Goal: Task Accomplishment & Management: Complete application form

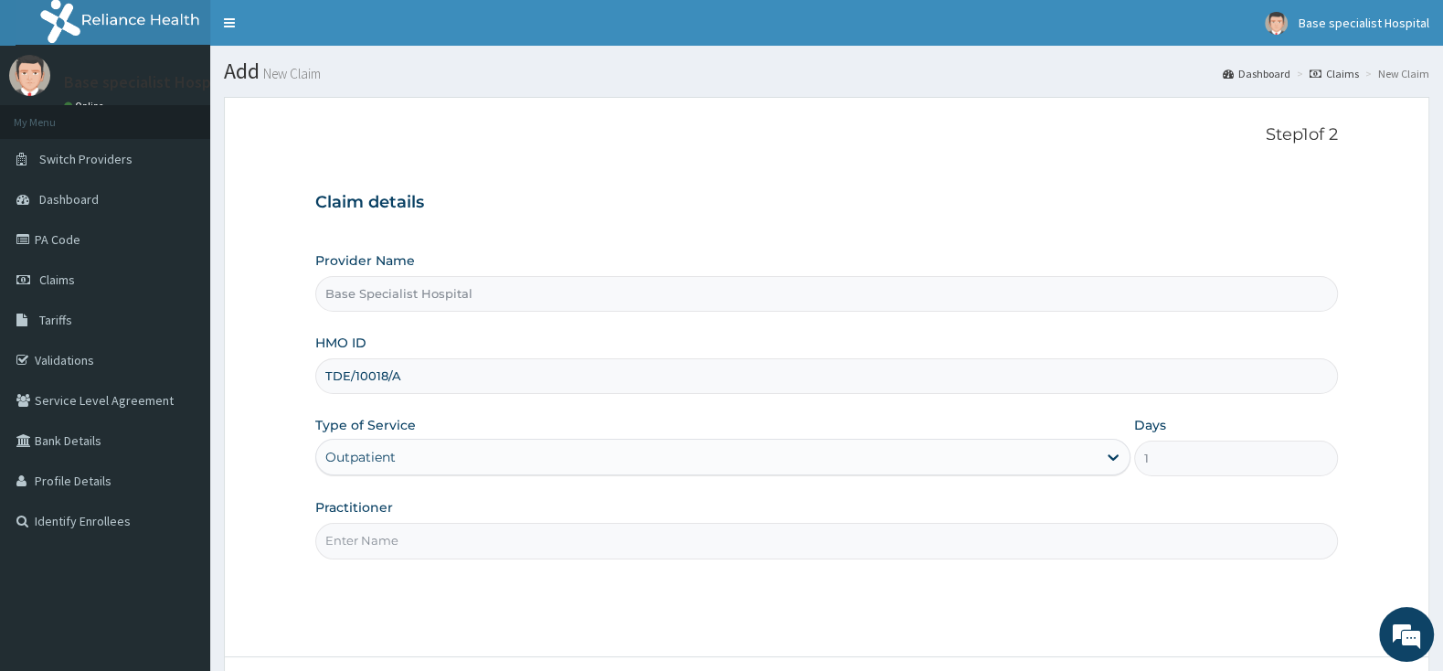
click at [400, 530] on input "Practitioner" at bounding box center [826, 541] width 1022 height 36
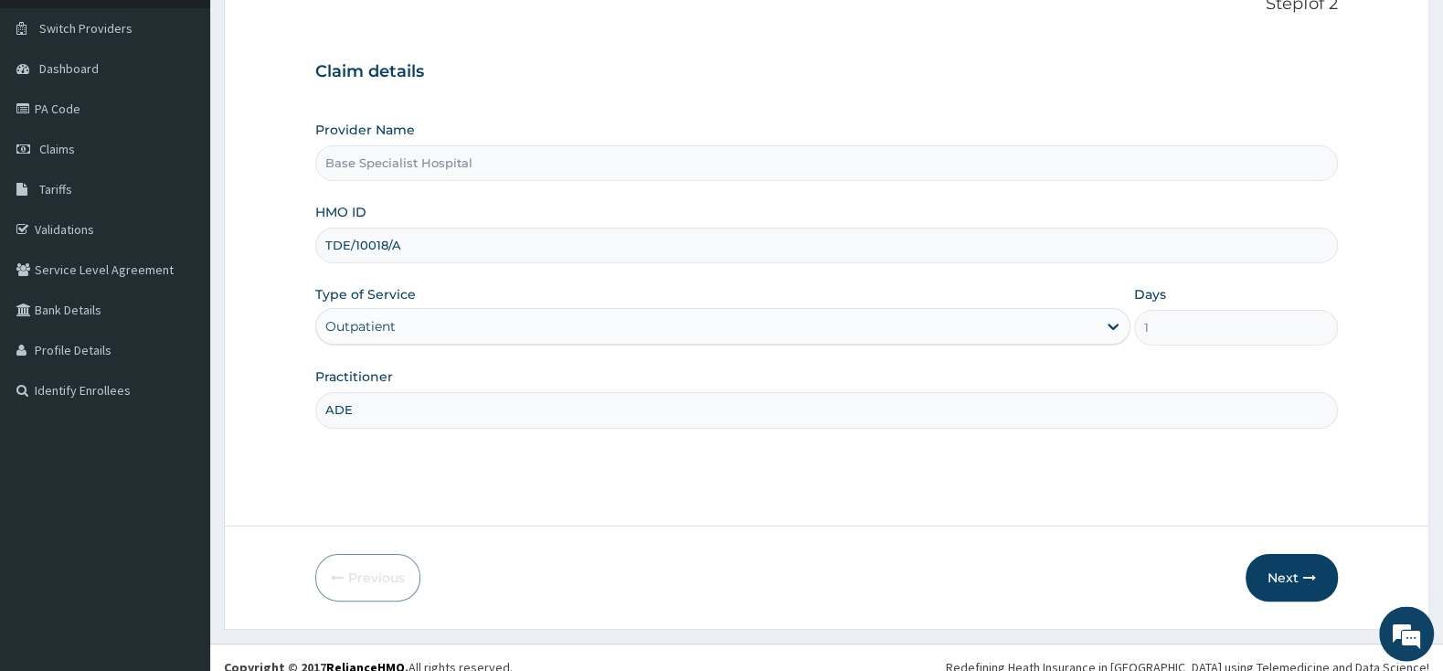
scroll to position [151, 0]
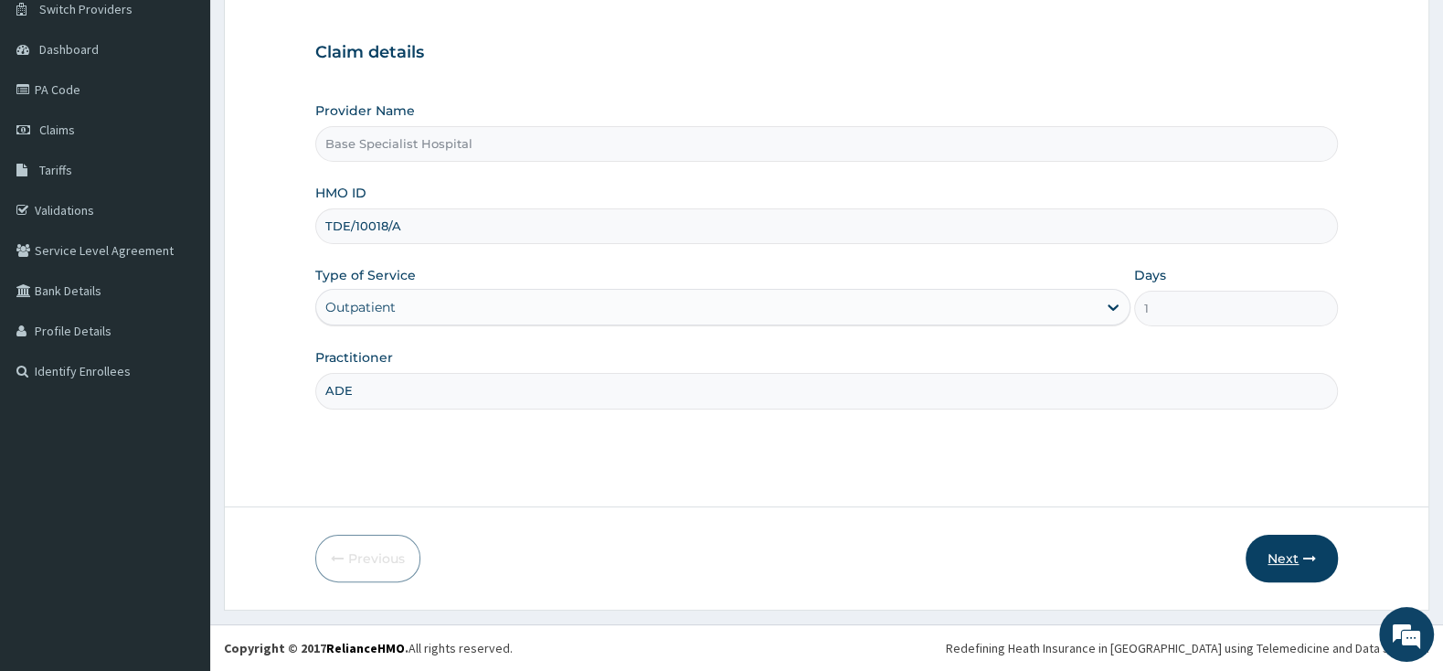
type input "ADE"
click at [1291, 558] on button "Next" at bounding box center [1291, 558] width 92 height 48
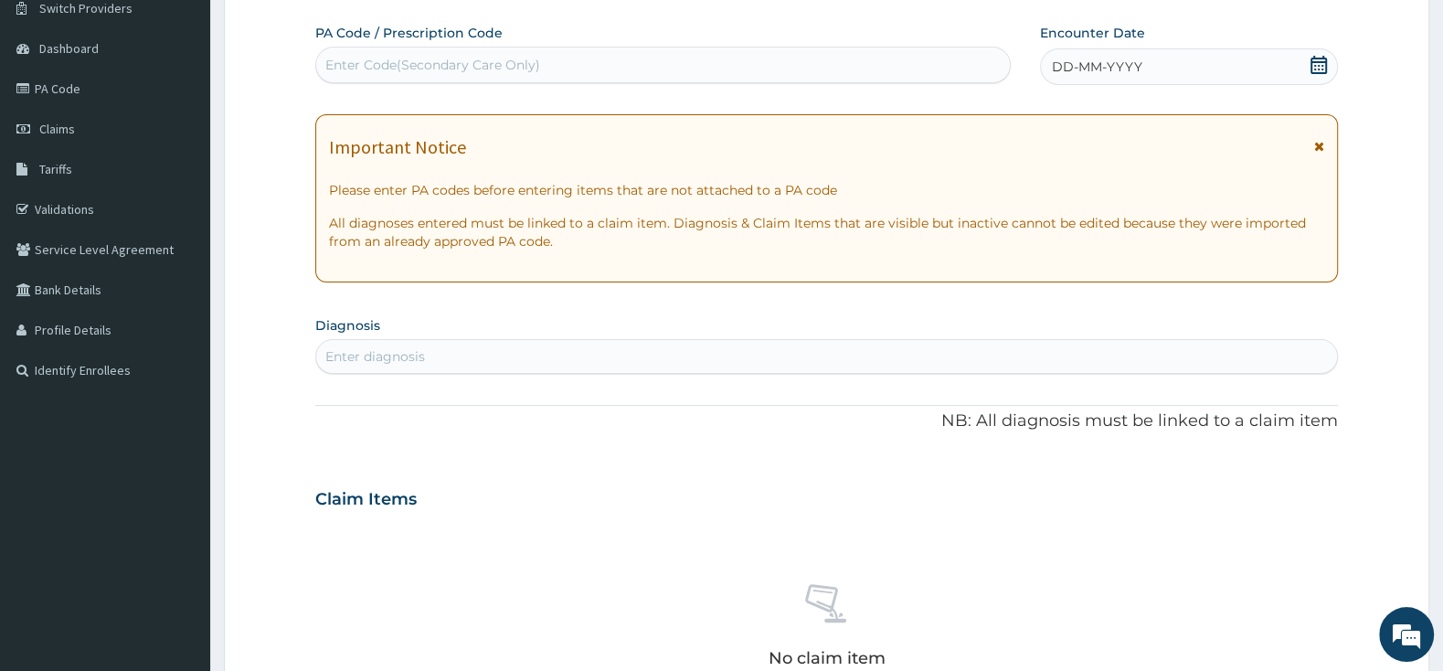
click at [1316, 60] on icon at bounding box center [1318, 65] width 18 height 18
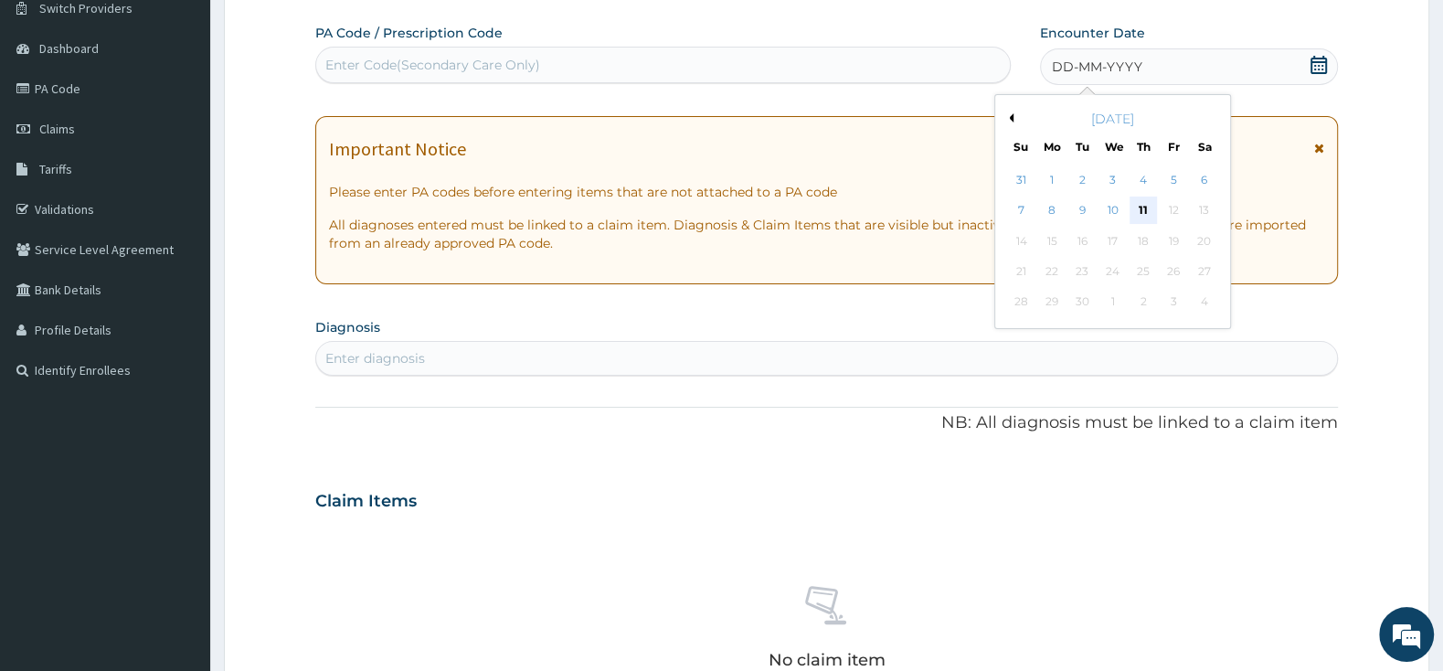
click at [1143, 215] on div "11" at bounding box center [1142, 210] width 27 height 27
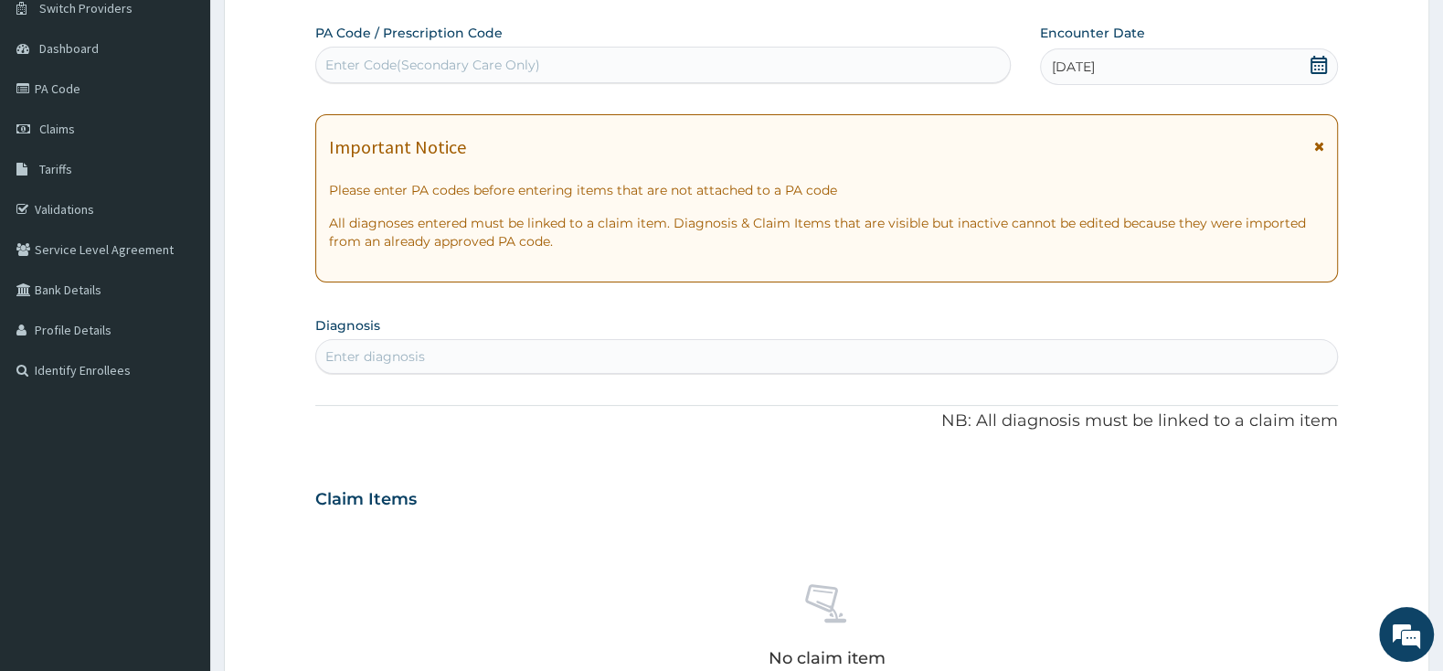
click at [832, 352] on div "Enter diagnosis" at bounding box center [826, 356] width 1021 height 29
type input "[MEDICAL_DATA]"
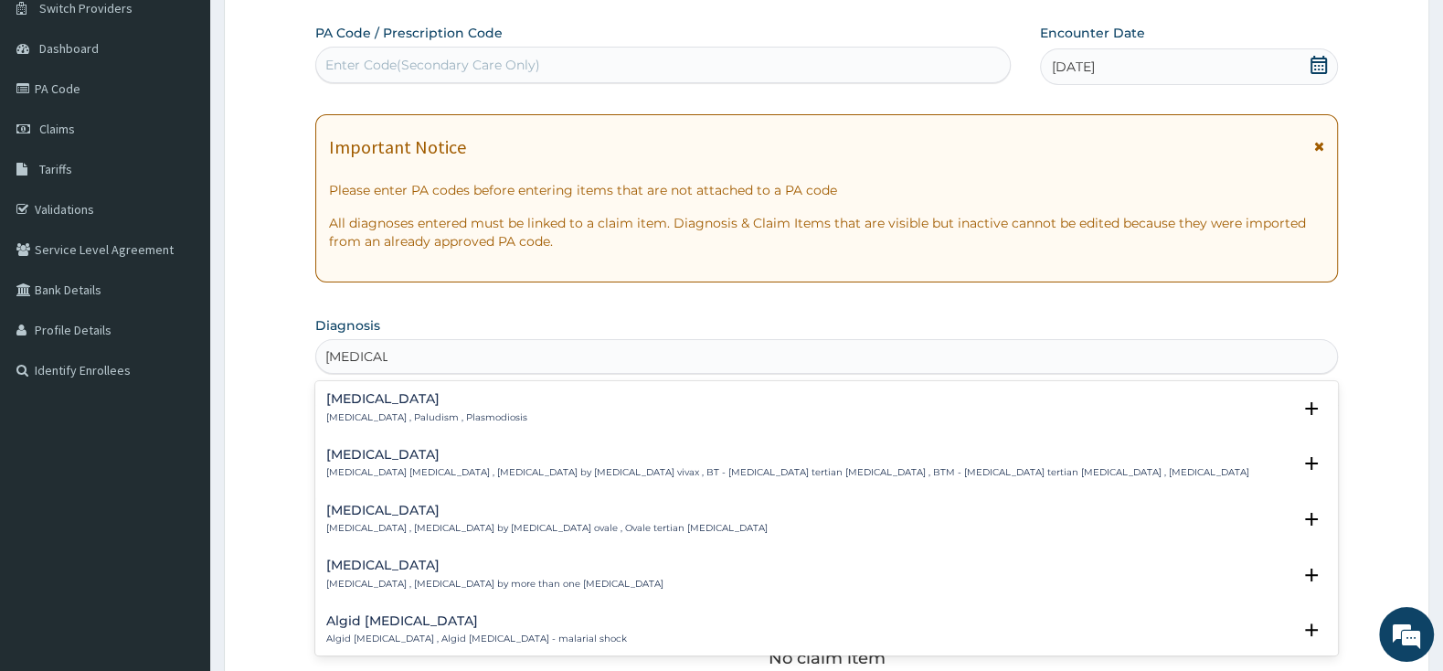
scroll to position [0, 0]
click at [451, 415] on p "[MEDICAL_DATA] , Paludism , Plasmodiosis" at bounding box center [426, 417] width 201 height 13
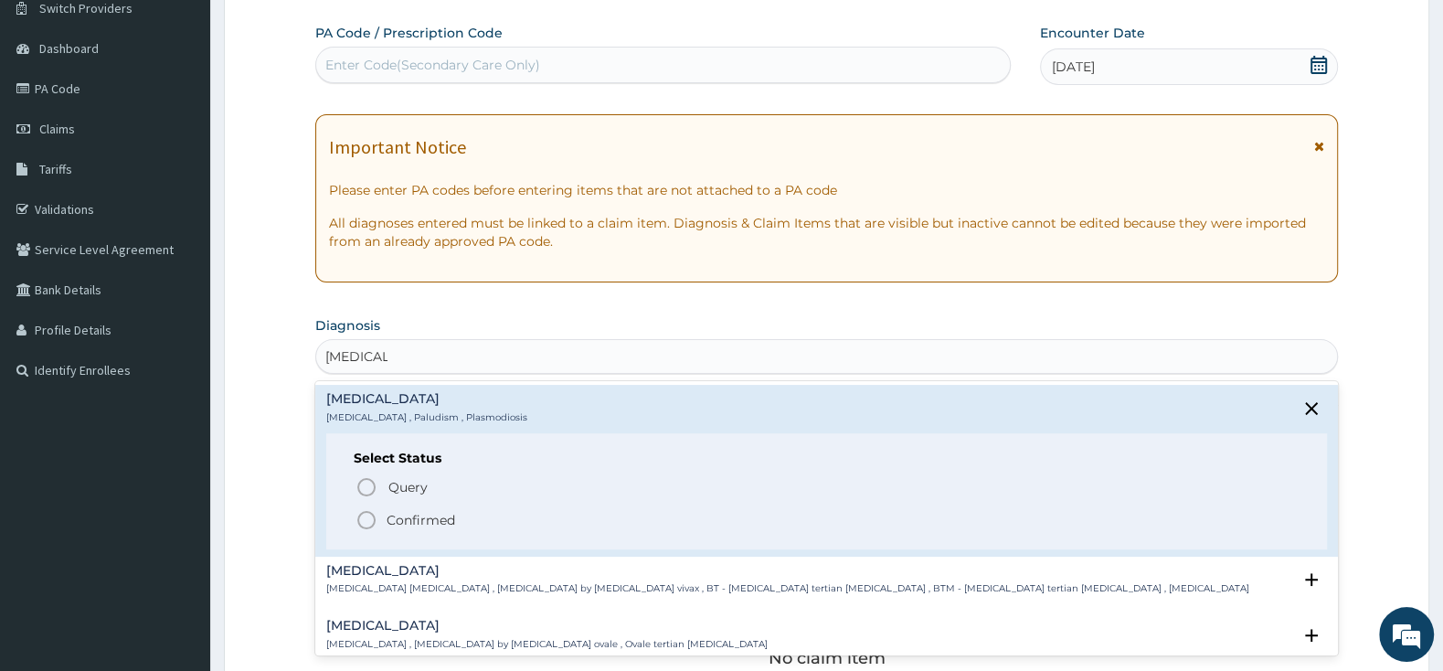
click at [379, 520] on span "Confirmed" at bounding box center [827, 520] width 944 height 22
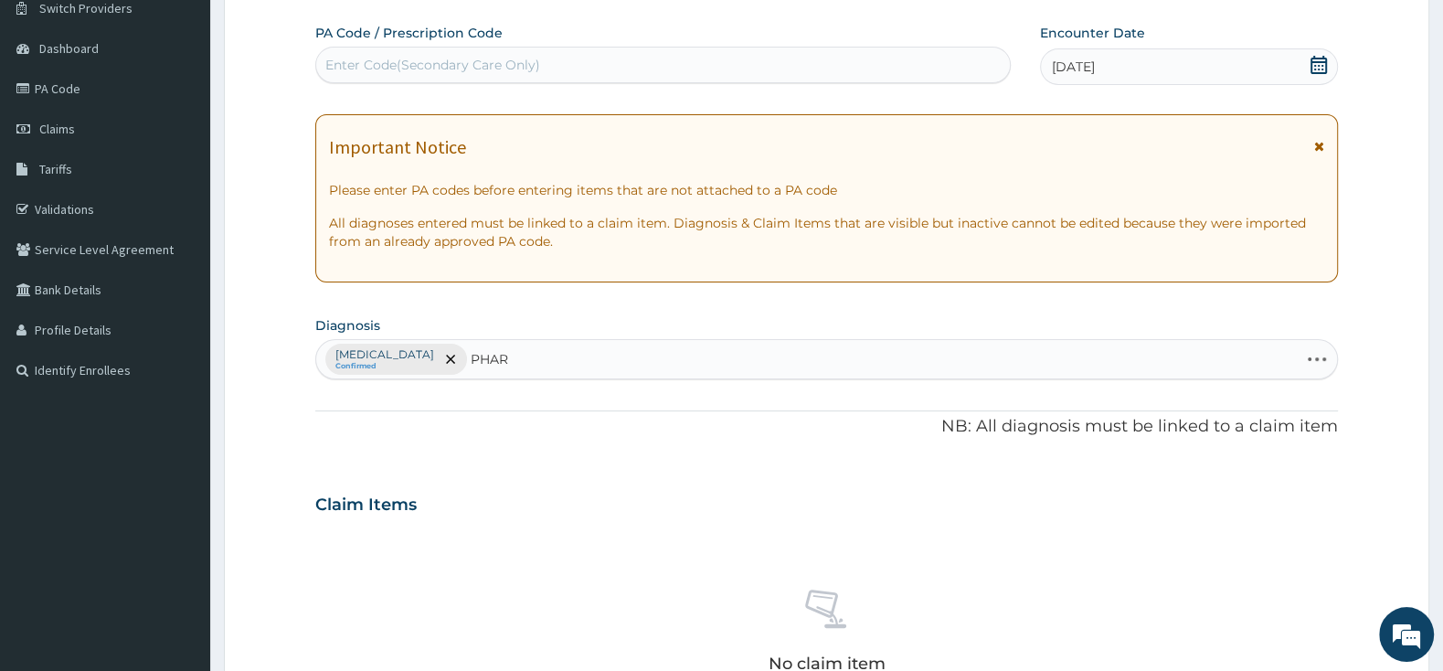
type input "PHARY"
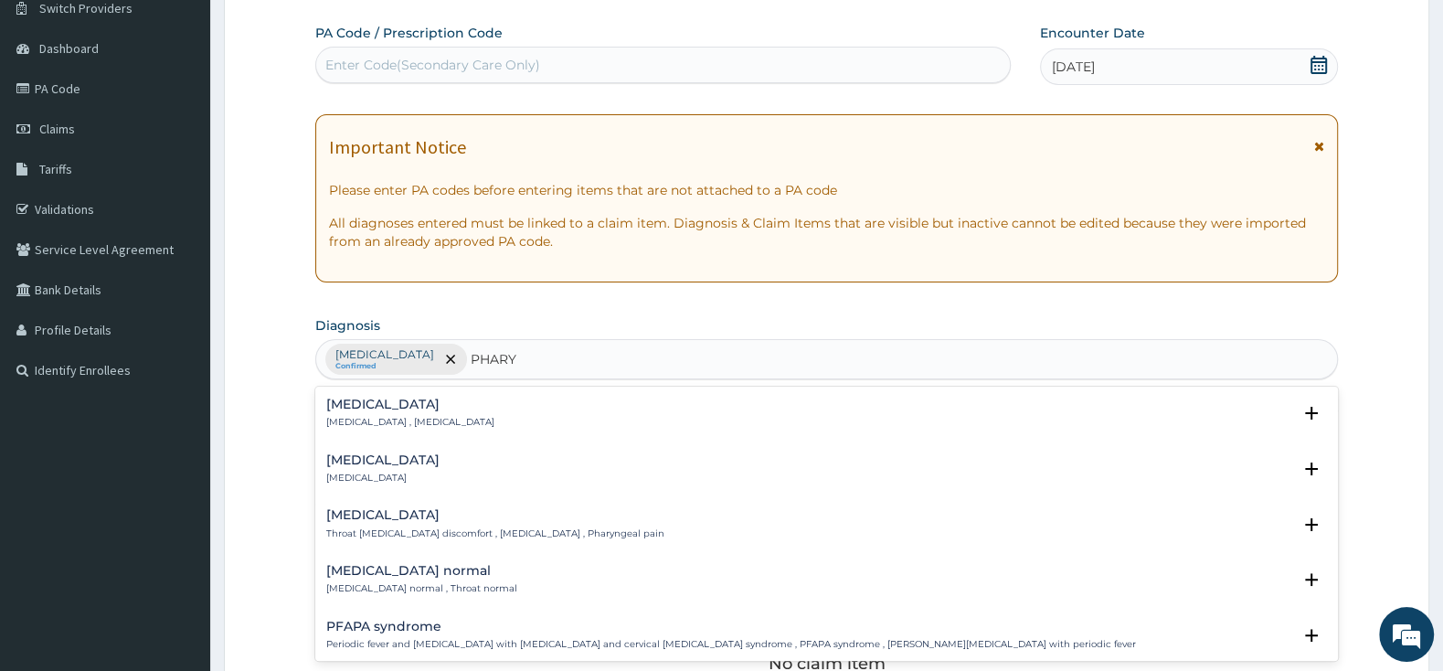
click at [377, 465] on h4 "[MEDICAL_DATA]" at bounding box center [382, 460] width 113 height 14
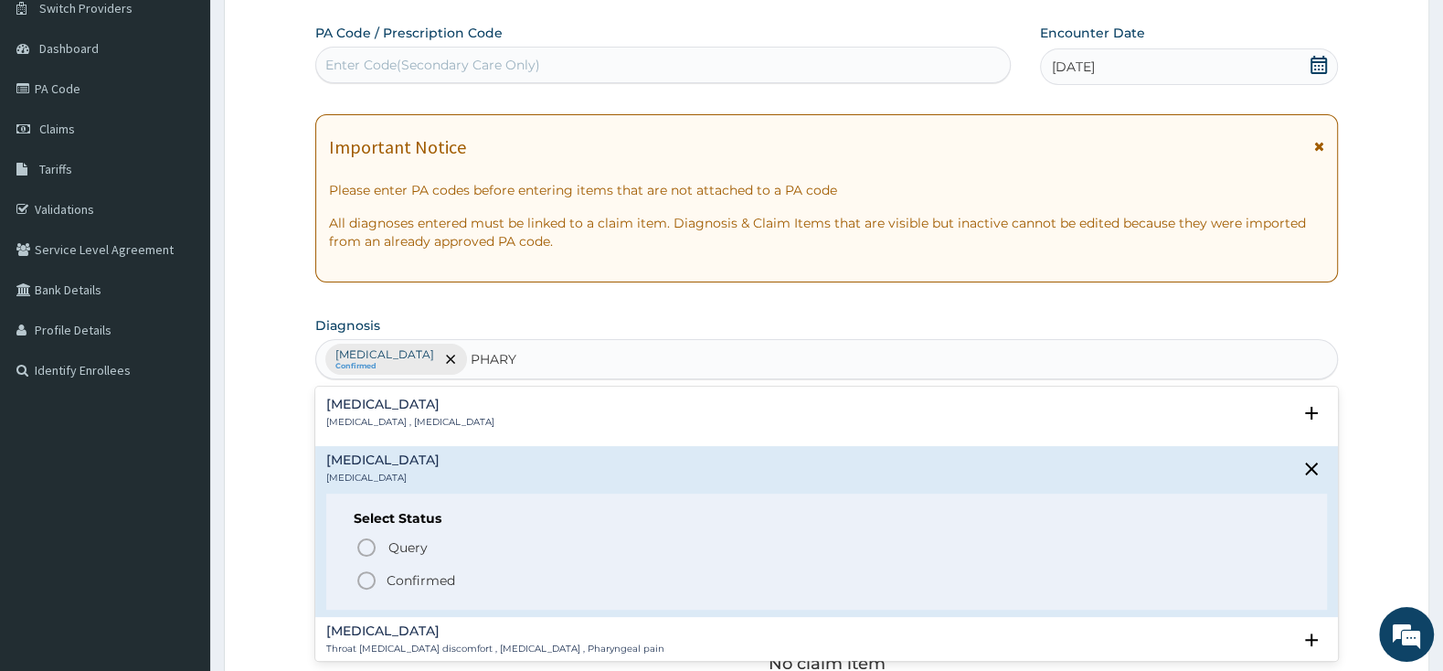
click at [373, 572] on icon "status option filled" at bounding box center [366, 580] width 22 height 22
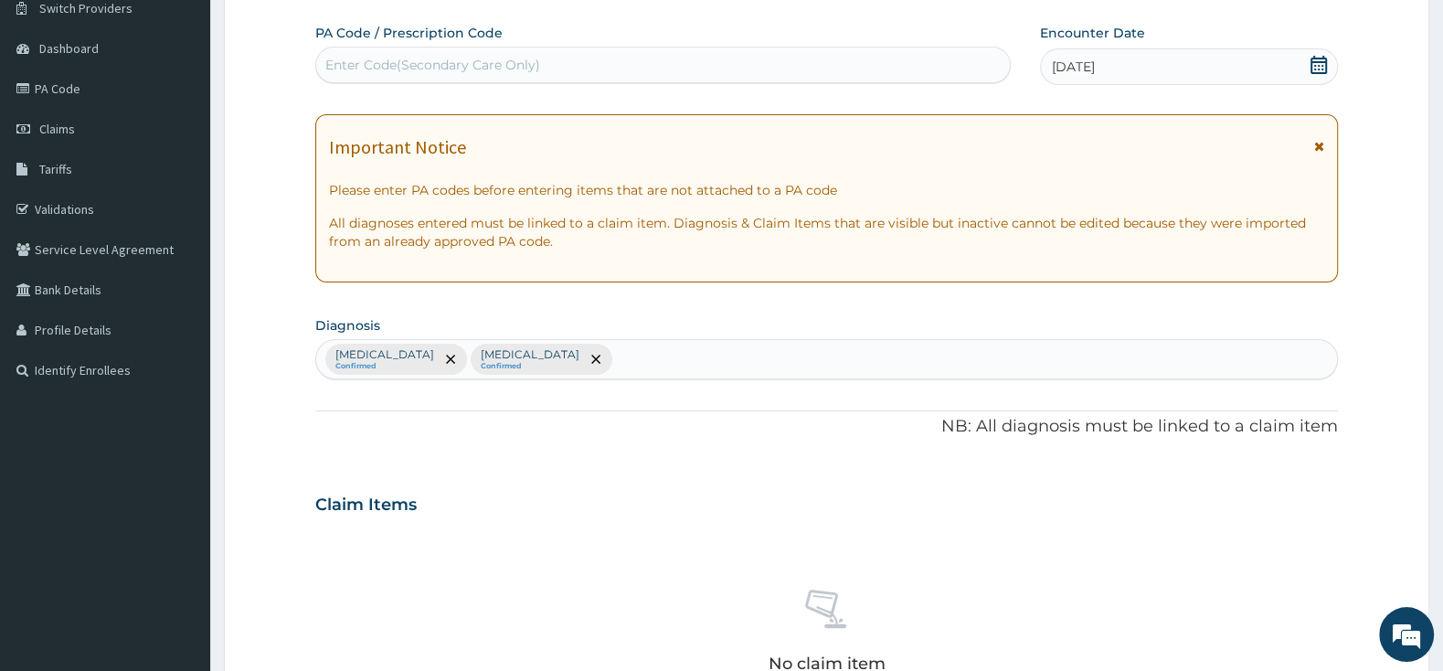
scroll to position [439, 0]
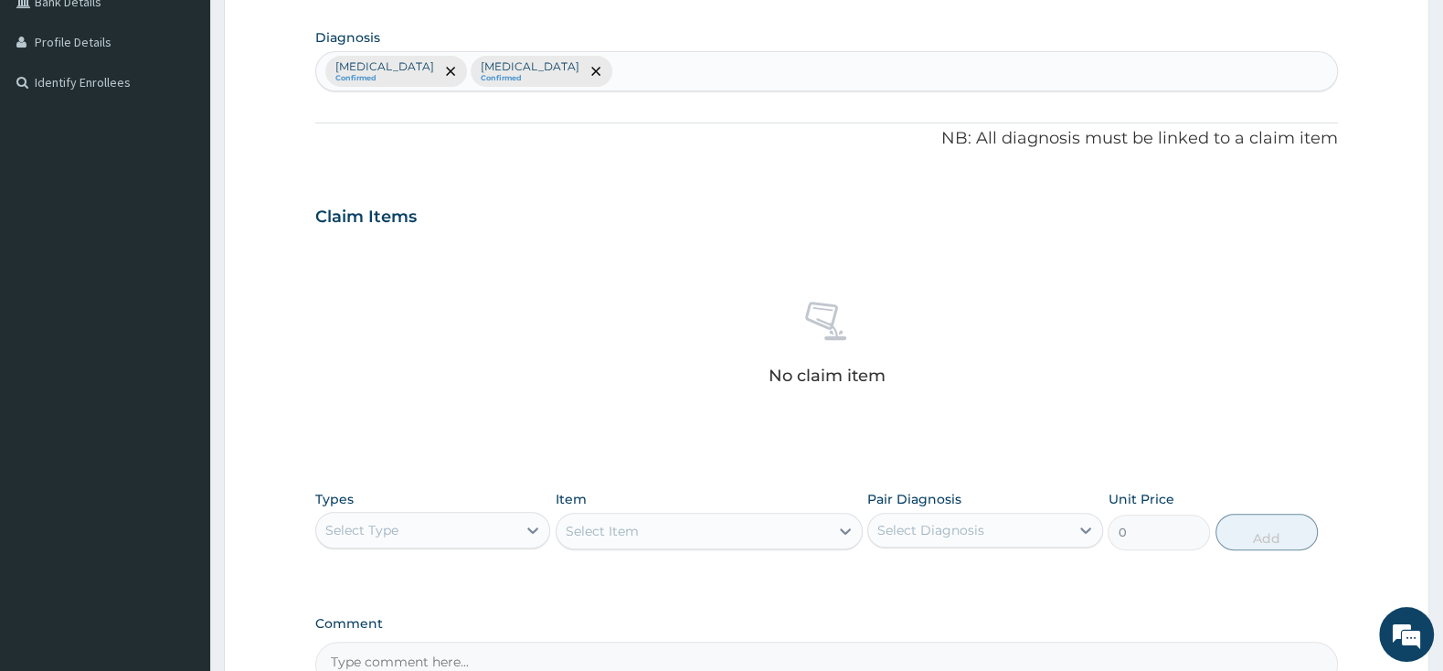
click at [444, 517] on div "Select Type" at bounding box center [416, 529] width 200 height 29
click at [451, 634] on div "Procedures" at bounding box center [432, 641] width 235 height 33
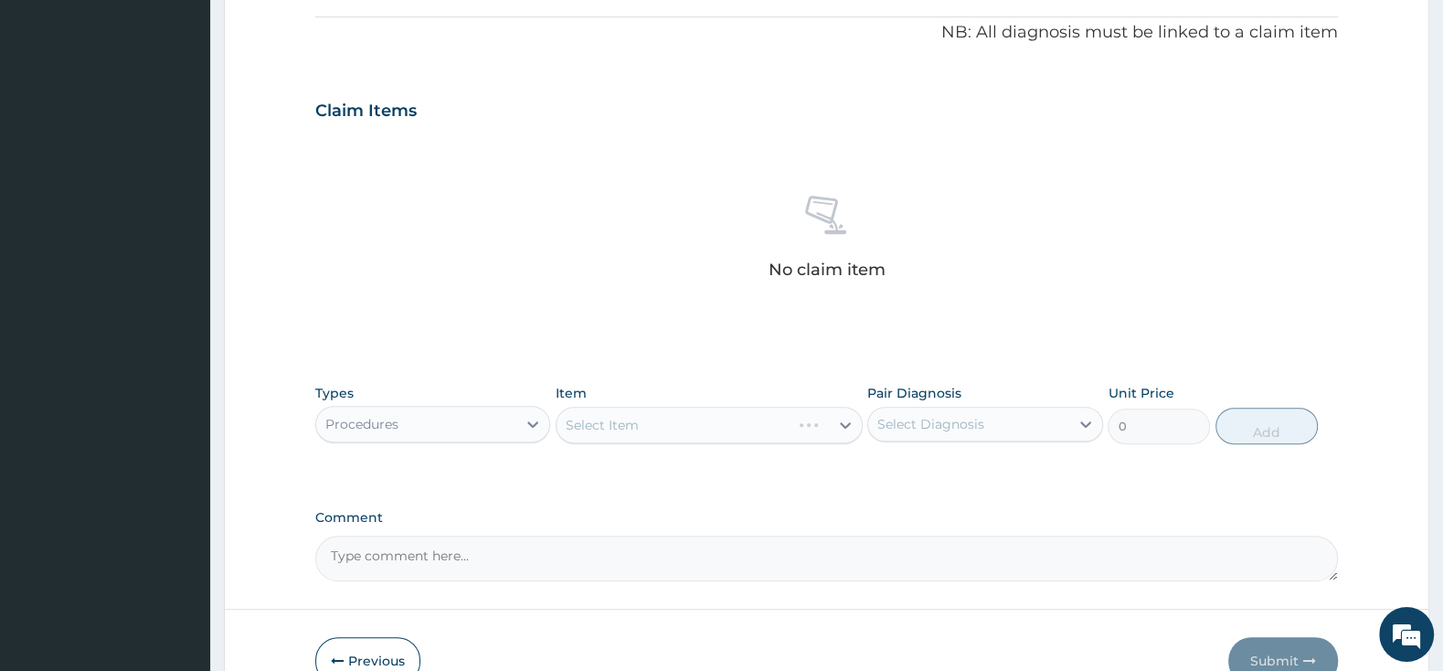
scroll to position [630, 0]
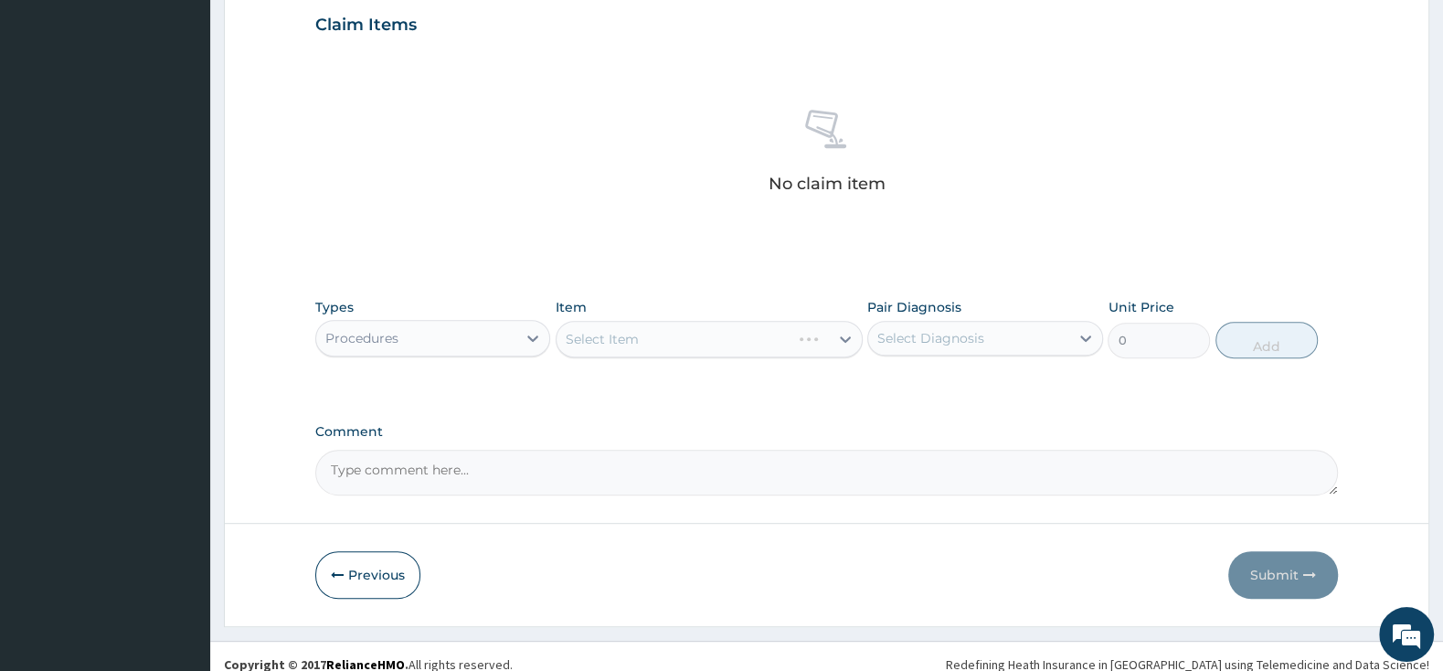
click at [667, 342] on div "Select Item" at bounding box center [708, 339] width 307 height 37
click at [670, 342] on div "Select Item" at bounding box center [708, 339] width 307 height 37
click at [799, 341] on div "Select Item" at bounding box center [692, 338] width 272 height 29
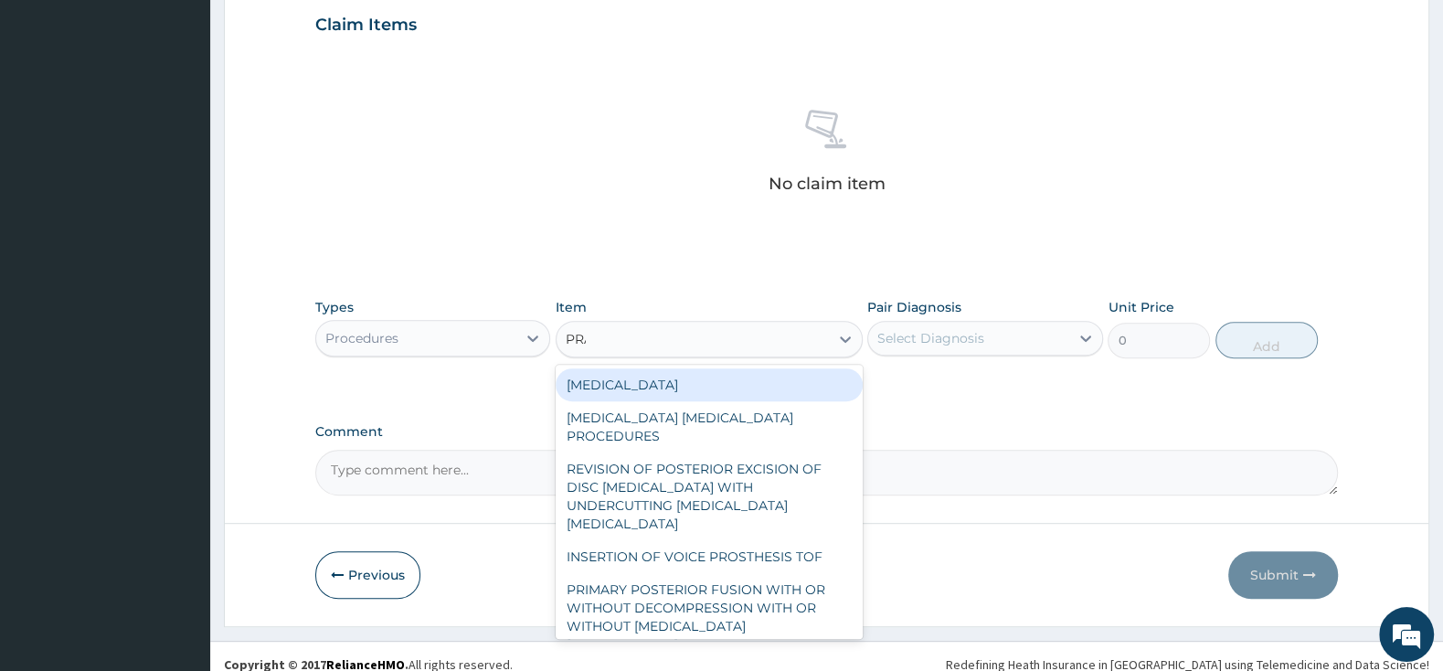
type input "PRAC"
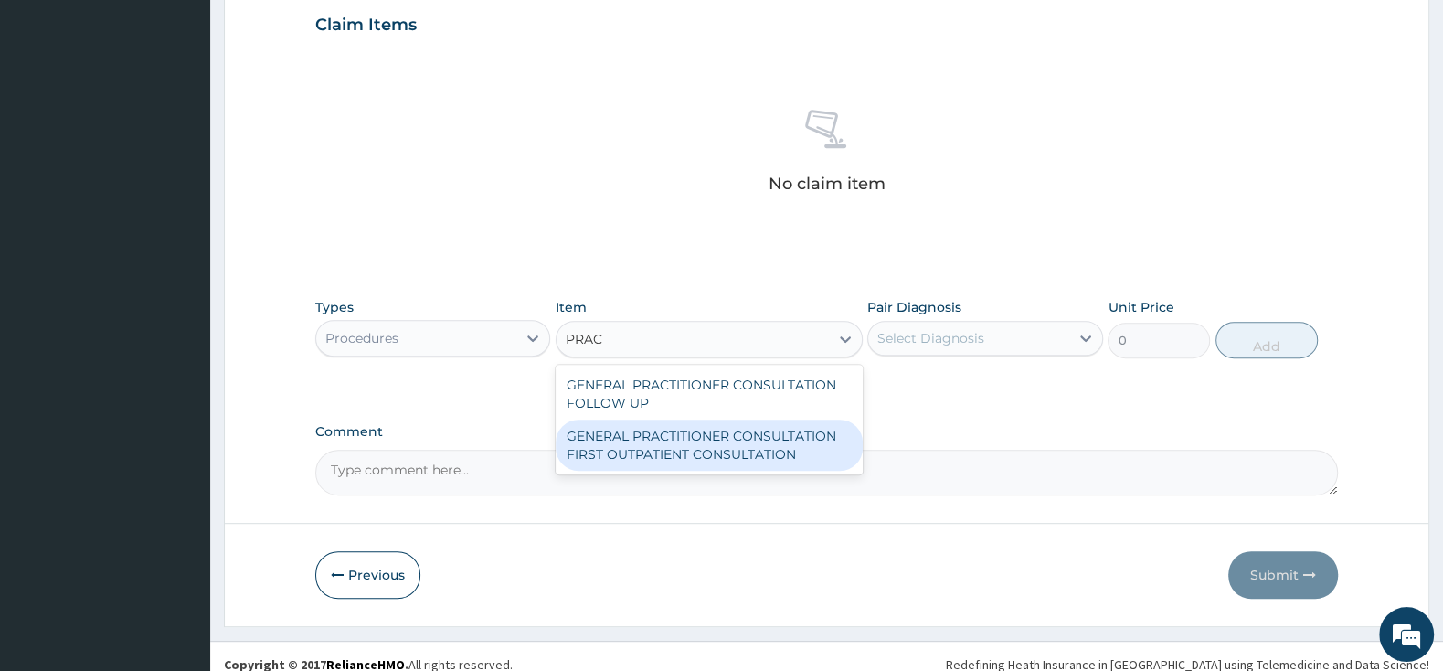
click at [697, 460] on div "GENERAL PRACTITIONER CONSULTATION FIRST OUTPATIENT CONSULTATION" at bounding box center [708, 444] width 307 height 51
type input "3000"
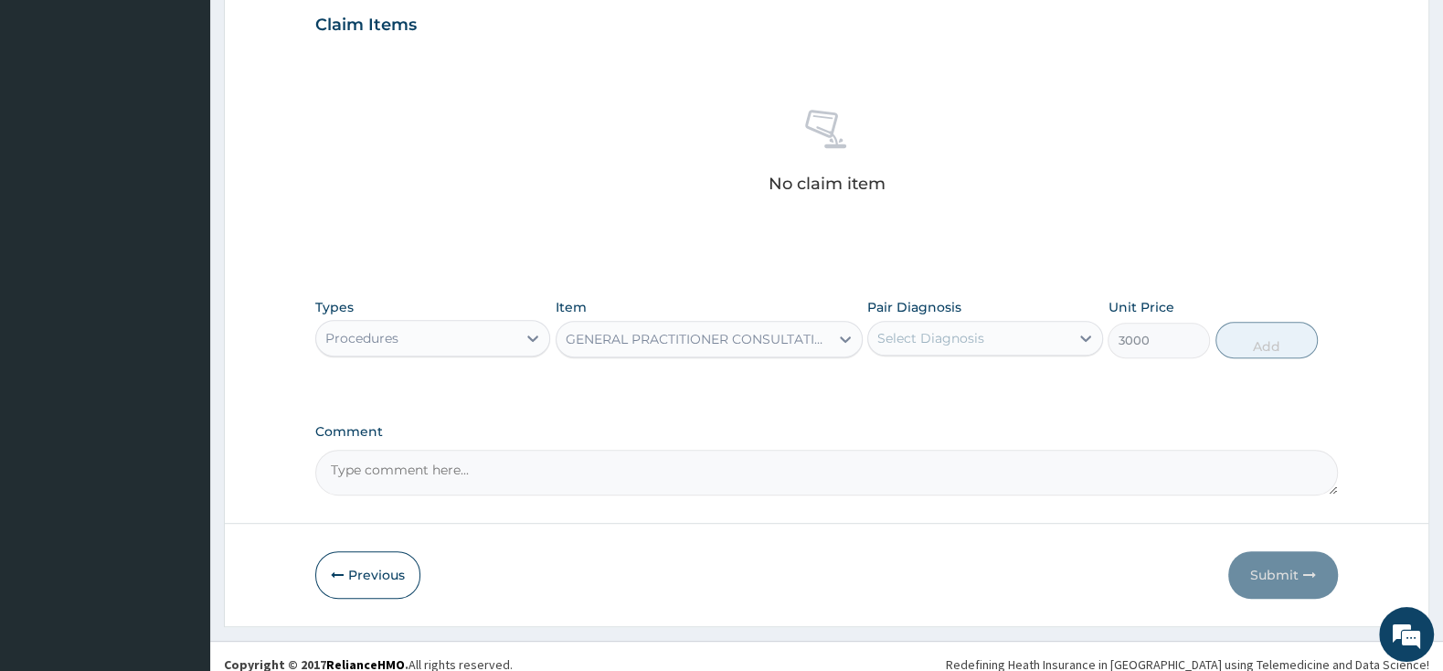
click at [1004, 342] on div "Select Diagnosis" at bounding box center [968, 337] width 200 height 29
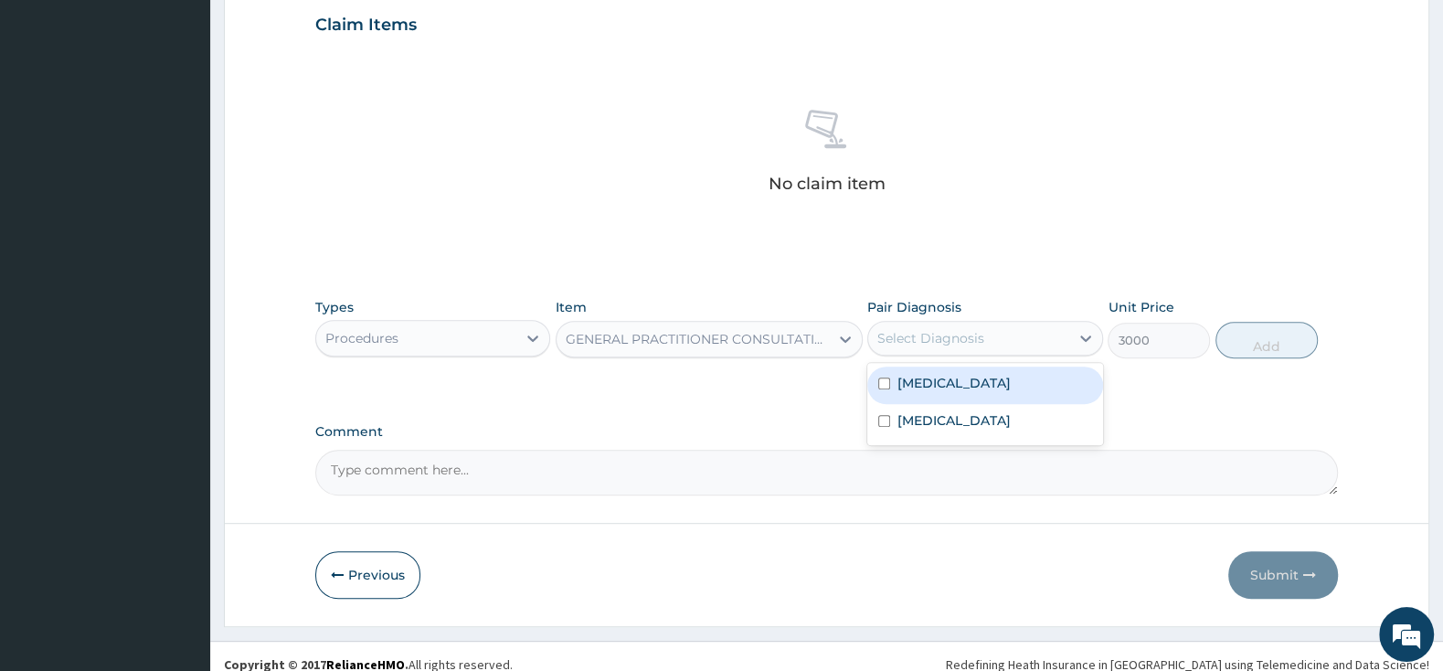
click at [882, 377] on div "[MEDICAL_DATA]" at bounding box center [984, 384] width 235 height 37
checkbox input "true"
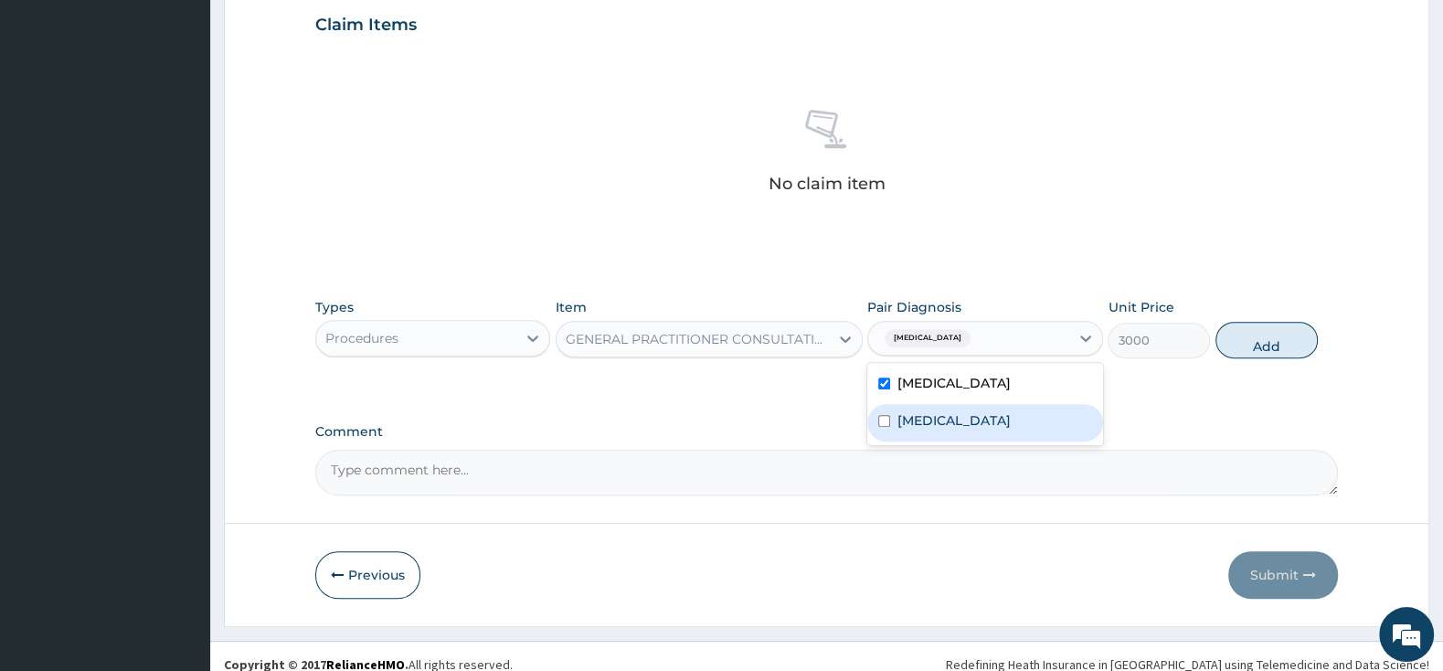
click at [883, 430] on div "[MEDICAL_DATA]" at bounding box center [984, 422] width 235 height 37
checkbox input "true"
click at [1248, 342] on button "Add" at bounding box center [1266, 340] width 102 height 37
type input "0"
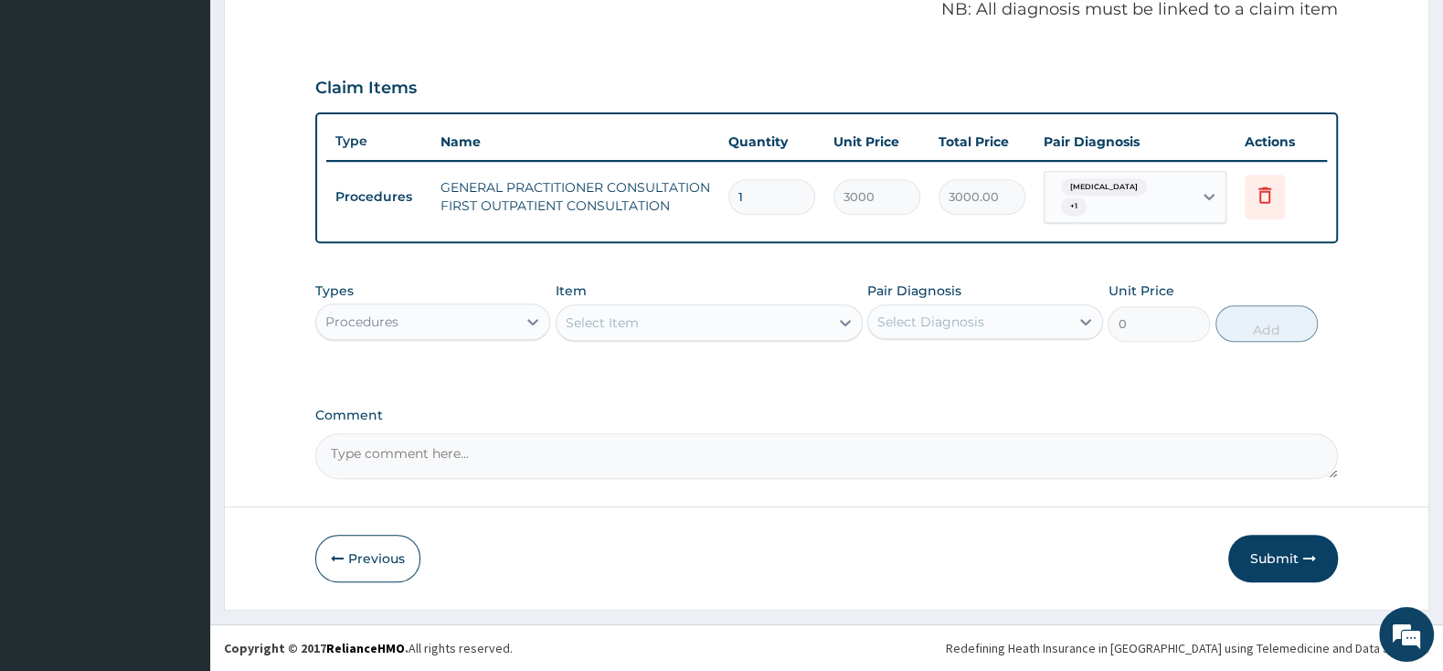
scroll to position [559, 0]
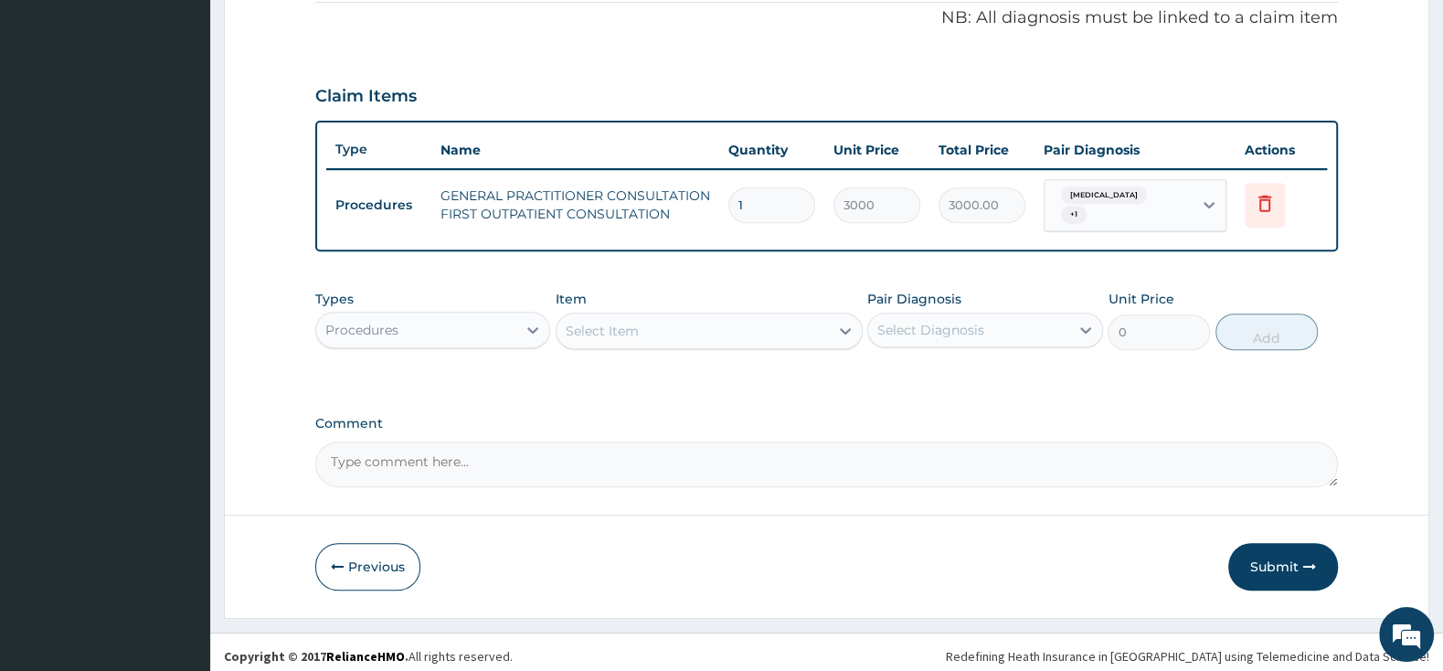
click at [658, 323] on div "Select Item" at bounding box center [692, 330] width 272 height 29
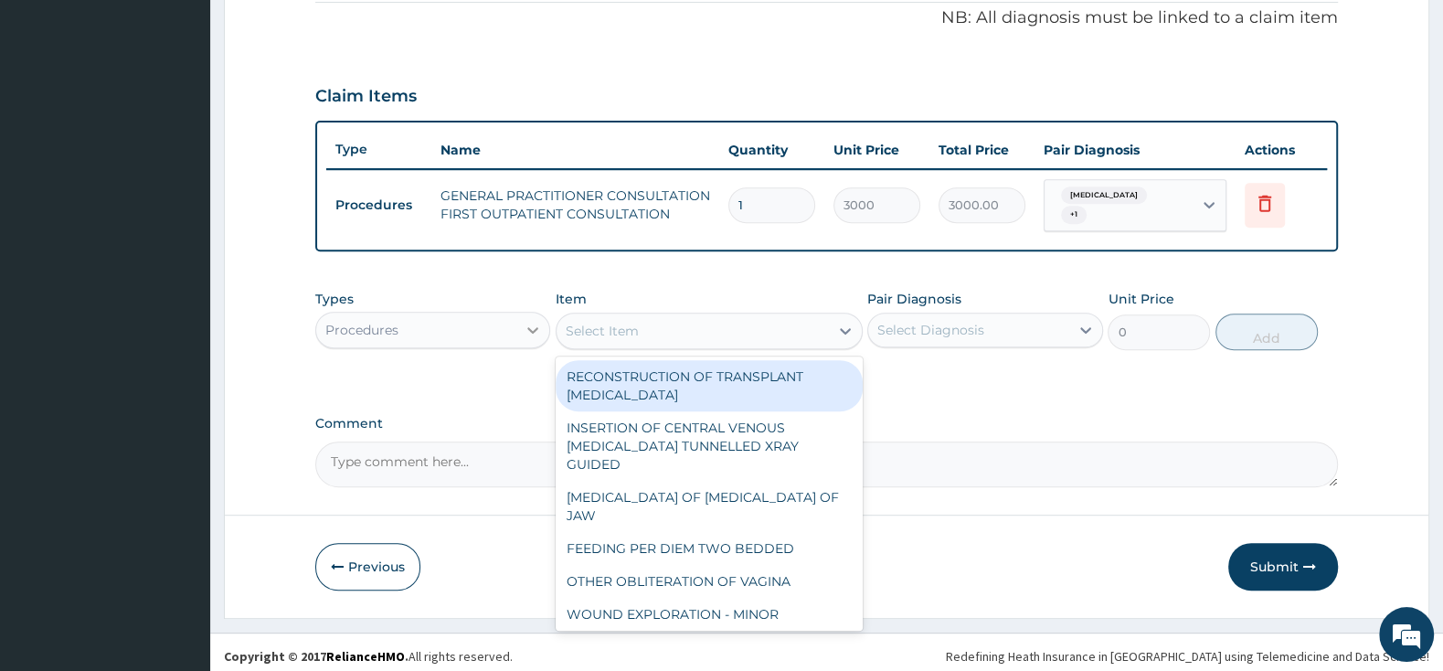
click at [524, 321] on icon at bounding box center [533, 330] width 18 height 18
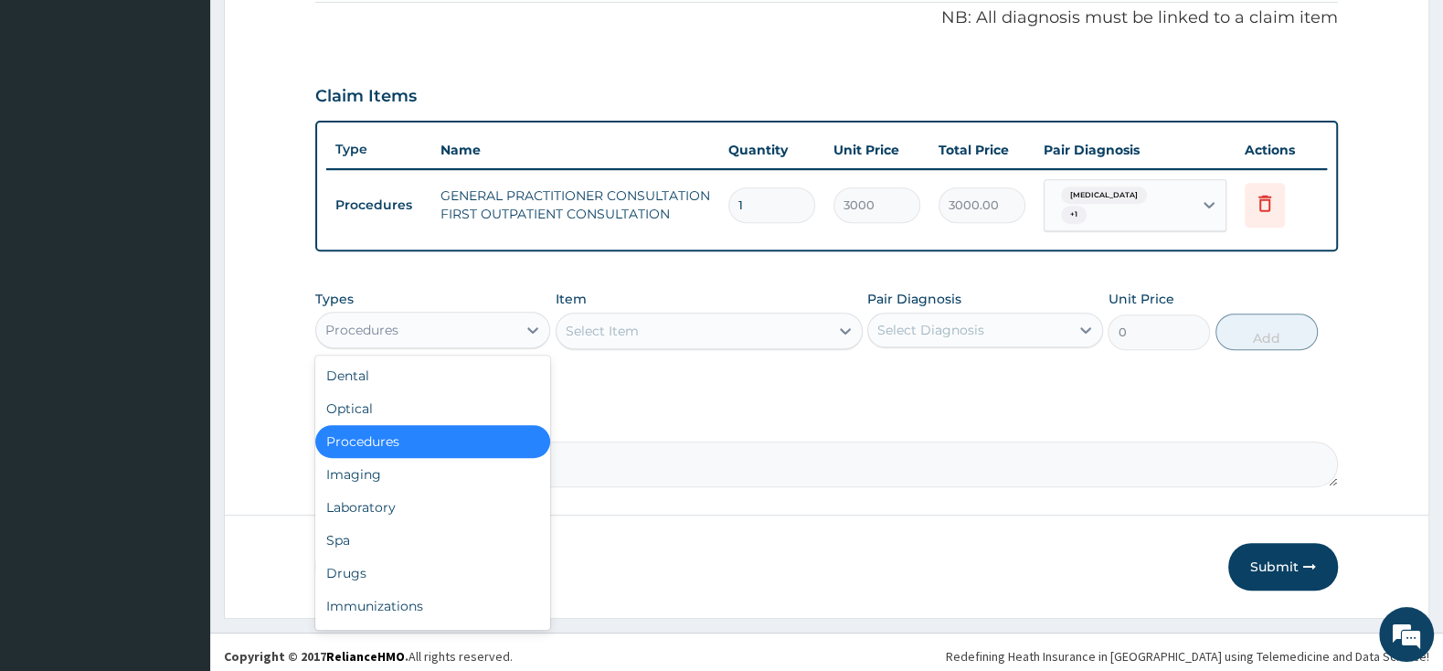
scroll to position [62, 0]
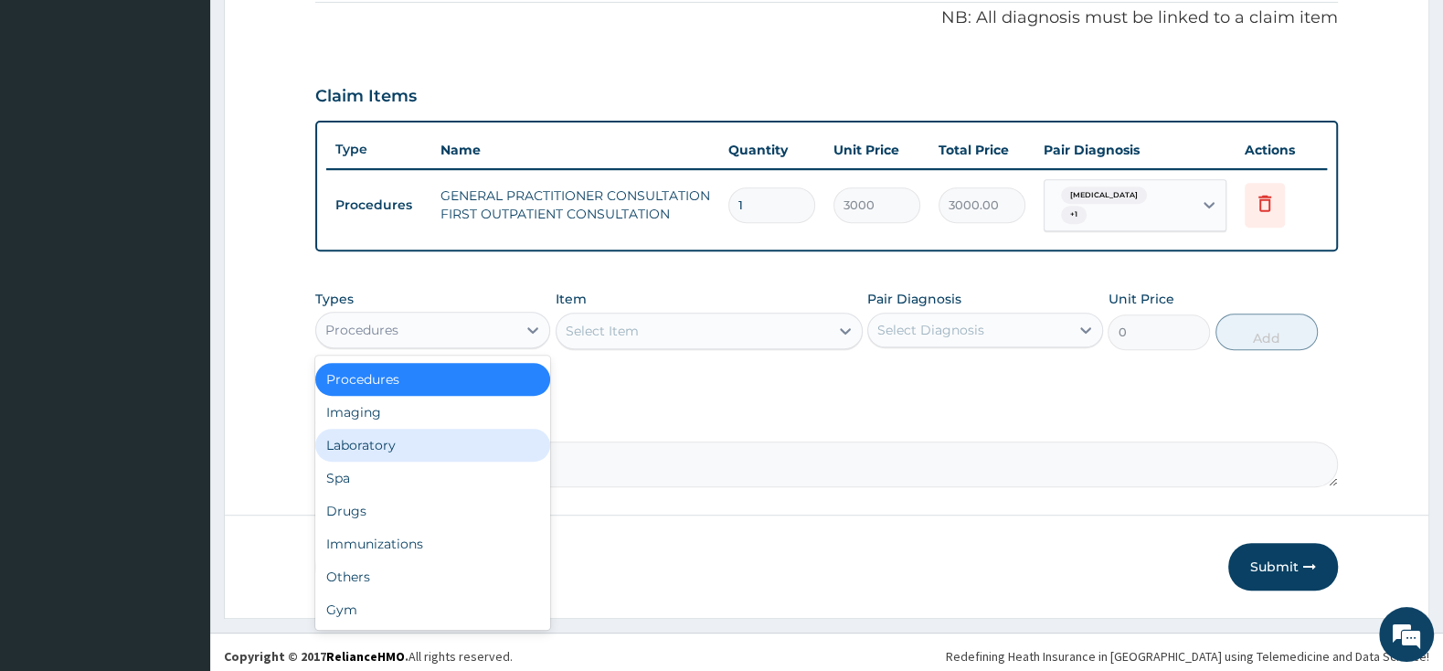
click at [457, 428] on div "Laboratory" at bounding box center [432, 444] width 235 height 33
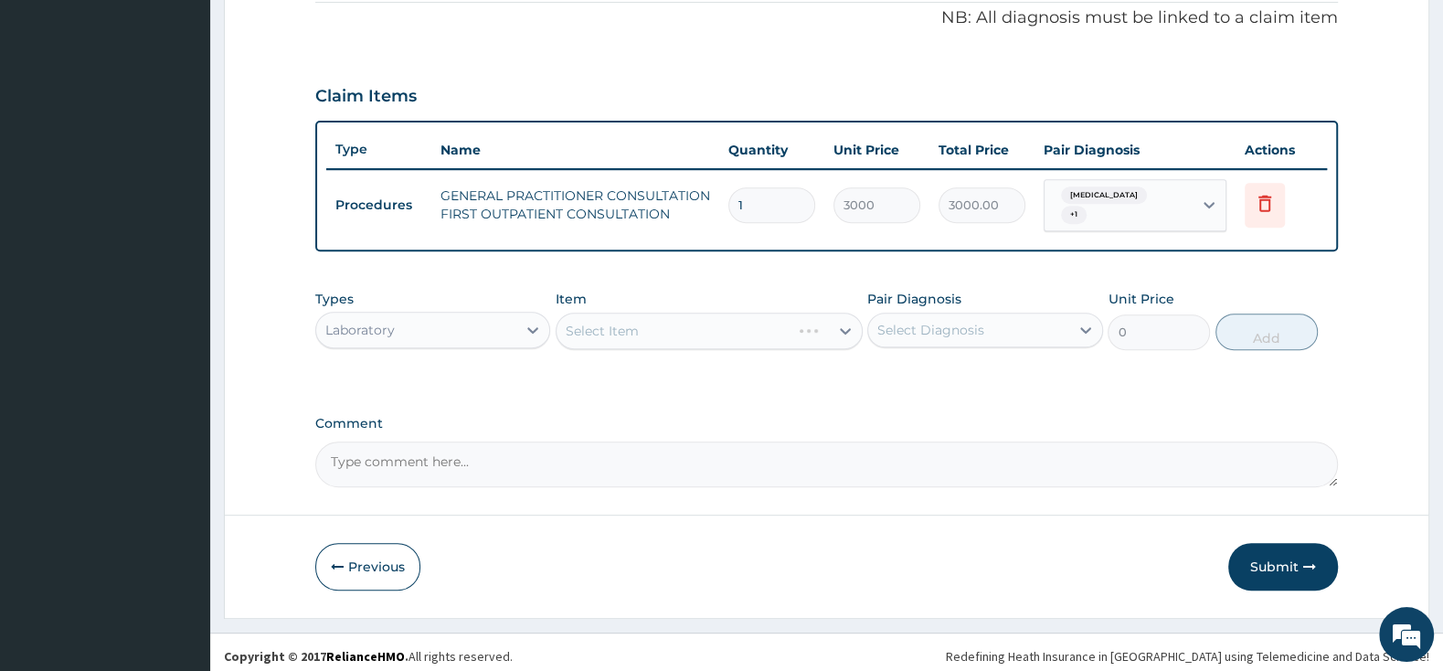
click at [624, 324] on div "Select Item" at bounding box center [708, 330] width 307 height 37
click at [625, 323] on div "Select Item" at bounding box center [708, 330] width 307 height 37
click at [782, 316] on div "Select Item" at bounding box center [692, 330] width 272 height 29
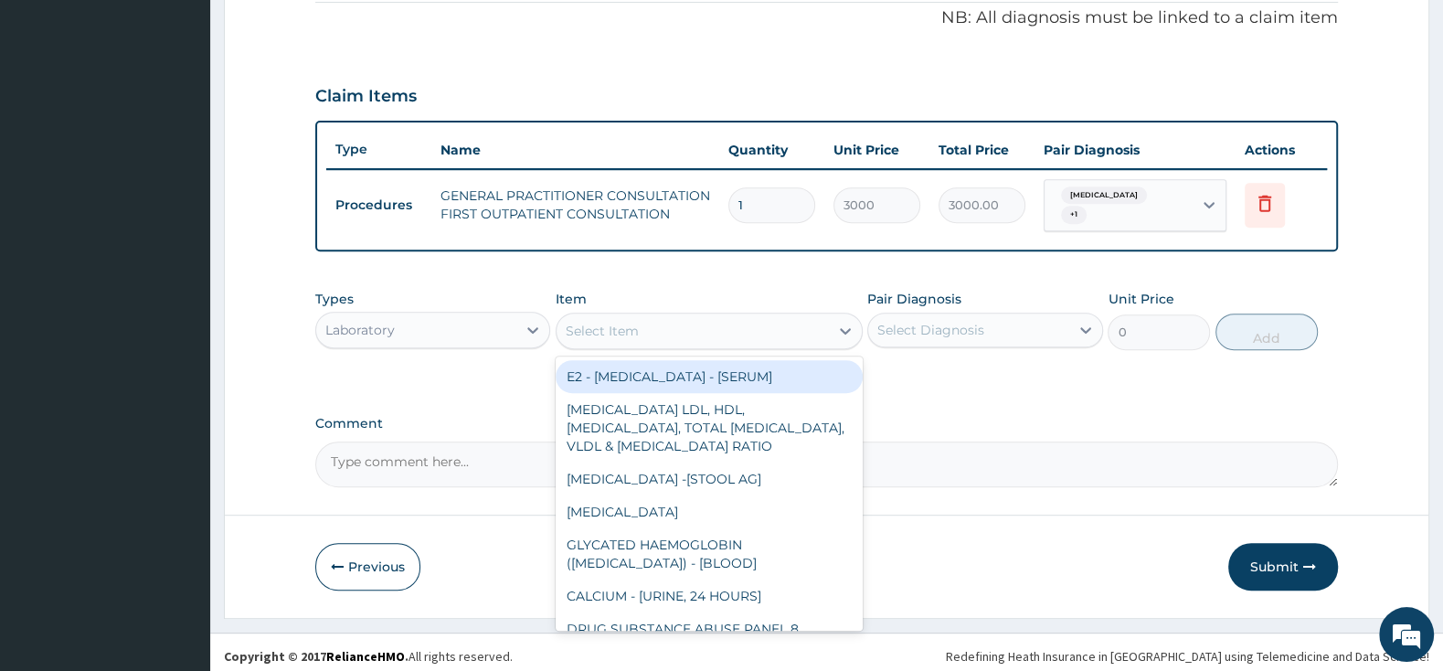
type input ","
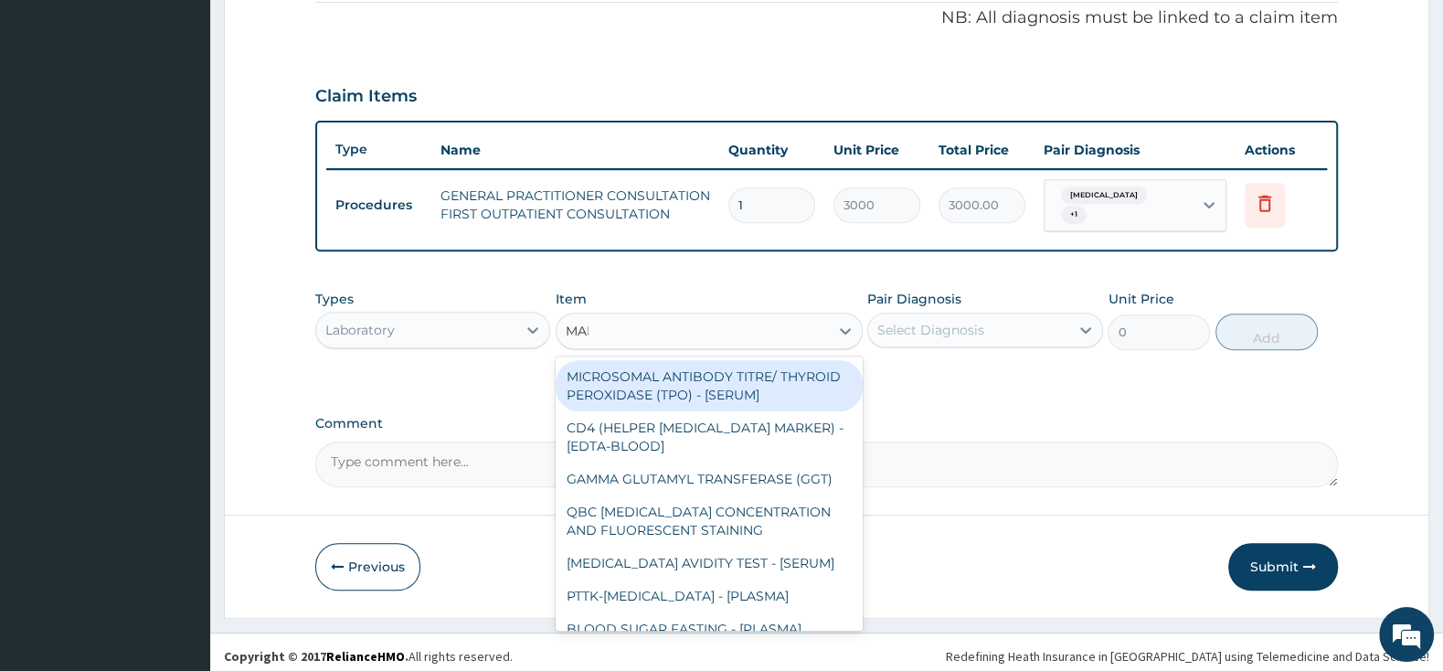
type input "MALA"
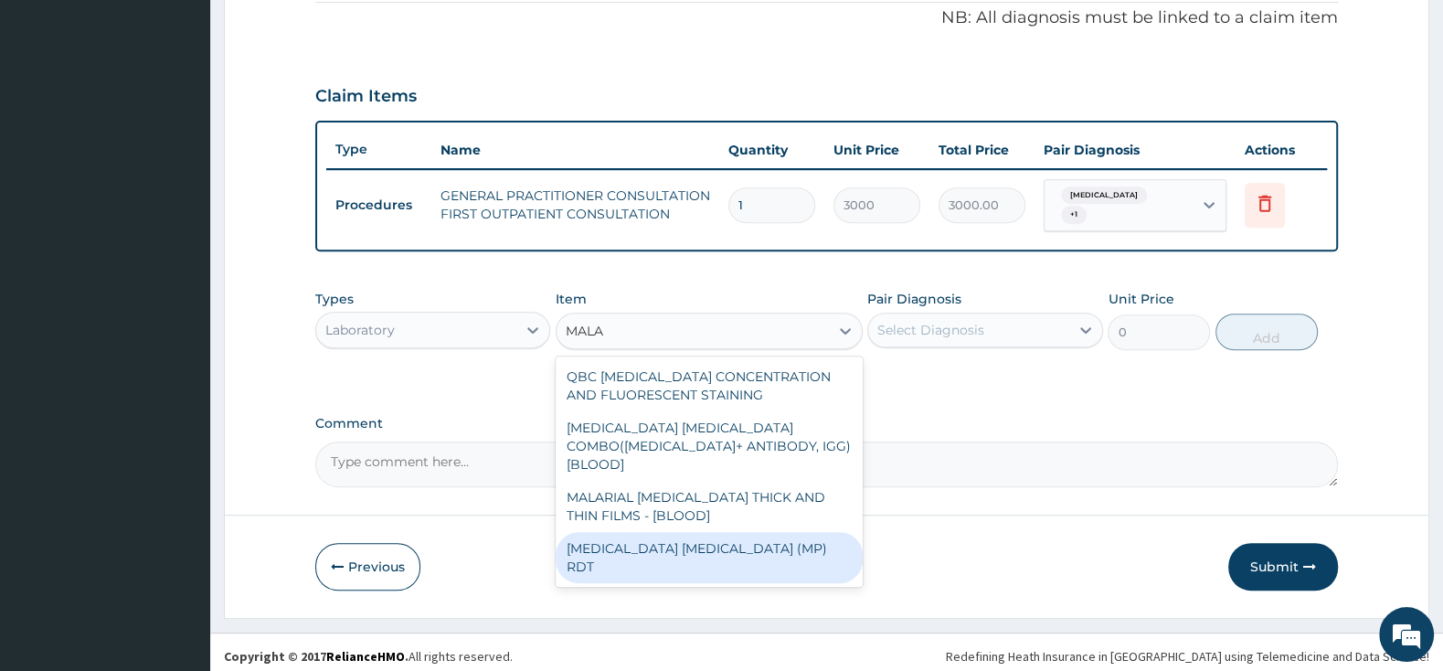
drag, startPoint x: 819, startPoint y: 511, endPoint x: 837, endPoint y: 503, distance: 19.7
click at [820, 532] on div "[MEDICAL_DATA] [MEDICAL_DATA] (MP) RDT" at bounding box center [708, 557] width 307 height 51
type input "1500"
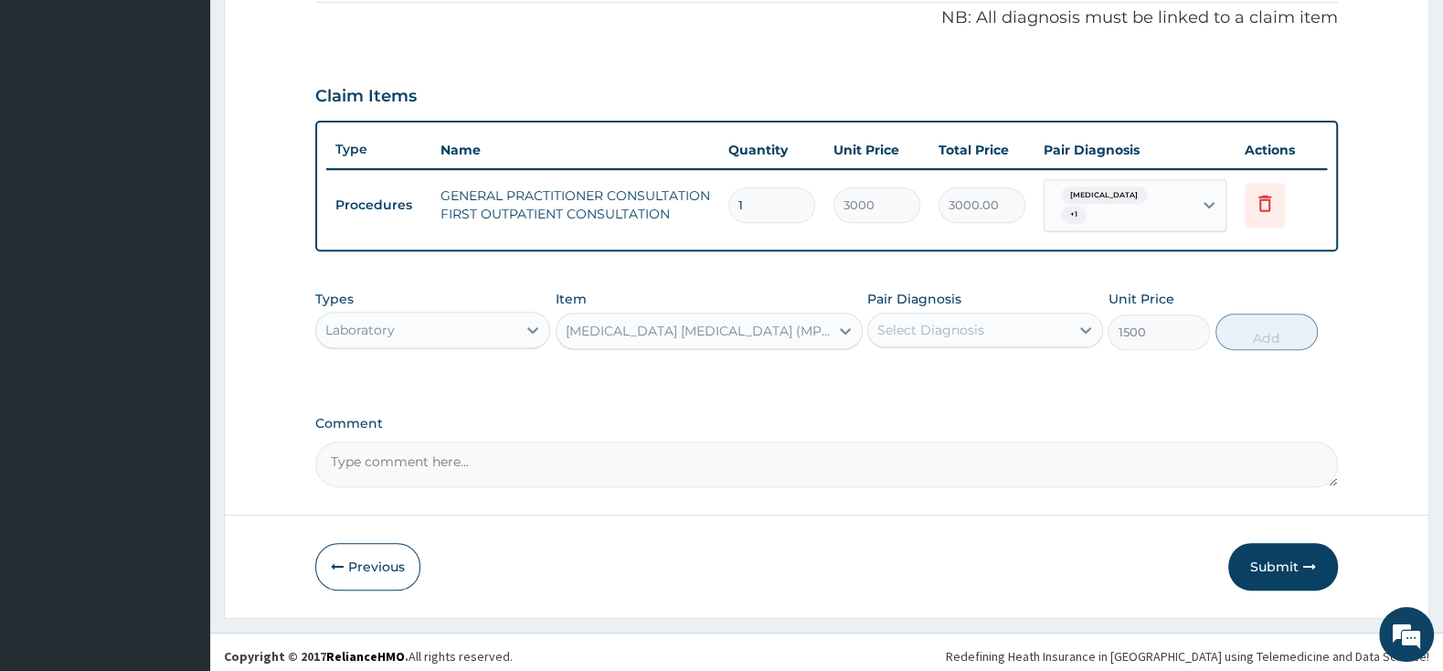
drag, startPoint x: 905, startPoint y: 313, endPoint x: 910, endPoint y: 338, distance: 25.1
click at [907, 315] on div "Select Diagnosis" at bounding box center [968, 329] width 200 height 29
click at [884, 360] on div "[MEDICAL_DATA]" at bounding box center [984, 376] width 235 height 37
checkbox input "true"
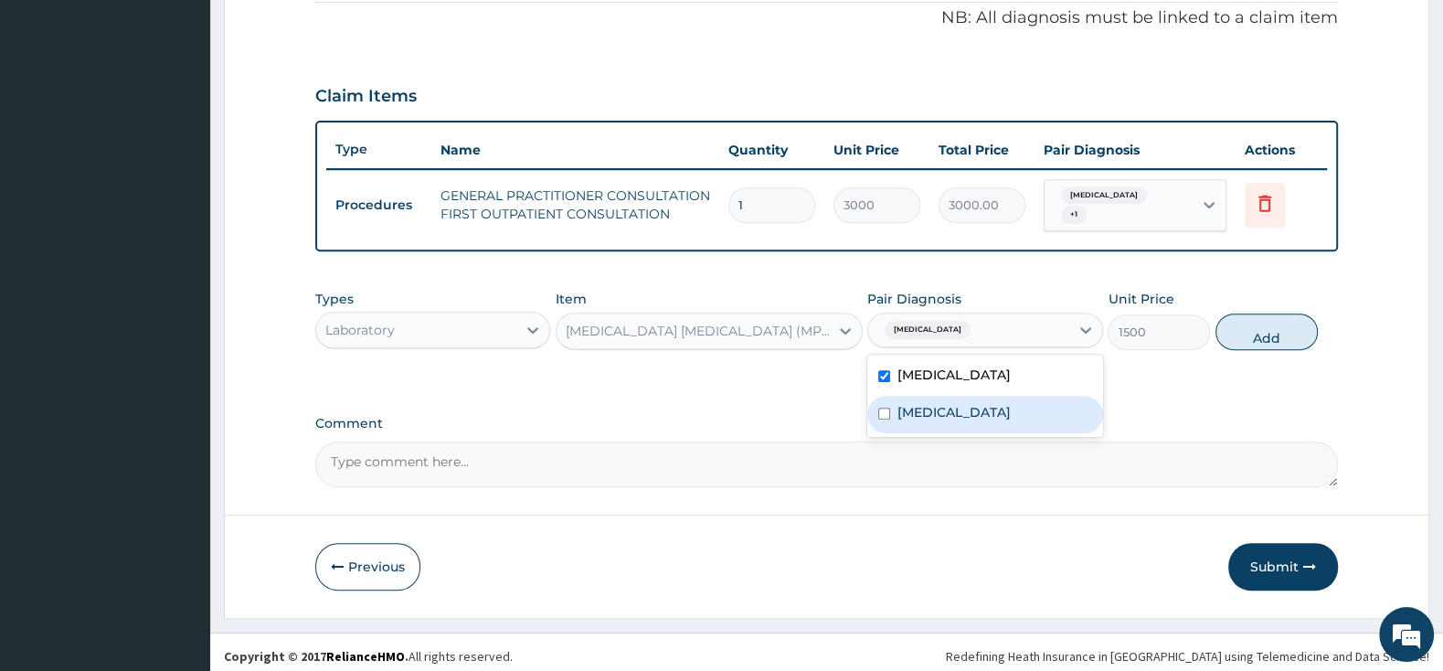
click at [886, 407] on input "checkbox" at bounding box center [884, 413] width 12 height 12
checkbox input "true"
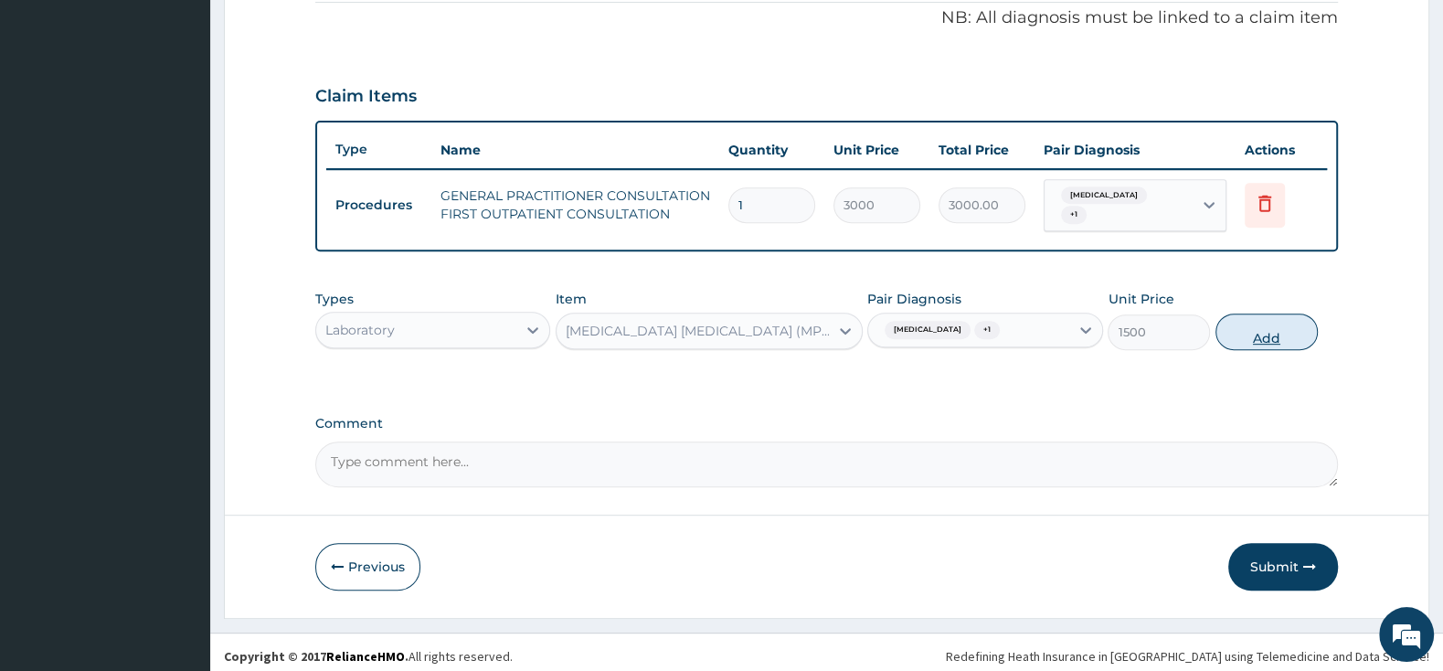
click at [1247, 318] on button "Add" at bounding box center [1266, 331] width 102 height 37
type input "0"
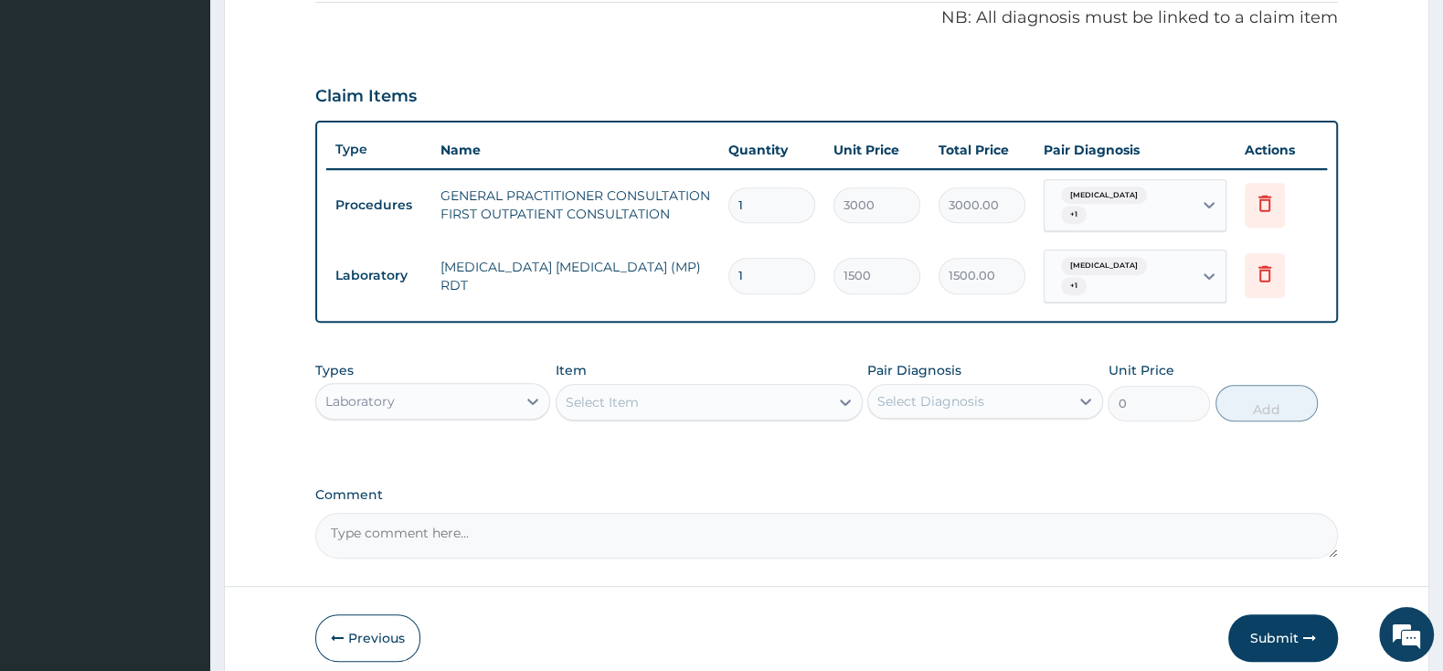
click at [511, 361] on div "Types Laboratory" at bounding box center [432, 391] width 235 height 60
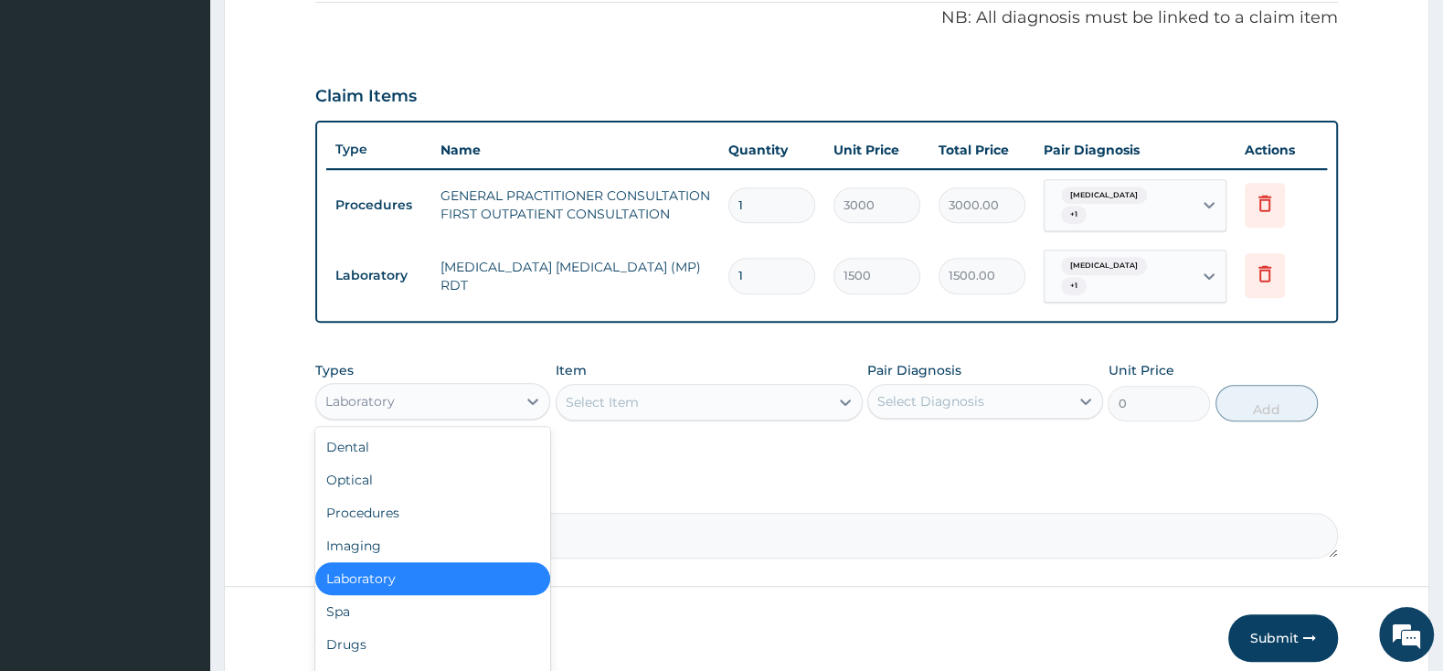
click at [488, 386] on div "Laboratory" at bounding box center [416, 400] width 200 height 29
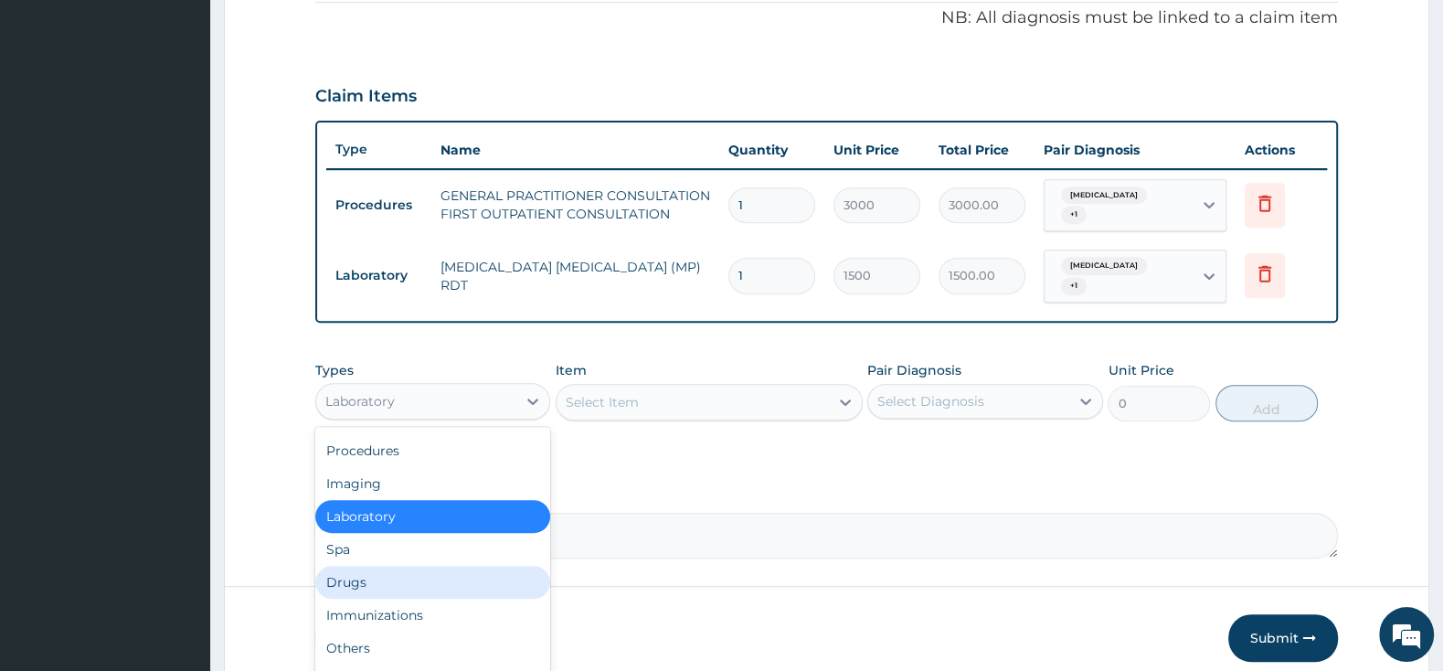
click at [371, 570] on div "Drugs" at bounding box center [432, 582] width 235 height 33
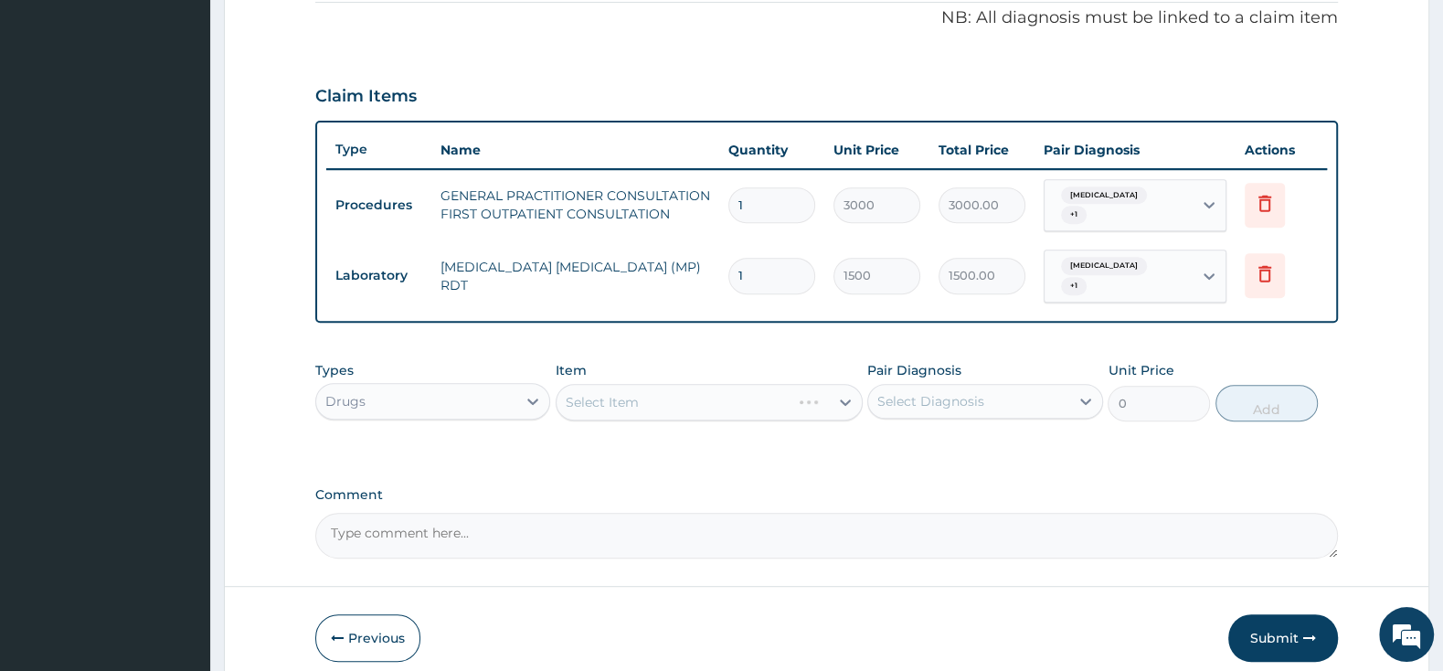
click at [657, 386] on div "Select Item" at bounding box center [708, 402] width 307 height 37
click at [825, 387] on div "Select Item" at bounding box center [692, 401] width 272 height 29
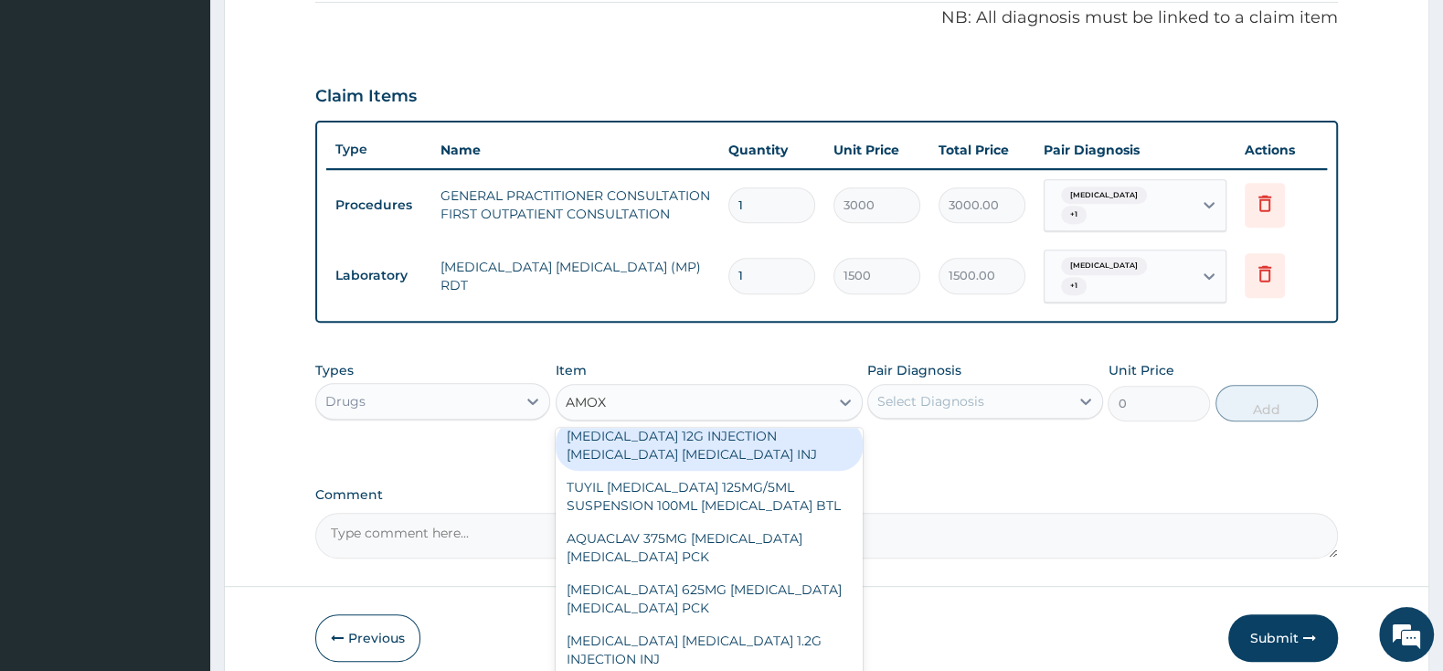
scroll to position [96, 0]
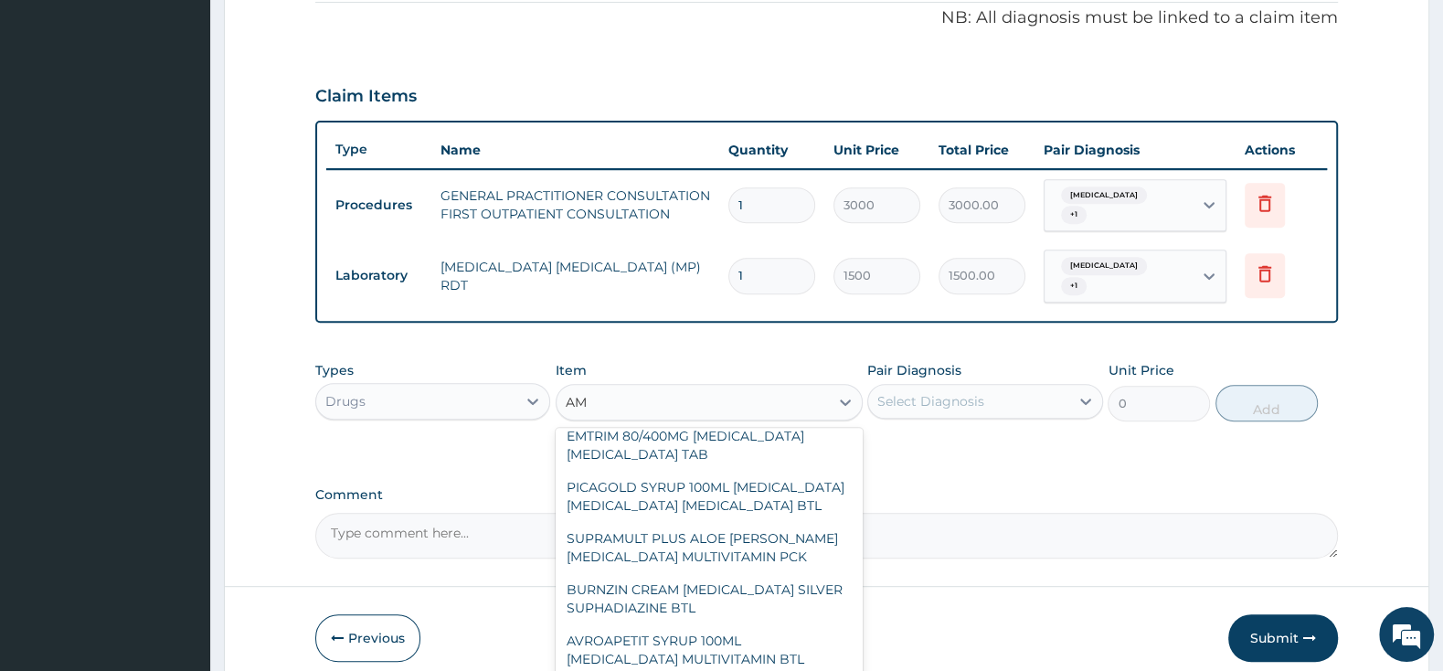
type input "A"
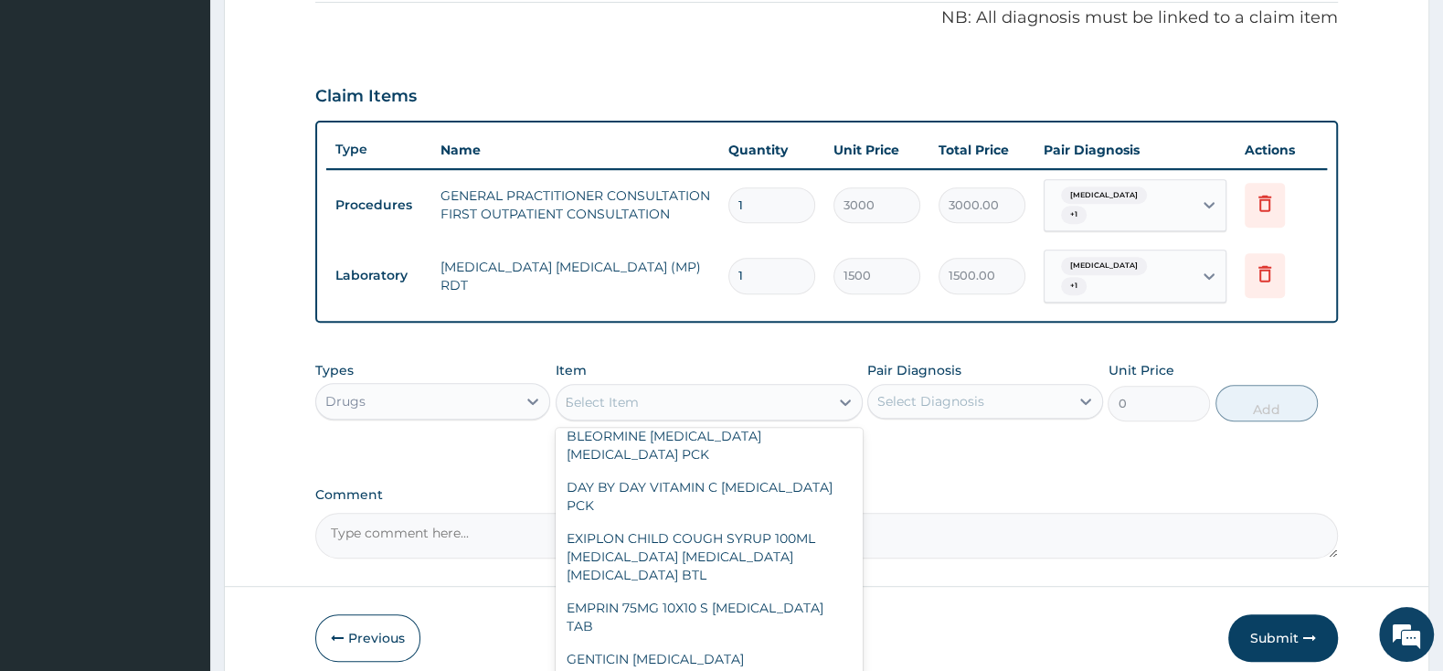
scroll to position [3232, 0]
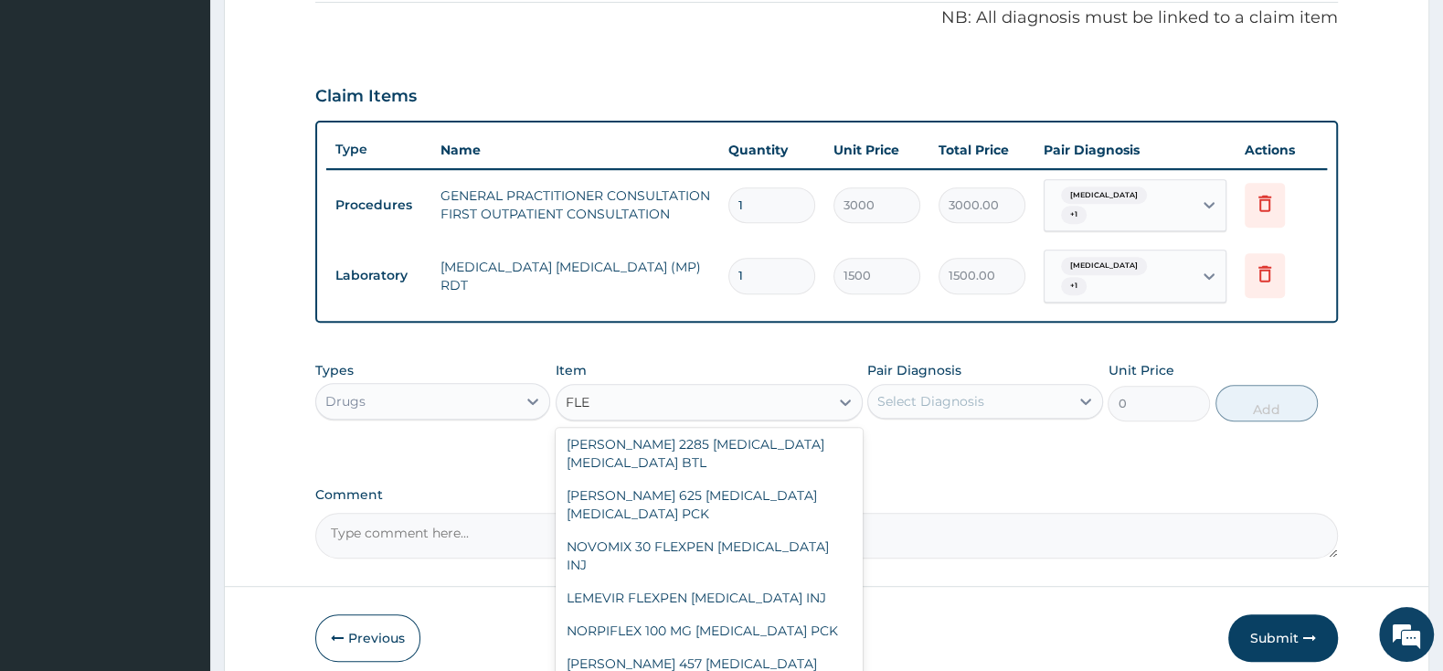
type input "FLEM"
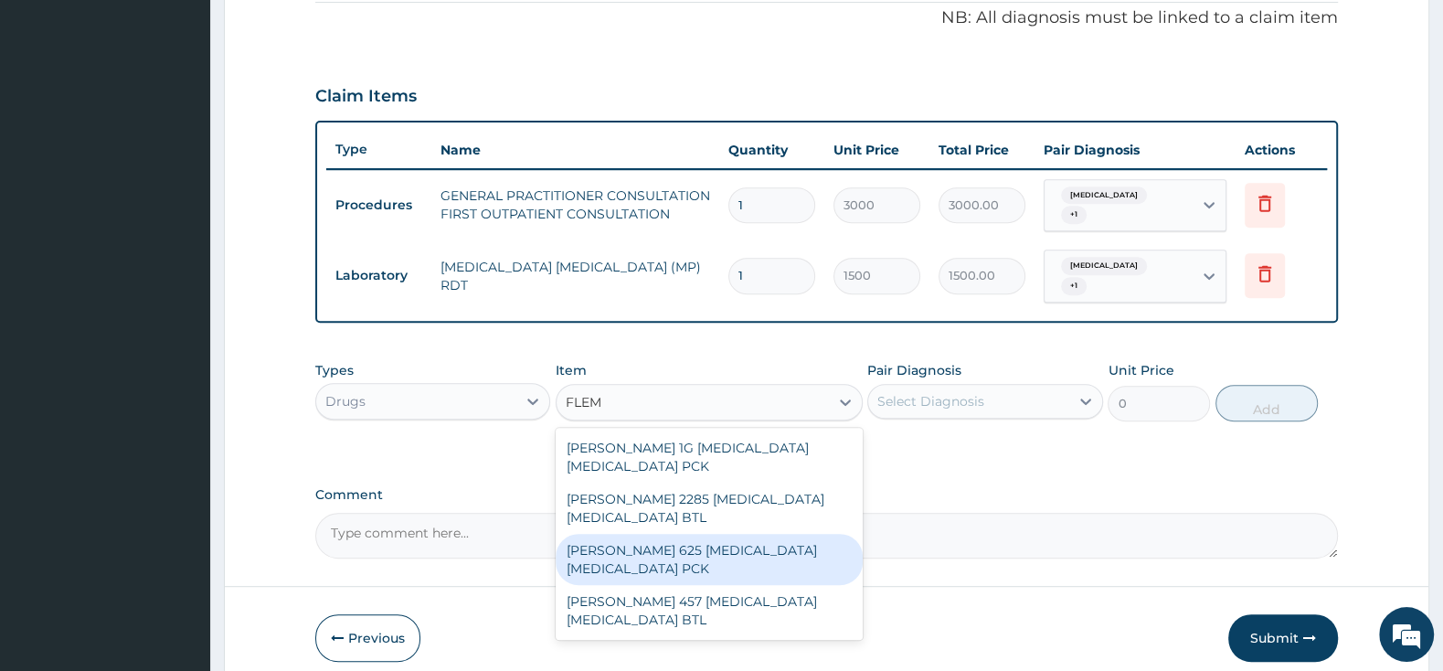
click at [730, 539] on div "[PERSON_NAME] 625 [MEDICAL_DATA] [MEDICAL_DATA] PCK" at bounding box center [708, 559] width 307 height 51
type input "2300"
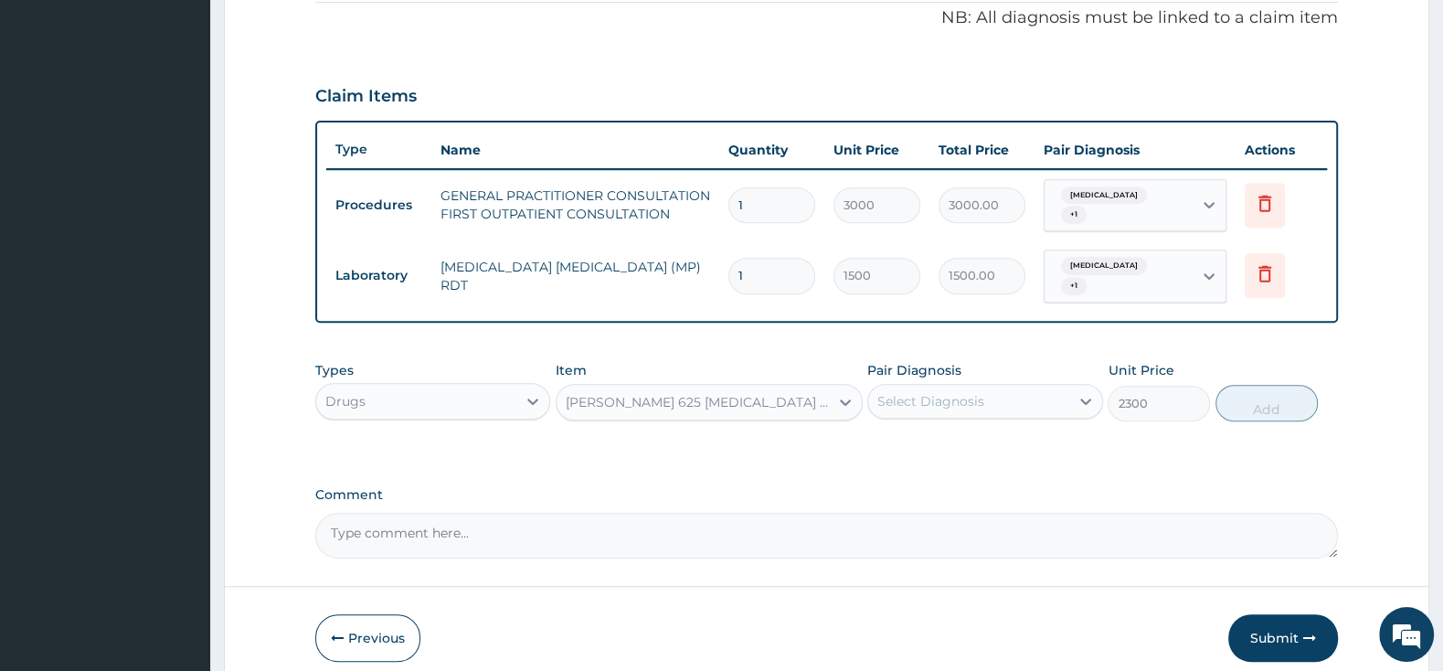
click at [915, 392] on div "Select Diagnosis" at bounding box center [930, 401] width 107 height 18
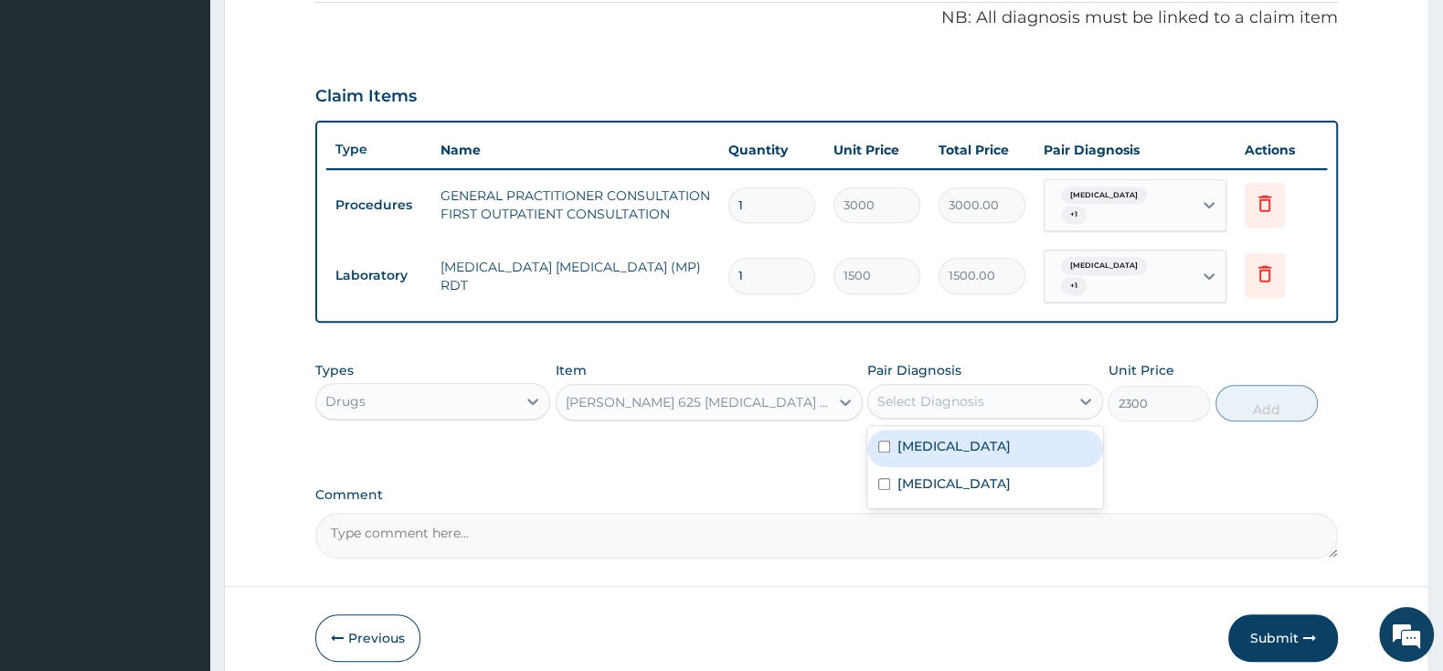
click at [885, 440] on input "checkbox" at bounding box center [884, 446] width 12 height 12
checkbox input "true"
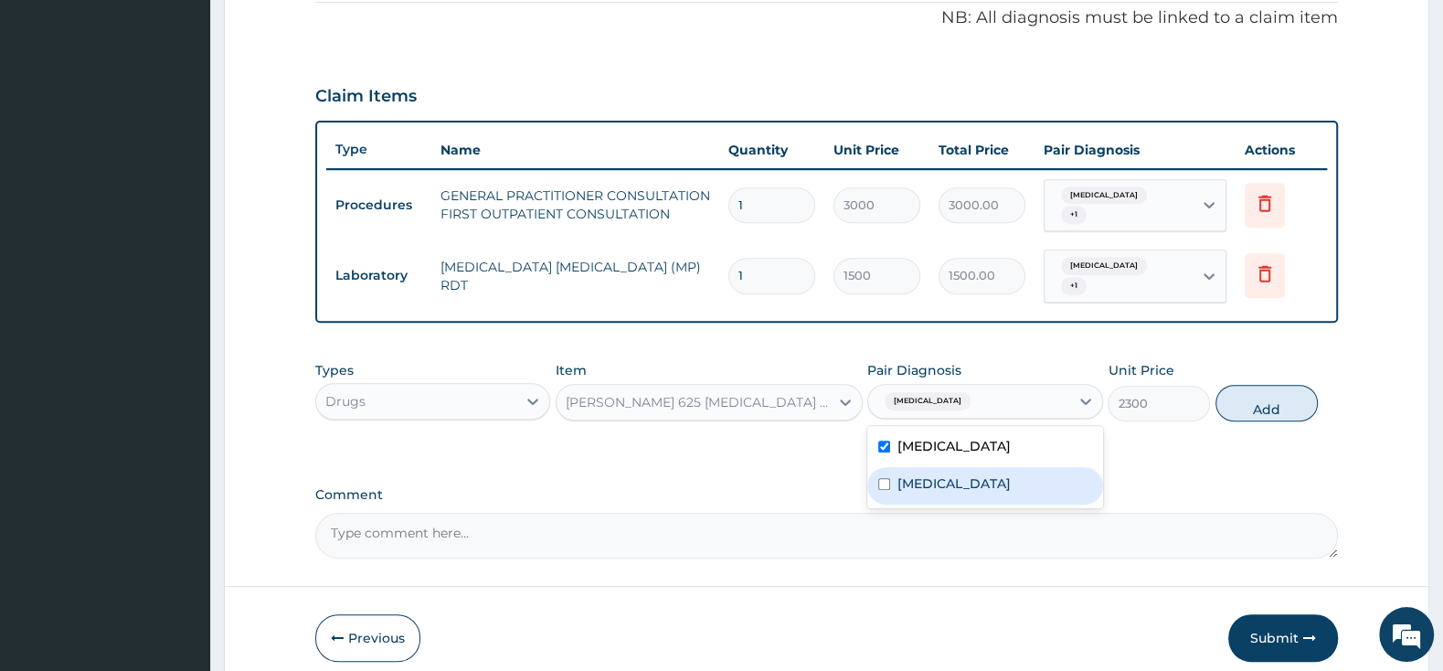
click at [881, 467] on div "[MEDICAL_DATA]" at bounding box center [984, 485] width 235 height 37
checkbox input "true"
click at [885, 440] on input "checkbox" at bounding box center [884, 446] width 12 height 12
checkbox input "false"
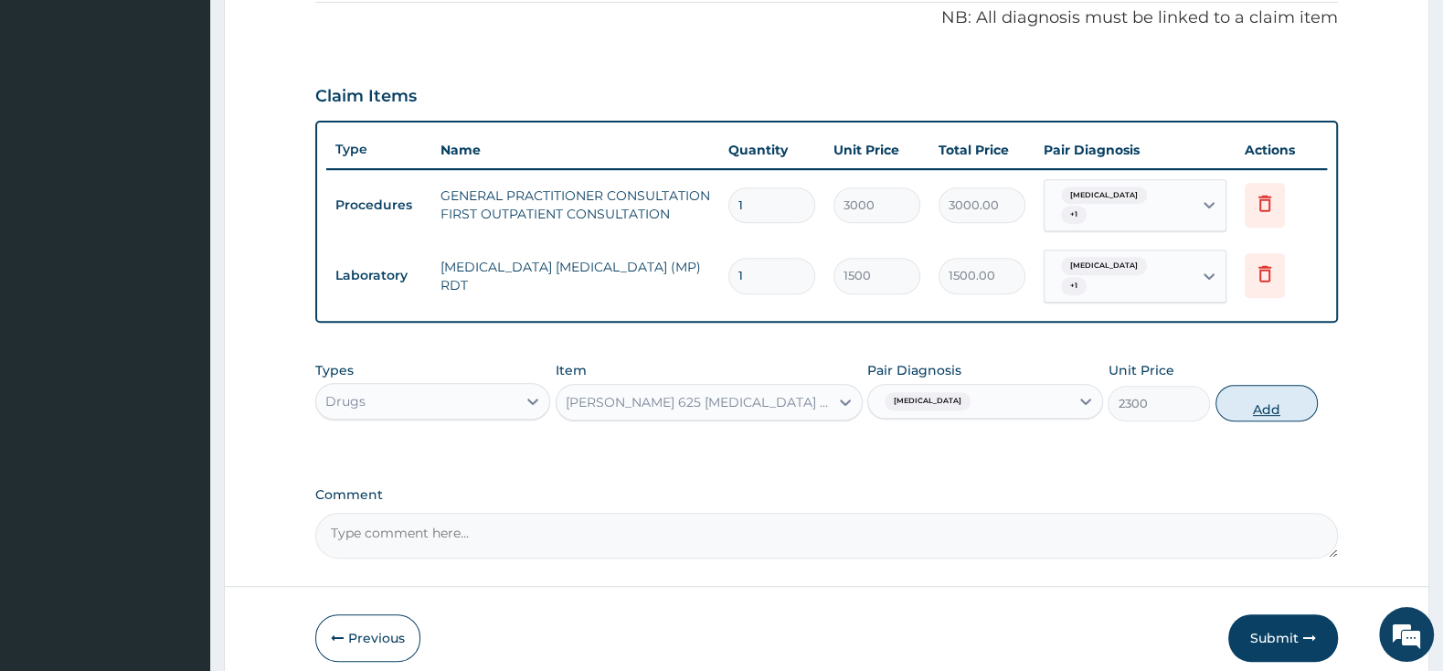
click at [1285, 385] on button "Add" at bounding box center [1266, 403] width 102 height 37
type input "0"
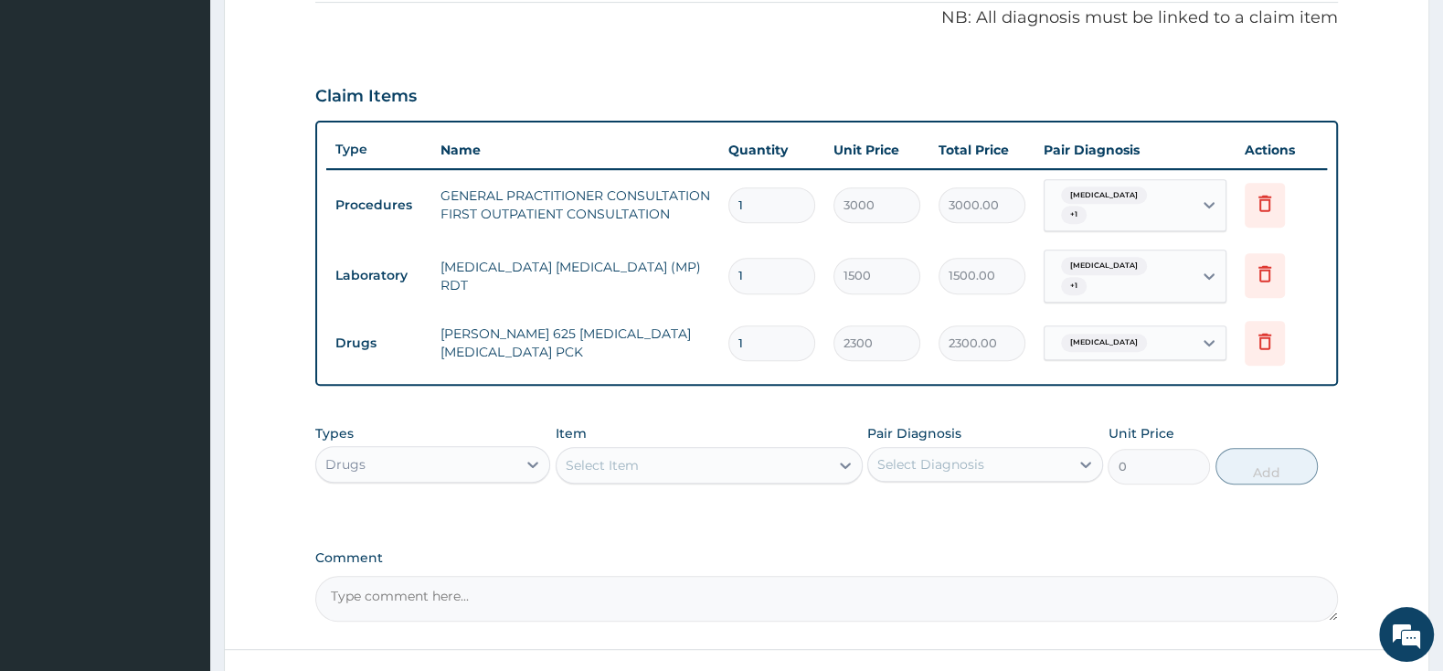
click at [667, 452] on div "Select Item" at bounding box center [692, 464] width 272 height 29
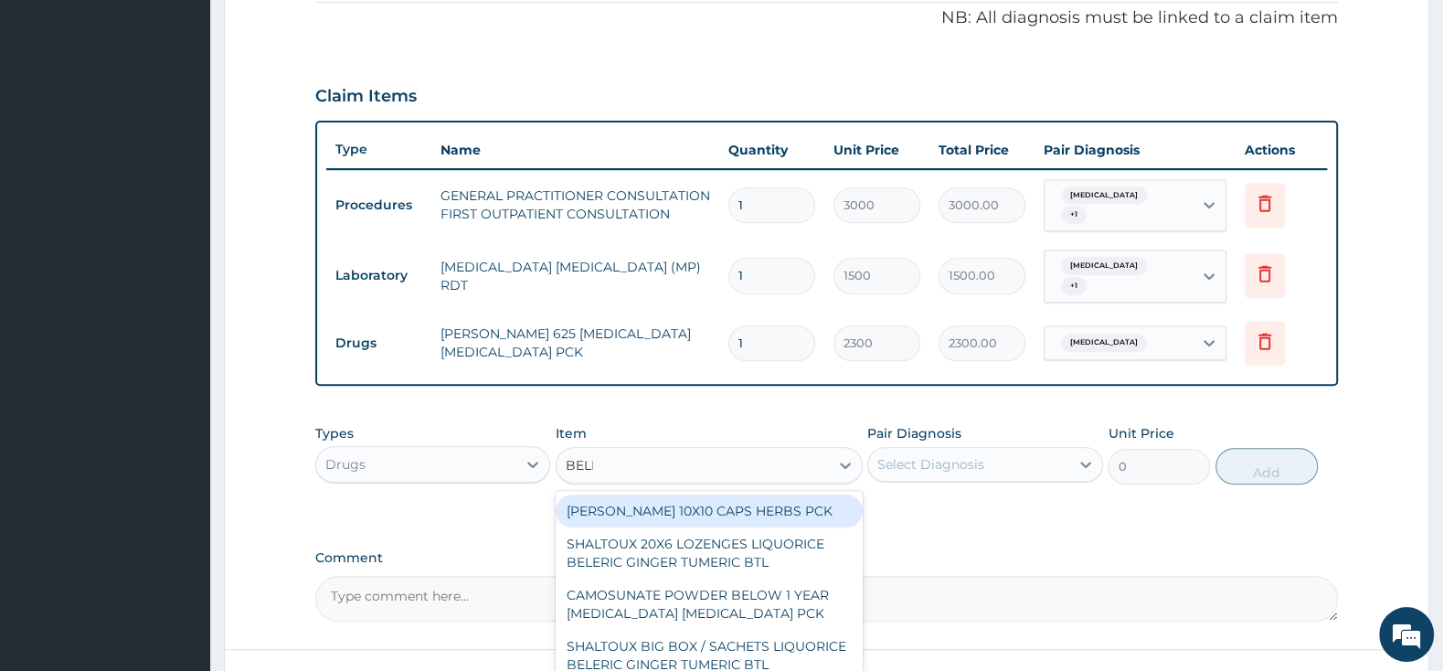
type input "BELLA"
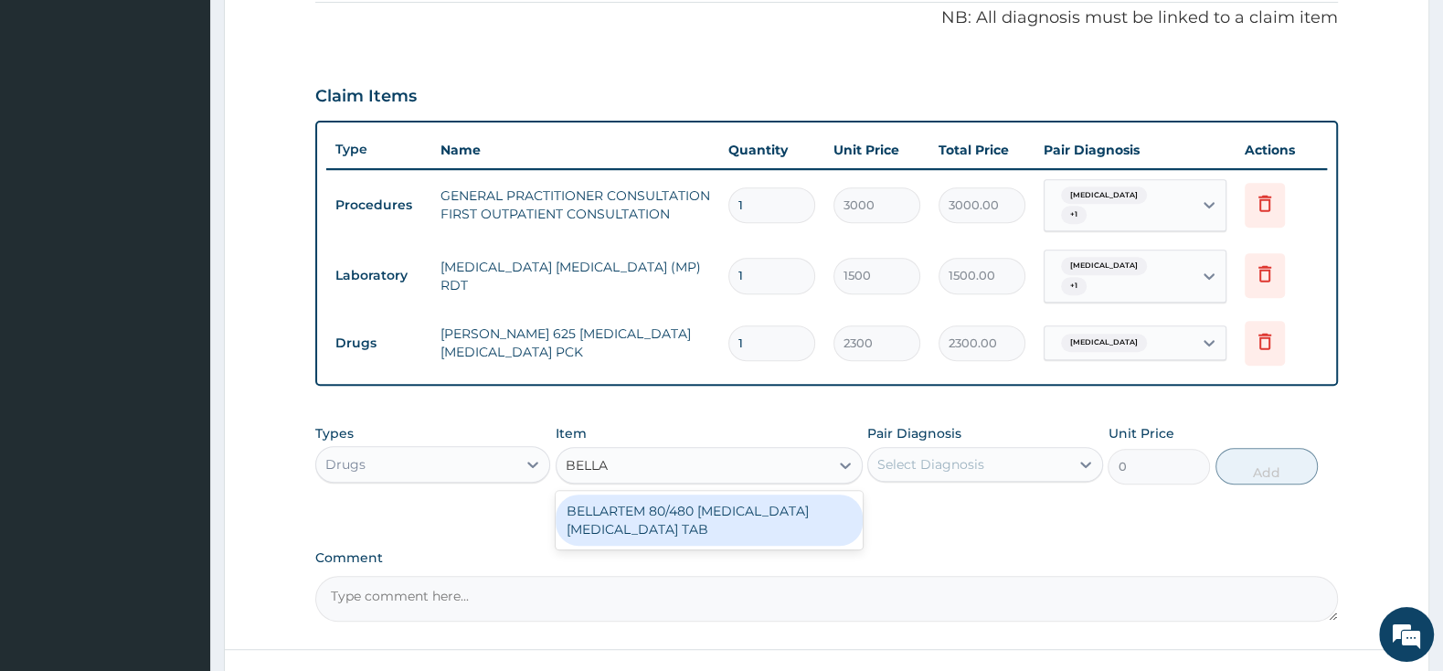
click at [789, 501] on div "BELLARTEM 80/480 [MEDICAL_DATA] [MEDICAL_DATA] TAB" at bounding box center [708, 519] width 307 height 51
type input "379.5"
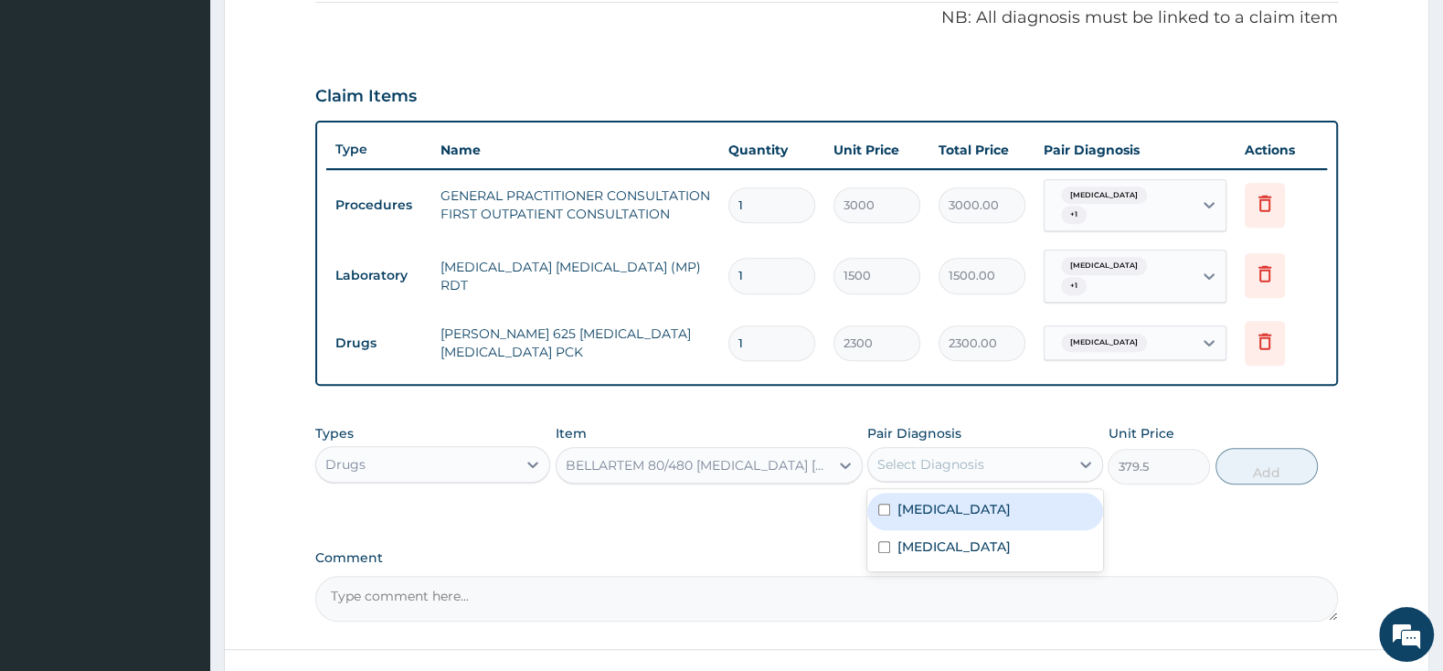
click at [903, 455] on div "Select Diagnosis" at bounding box center [930, 464] width 107 height 18
click at [890, 492] on div "[MEDICAL_DATA]" at bounding box center [984, 510] width 235 height 37
checkbox input "true"
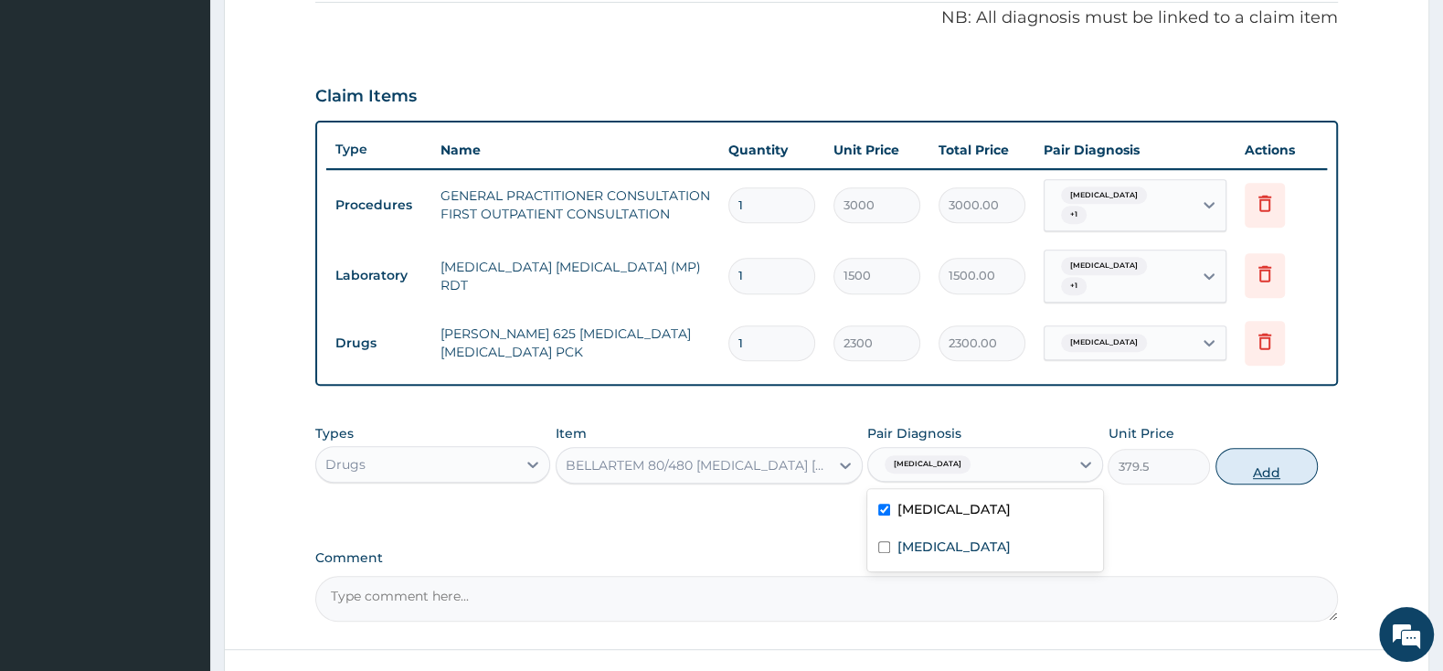
click at [1257, 448] on button "Add" at bounding box center [1266, 466] width 102 height 37
type input "0"
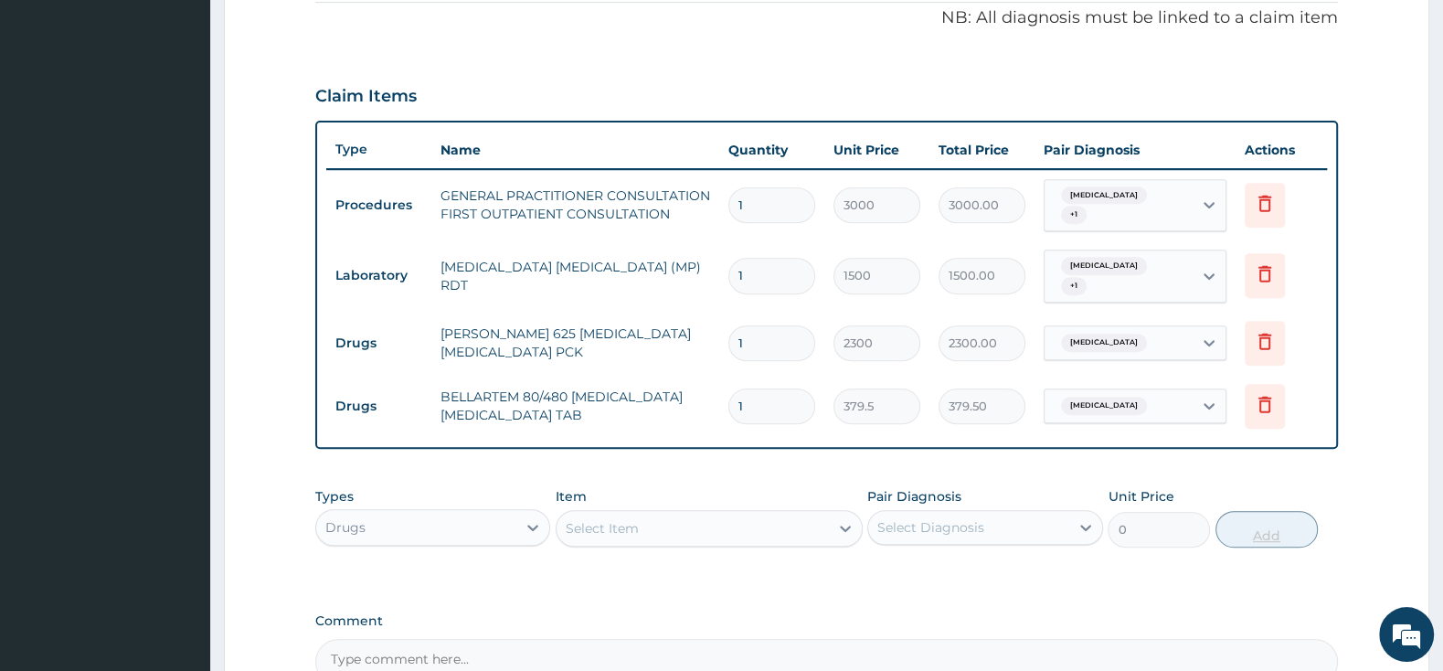
type input "0.00"
type input "6"
type input "2277.00"
type input "6"
click at [754, 513] on div "Select Item" at bounding box center [692, 527] width 272 height 29
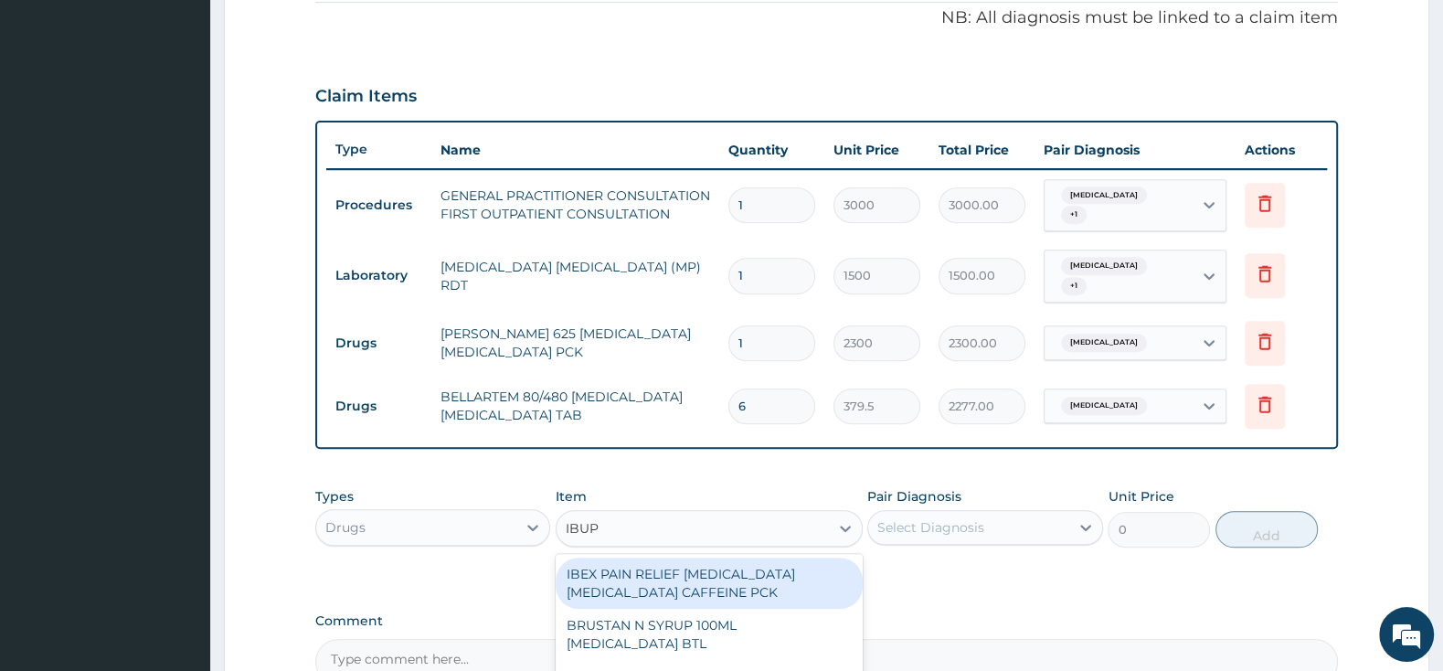
type input "IBUPR"
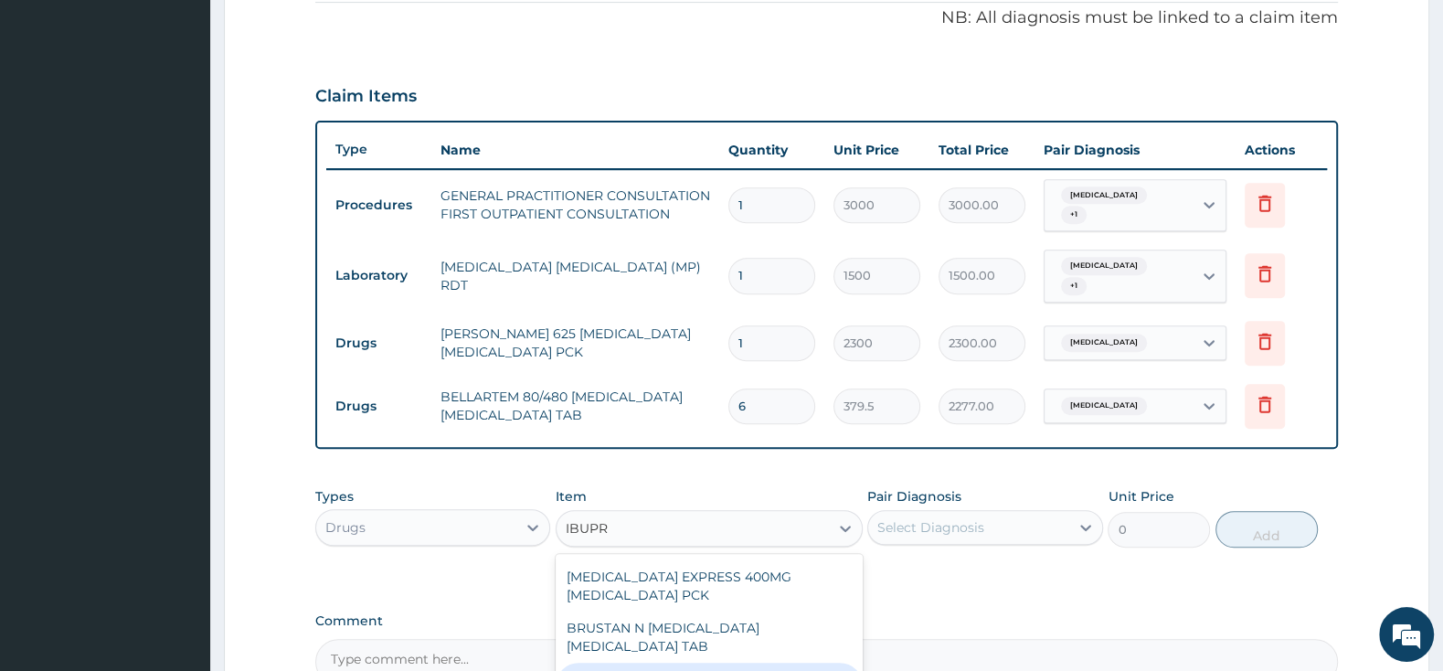
scroll to position [384, 0]
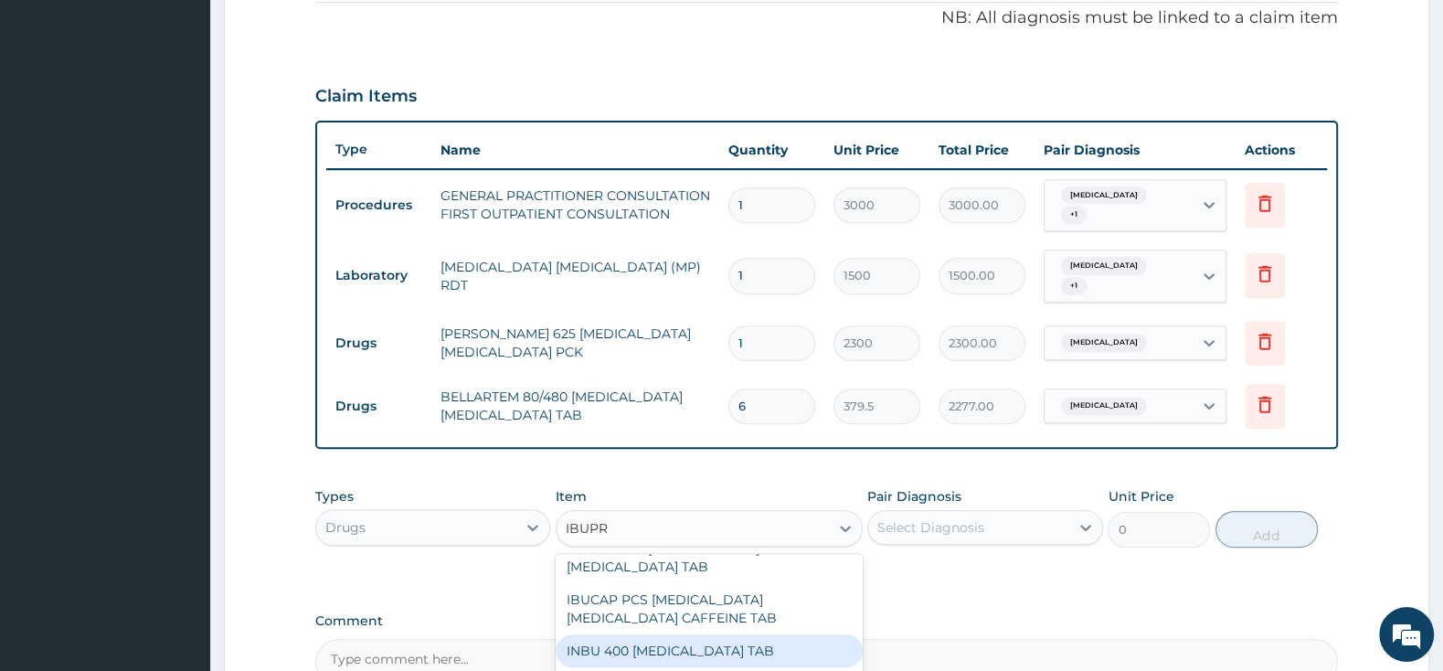
drag, startPoint x: 709, startPoint y: 613, endPoint x: 835, endPoint y: 562, distance: 136.1
click at [712, 634] on div "INBU 400 IBUPROFEN TAB" at bounding box center [708, 650] width 307 height 33
type input "63.25"
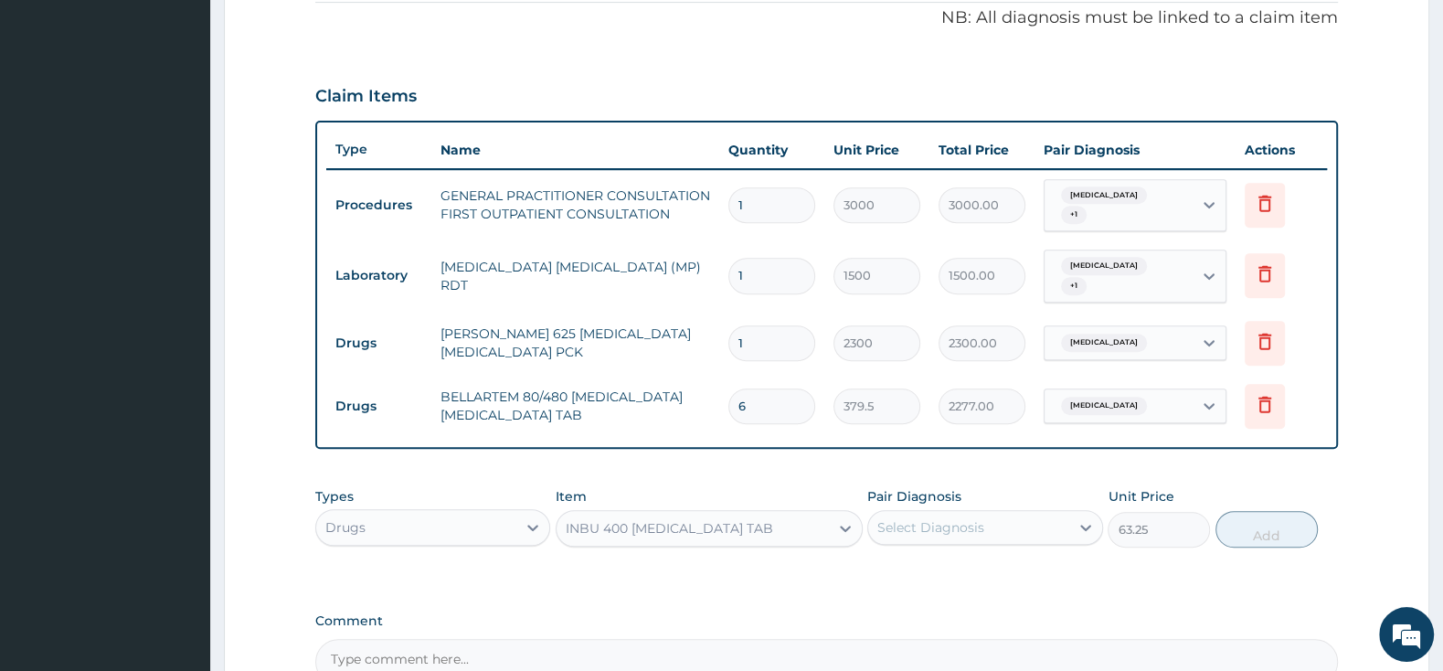
click at [926, 518] on div "Select Diagnosis" at bounding box center [930, 527] width 107 height 18
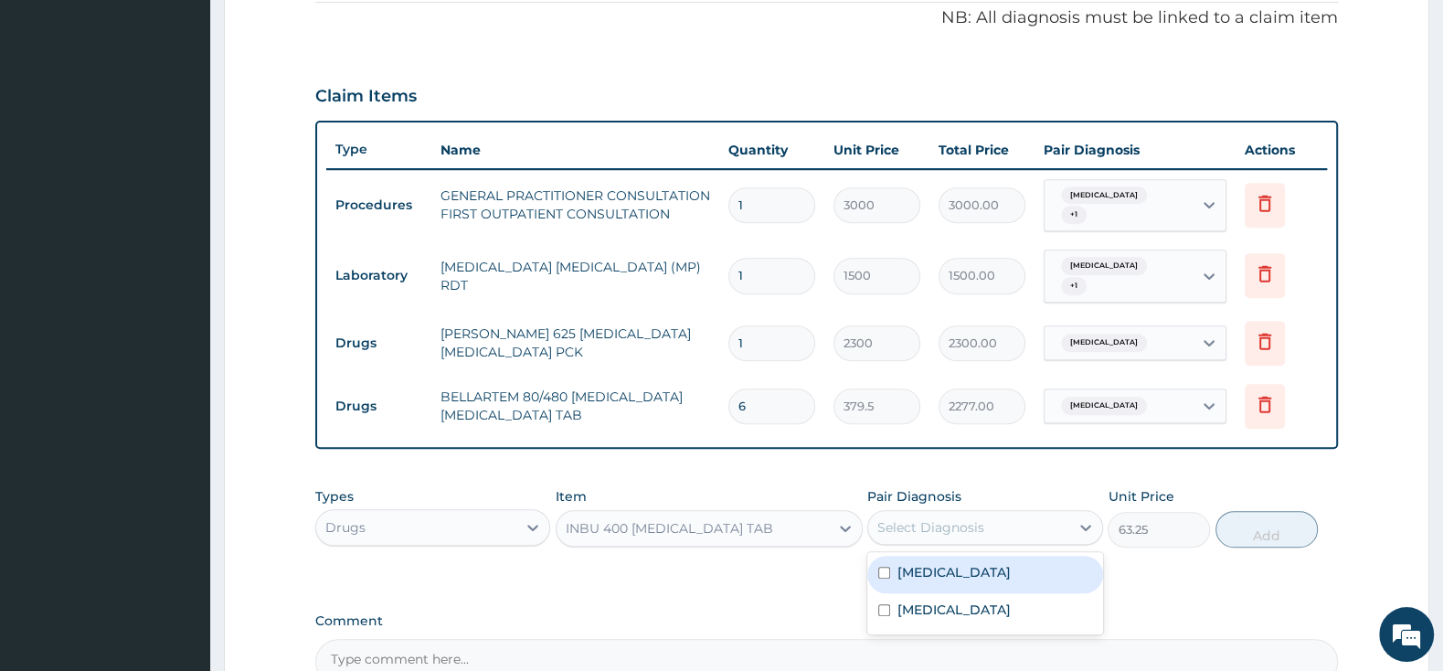
click at [884, 566] on input "checkbox" at bounding box center [884, 572] width 12 height 12
checkbox input "true"
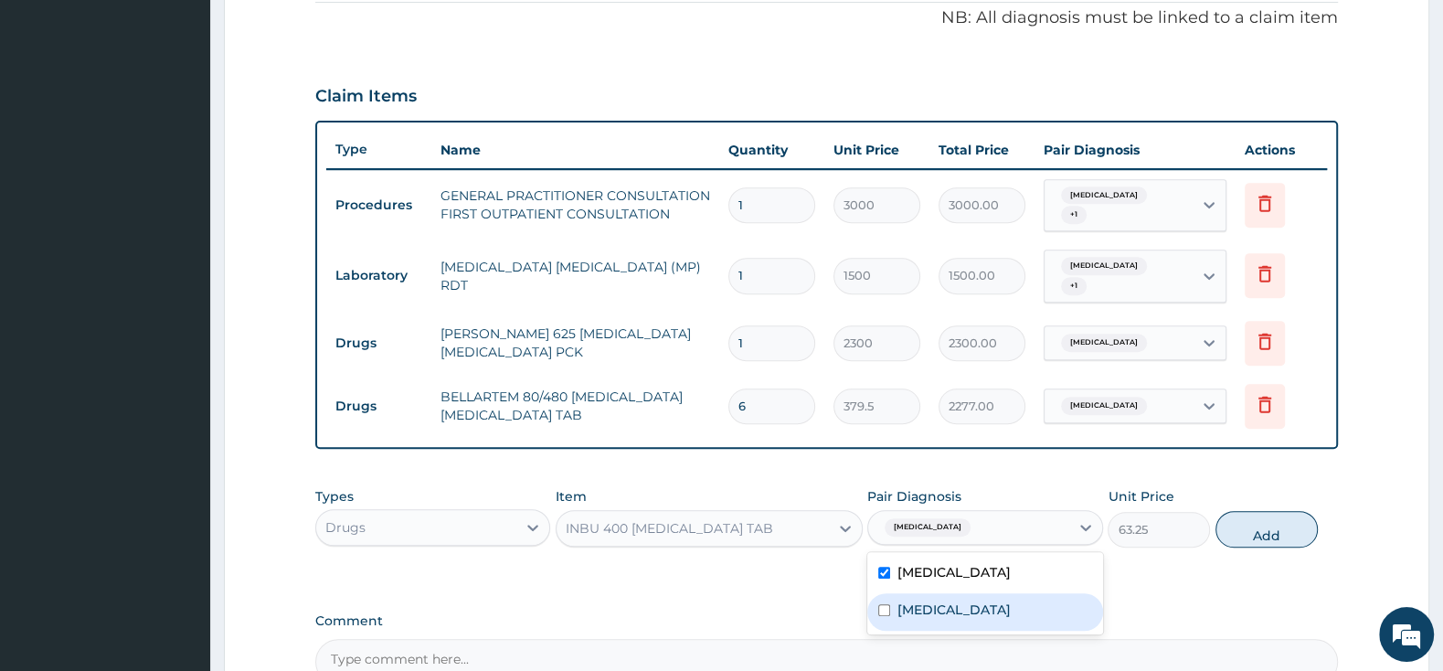
click at [876, 598] on div "Pharyngitis" at bounding box center [984, 611] width 235 height 37
checkbox input "true"
click at [1260, 524] on button "Add" at bounding box center [1266, 529] width 102 height 37
type input "0"
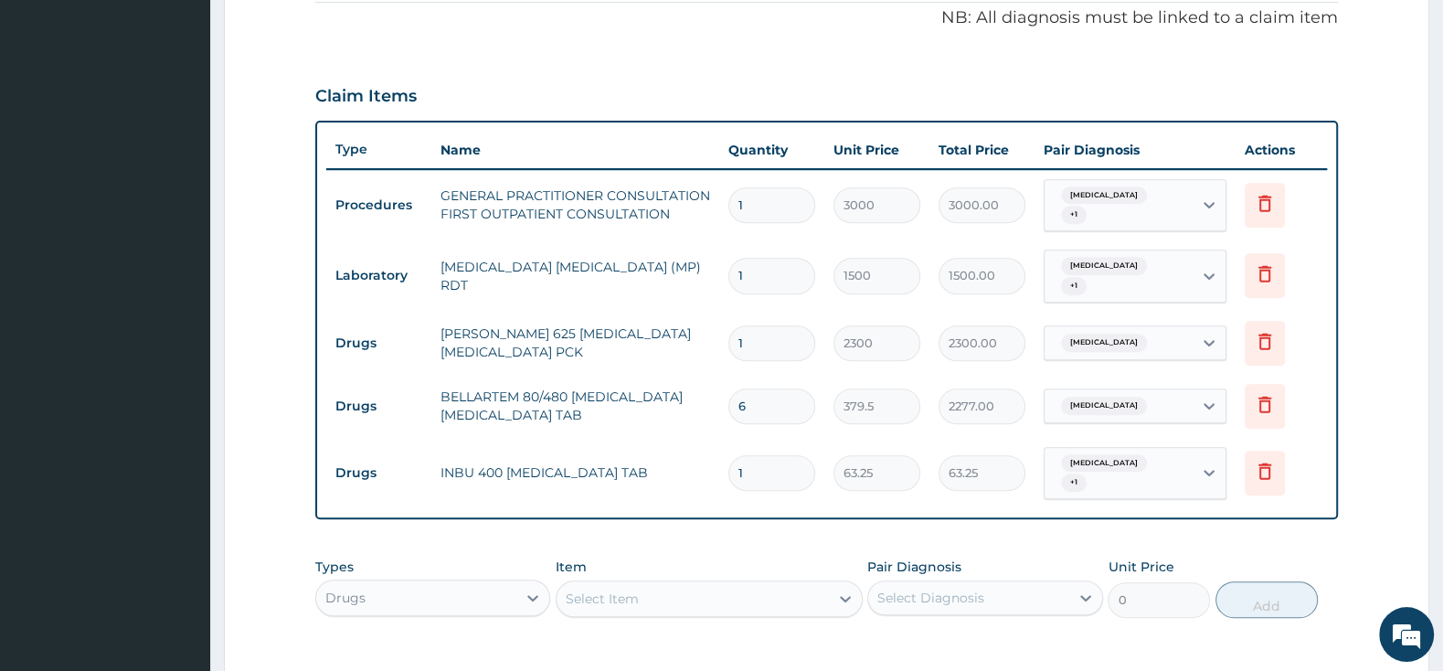
type input "15"
type input "948.75"
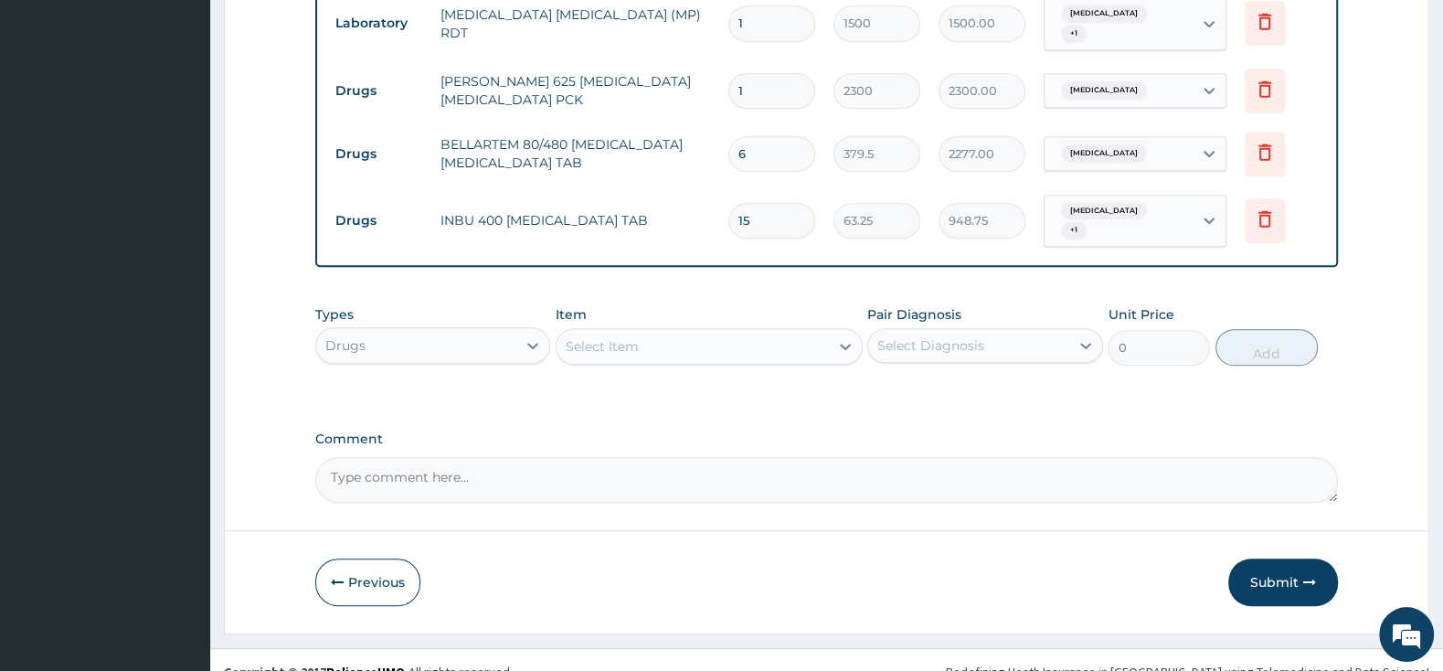
type input "15"
click at [790, 332] on div "Select Item" at bounding box center [692, 346] width 272 height 29
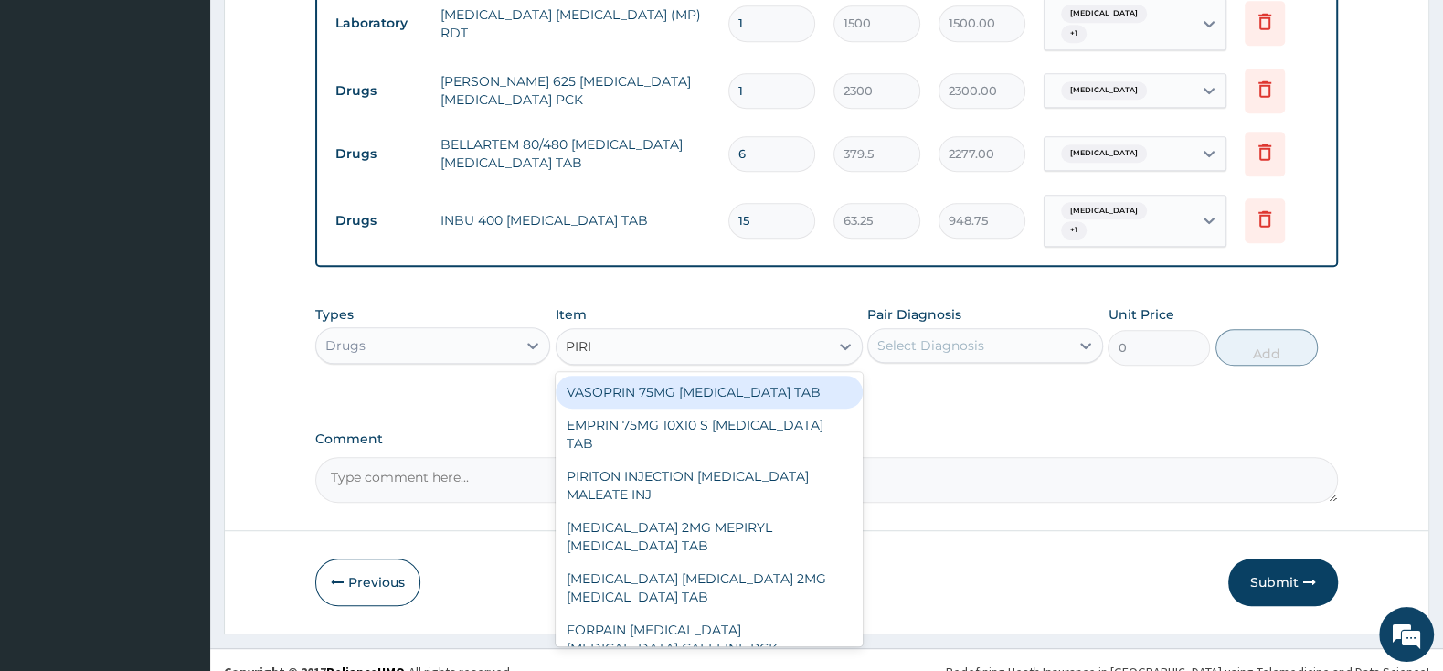
type input "PIRIT"
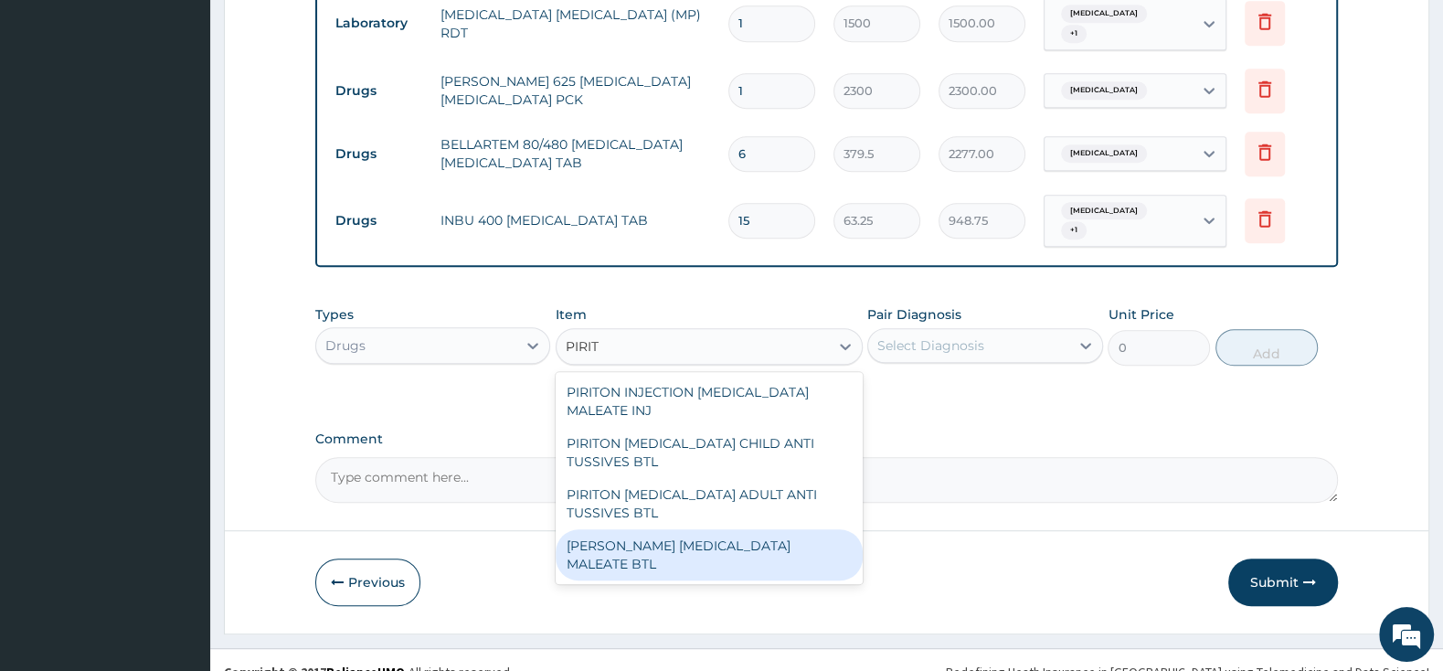
drag, startPoint x: 699, startPoint y: 538, endPoint x: 771, endPoint y: 513, distance: 76.6
click at [700, 533] on div "PIRITON EVANS CHLORPHENAMINE MALEATE BTL" at bounding box center [708, 554] width 307 height 51
type input "747.5"
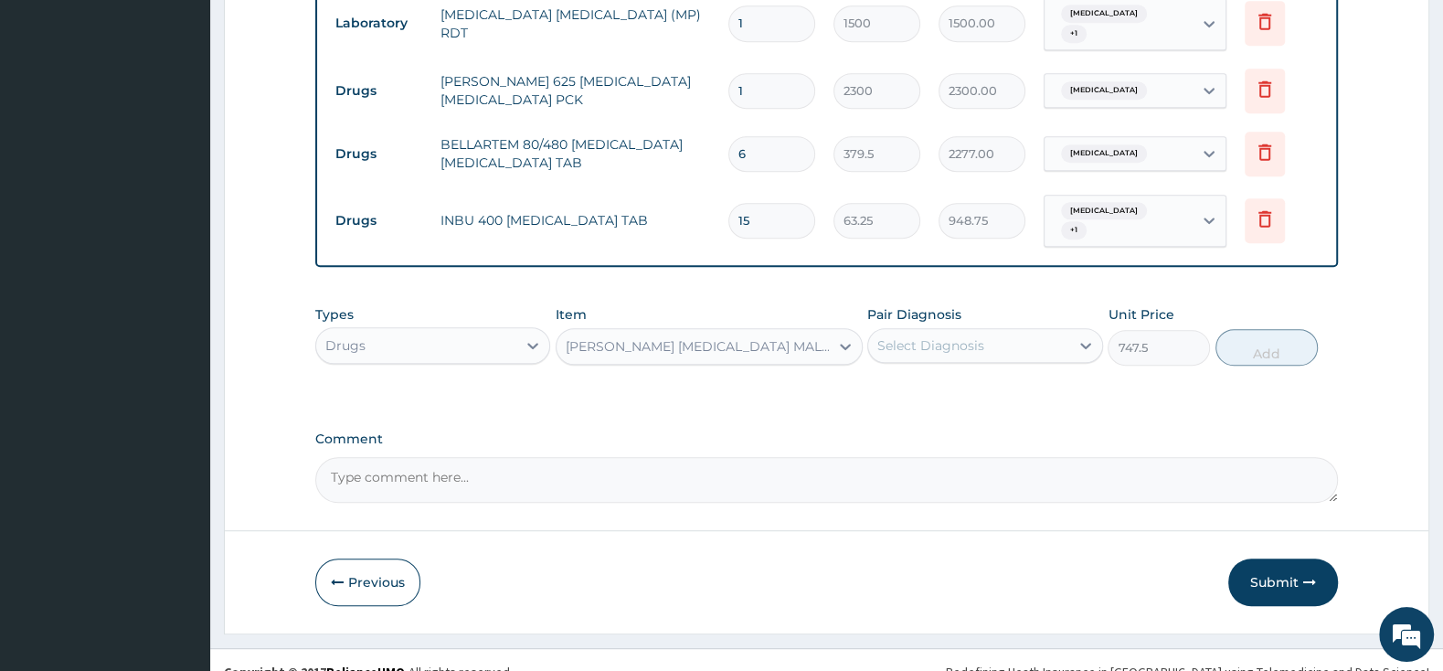
click at [1008, 331] on div "Select Diagnosis" at bounding box center [968, 345] width 200 height 29
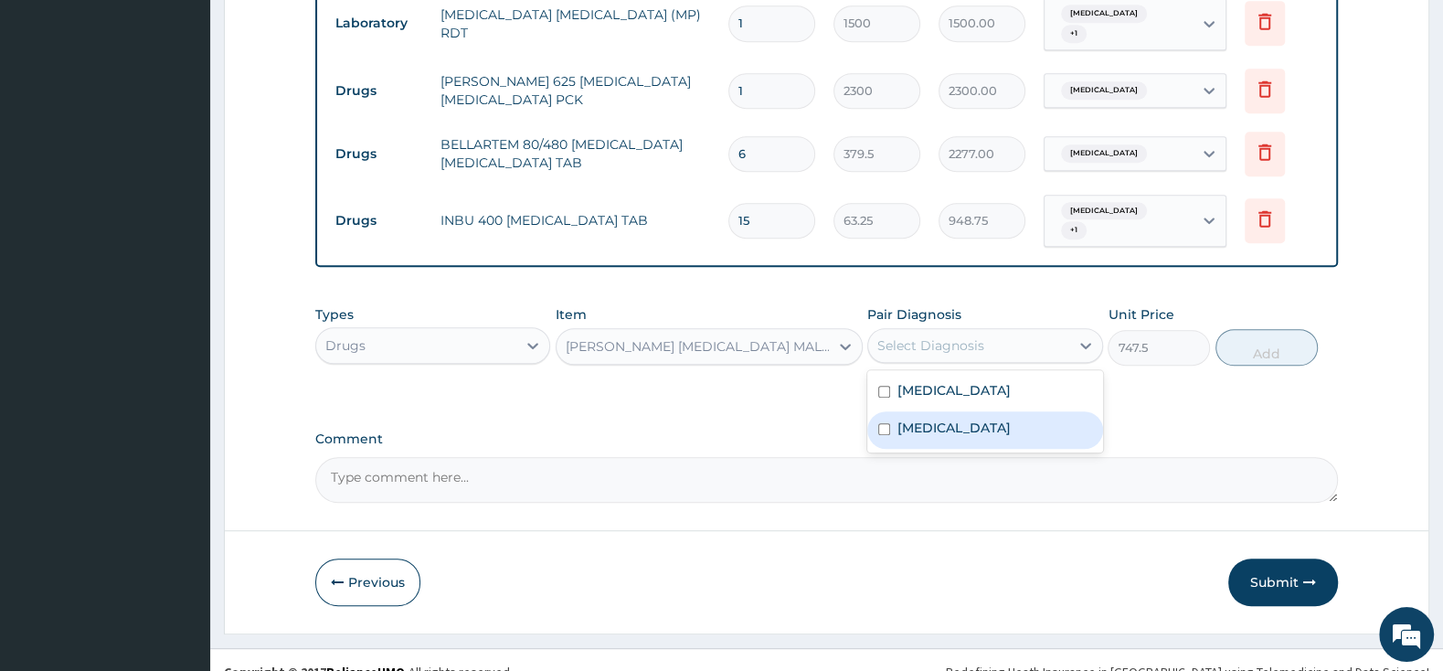
drag, startPoint x: 887, startPoint y: 398, endPoint x: 979, endPoint y: 378, distance: 93.5
click at [894, 411] on div "[MEDICAL_DATA]" at bounding box center [984, 429] width 235 height 37
checkbox input "true"
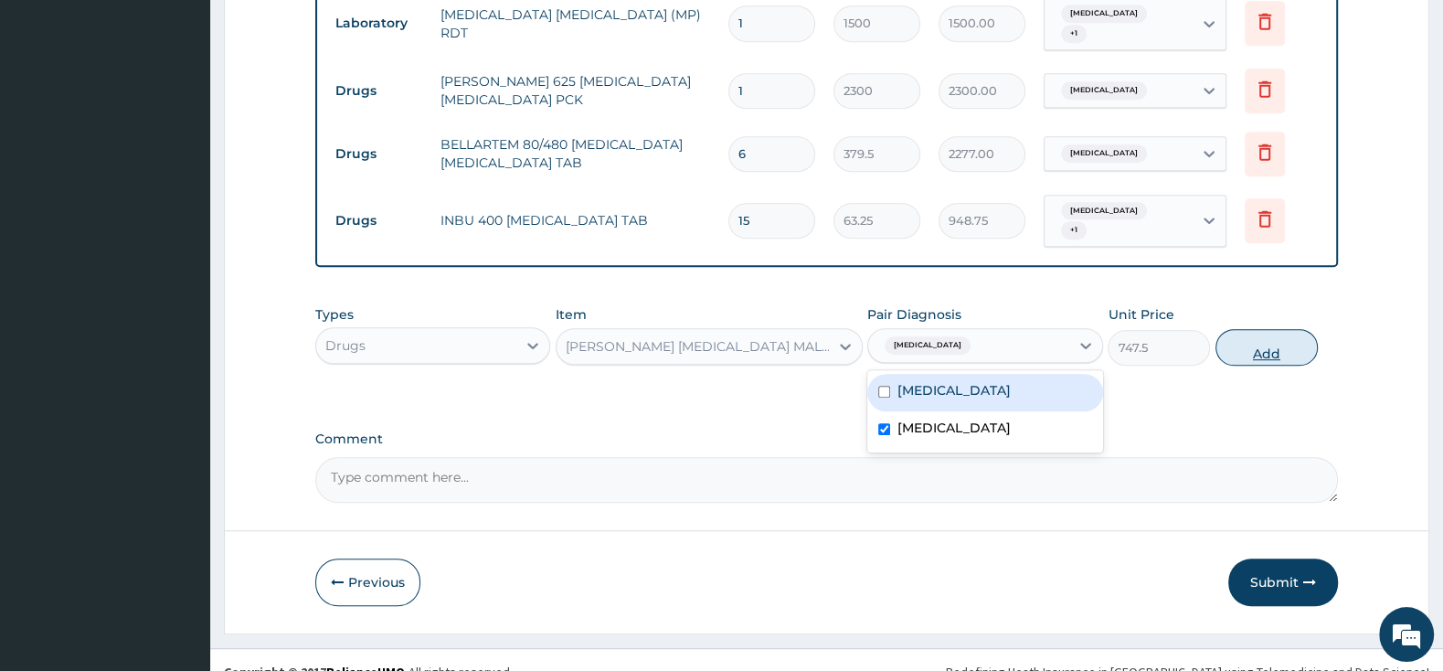
click at [1252, 329] on button "Add" at bounding box center [1266, 347] width 102 height 37
type input "0"
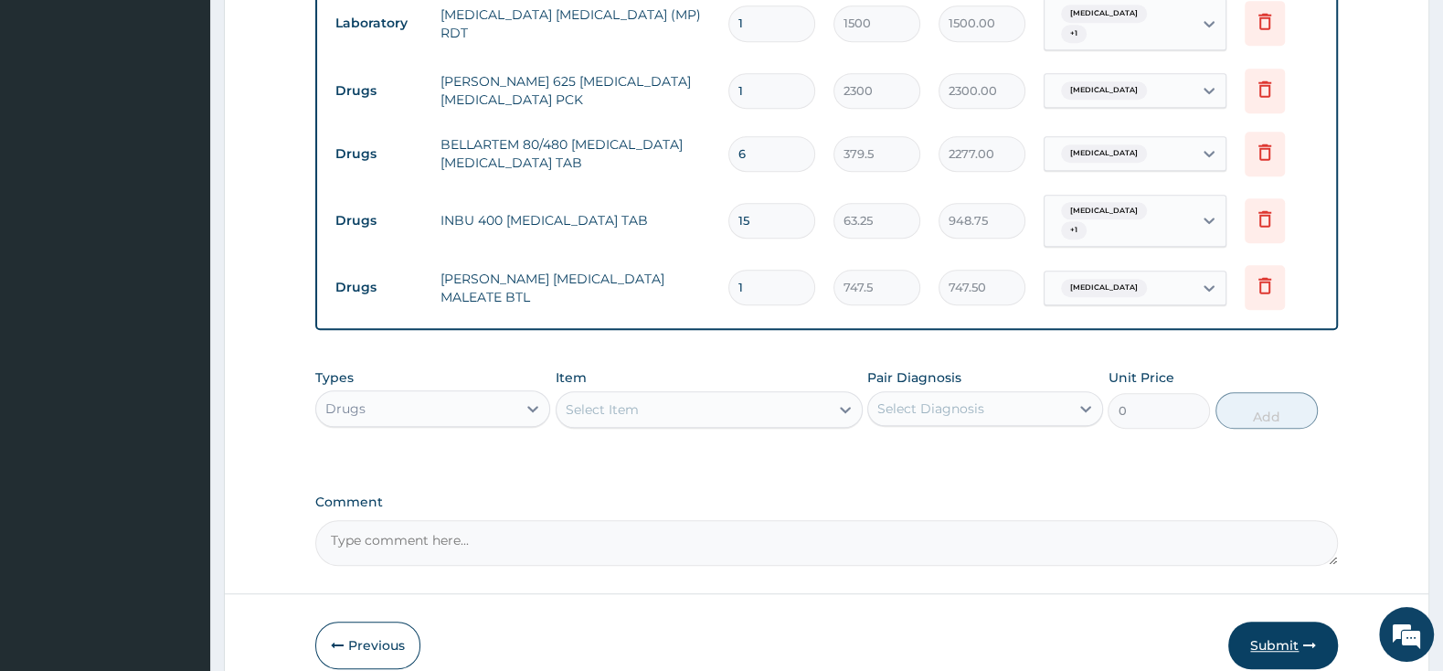
click at [1297, 621] on button "Submit" at bounding box center [1283, 645] width 110 height 48
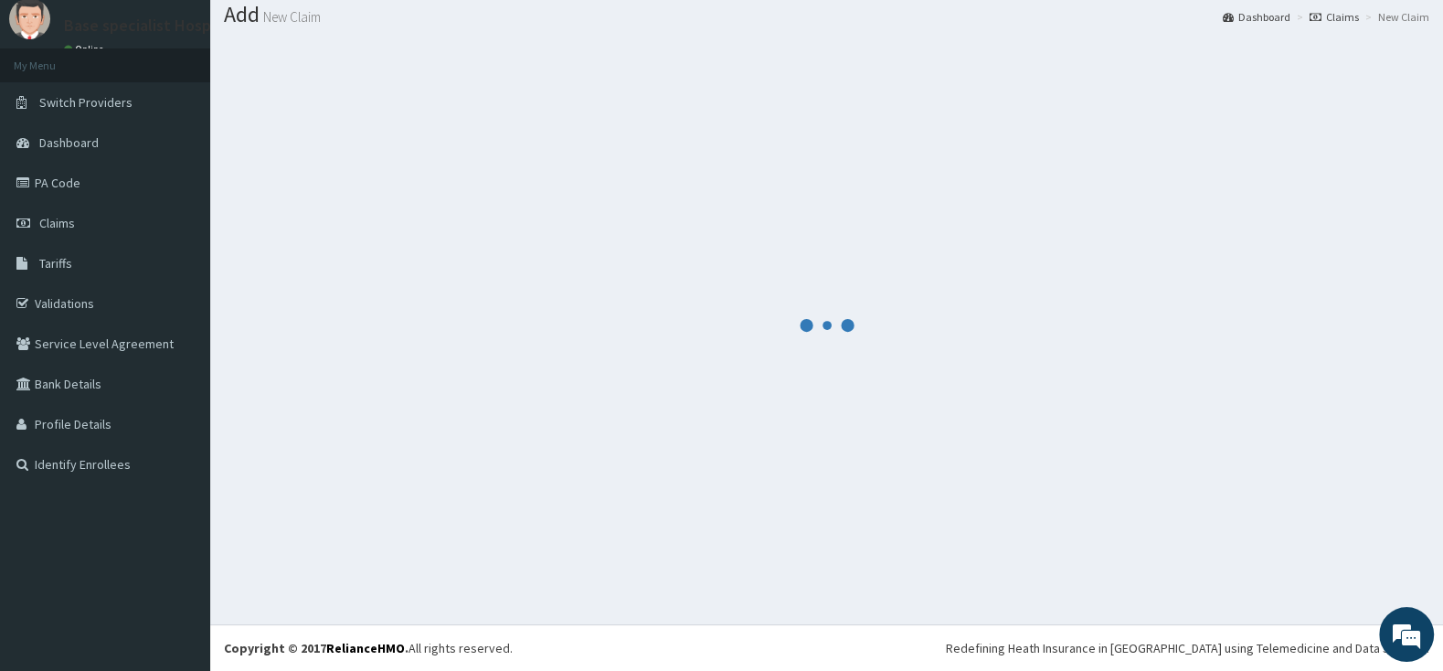
scroll to position [57, 0]
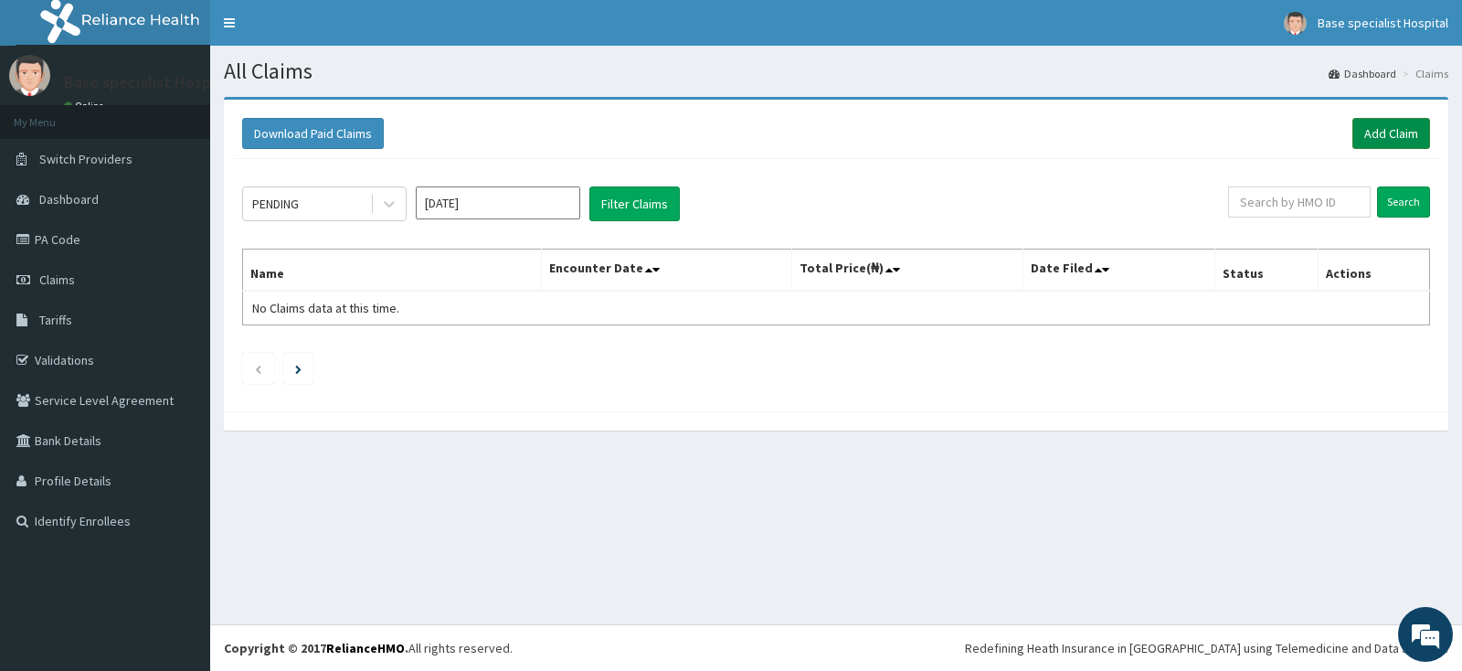
click at [1403, 132] on link "Add Claim" at bounding box center [1391, 133] width 78 height 31
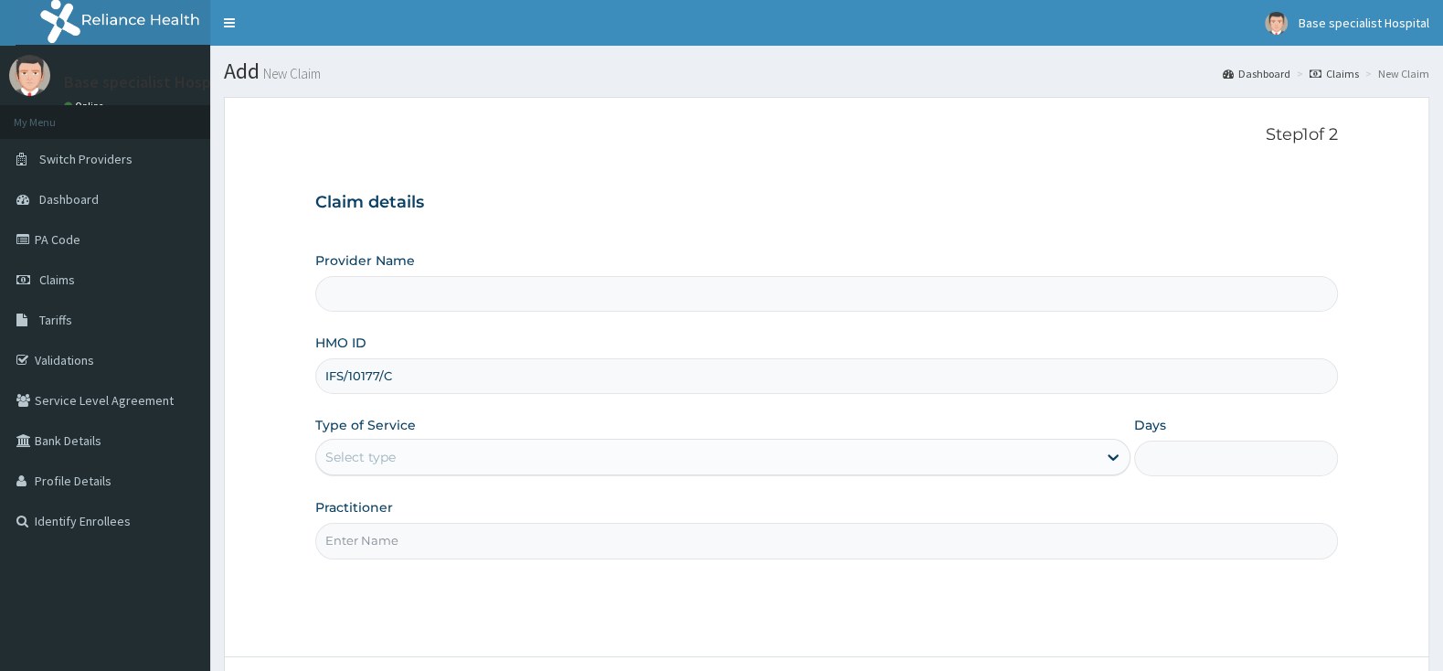
click at [343, 375] on input "IFS/10177/C" at bounding box center [826, 376] width 1022 height 36
type input "IFS/10177/C"
type input "Base Specialist Hospital"
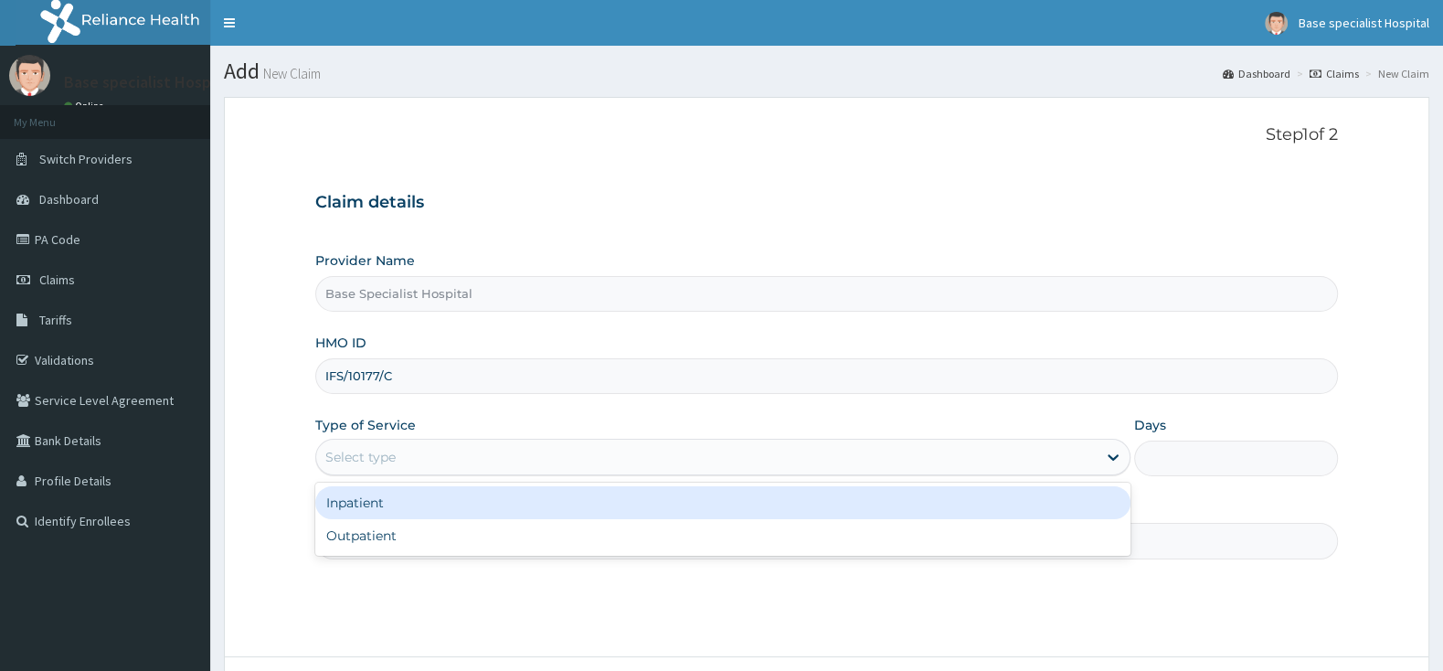
click at [625, 457] on div "Select type" at bounding box center [706, 456] width 780 height 29
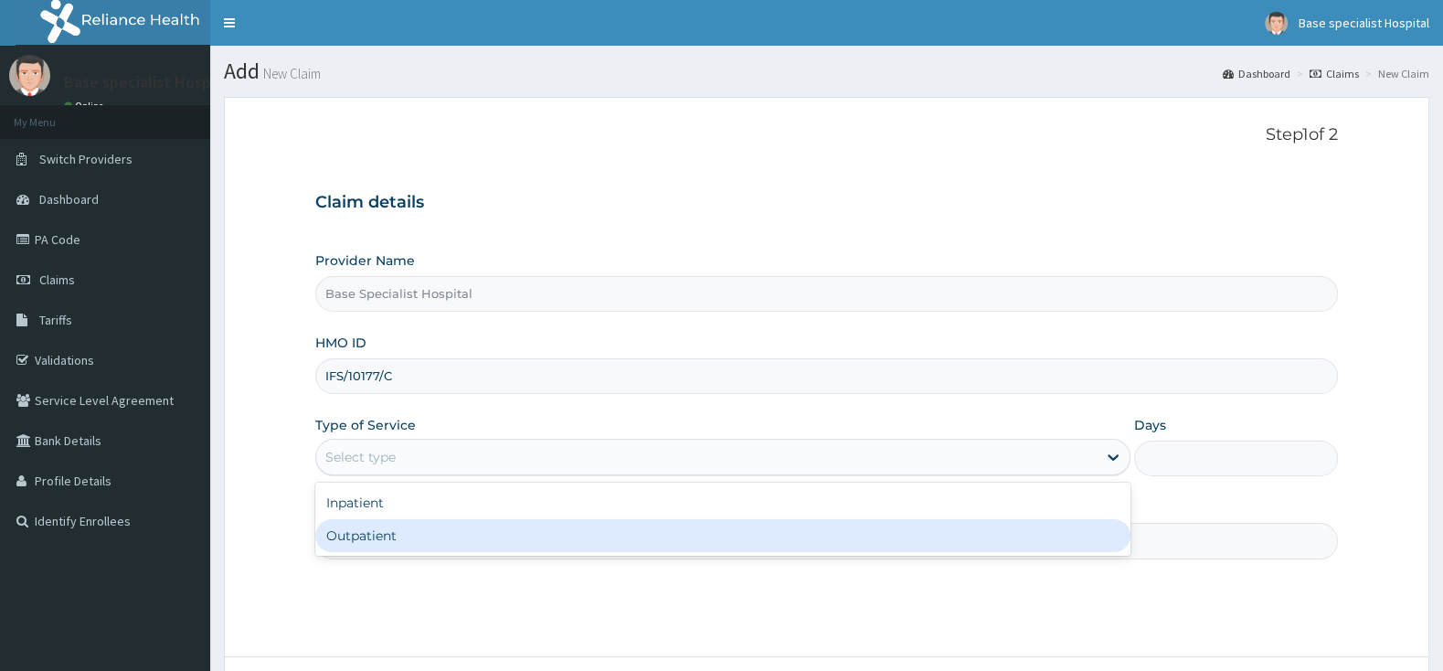
click at [570, 533] on div "Outpatient" at bounding box center [722, 535] width 815 height 33
type input "1"
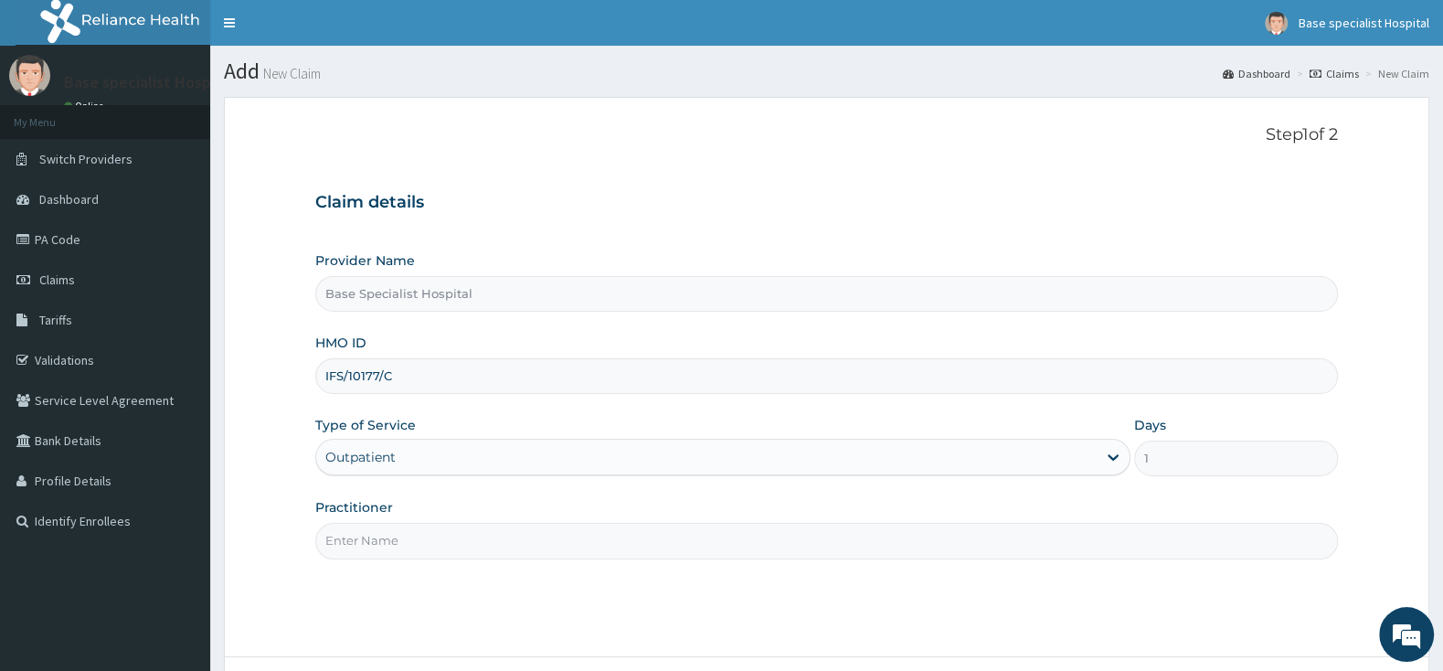
click at [570, 533] on input "Practitioner" at bounding box center [826, 541] width 1022 height 36
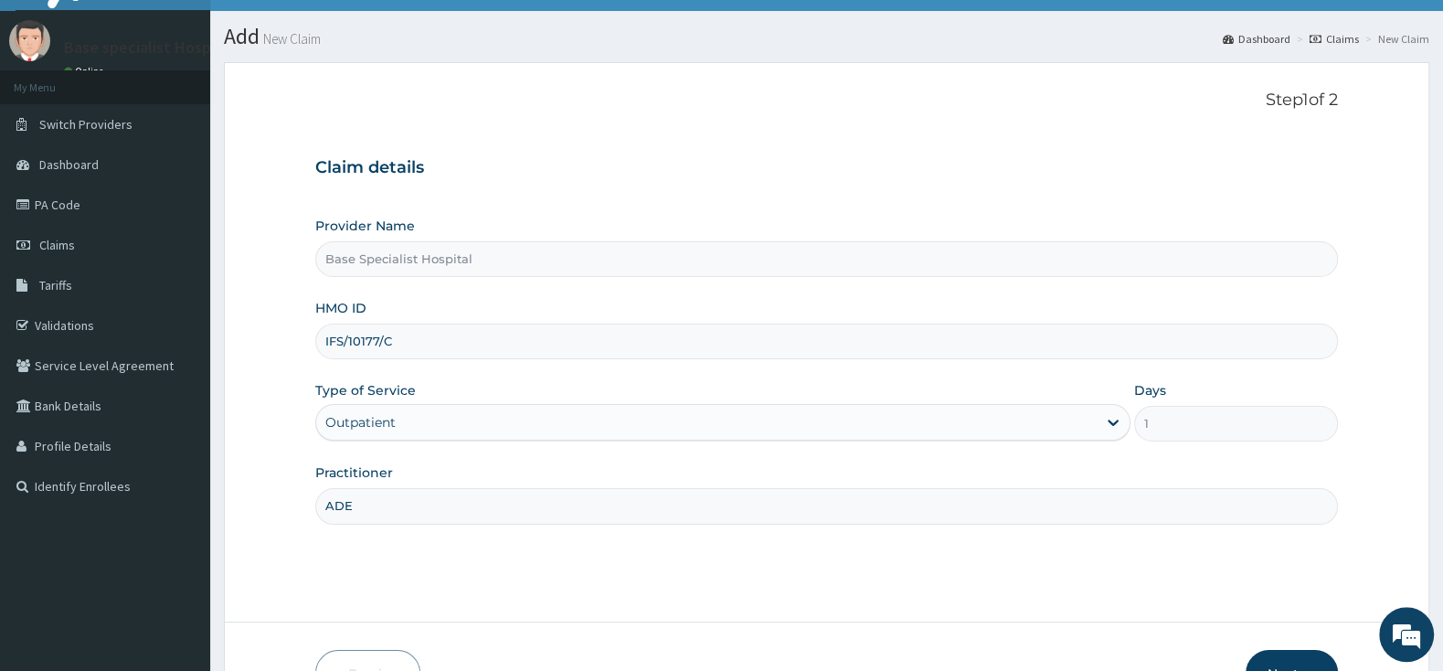
scroll to position [151, 0]
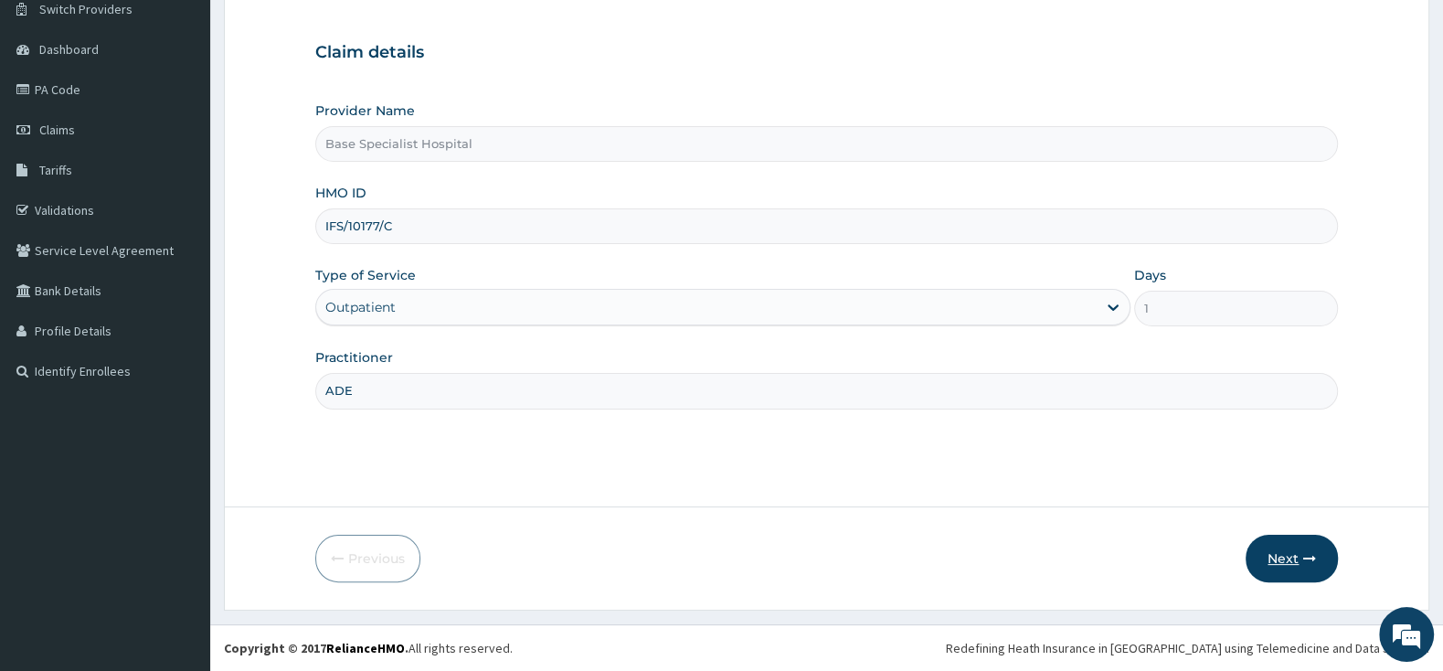
type input "ADE"
click at [1275, 562] on button "Next" at bounding box center [1291, 558] width 92 height 48
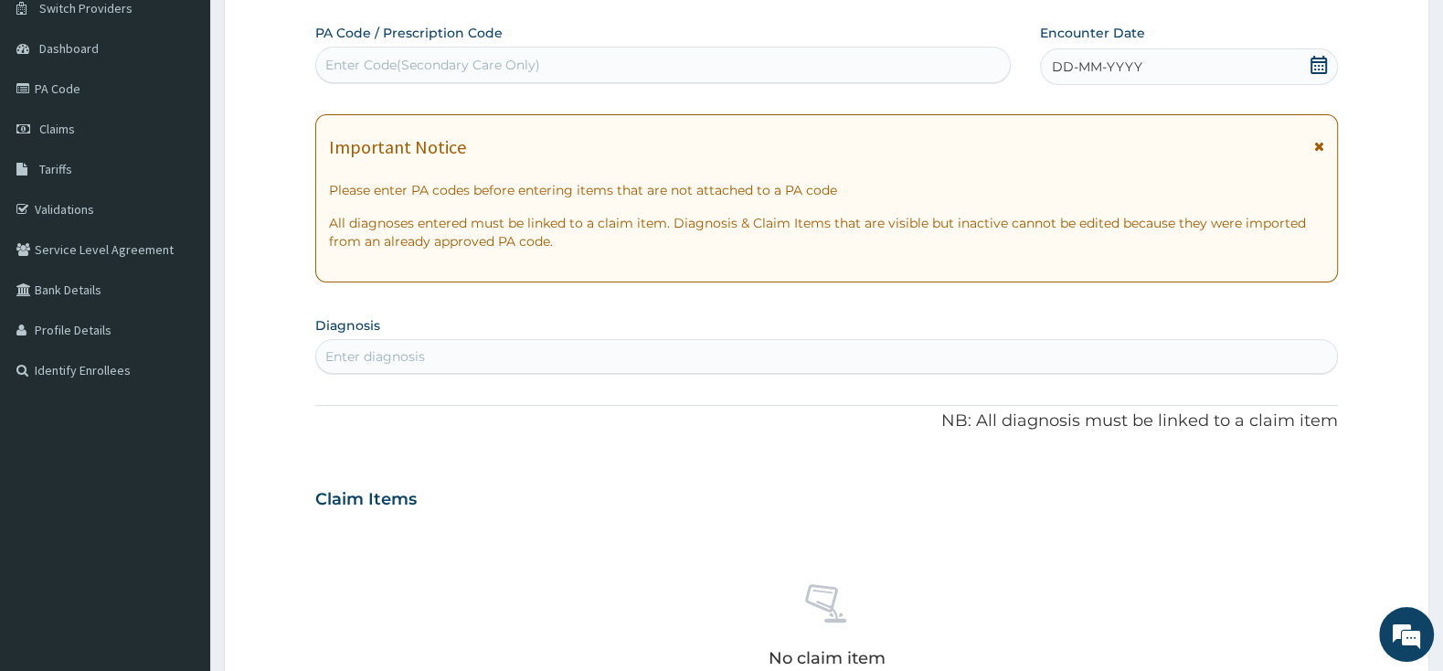
click at [1324, 59] on icon at bounding box center [1318, 65] width 16 height 18
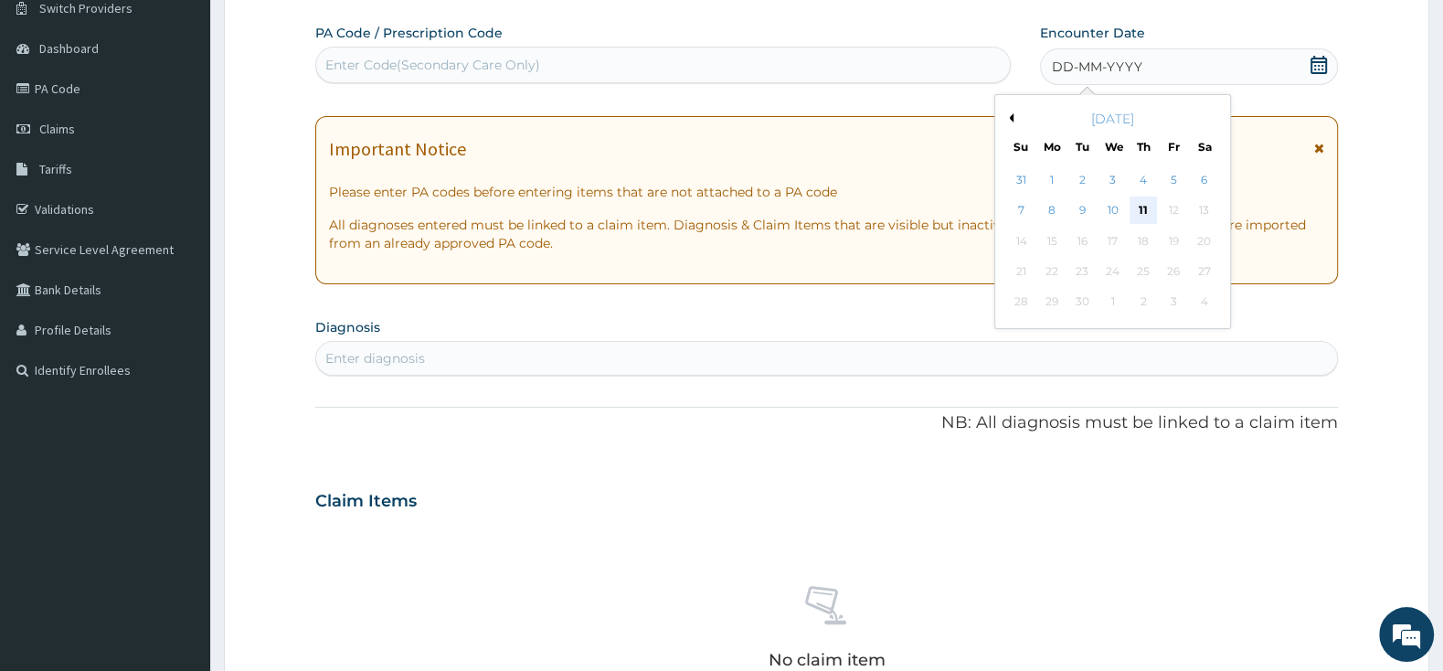
click at [1151, 209] on div "7 8 9 10 11 12 13" at bounding box center [1112, 211] width 213 height 30
click at [1149, 211] on div "11" at bounding box center [1142, 210] width 27 height 27
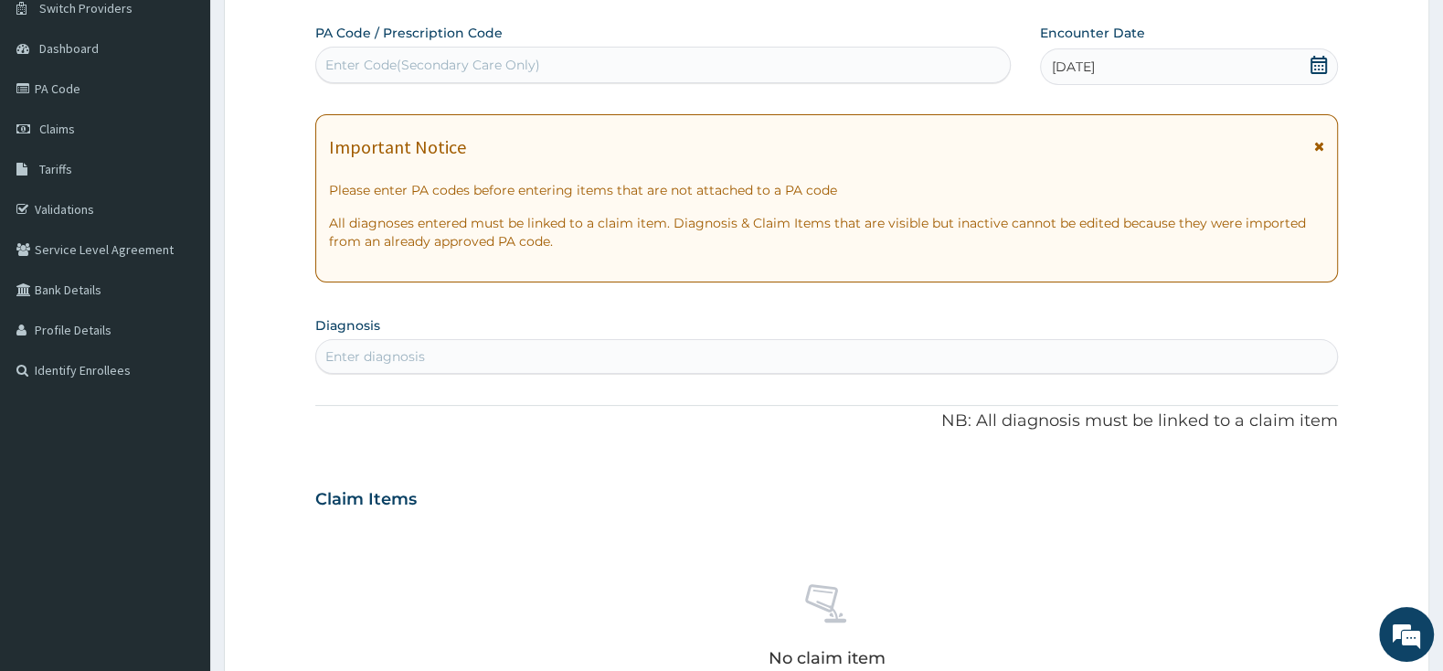
click at [613, 376] on div "PA Code / Prescription Code Enter Code(Secondary Care Only) Encounter Date 11-0…" at bounding box center [826, 497] width 1022 height 946
click at [613, 362] on div "Enter diagnosis" at bounding box center [826, 356] width 1021 height 29
type input "[MEDICAL_DATA]"
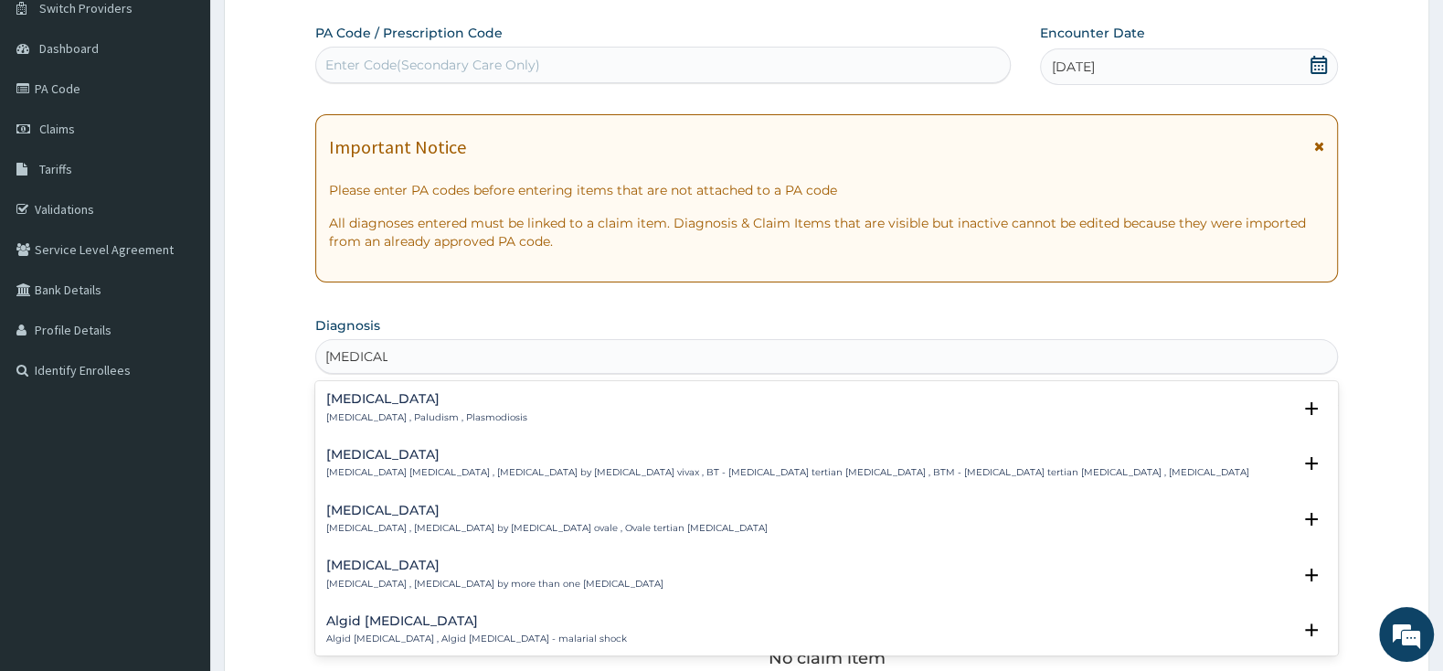
click at [368, 396] on h4 "[MEDICAL_DATA]" at bounding box center [426, 399] width 201 height 14
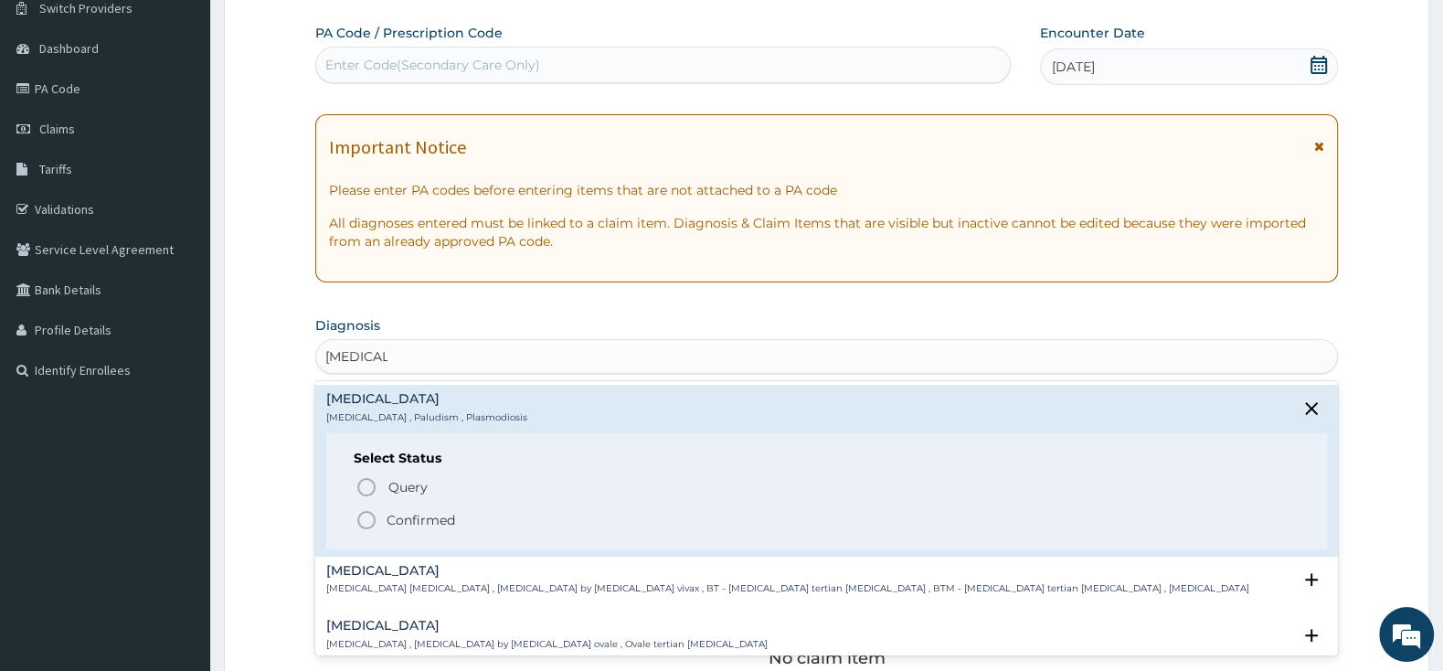
scroll to position [0, 0]
click at [356, 524] on icon "status option filled" at bounding box center [366, 520] width 22 height 22
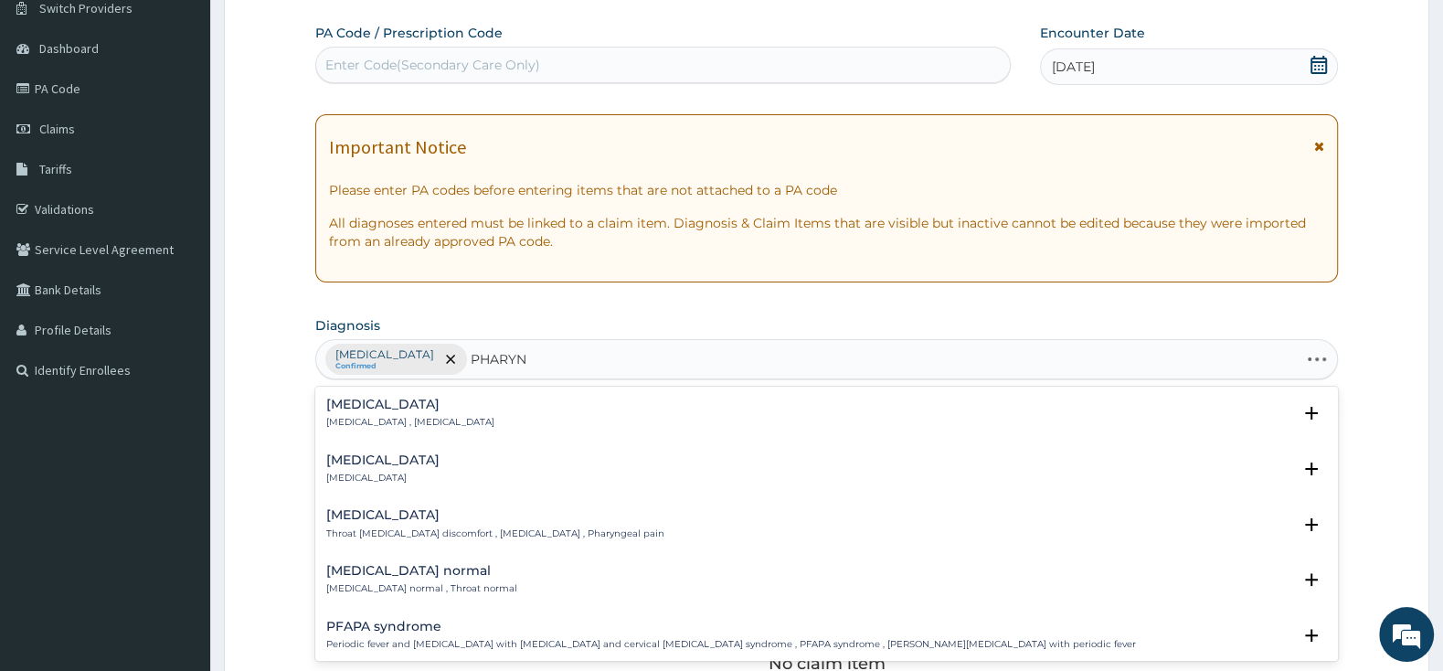
type input "PHARYNG"
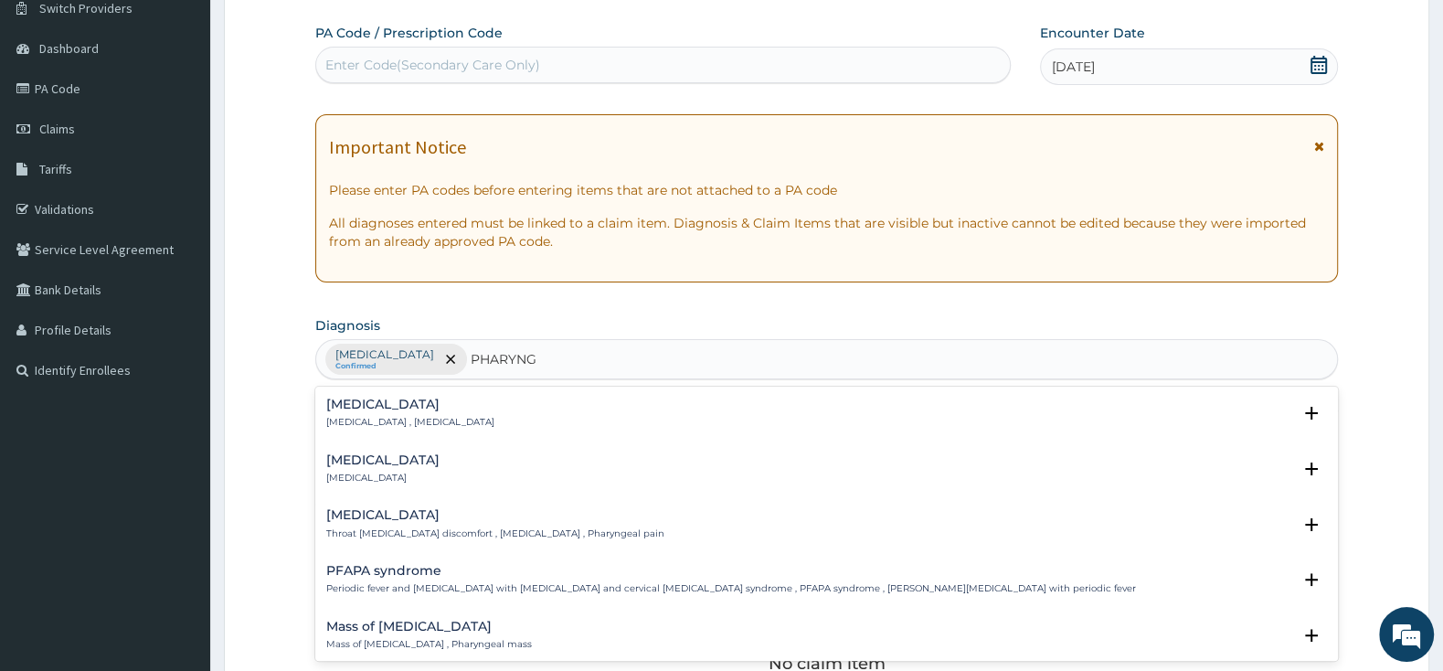
click at [337, 467] on h4 "[MEDICAL_DATA]" at bounding box center [382, 460] width 113 height 14
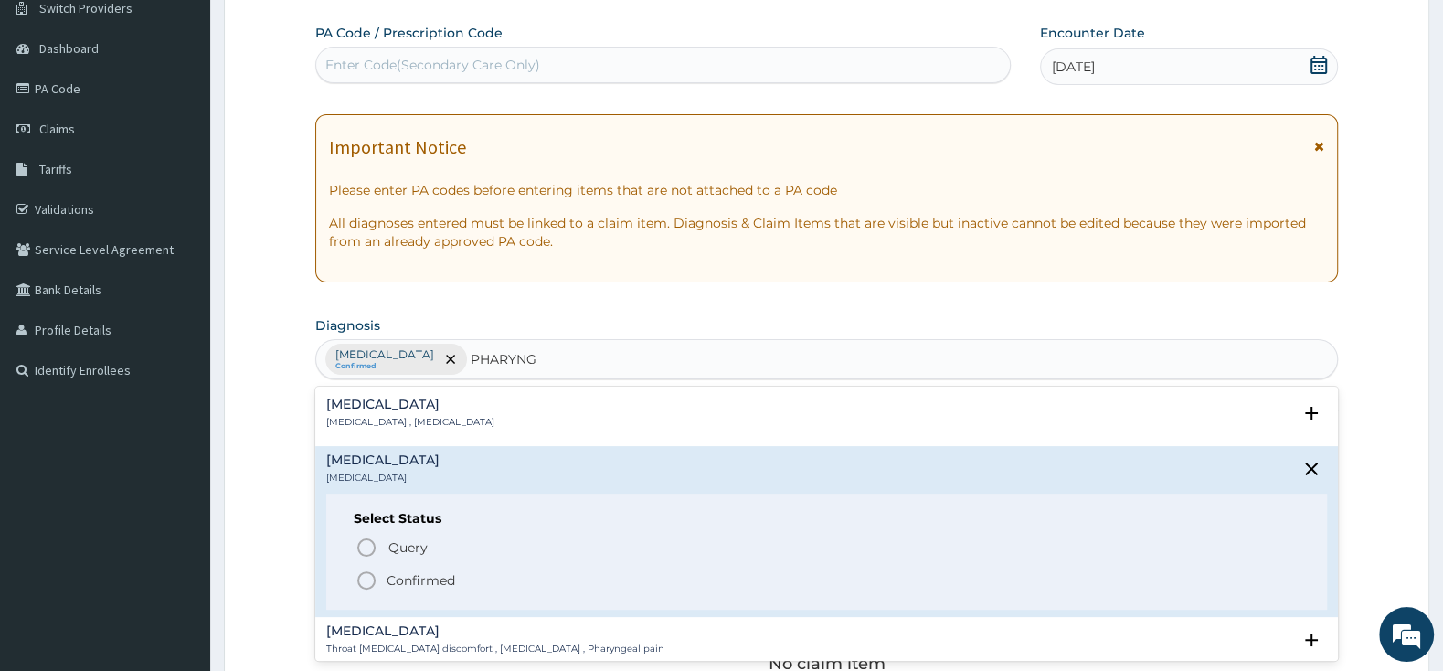
click at [368, 580] on icon "status option filled" at bounding box center [366, 580] width 22 height 22
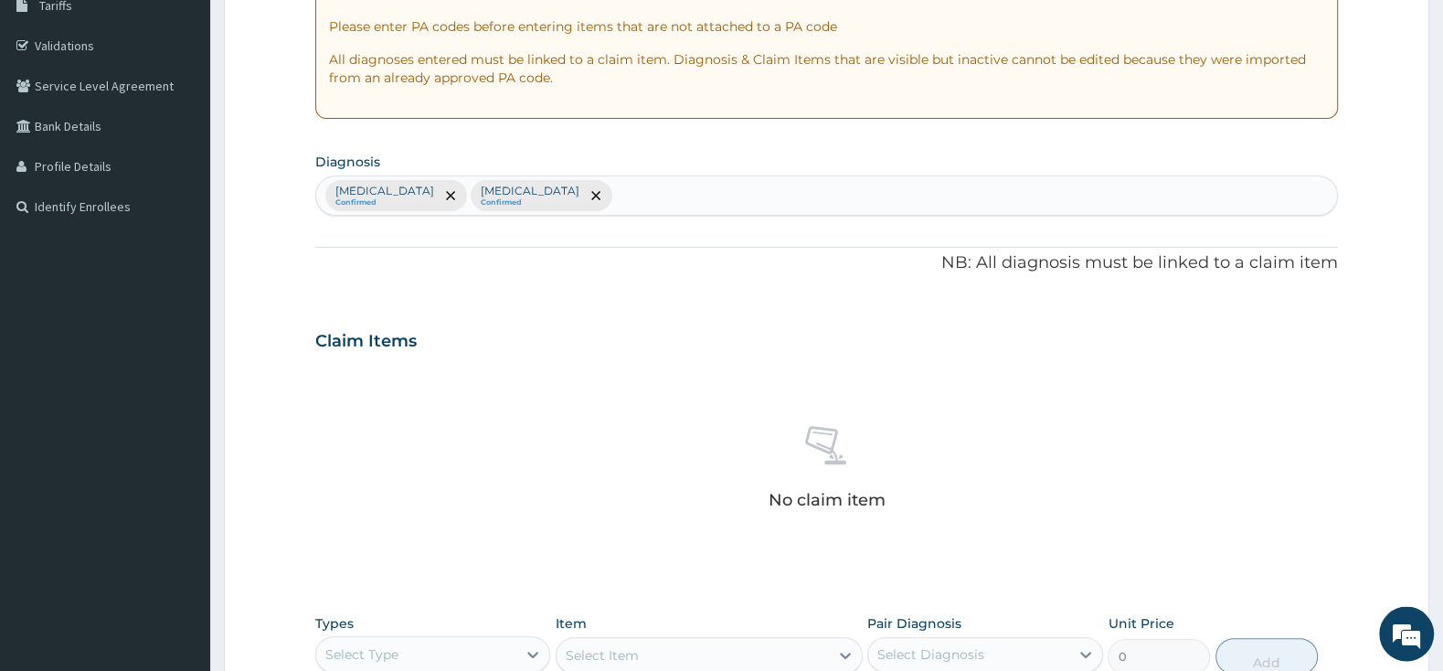
scroll to position [439, 0]
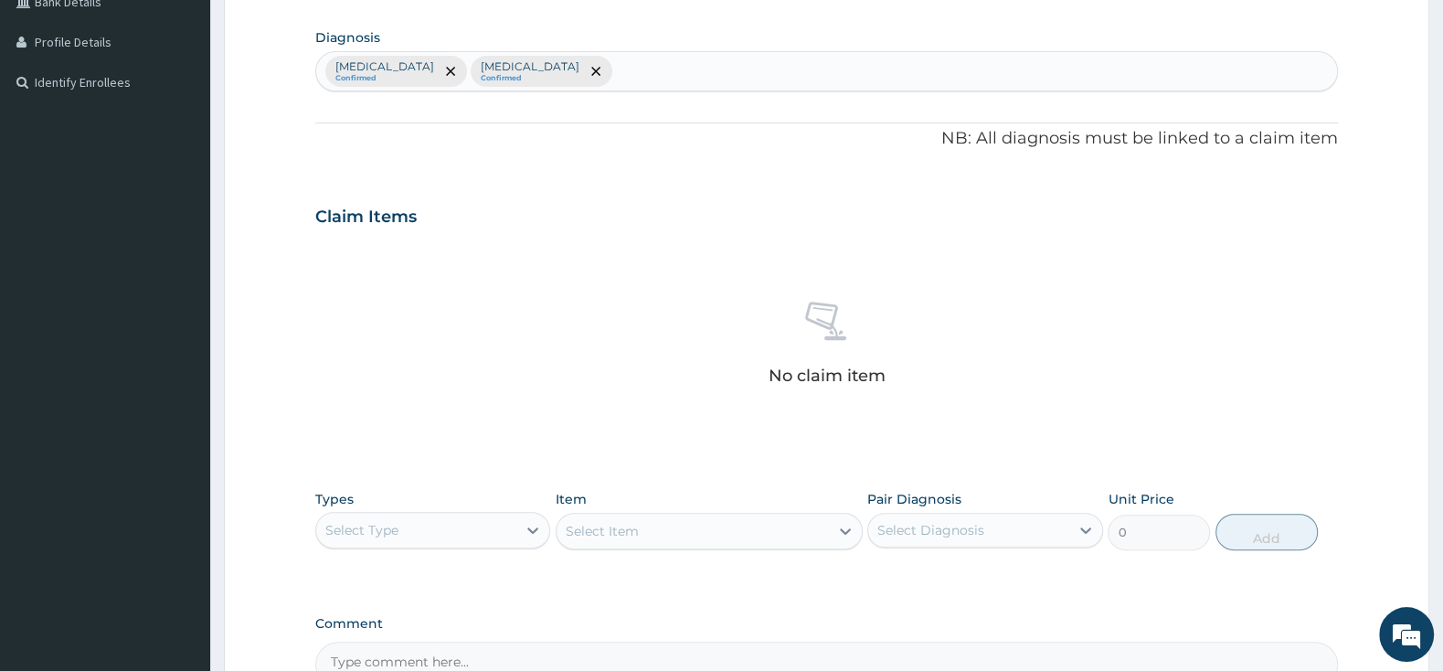
click at [421, 522] on div "Select Type" at bounding box center [416, 529] width 200 height 29
click at [442, 639] on div "Procedures" at bounding box center [432, 641] width 235 height 33
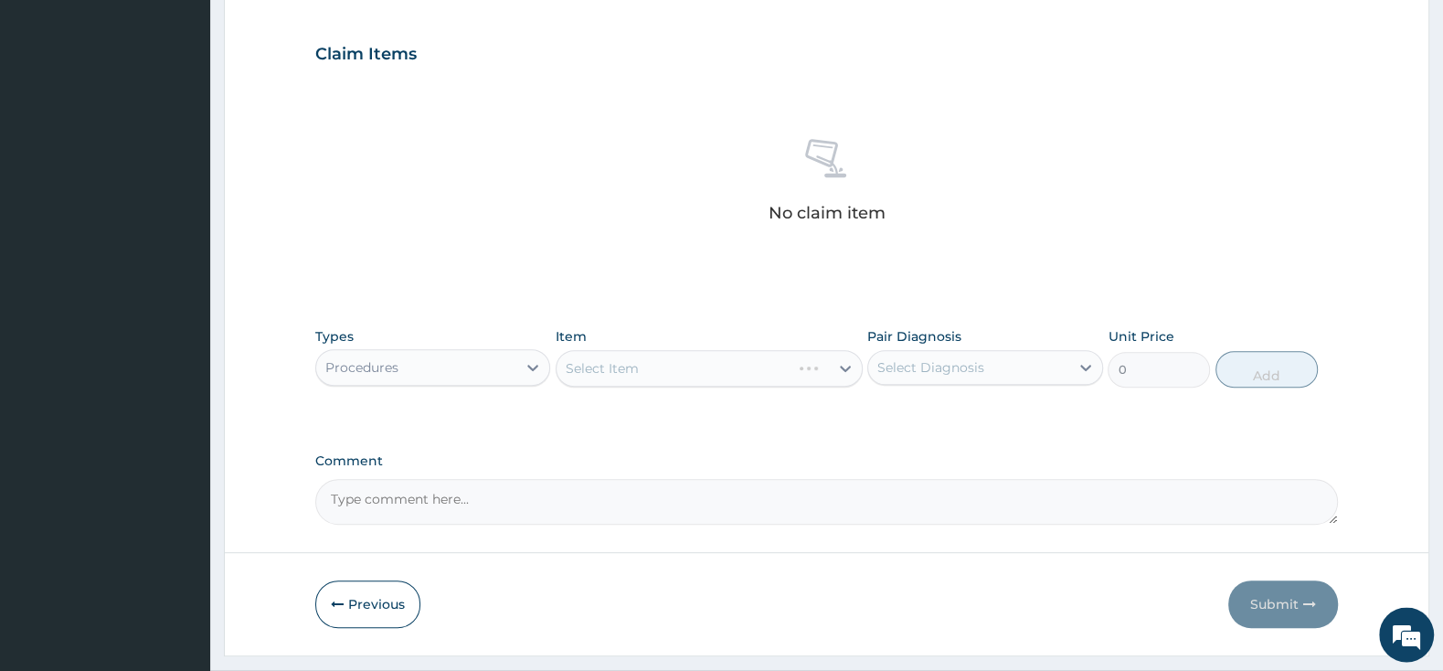
scroll to position [630, 0]
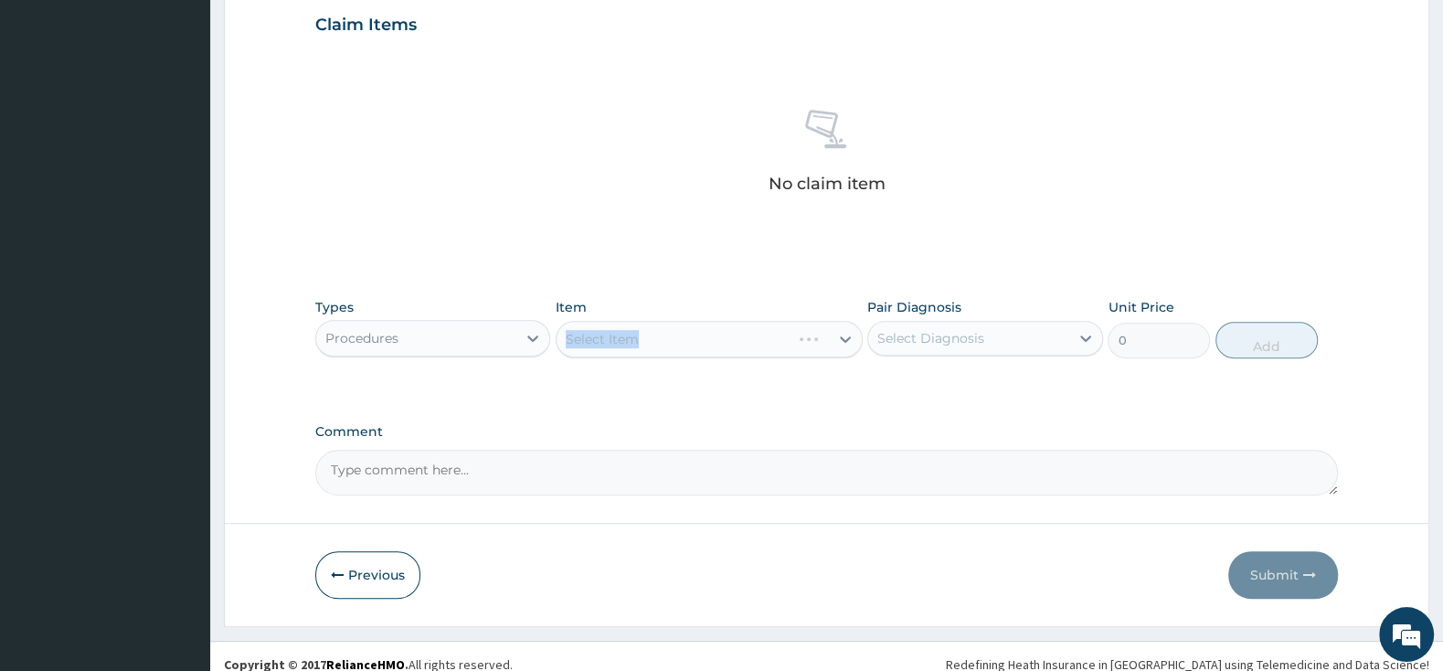
click at [647, 336] on div "Select Item" at bounding box center [708, 339] width 307 height 37
click at [667, 341] on div "Select Item" at bounding box center [708, 339] width 307 height 37
click at [668, 339] on div "Select Item" at bounding box center [708, 339] width 307 height 37
click at [814, 341] on div "Select Item" at bounding box center [692, 338] width 272 height 29
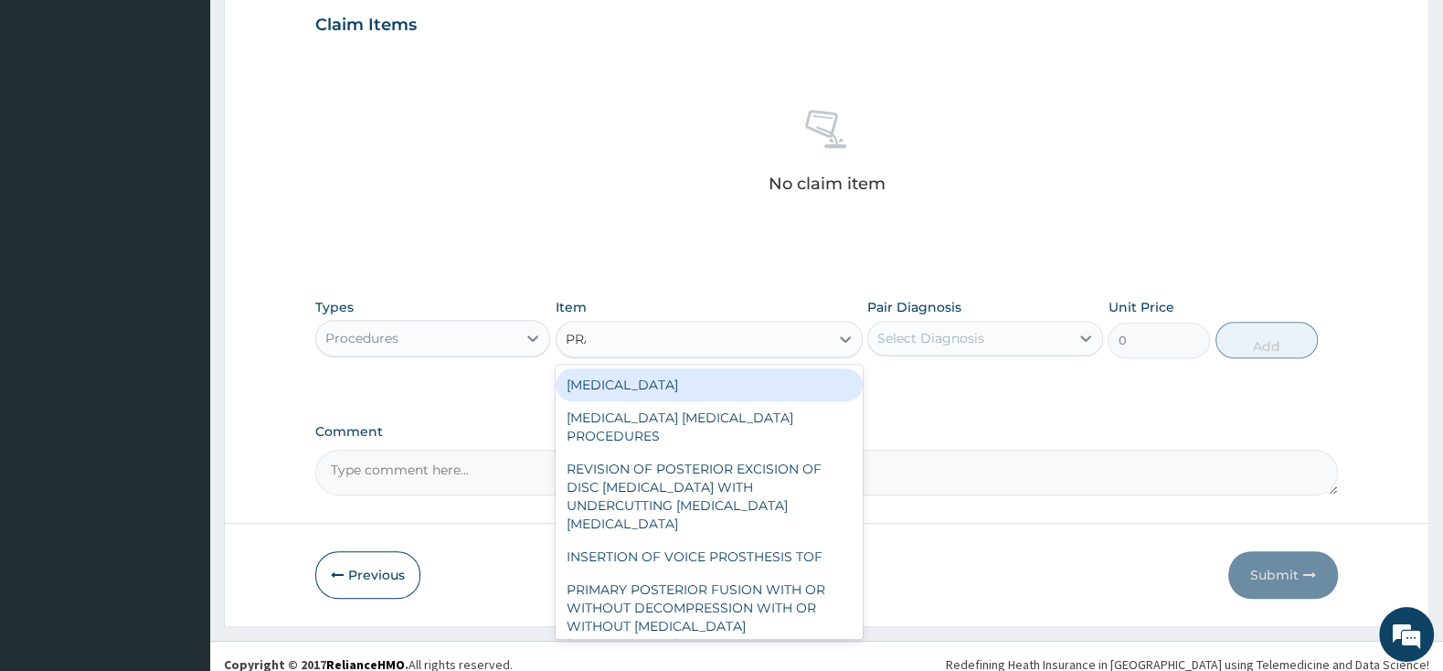
type input "PRAC"
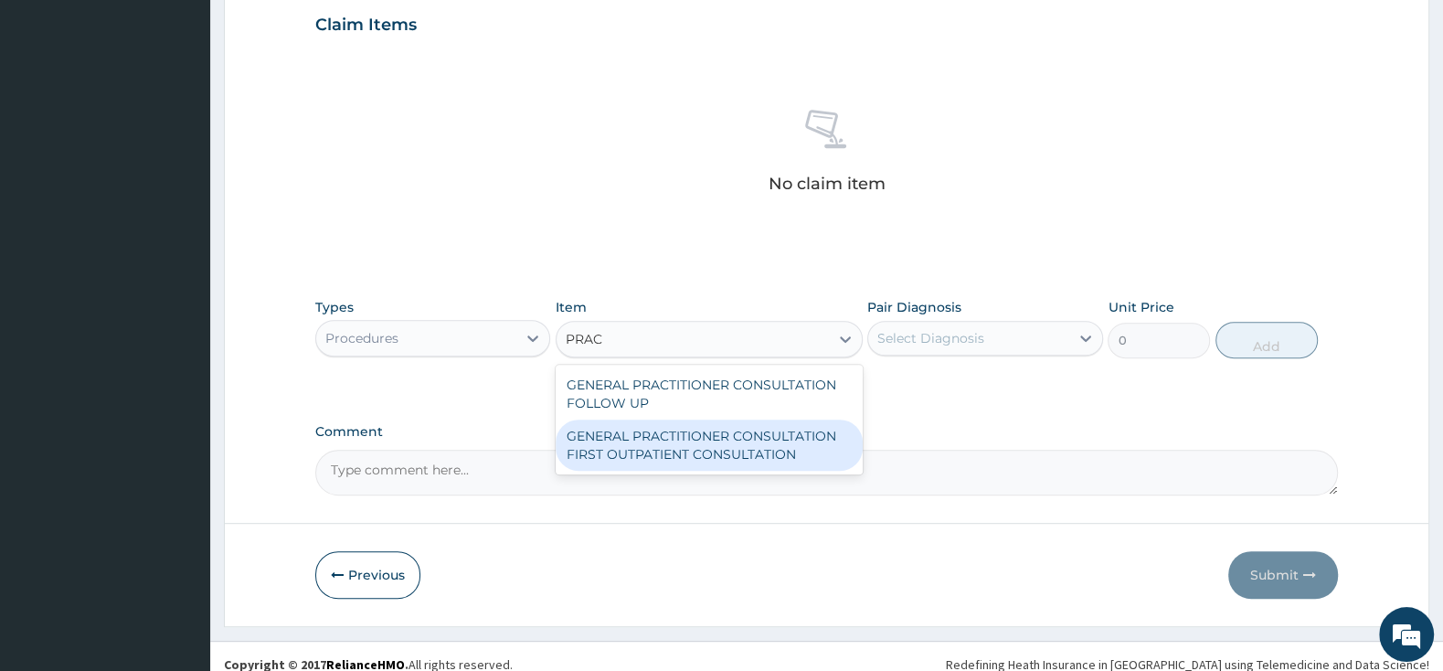
drag, startPoint x: 830, startPoint y: 448, endPoint x: 866, endPoint y: 397, distance: 62.9
click at [830, 446] on div "GENERAL PRACTITIONER CONSULTATION FIRST OUTPATIENT CONSULTATION" at bounding box center [708, 444] width 307 height 51
type input "3000"
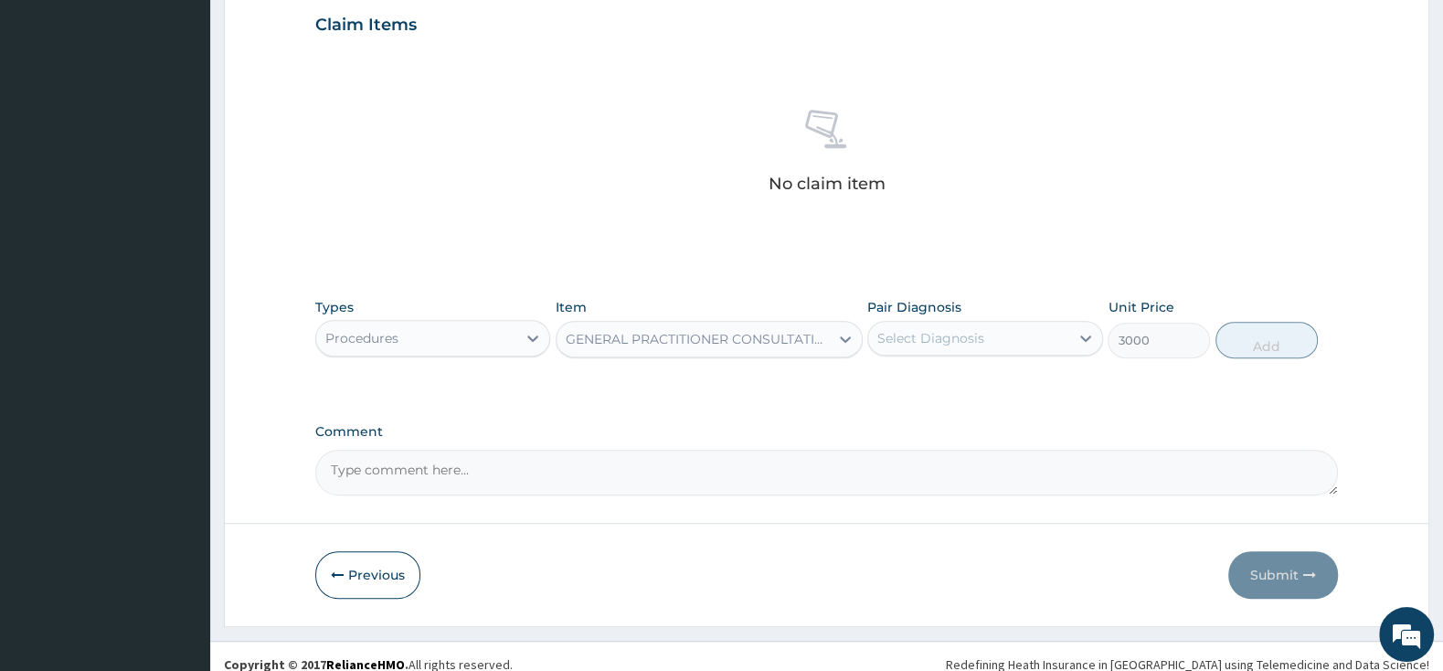
click at [883, 334] on div "Select Diagnosis" at bounding box center [930, 338] width 107 height 18
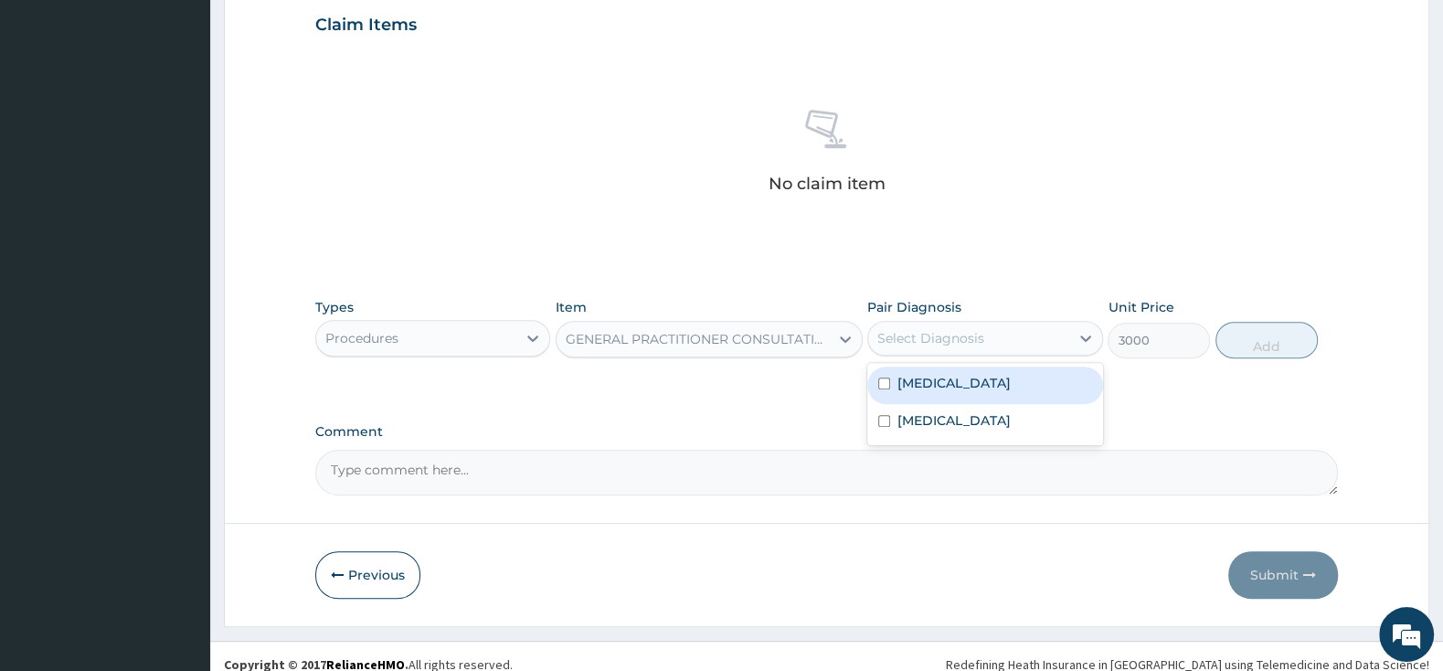
click at [884, 375] on div "[MEDICAL_DATA]" at bounding box center [984, 384] width 235 height 37
checkbox input "true"
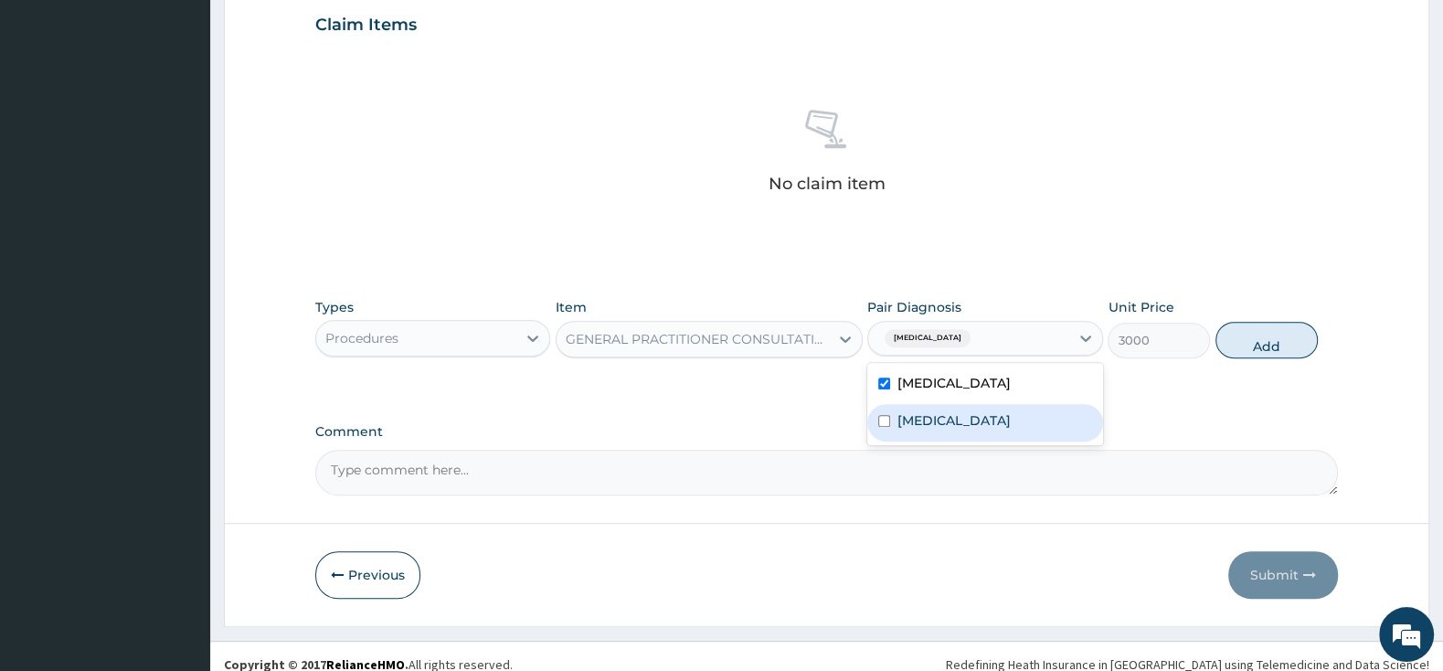
click at [887, 425] on input "checkbox" at bounding box center [884, 421] width 12 height 12
checkbox input "true"
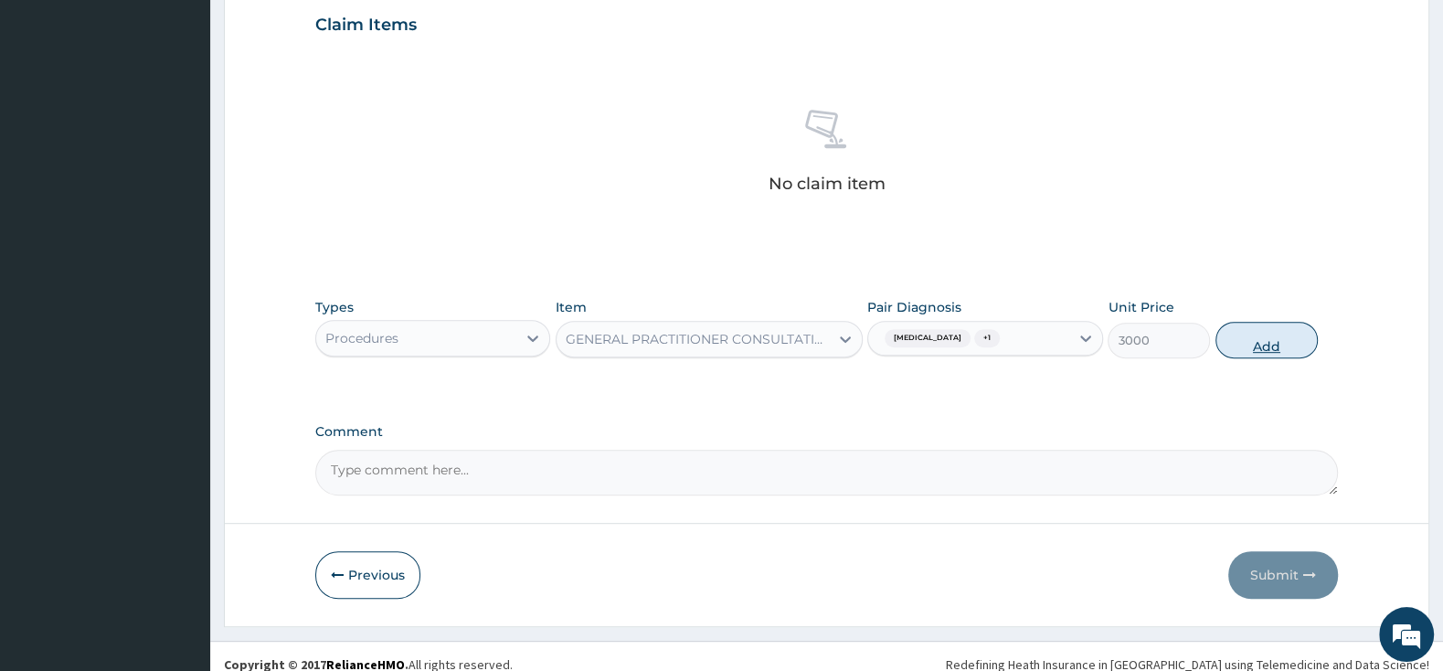
click at [1284, 327] on button "Add" at bounding box center [1266, 340] width 102 height 37
type input "0"
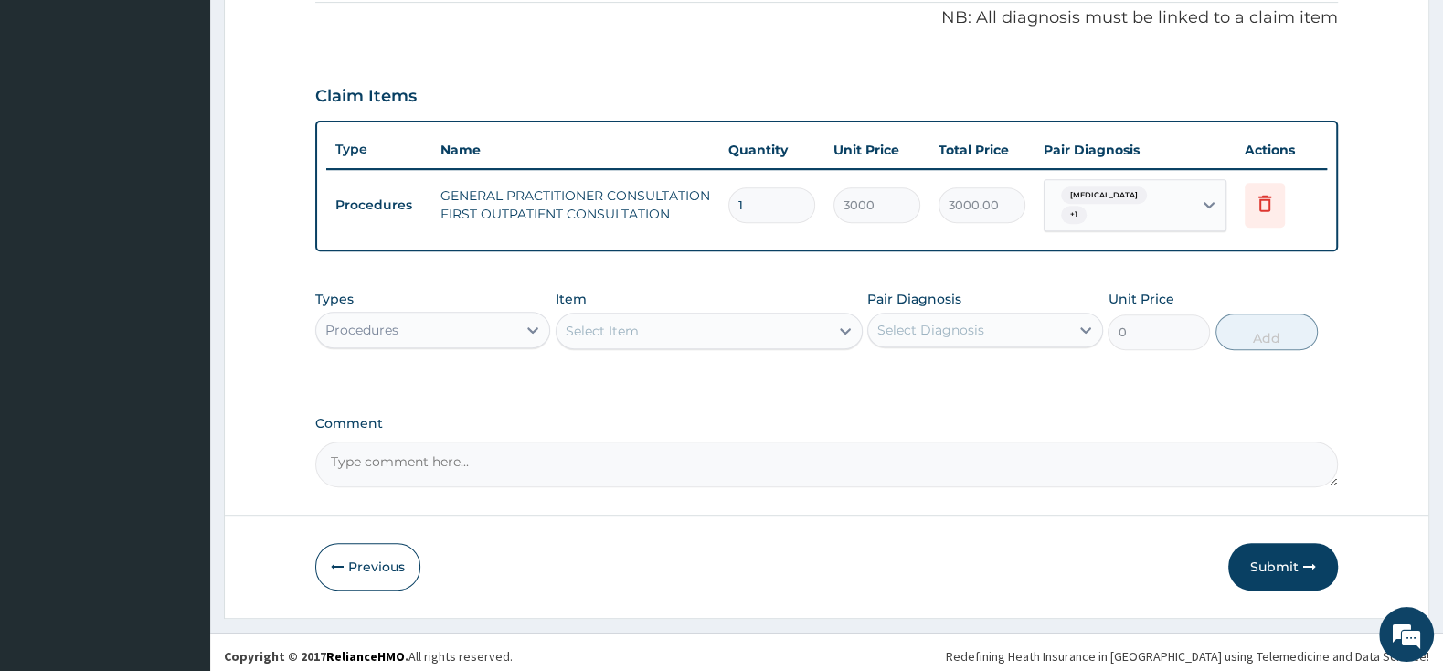
drag, startPoint x: 460, startPoint y: 301, endPoint x: 467, endPoint y: 323, distance: 24.0
click at [460, 298] on div "Types Procedures" at bounding box center [432, 320] width 235 height 60
click at [471, 332] on div "Procedures" at bounding box center [416, 329] width 200 height 29
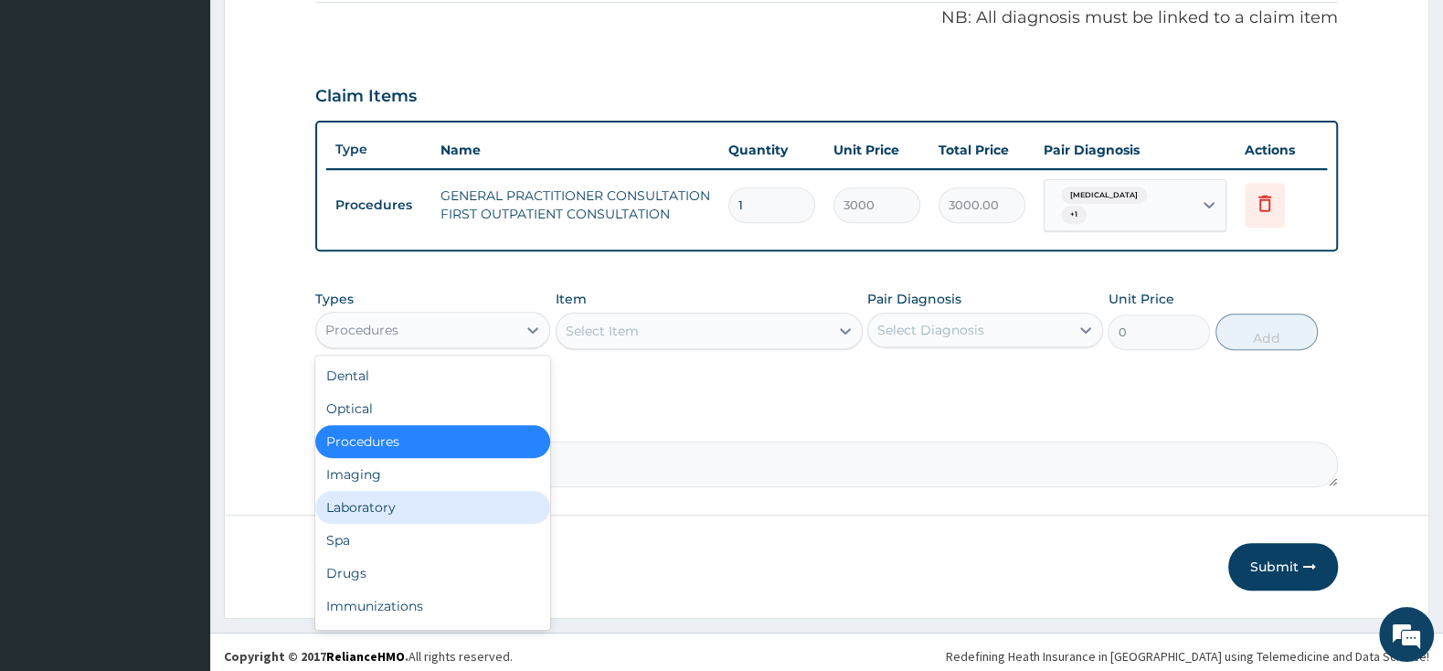
click at [428, 503] on div "Laboratory" at bounding box center [432, 507] width 235 height 33
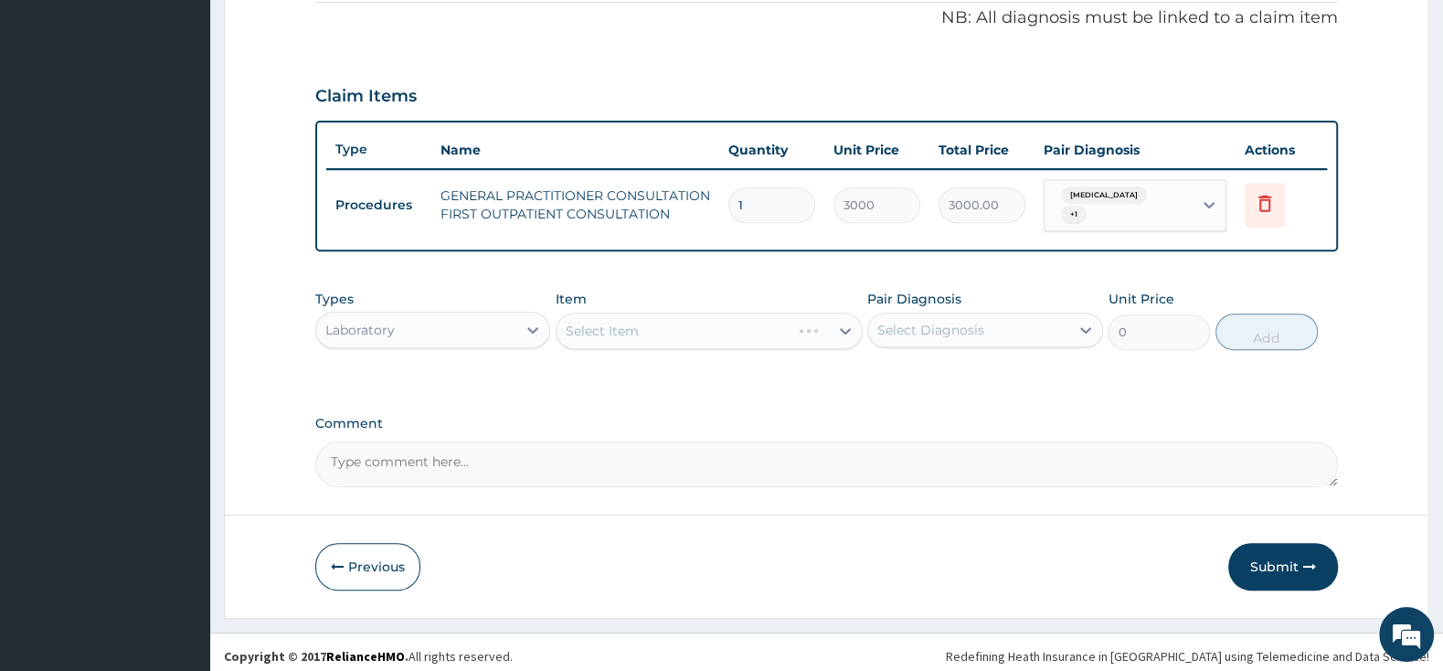
click at [618, 316] on div "Select Item" at bounding box center [708, 330] width 307 height 37
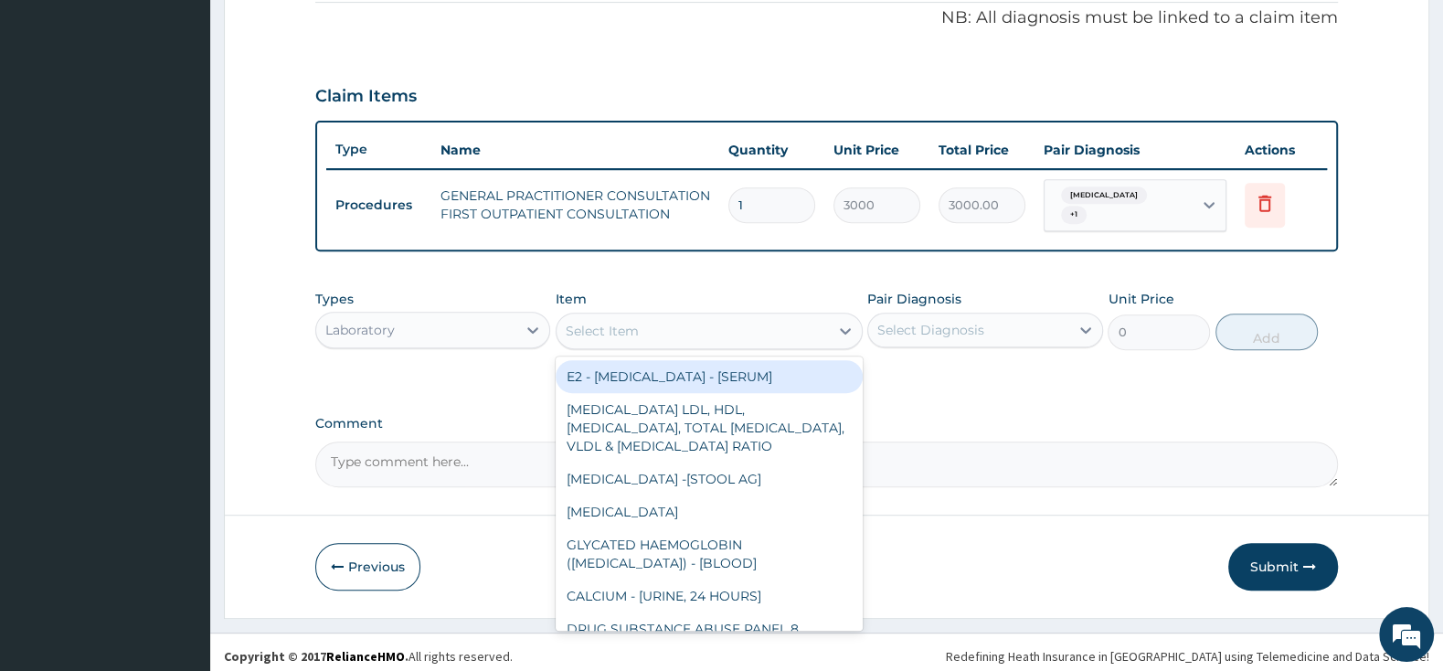
click at [618, 322] on div "Select Item" at bounding box center [602, 331] width 73 height 18
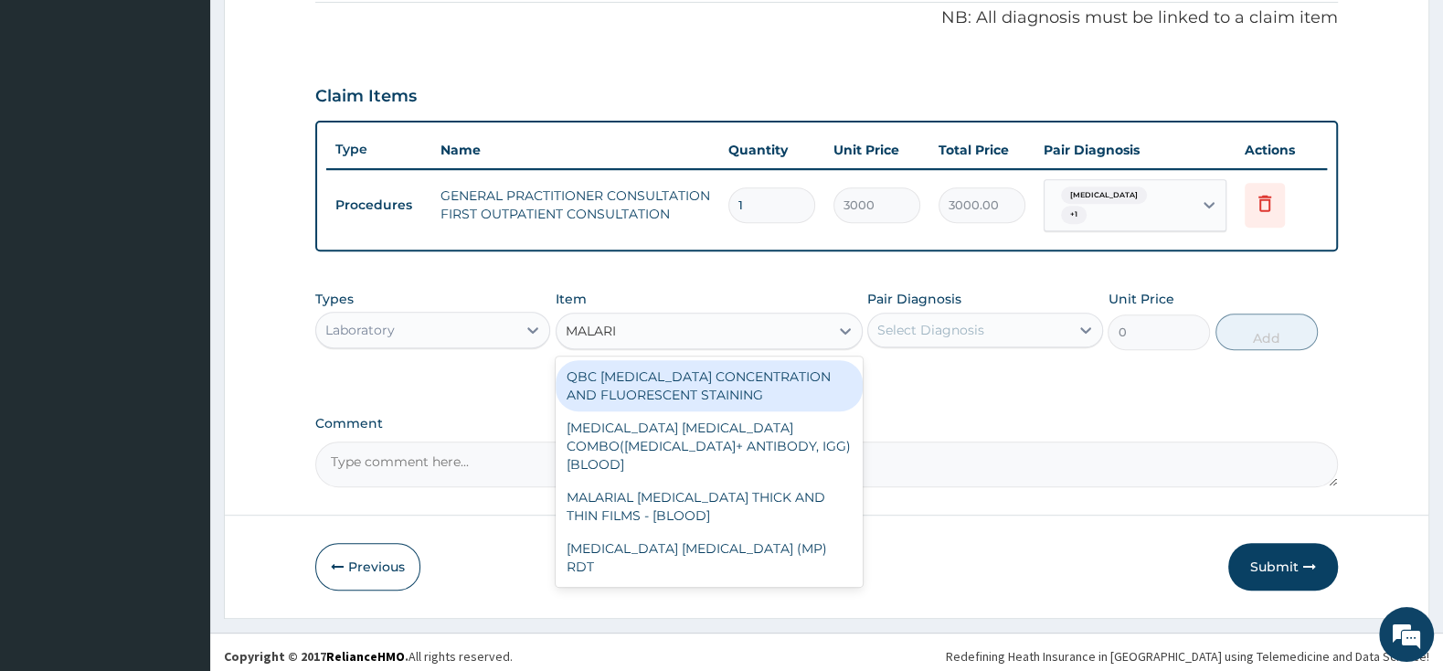
type input "[MEDICAL_DATA]"
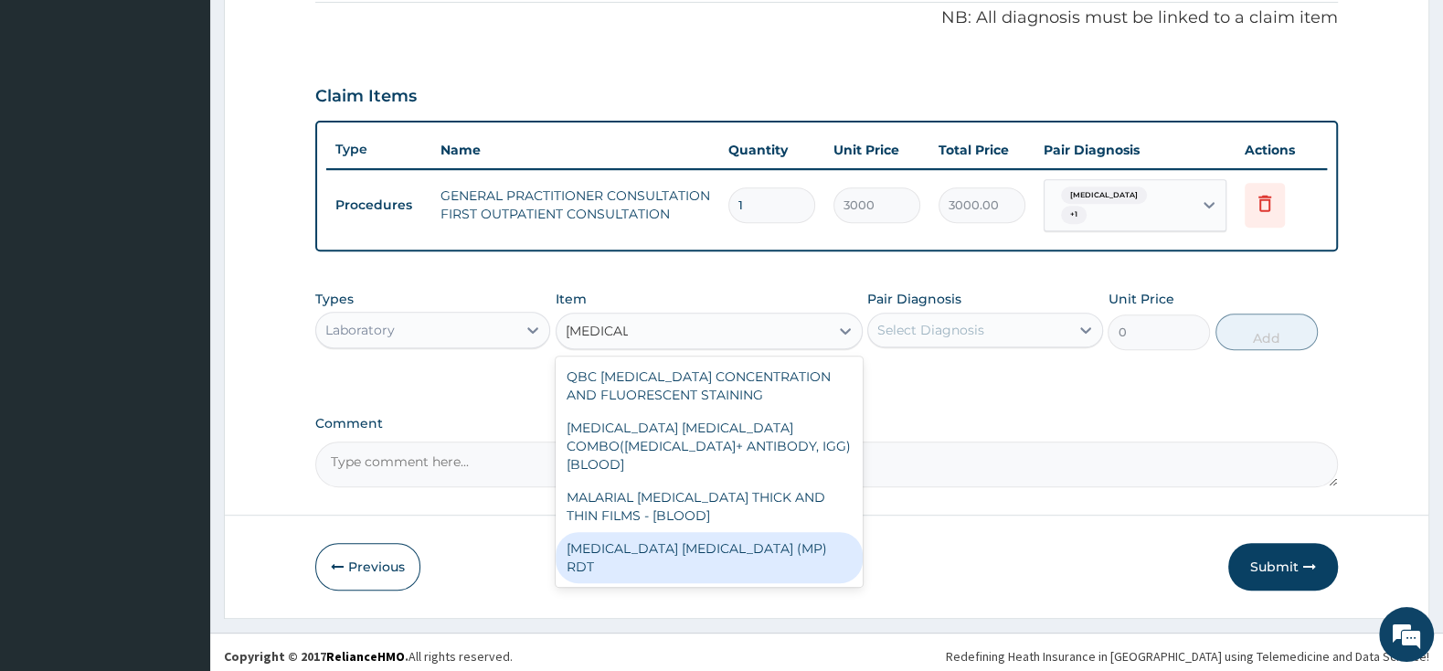
click at [667, 532] on div "[MEDICAL_DATA] [MEDICAL_DATA] (MP) RDT" at bounding box center [708, 557] width 307 height 51
type input "1500"
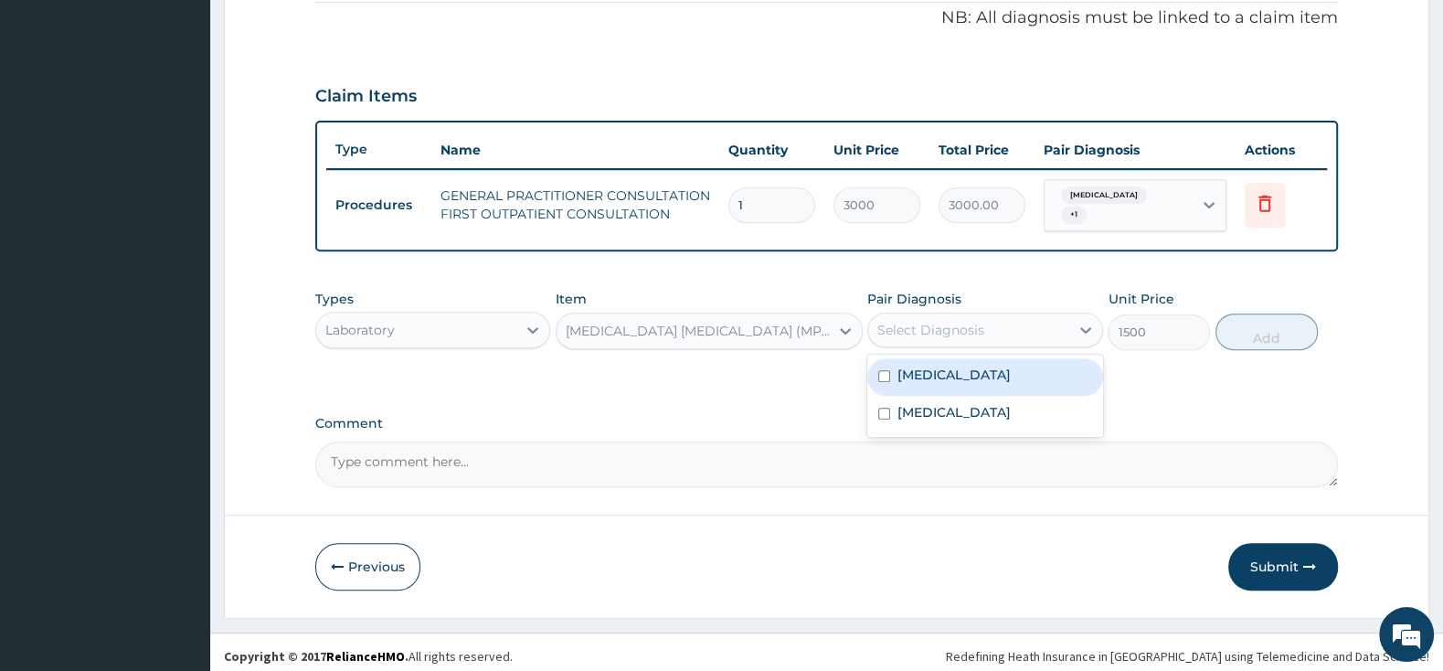
click at [976, 321] on div "Select Diagnosis" at bounding box center [930, 330] width 107 height 18
click at [884, 360] on div "[MEDICAL_DATA]" at bounding box center [984, 376] width 235 height 37
checkbox input "true"
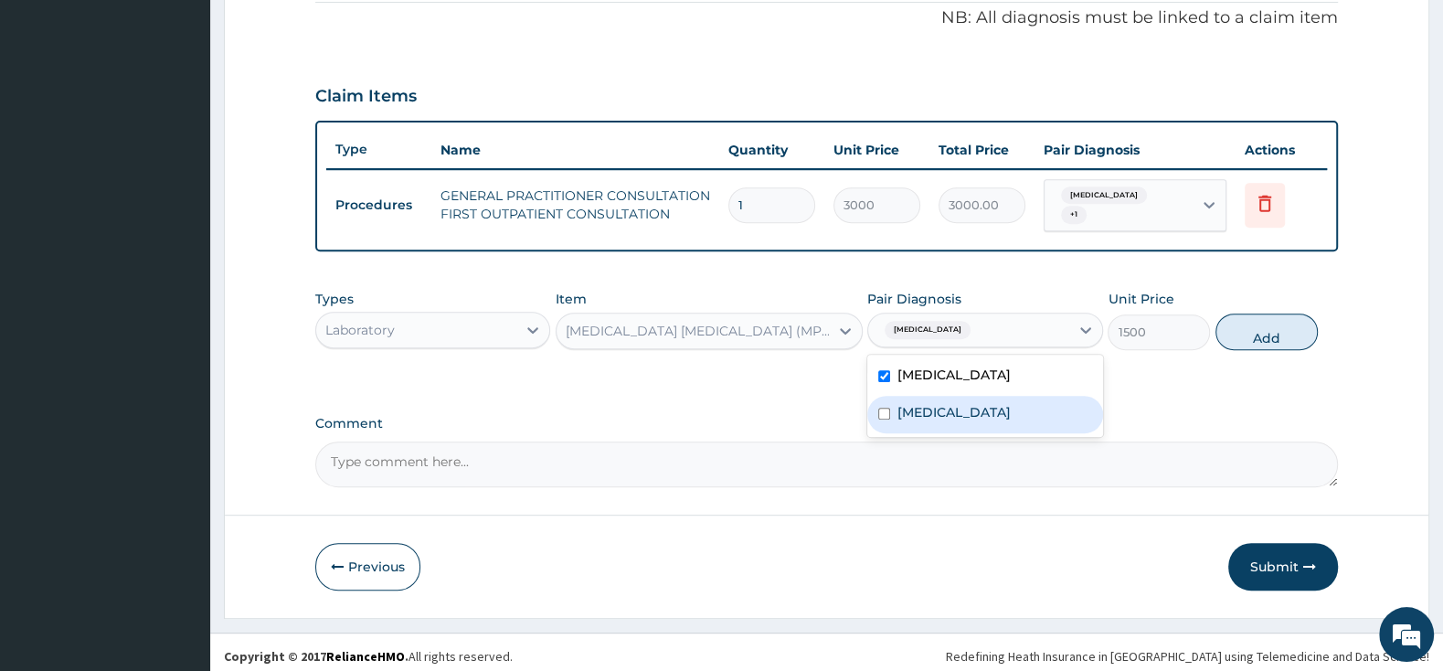
click at [885, 407] on input "checkbox" at bounding box center [884, 413] width 12 height 12
checkbox input "true"
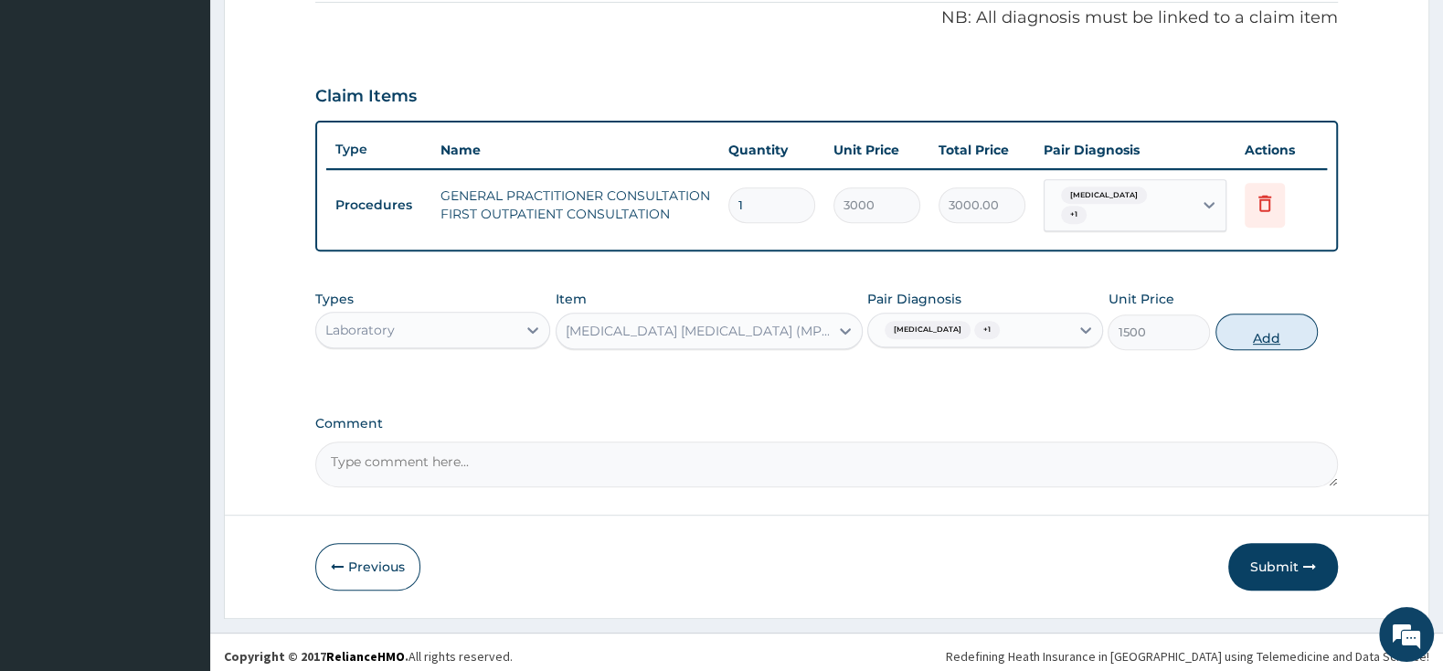
click at [1233, 324] on button "Add" at bounding box center [1266, 331] width 102 height 37
type input "0"
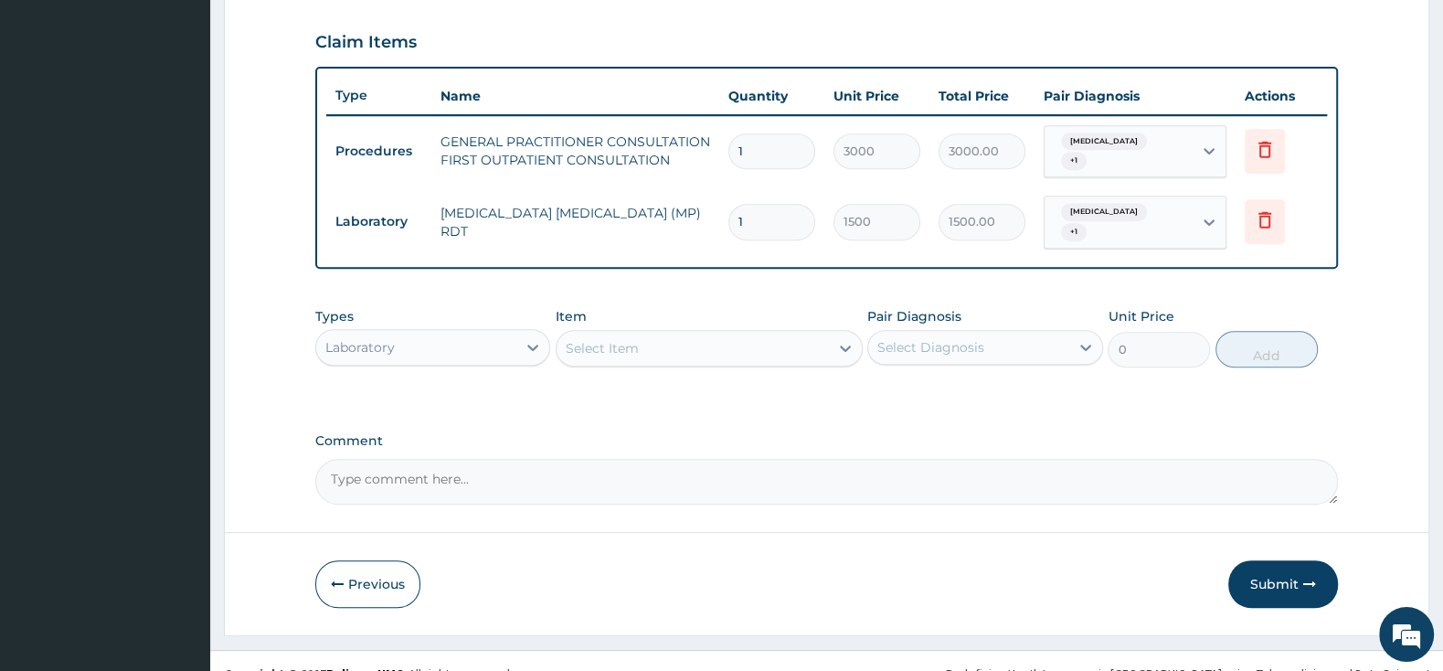
scroll to position [623, 0]
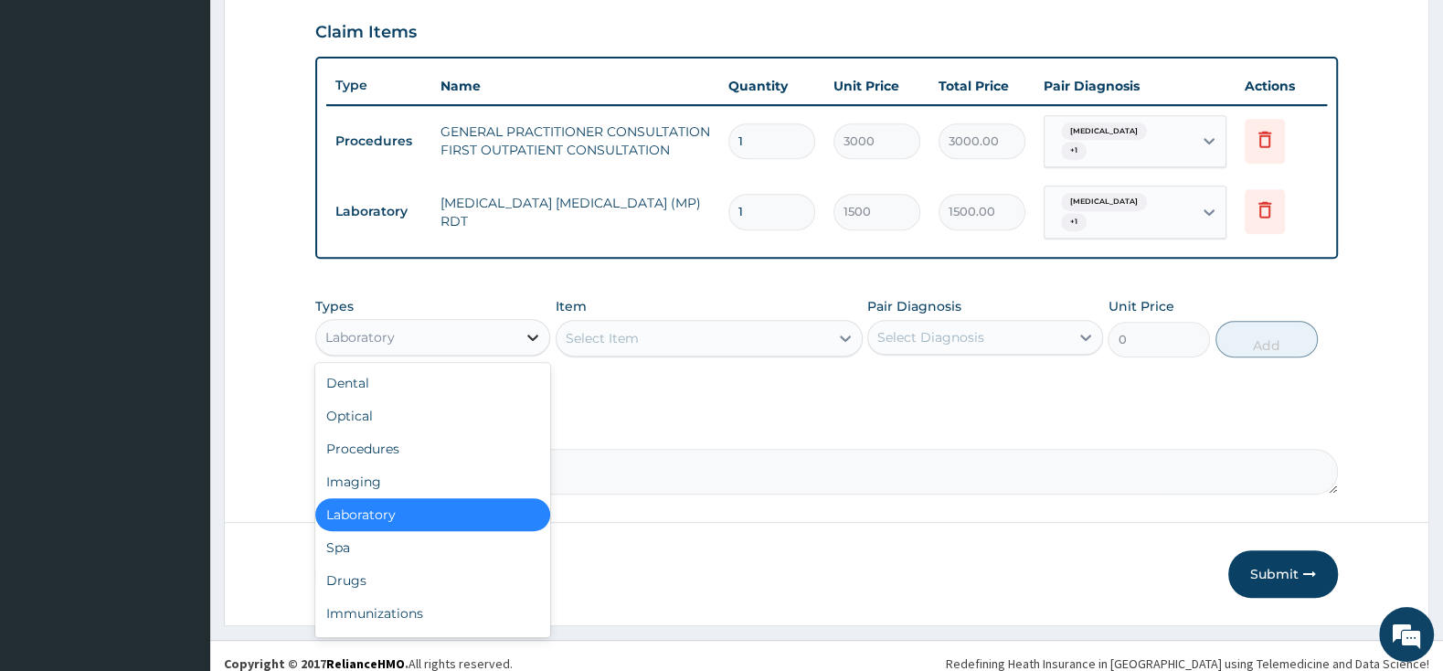
click at [522, 321] on div at bounding box center [532, 337] width 33 height 33
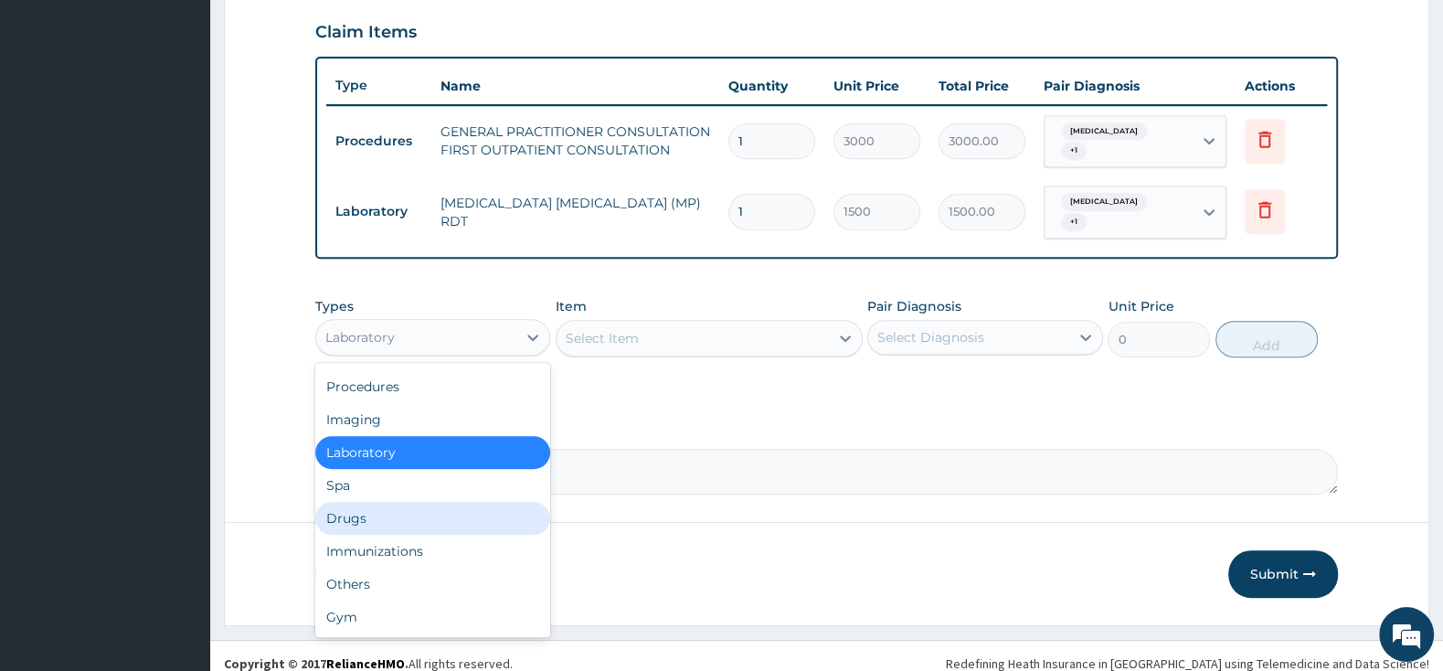
click at [441, 502] on div "Drugs" at bounding box center [432, 518] width 235 height 33
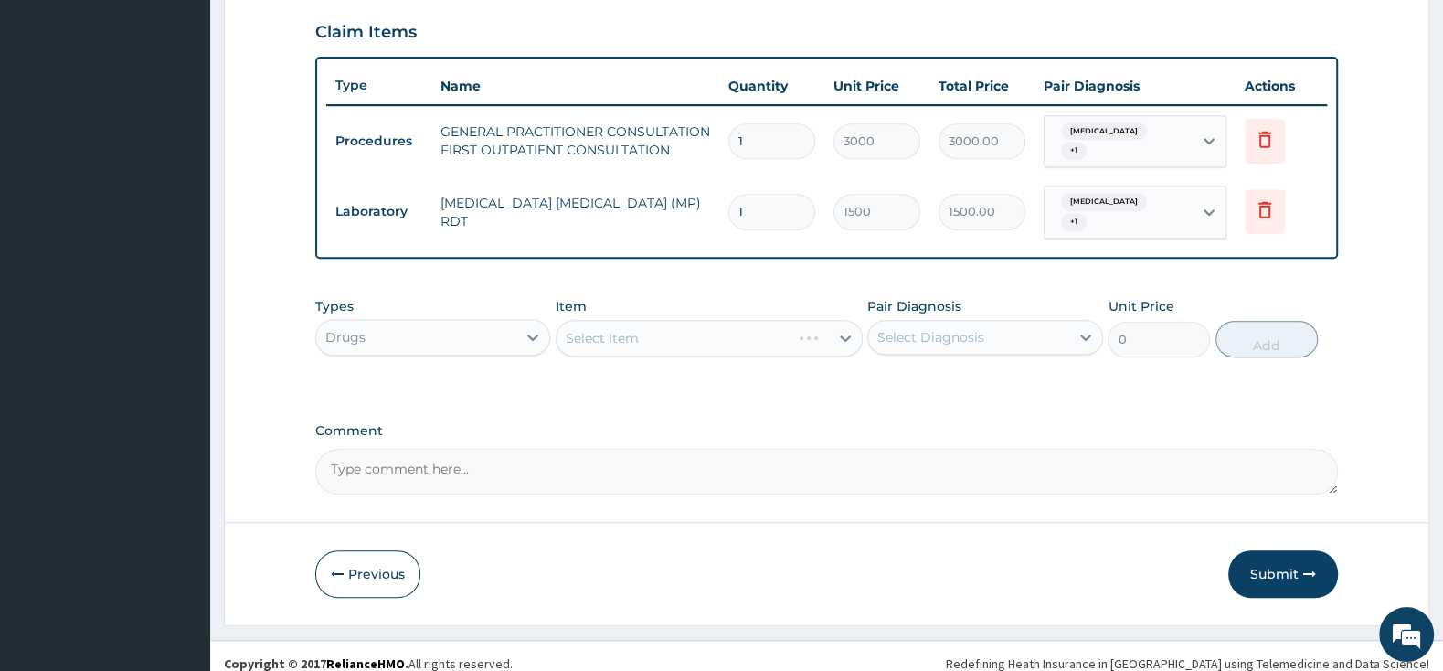
click at [630, 320] on div "Select Item" at bounding box center [708, 338] width 307 height 37
click at [659, 323] on div "Select Item" at bounding box center [692, 337] width 272 height 29
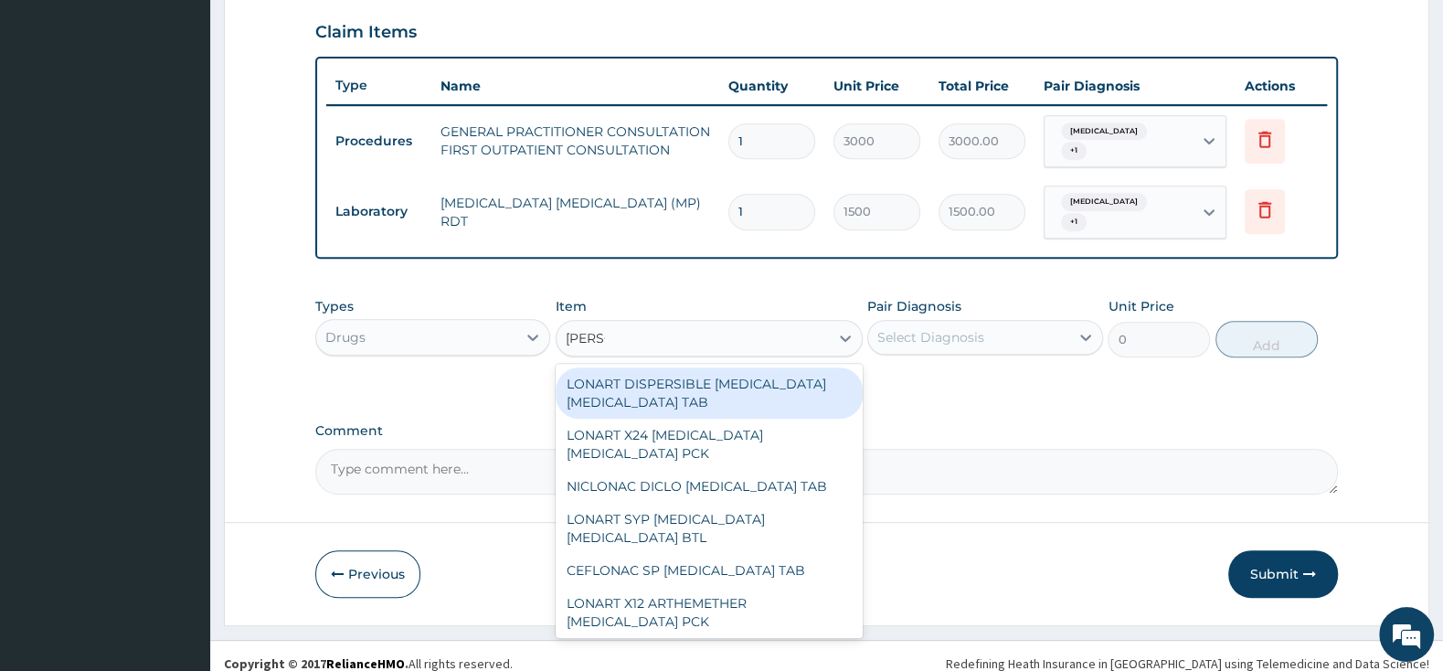
type input "LONAR"
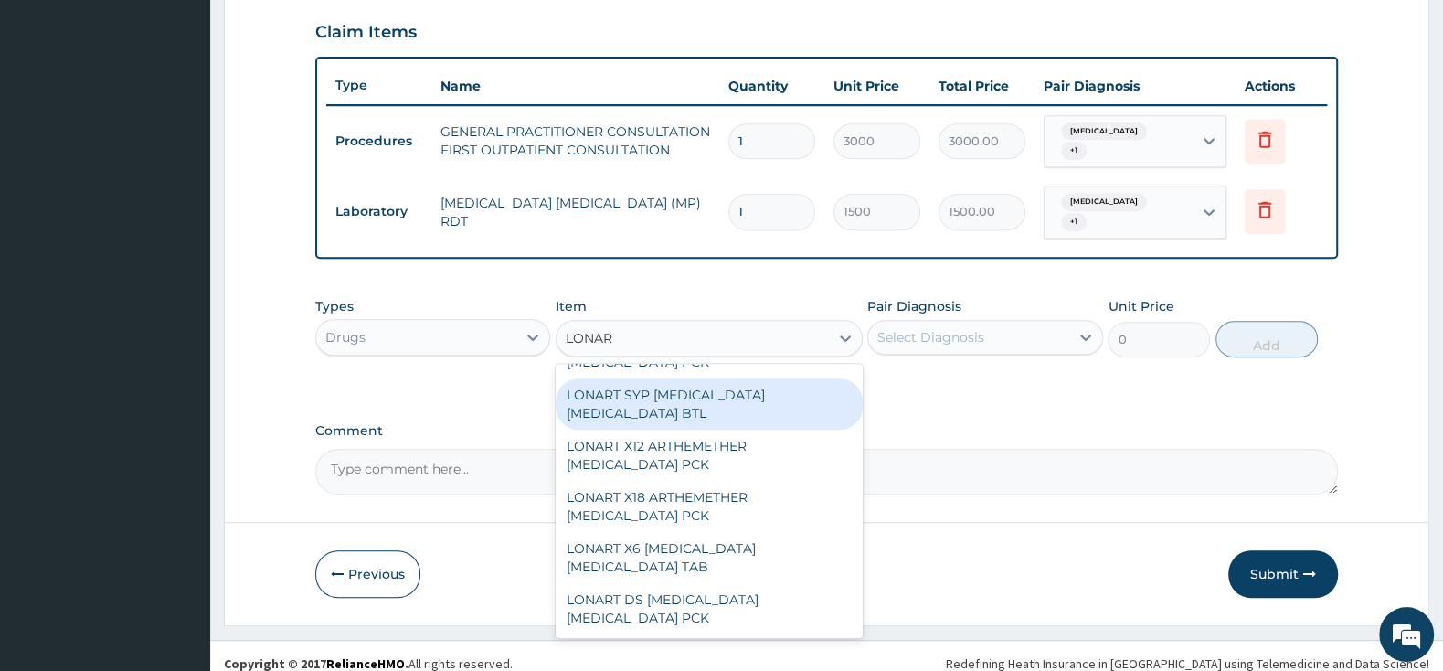
scroll to position [0, 0]
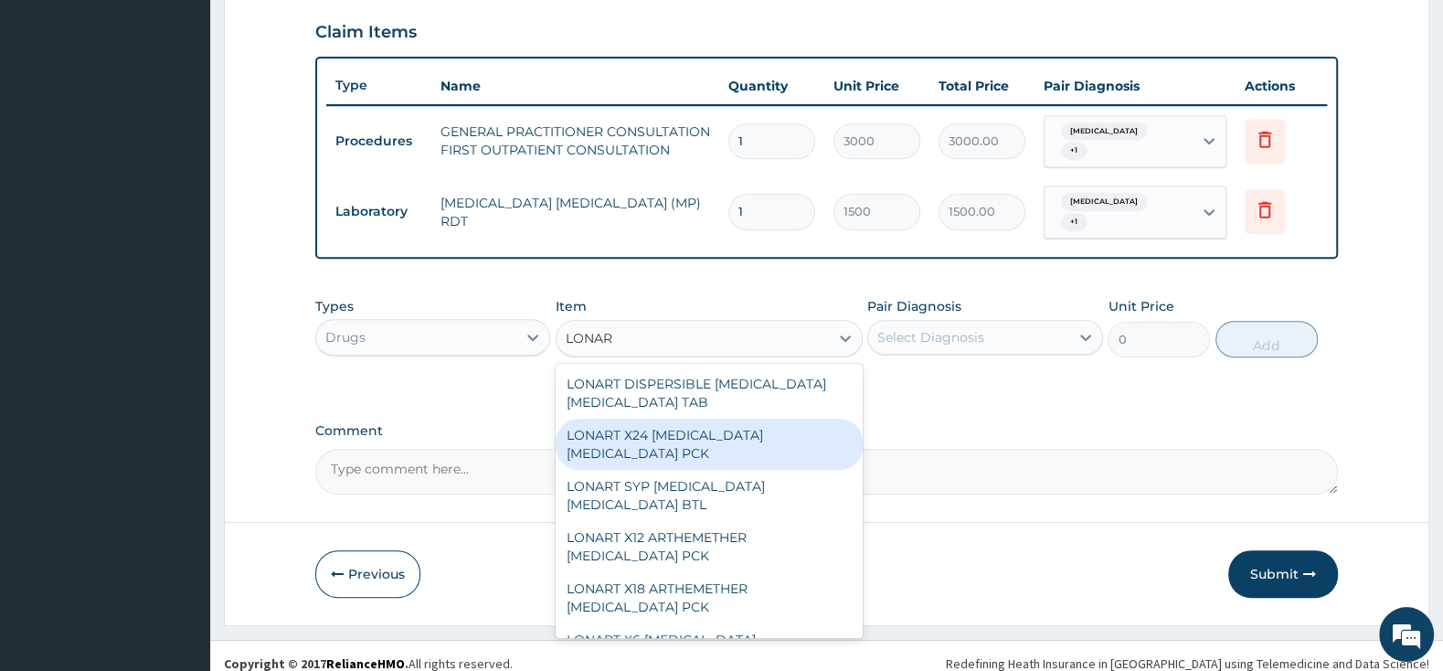
click at [766, 444] on div "LONART X24 [MEDICAL_DATA] [MEDICAL_DATA] PCK" at bounding box center [708, 443] width 307 height 51
type input "701.5"
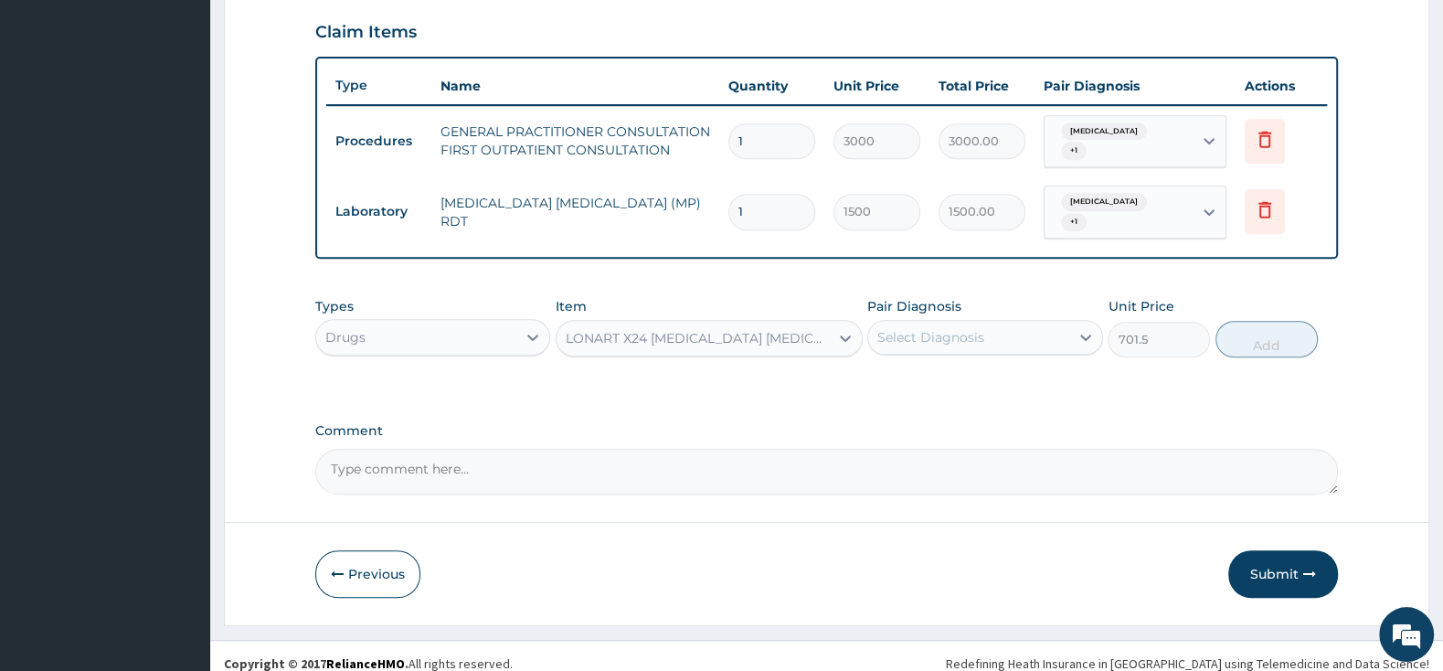
click at [926, 328] on div "Select Diagnosis" at bounding box center [930, 337] width 107 height 18
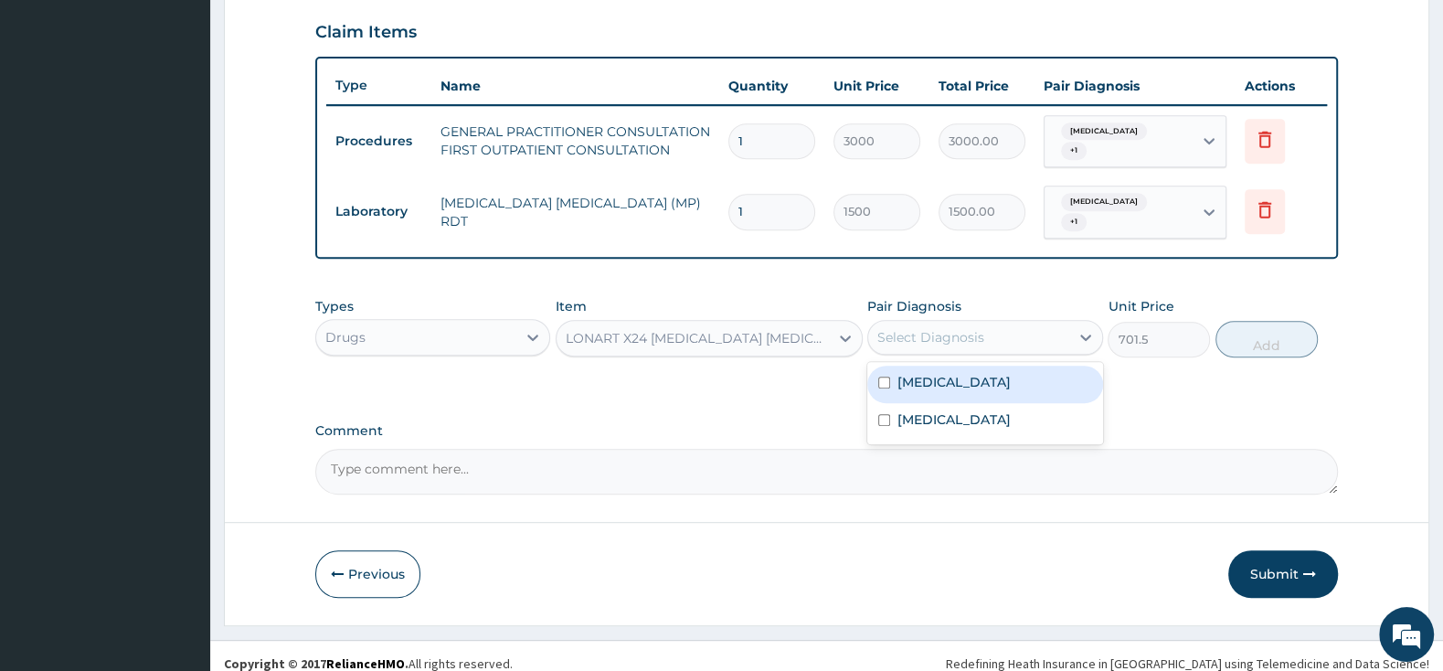
click at [881, 376] on input "checkbox" at bounding box center [884, 382] width 12 height 12
checkbox input "true"
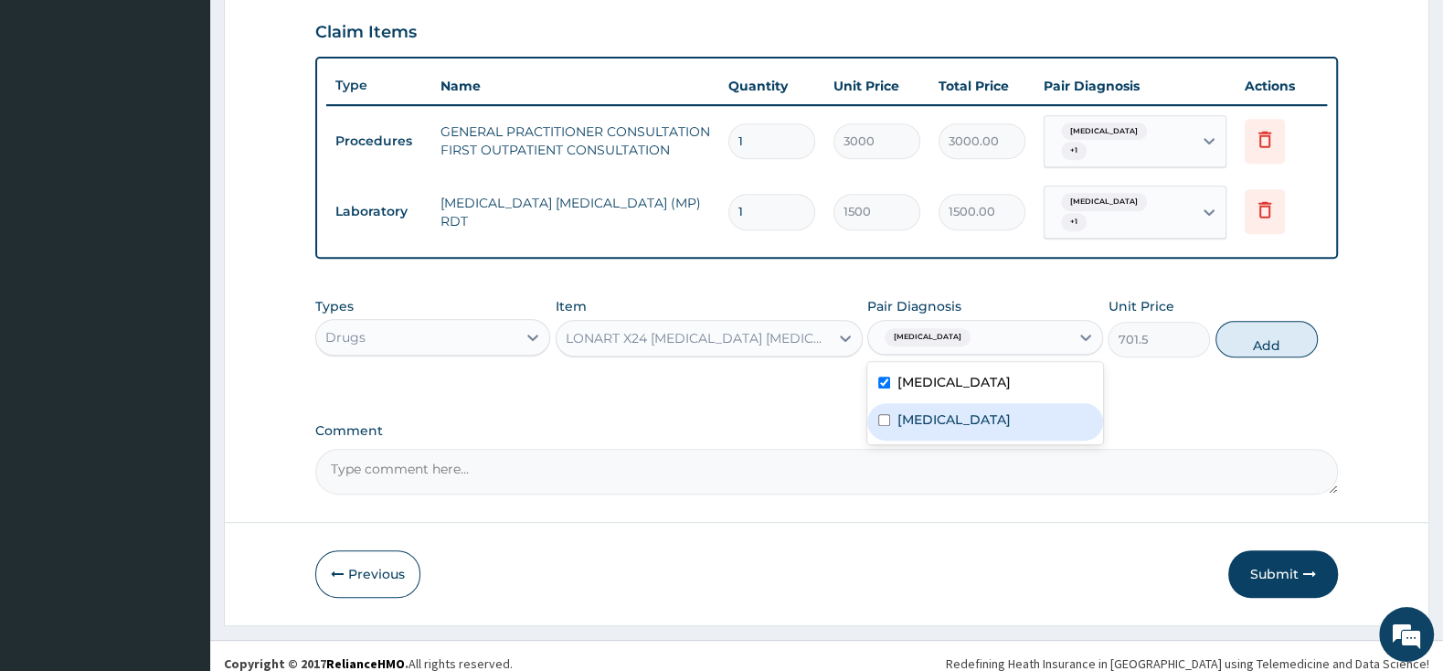
click at [889, 414] on input "checkbox" at bounding box center [884, 420] width 12 height 12
checkbox input "true"
click at [1282, 328] on button "Add" at bounding box center [1266, 339] width 102 height 37
type input "0"
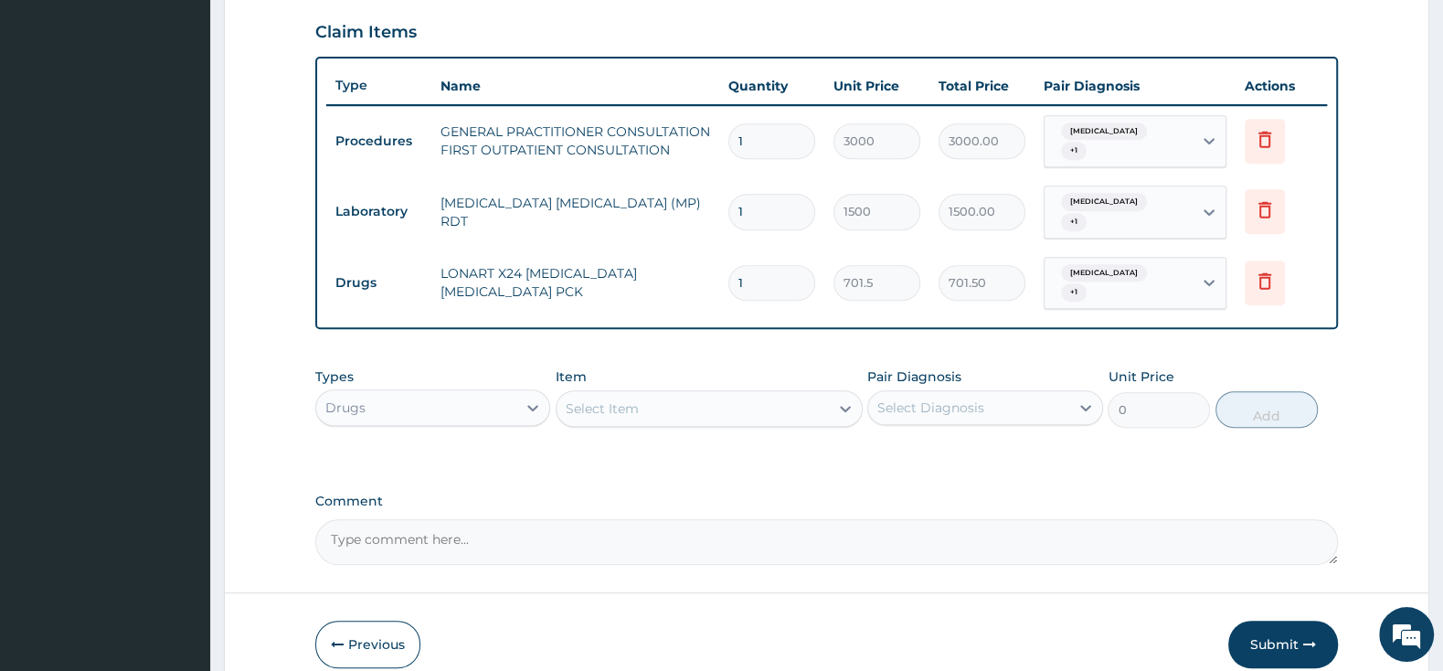
click at [761, 394] on div "Select Item" at bounding box center [692, 408] width 272 height 29
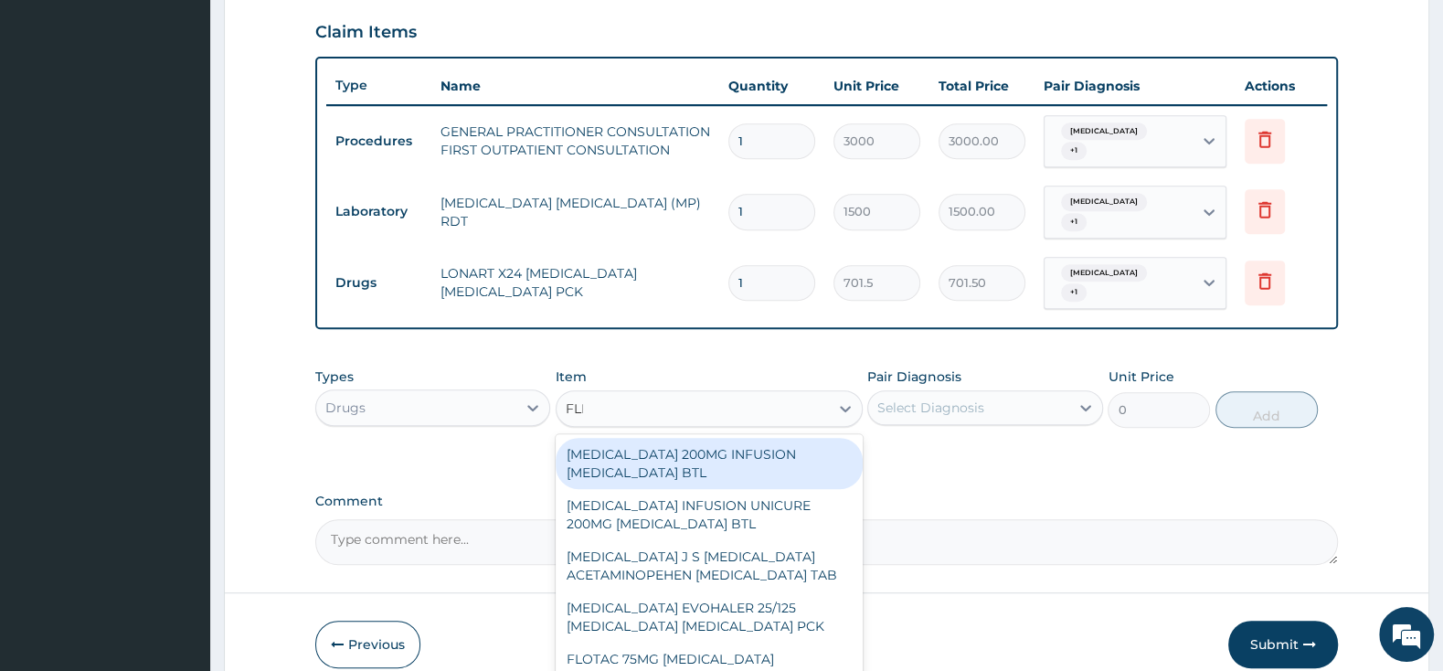
type input "FLEM"
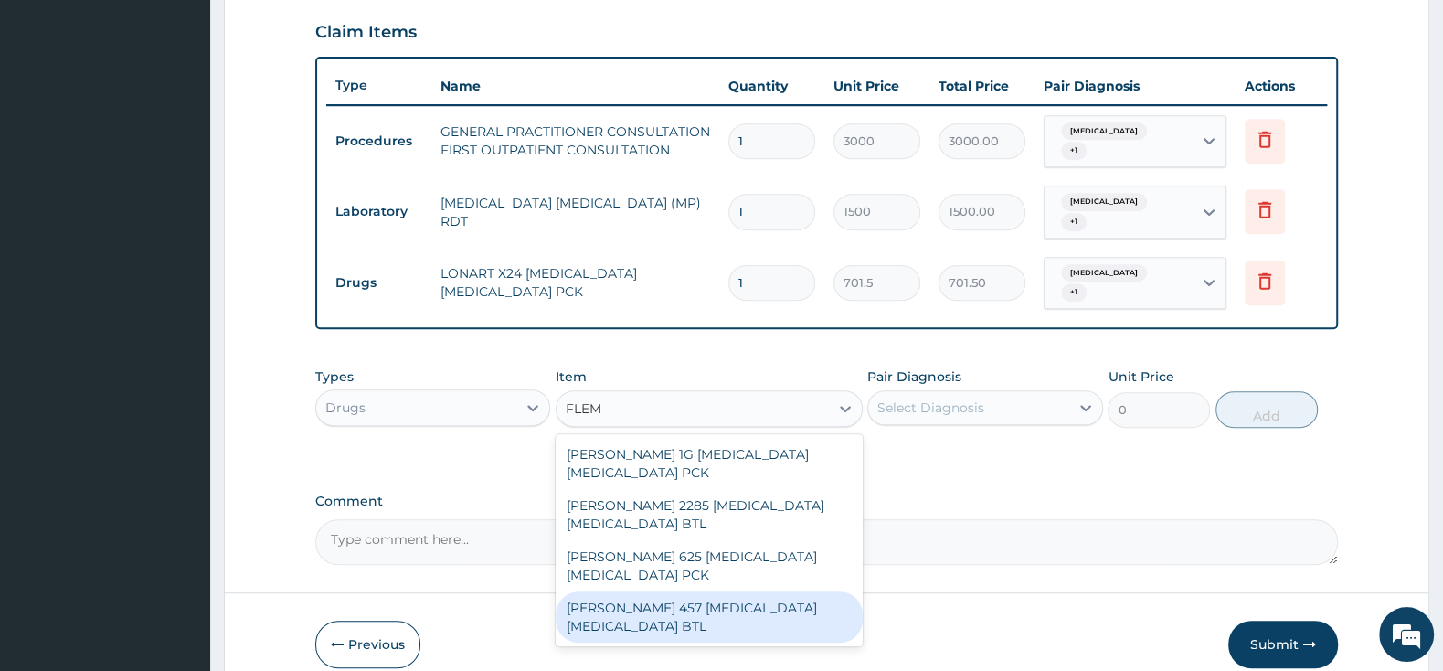
click at [791, 597] on div "[PERSON_NAME] 457 [MEDICAL_DATA] [MEDICAL_DATA] BTL" at bounding box center [708, 616] width 307 height 51
type input "2875"
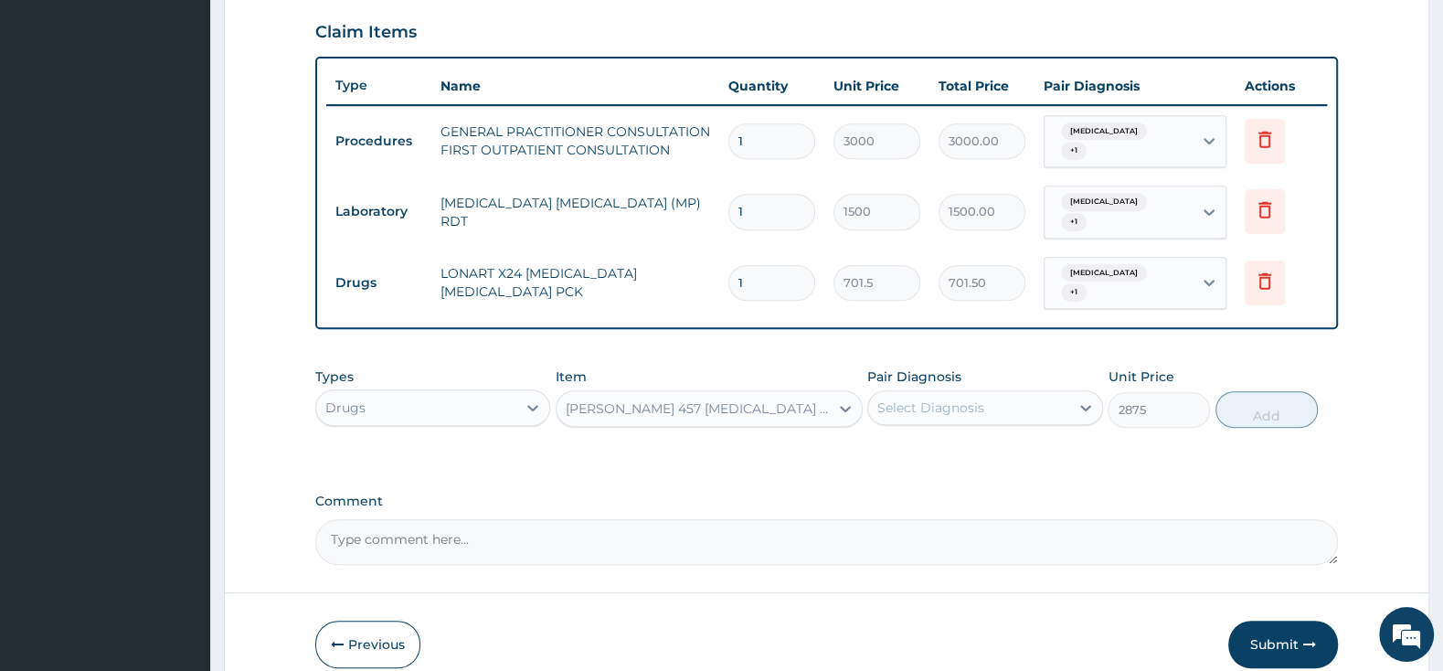
click at [922, 398] on div "Select Diagnosis" at bounding box center [930, 407] width 107 height 18
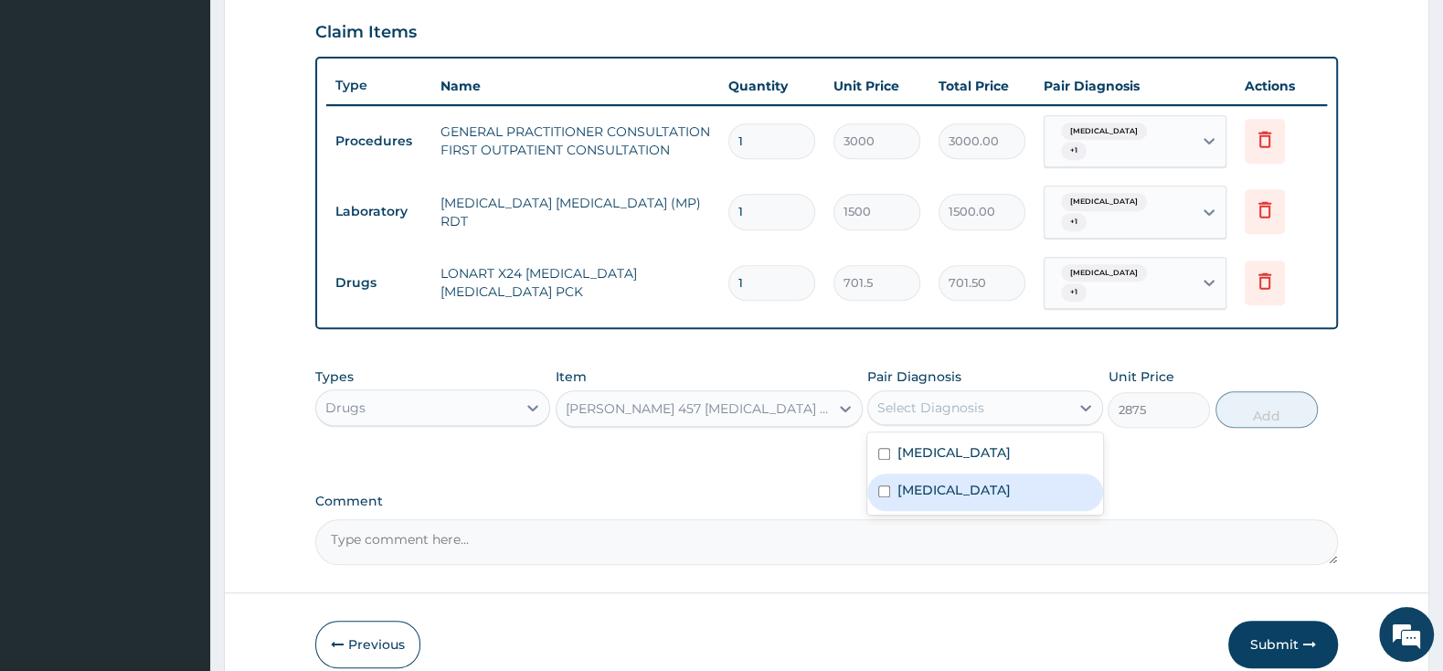
click at [885, 485] on input "checkbox" at bounding box center [884, 491] width 12 height 12
checkbox input "true"
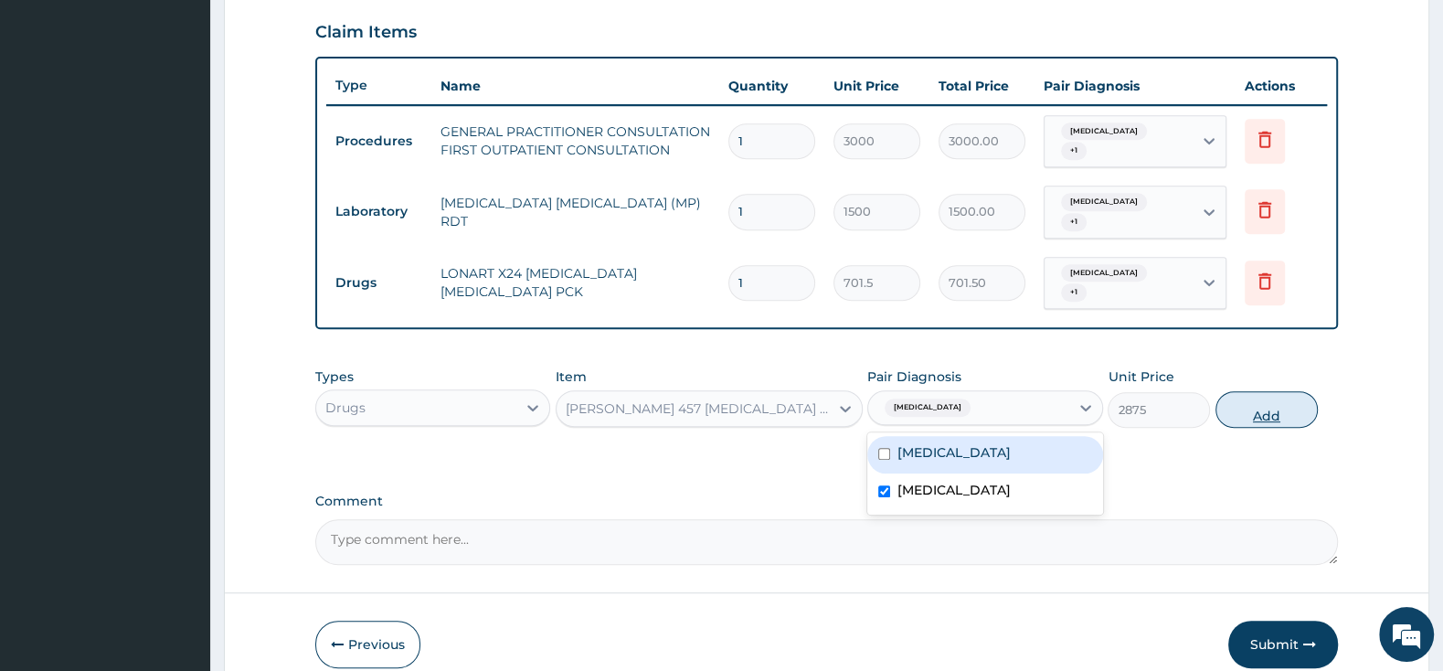
click at [1277, 391] on button "Add" at bounding box center [1266, 409] width 102 height 37
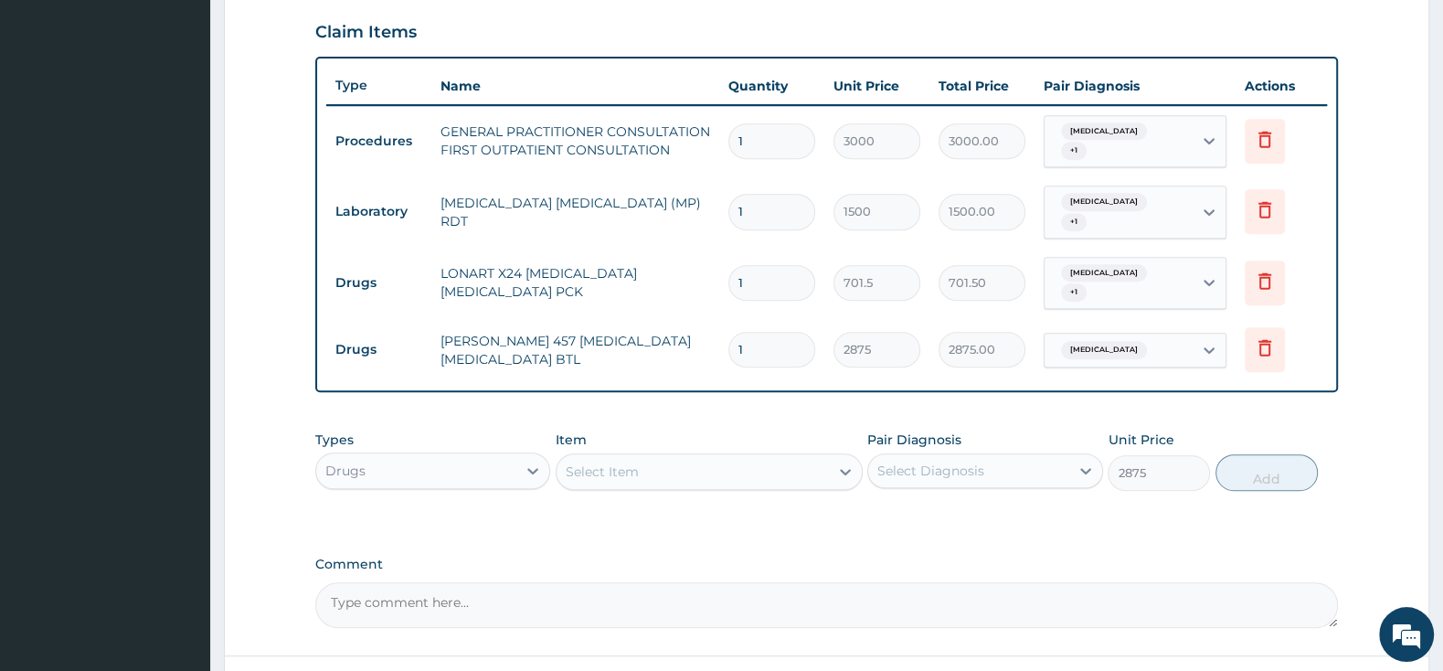
type input "0"
click at [785, 457] on div "Select Item" at bounding box center [692, 471] width 272 height 29
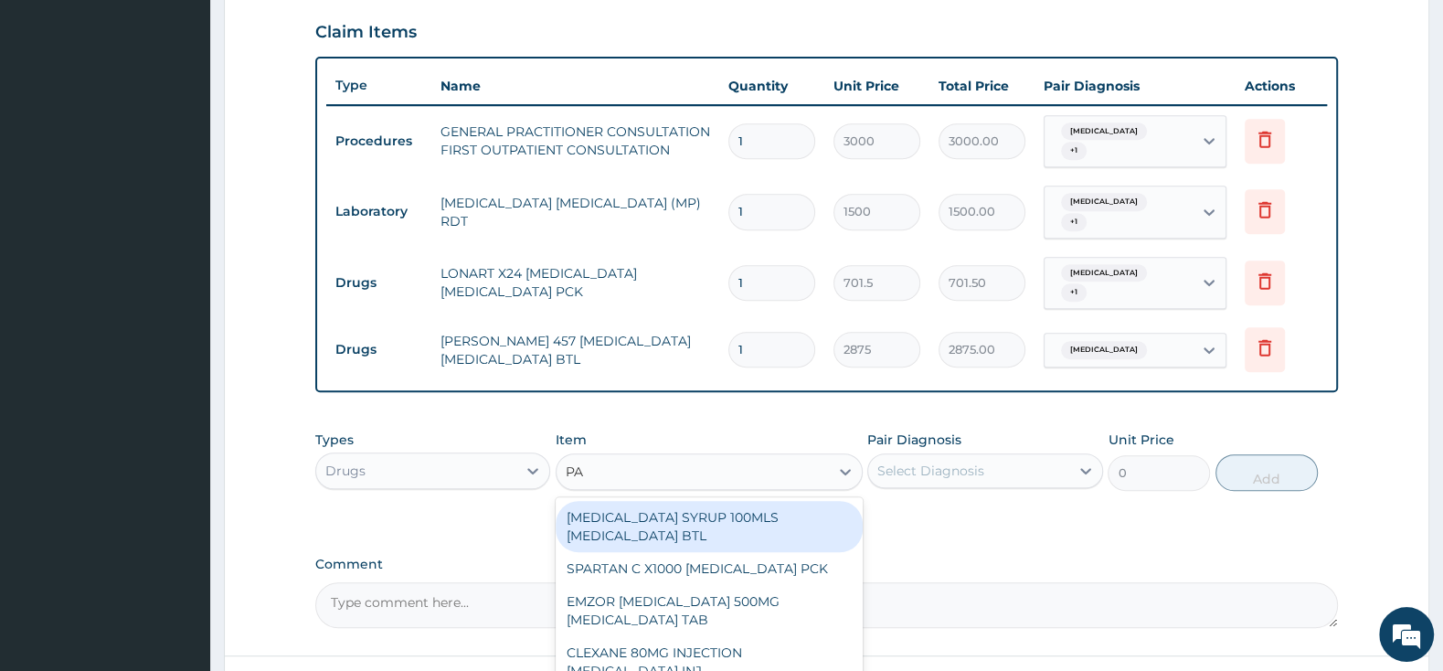
type input "P"
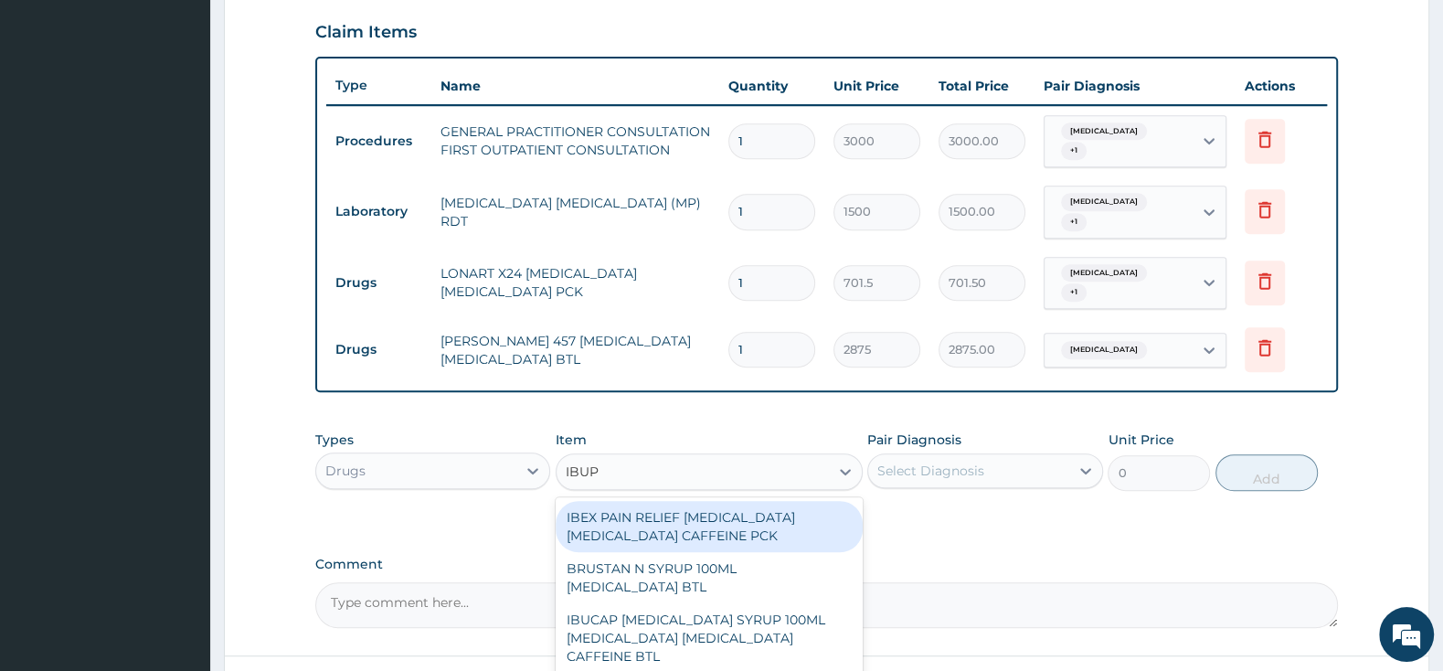
type input "IBUPR"
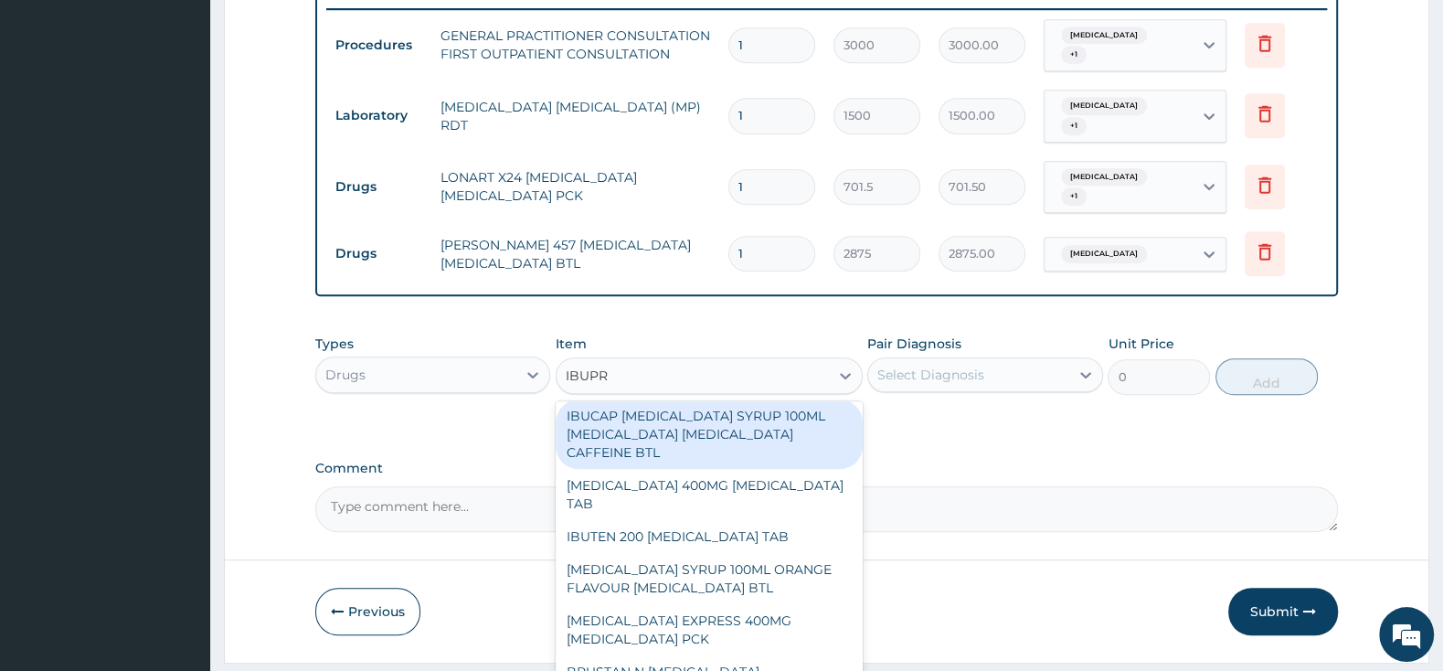
scroll to position [192, 0]
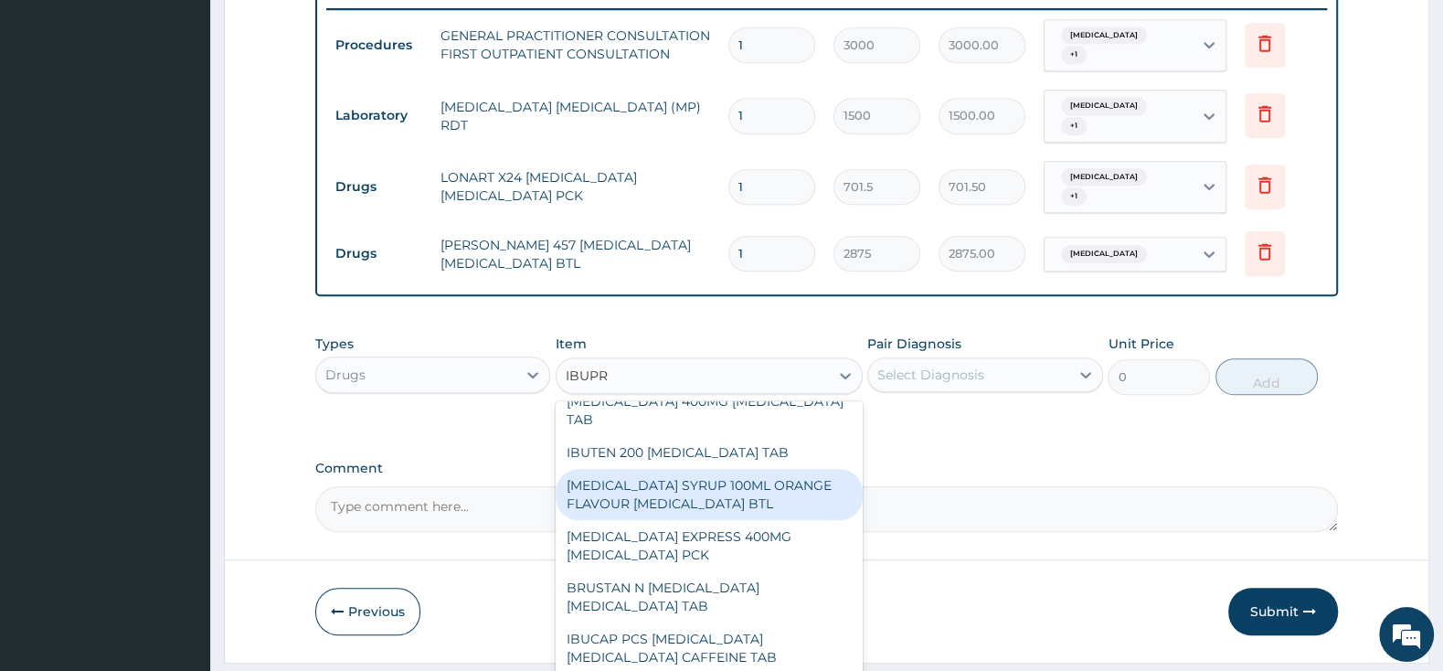
click at [793, 469] on div "[MEDICAL_DATA] SYRUP 100ML ORANGE FLAVOUR [MEDICAL_DATA] BTL" at bounding box center [708, 494] width 307 height 51
type input "2472.5"
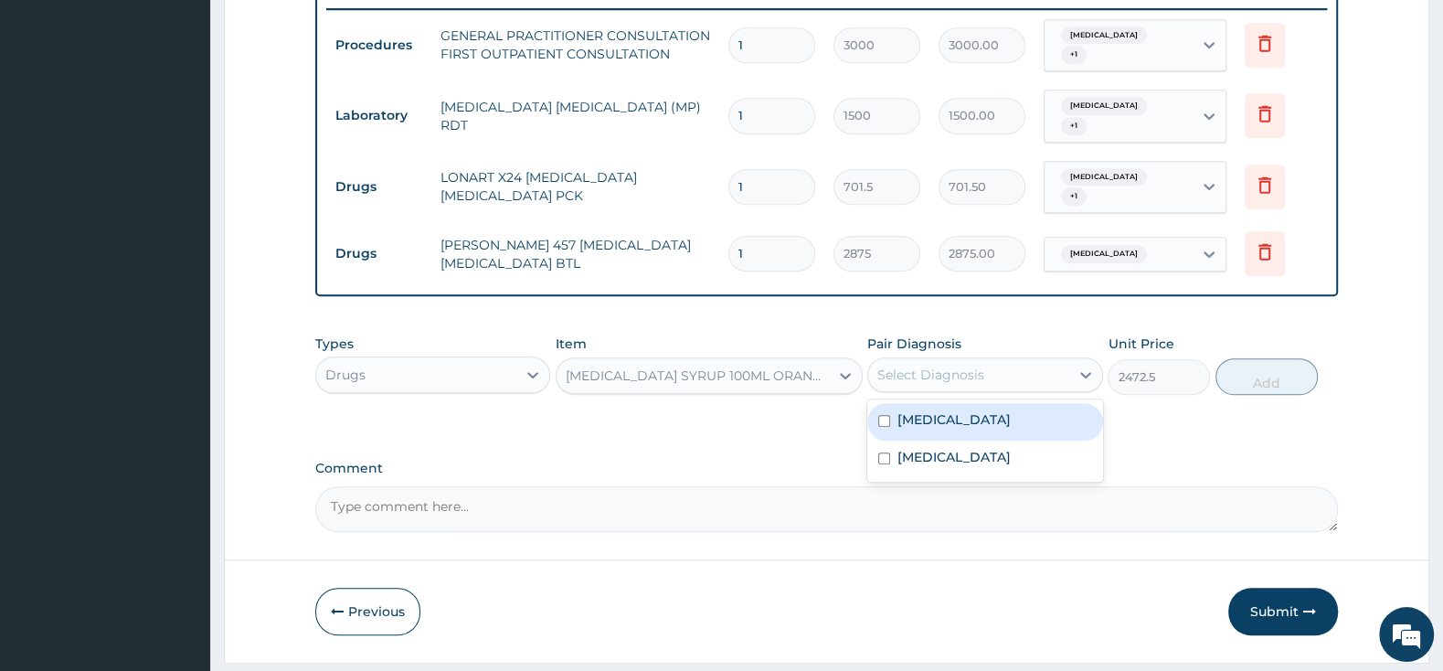
drag, startPoint x: 937, startPoint y: 346, endPoint x: 914, endPoint y: 360, distance: 27.4
click at [937, 365] on div "Select Diagnosis" at bounding box center [930, 374] width 107 height 18
click at [877, 403] on div "[MEDICAL_DATA]" at bounding box center [984, 421] width 235 height 37
checkbox input "true"
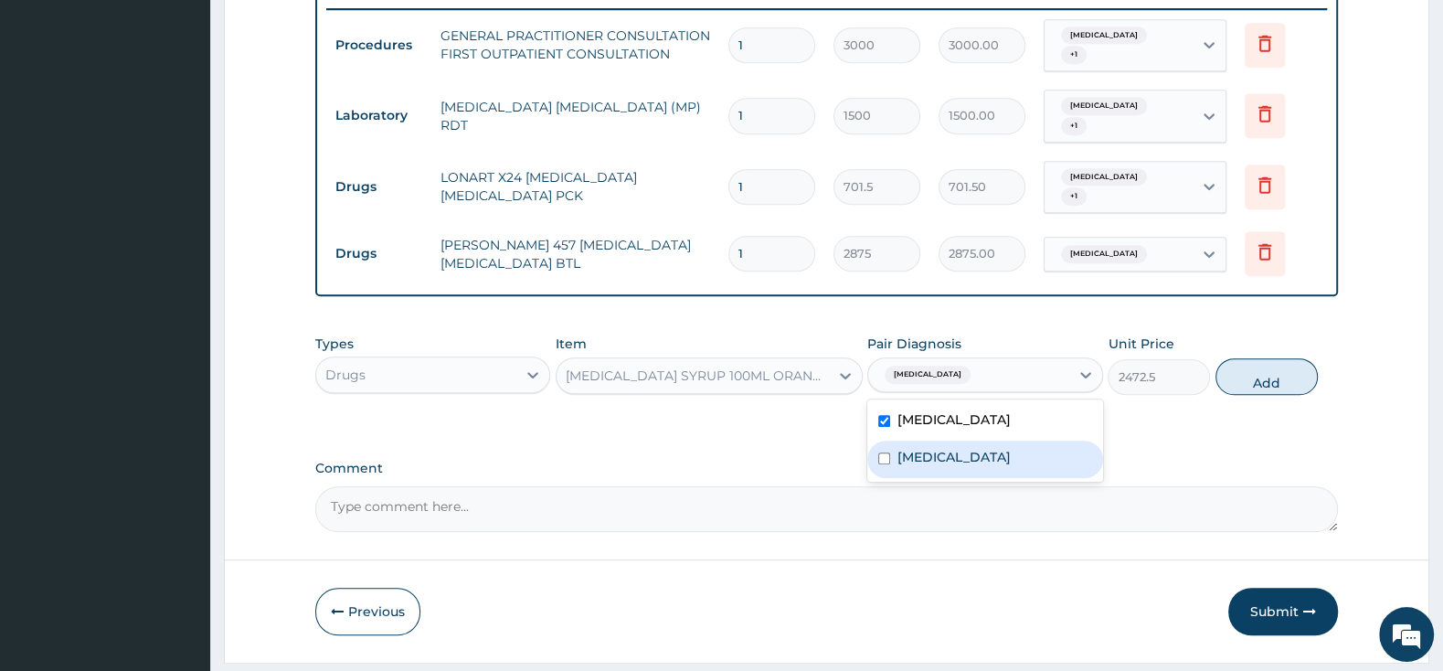
click at [884, 452] on input "checkbox" at bounding box center [884, 458] width 12 height 12
checkbox input "true"
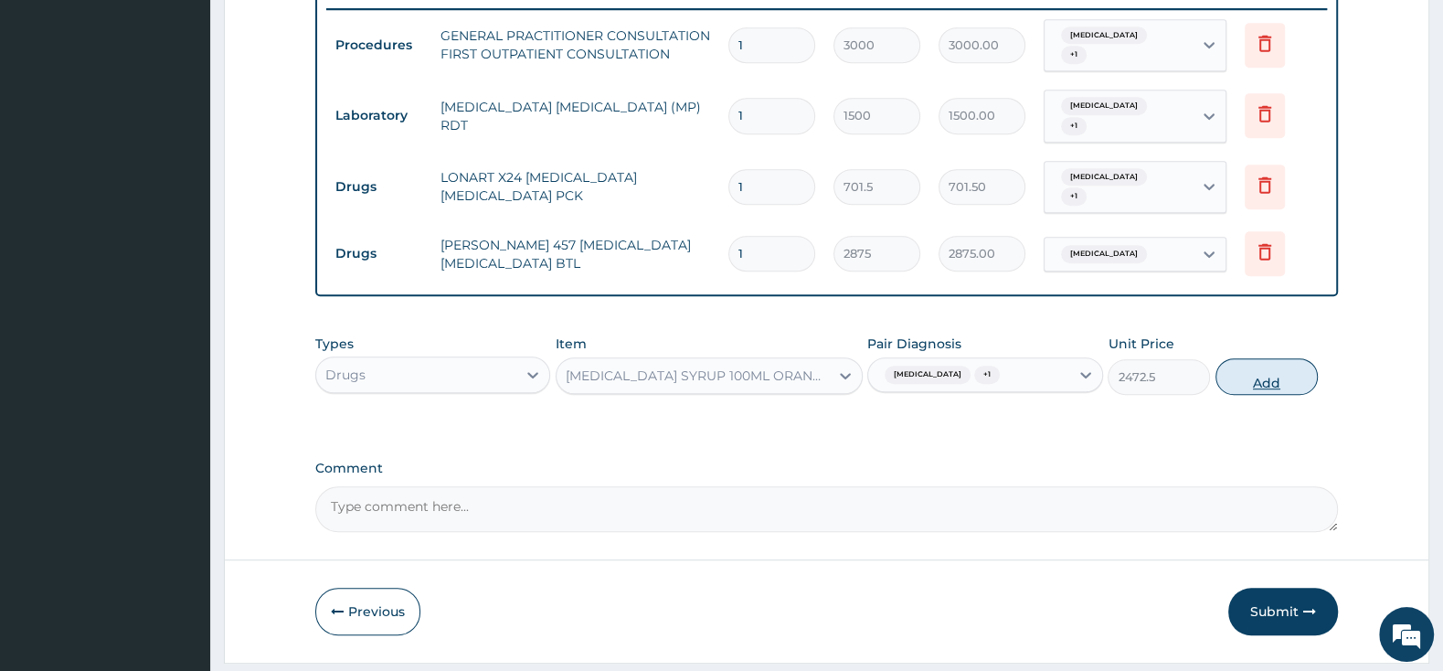
click at [1252, 358] on button "Add" at bounding box center [1266, 376] width 102 height 37
type input "0"
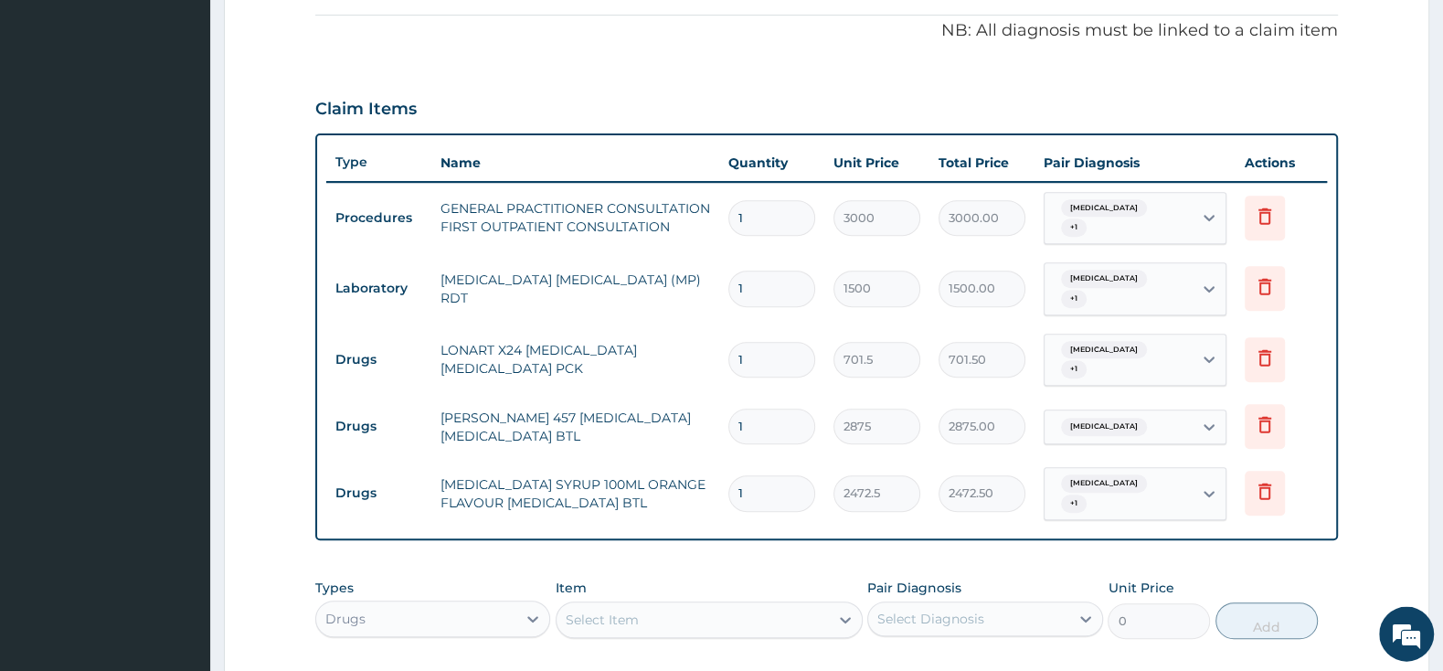
scroll to position [623, 0]
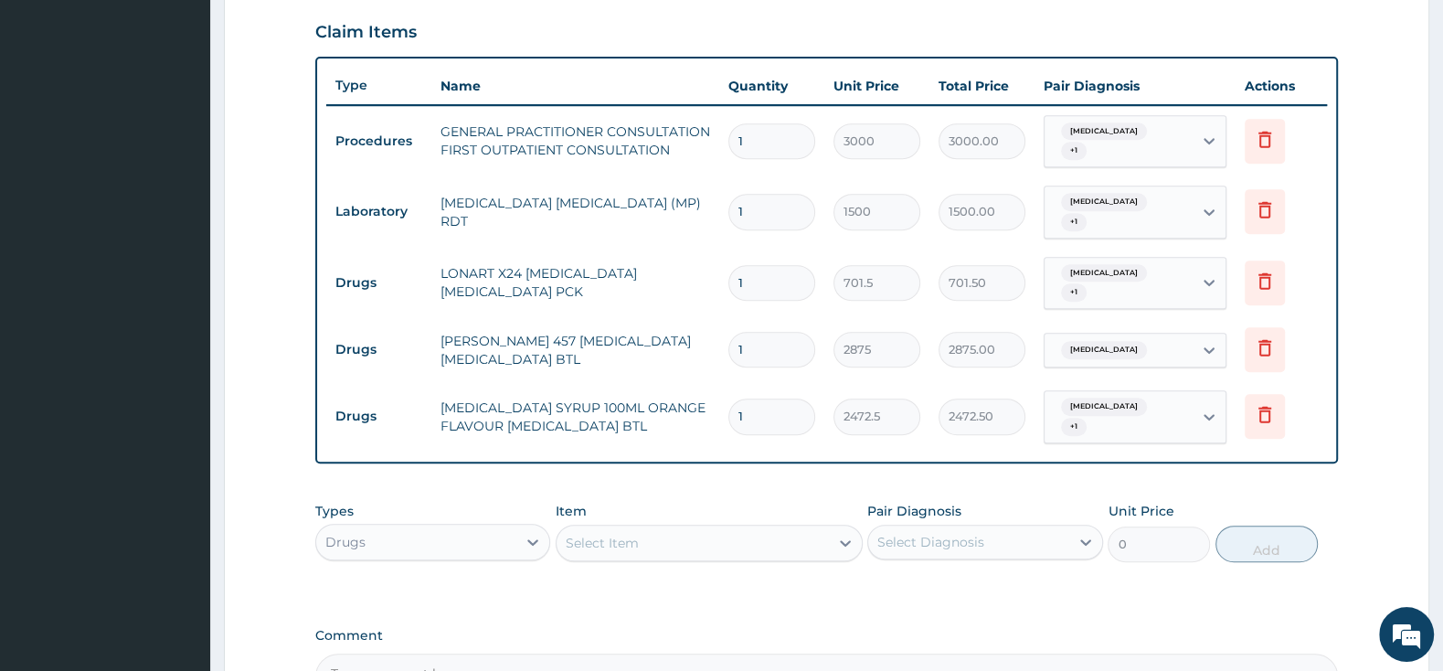
click at [775, 528] on div "Select Item" at bounding box center [692, 542] width 272 height 29
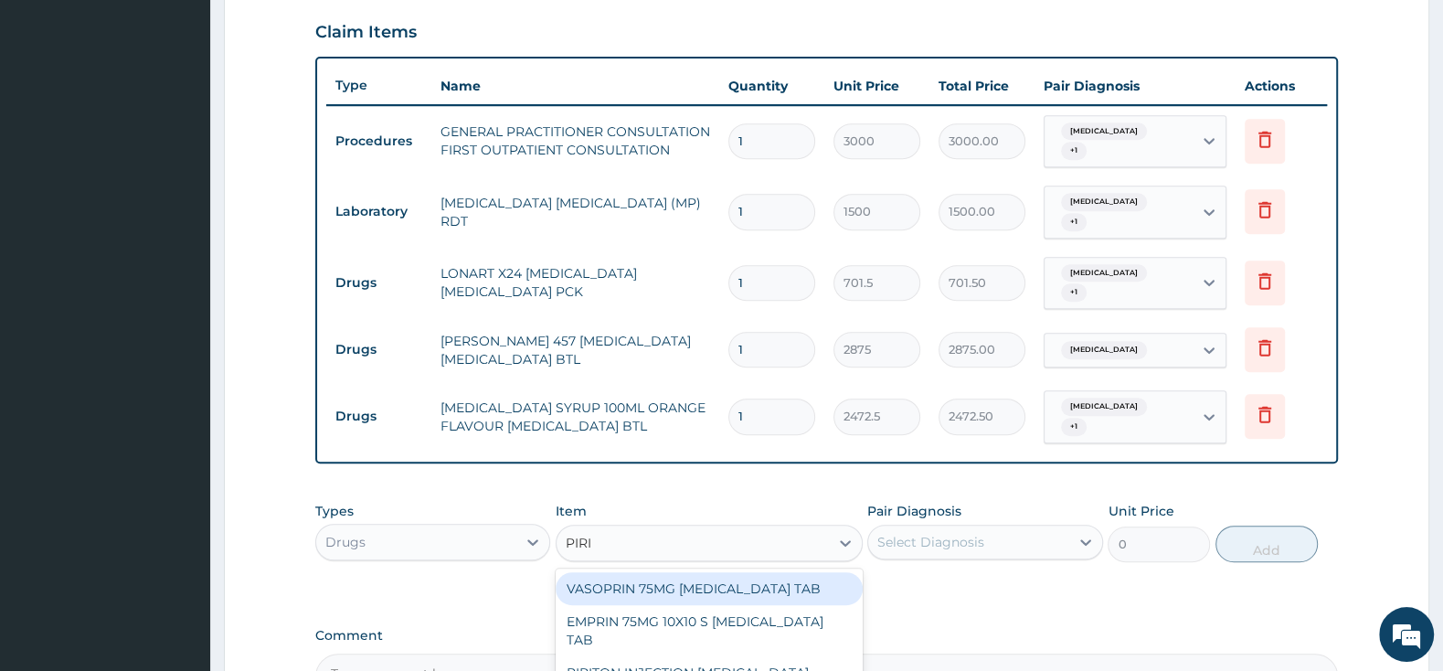
type input "PIRIT"
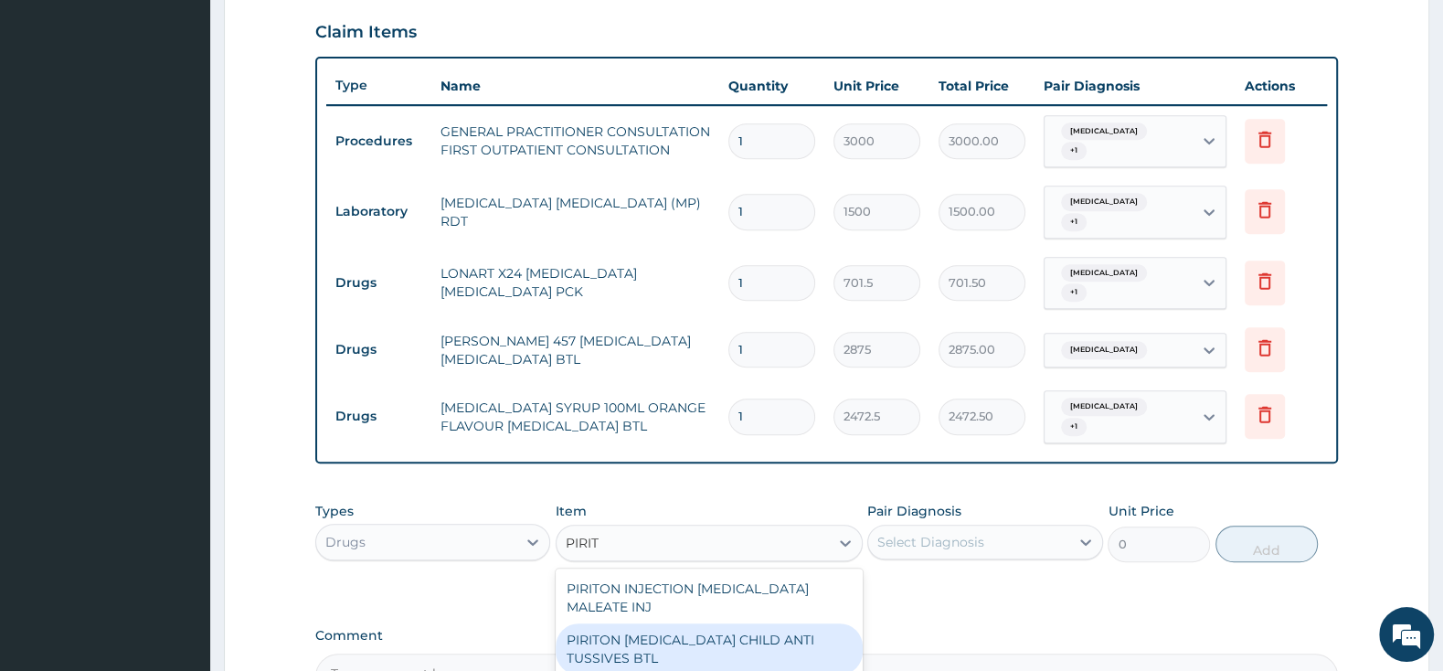
click at [799, 623] on div "PIRITON [MEDICAL_DATA] CHILD ANTI TUSSIVES BTL" at bounding box center [708, 648] width 307 height 51
type input "402.5"
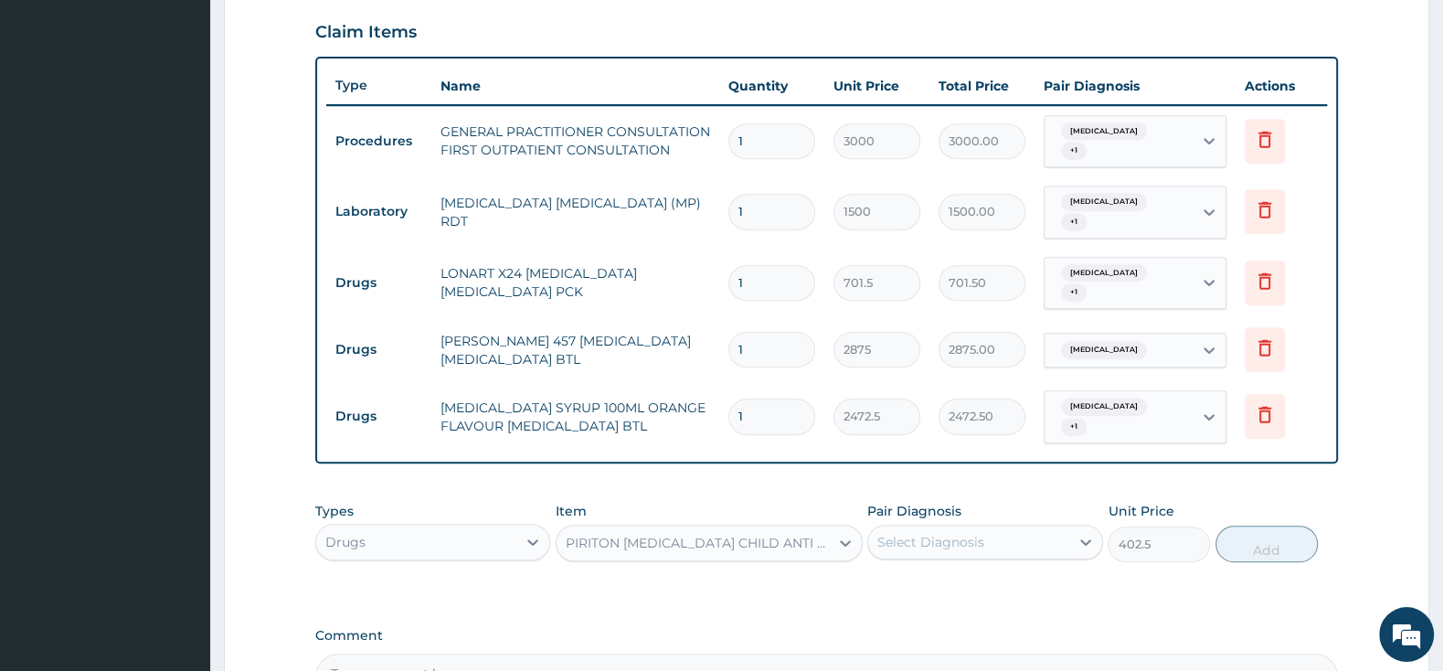
click at [933, 527] on div "Select Diagnosis" at bounding box center [968, 541] width 200 height 29
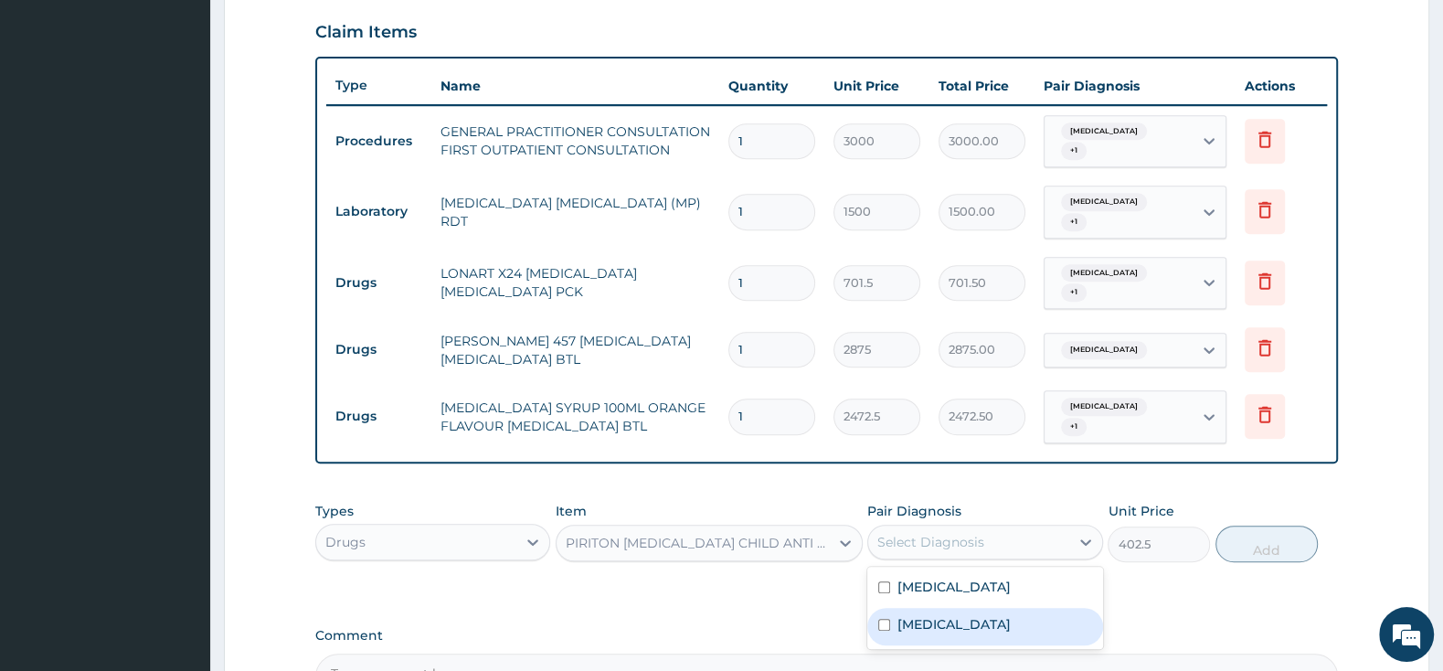
click at [885, 608] on div "[MEDICAL_DATA]" at bounding box center [984, 626] width 235 height 37
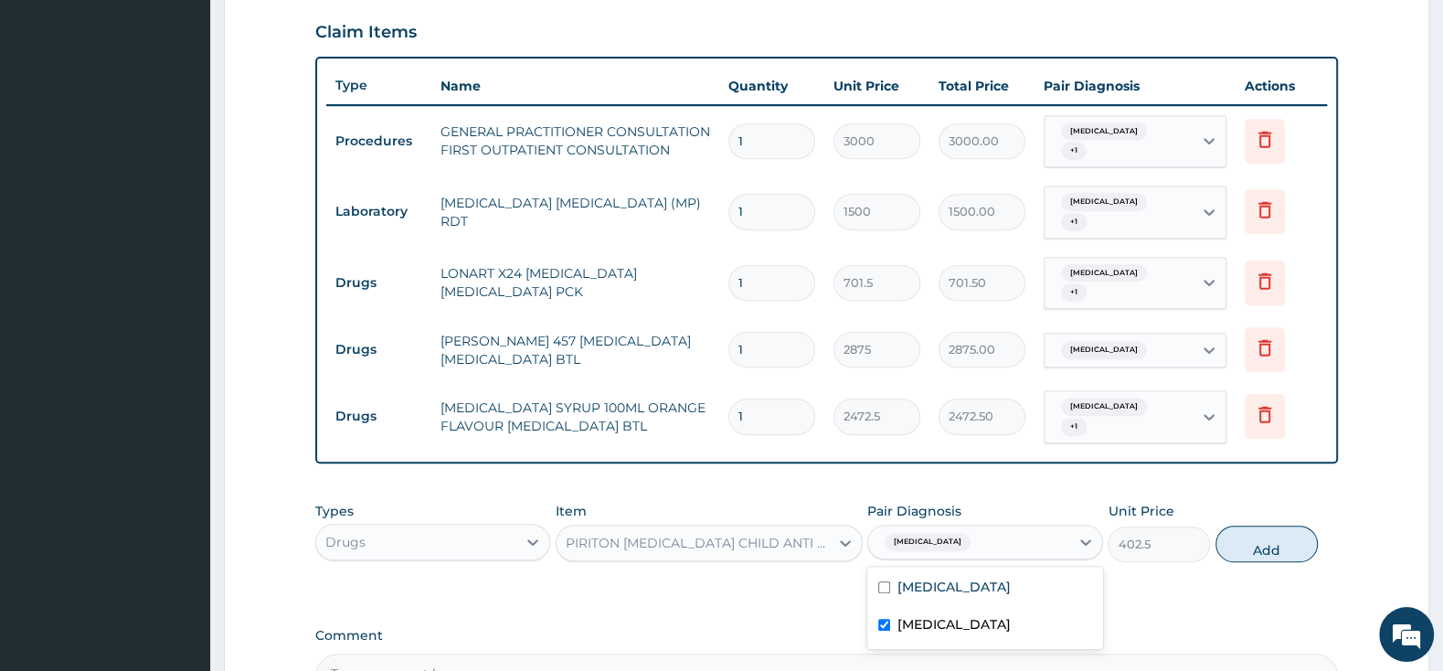
checkbox input "true"
drag, startPoint x: 1236, startPoint y: 517, endPoint x: 1238, endPoint y: 547, distance: 30.2
click at [1237, 525] on button "Add" at bounding box center [1266, 543] width 102 height 37
type input "0"
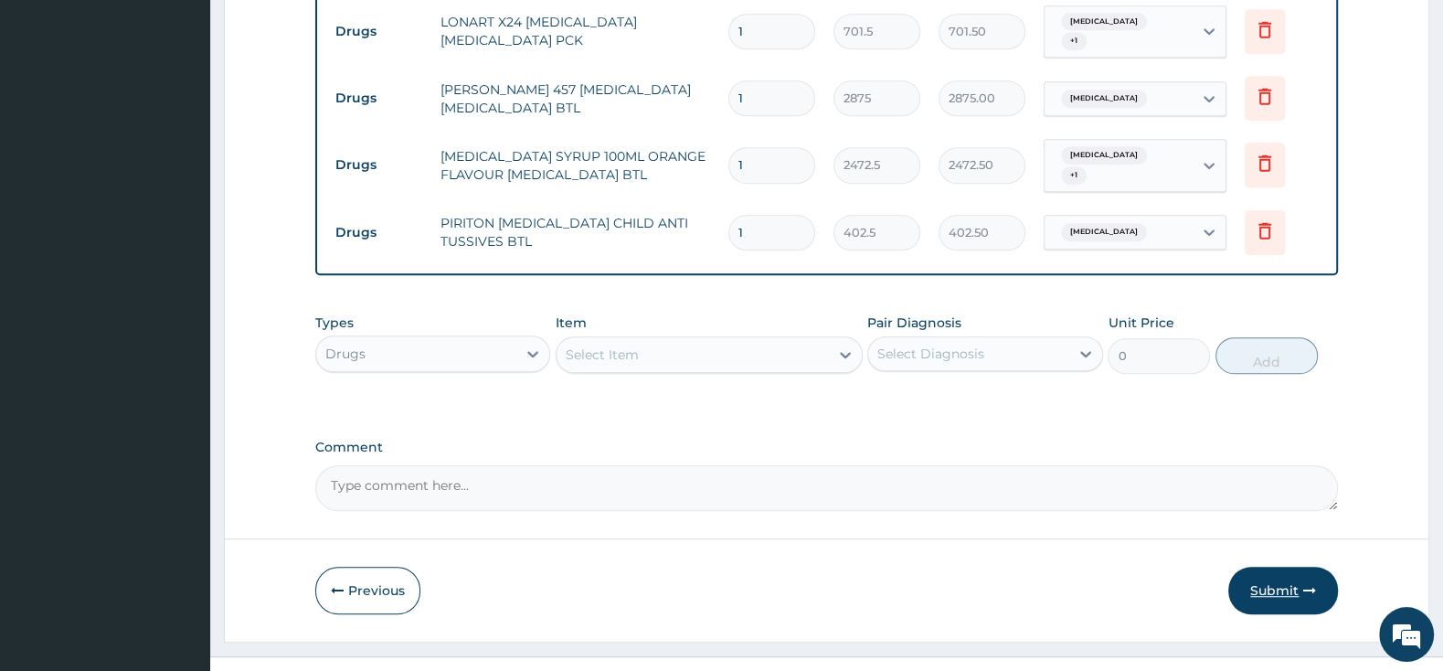
click at [1291, 566] on button "Submit" at bounding box center [1283, 590] width 110 height 48
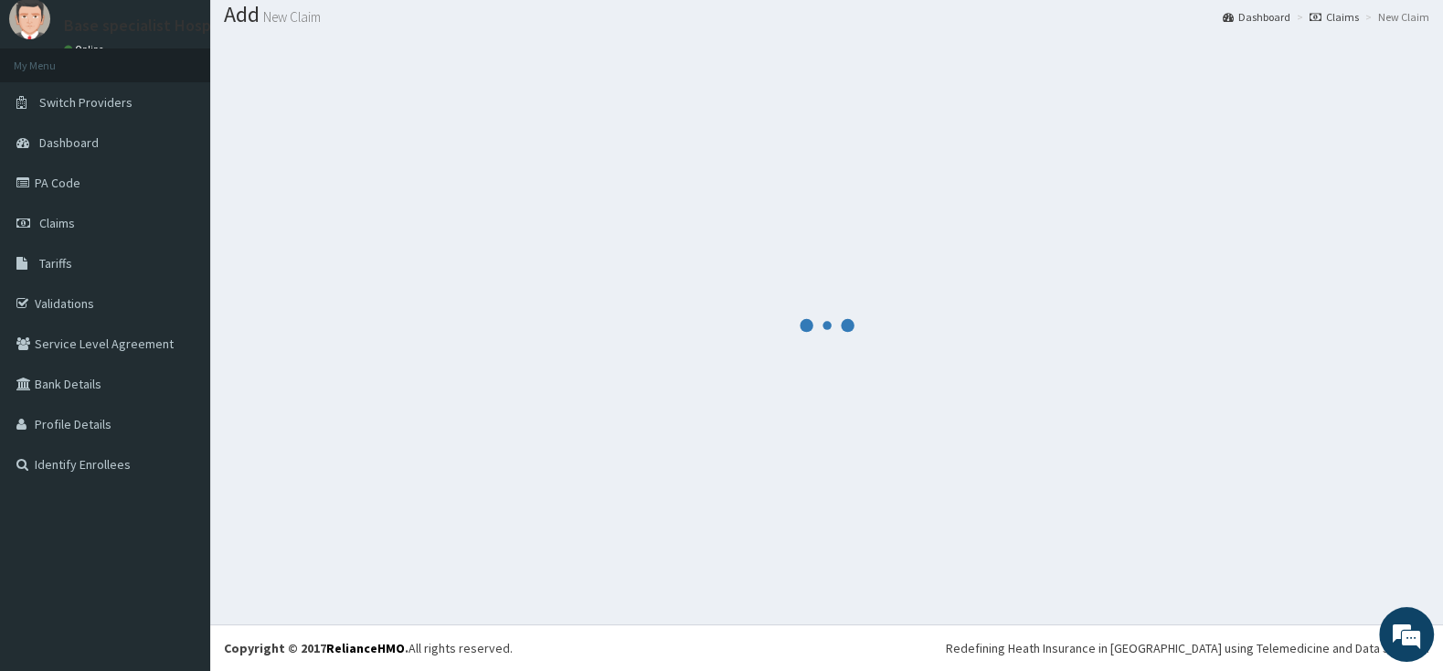
scroll to position [57, 0]
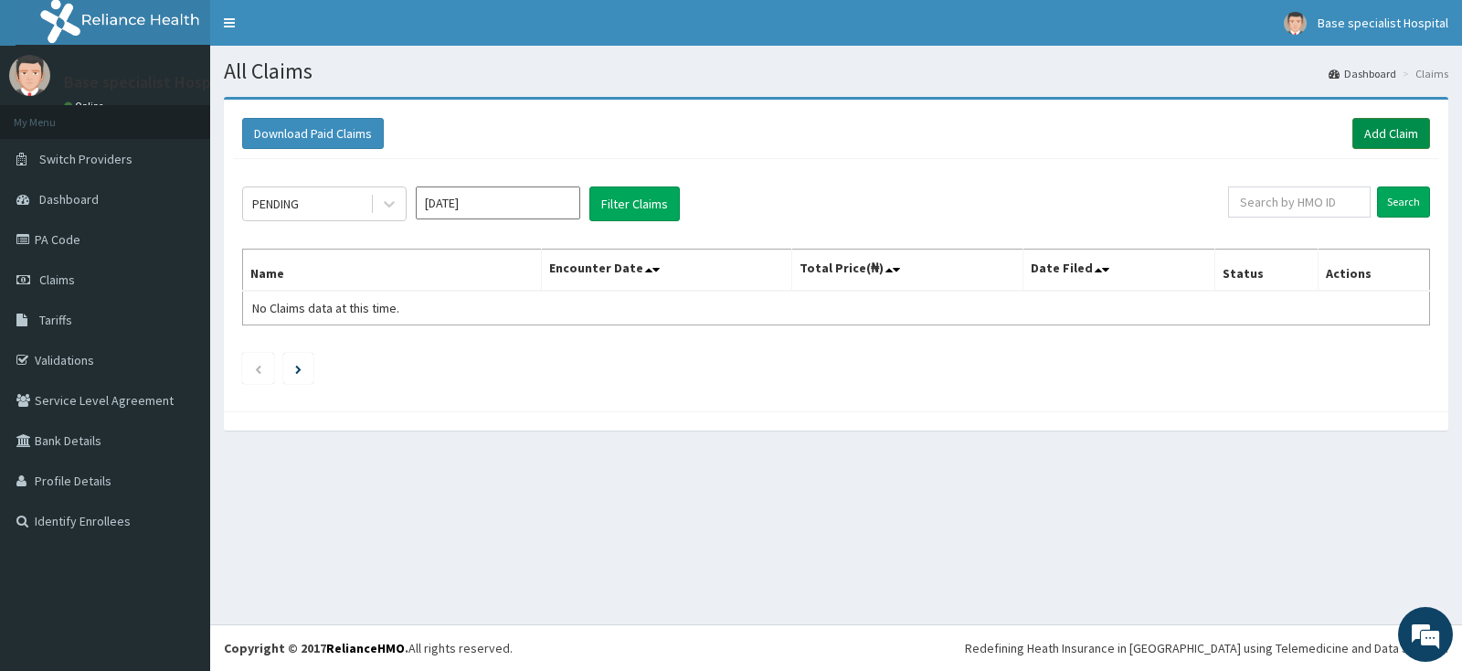
click at [1378, 132] on link "Add Claim" at bounding box center [1391, 133] width 78 height 31
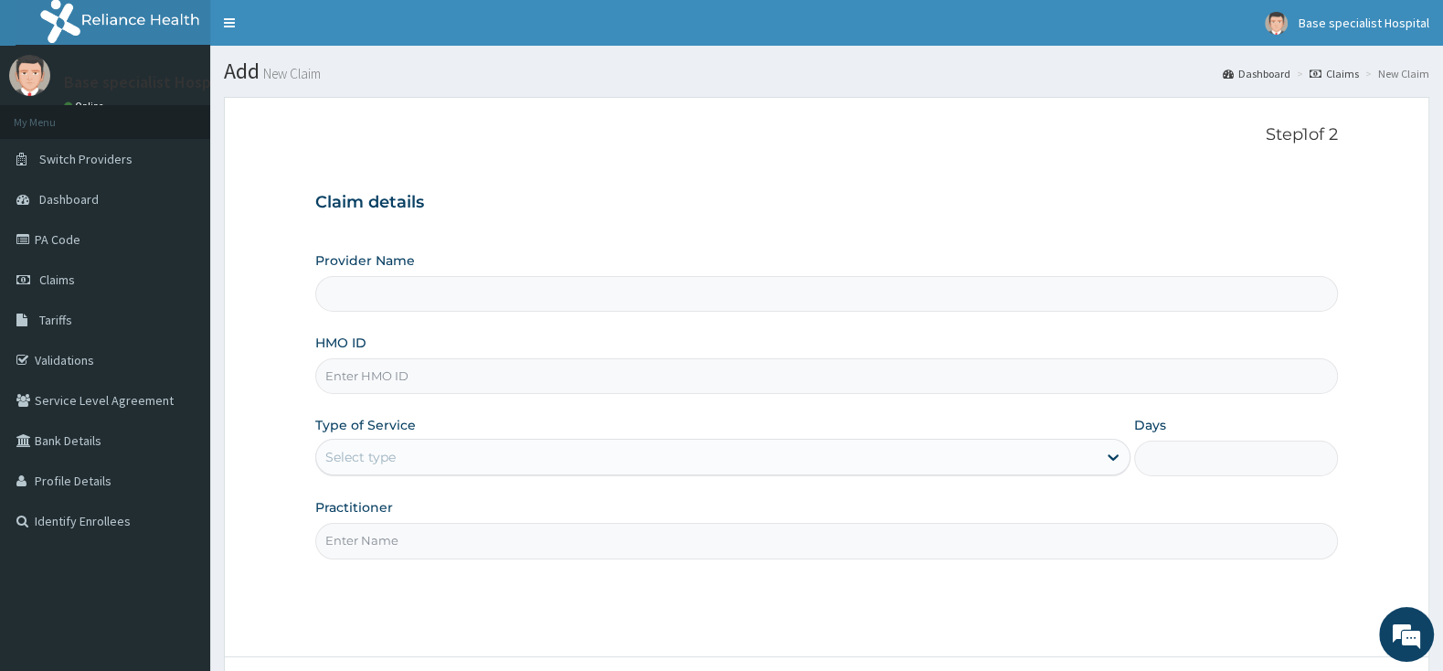
click at [352, 386] on input "HMO ID" at bounding box center [826, 376] width 1022 height 36
type input "Base Specialist Hospital"
paste input "IFS/10177/D"
type input "IFS/10177/D"
click at [426, 471] on div "Select type" at bounding box center [706, 456] width 780 height 29
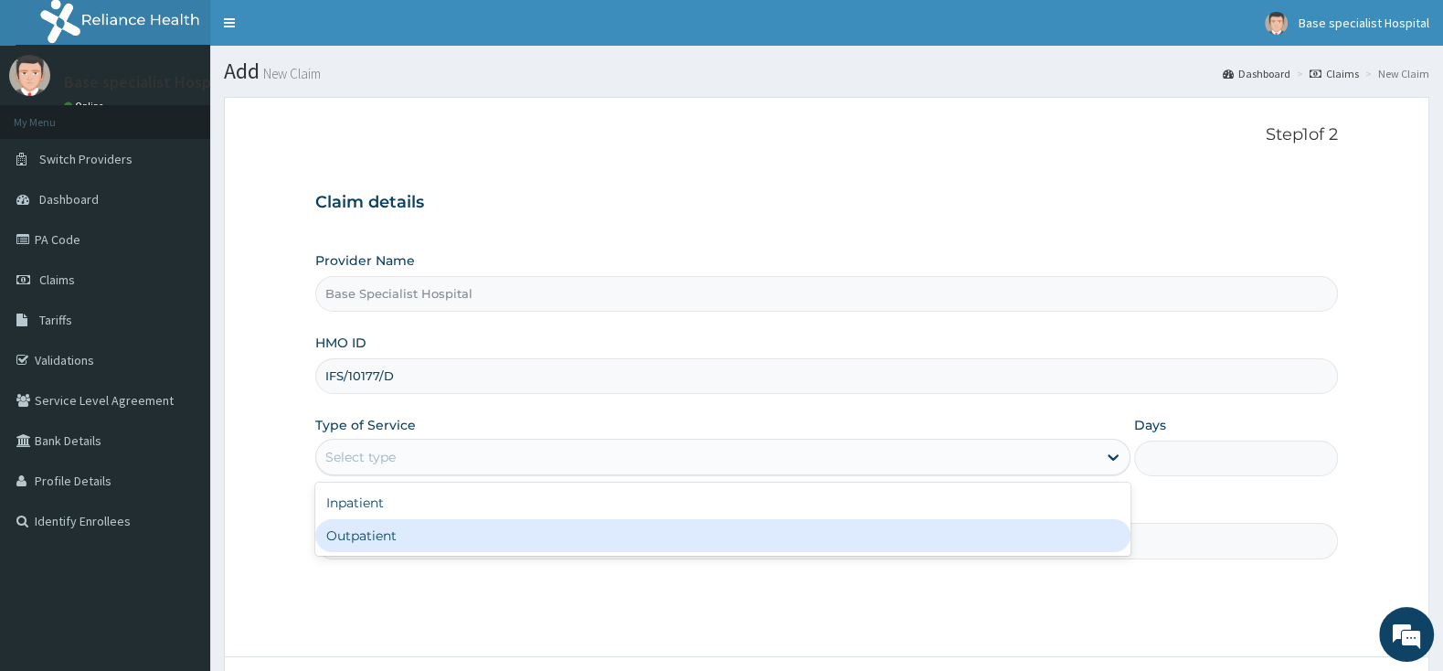
click at [418, 529] on div "Outpatient" at bounding box center [722, 535] width 815 height 33
type input "1"
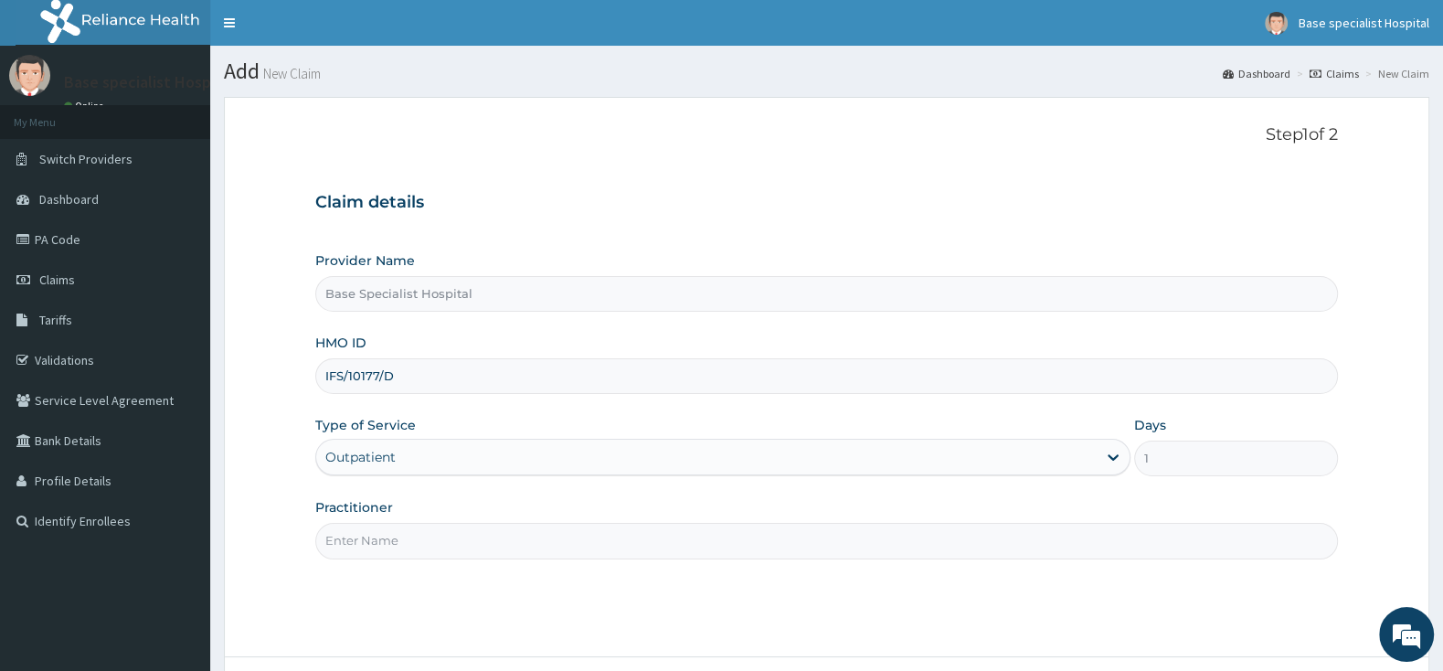
click at [420, 533] on input "Practitioner" at bounding box center [826, 541] width 1022 height 36
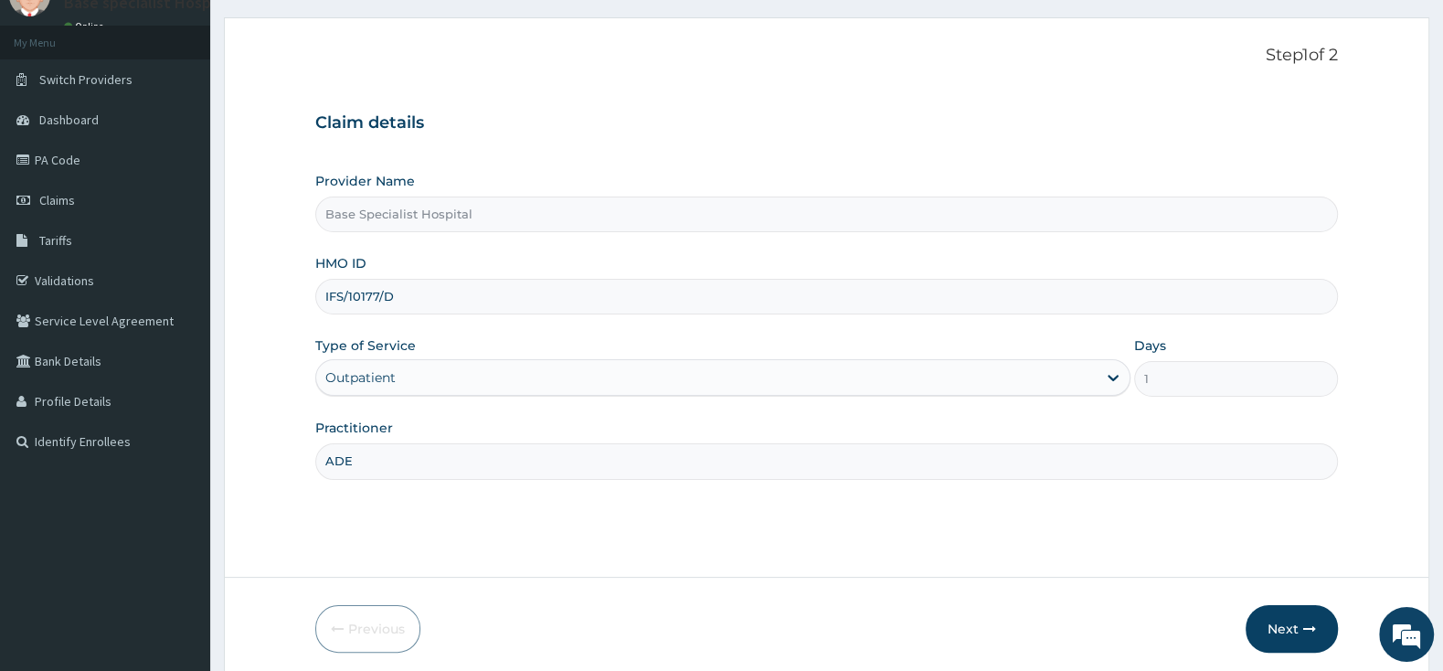
scroll to position [151, 0]
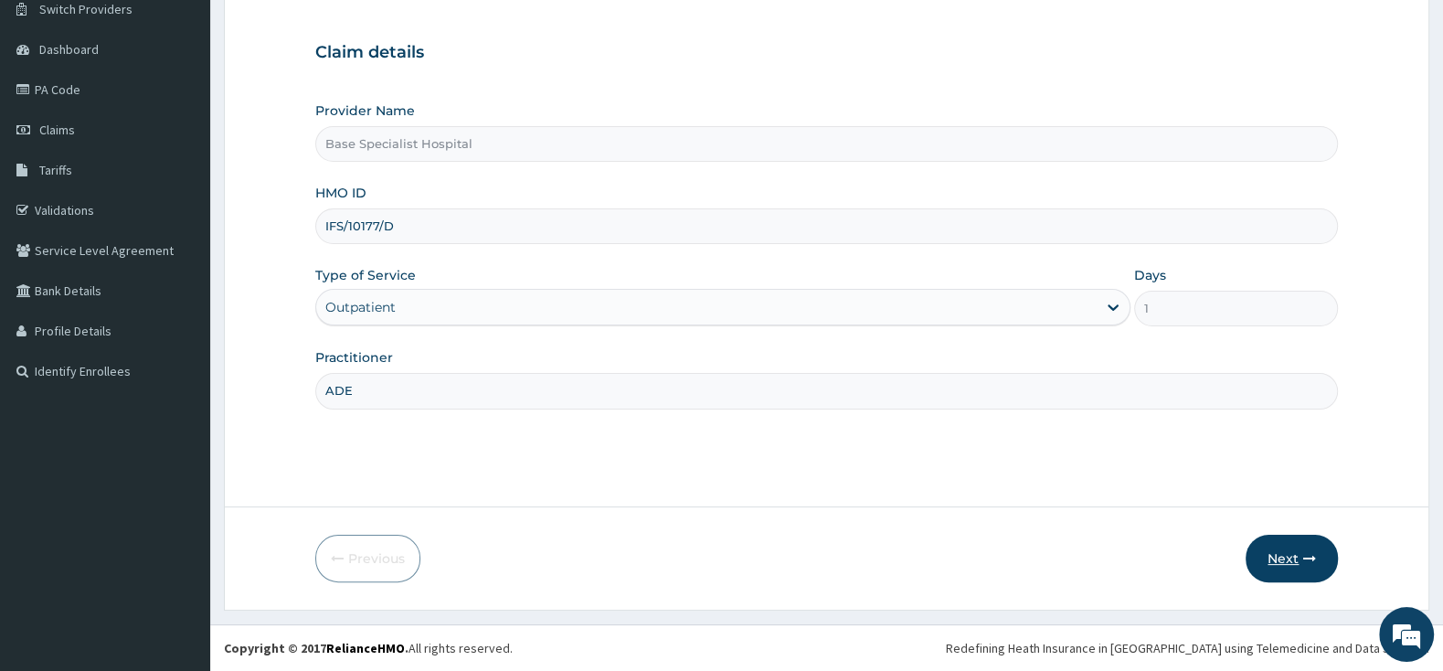
type input "ADE"
click at [1314, 561] on icon "button" at bounding box center [1309, 558] width 13 height 13
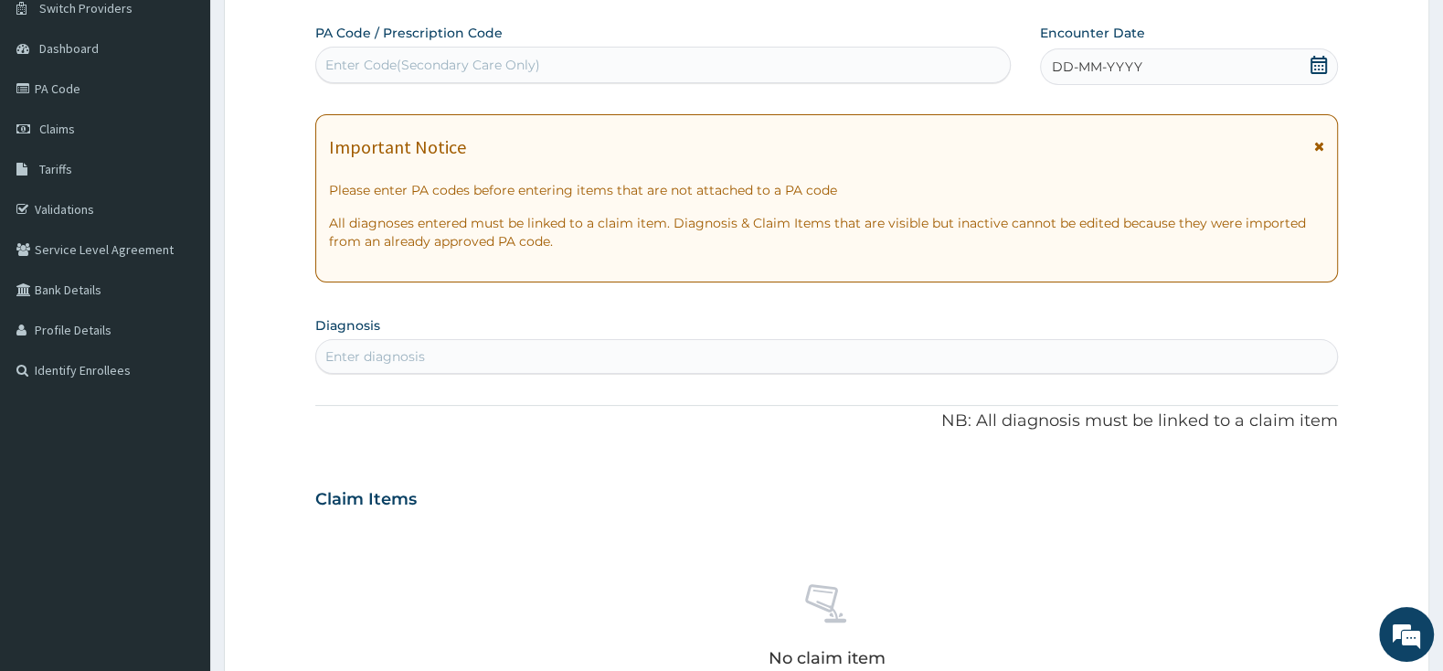
click at [1316, 64] on icon at bounding box center [1318, 65] width 18 height 18
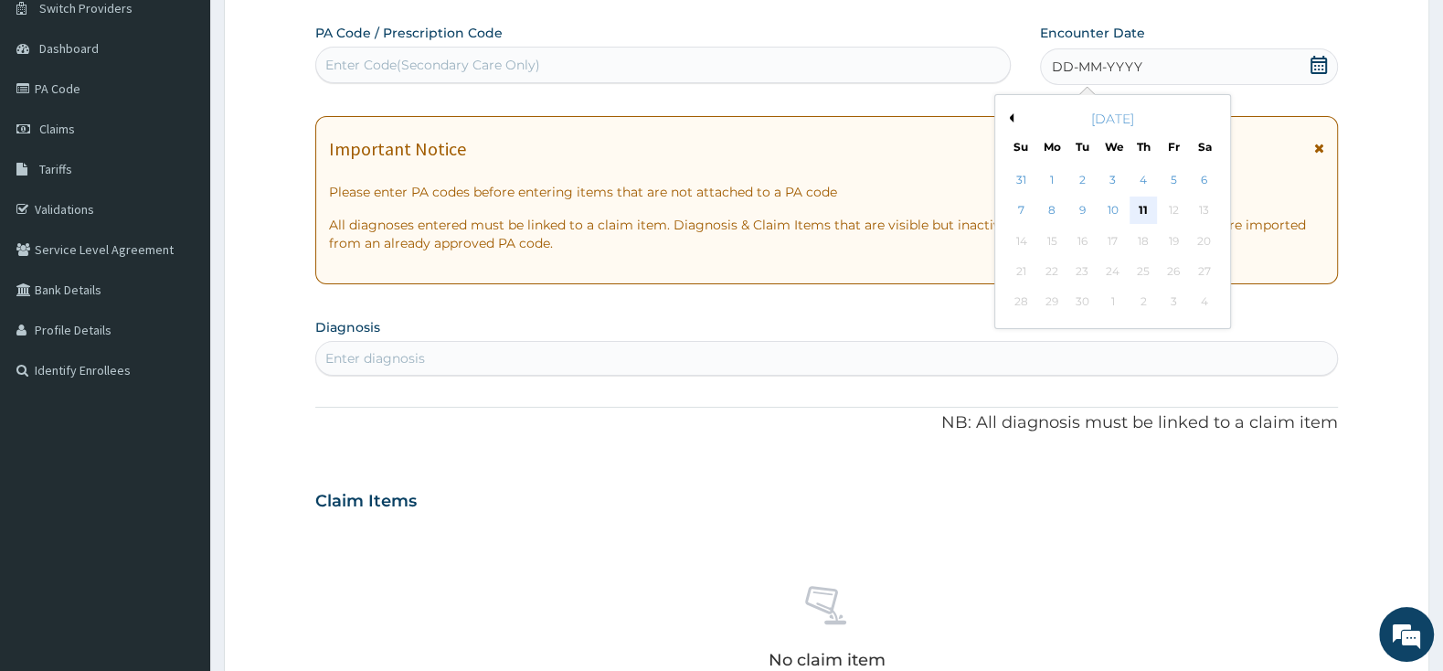
click at [1137, 206] on div "11" at bounding box center [1142, 210] width 27 height 27
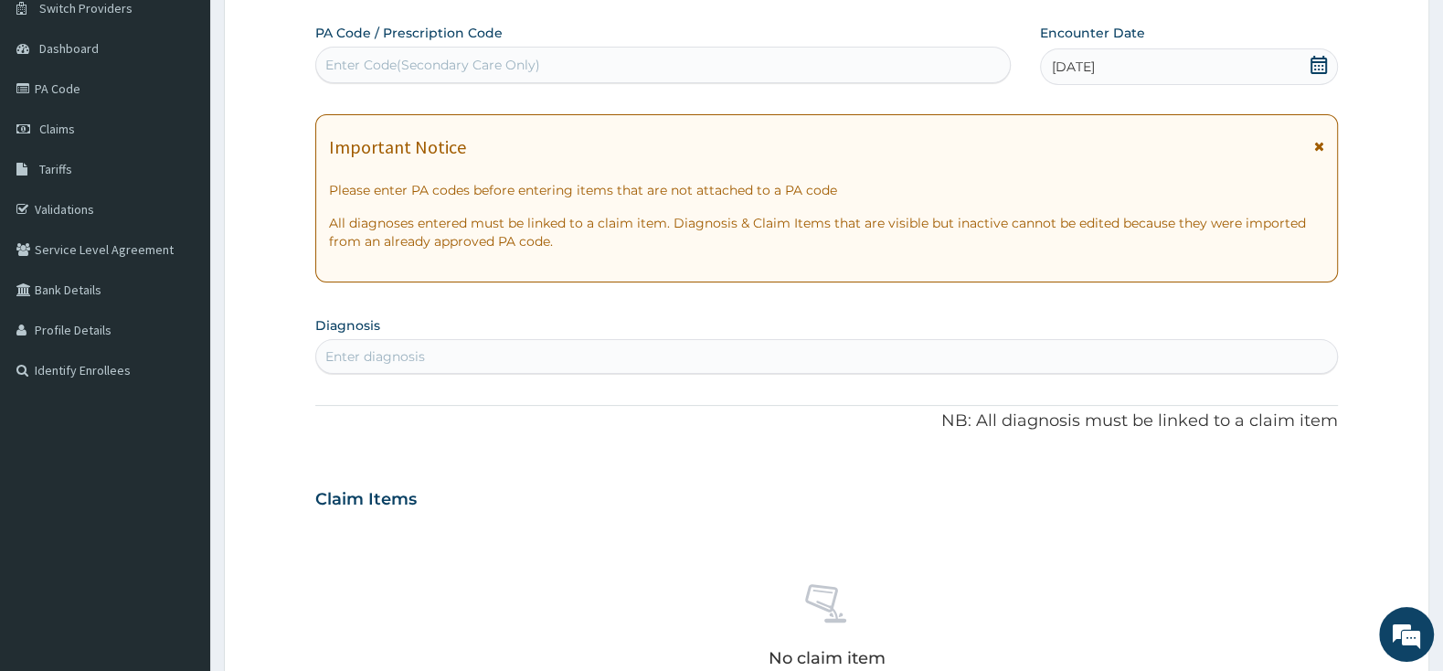
click at [682, 368] on div "Enter diagnosis" at bounding box center [826, 356] width 1021 height 29
type input "[MEDICAL_DATA]"
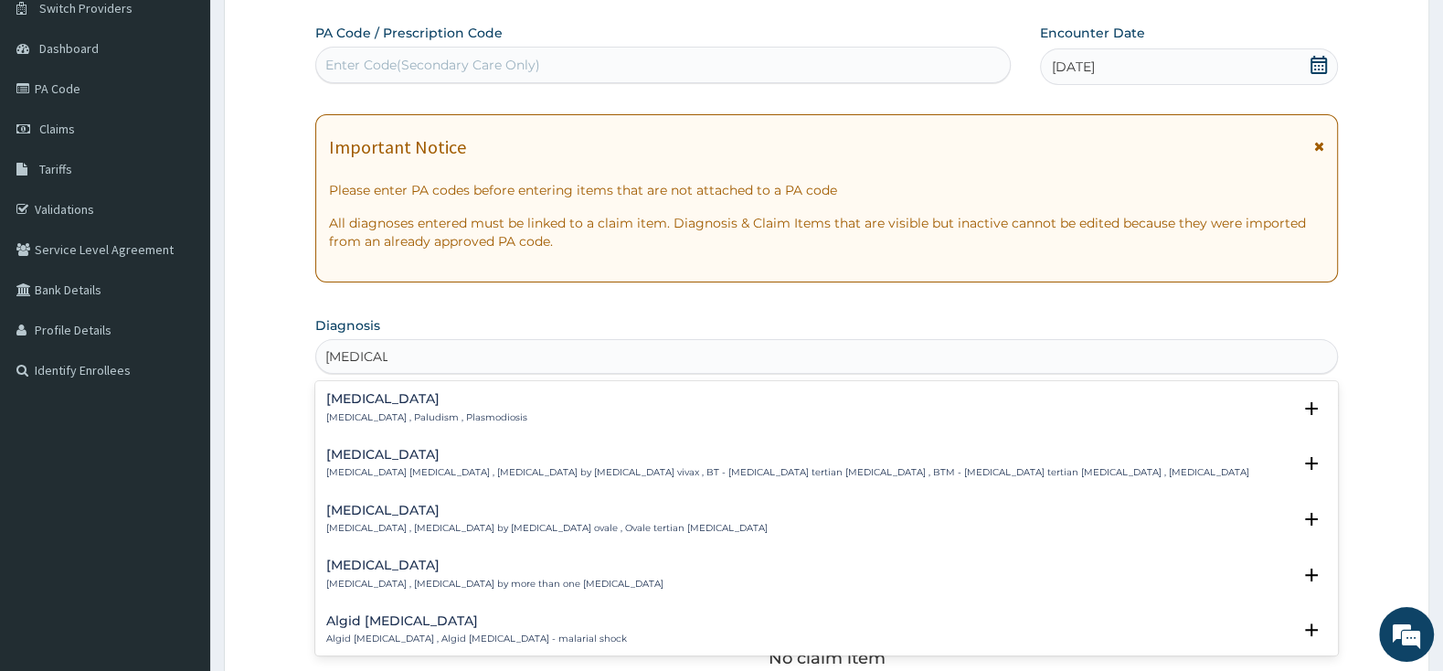
click at [360, 401] on h4 "[MEDICAL_DATA]" at bounding box center [426, 399] width 201 height 14
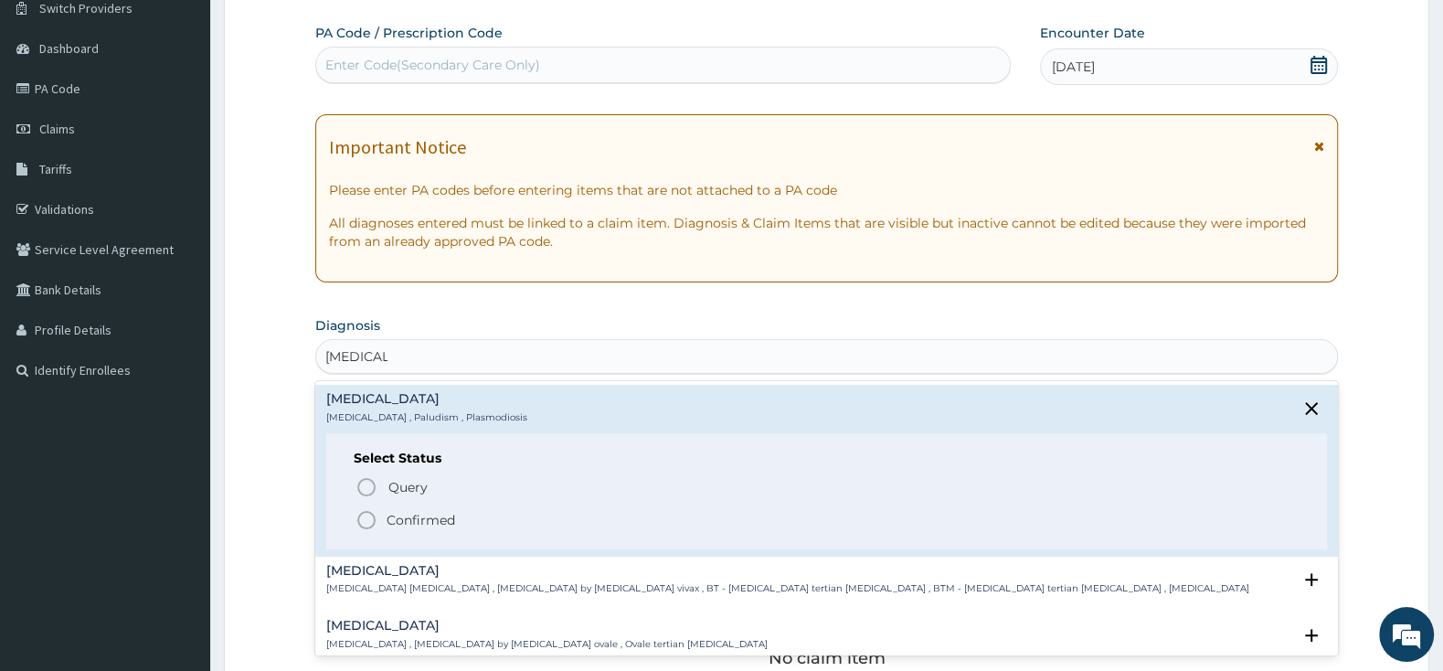
click at [376, 516] on icon "status option filled" at bounding box center [366, 520] width 22 height 22
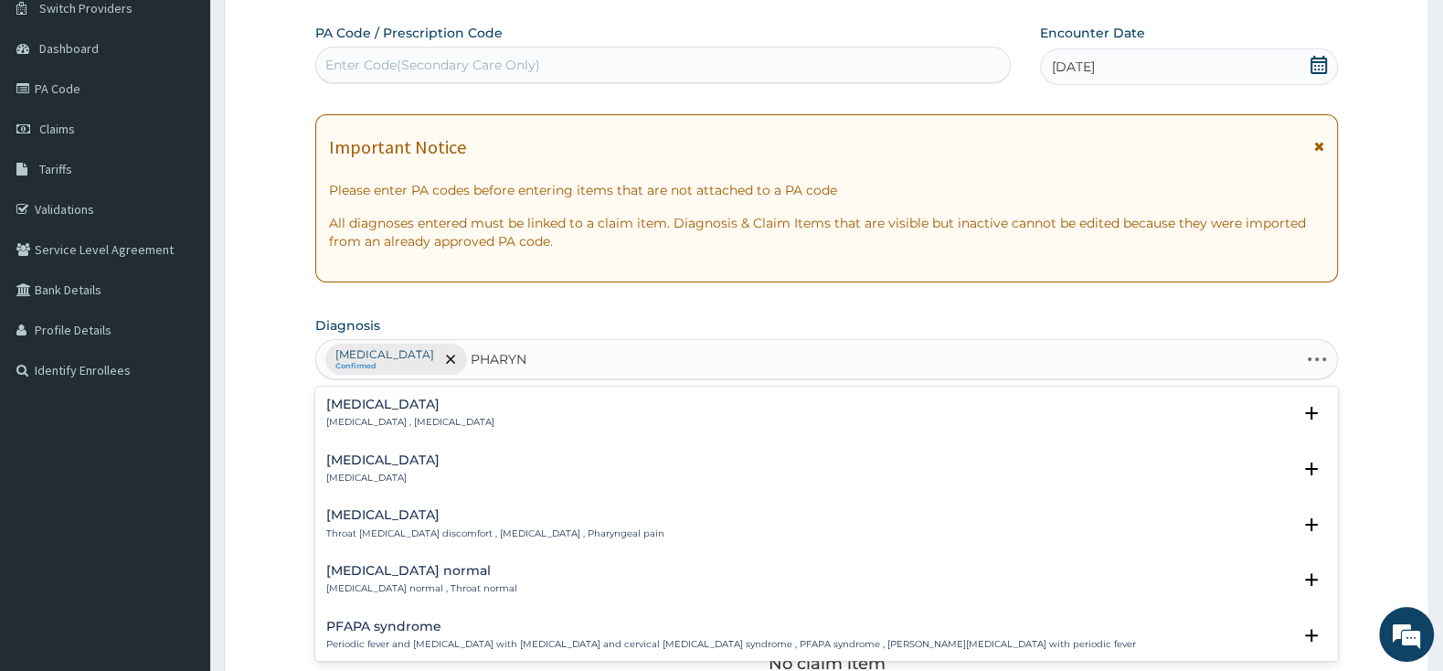
type input "PHARYNG"
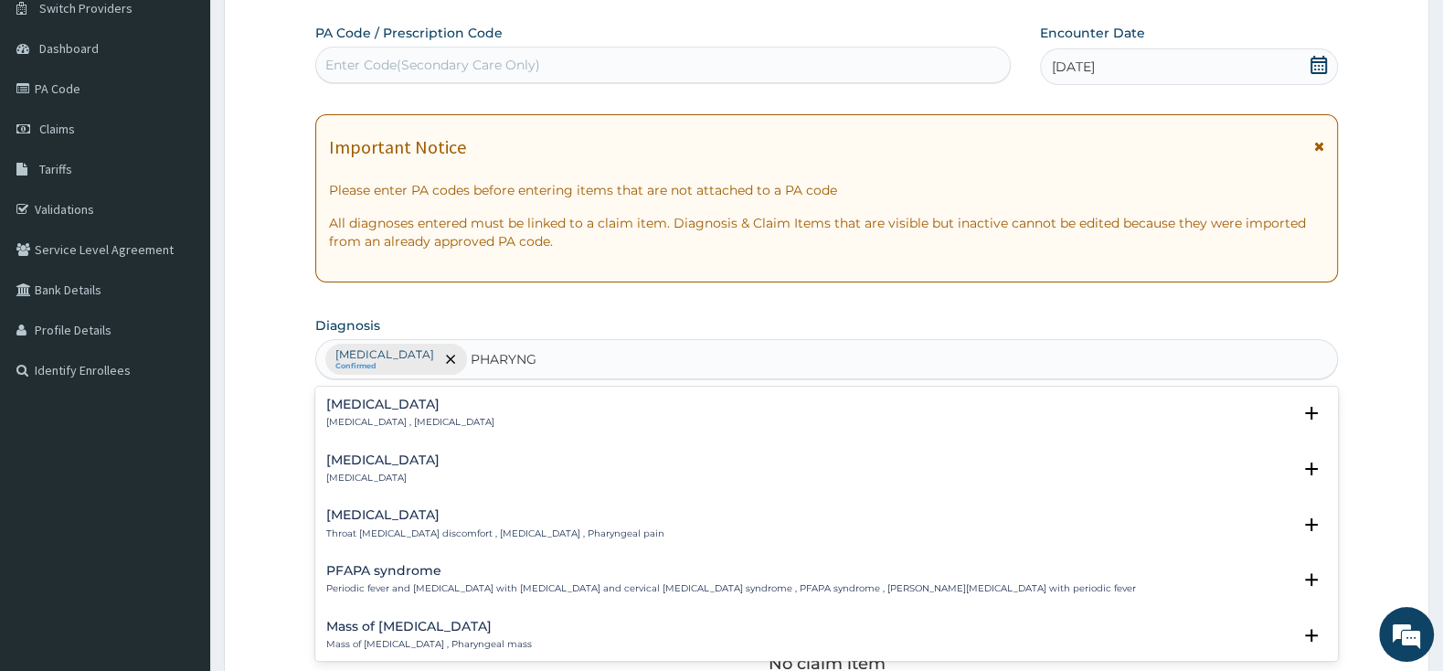
click at [347, 460] on h4 "[MEDICAL_DATA]" at bounding box center [382, 460] width 113 height 14
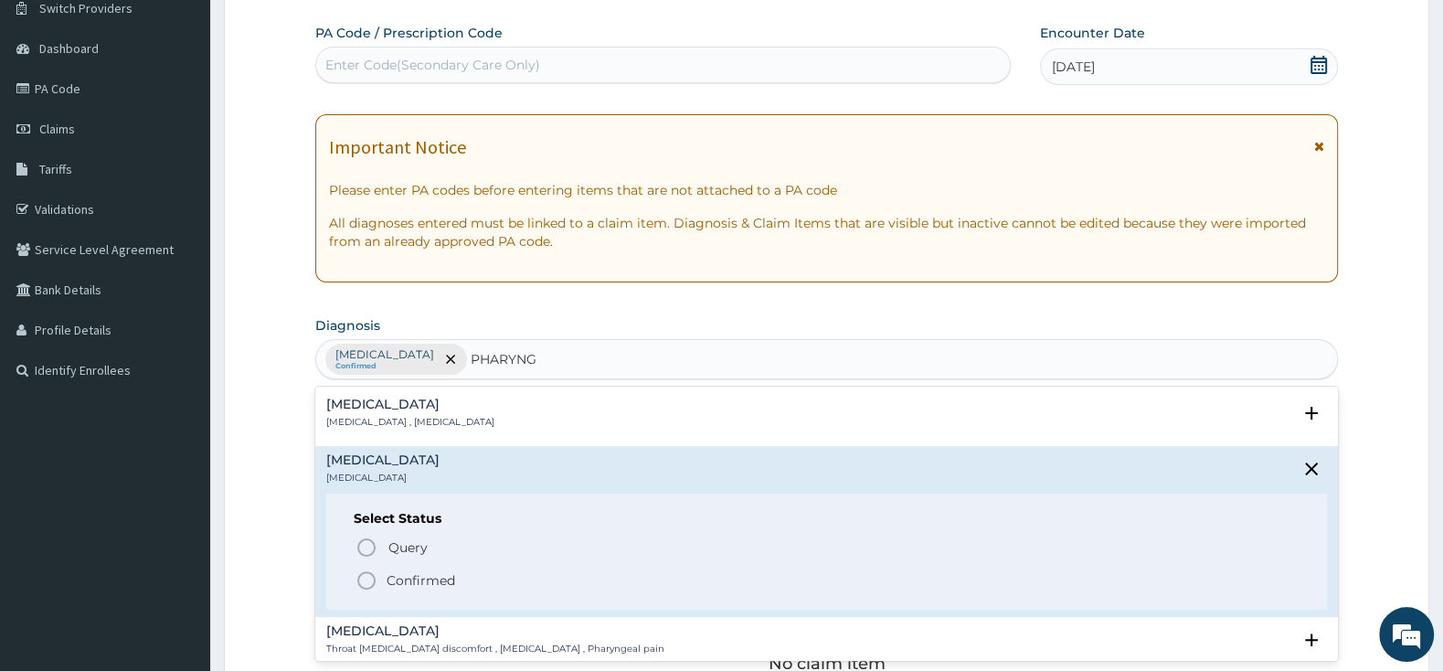
click at [364, 578] on icon "status option filled" at bounding box center [366, 580] width 22 height 22
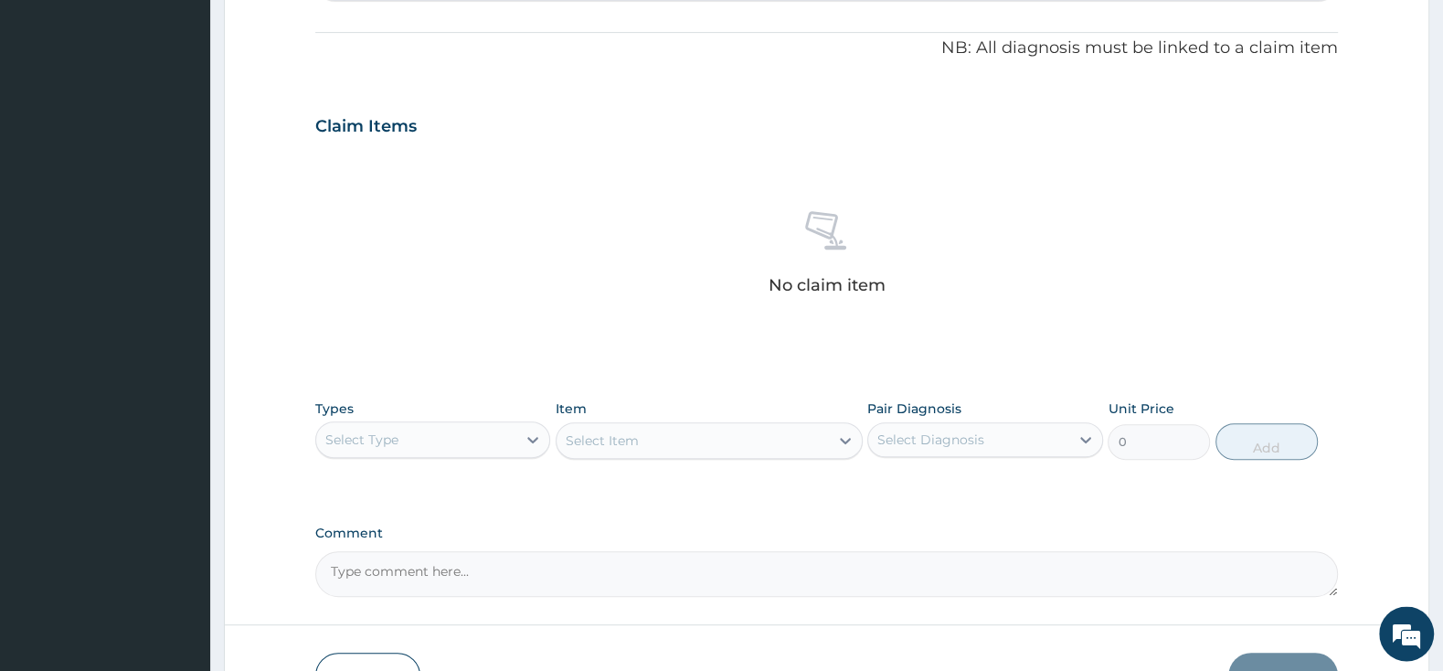
scroll to position [534, 0]
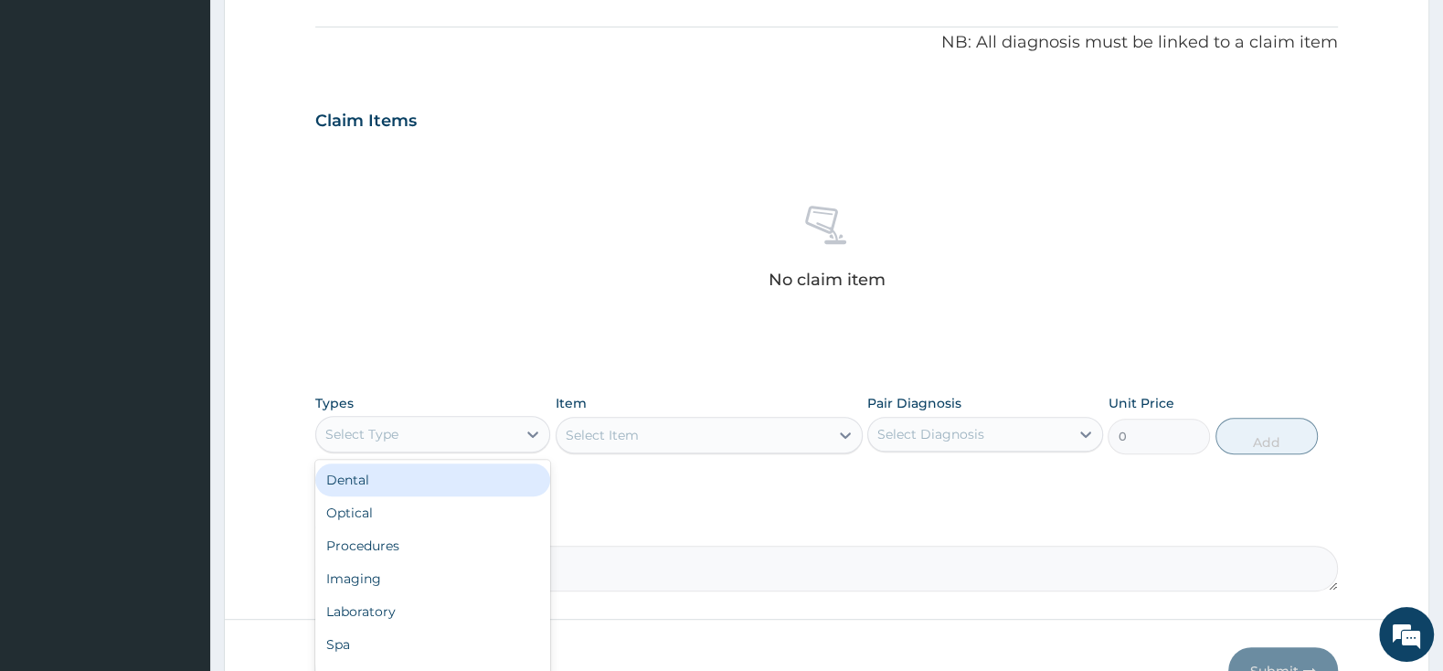
click at [397, 435] on div "Select Type" at bounding box center [361, 434] width 73 height 18
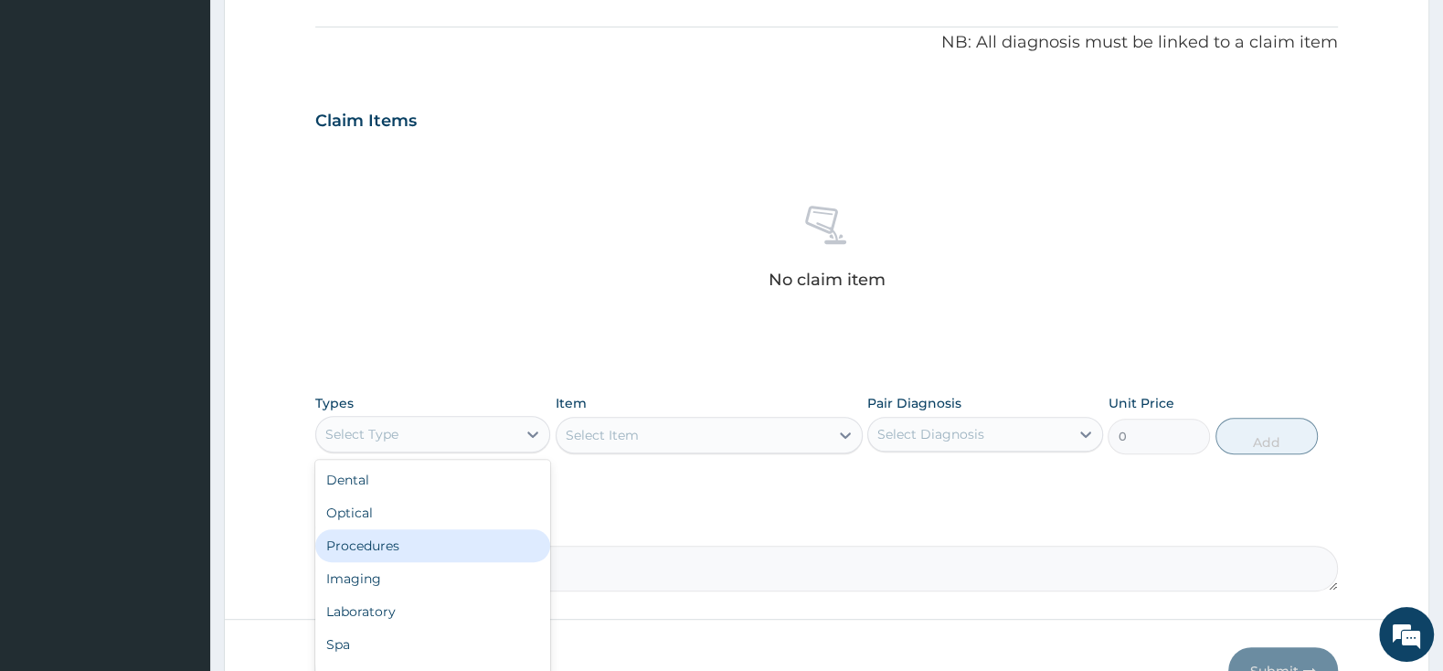
click at [382, 558] on div "Procedures" at bounding box center [432, 545] width 235 height 33
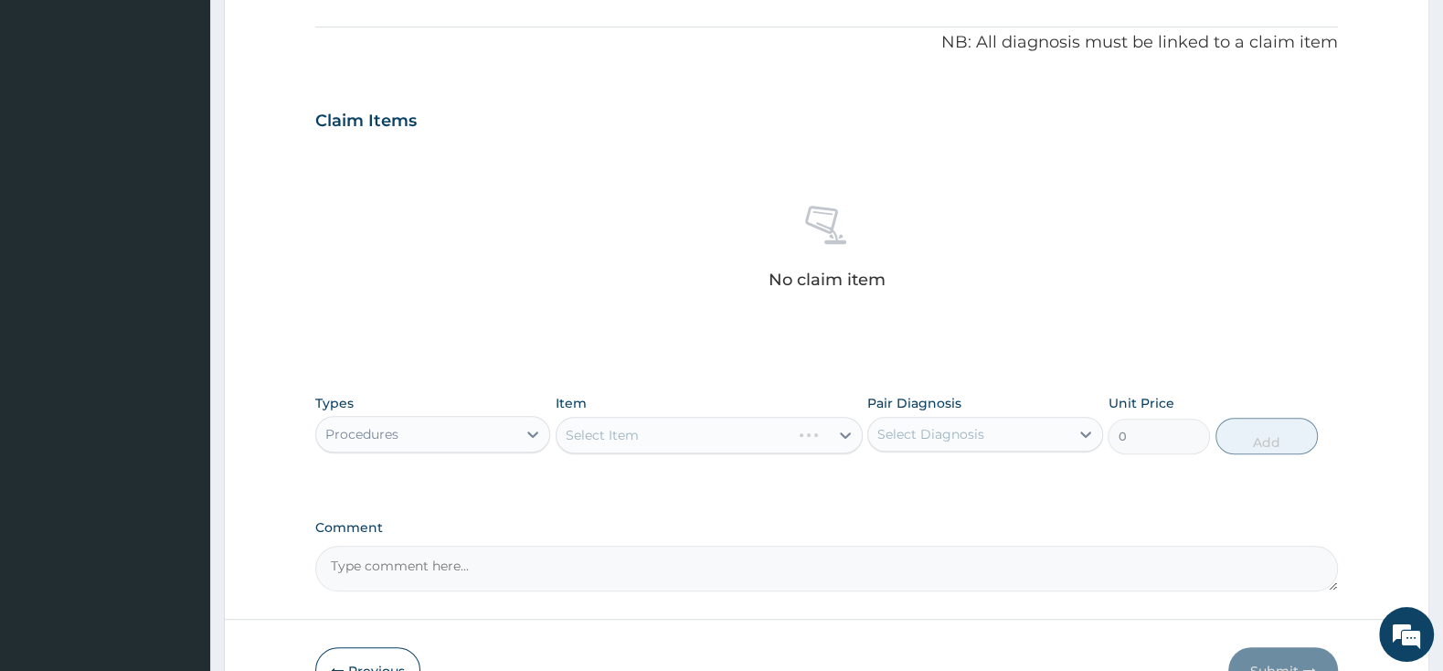
click at [657, 449] on div "Select Item" at bounding box center [708, 435] width 307 height 37
click at [666, 435] on div "Select Item" at bounding box center [708, 435] width 307 height 37
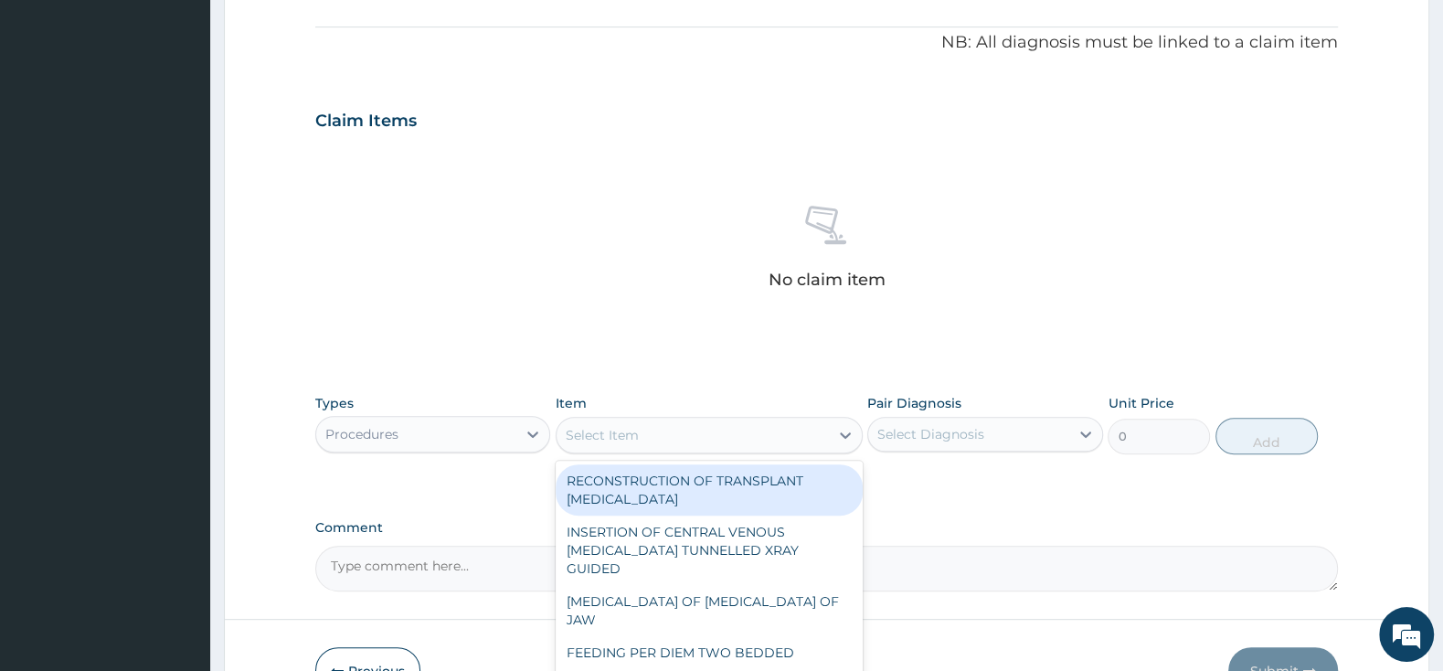
click at [666, 435] on div "Select Item" at bounding box center [692, 434] width 272 height 29
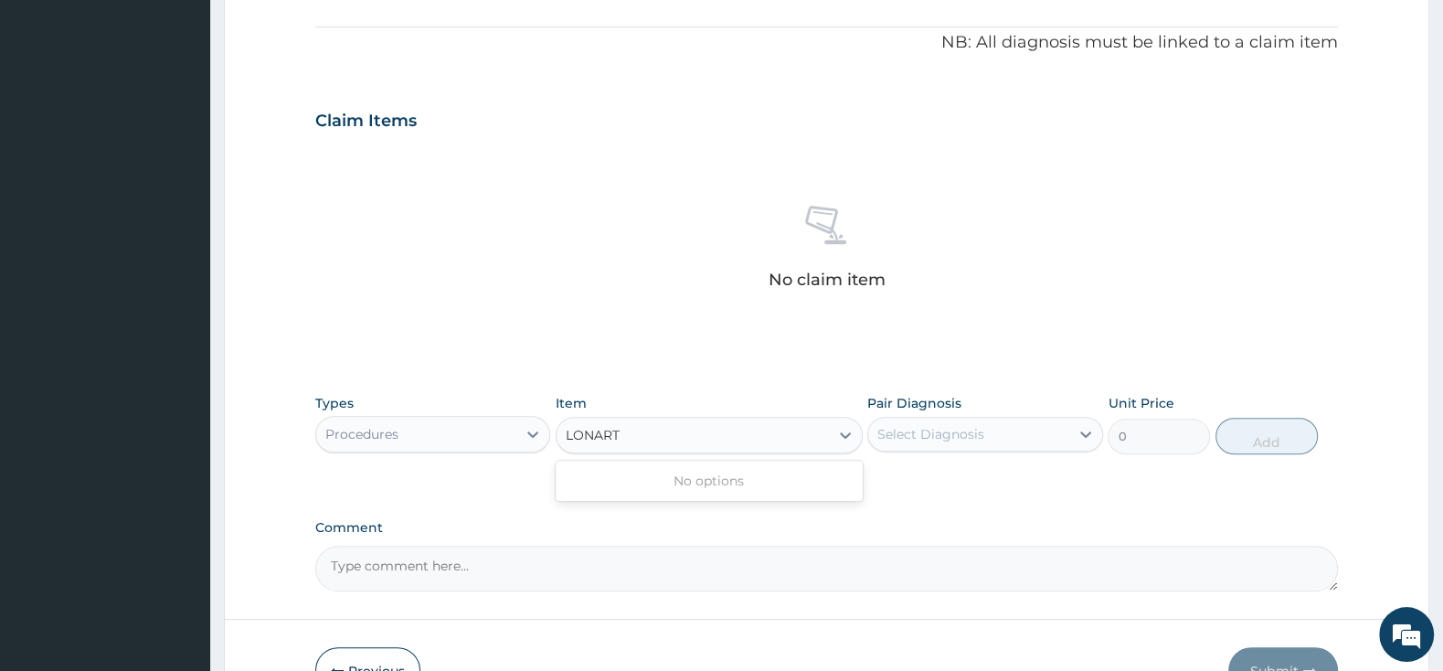
click at [619, 439] on input "LONART" at bounding box center [594, 435] width 56 height 18
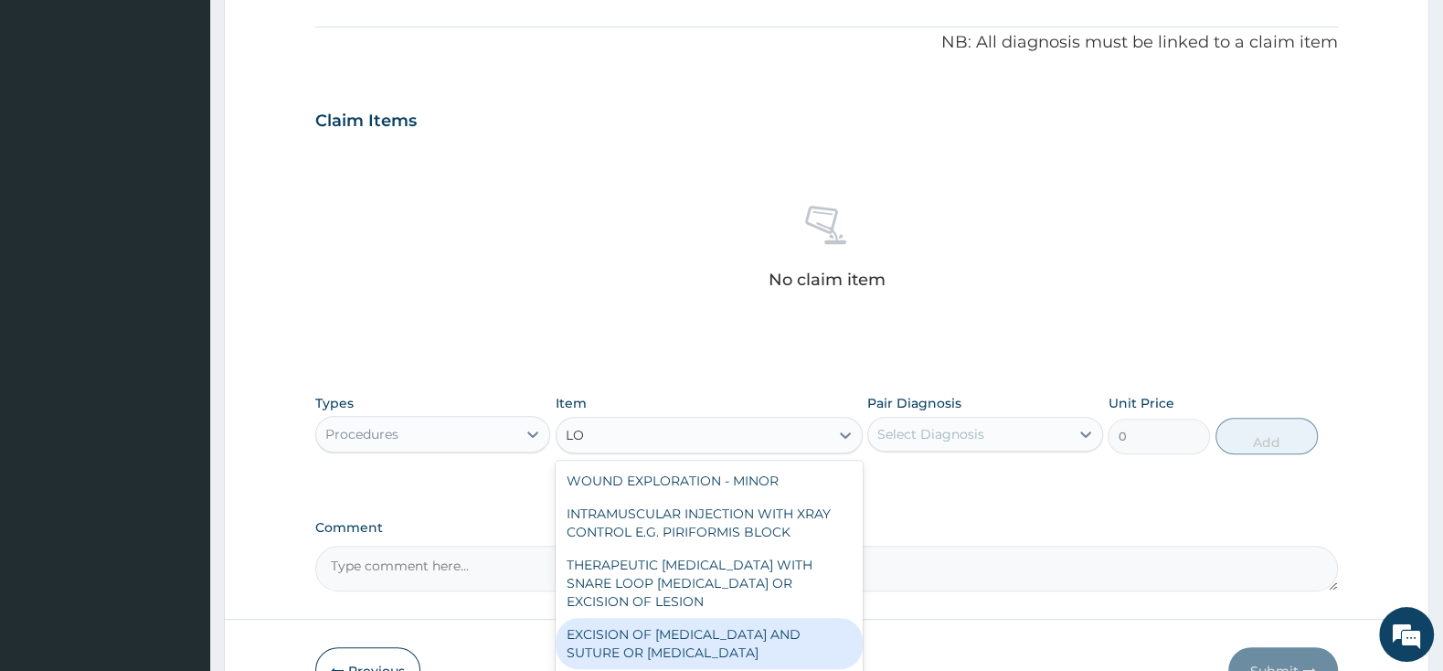
type input "L"
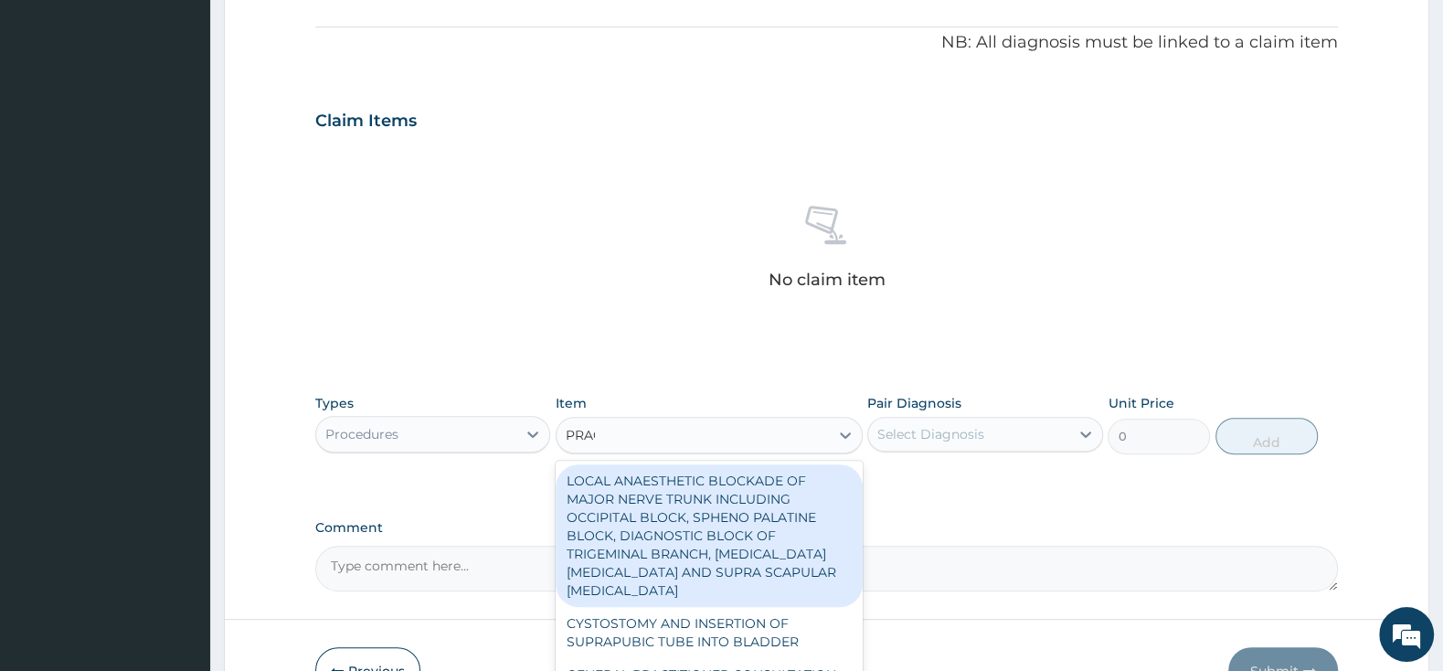
type input "PRACT"
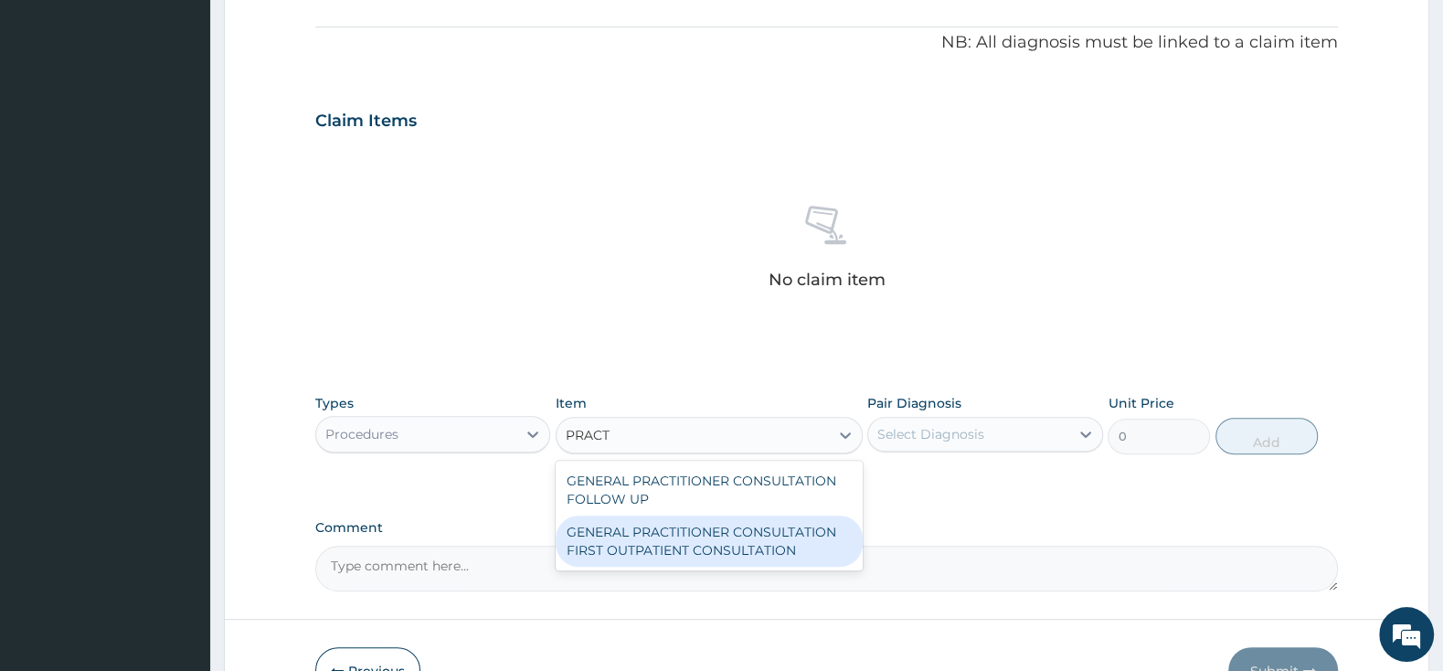
click at [735, 535] on div "GENERAL PRACTITIONER CONSULTATION FIRST OUTPATIENT CONSULTATION" at bounding box center [708, 540] width 307 height 51
type input "3000"
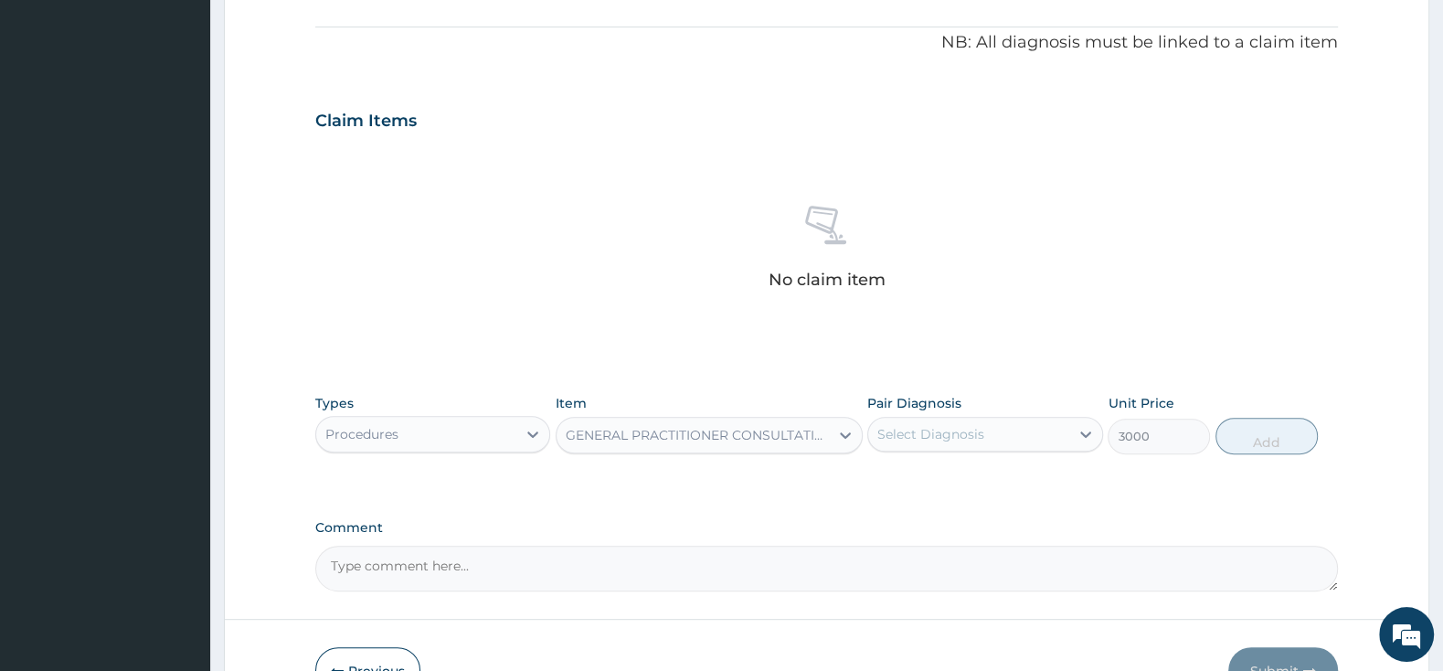
click at [937, 416] on div "Pair Diagnosis Select Diagnosis" at bounding box center [984, 424] width 235 height 60
click at [936, 438] on div "Select Diagnosis" at bounding box center [930, 434] width 107 height 18
click at [877, 478] on div "[MEDICAL_DATA]" at bounding box center [984, 480] width 235 height 37
checkbox input "true"
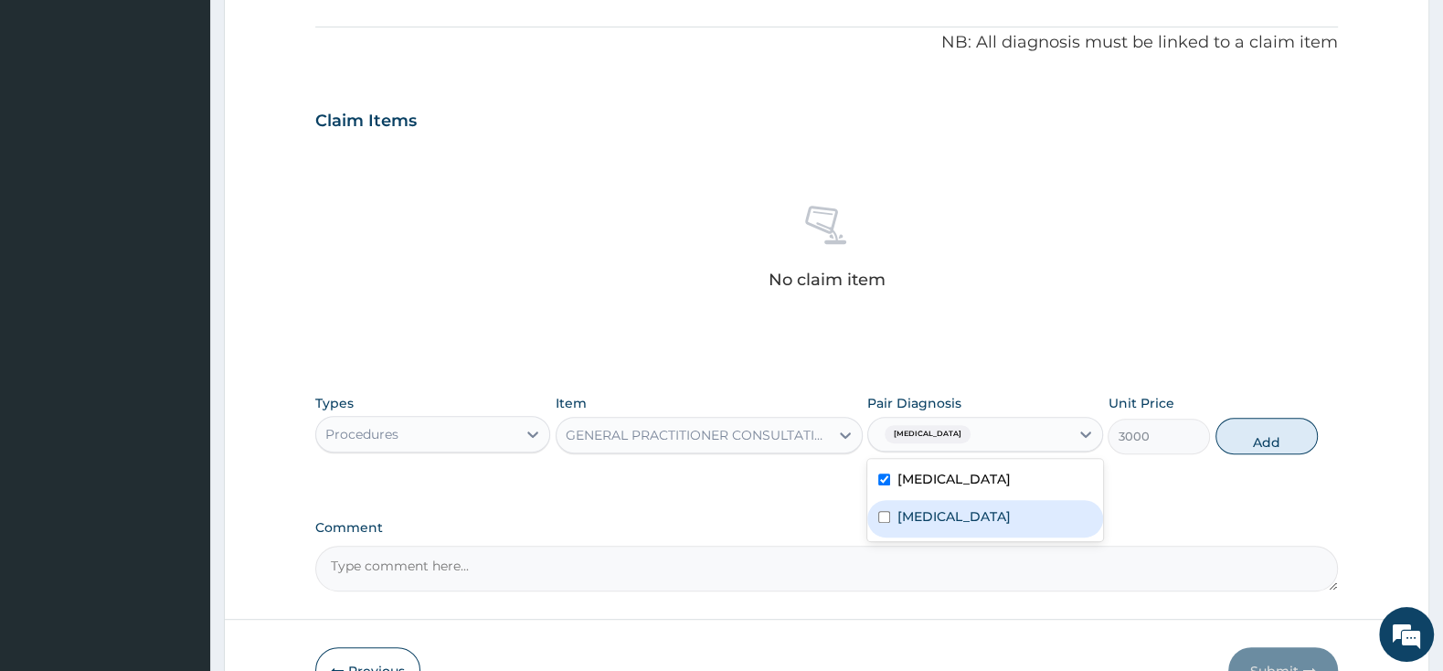
click at [880, 508] on div "[MEDICAL_DATA]" at bounding box center [984, 518] width 235 height 37
checkbox input "true"
drag, startPoint x: 1278, startPoint y: 442, endPoint x: 1288, endPoint y: 473, distance: 32.6
click at [1292, 473] on div "Types Procedures Item GENERAL PRACTITIONER CONSULTATION FIRST OUTPATIENT CONSUL…" at bounding box center [826, 438] width 1022 height 106
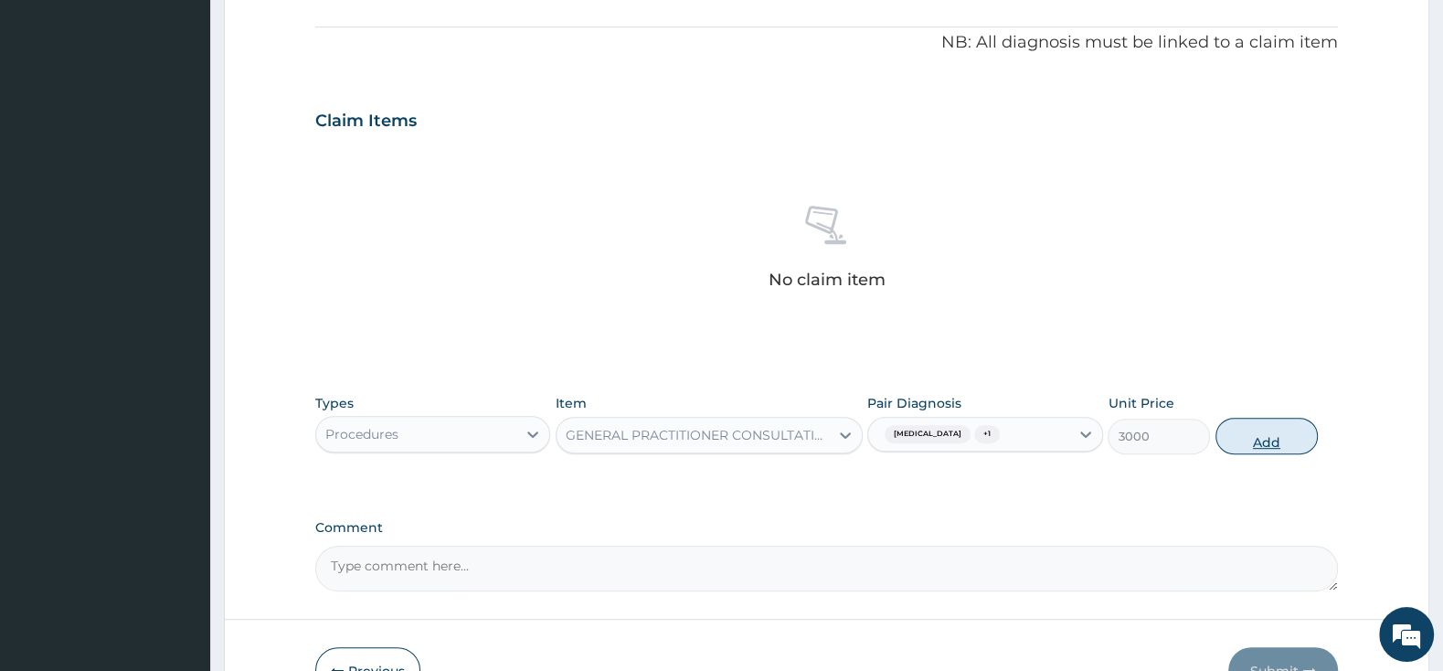
click at [1268, 428] on button "Add" at bounding box center [1266, 436] width 102 height 37
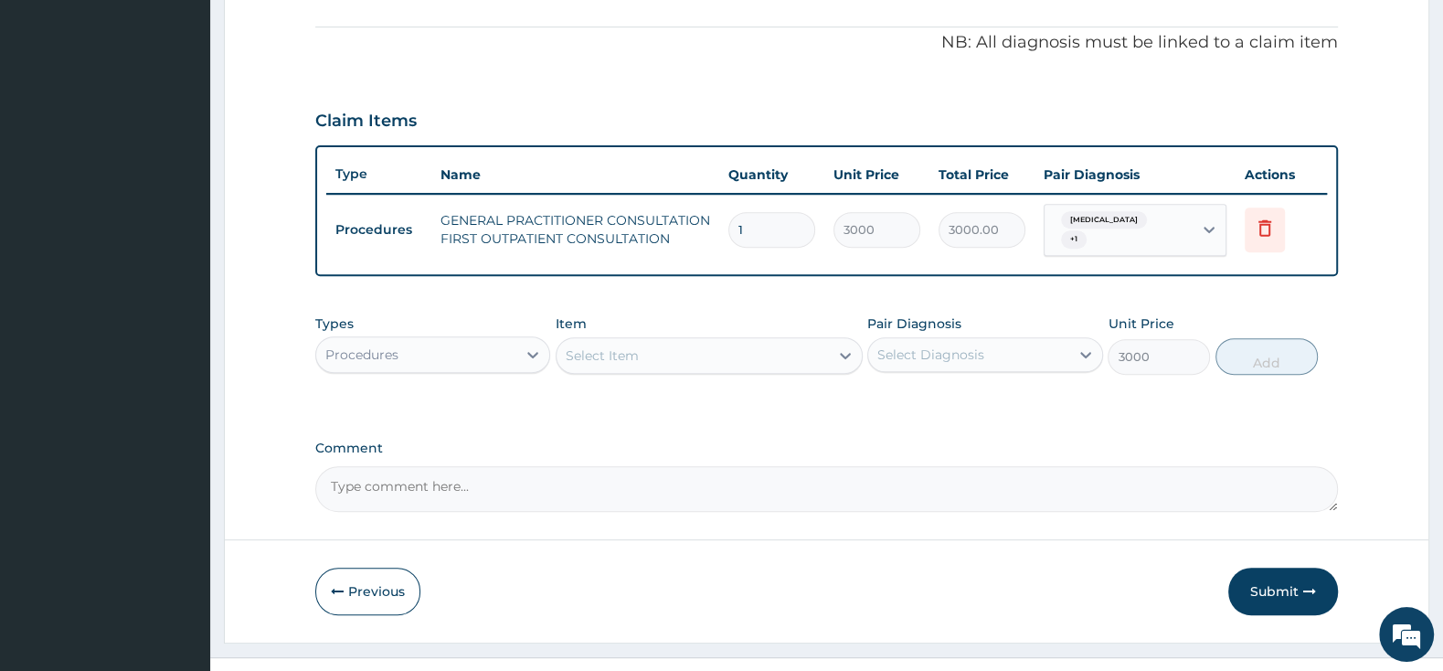
type input "0"
click at [467, 360] on div "Procedures" at bounding box center [432, 354] width 235 height 37
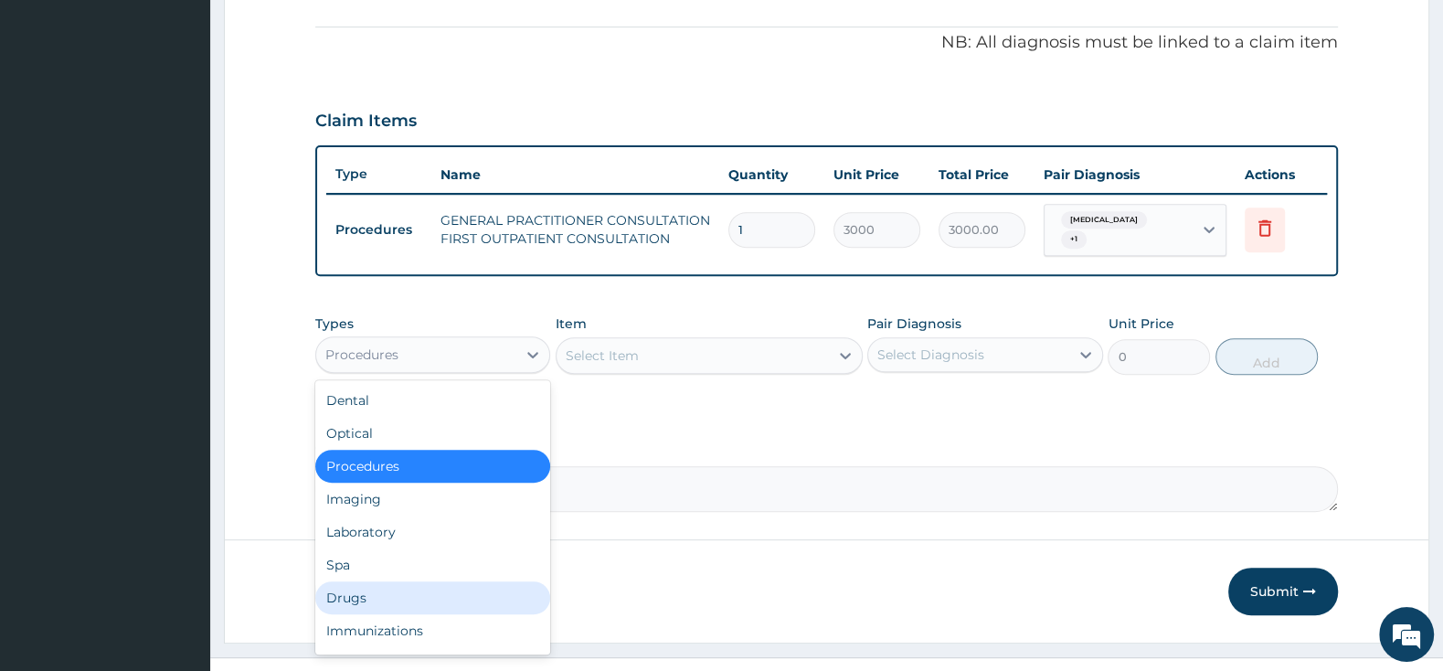
click at [428, 581] on div "Drugs" at bounding box center [432, 597] width 235 height 33
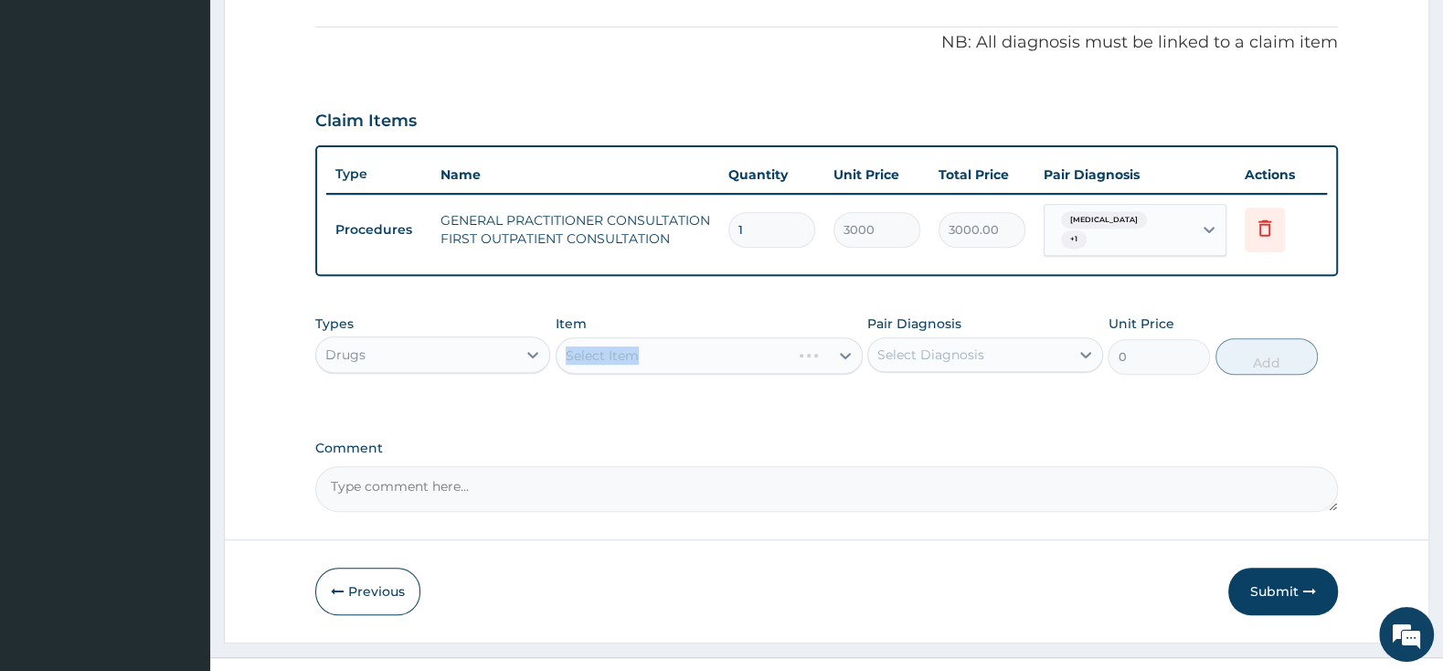
click at [647, 348] on div "Select Item" at bounding box center [708, 355] width 307 height 37
click at [661, 346] on div "Select Item" at bounding box center [708, 355] width 307 height 37
click at [663, 346] on div "Select Item" at bounding box center [708, 355] width 307 height 37
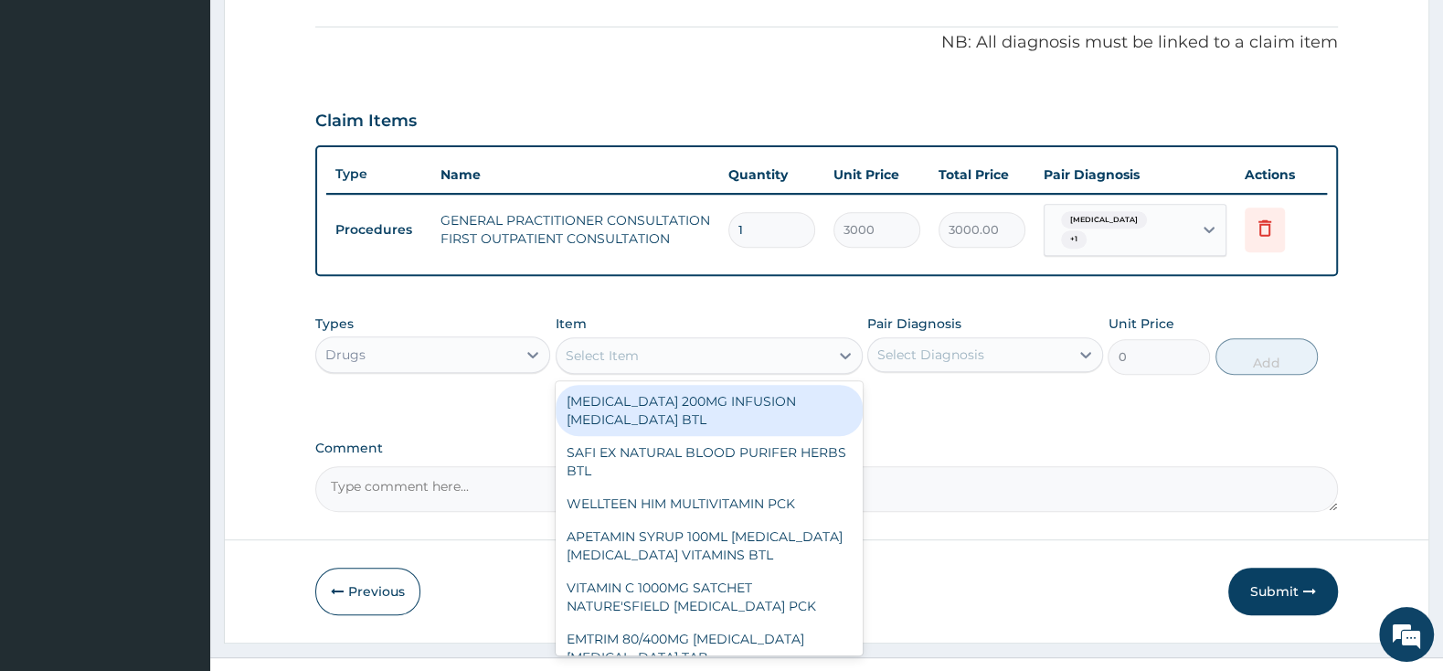
click at [671, 345] on div "Select Item" at bounding box center [692, 355] width 272 height 29
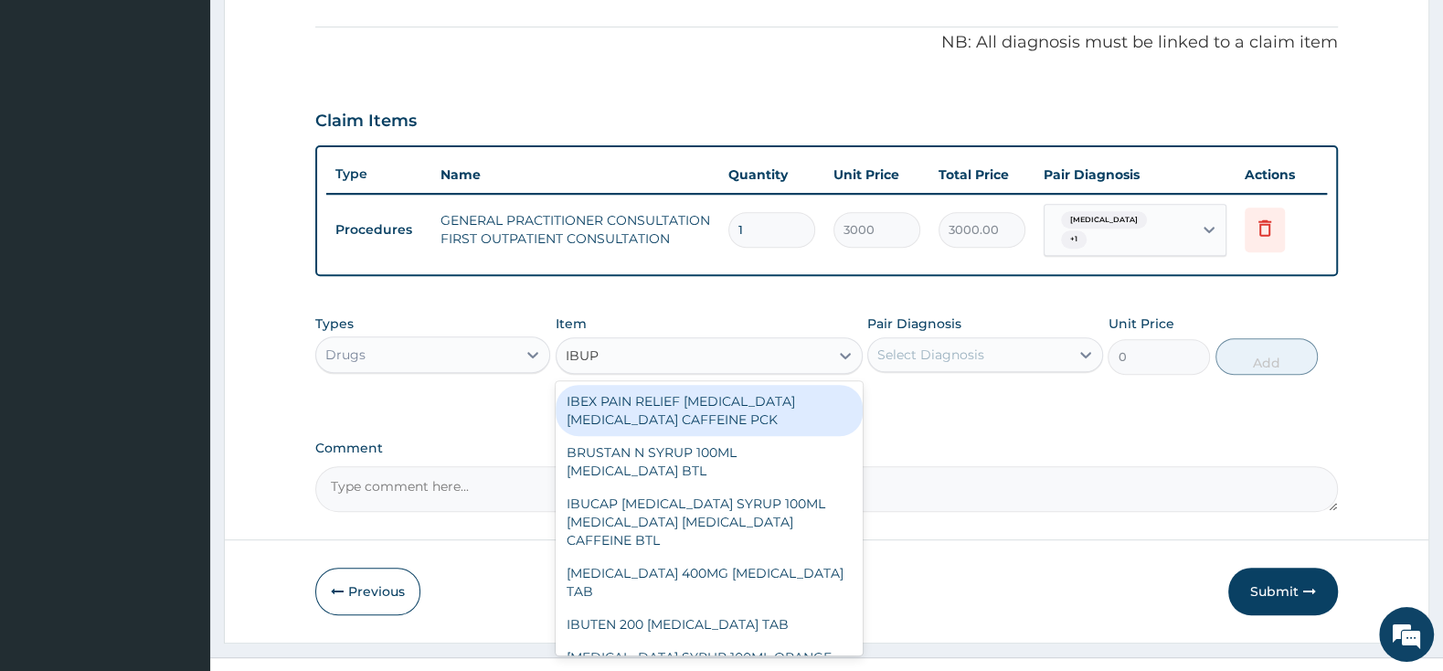
type input "IBUPR"
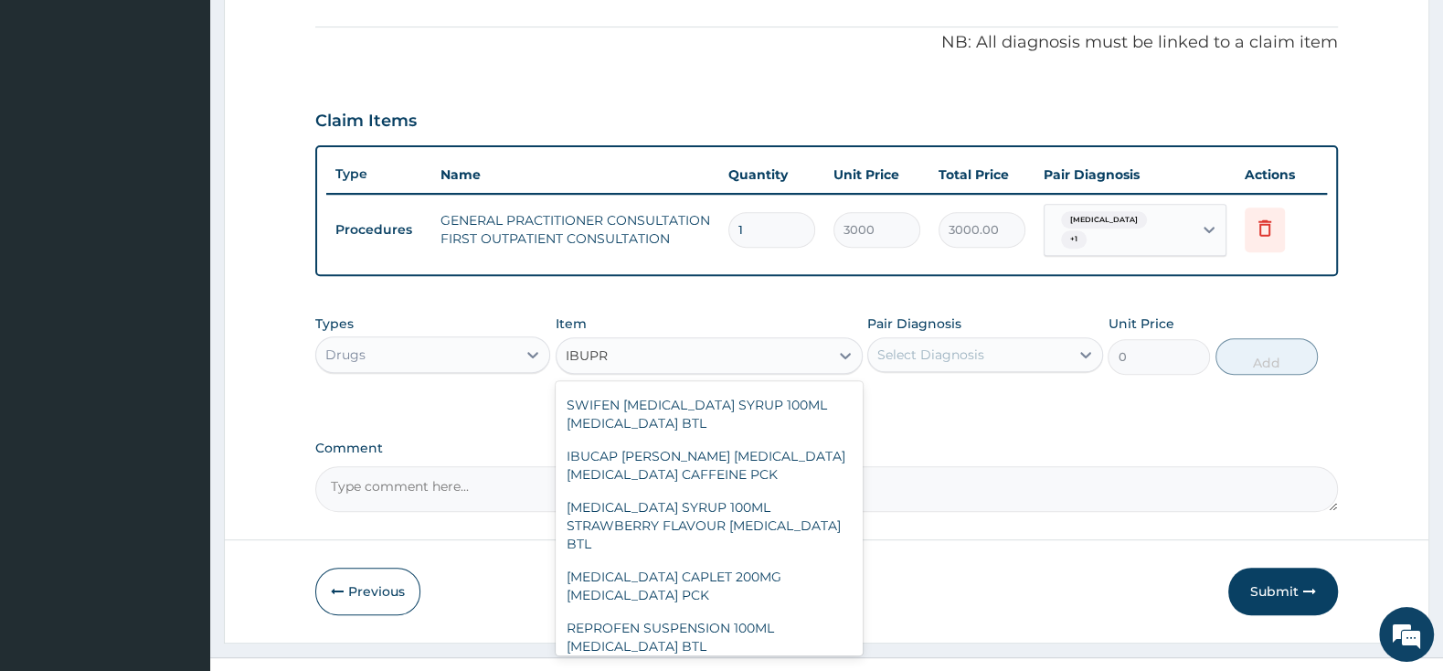
scroll to position [863, 0]
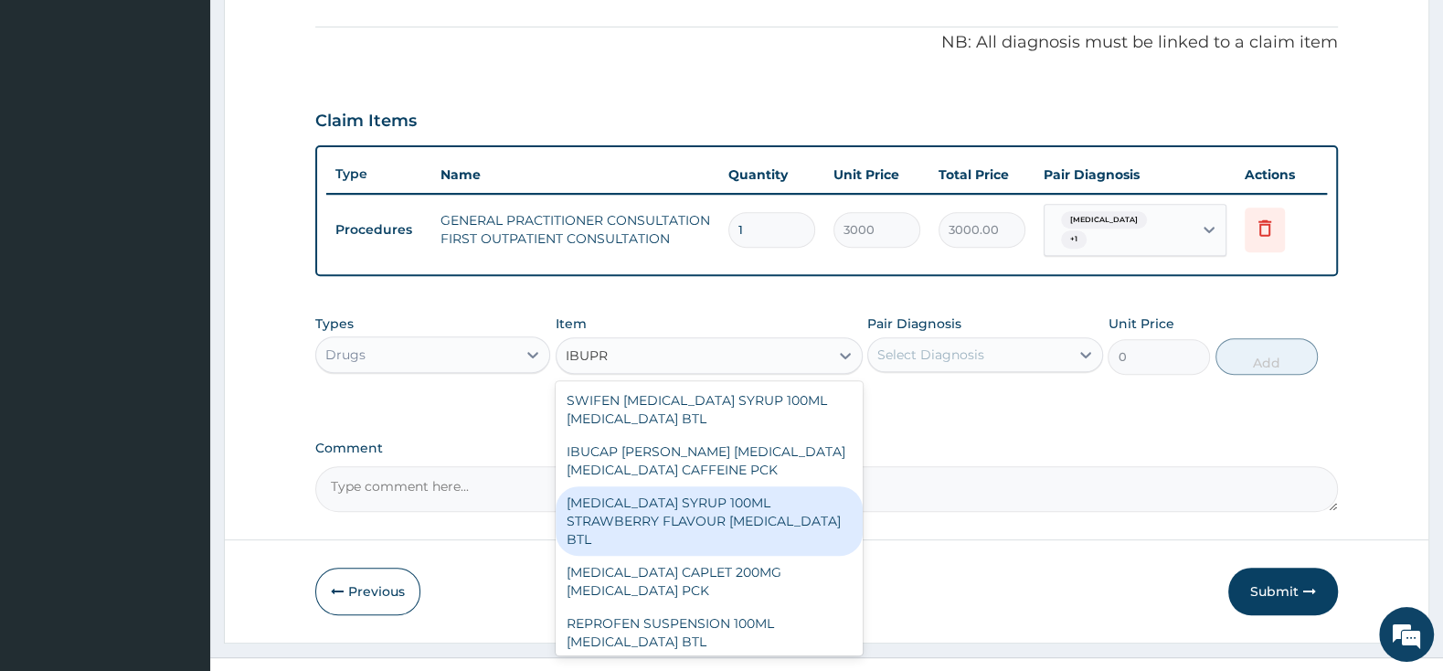
click at [736, 486] on div "[MEDICAL_DATA] SYRUP 100ML STRAWBERRY FLAVOUR [MEDICAL_DATA] BTL" at bounding box center [708, 520] width 307 height 69
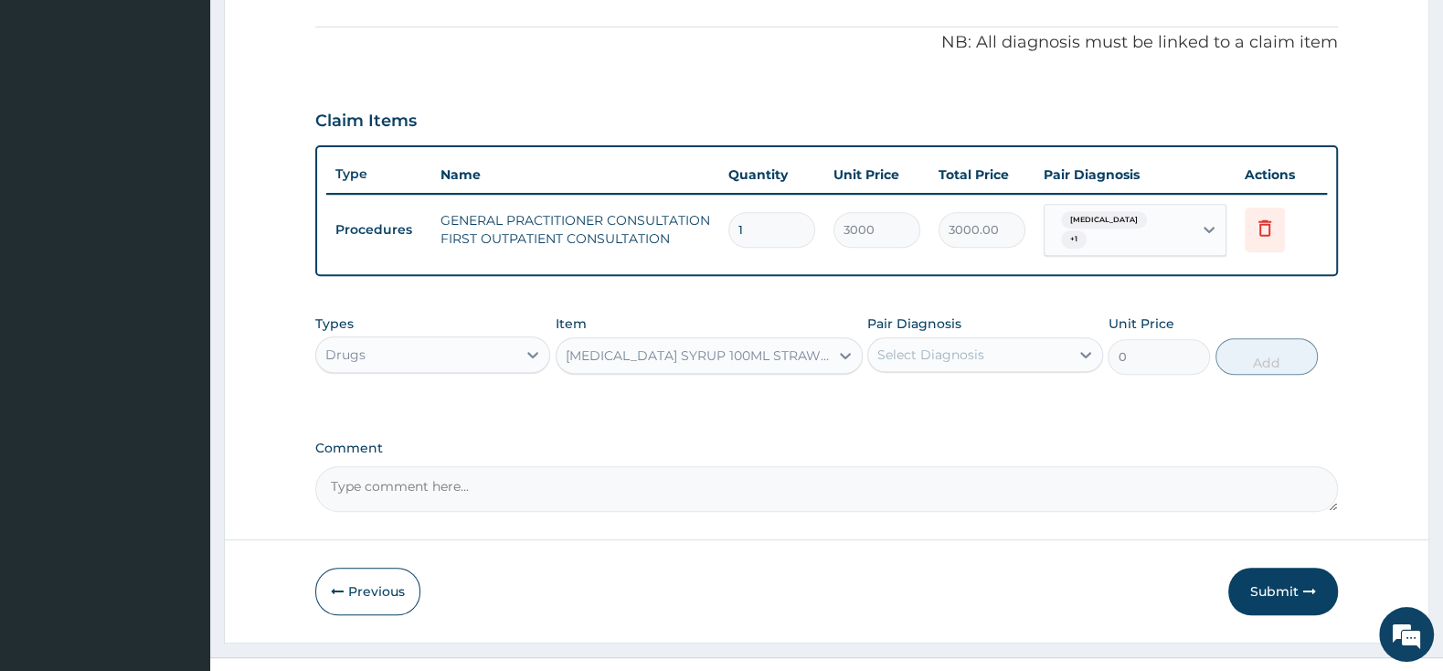
type input "2472.5"
click at [916, 348] on div "Select Diagnosis" at bounding box center [930, 354] width 107 height 18
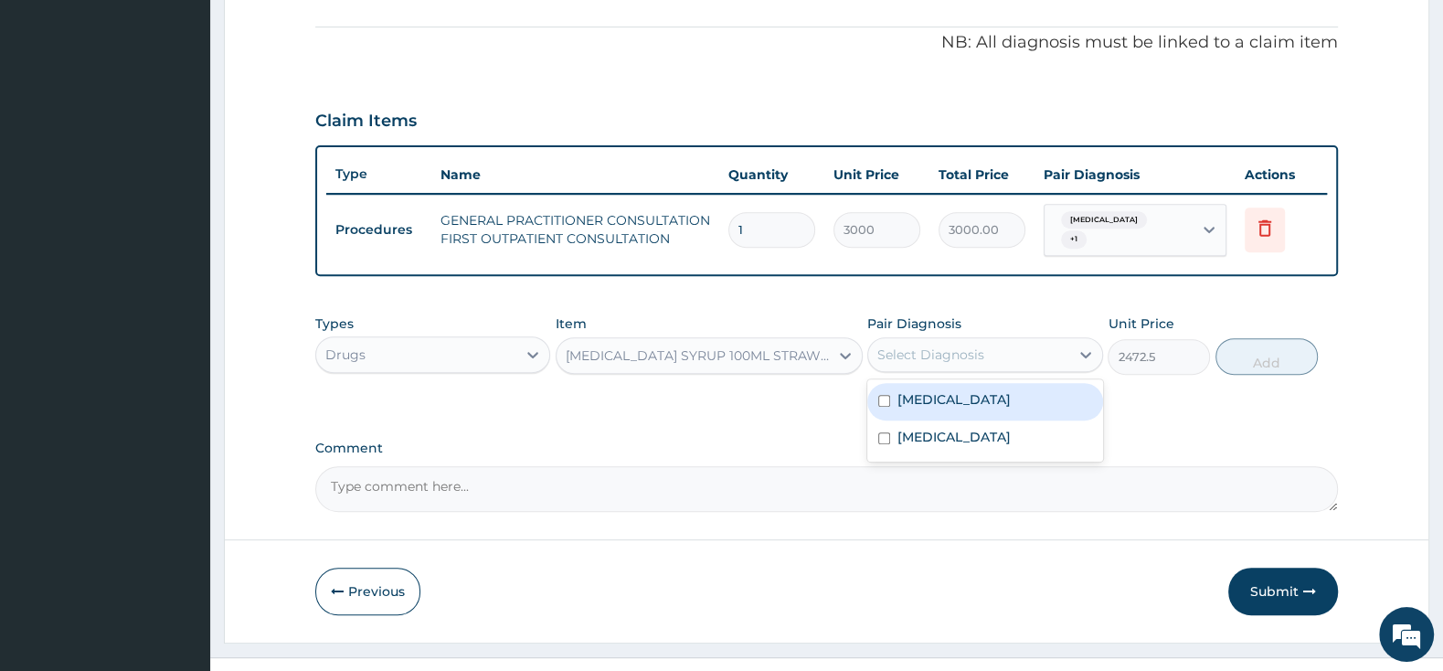
click at [883, 384] on div "[MEDICAL_DATA]" at bounding box center [984, 401] width 235 height 37
checkbox input "true"
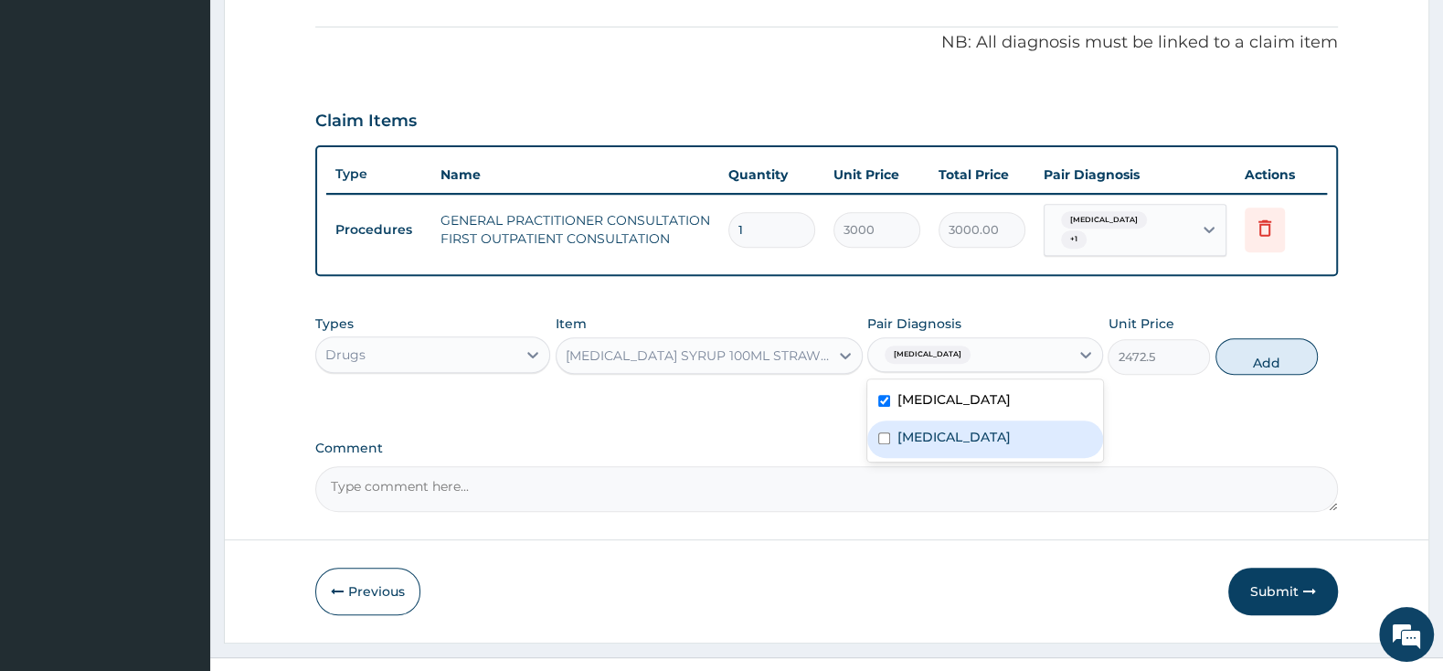
click at [889, 432] on input "checkbox" at bounding box center [884, 438] width 12 height 12
checkbox input "true"
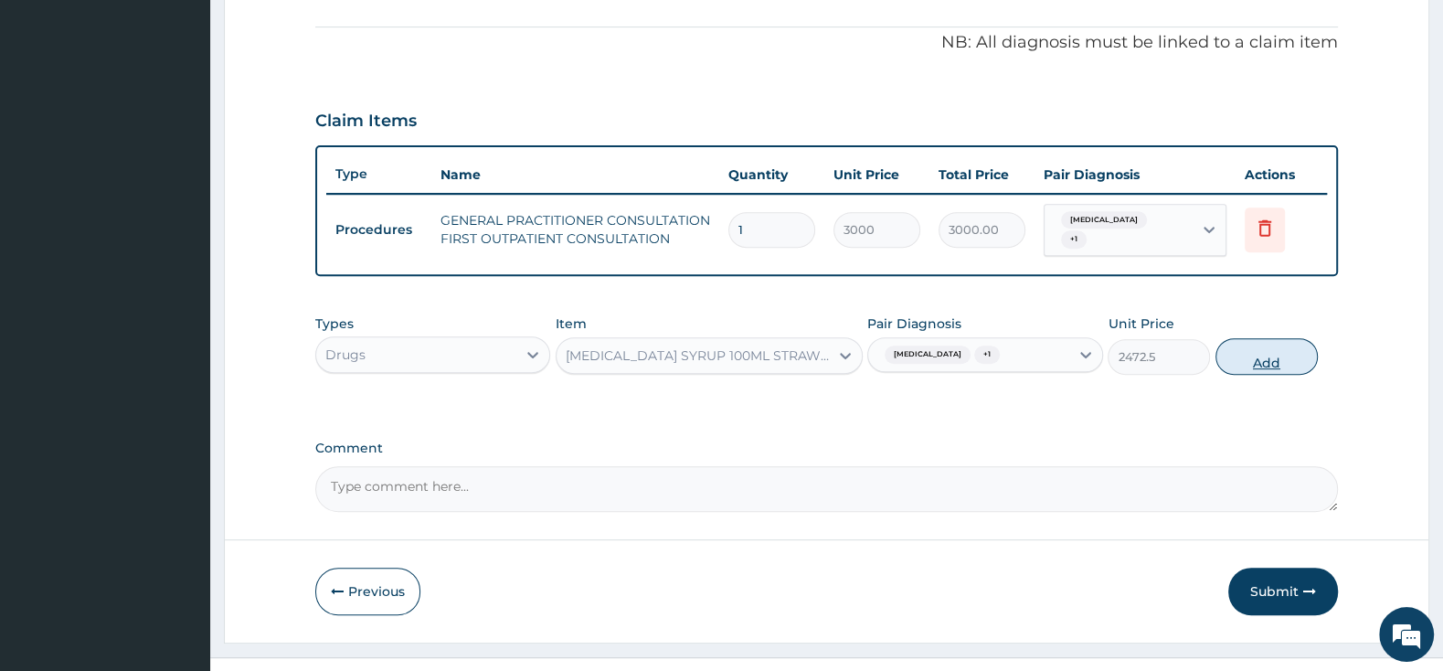
click at [1266, 351] on button "Add" at bounding box center [1266, 356] width 102 height 37
type input "0"
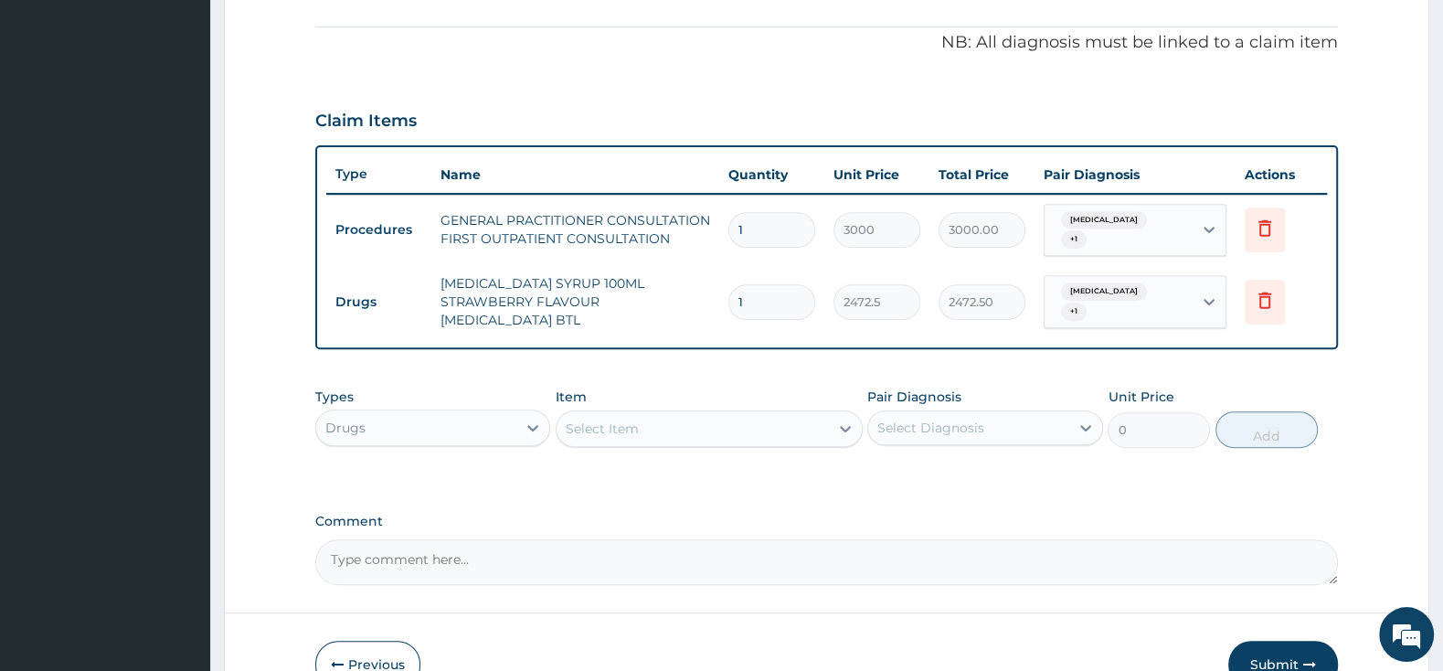
click at [607, 419] on div "Select Item" at bounding box center [602, 428] width 73 height 18
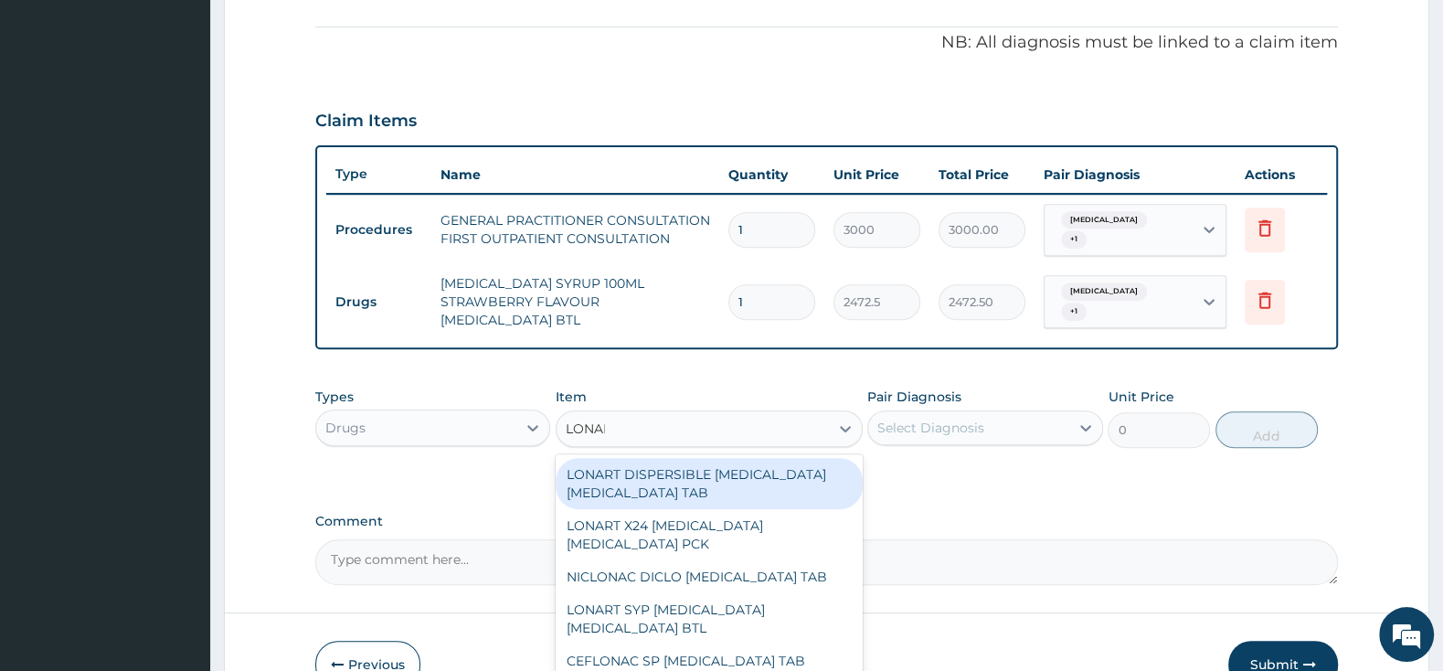
type input "LONART"
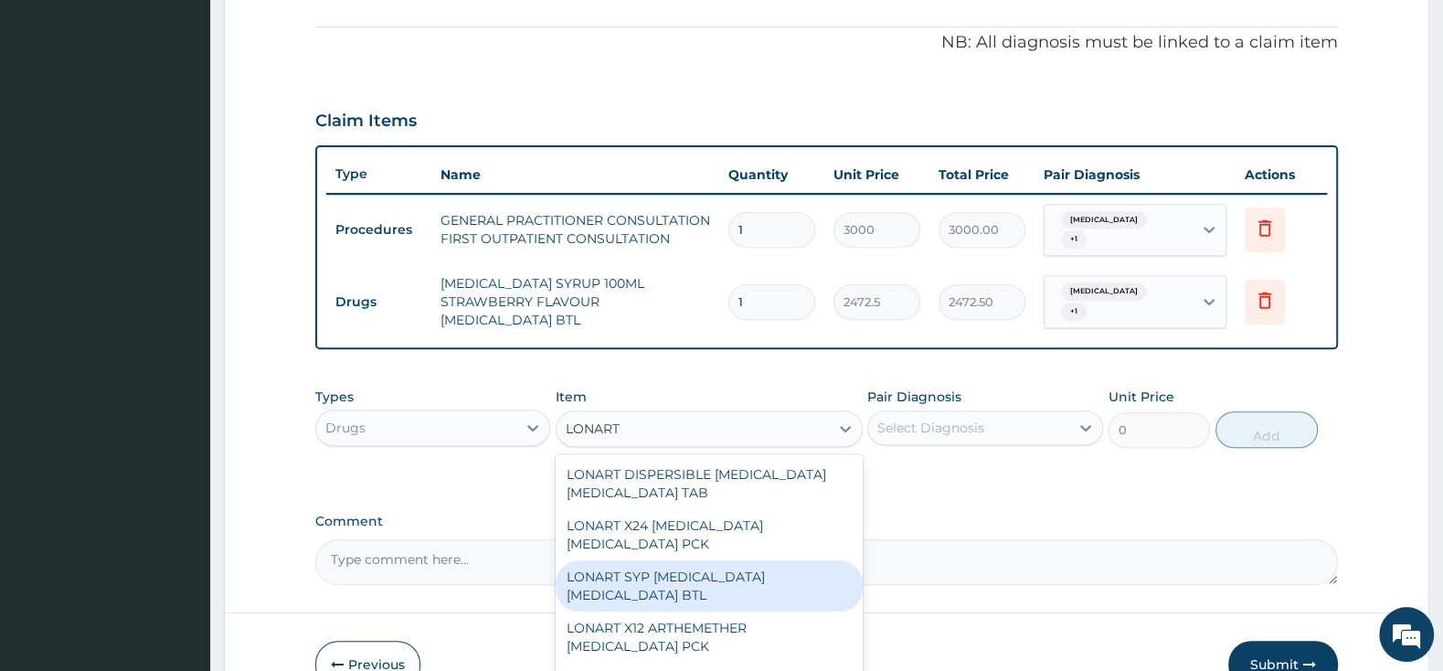
drag, startPoint x: 639, startPoint y: 565, endPoint x: 784, endPoint y: 543, distance: 146.9
click at [642, 563] on div "LONART SYP [MEDICAL_DATA] [MEDICAL_DATA] BTL" at bounding box center [708, 585] width 307 height 51
type input "1460.5"
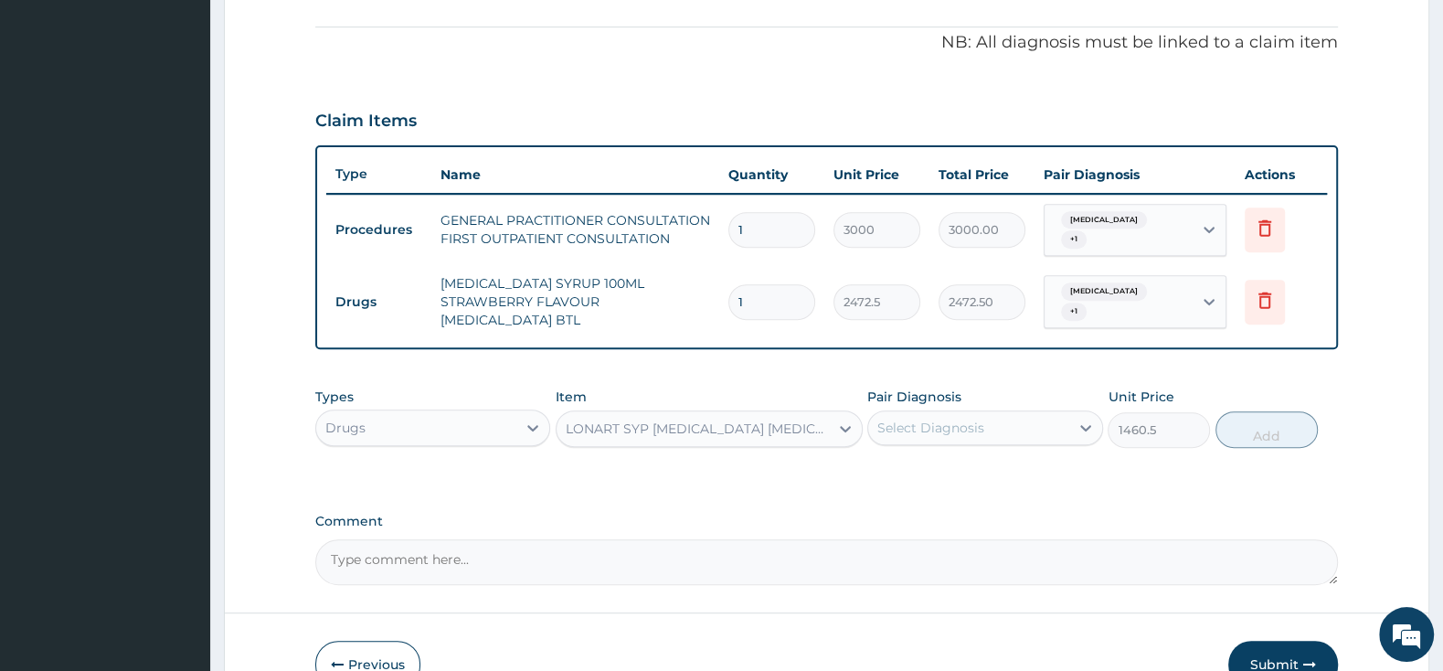
drag, startPoint x: 915, startPoint y: 400, endPoint x: 905, endPoint y: 421, distance: 23.3
click at [916, 413] on div "Select Diagnosis" at bounding box center [968, 427] width 200 height 29
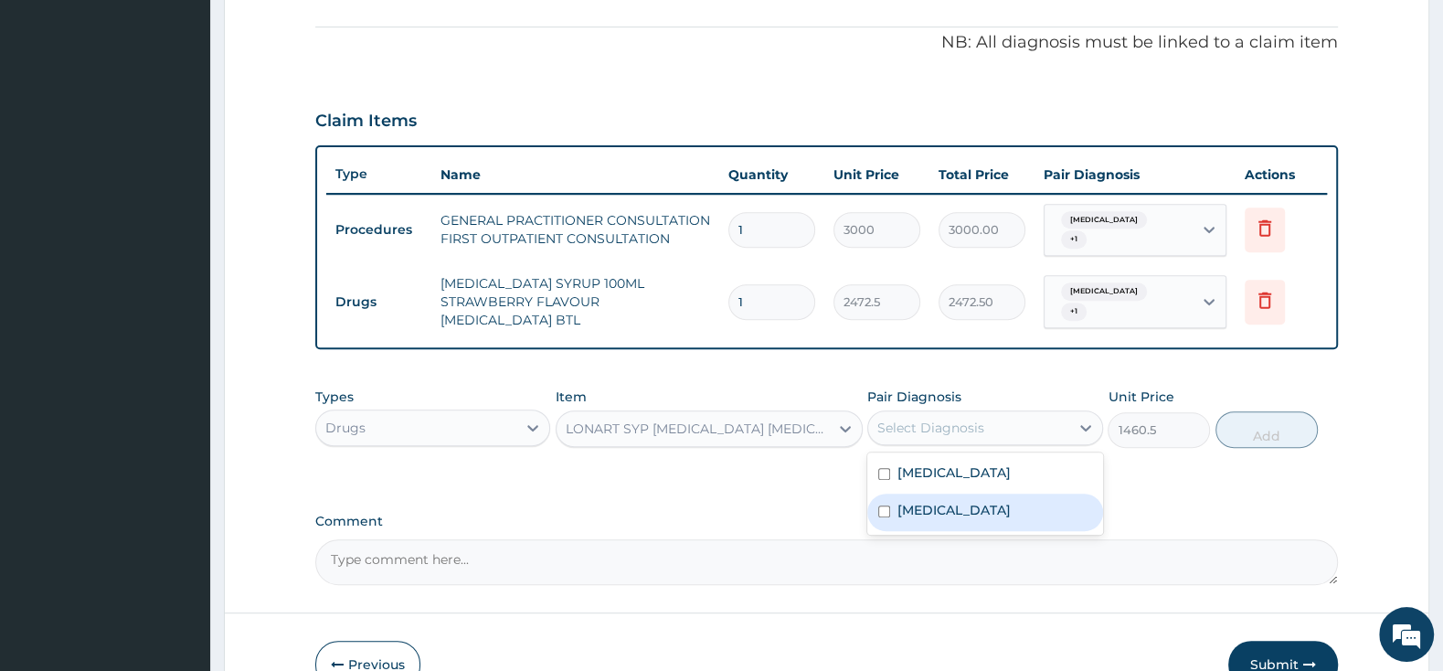
click at [894, 494] on div "[MEDICAL_DATA]" at bounding box center [984, 511] width 235 height 37
checkbox input "true"
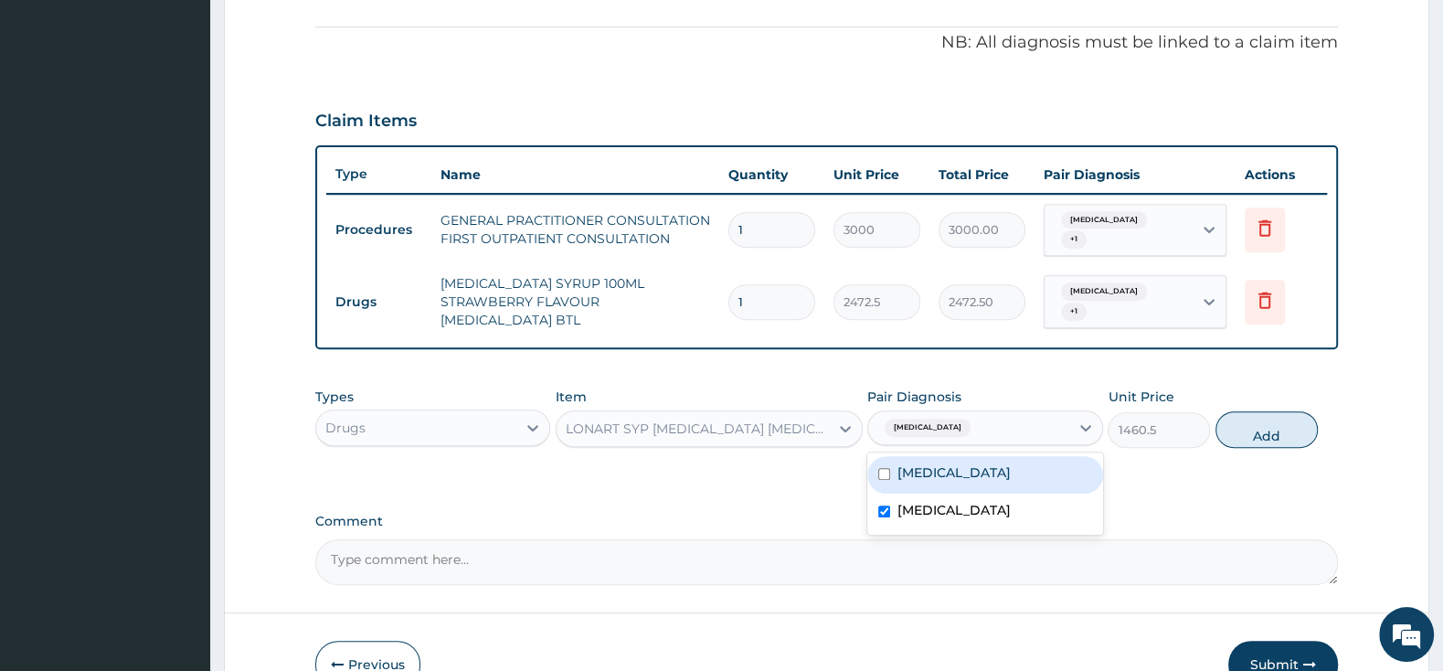
click at [890, 466] on div "[MEDICAL_DATA]" at bounding box center [984, 474] width 235 height 37
checkbox input "true"
click at [1252, 416] on button "Add" at bounding box center [1266, 429] width 102 height 37
type input "0"
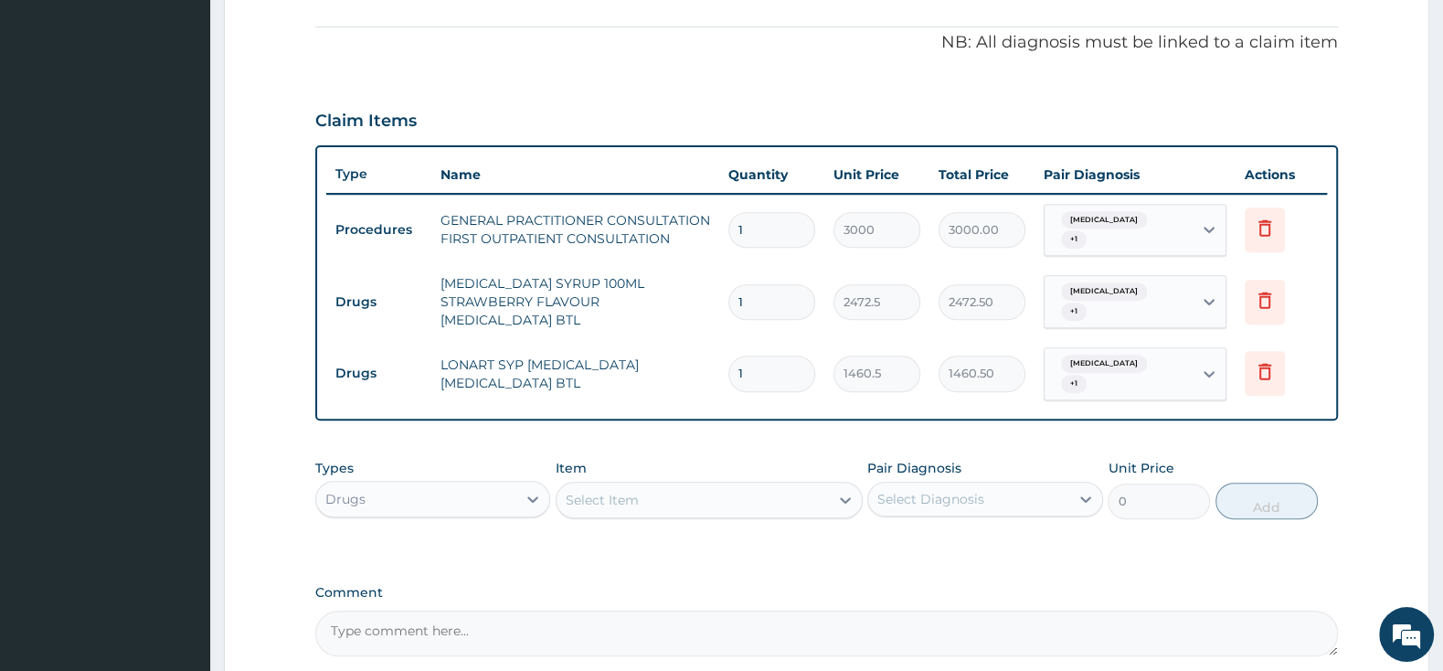
click at [734, 485] on div "Select Item" at bounding box center [692, 499] width 272 height 29
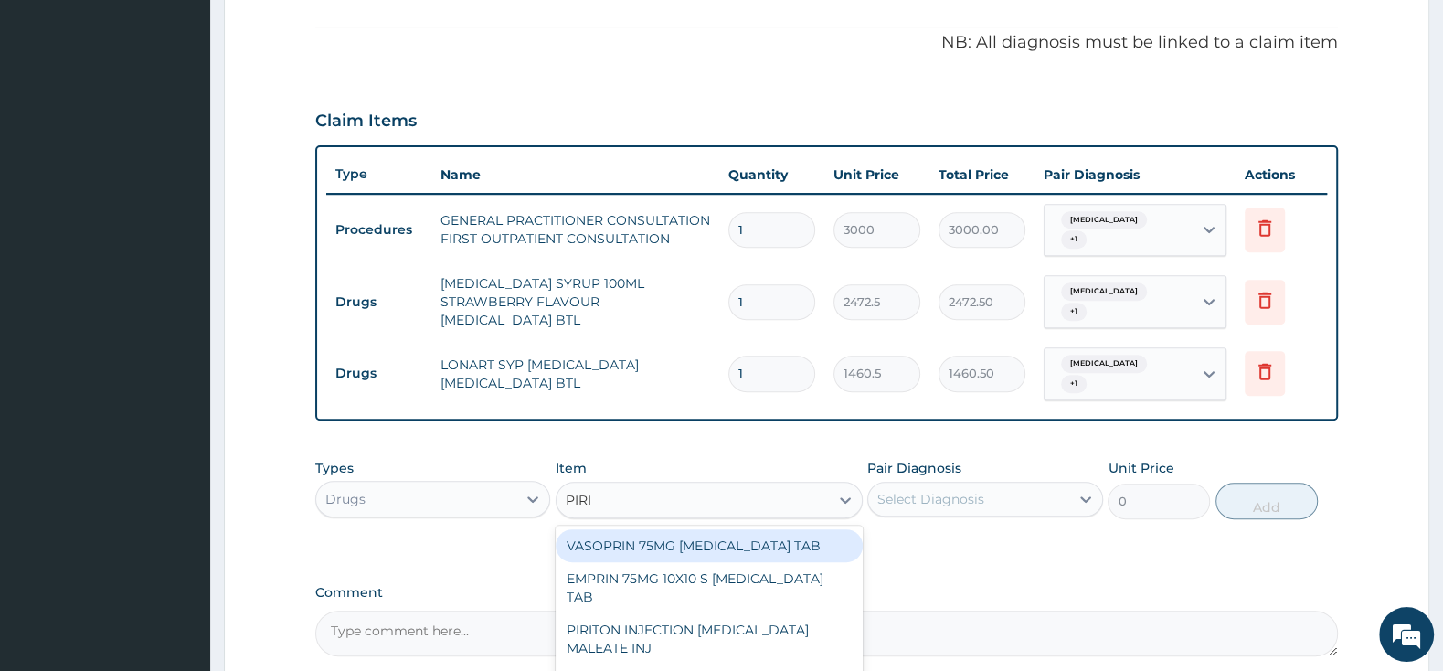
type input "PIRIT"
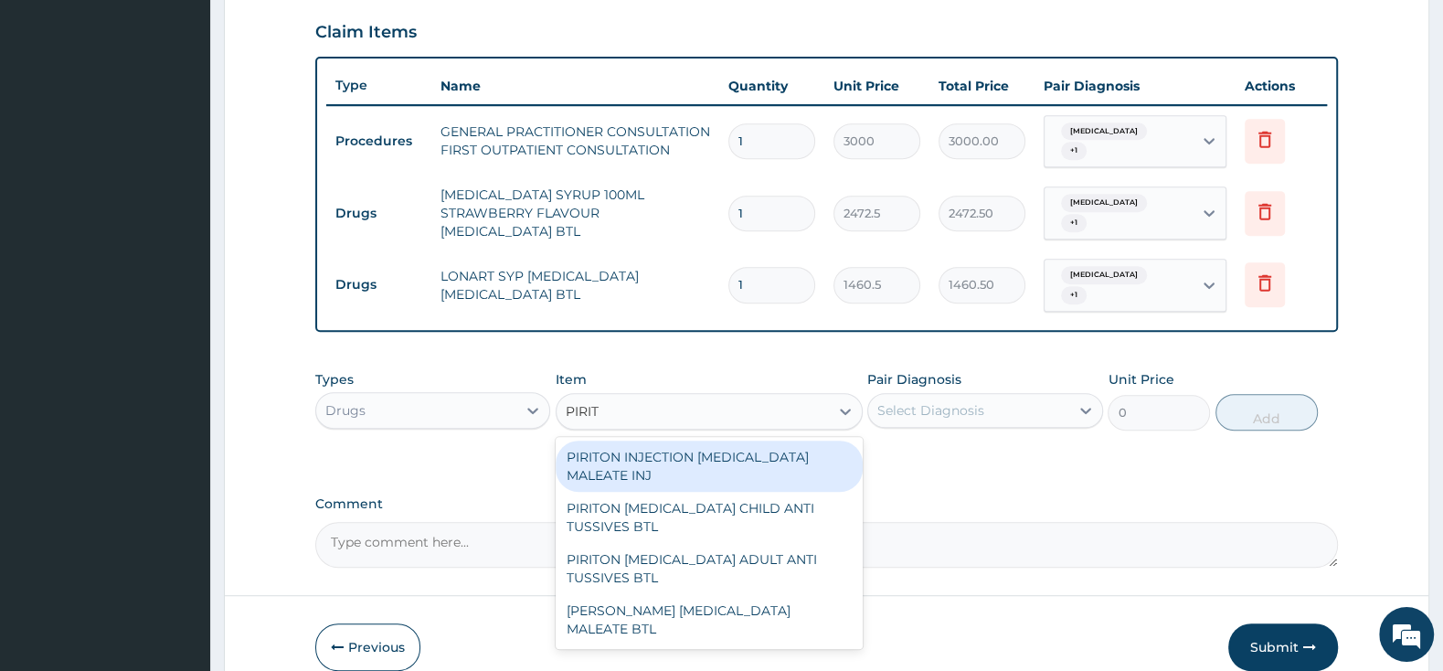
scroll to position [686, 0]
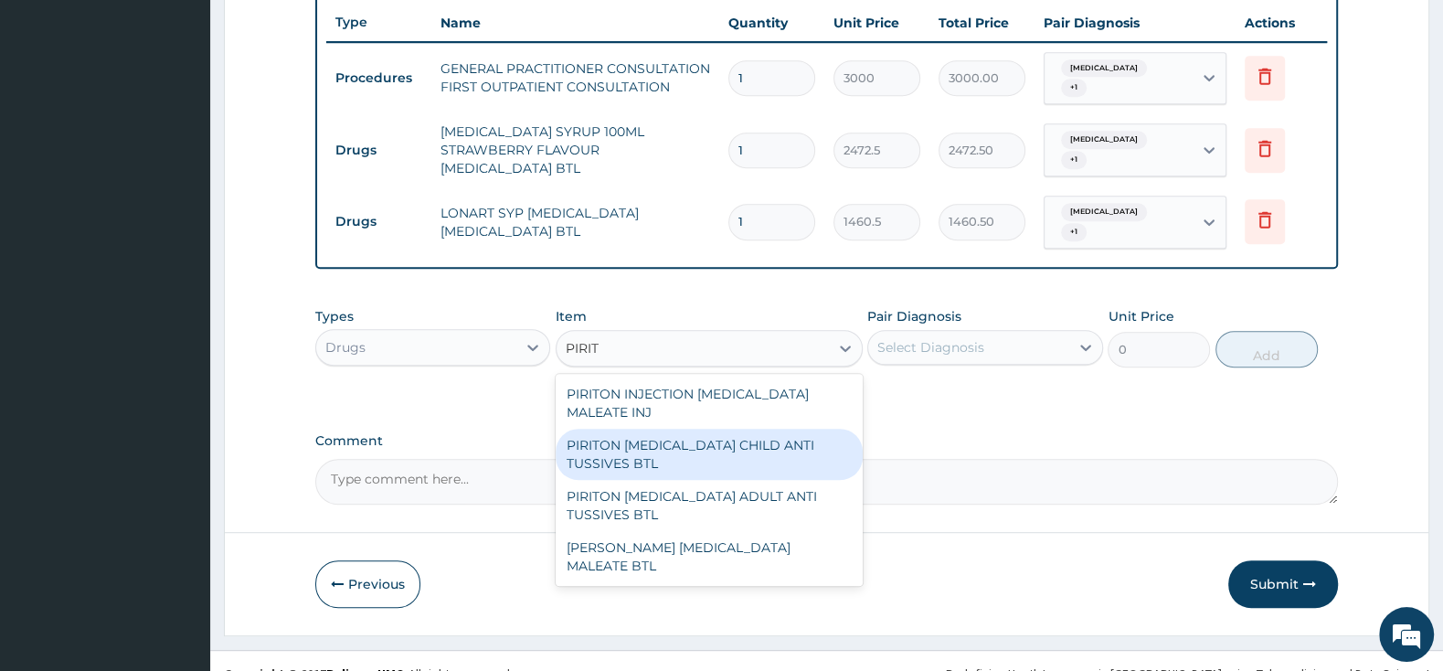
click at [723, 428] on div "PIRITON [MEDICAL_DATA] CHILD ANTI TUSSIVES BTL" at bounding box center [708, 453] width 307 height 51
type input "402.5"
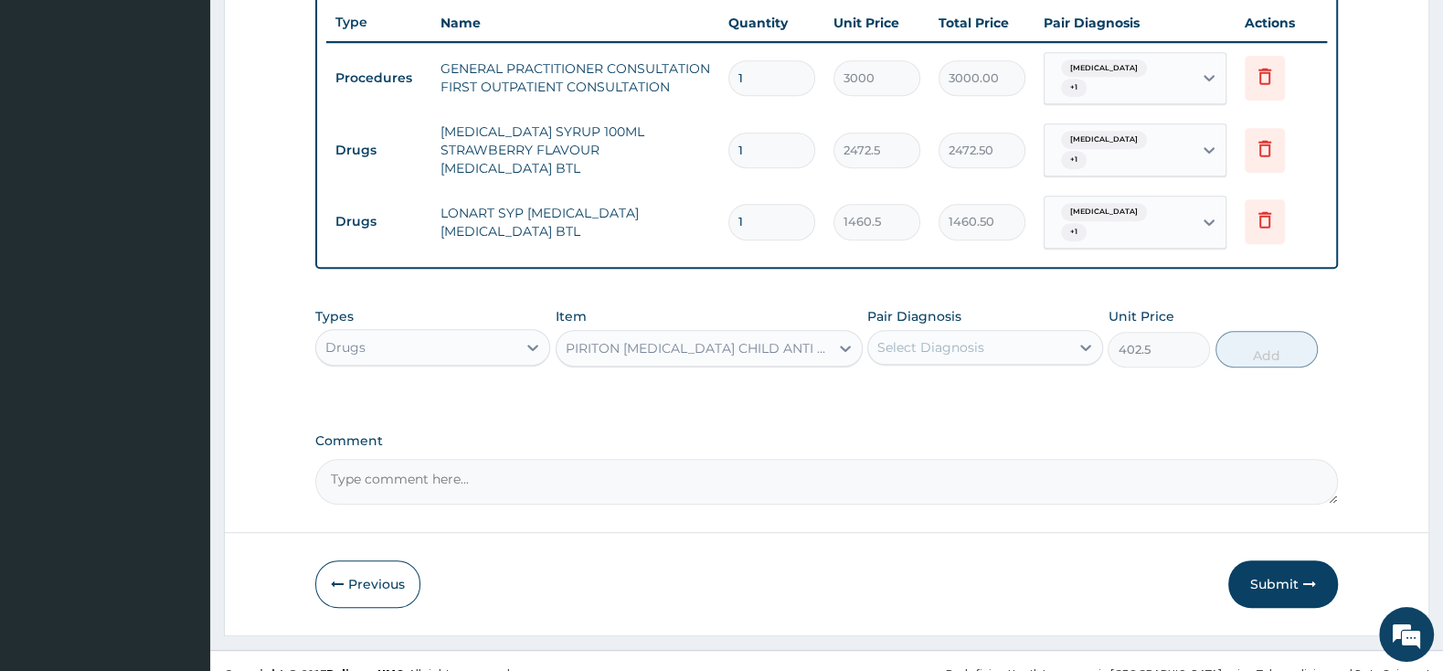
click at [918, 338] on div "Select Diagnosis" at bounding box center [930, 347] width 107 height 18
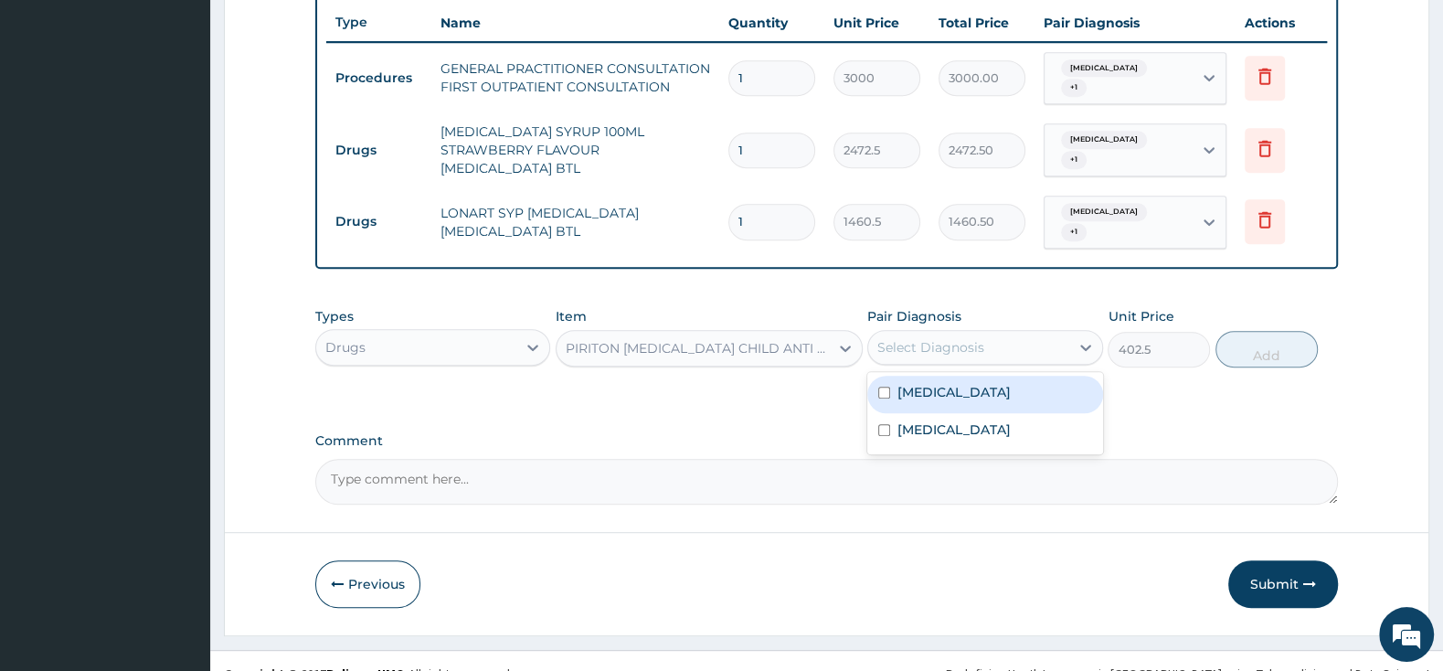
drag, startPoint x: 892, startPoint y: 355, endPoint x: 877, endPoint y: 397, distance: 44.5
click at [890, 376] on div "[MEDICAL_DATA]" at bounding box center [984, 394] width 235 height 37
checkbox input "true"
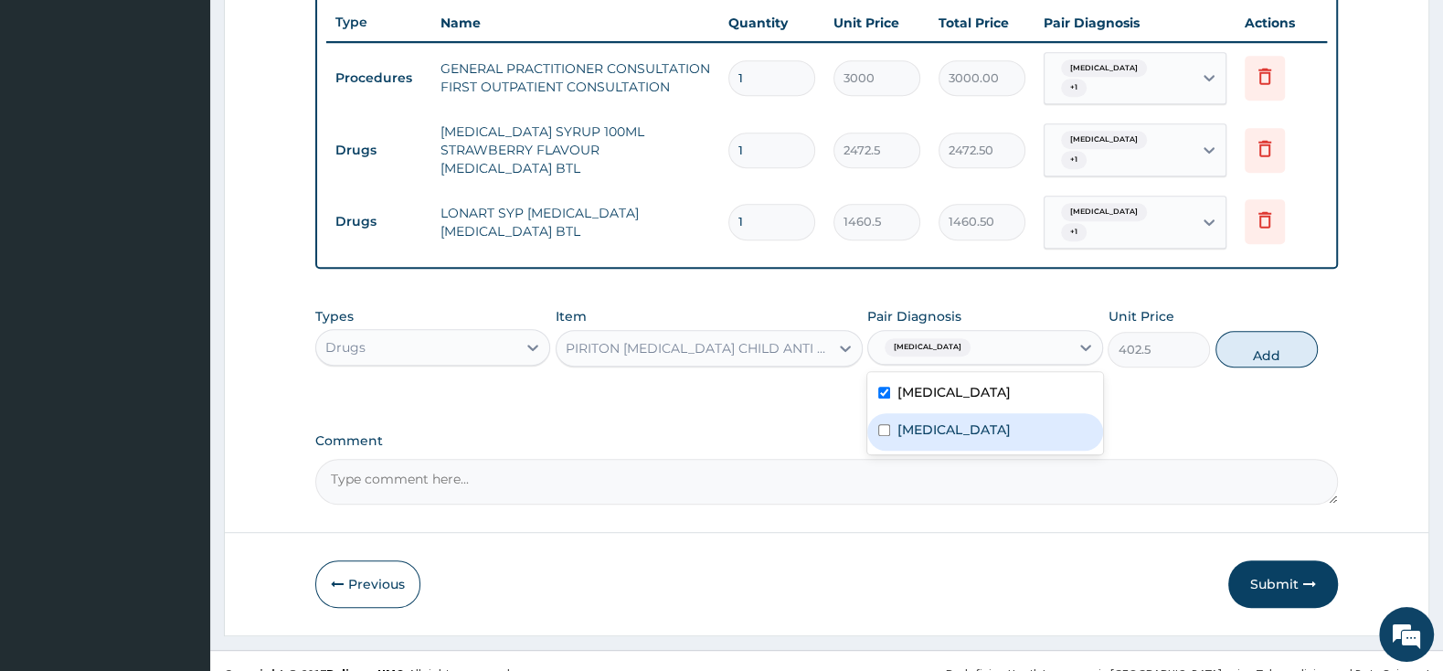
click at [883, 416] on div "[MEDICAL_DATA]" at bounding box center [984, 431] width 235 height 37
checkbox input "true"
click at [880, 386] on input "checkbox" at bounding box center [884, 392] width 12 height 12
checkbox input "false"
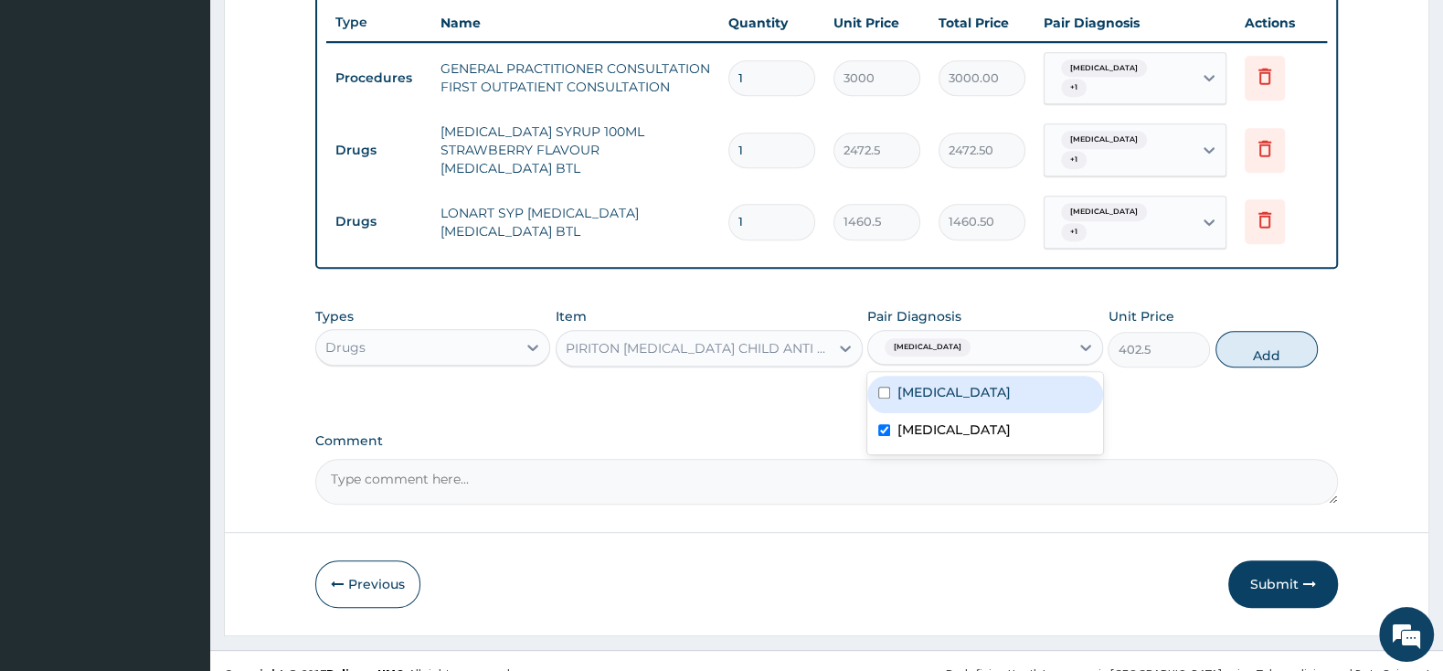
click at [1239, 331] on button "Add" at bounding box center [1266, 349] width 102 height 37
type input "0"
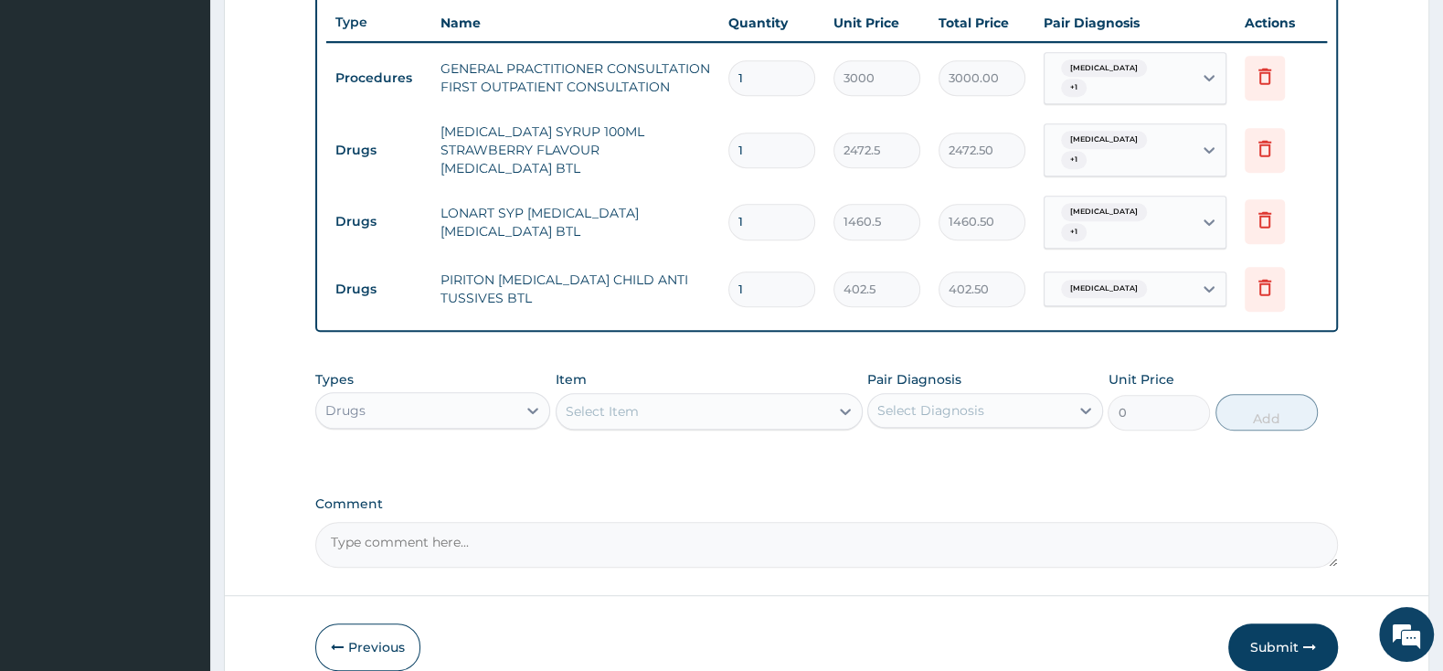
click at [699, 397] on div "Select Item" at bounding box center [692, 411] width 272 height 29
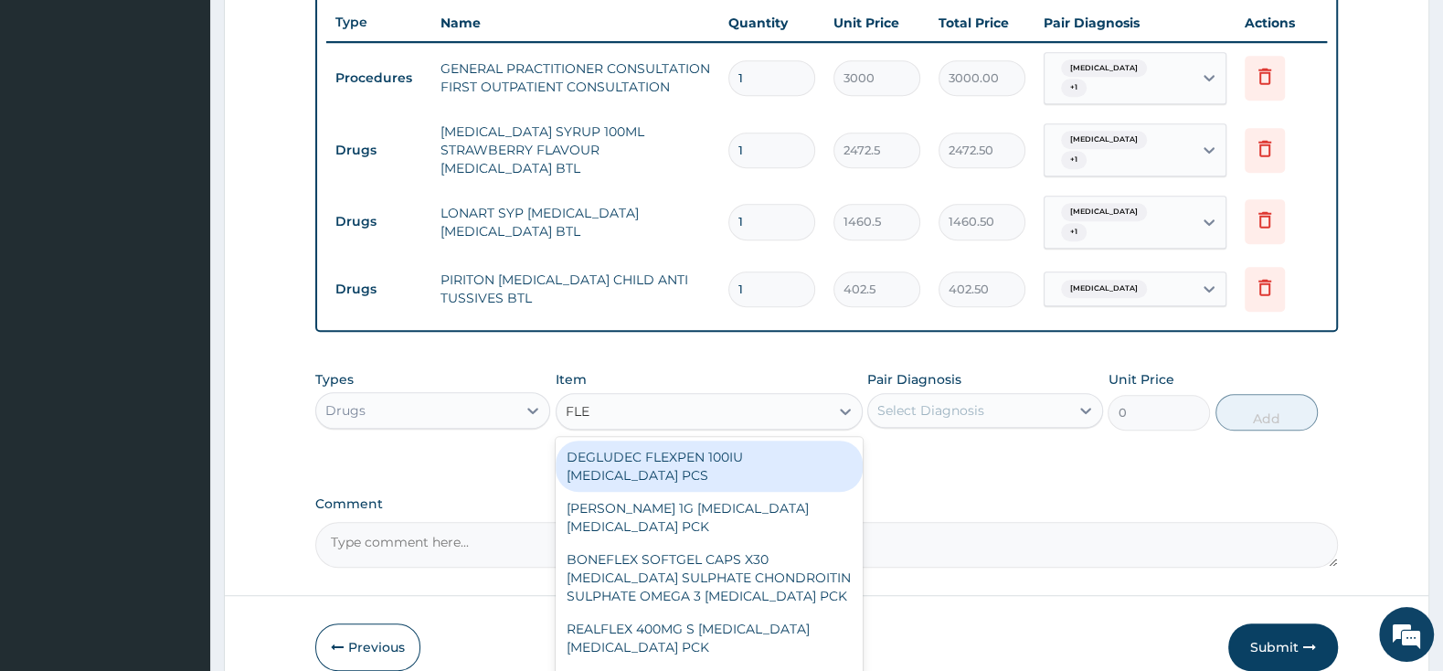
type input "FLEM"
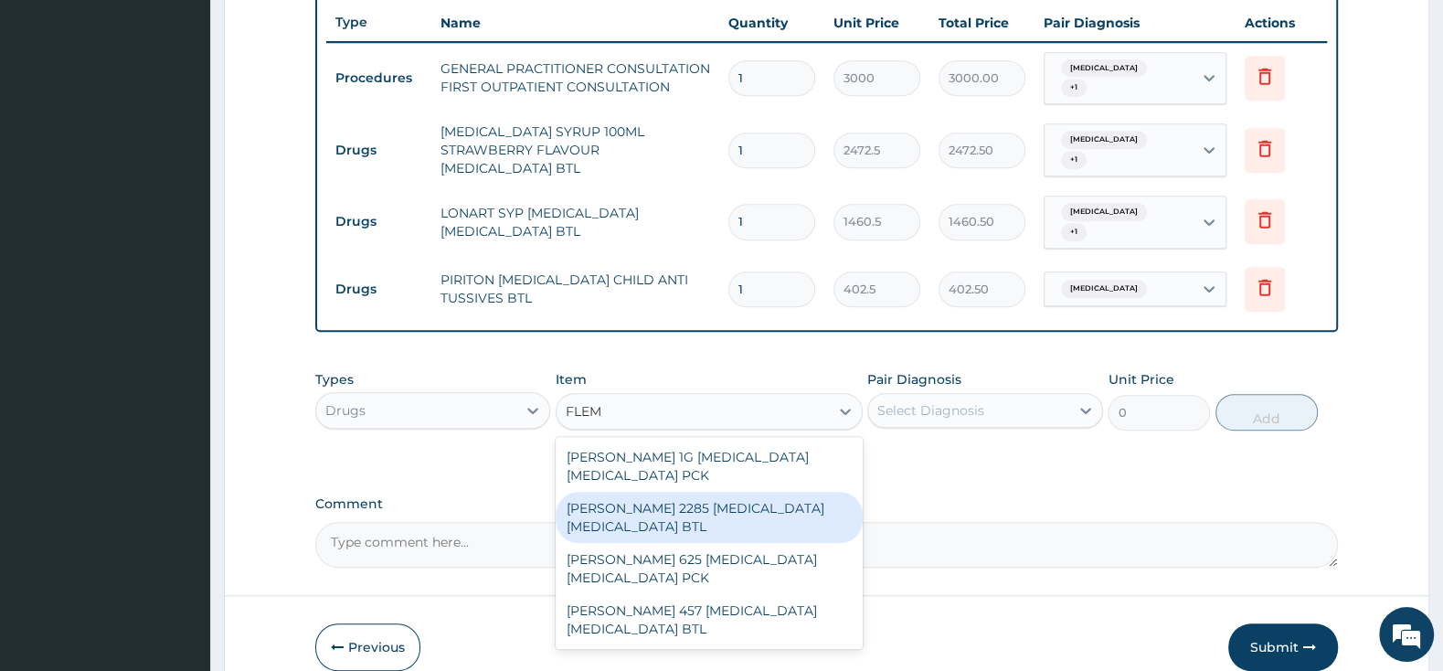
click at [709, 492] on div "[PERSON_NAME] 2285 [MEDICAL_DATA] [MEDICAL_DATA] BTL" at bounding box center [708, 517] width 307 height 51
type input "2875"
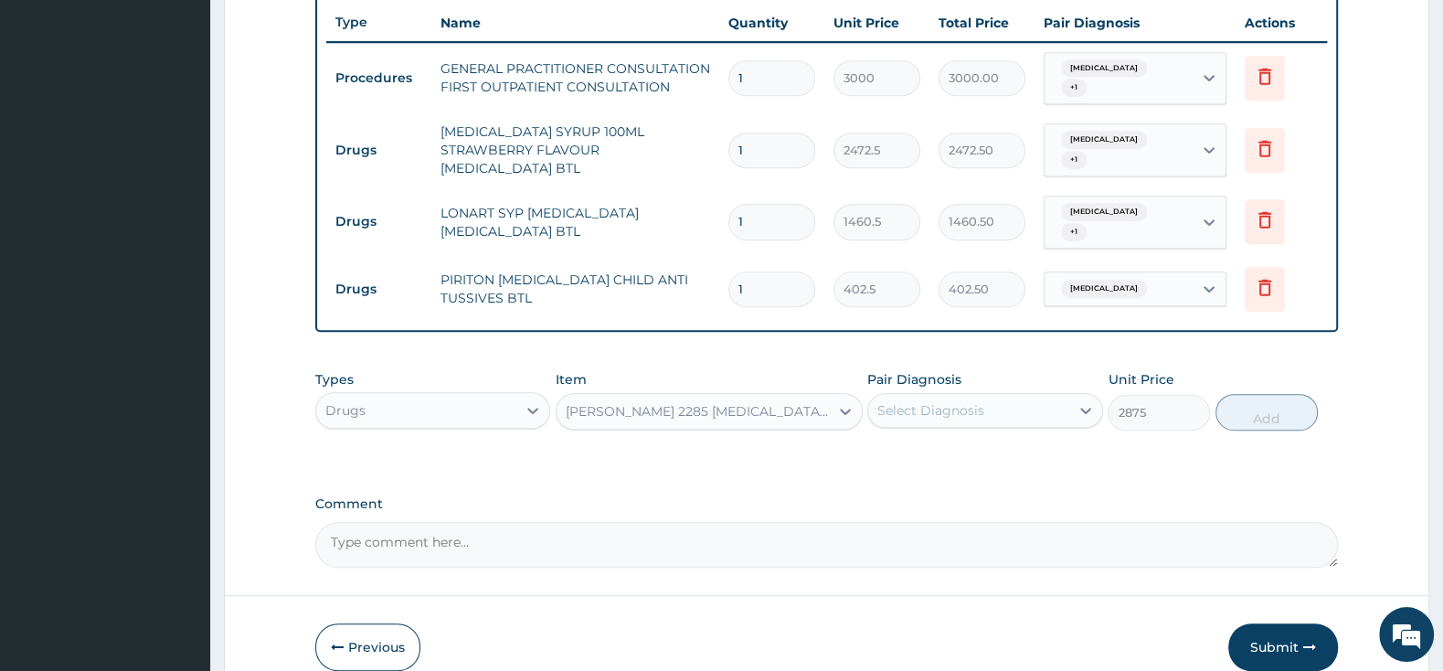
click at [933, 401] on div "Select Diagnosis" at bounding box center [930, 410] width 107 height 18
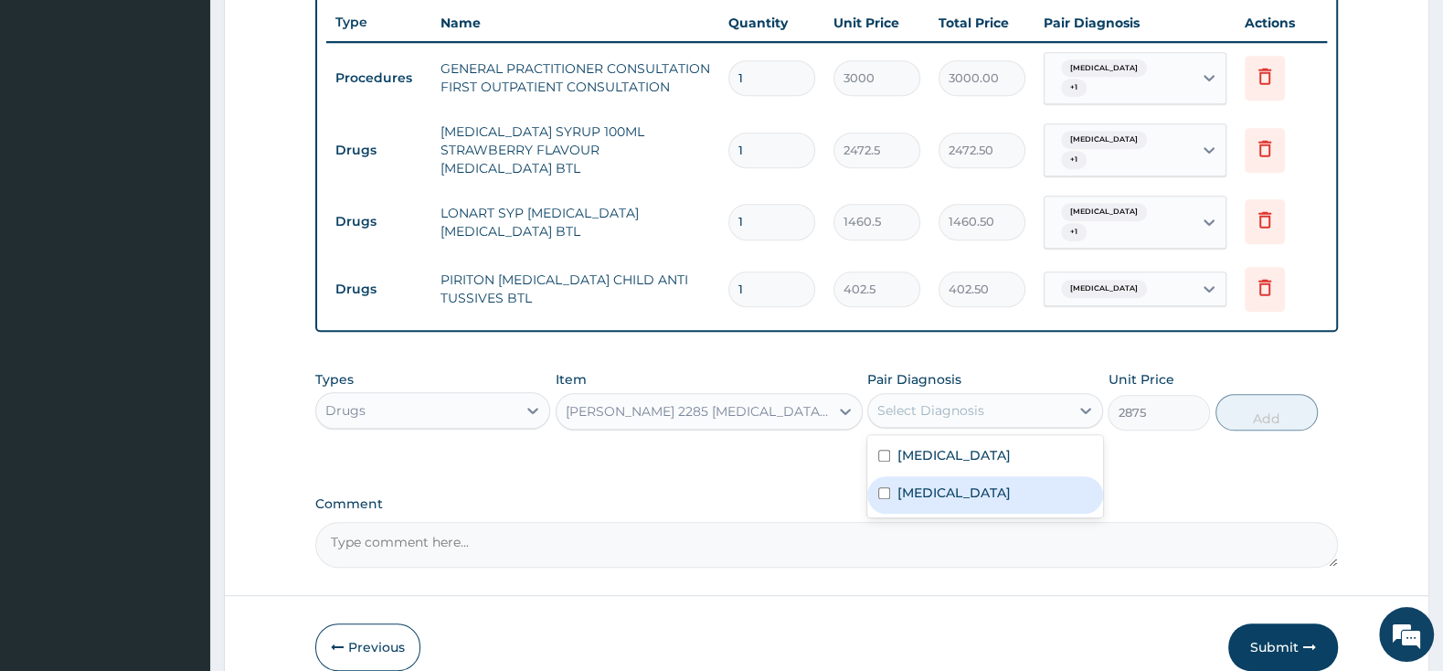
click at [884, 476] on div "[MEDICAL_DATA]" at bounding box center [984, 494] width 235 height 37
checkbox input "true"
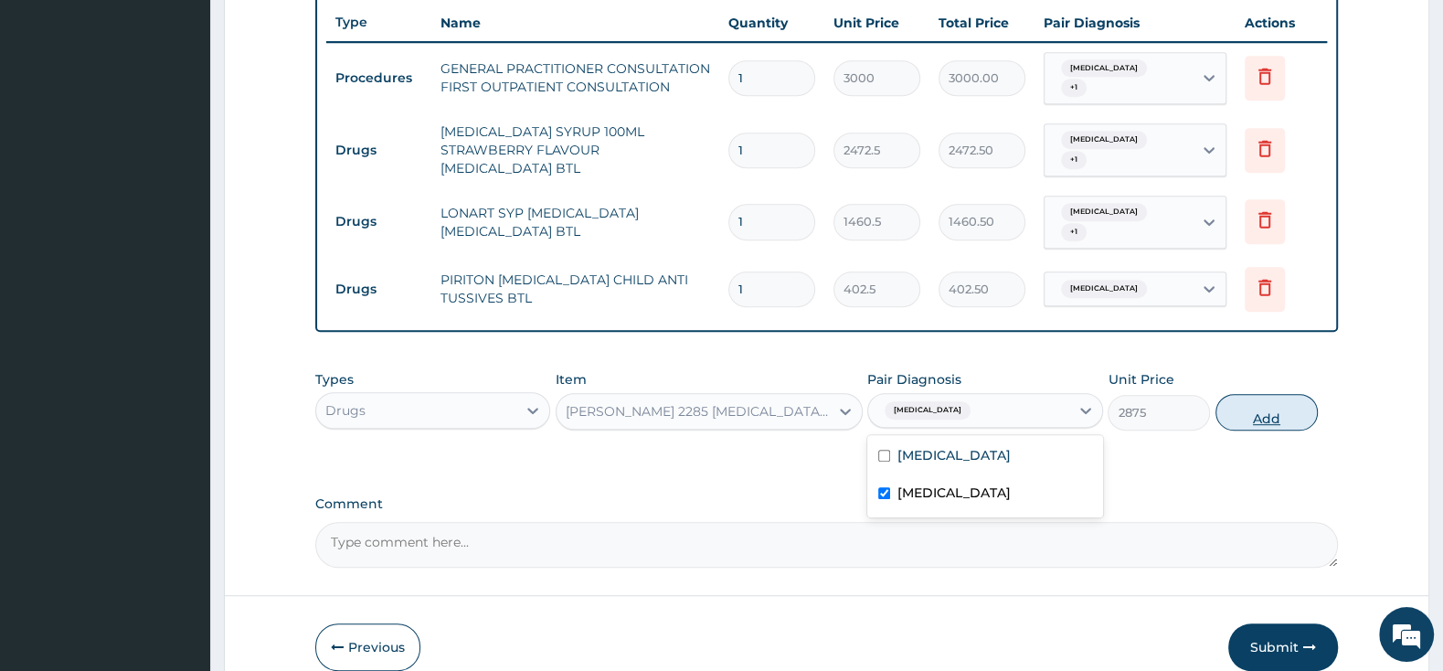
click at [1268, 394] on button "Add" at bounding box center [1266, 412] width 102 height 37
type input "0"
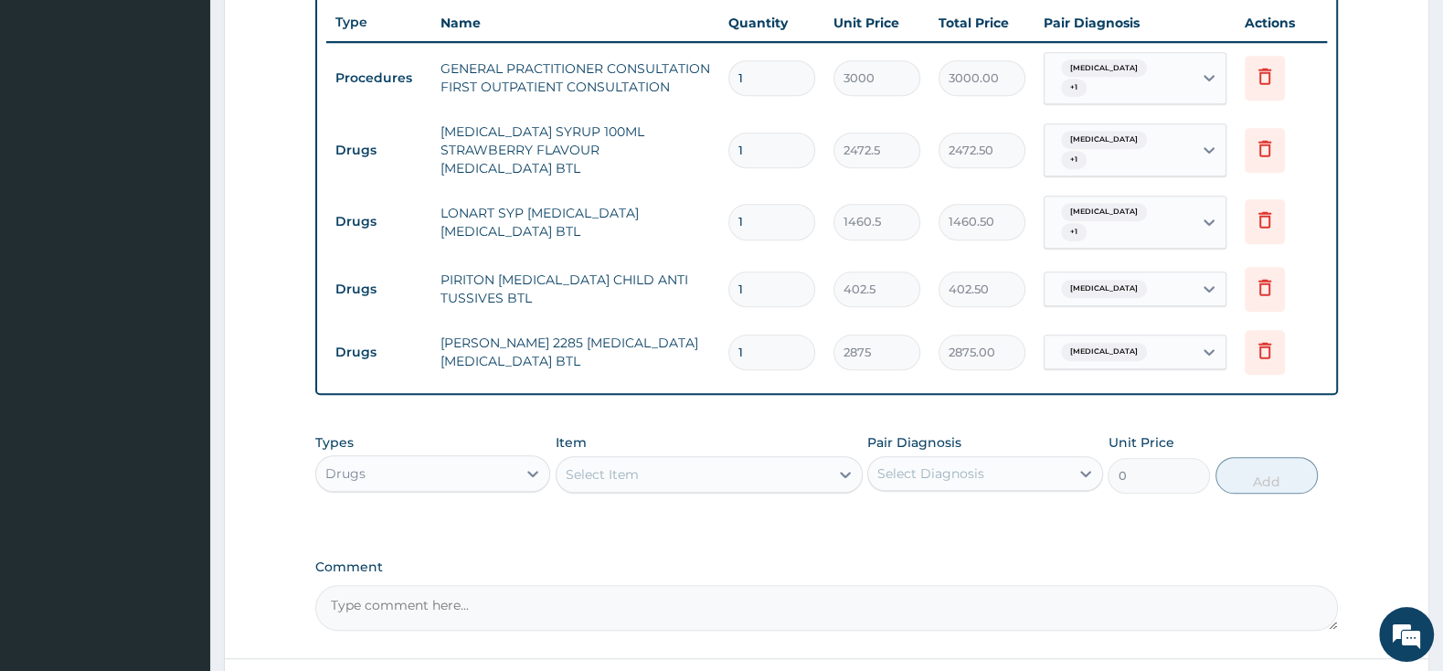
scroll to position [811, 0]
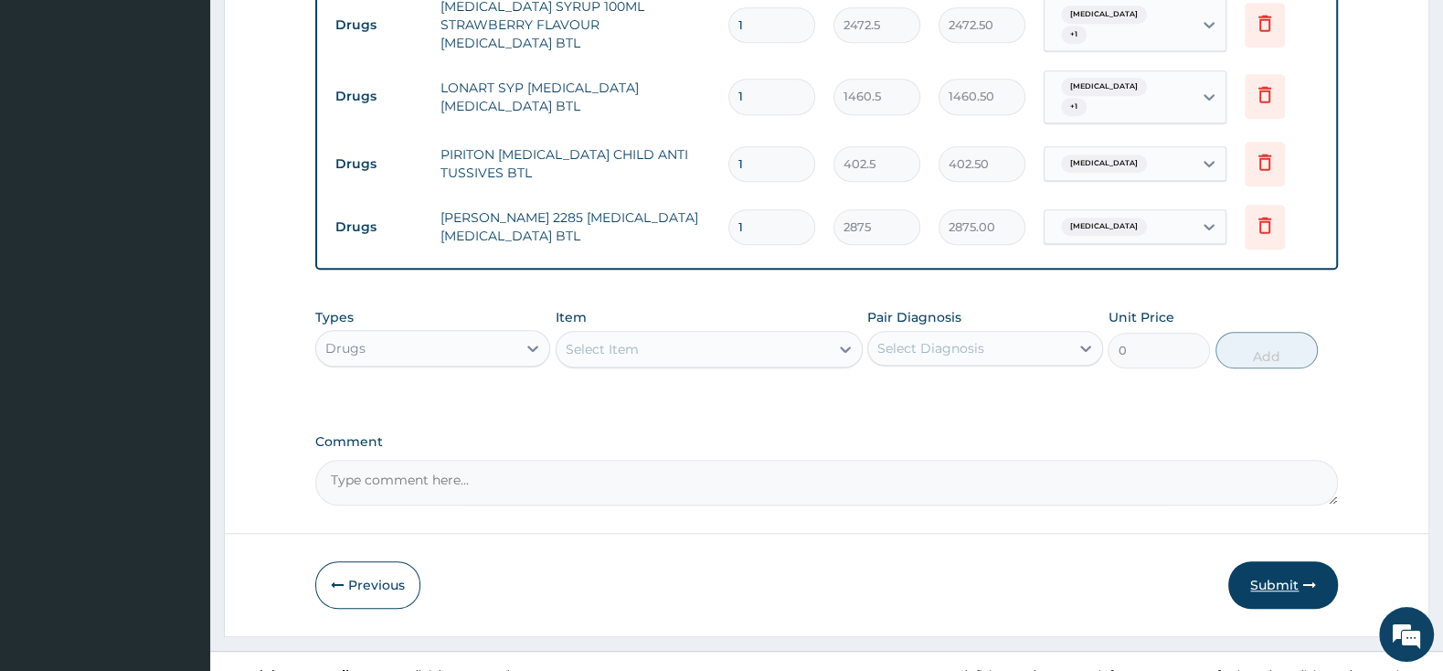
click at [1275, 561] on button "Submit" at bounding box center [1283, 585] width 110 height 48
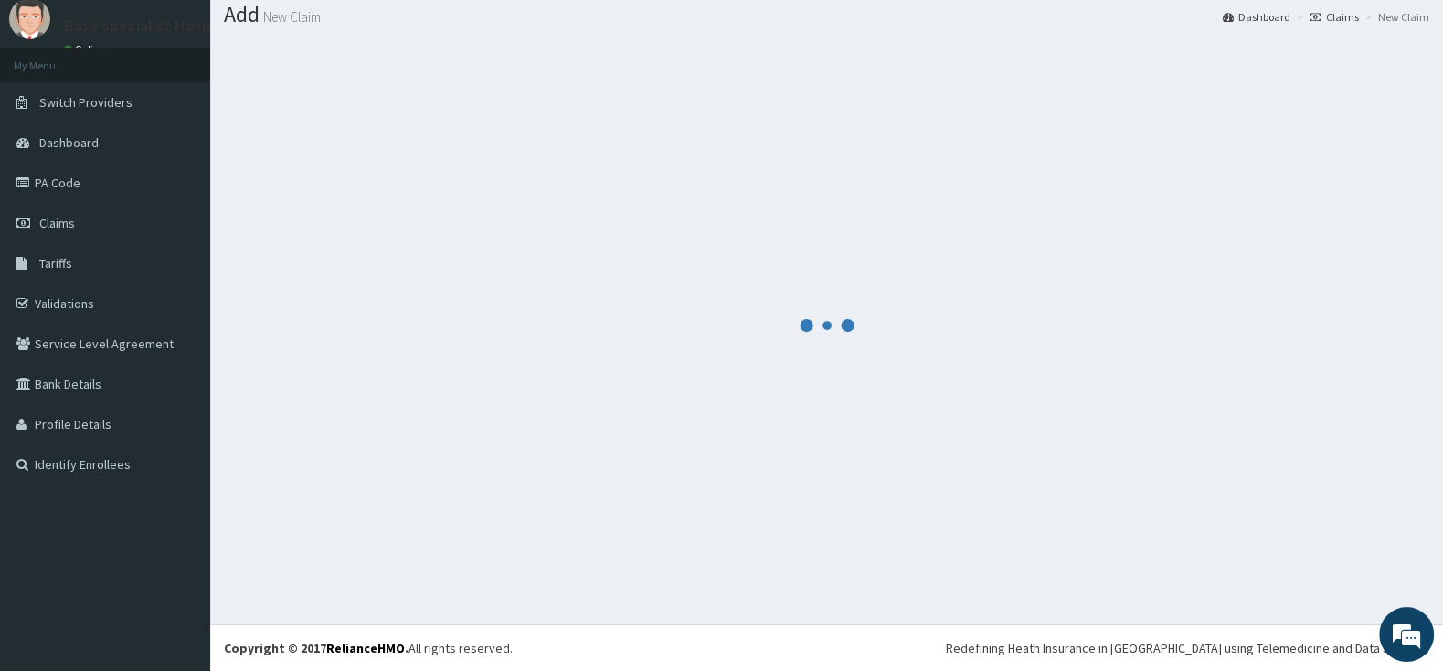
scroll to position [57, 0]
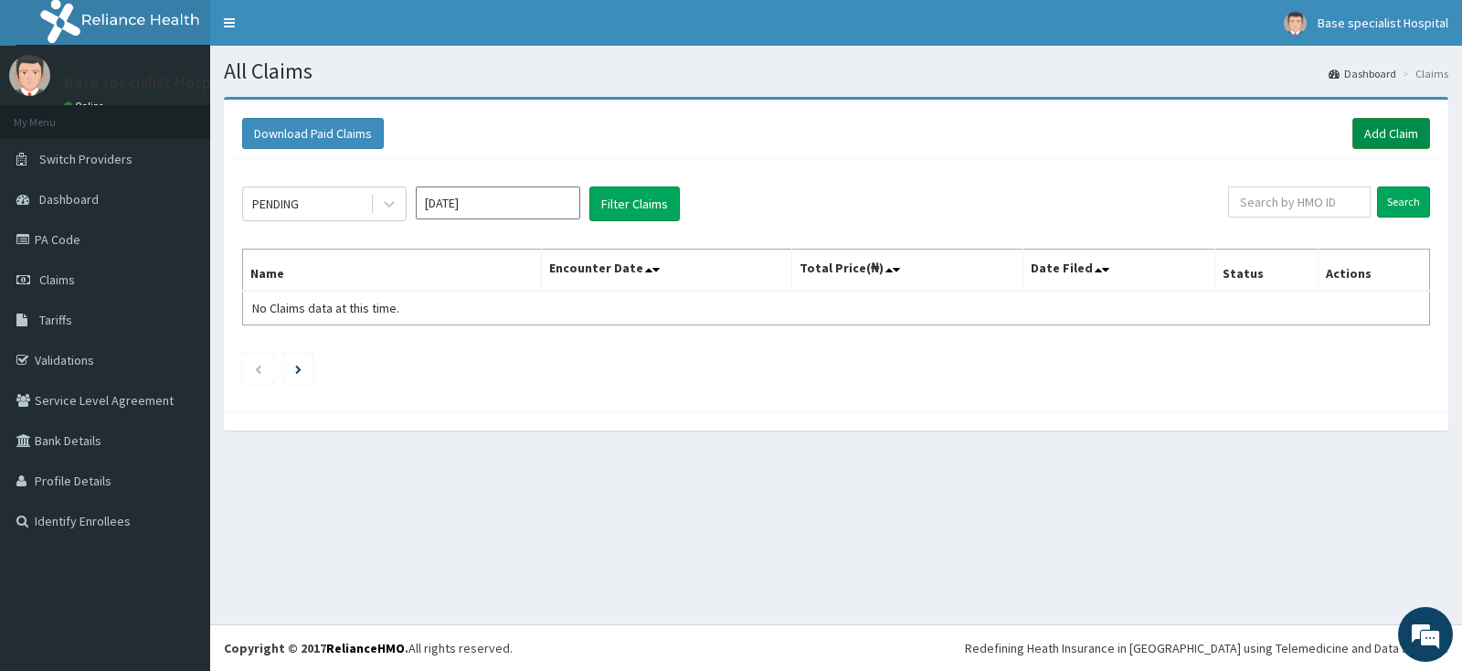
click at [1367, 129] on link "Add Claim" at bounding box center [1391, 133] width 78 height 31
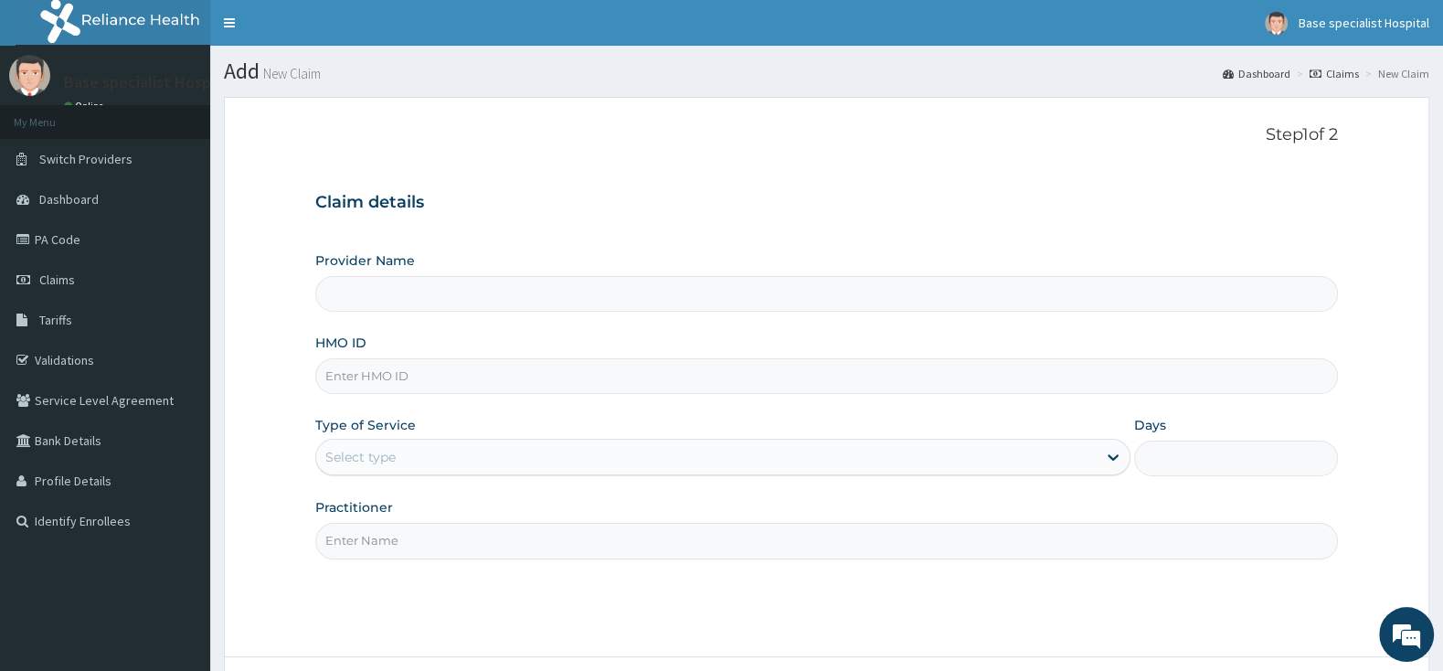
click at [362, 374] on input "HMO ID" at bounding box center [826, 376] width 1022 height 36
type input "Base Specialist Hospital"
type input "IFS/10177/B"
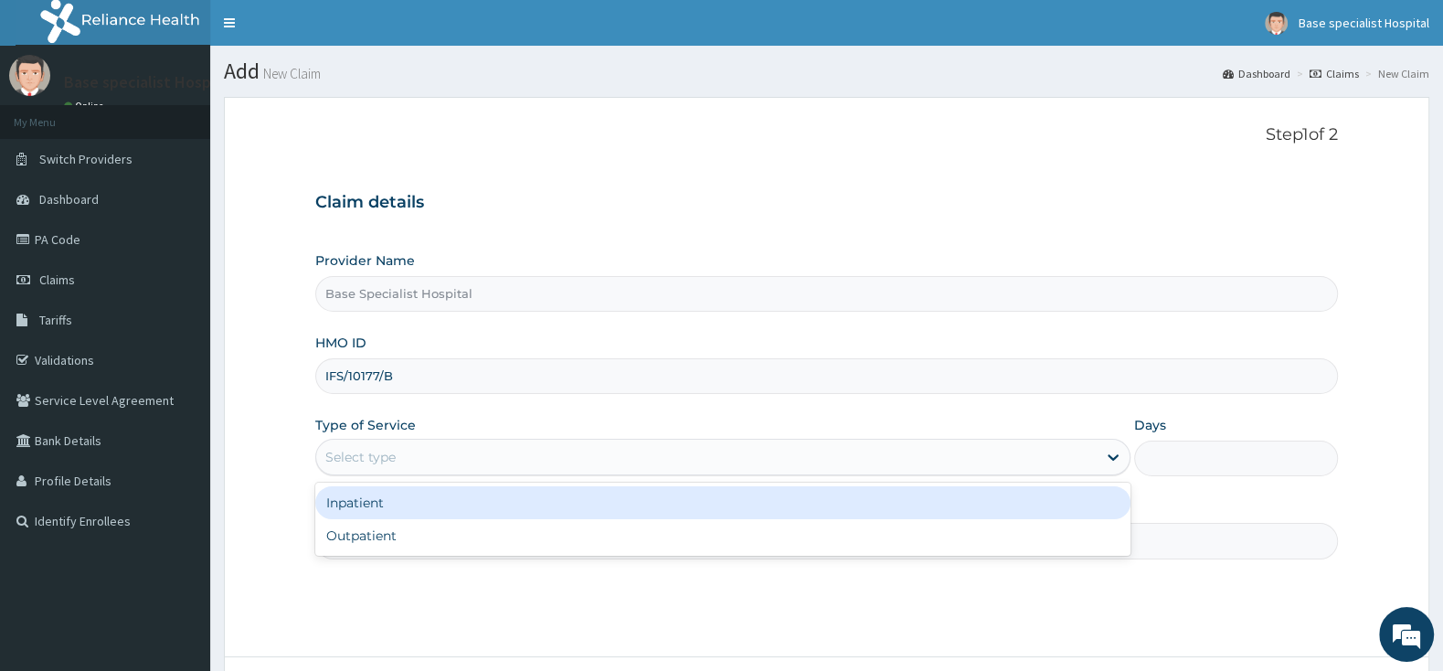
drag, startPoint x: 392, startPoint y: 446, endPoint x: 394, endPoint y: 546, distance: 100.5
click at [393, 447] on div "Select type" at bounding box center [706, 456] width 780 height 29
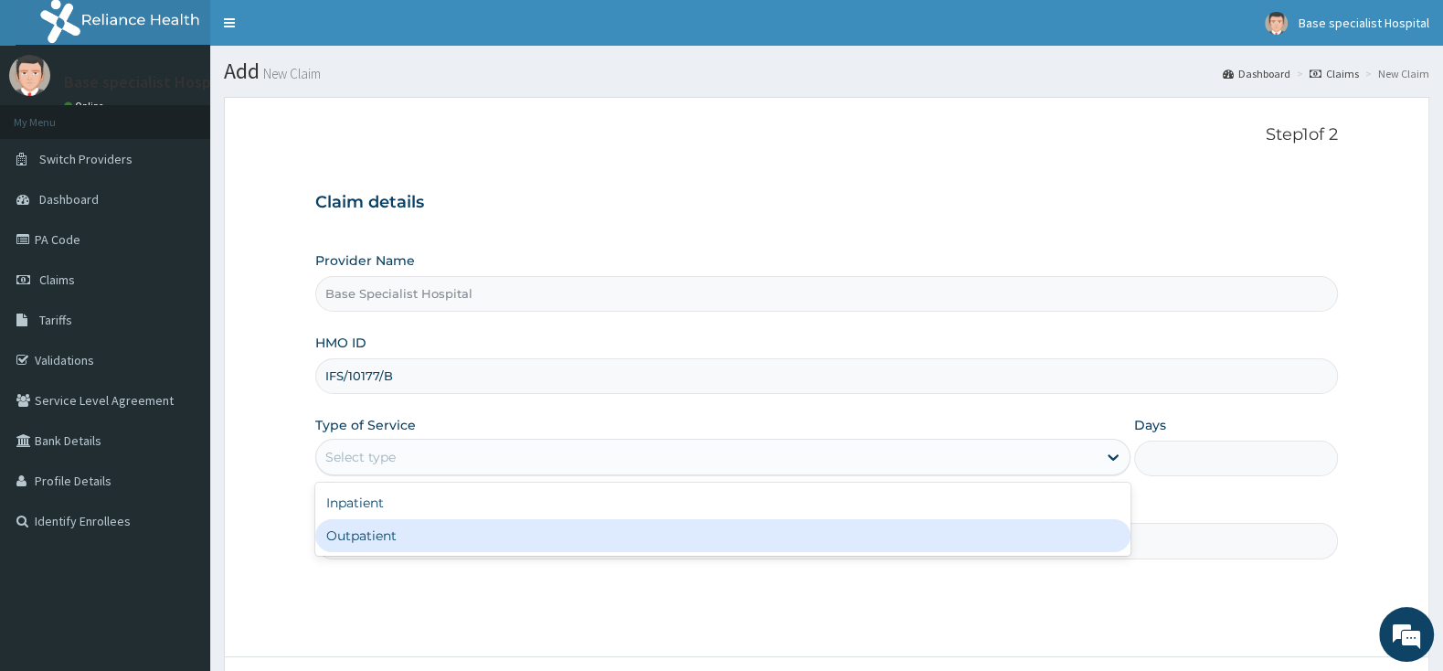
click at [389, 547] on div "Outpatient" at bounding box center [722, 535] width 815 height 33
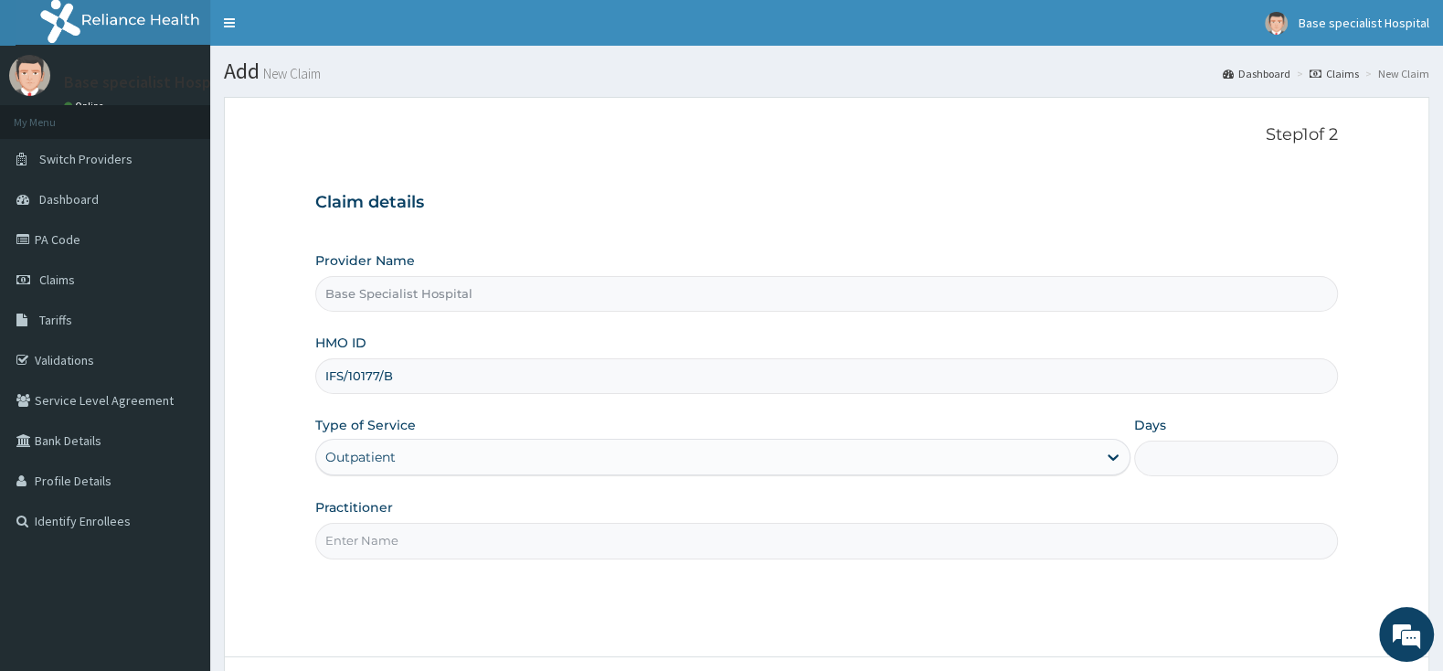
type input "1"
click at [389, 545] on input "Practitioner" at bounding box center [826, 541] width 1022 height 36
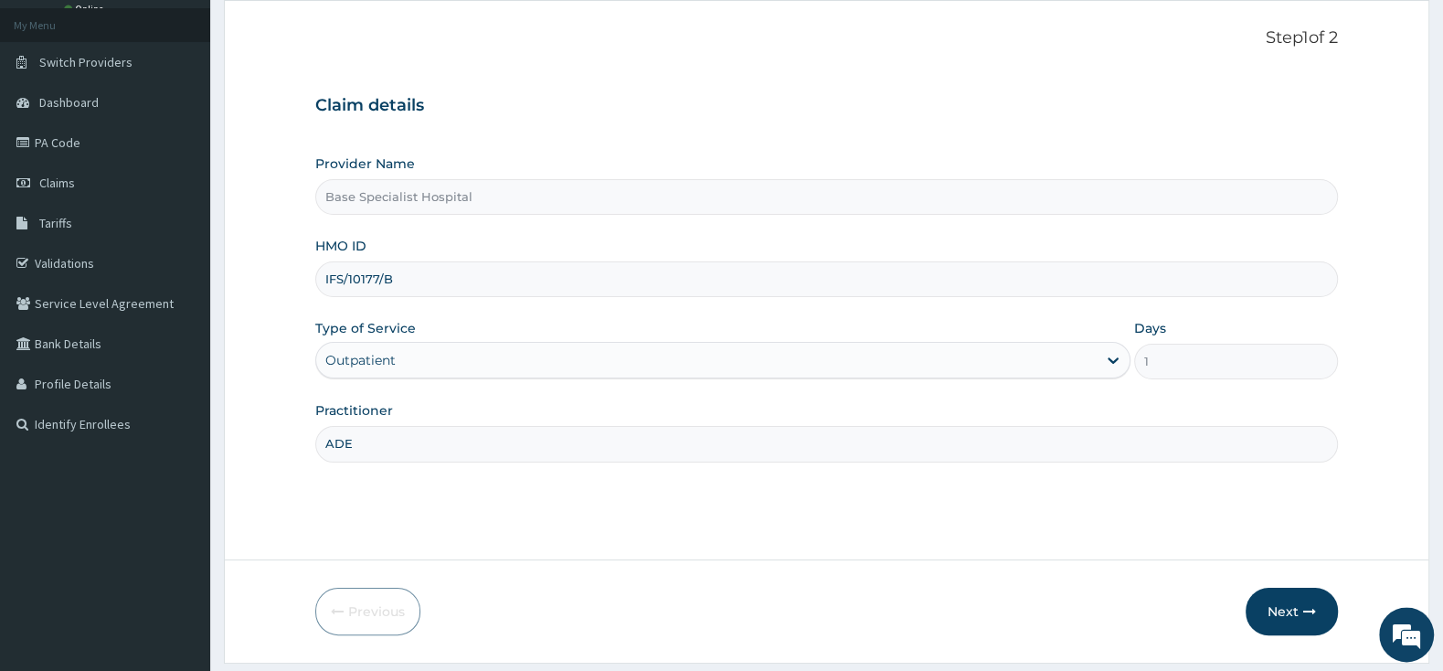
scroll to position [151, 0]
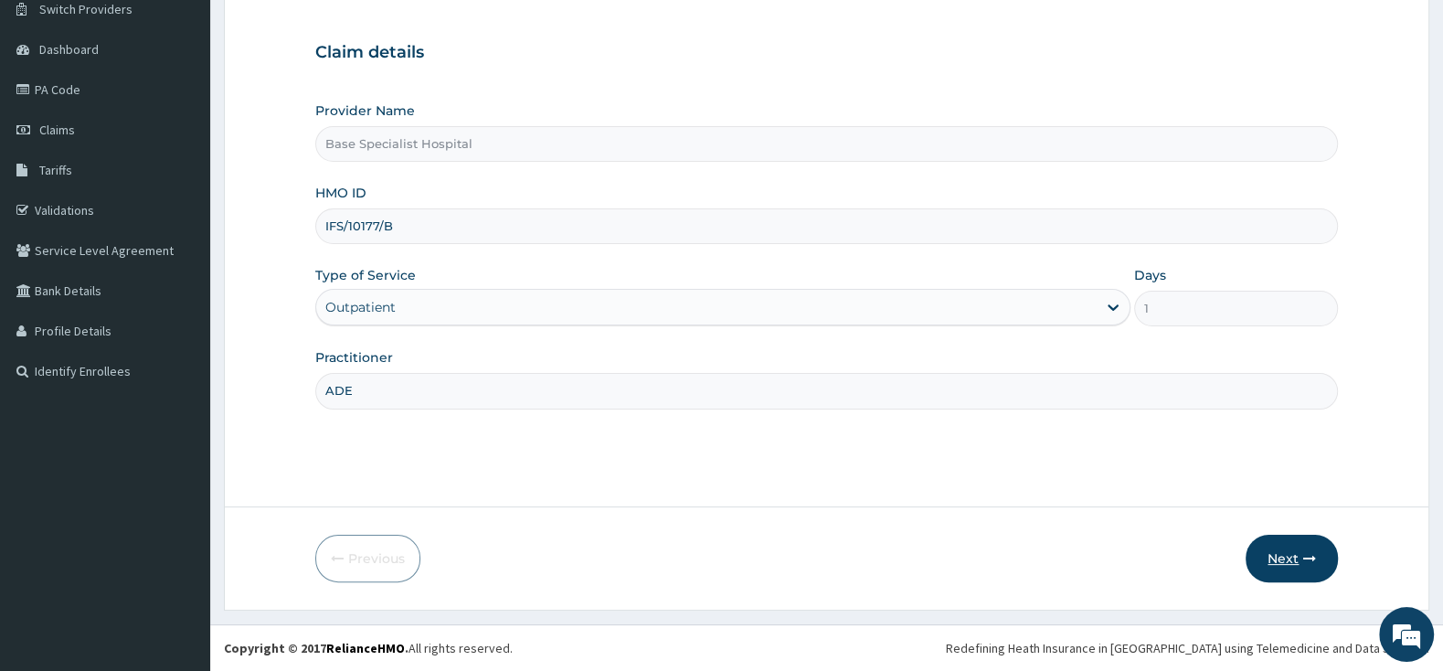
type input "ADE"
click at [1261, 549] on button "Next" at bounding box center [1291, 558] width 92 height 48
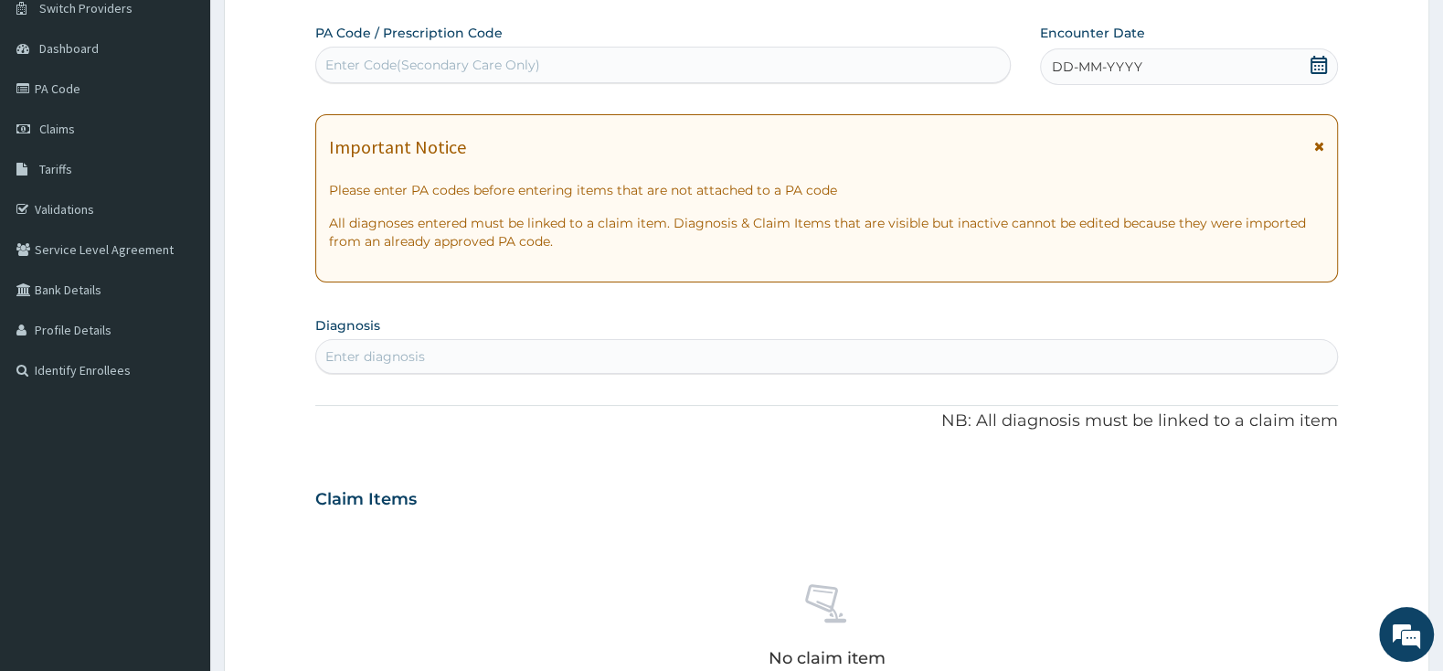
click at [1320, 64] on icon at bounding box center [1318, 65] width 18 height 18
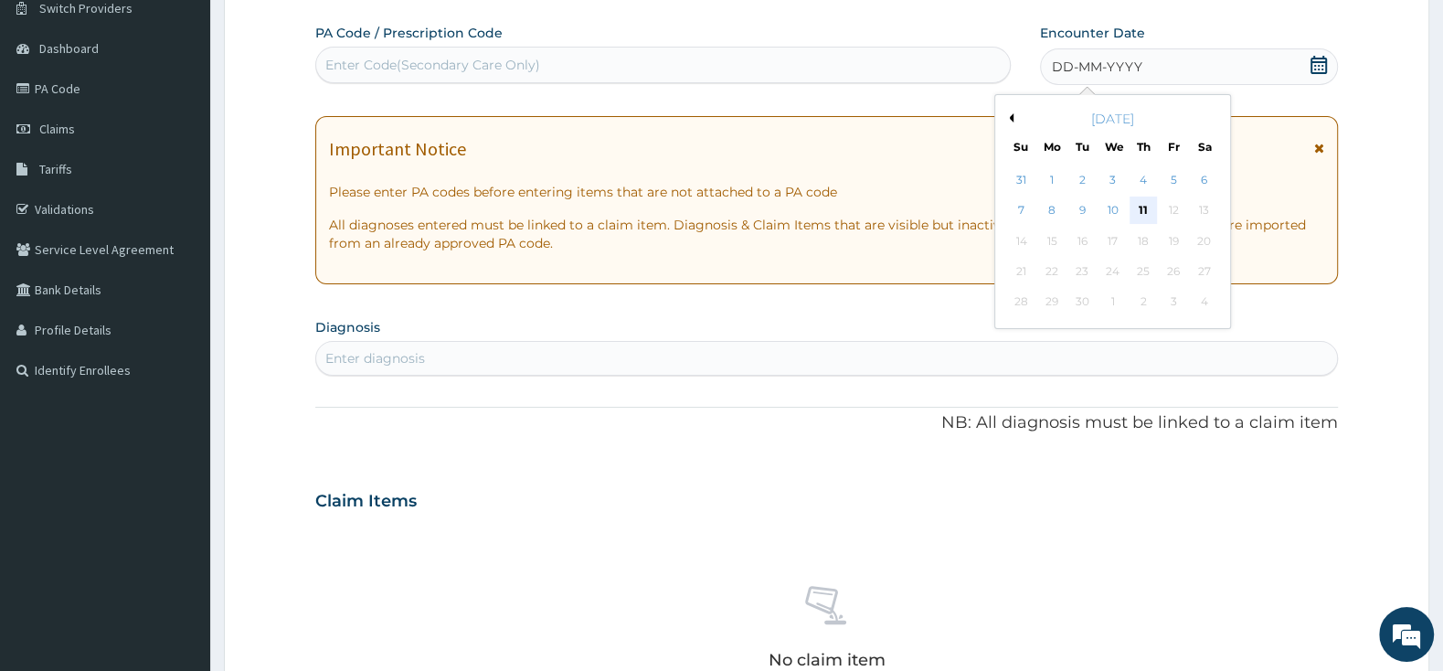
click at [1145, 202] on div "11" at bounding box center [1142, 210] width 27 height 27
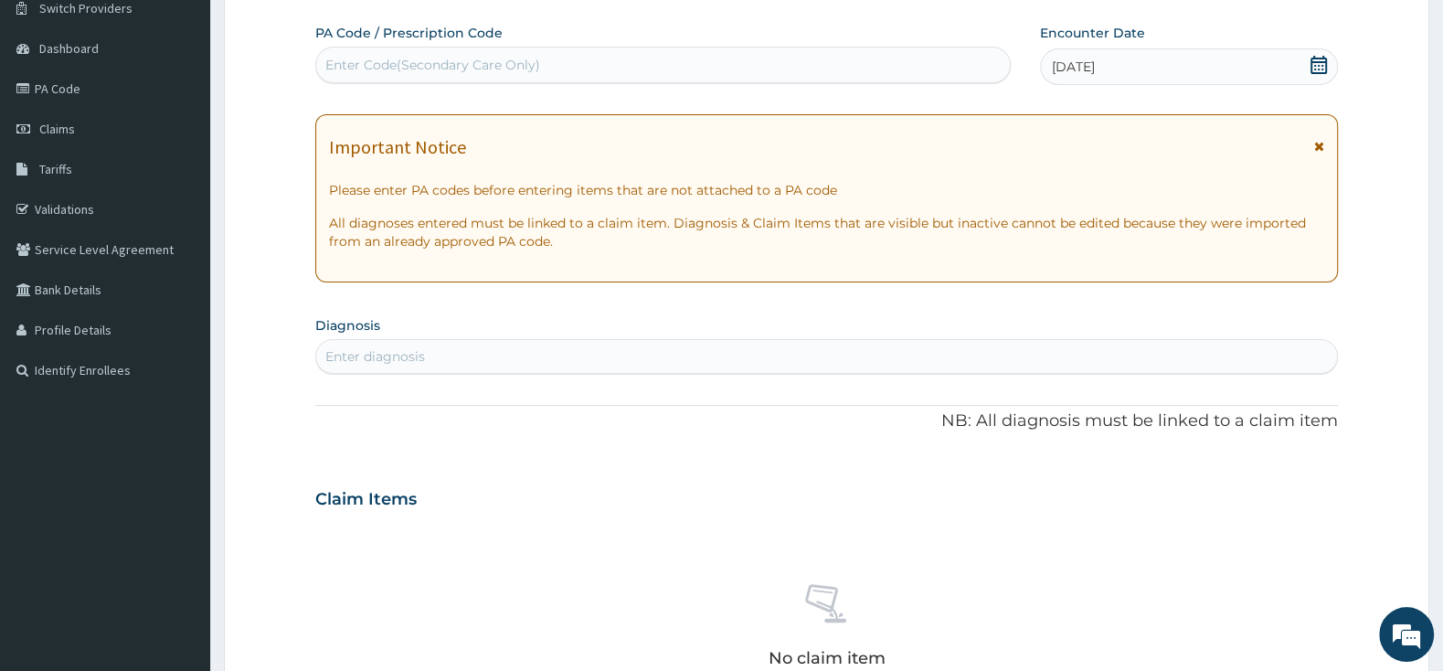
click at [525, 360] on div "Enter diagnosis" at bounding box center [826, 356] width 1021 height 29
type input "[MEDICAL_DATA]"
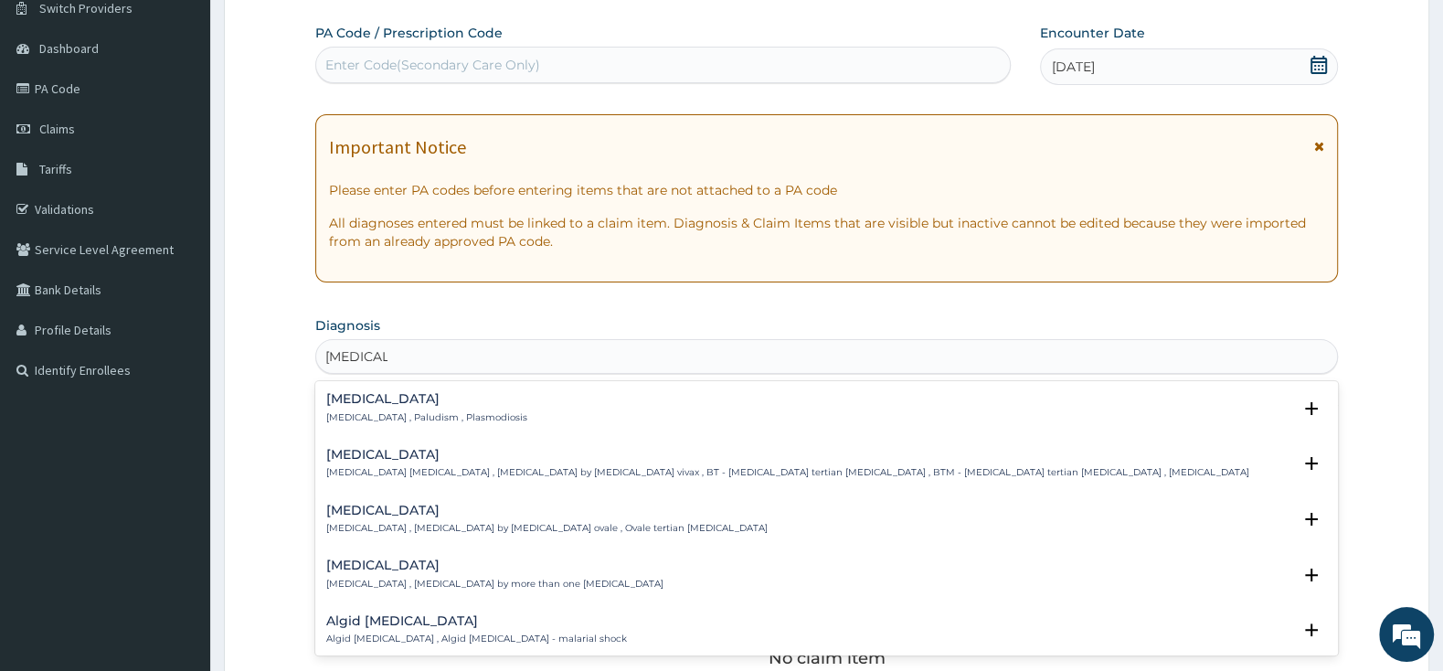
click at [406, 397] on h4 "[MEDICAL_DATA]" at bounding box center [426, 399] width 201 height 14
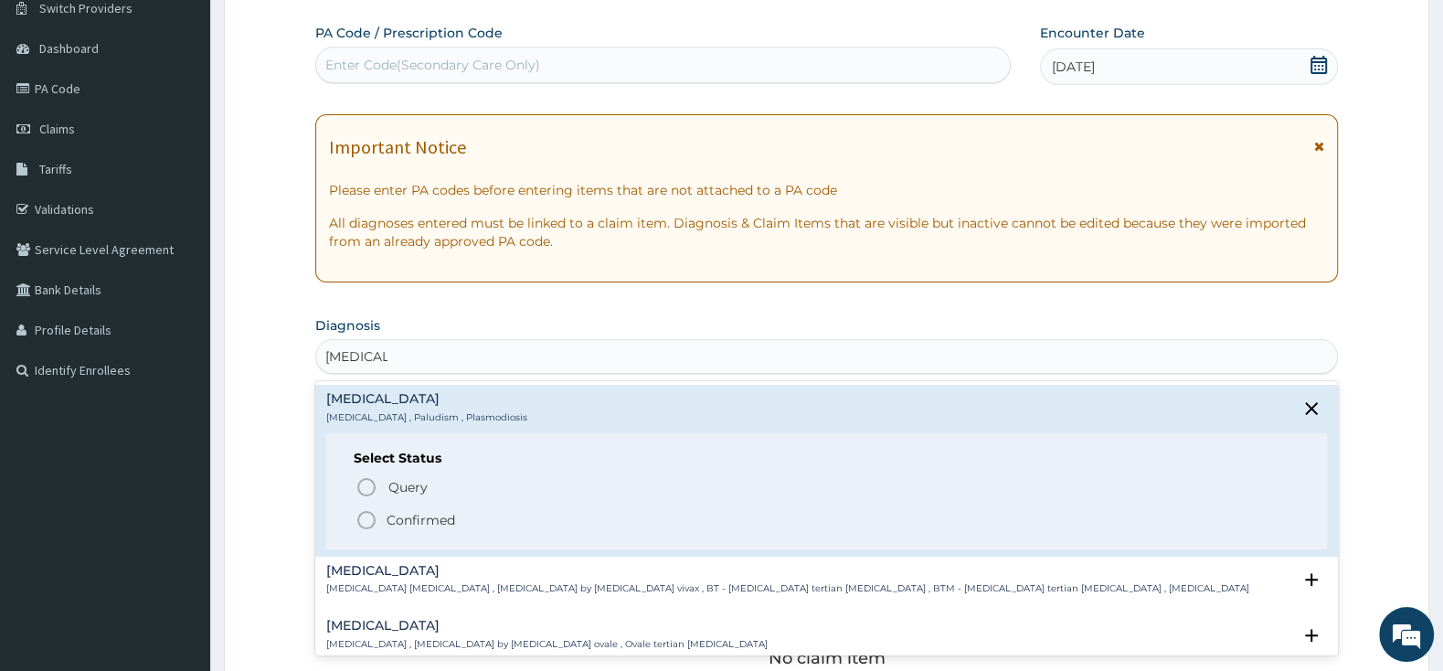
click at [362, 522] on icon "status option filled" at bounding box center [366, 520] width 22 height 22
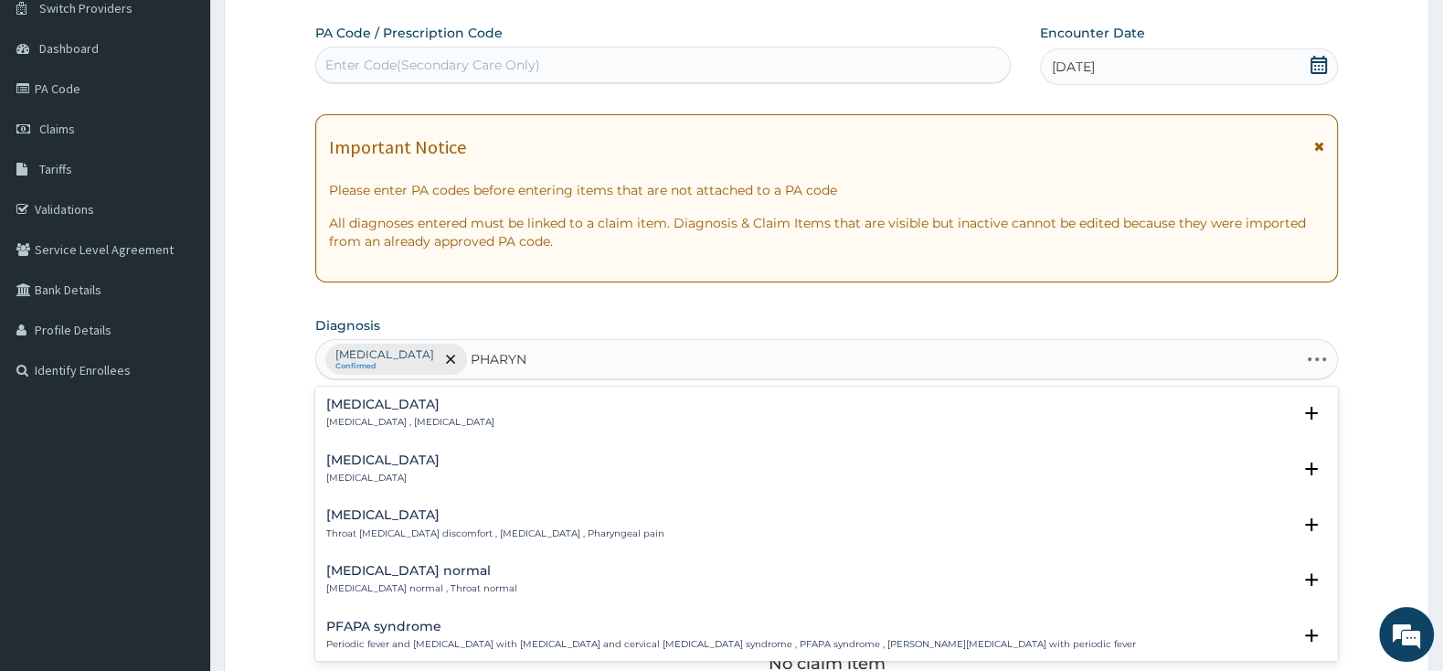
type input "PHARYNG"
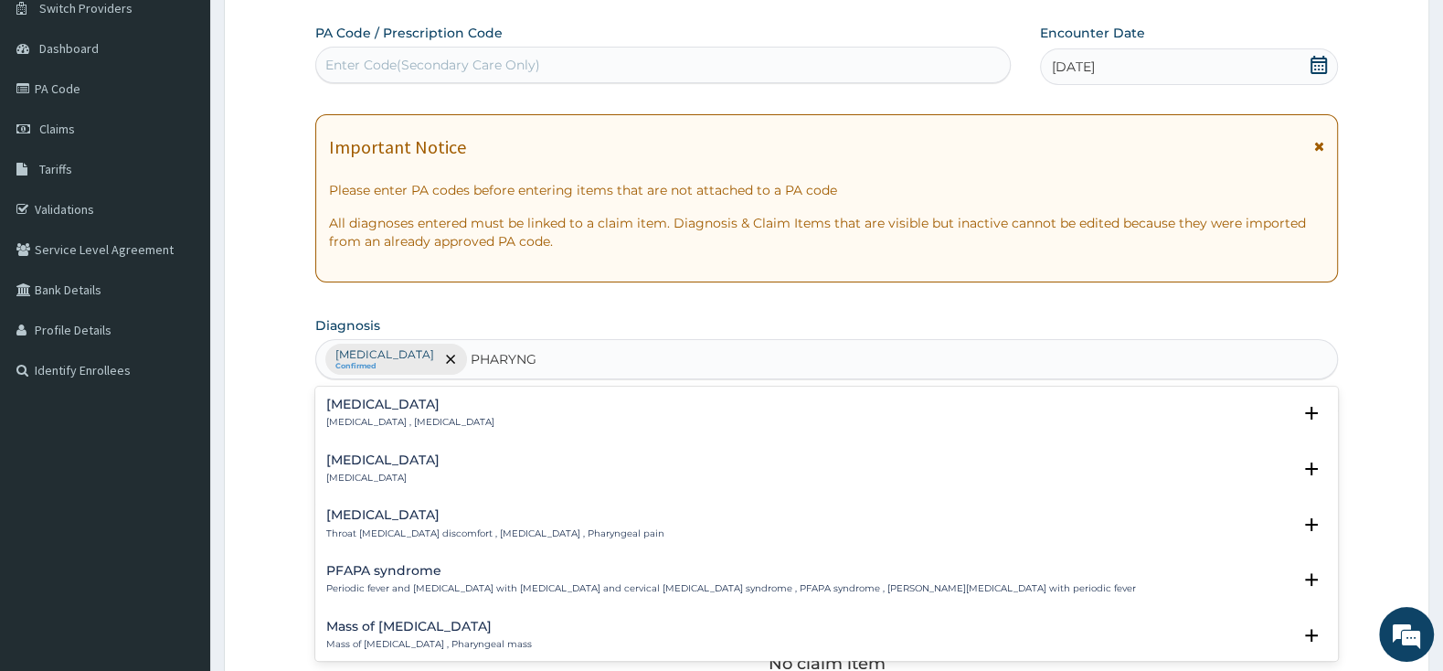
click at [362, 469] on div "[MEDICAL_DATA] [MEDICAL_DATA]" at bounding box center [382, 469] width 113 height 32
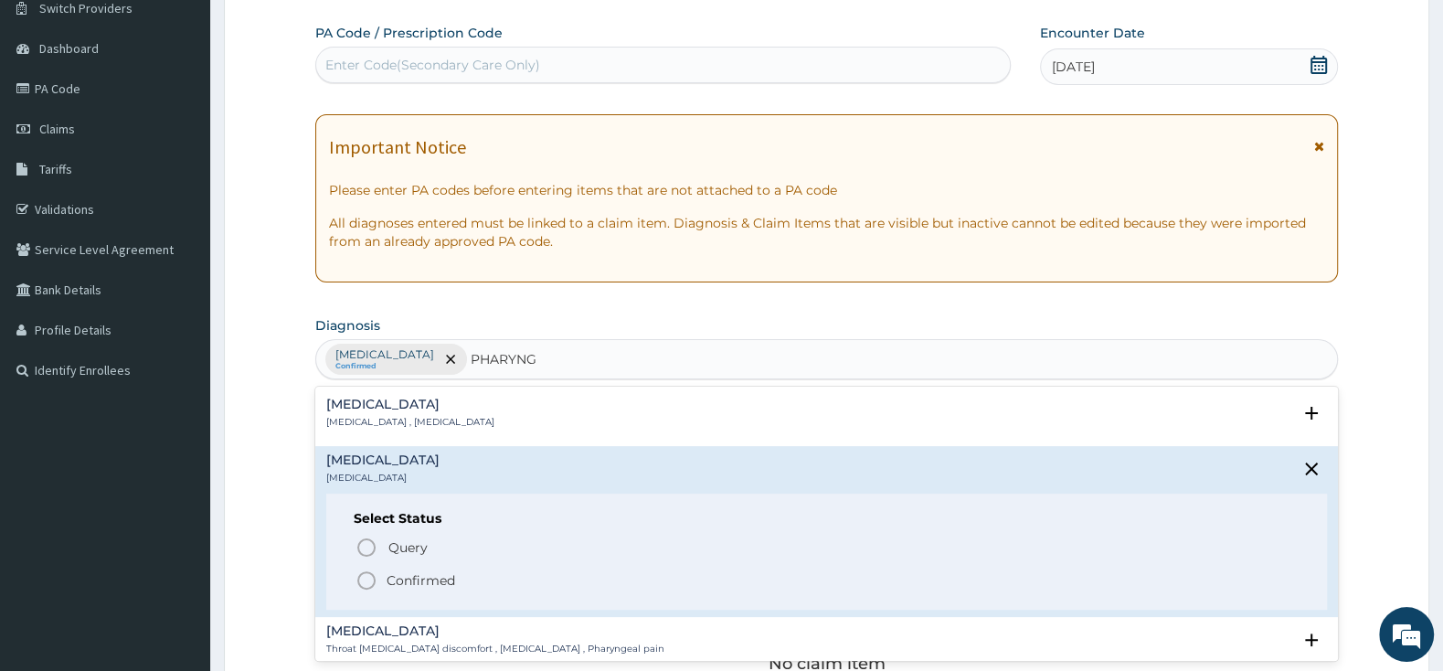
click at [373, 585] on icon "status option filled" at bounding box center [366, 580] width 22 height 22
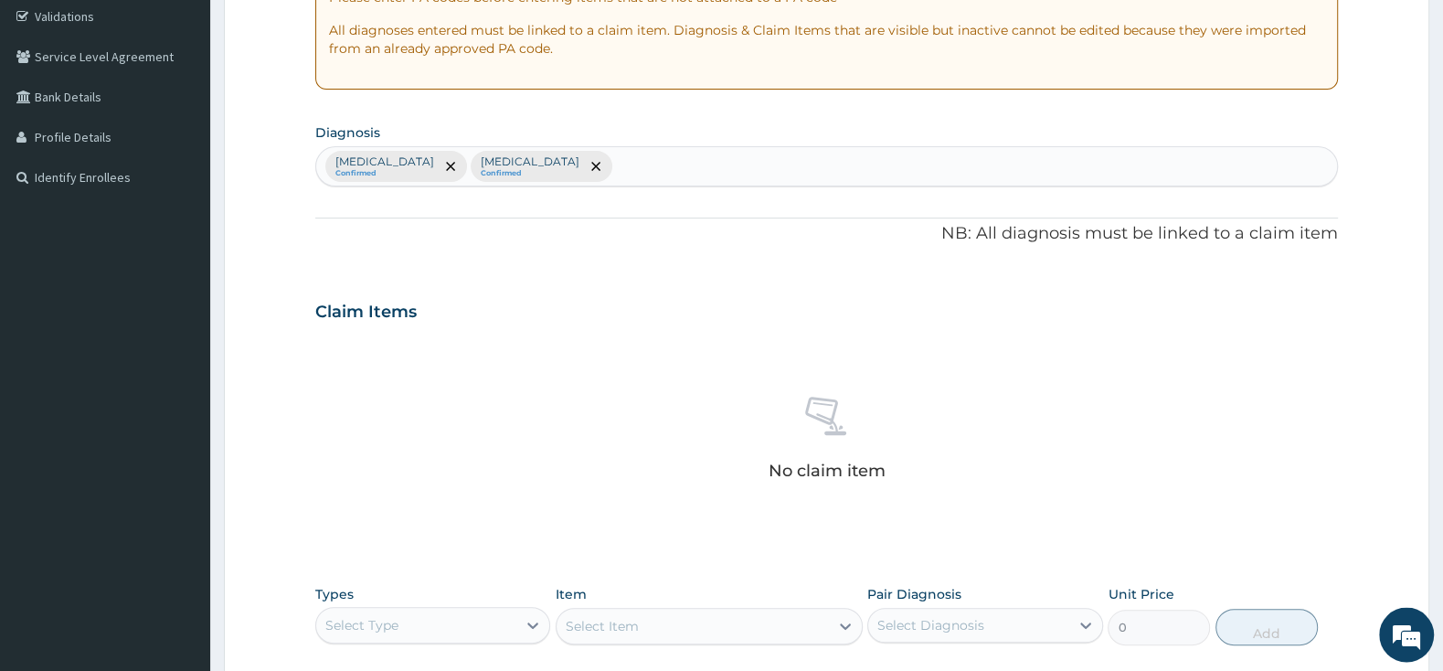
scroll to position [439, 0]
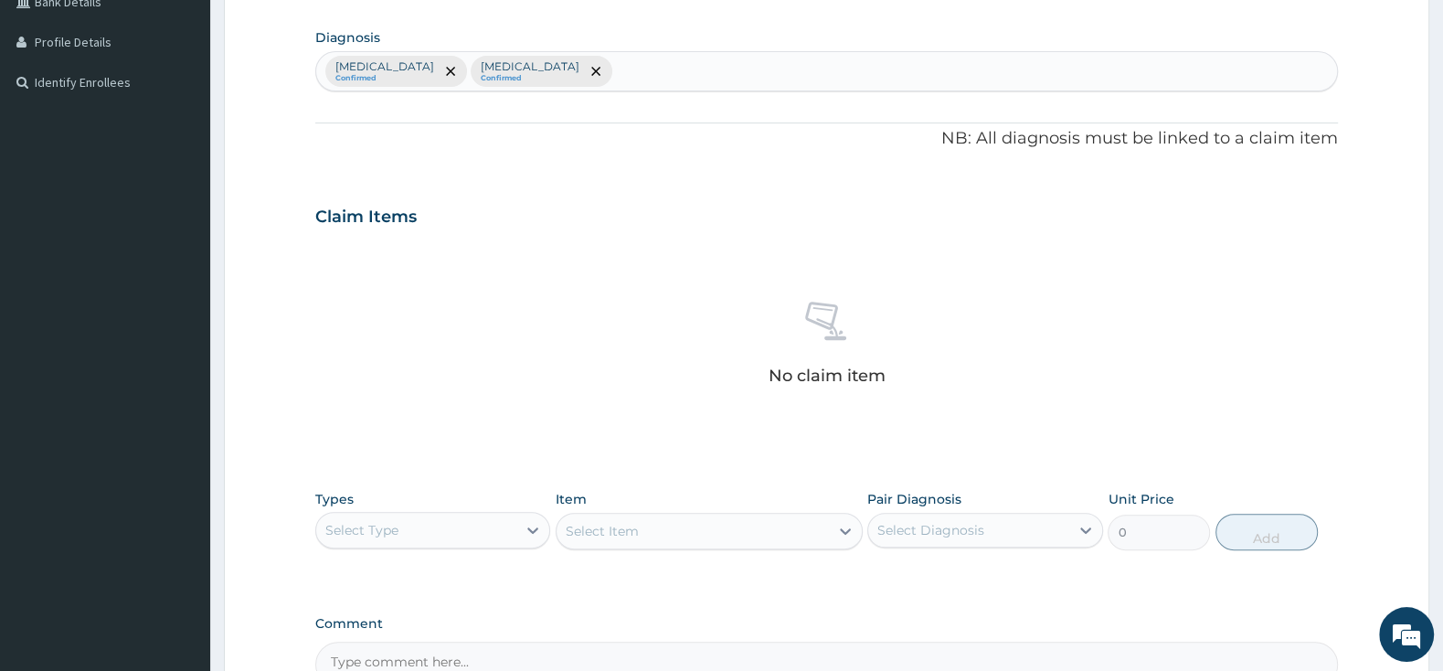
click at [442, 512] on div "Types Select Type" at bounding box center [432, 520] width 235 height 60
click at [456, 535] on div "Select Type" at bounding box center [416, 529] width 200 height 29
click at [439, 631] on div "Procedures" at bounding box center [432, 641] width 235 height 33
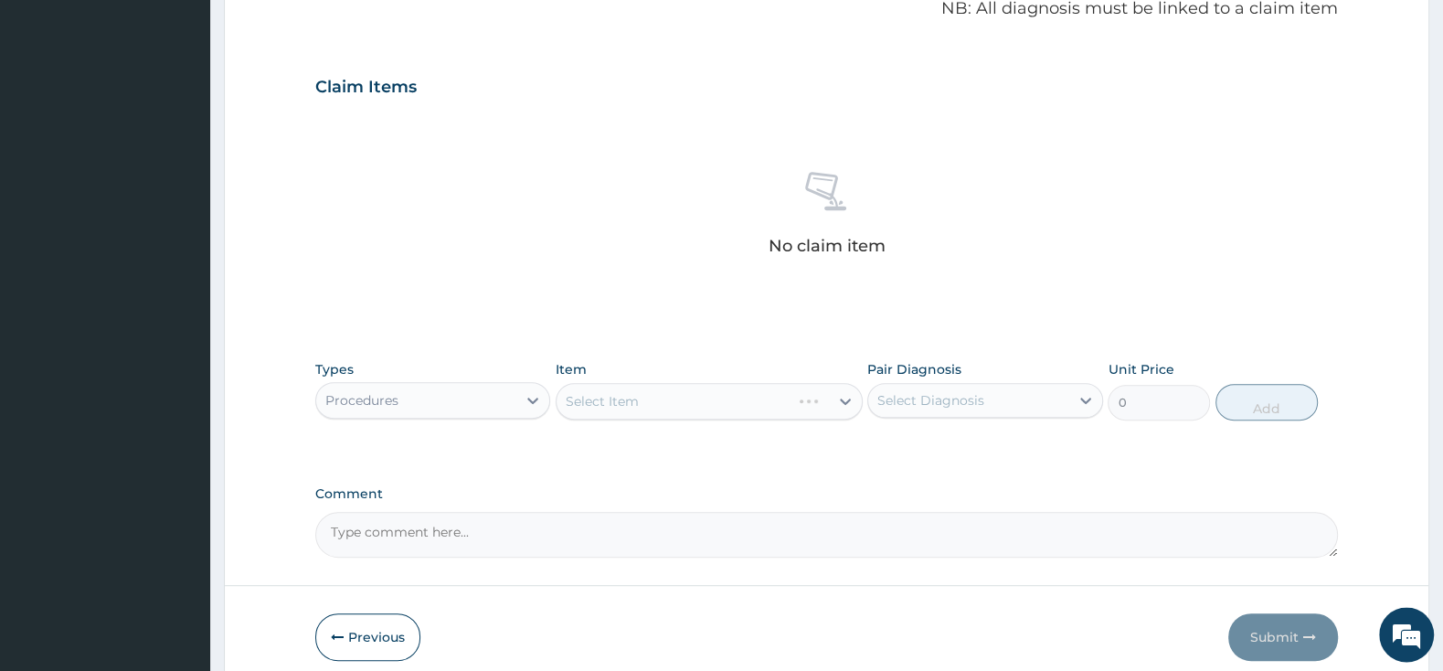
scroll to position [630, 0]
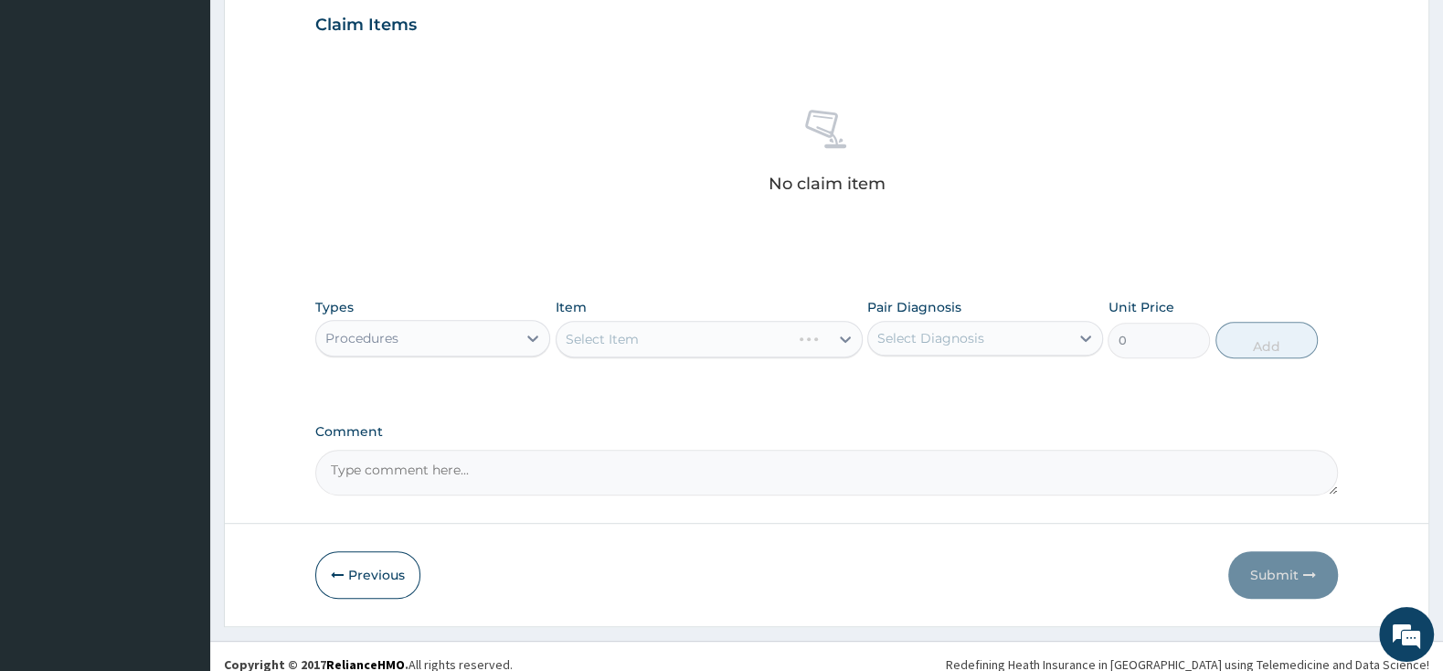
click at [721, 352] on div "Select Item" at bounding box center [708, 339] width 307 height 37
click at [677, 338] on div "Select Item" at bounding box center [708, 339] width 307 height 37
click at [630, 338] on div "Select Item" at bounding box center [602, 339] width 73 height 18
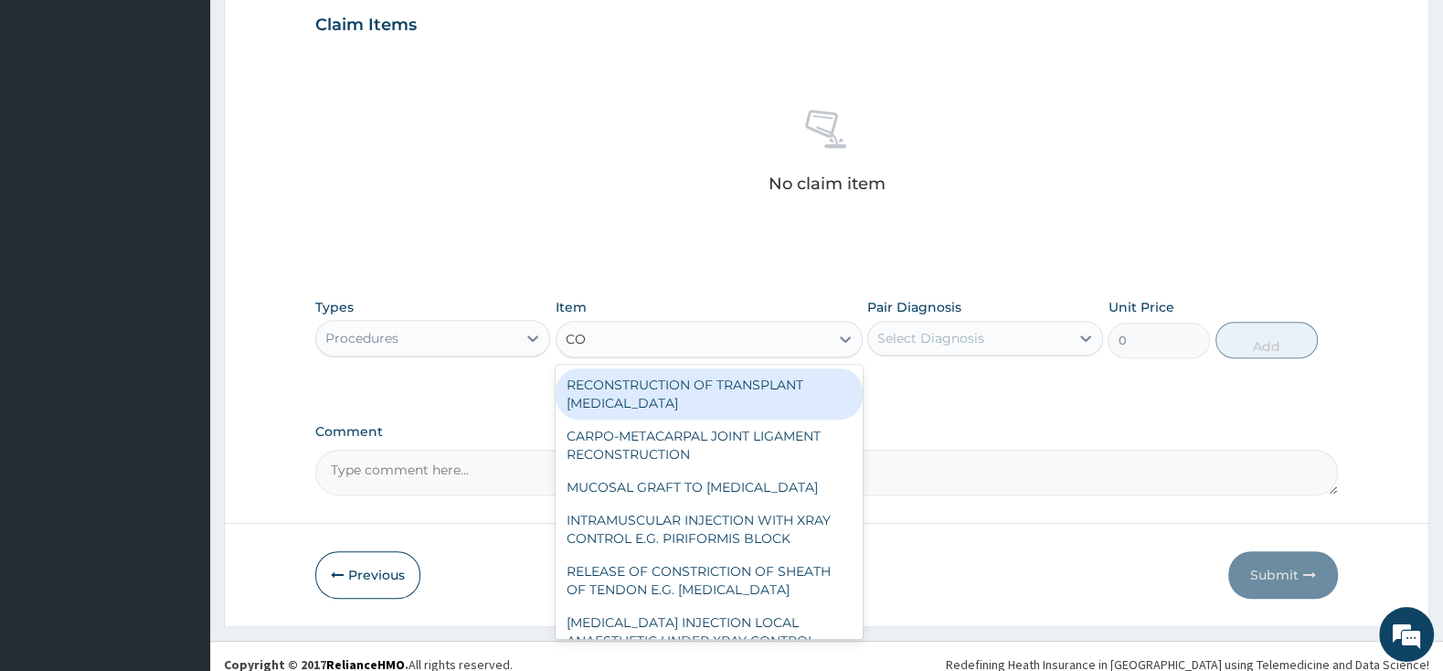
type input "C"
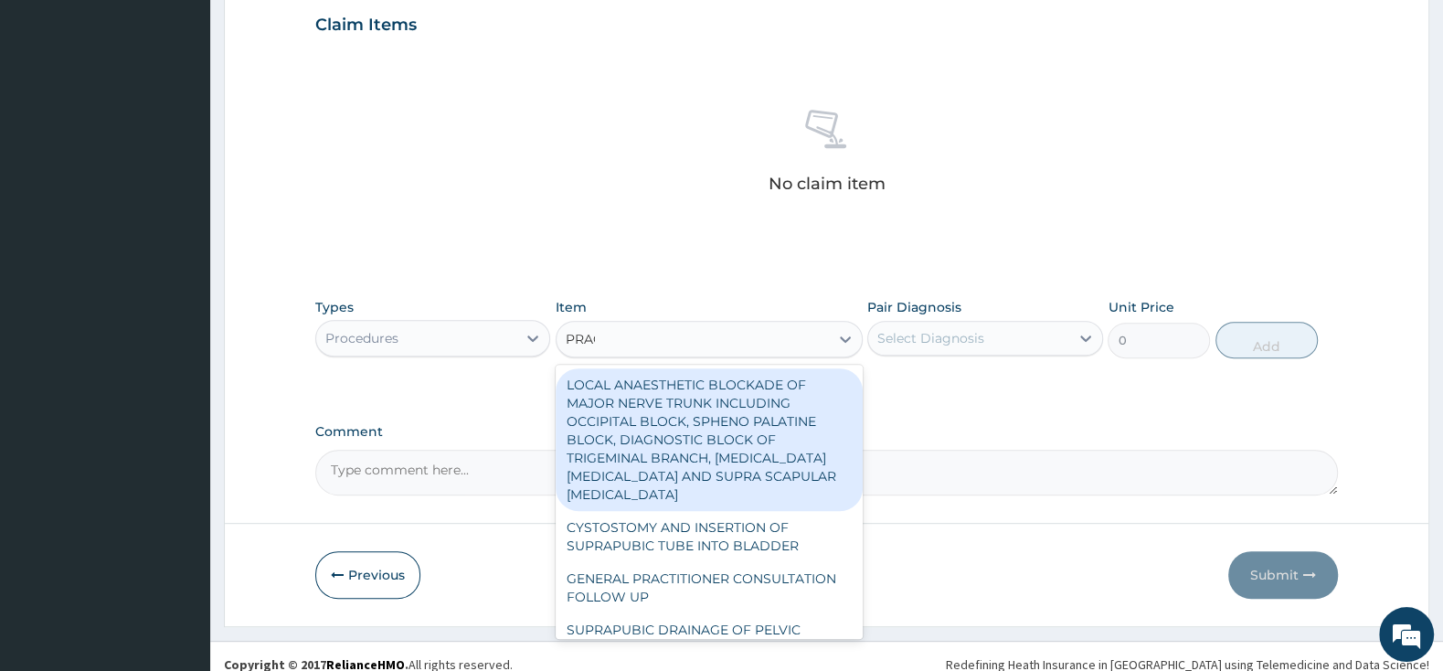
type input "PRACT"
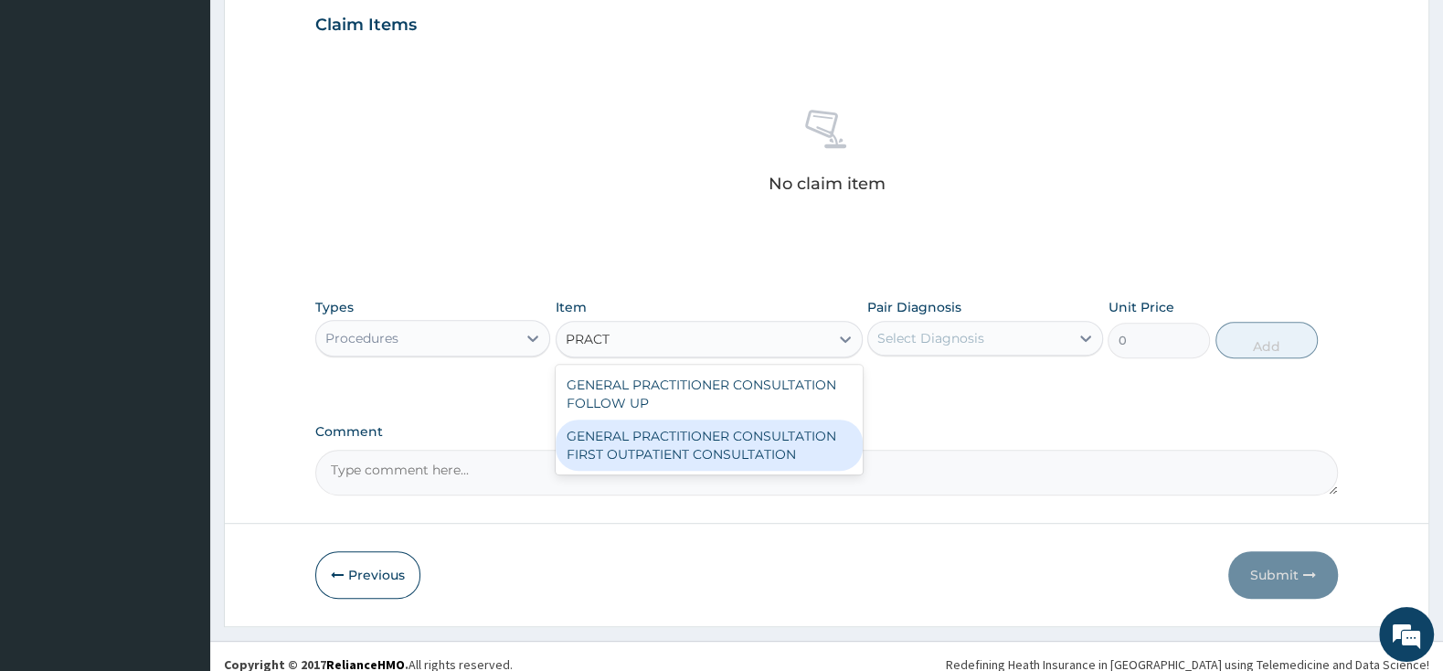
click at [707, 464] on div "GENERAL PRACTITIONER CONSULTATION FIRST OUTPATIENT CONSULTATION" at bounding box center [708, 444] width 307 height 51
type input "3000"
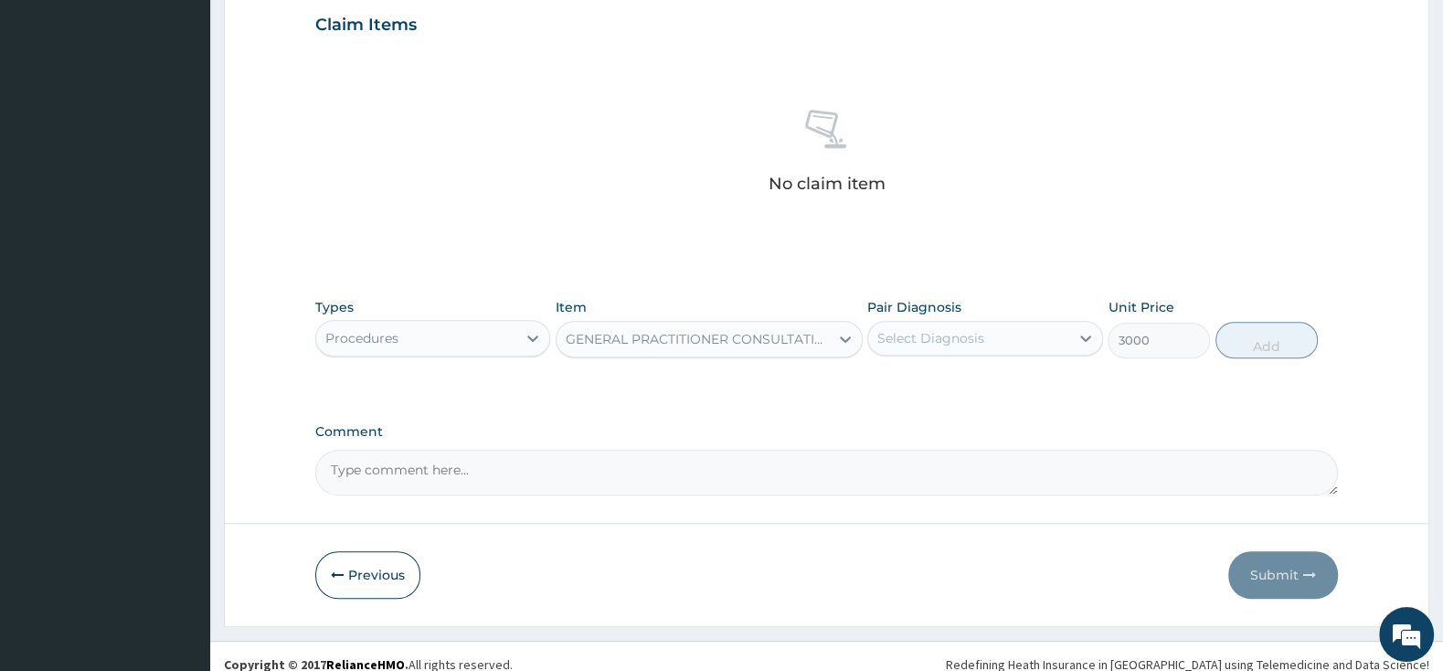
click at [926, 333] on div "Select Diagnosis" at bounding box center [930, 338] width 107 height 18
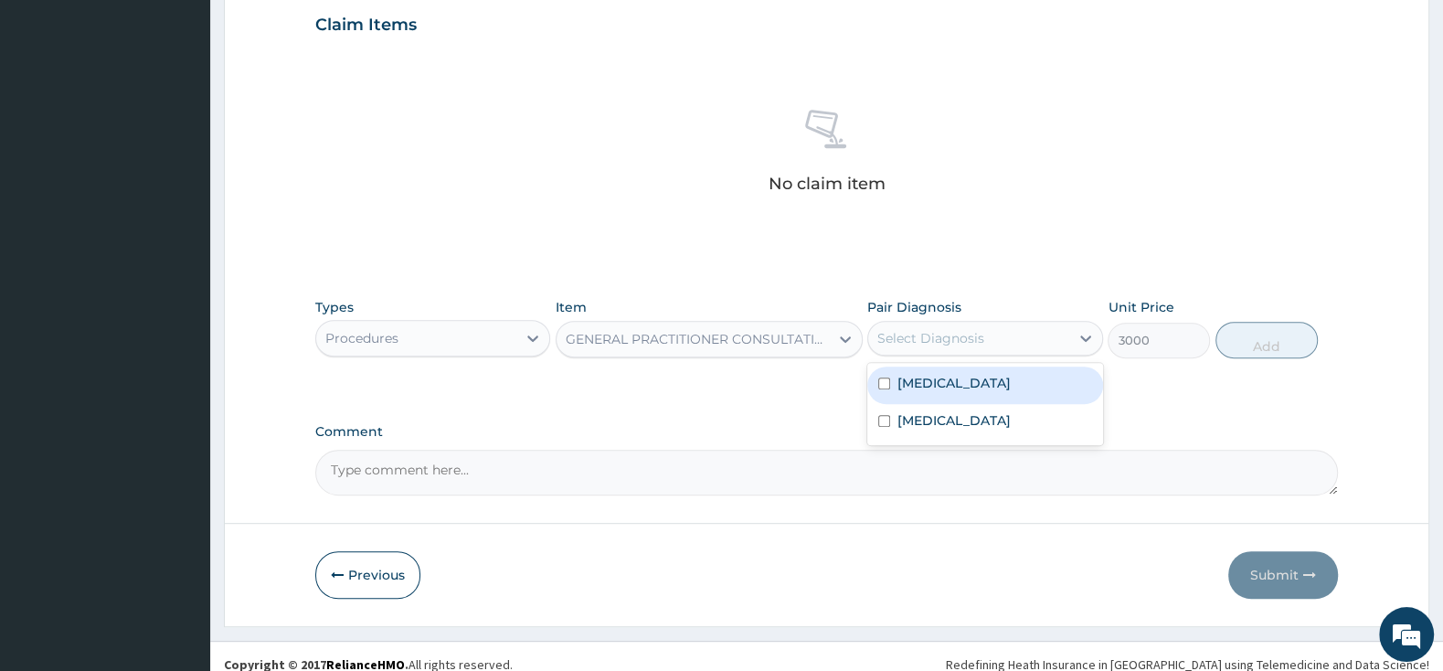
click at [885, 378] on div "[MEDICAL_DATA]" at bounding box center [984, 384] width 235 height 37
checkbox input "true"
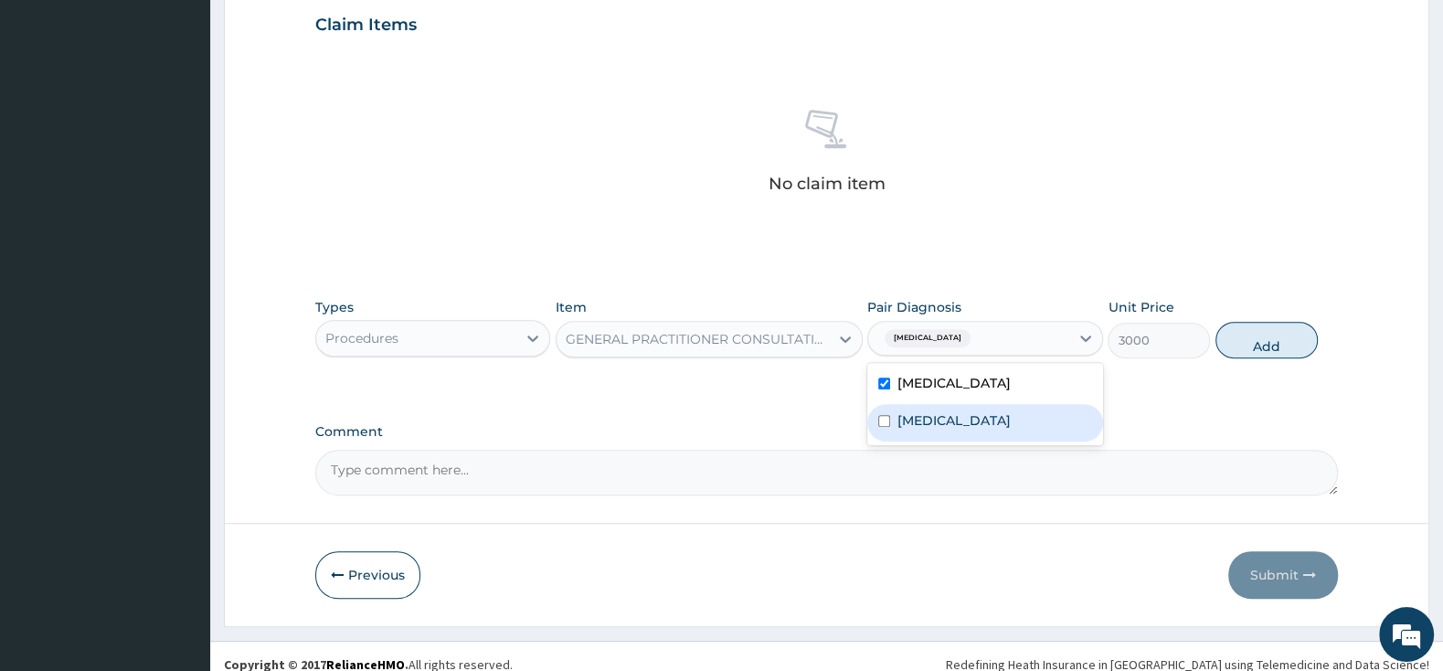
click at [887, 427] on input "checkbox" at bounding box center [884, 421] width 12 height 12
checkbox input "true"
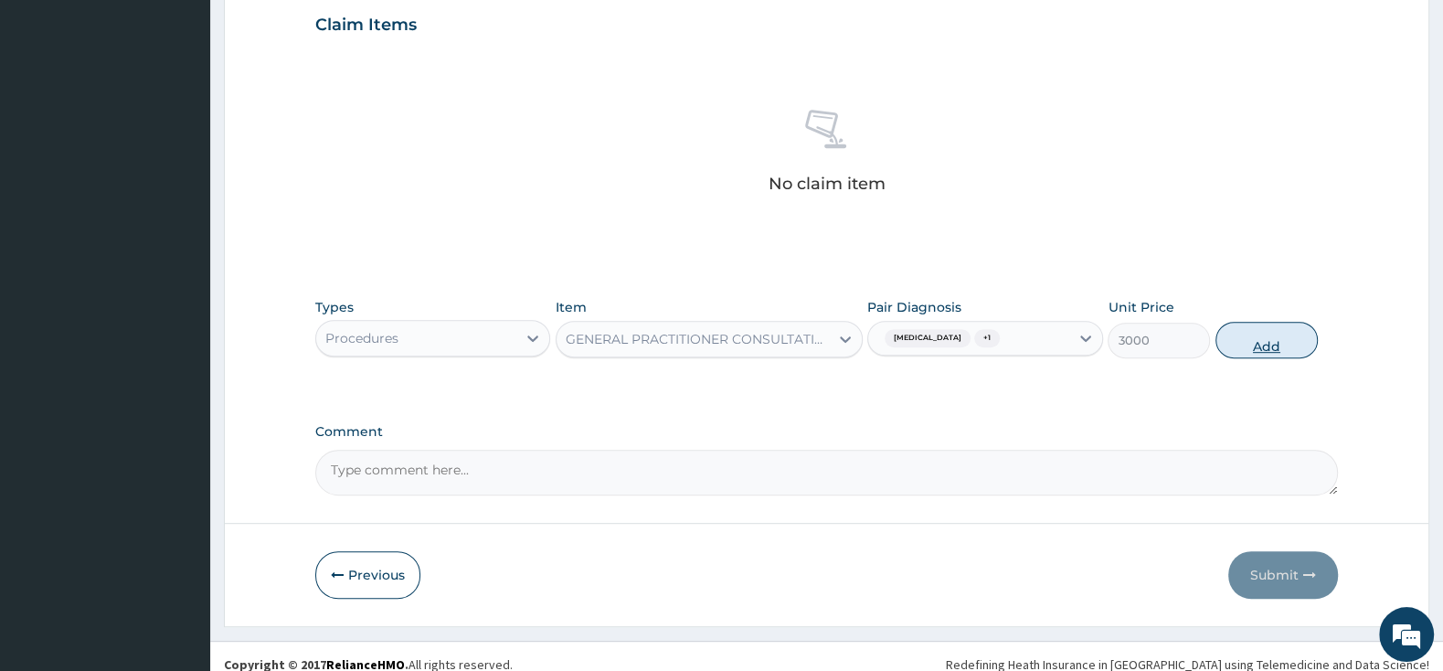
click at [1264, 339] on button "Add" at bounding box center [1266, 340] width 102 height 37
type input "0"
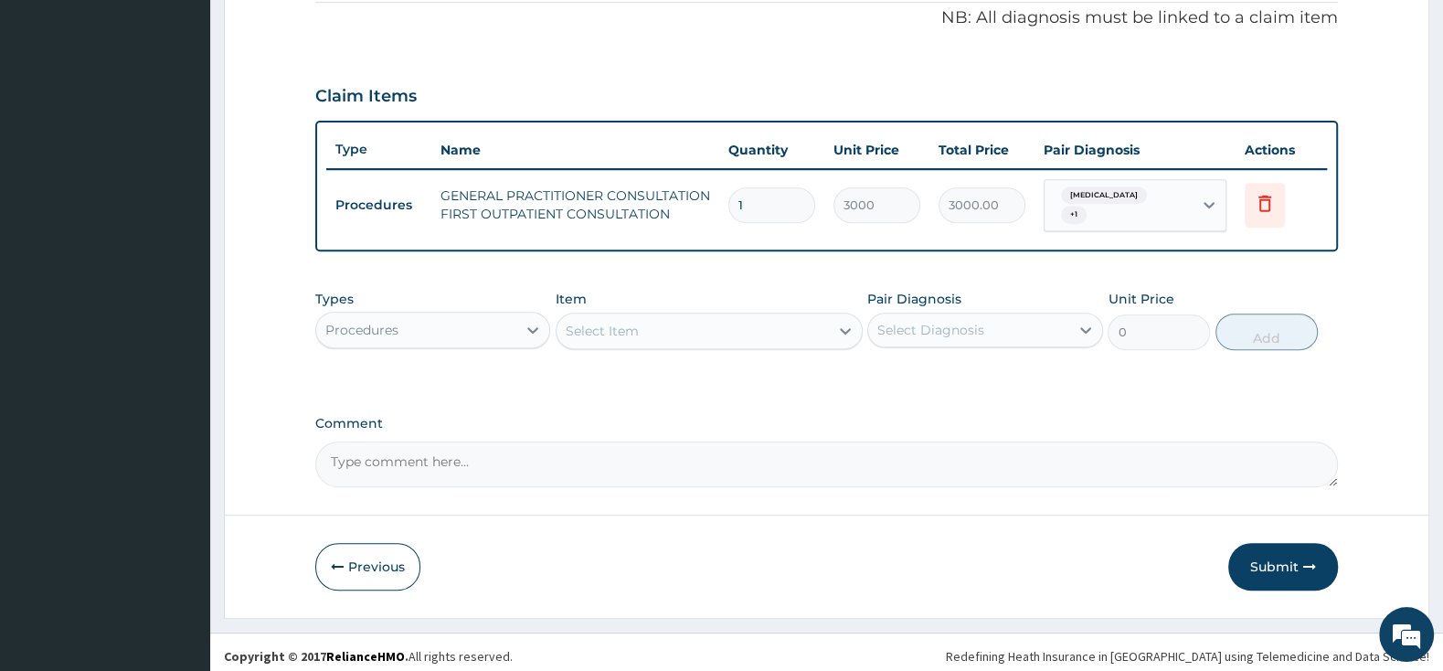
click at [633, 316] on div "Select Item" at bounding box center [692, 330] width 272 height 29
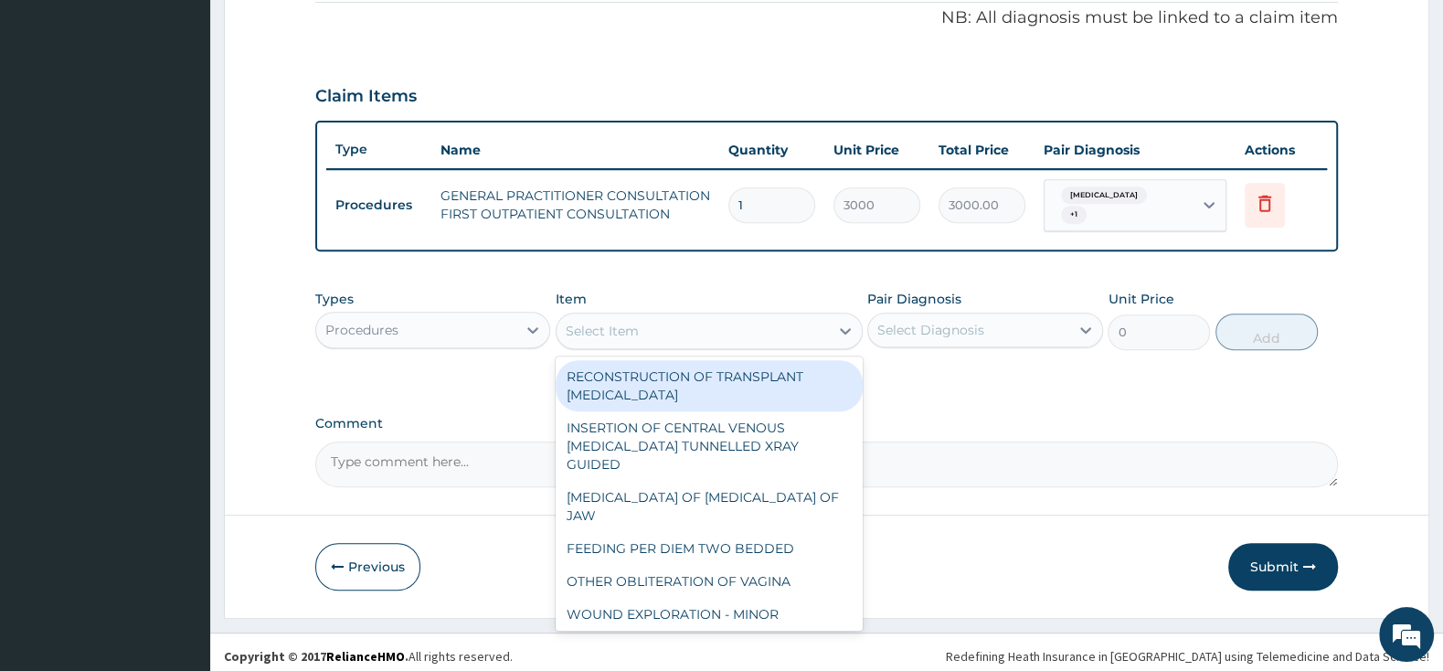
click at [489, 312] on div "Procedures" at bounding box center [432, 330] width 235 height 37
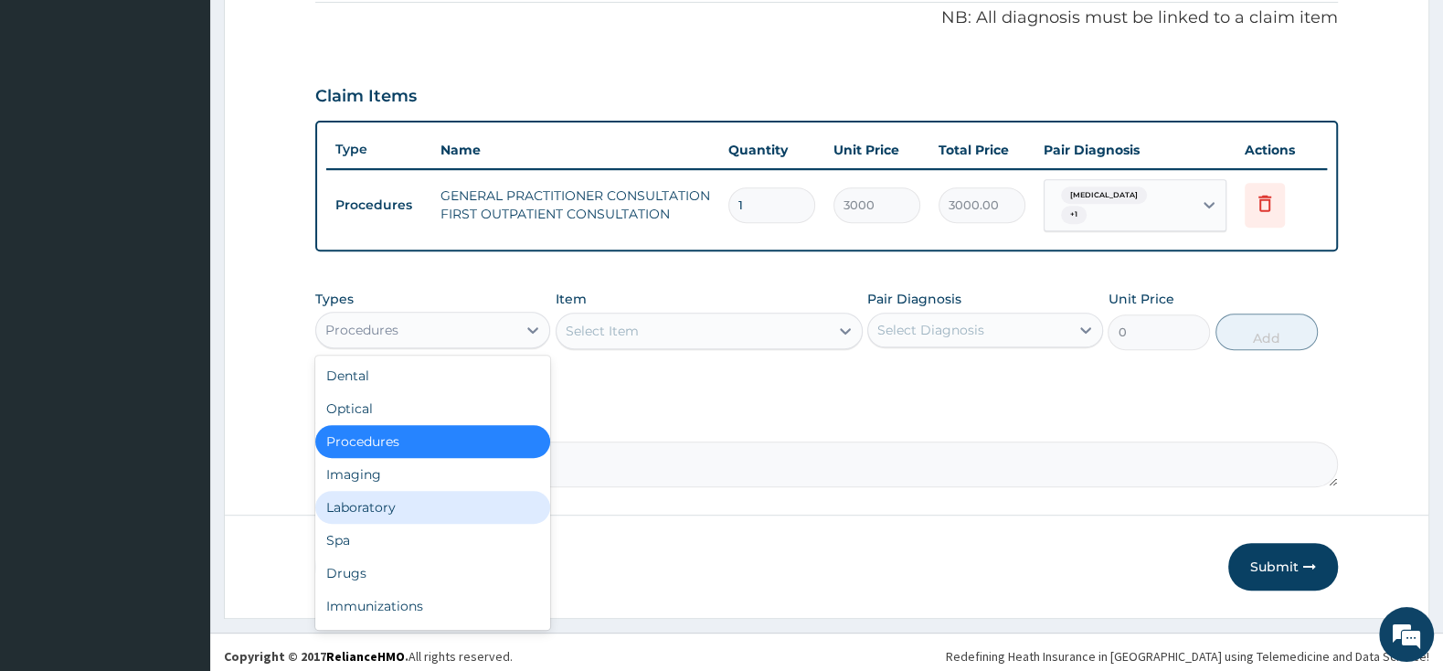
click at [493, 497] on div "Laboratory" at bounding box center [432, 507] width 235 height 33
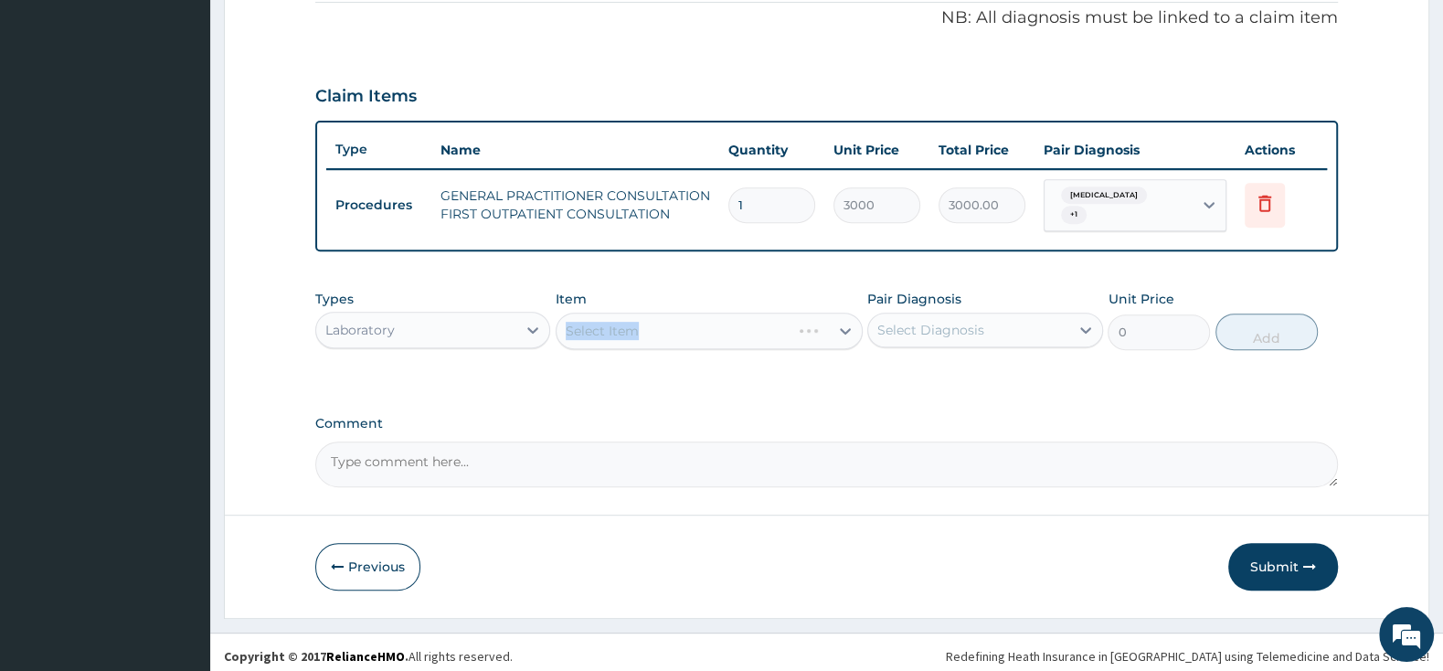
click at [639, 323] on div "Select Item" at bounding box center [708, 330] width 307 height 37
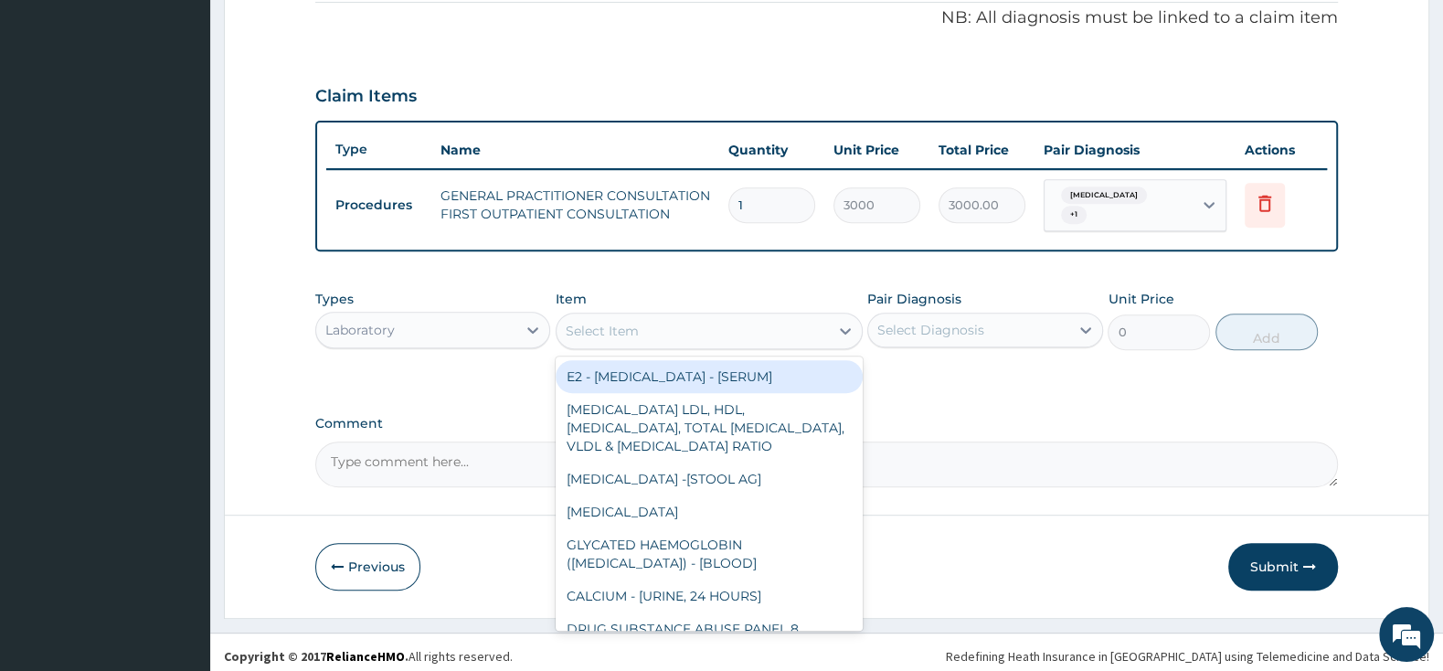
click at [715, 316] on div "Select Item" at bounding box center [692, 330] width 272 height 29
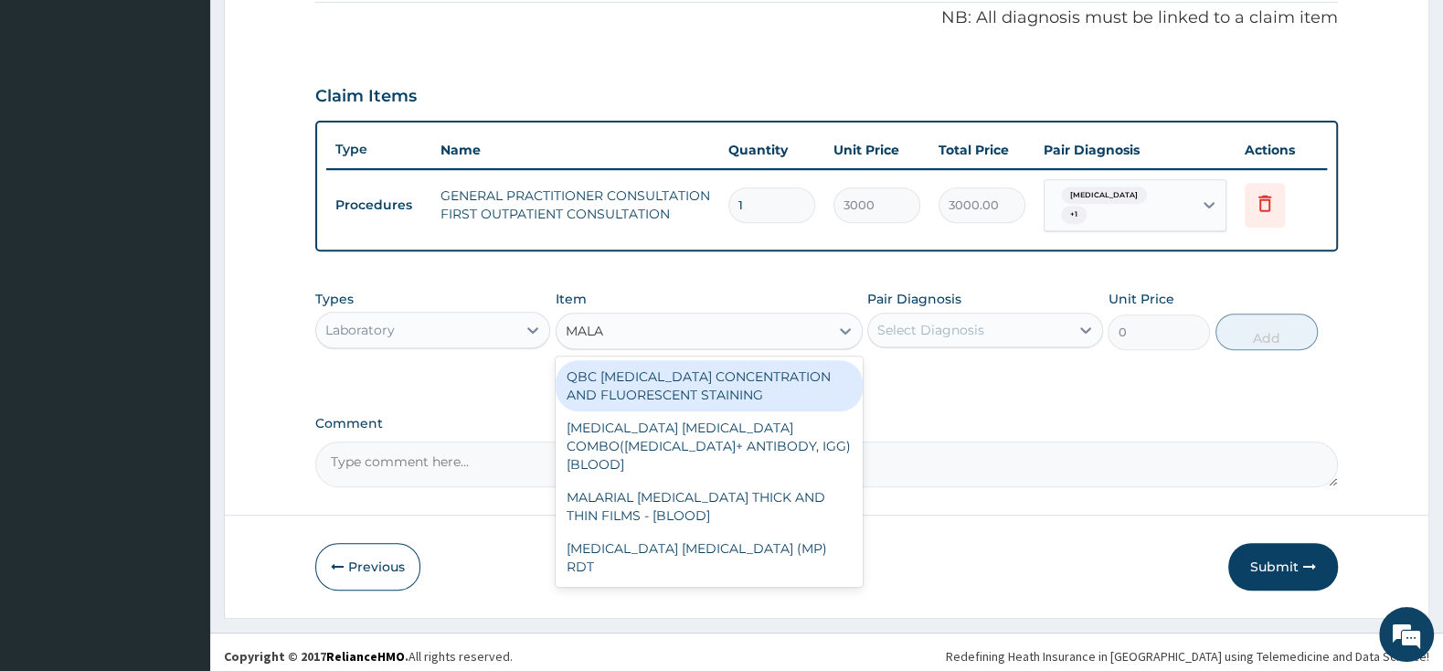
type input "MALAR"
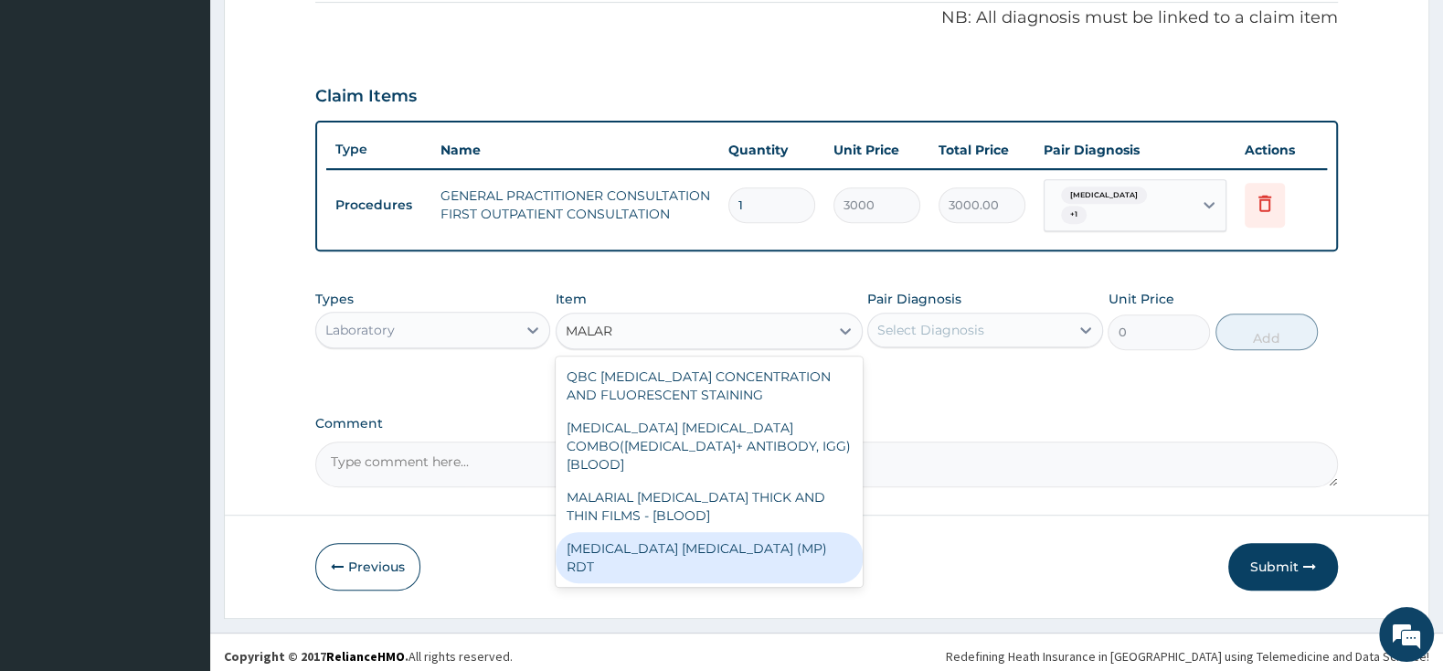
click at [834, 532] on div "MALARIA PARASITE (MP) RDT" at bounding box center [708, 557] width 307 height 51
type input "1500"
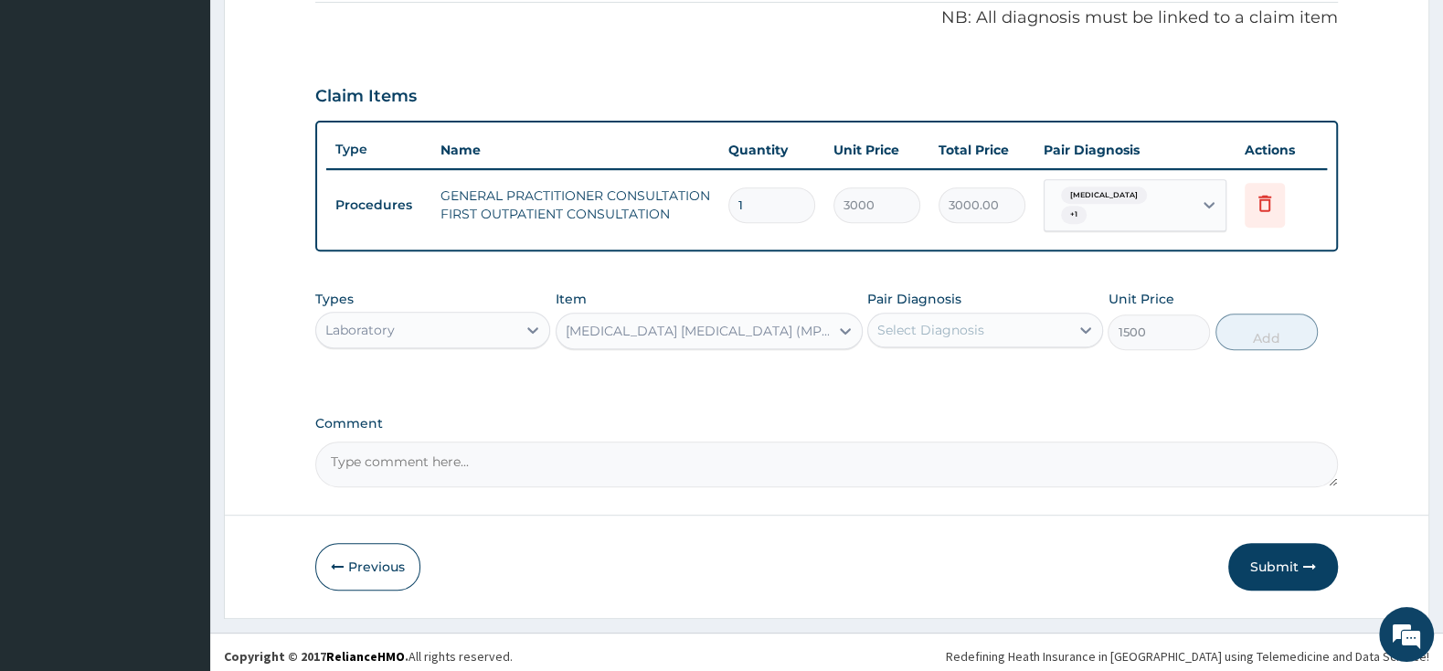
click at [971, 321] on div "Select Diagnosis" at bounding box center [930, 330] width 107 height 18
click at [886, 370] on input "checkbox" at bounding box center [884, 376] width 12 height 12
checkbox input "true"
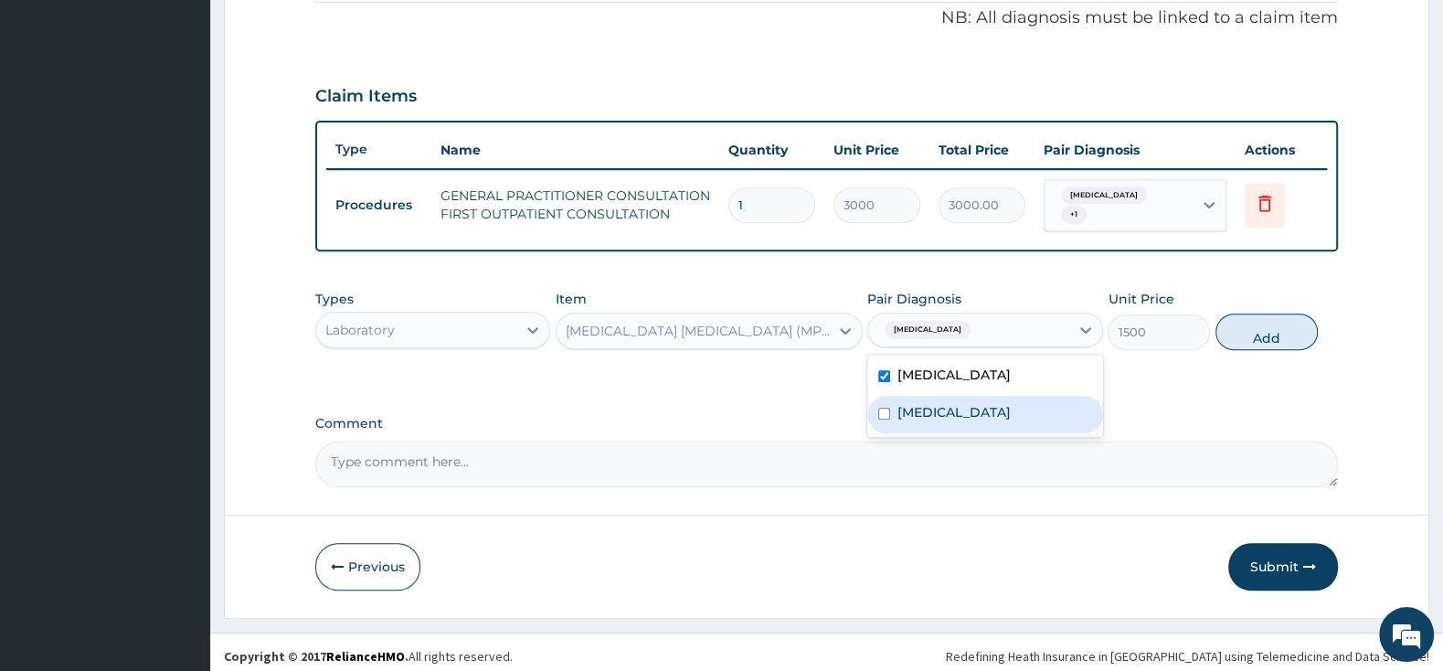
click at [886, 410] on input "checkbox" at bounding box center [884, 413] width 12 height 12
checkbox input "true"
click at [1270, 327] on button "Add" at bounding box center [1266, 331] width 102 height 37
type input "0"
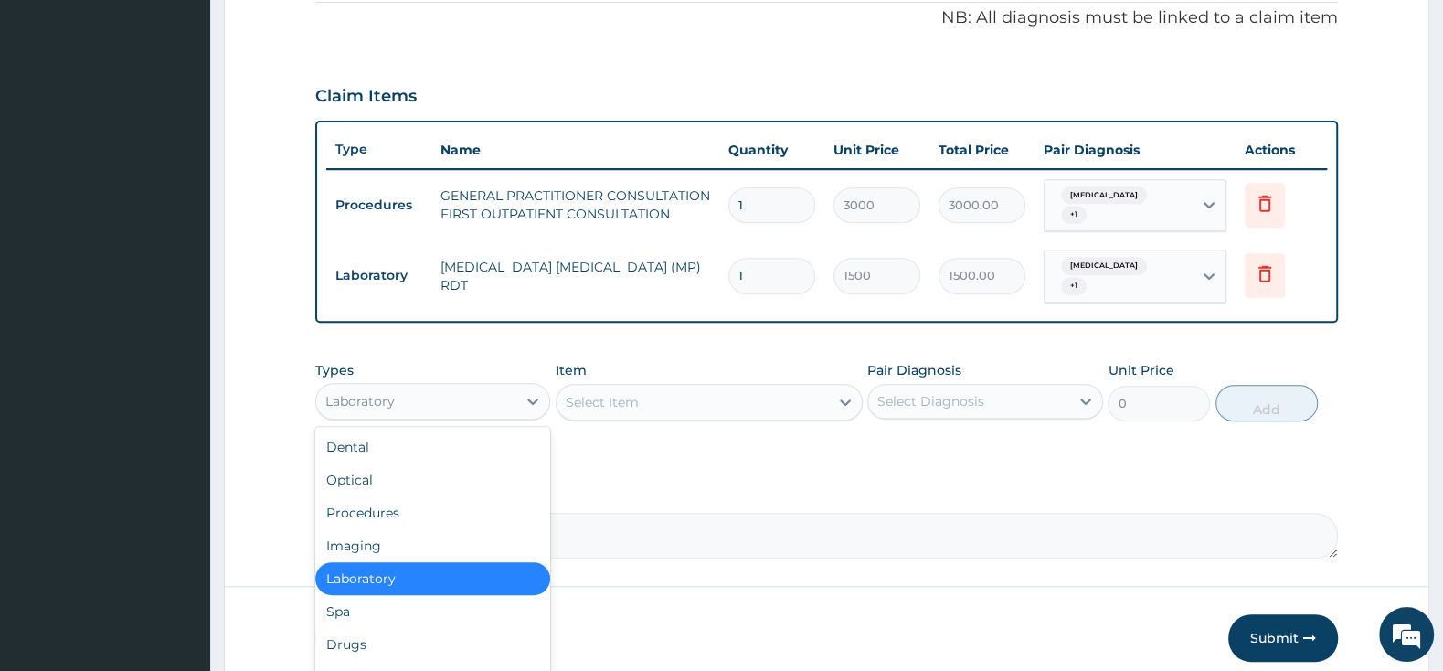
click at [460, 386] on div "Laboratory" at bounding box center [416, 400] width 200 height 29
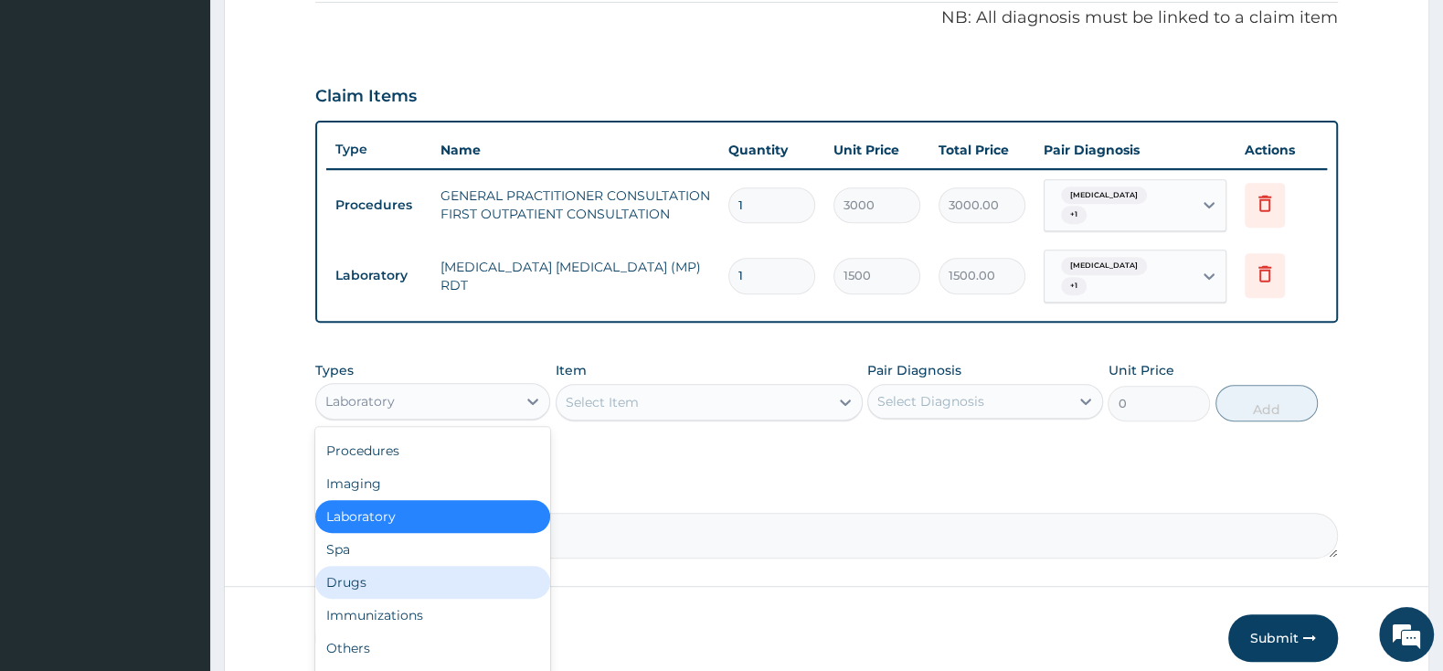
click at [409, 566] on div "Drugs" at bounding box center [432, 582] width 235 height 33
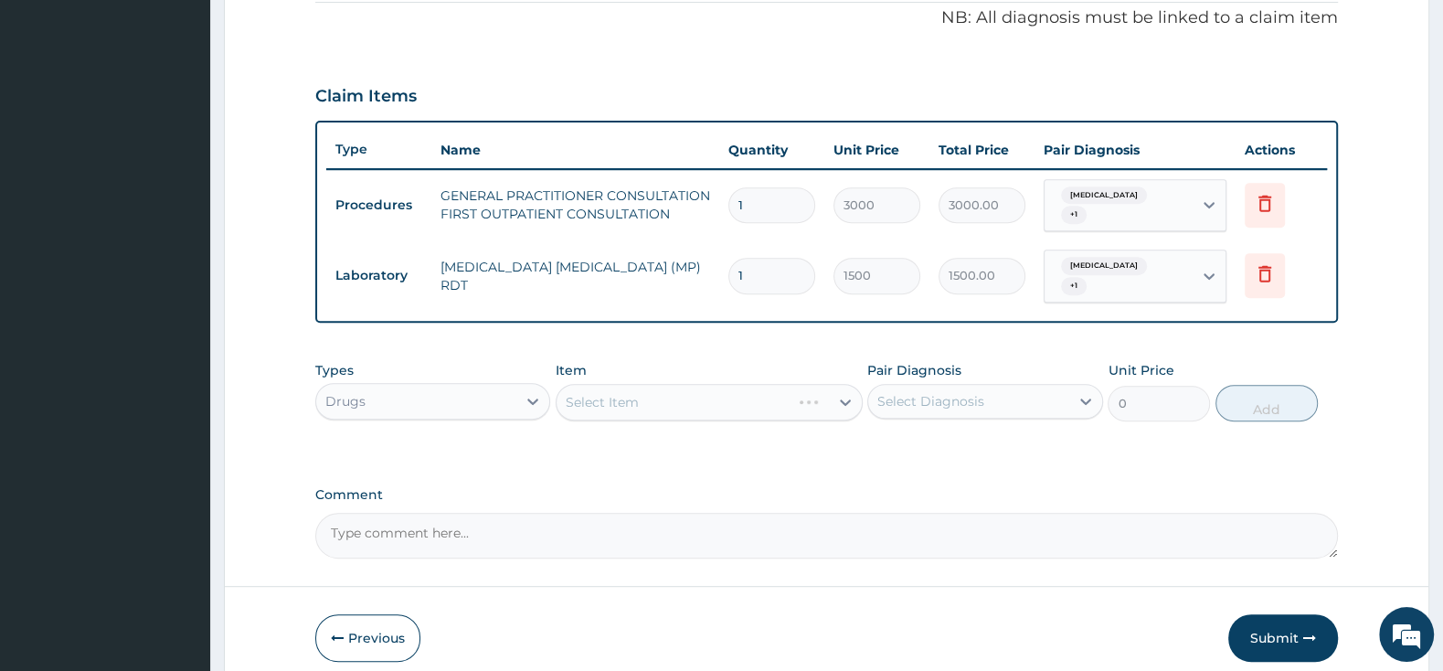
click at [606, 387] on div "Select Item" at bounding box center [708, 402] width 307 height 37
click at [607, 387] on div "Select Item" at bounding box center [708, 402] width 307 height 37
click at [683, 384] on div "Select Item" at bounding box center [708, 402] width 307 height 37
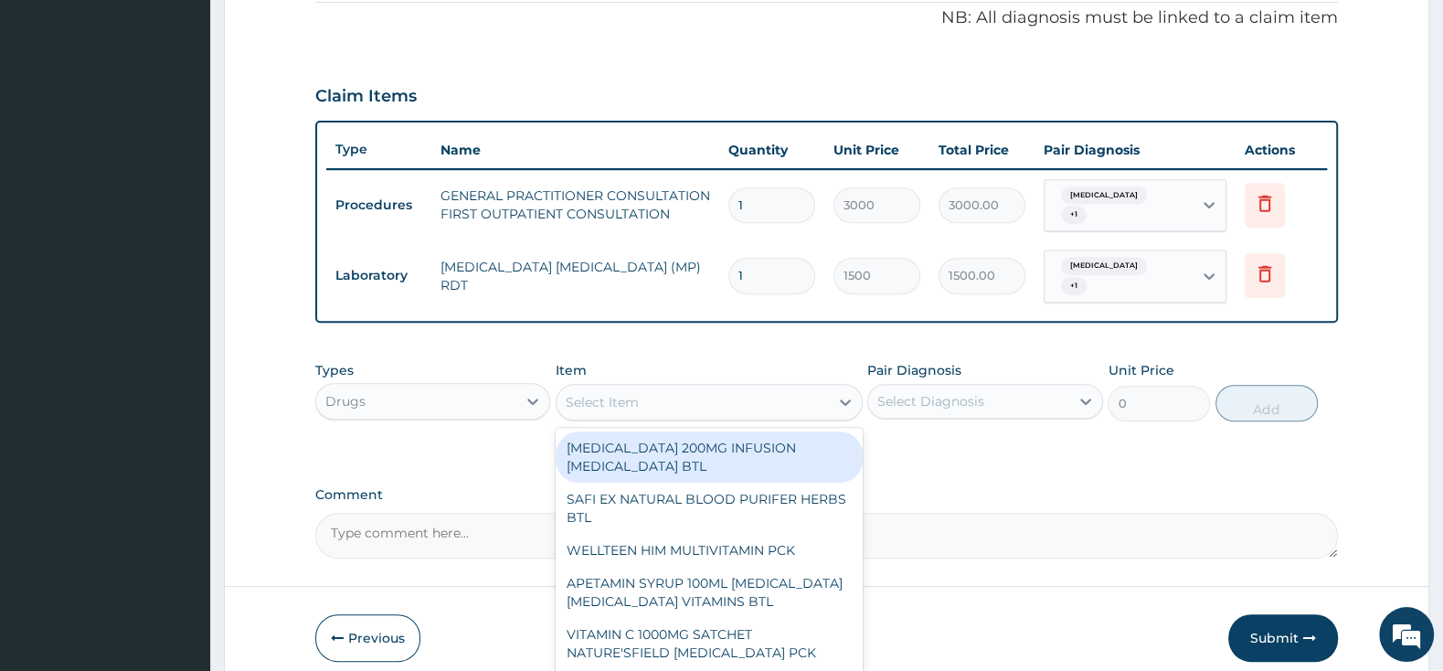
click at [690, 387] on div "Select Item" at bounding box center [692, 401] width 272 height 29
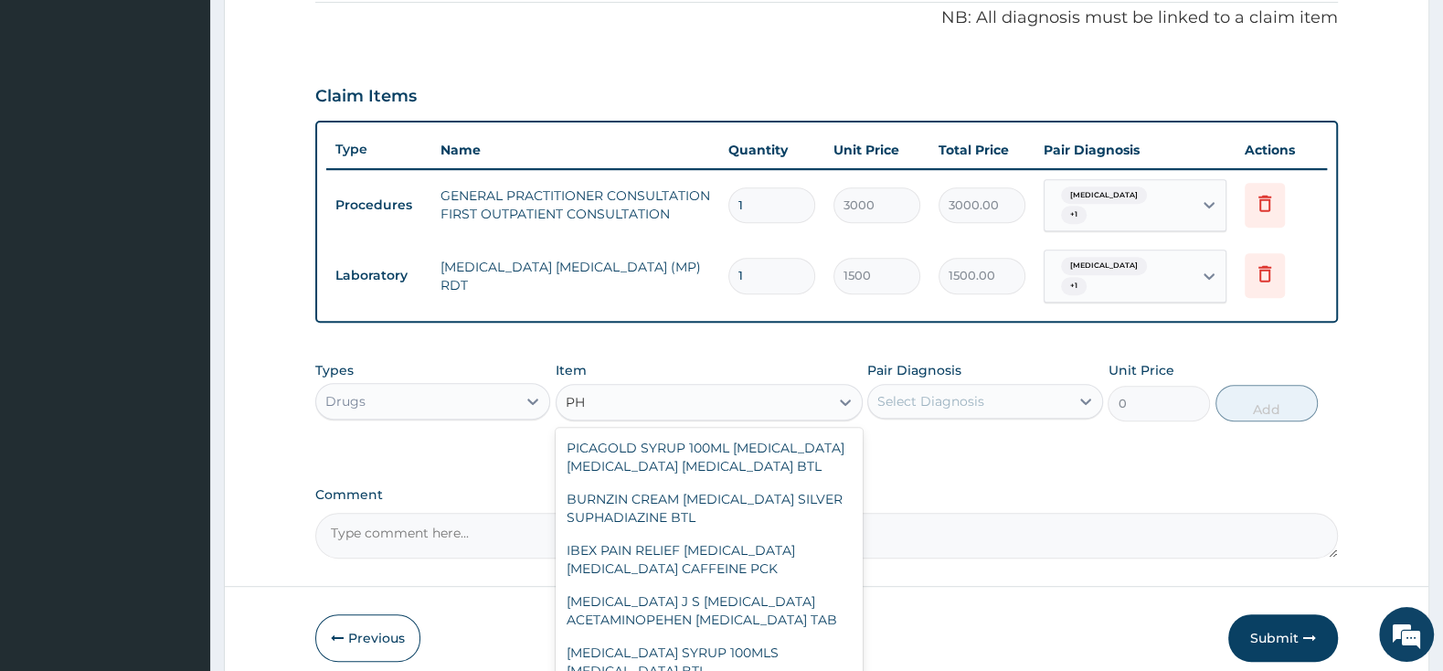
type input "P"
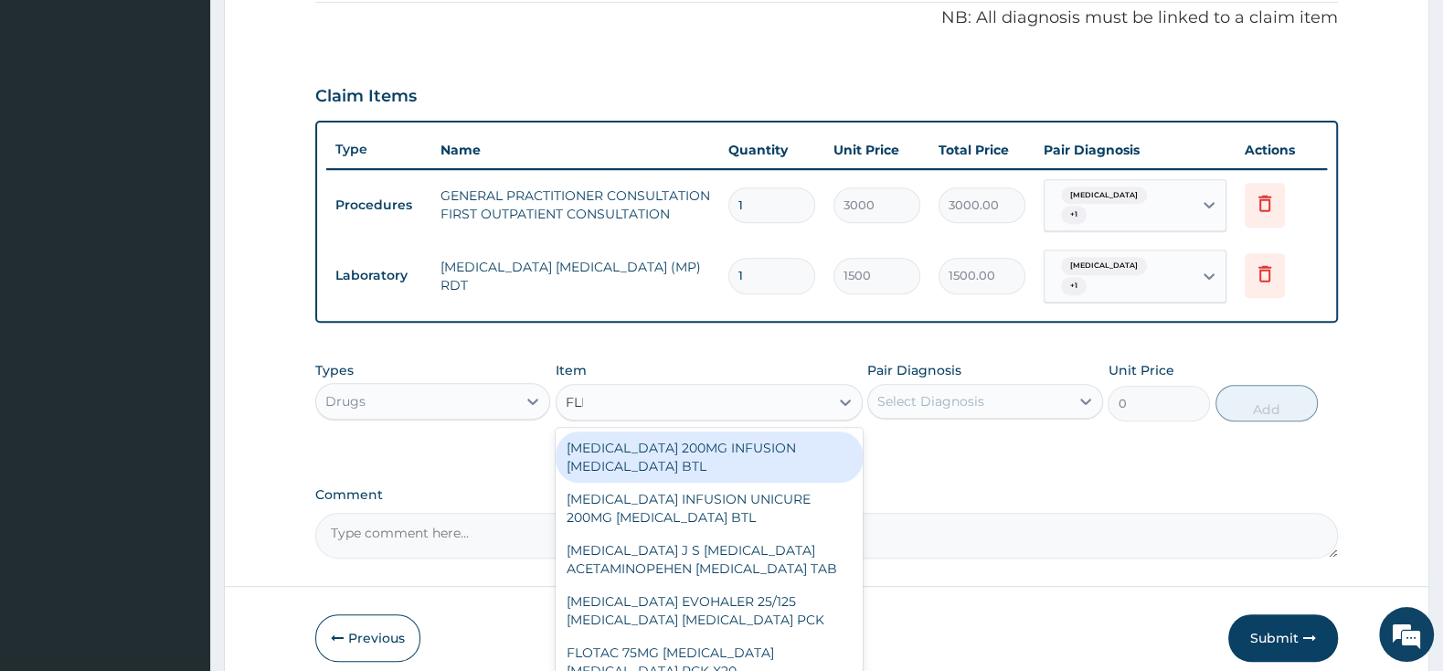
type input "FLEM"
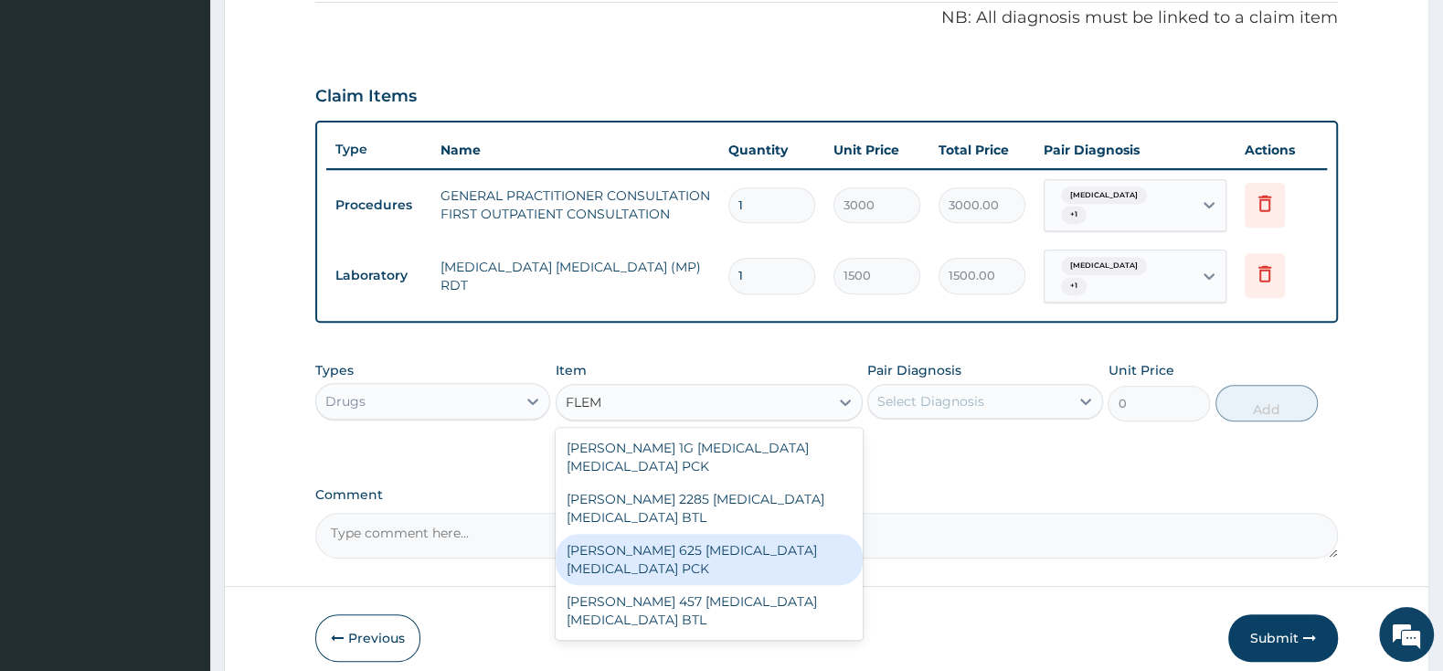
click at [703, 534] on div "FLEMING 625 AMOXICILLIN CLAVULANIC ACID PCK" at bounding box center [708, 559] width 307 height 51
type input "2300"
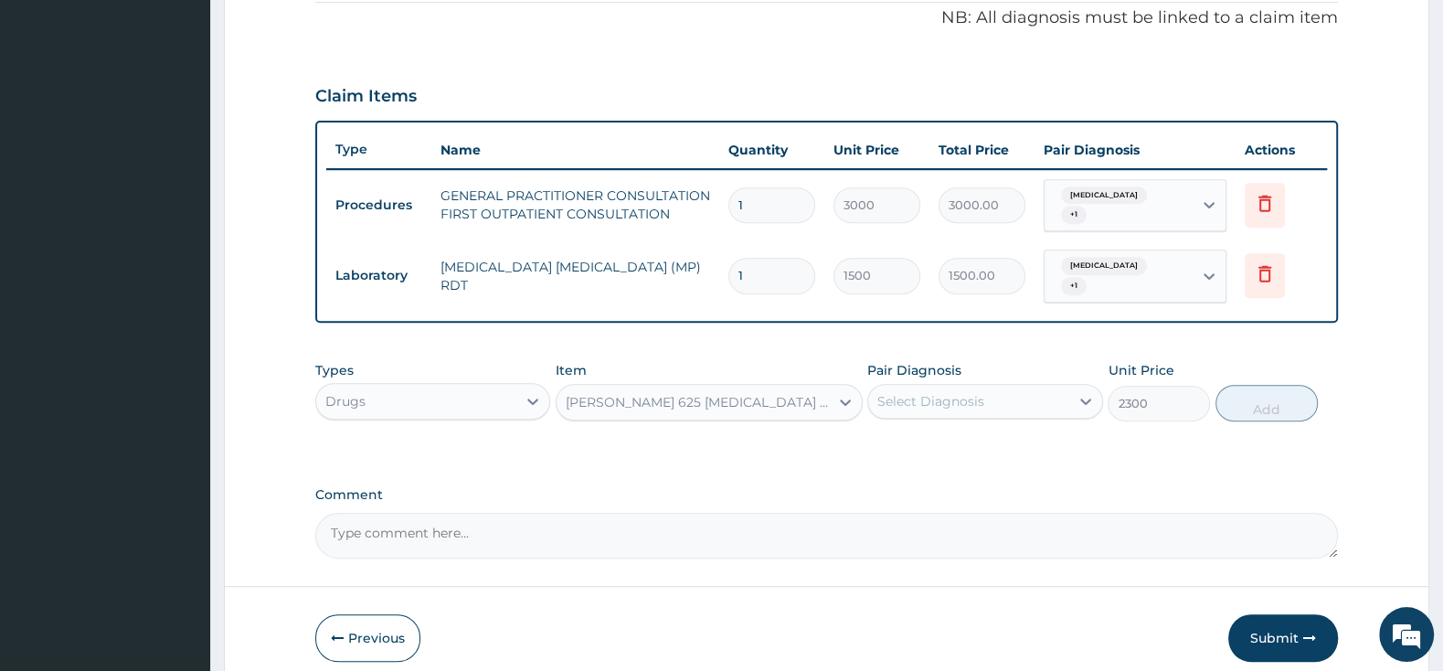
click at [918, 386] on div "Select Diagnosis" at bounding box center [968, 400] width 200 height 29
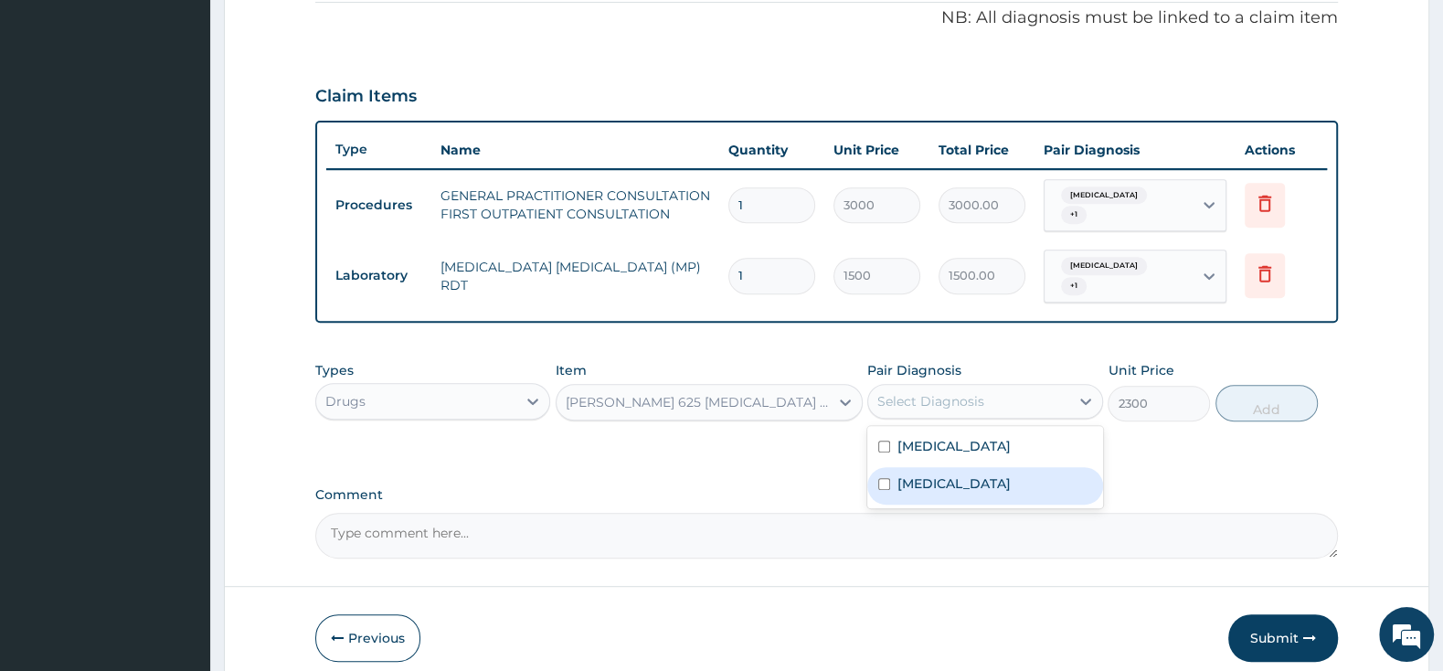
drag, startPoint x: 875, startPoint y: 473, endPoint x: 944, endPoint y: 458, distance: 70.3
click at [876, 473] on div "Pharyngitis" at bounding box center [984, 485] width 235 height 37
checkbox input "true"
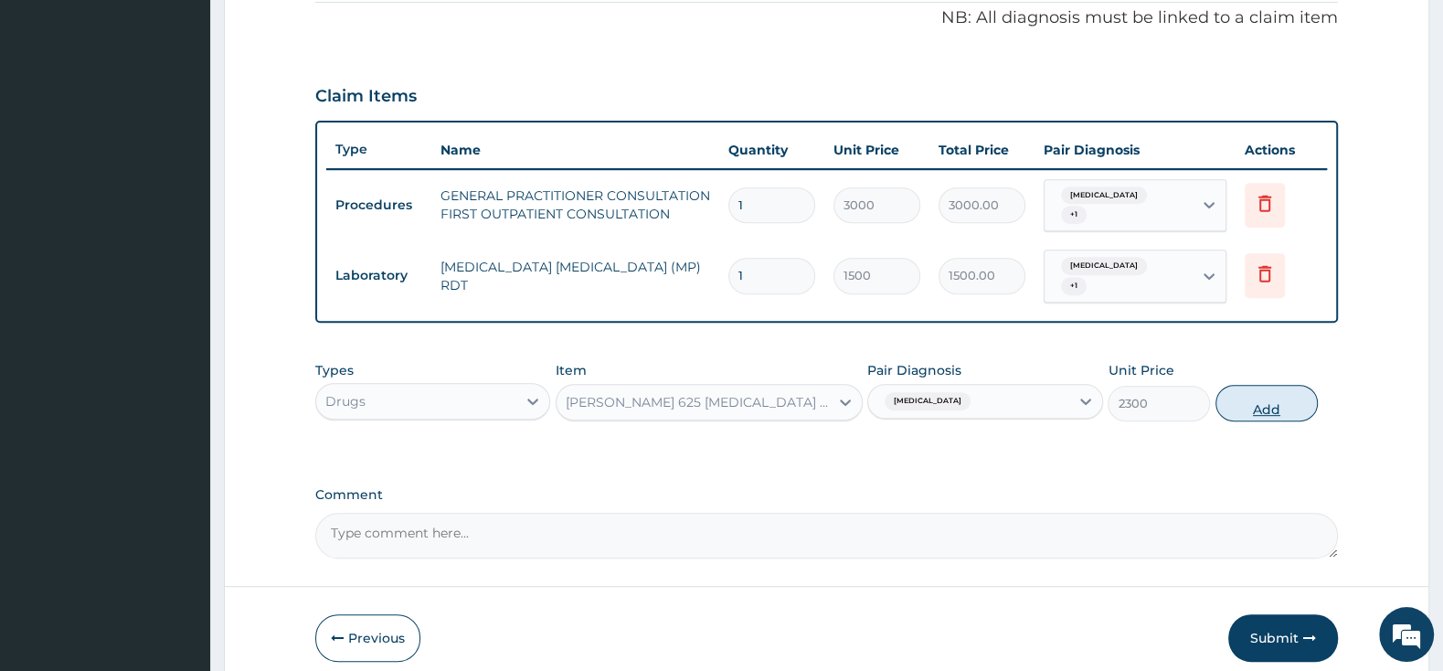
click at [1252, 385] on button "Add" at bounding box center [1266, 403] width 102 height 37
type input "0"
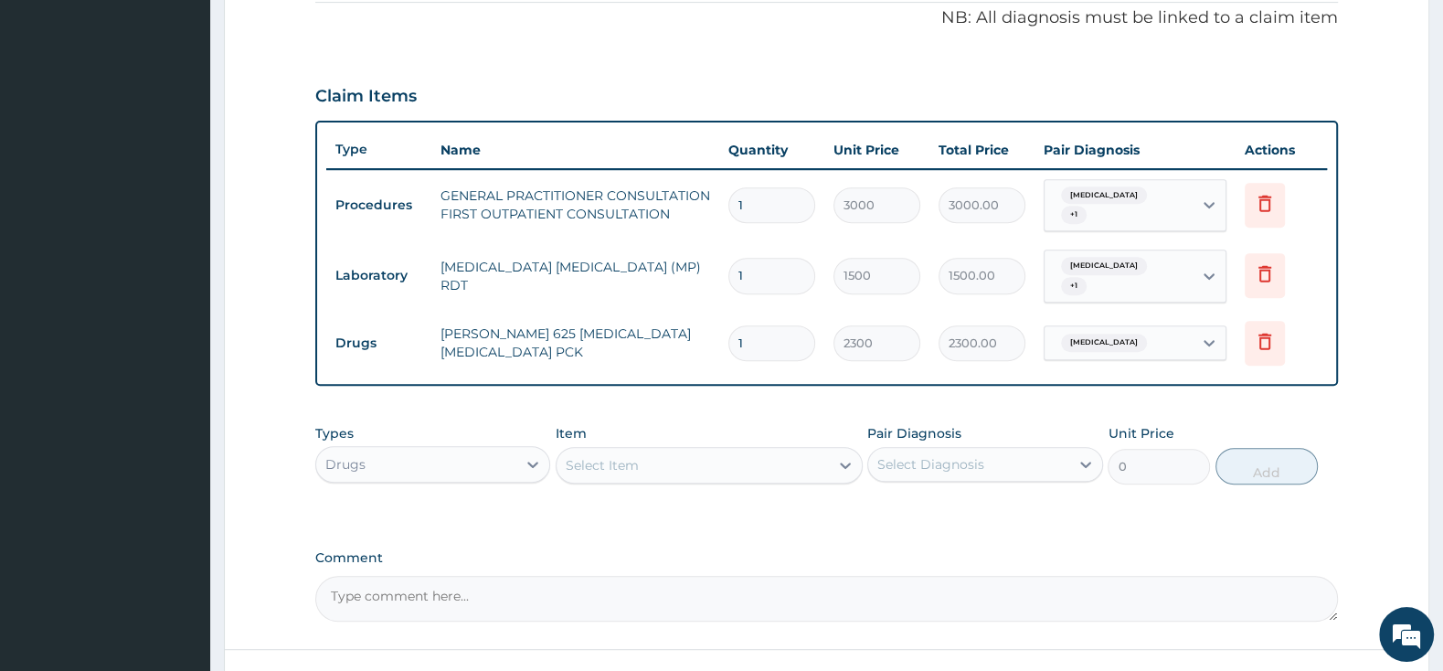
click at [767, 450] on div "Select Item" at bounding box center [692, 464] width 272 height 29
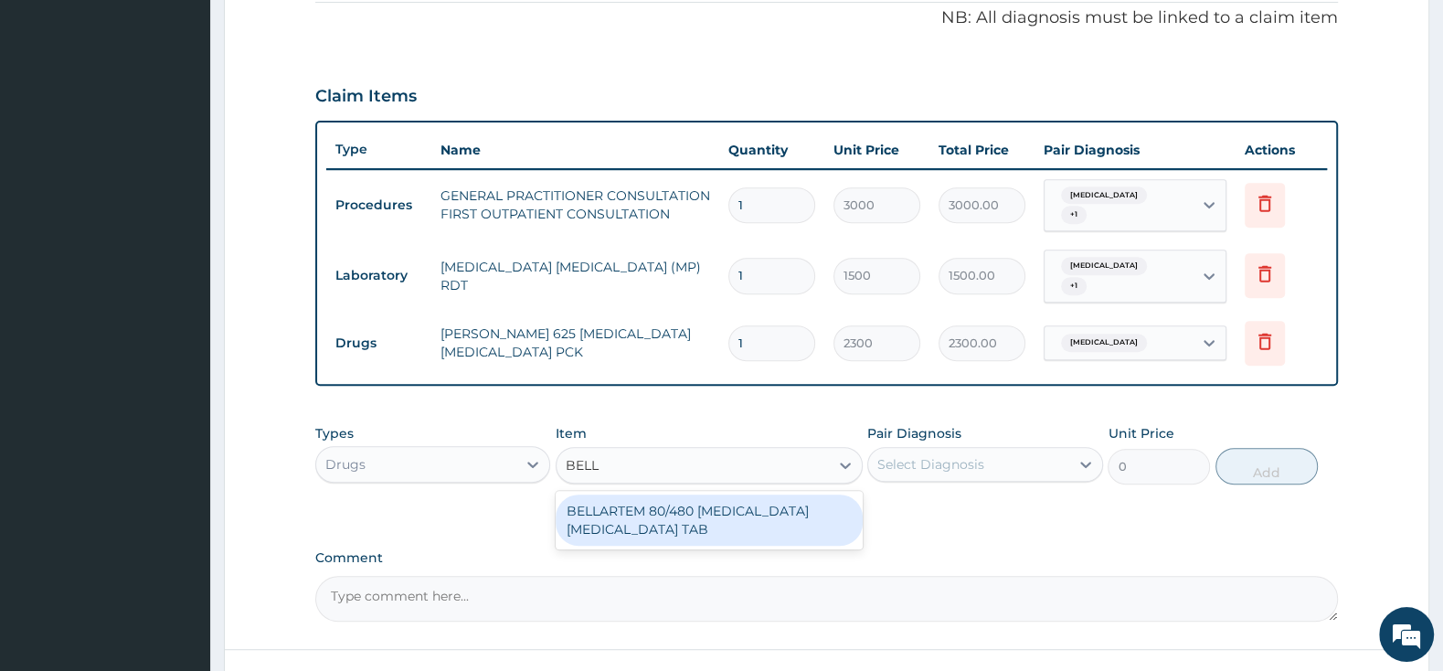
type input "BELLA"
click at [794, 515] on div "BELLARTEM 80/480 [MEDICAL_DATA] [MEDICAL_DATA] TAB" at bounding box center [708, 519] width 307 height 51
type input "379.5"
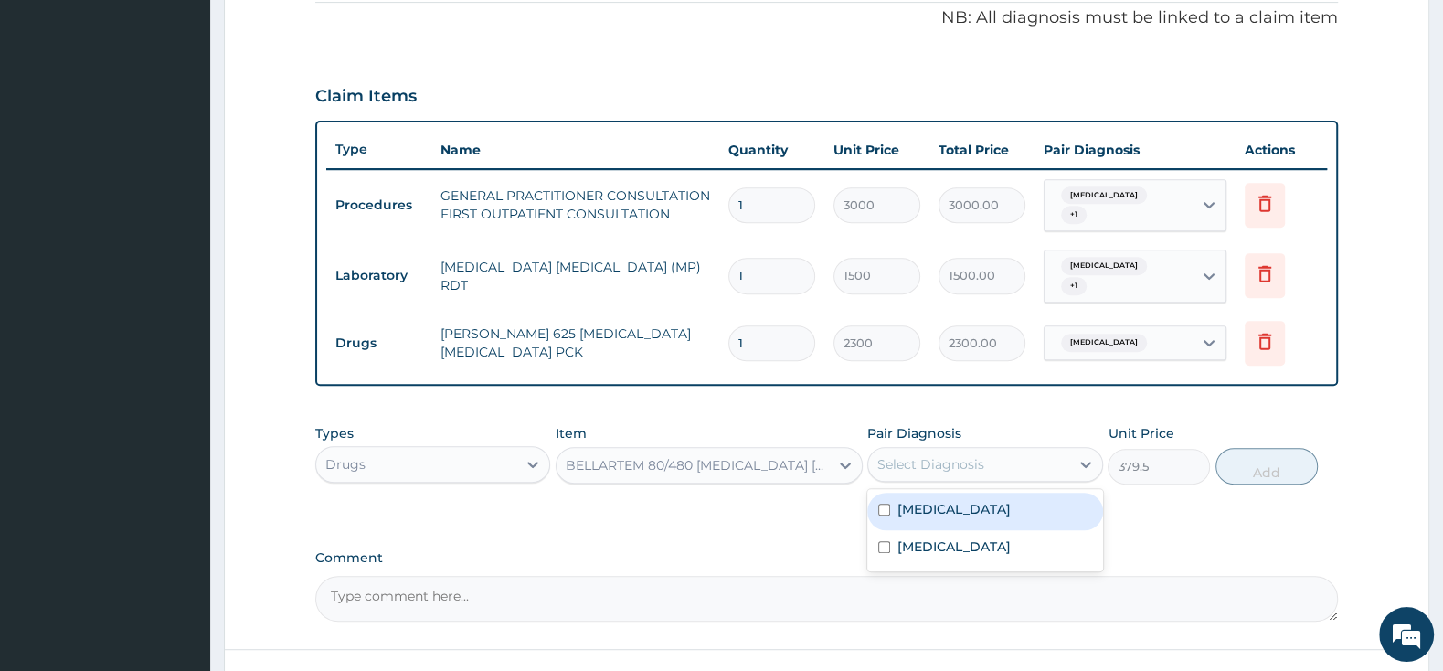
click at [896, 455] on div "Select Diagnosis" at bounding box center [930, 464] width 107 height 18
click at [883, 503] on input "checkbox" at bounding box center [884, 509] width 12 height 12
checkbox input "true"
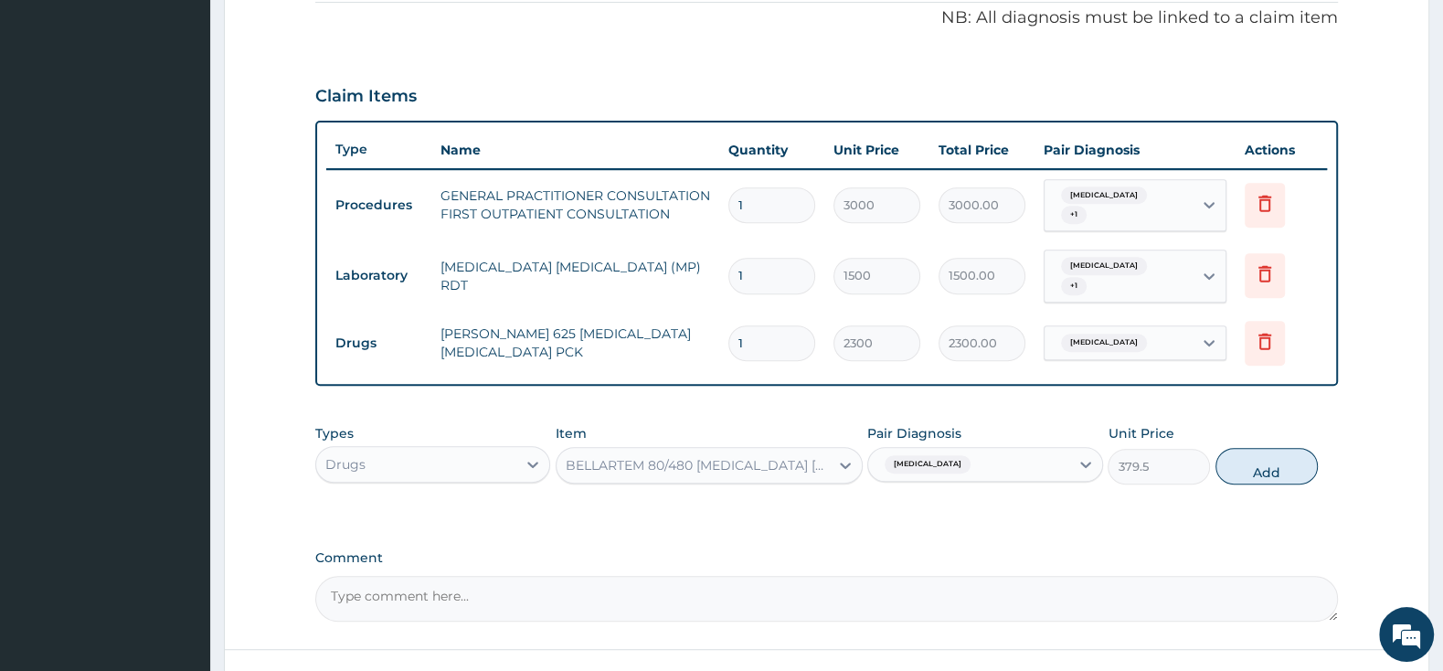
drag, startPoint x: 1283, startPoint y: 451, endPoint x: 1302, endPoint y: 479, distance: 33.5
click at [1305, 466] on button "Add" at bounding box center [1266, 466] width 102 height 37
type input "0"
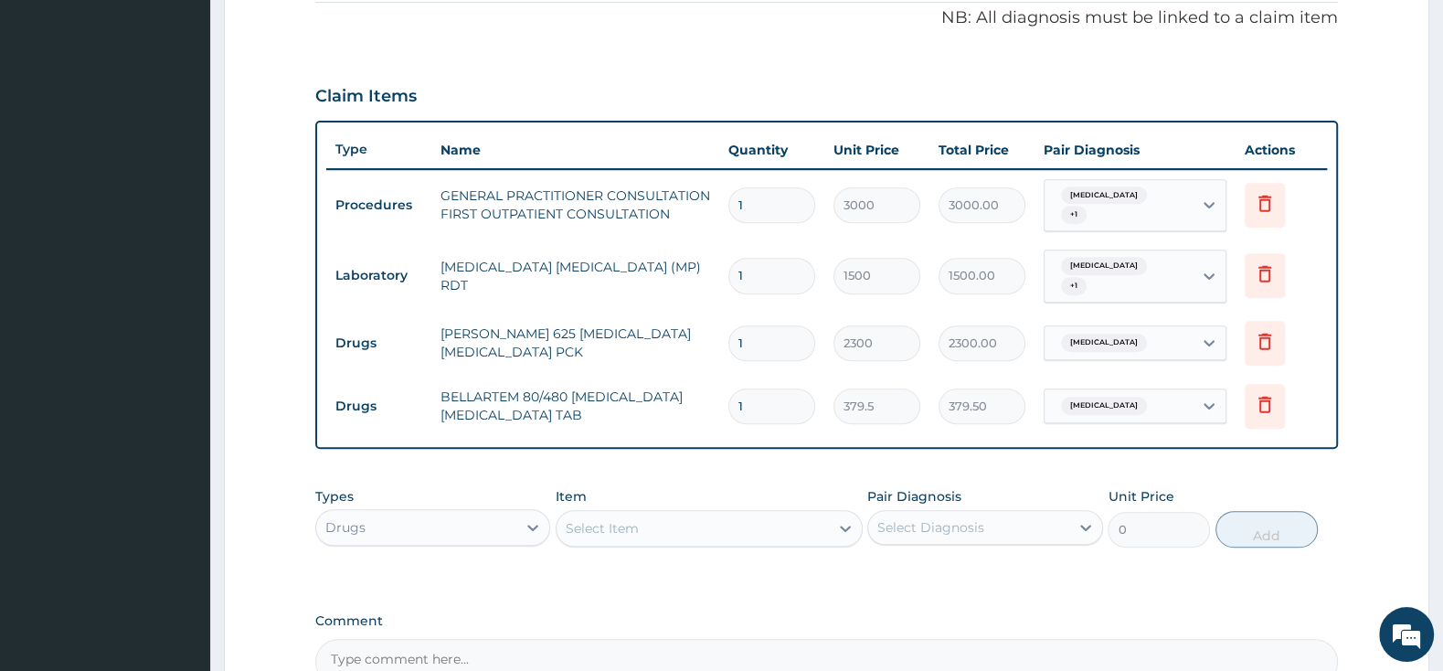
type input "0.00"
type input "6"
type input "2277.00"
type input "6"
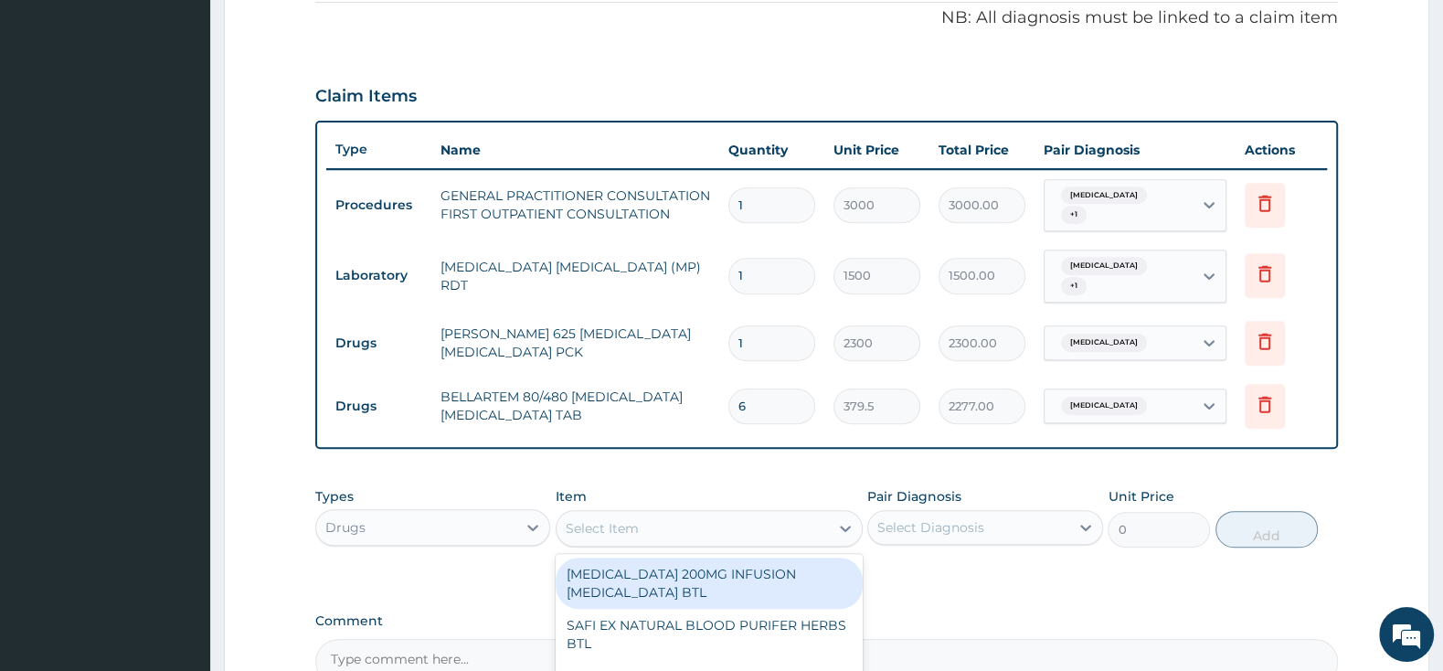
click at [624, 519] on div "Select Item" at bounding box center [602, 528] width 73 height 18
type input "METO"
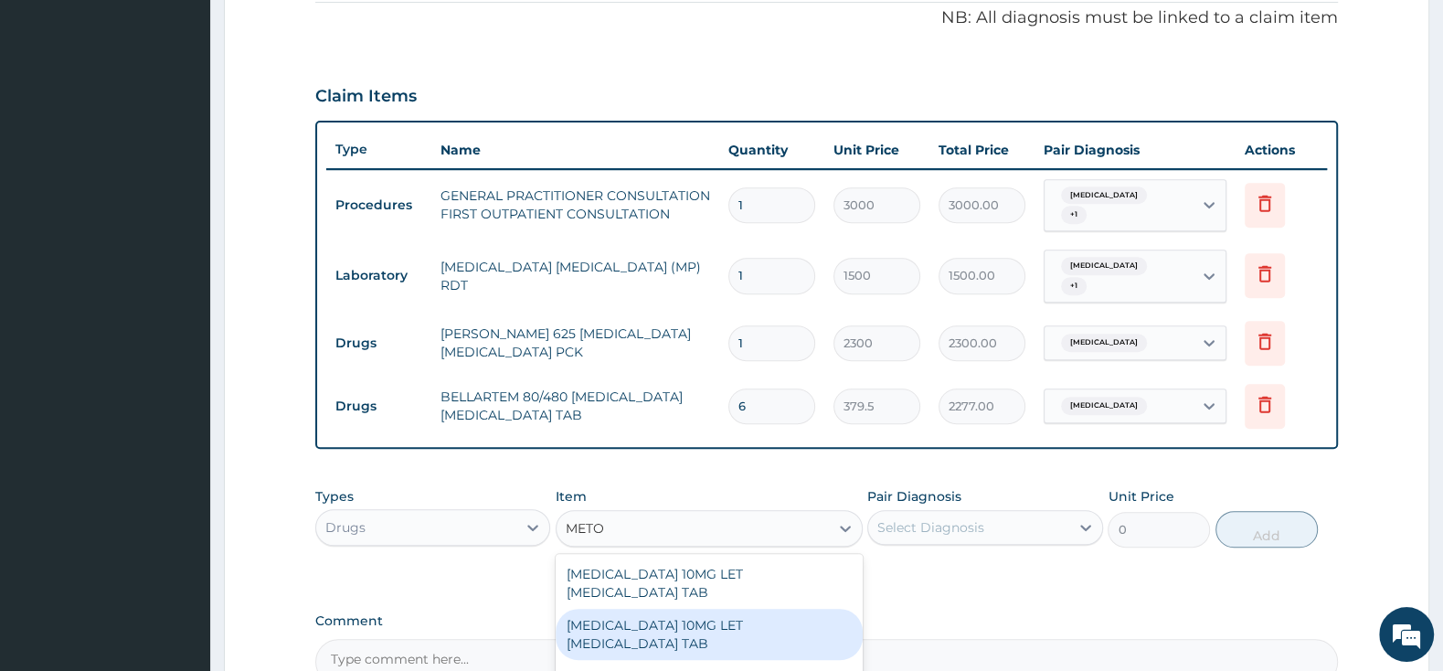
click at [727, 619] on div "[MEDICAL_DATA] 10MG LET [MEDICAL_DATA] TAB" at bounding box center [708, 633] width 307 height 51
type input "2185"
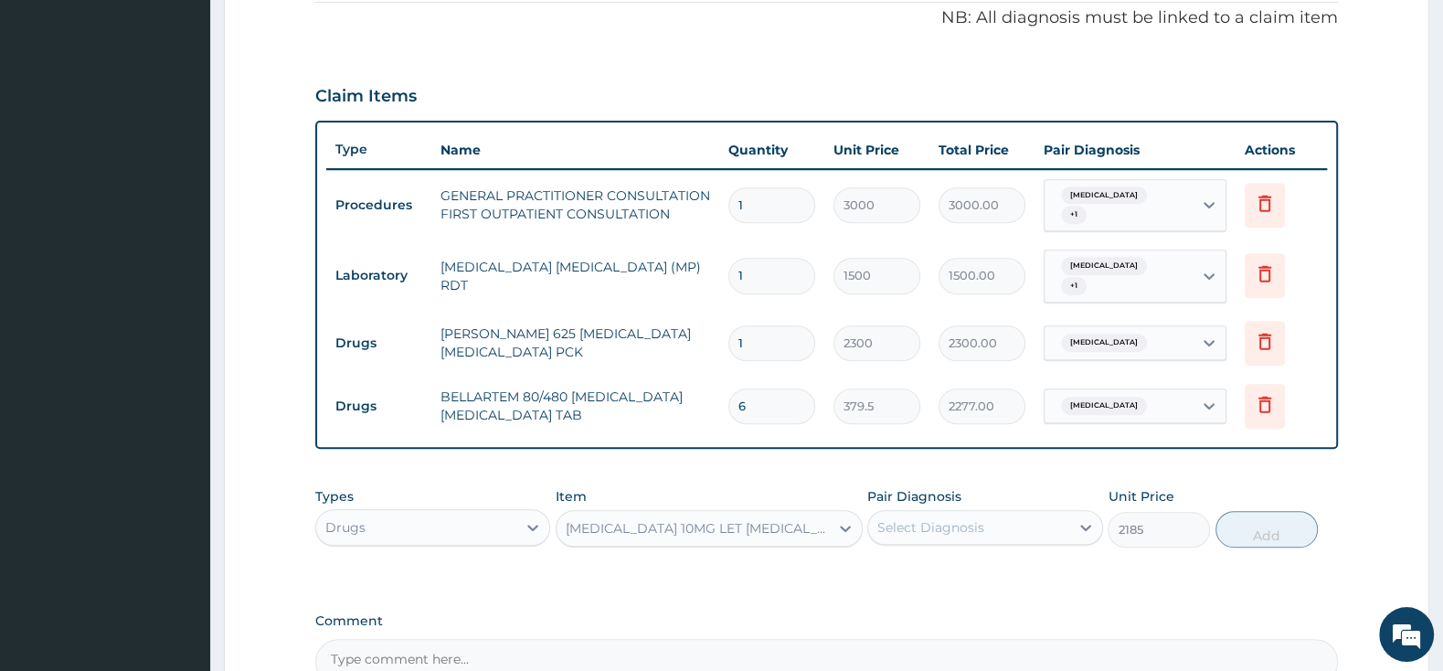
drag, startPoint x: 948, startPoint y: 492, endPoint x: 941, endPoint y: 544, distance: 52.6
click at [949, 490] on div "Pair Diagnosis Select Diagnosis" at bounding box center [984, 517] width 235 height 60
click at [916, 518] on div "Select Diagnosis" at bounding box center [930, 527] width 107 height 18
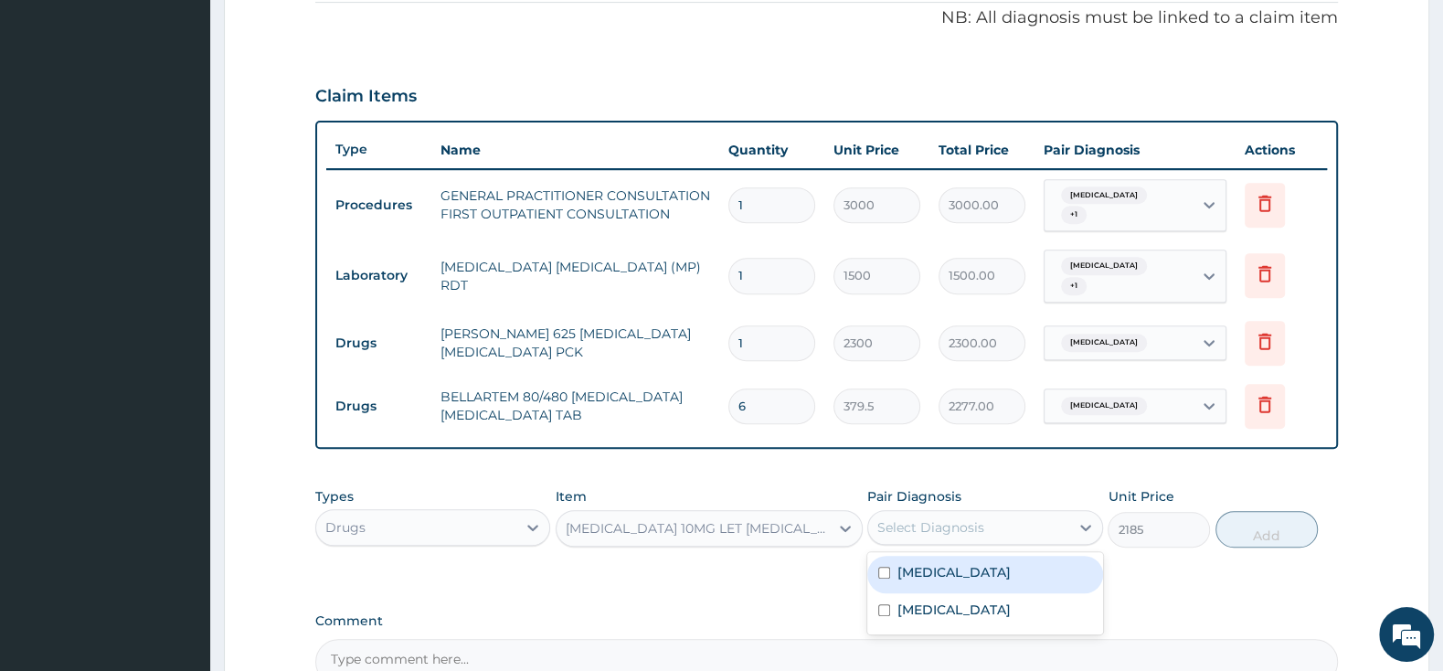
click at [883, 566] on input "checkbox" at bounding box center [884, 572] width 12 height 12
checkbox input "true"
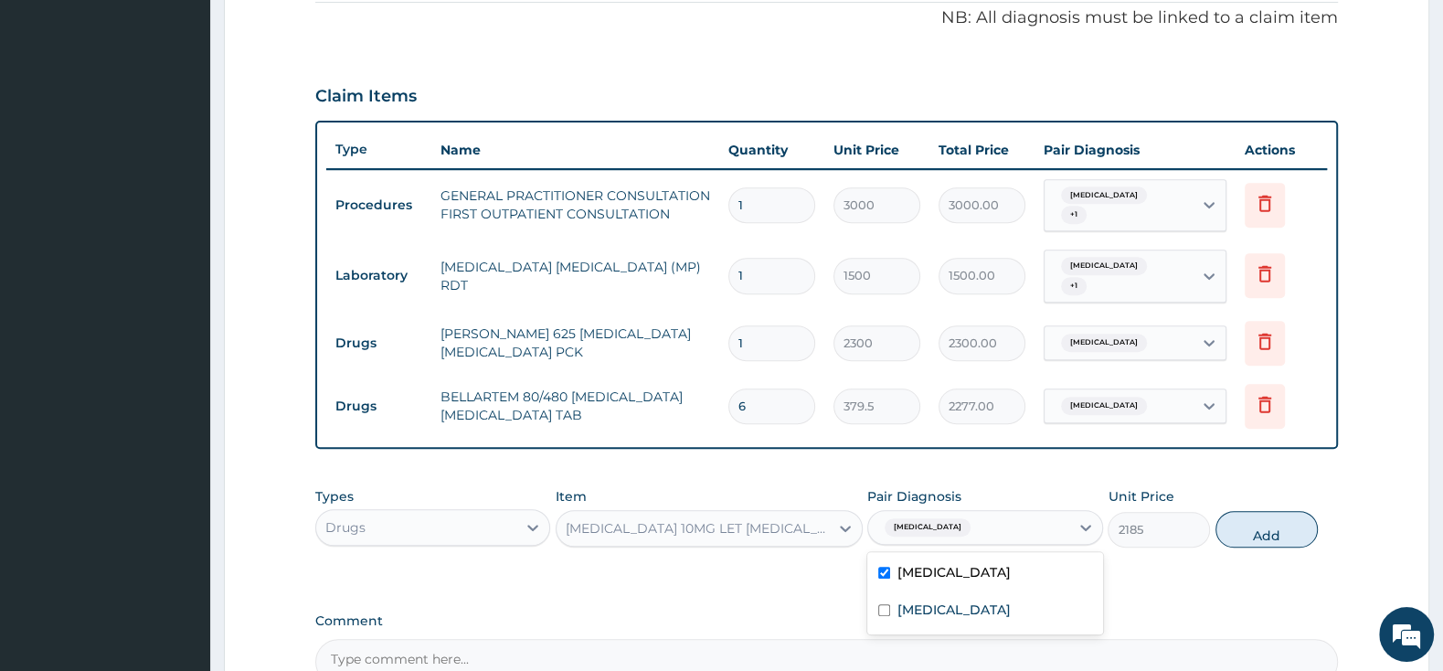
drag, startPoint x: 885, startPoint y: 574, endPoint x: 889, endPoint y: 583, distance: 9.8
click at [886, 578] on div "Malaria Pharyngitis" at bounding box center [984, 593] width 235 height 82
drag, startPoint x: 881, startPoint y: 597, endPoint x: 1026, endPoint y: 597, distance: 145.3
click at [883, 604] on input "checkbox" at bounding box center [884, 610] width 12 height 12
checkbox input "true"
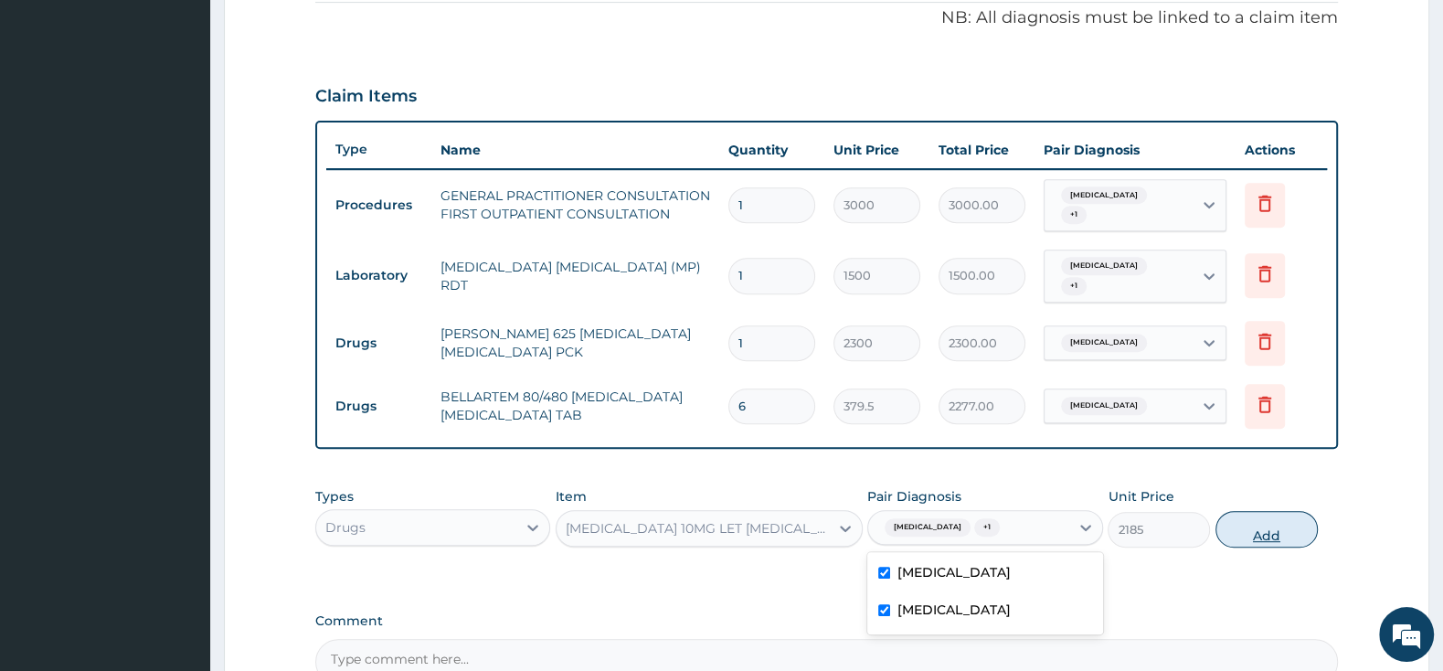
click at [1241, 511] on button "Add" at bounding box center [1266, 529] width 102 height 37
type input "0"
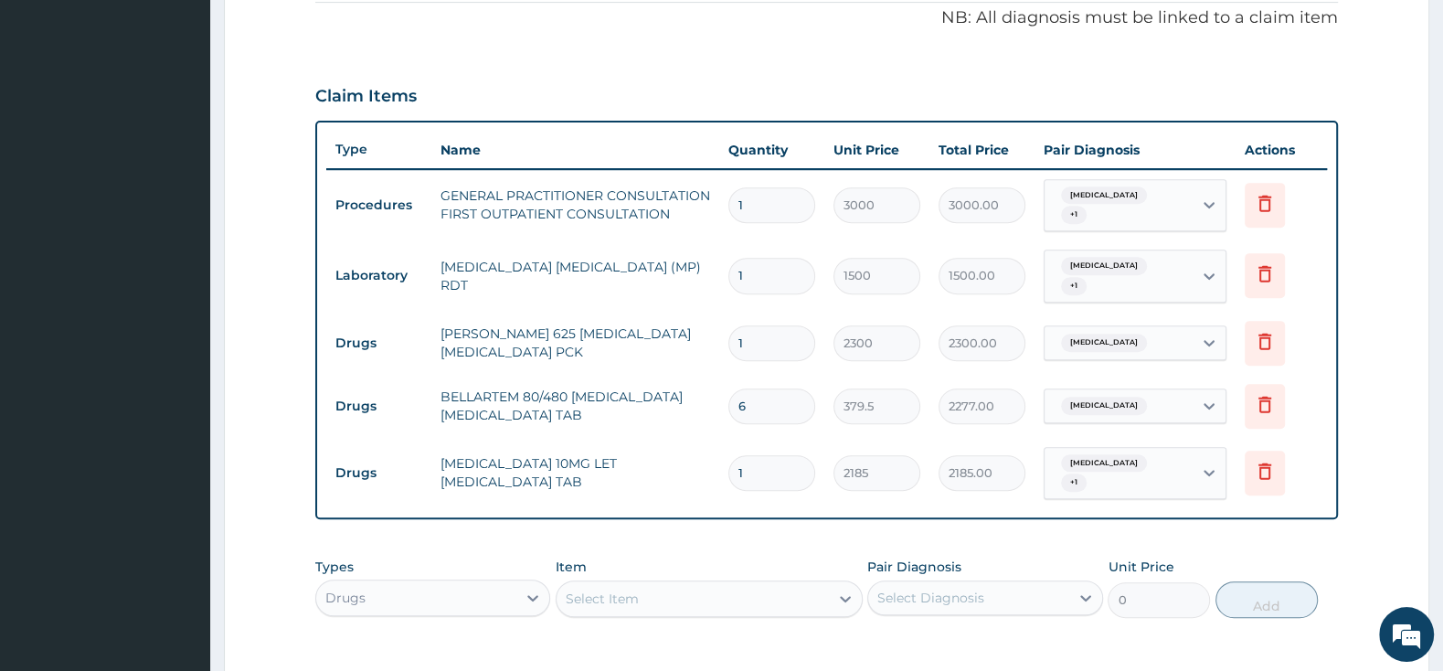
click at [748, 584] on div "Select Item" at bounding box center [692, 598] width 272 height 29
type input "IBUPR"
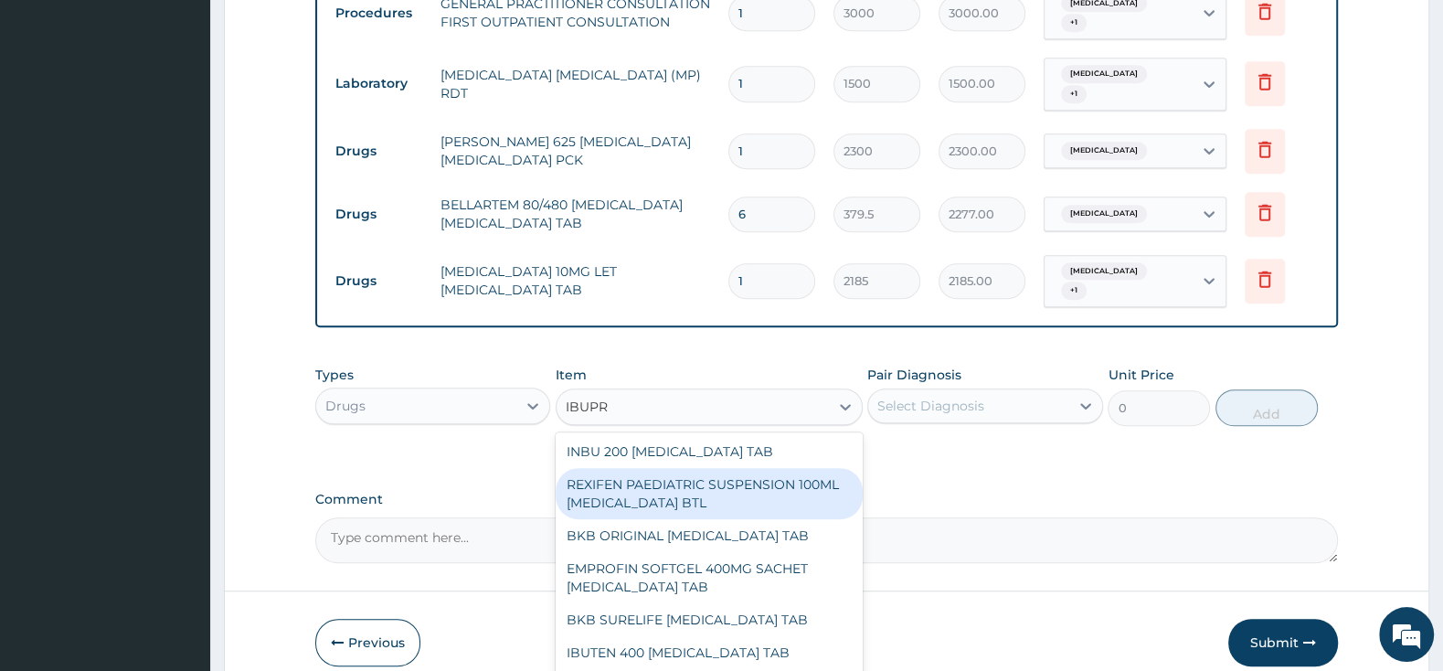
scroll to position [610, 0]
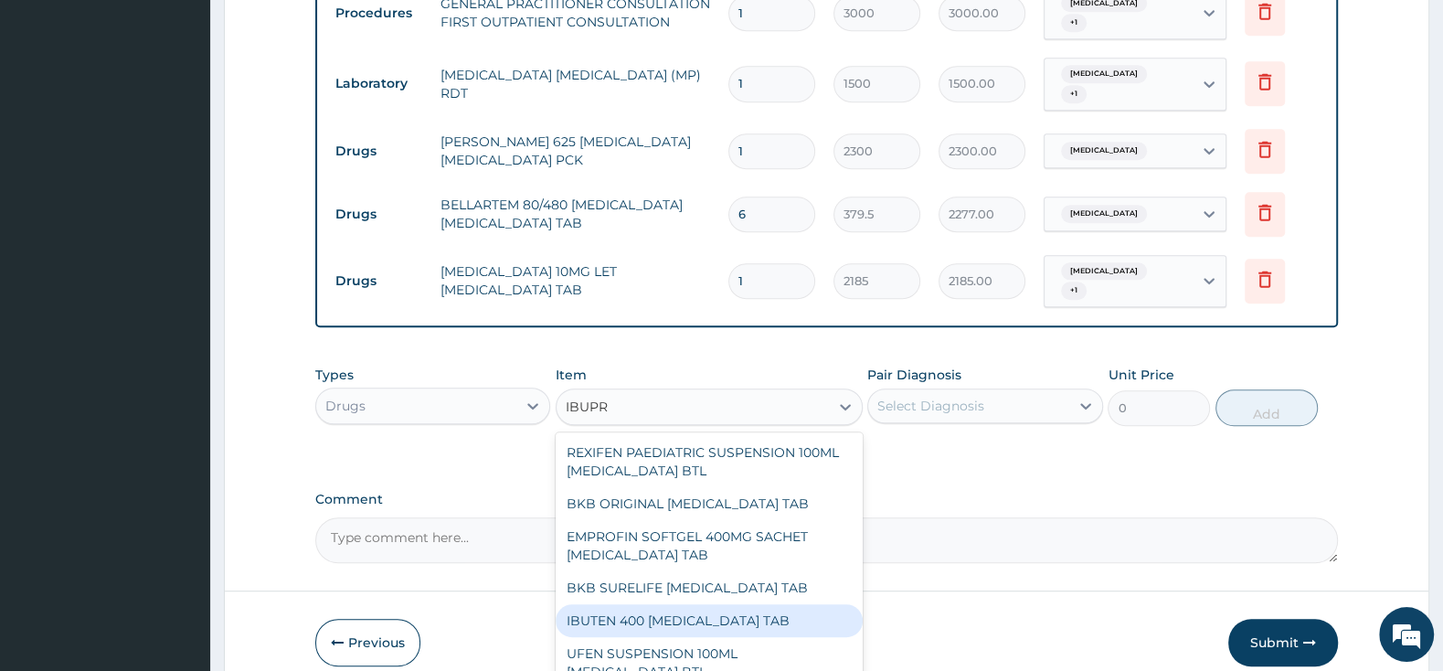
click at [693, 604] on div "IBUTEN 400 [MEDICAL_DATA] TAB" at bounding box center [708, 620] width 307 height 33
type input "63.25"
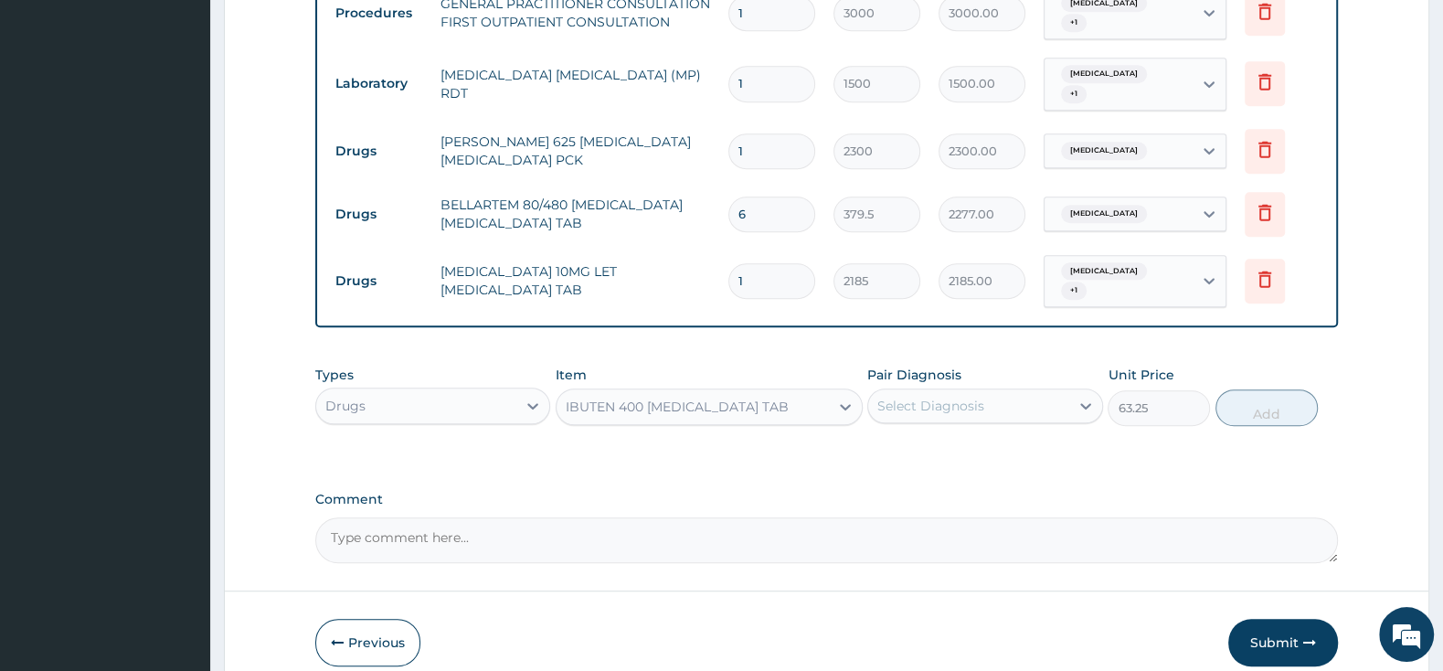
click at [940, 397] on div "Select Diagnosis" at bounding box center [930, 406] width 107 height 18
click at [883, 434] on div "[MEDICAL_DATA]" at bounding box center [984, 452] width 235 height 37
checkbox input "true"
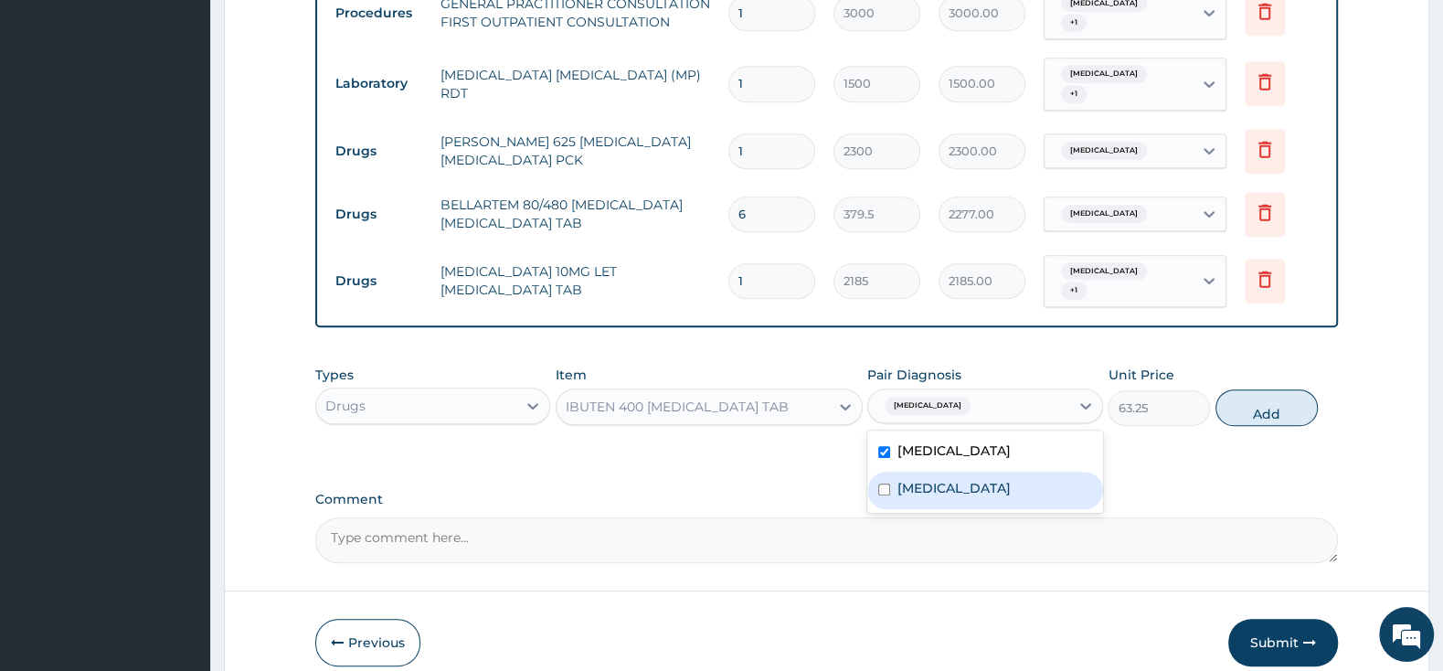
click at [889, 471] on div "Pharyngitis" at bounding box center [984, 489] width 235 height 37
checkbox input "true"
click at [1254, 389] on button "Add" at bounding box center [1266, 407] width 102 height 37
type input "0"
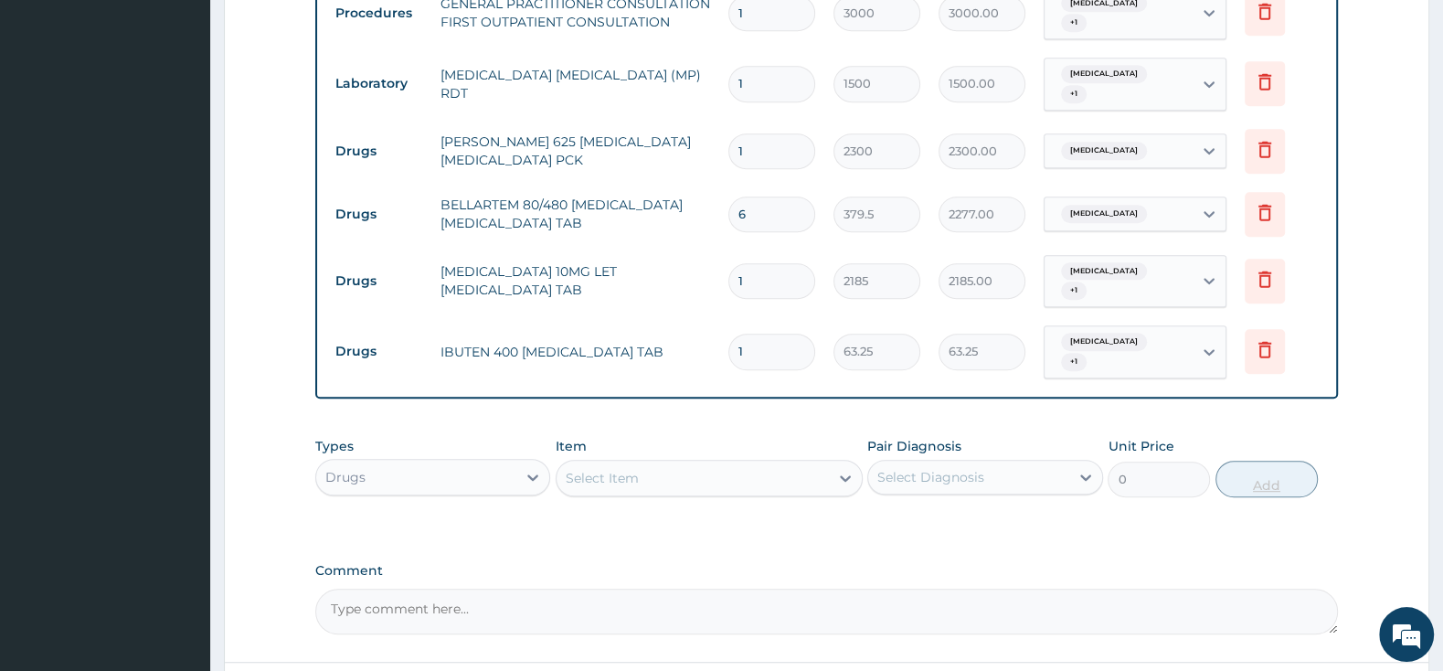
type input "10"
type input "632.50"
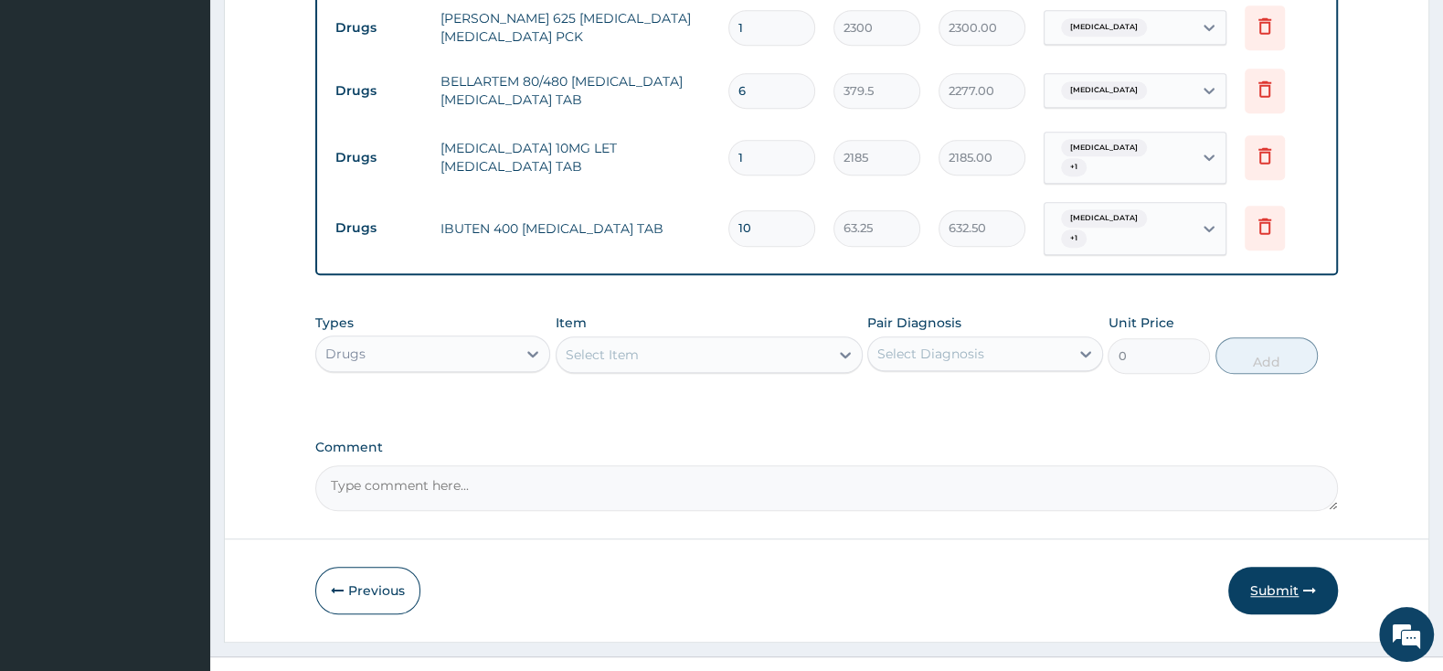
type input "10"
click at [1284, 566] on button "Submit" at bounding box center [1283, 590] width 110 height 48
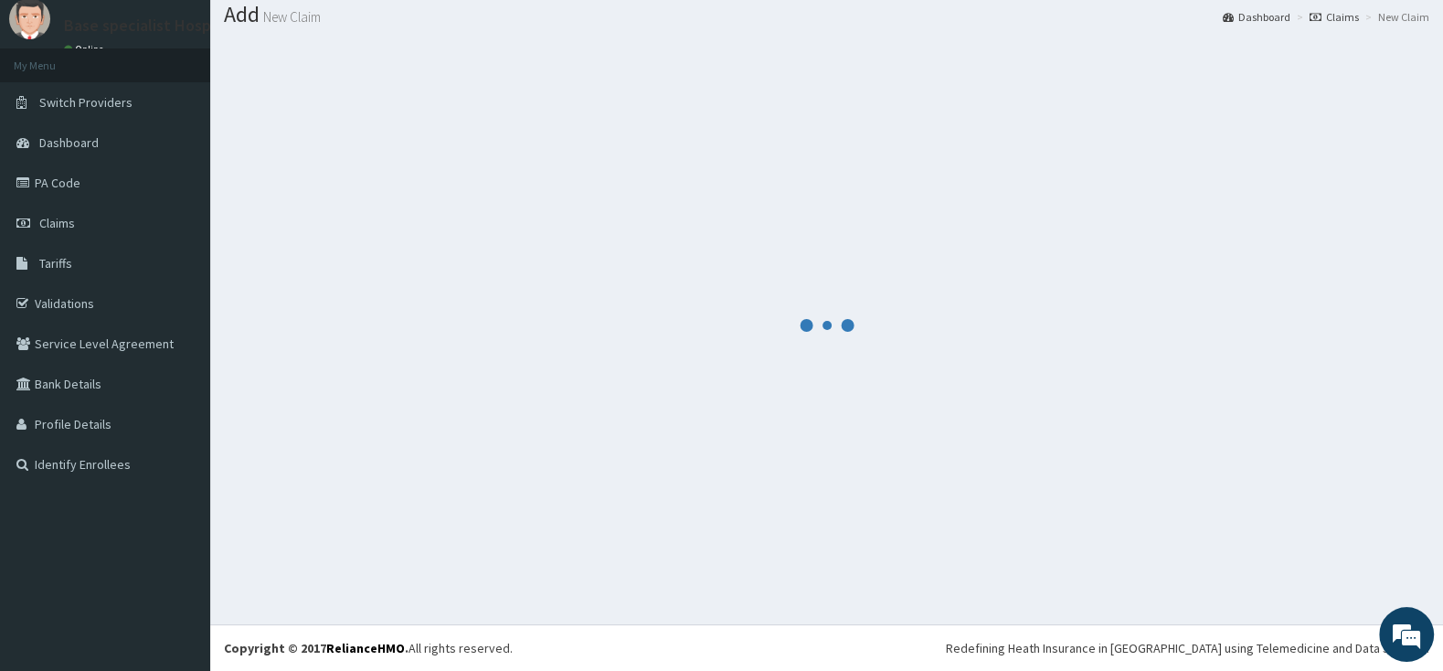
scroll to position [57, 0]
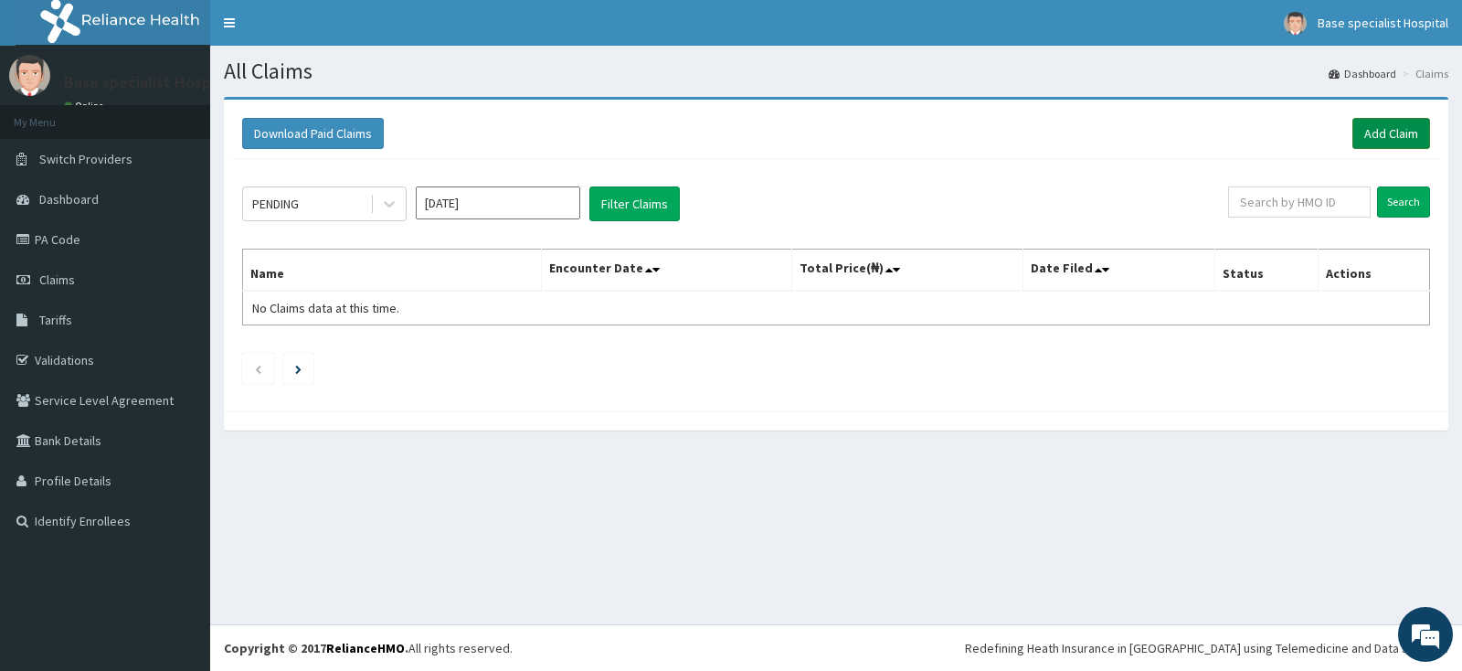
click at [1383, 129] on link "Add Claim" at bounding box center [1391, 133] width 78 height 31
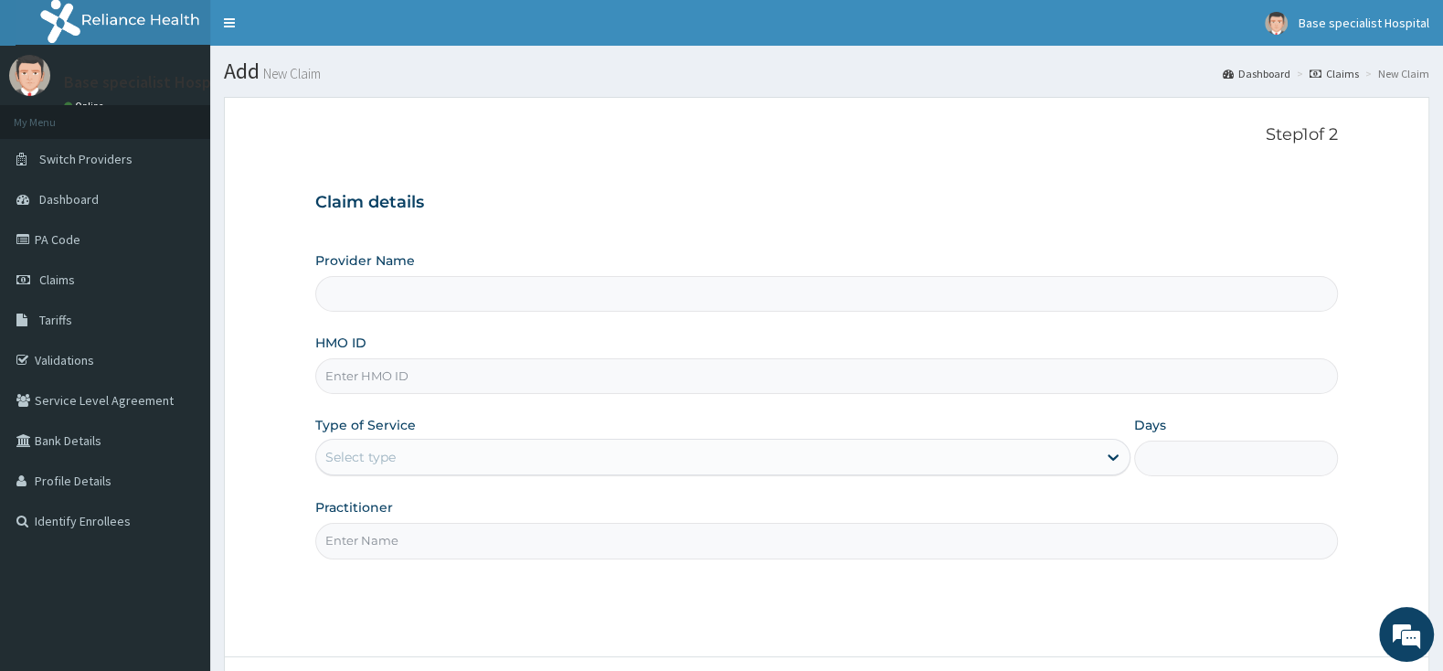
paste input "HIA/10577/A"
type input "HIA/10577/A"
type input "Base Specialist Hospital"
click at [341, 379] on input "HIA/10577/A" at bounding box center [826, 376] width 1022 height 36
type input "HIA/10577/A"
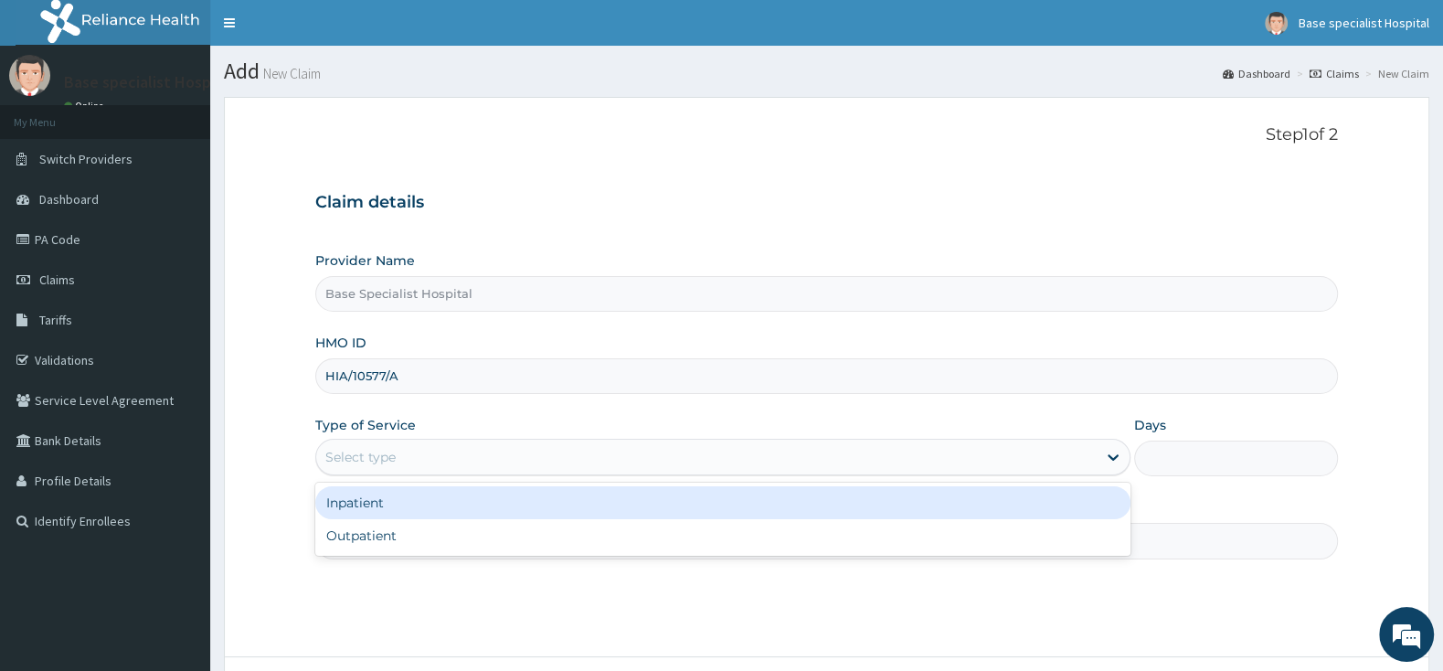
click at [420, 457] on div "Select type" at bounding box center [706, 456] width 780 height 29
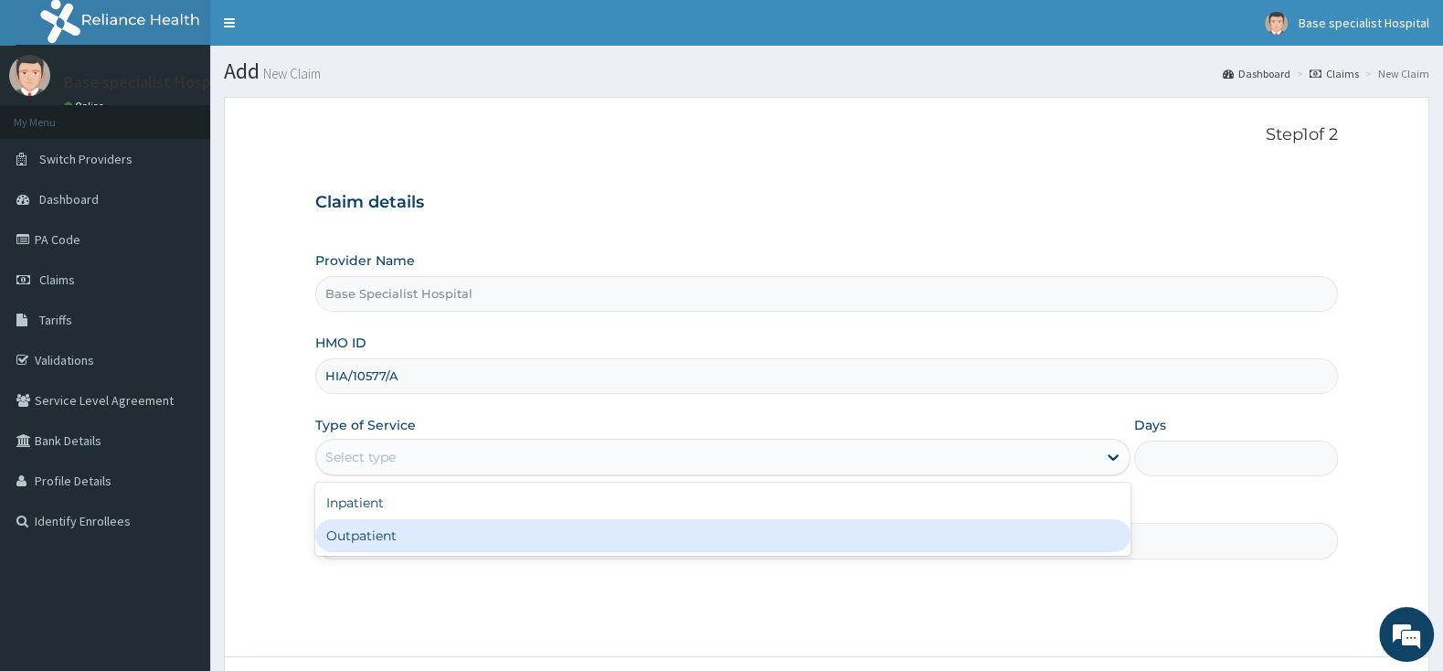
click at [412, 542] on div "Outpatient" at bounding box center [722, 535] width 815 height 33
type input "1"
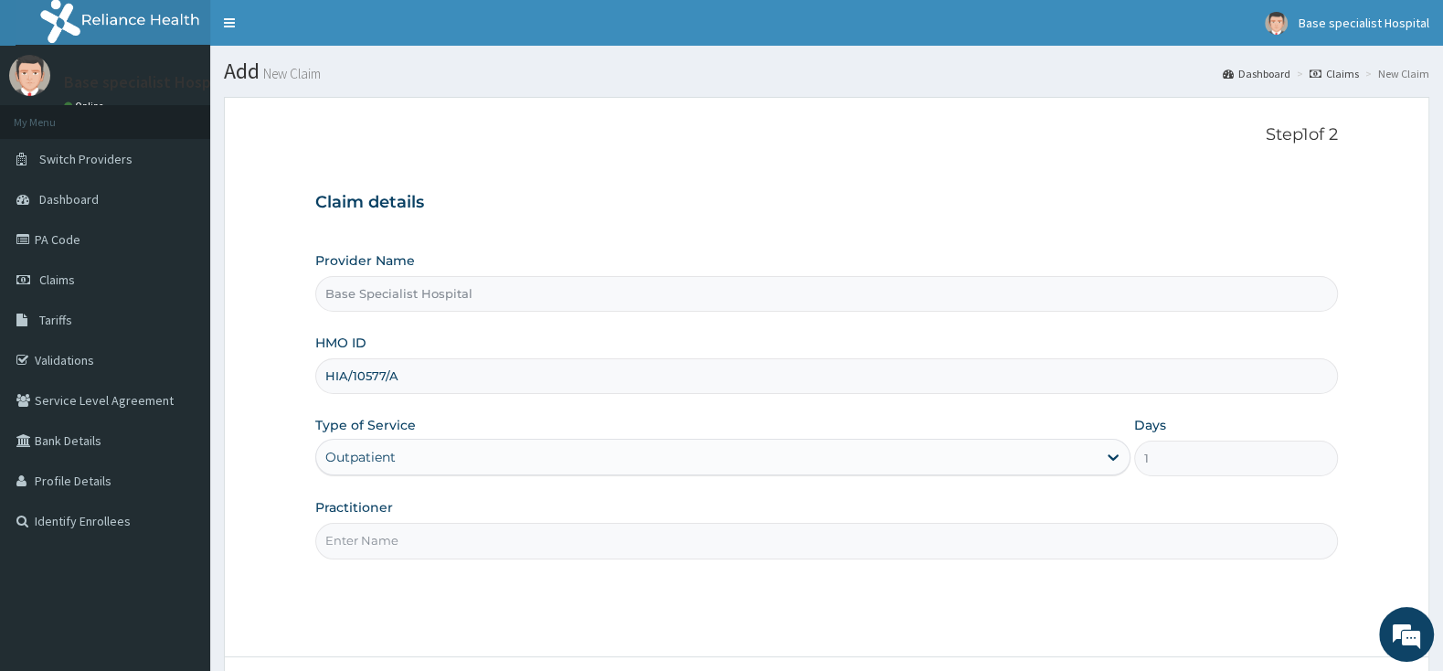
click at [412, 542] on input "Practitioner" at bounding box center [826, 541] width 1022 height 36
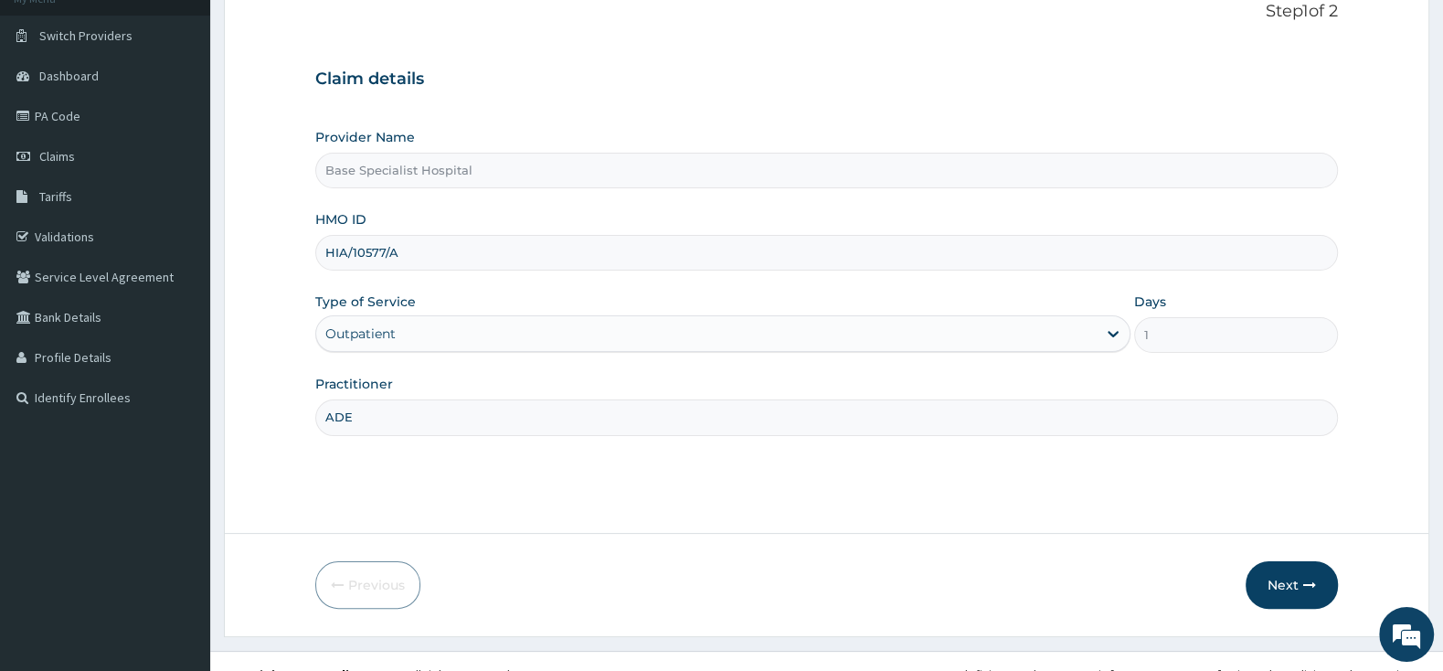
scroll to position [151, 0]
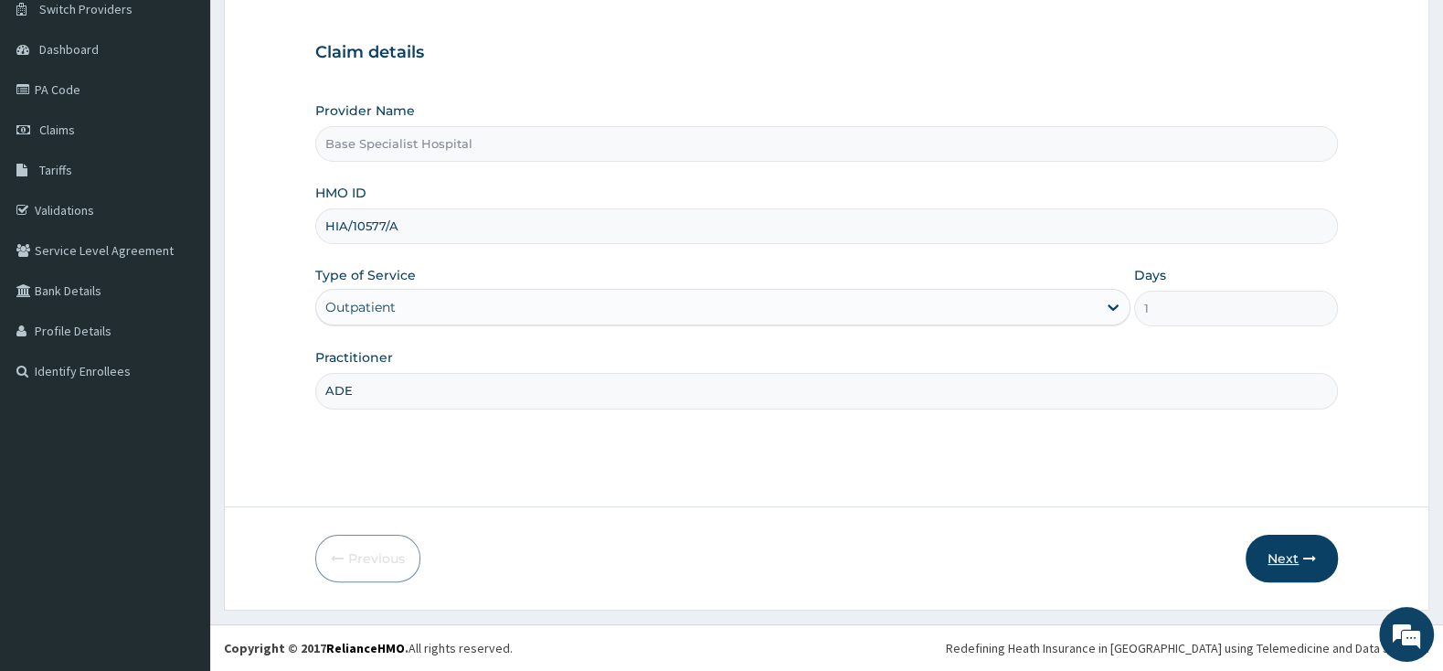
type input "ADE"
click at [1283, 558] on button "Next" at bounding box center [1291, 558] width 92 height 48
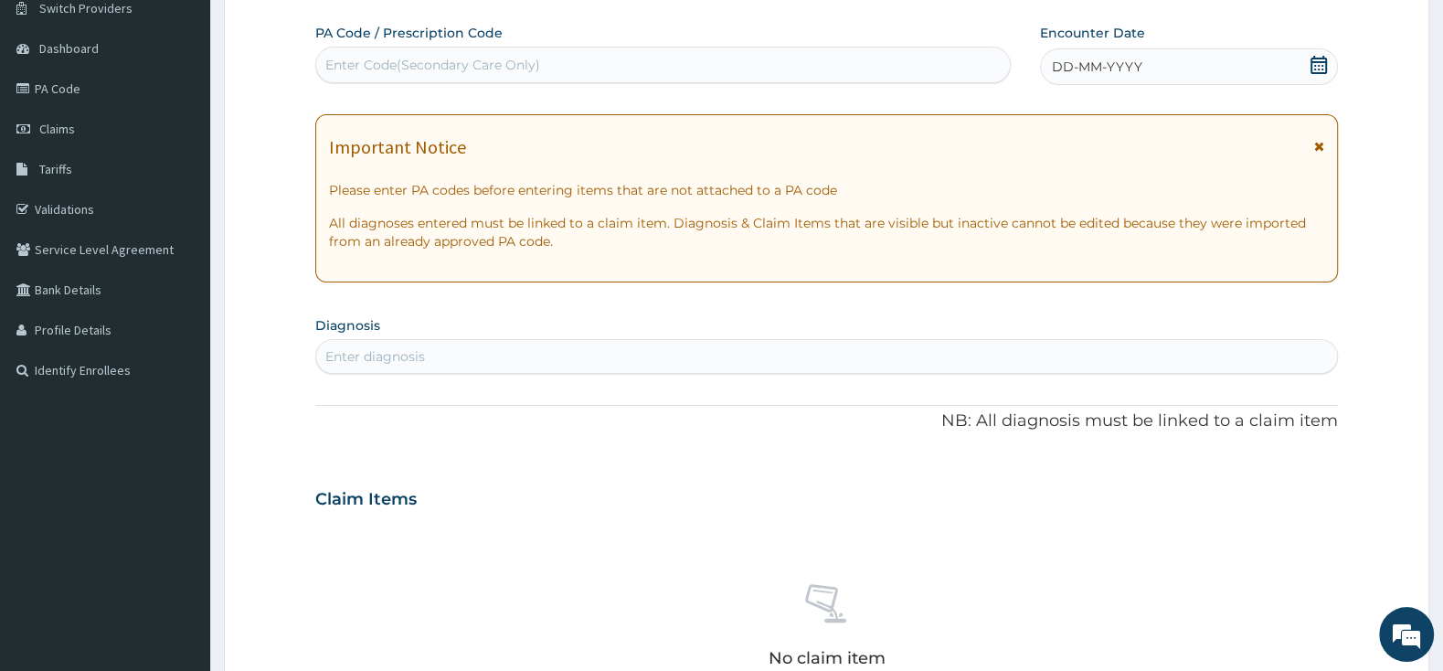
click at [1315, 62] on icon at bounding box center [1318, 65] width 16 height 18
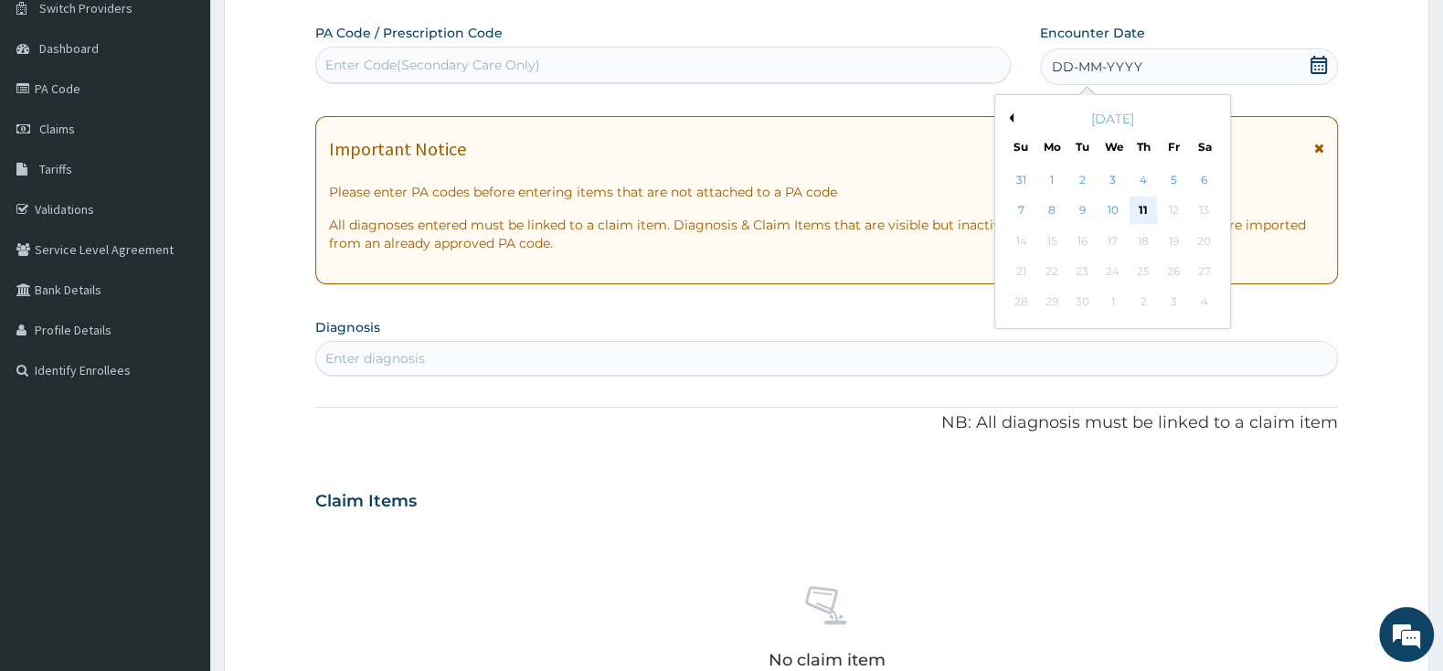
scroll to position [0, 0]
click at [1145, 208] on div "11" at bounding box center [1142, 210] width 27 height 27
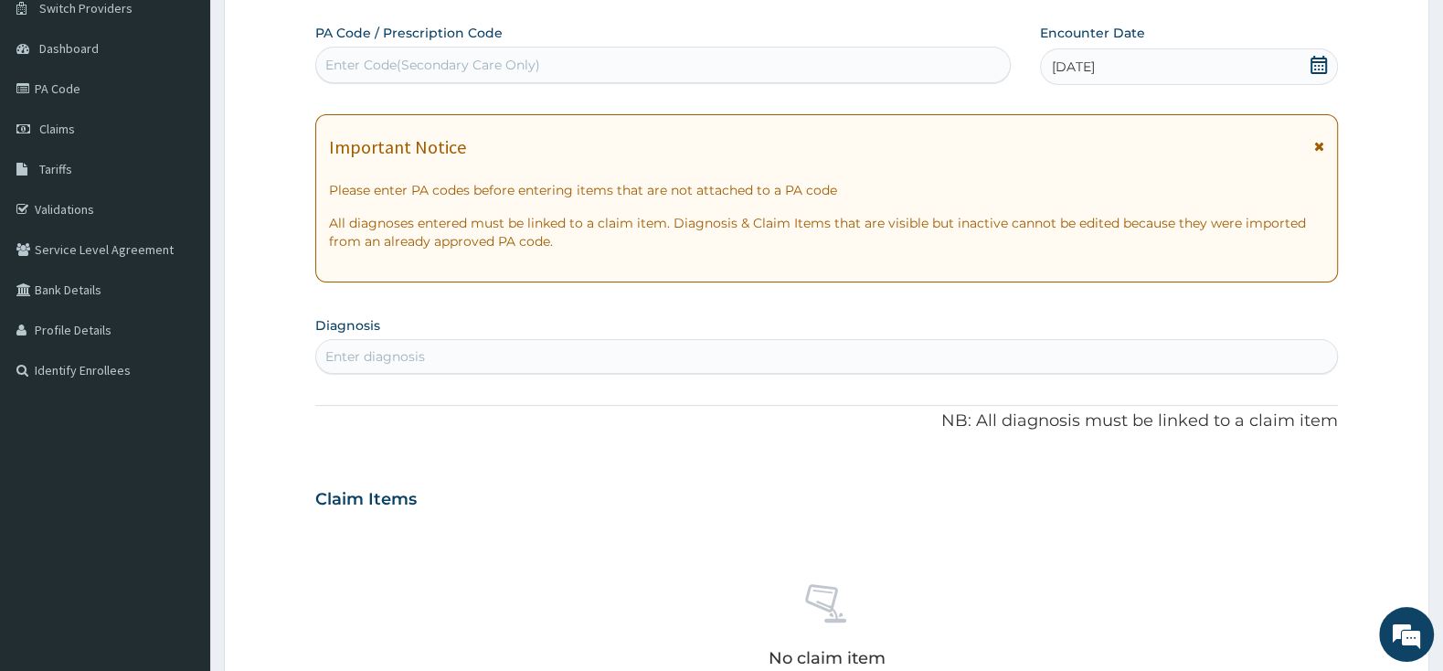
click at [754, 341] on div "Enter diagnosis" at bounding box center [826, 356] width 1022 height 35
type input "MALARIA"
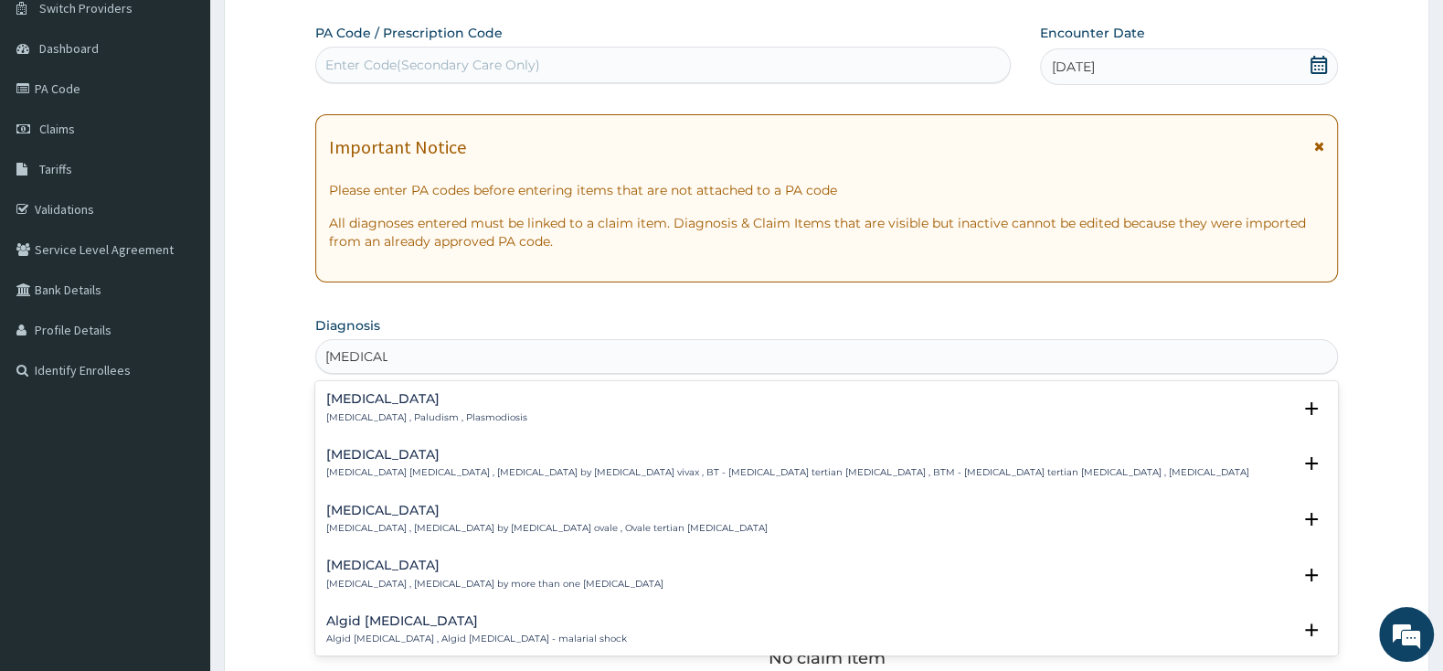
click at [376, 396] on h4 "[MEDICAL_DATA]" at bounding box center [426, 399] width 201 height 14
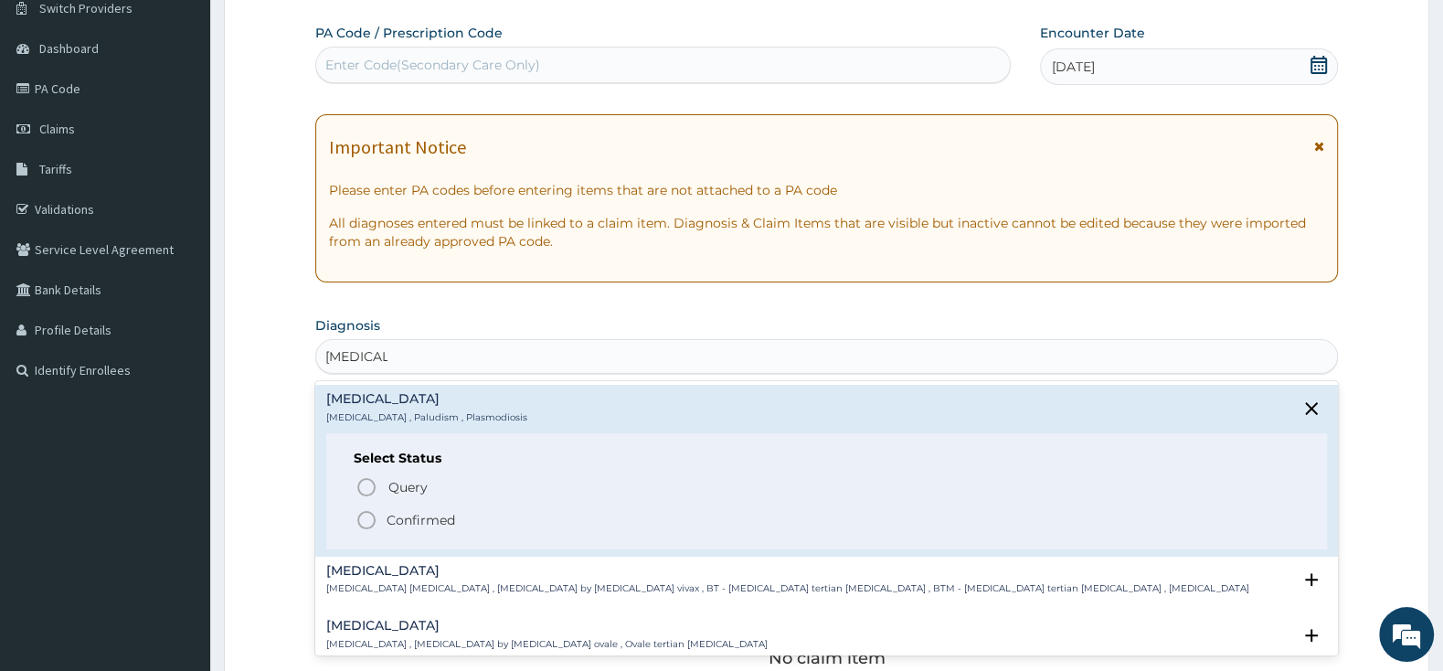
click at [373, 524] on icon "status option filled" at bounding box center [366, 520] width 22 height 22
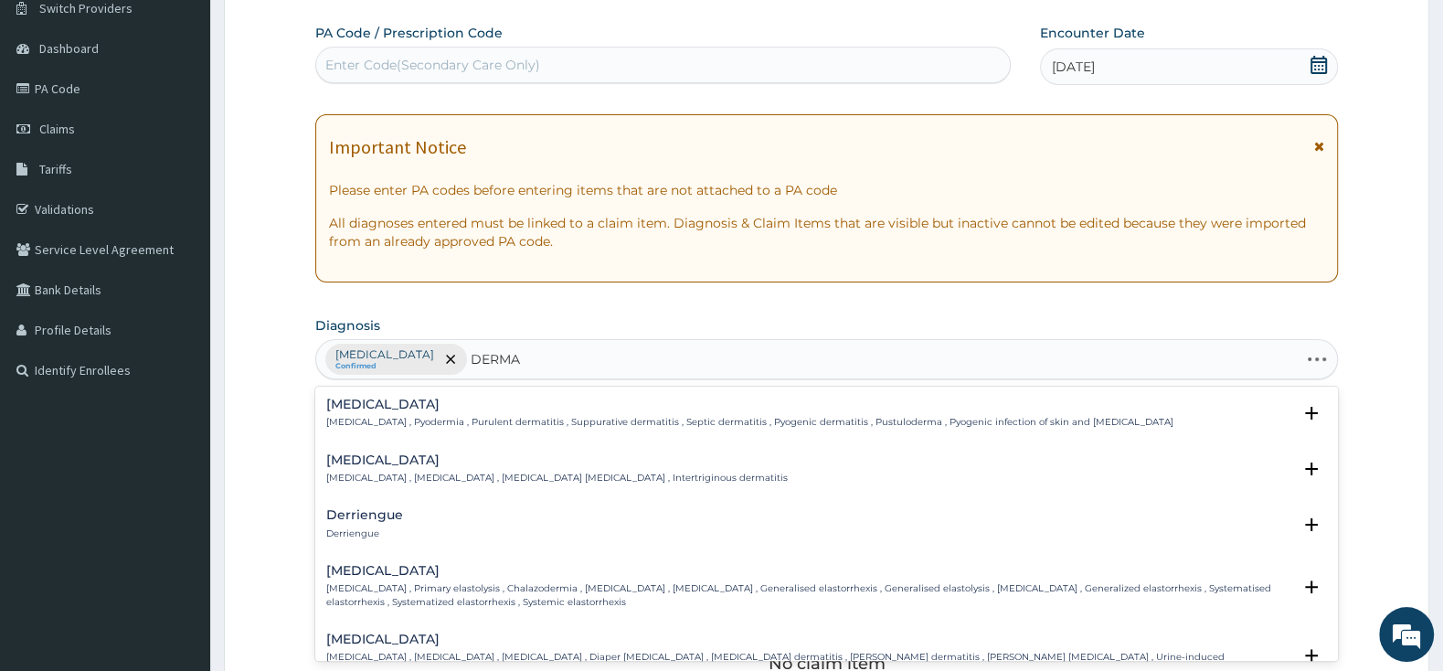
type input "DERMAT"
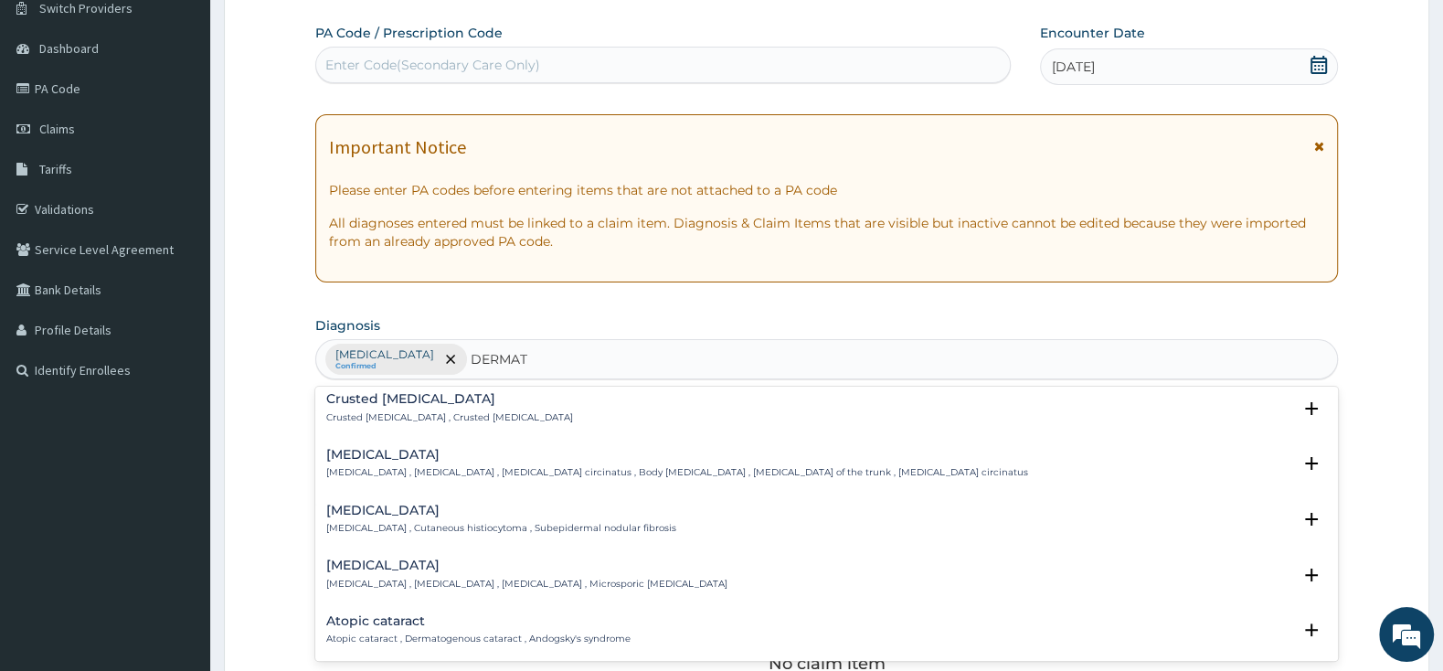
scroll to position [1151, 0]
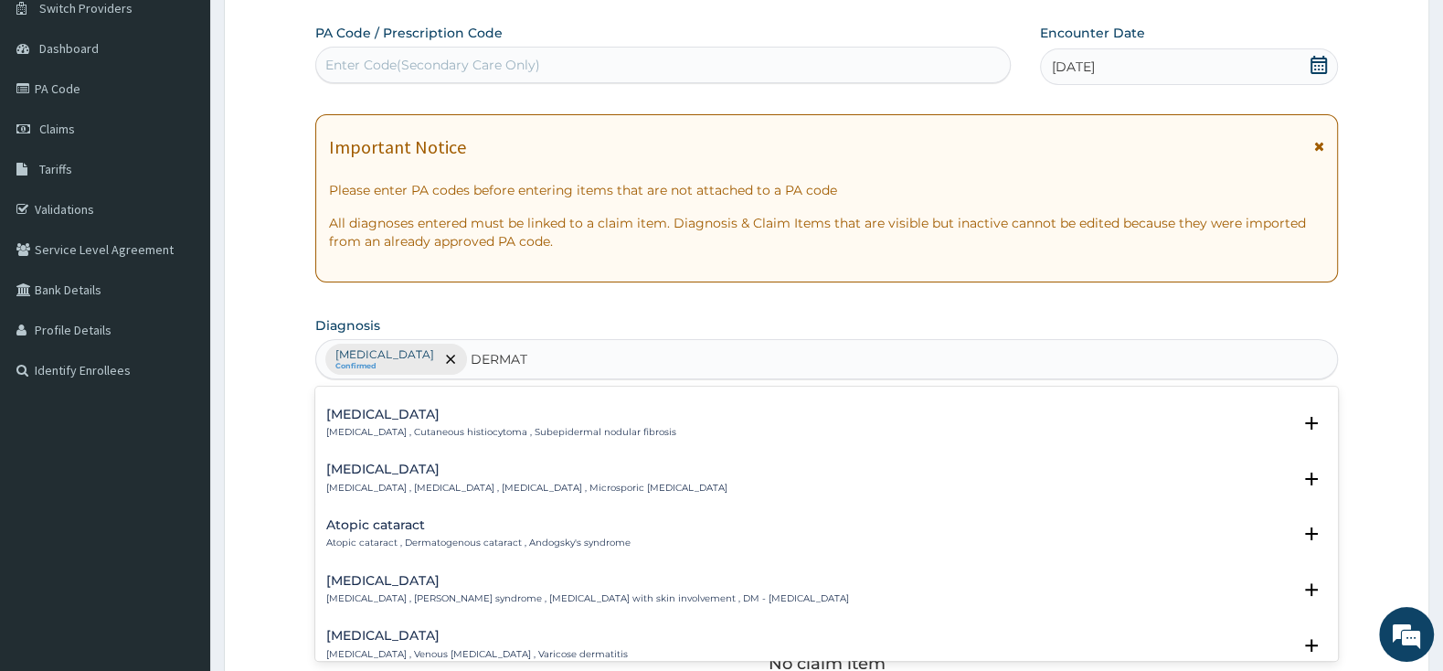
click at [403, 462] on h4 "Dermatophytosis" at bounding box center [526, 469] width 401 height 14
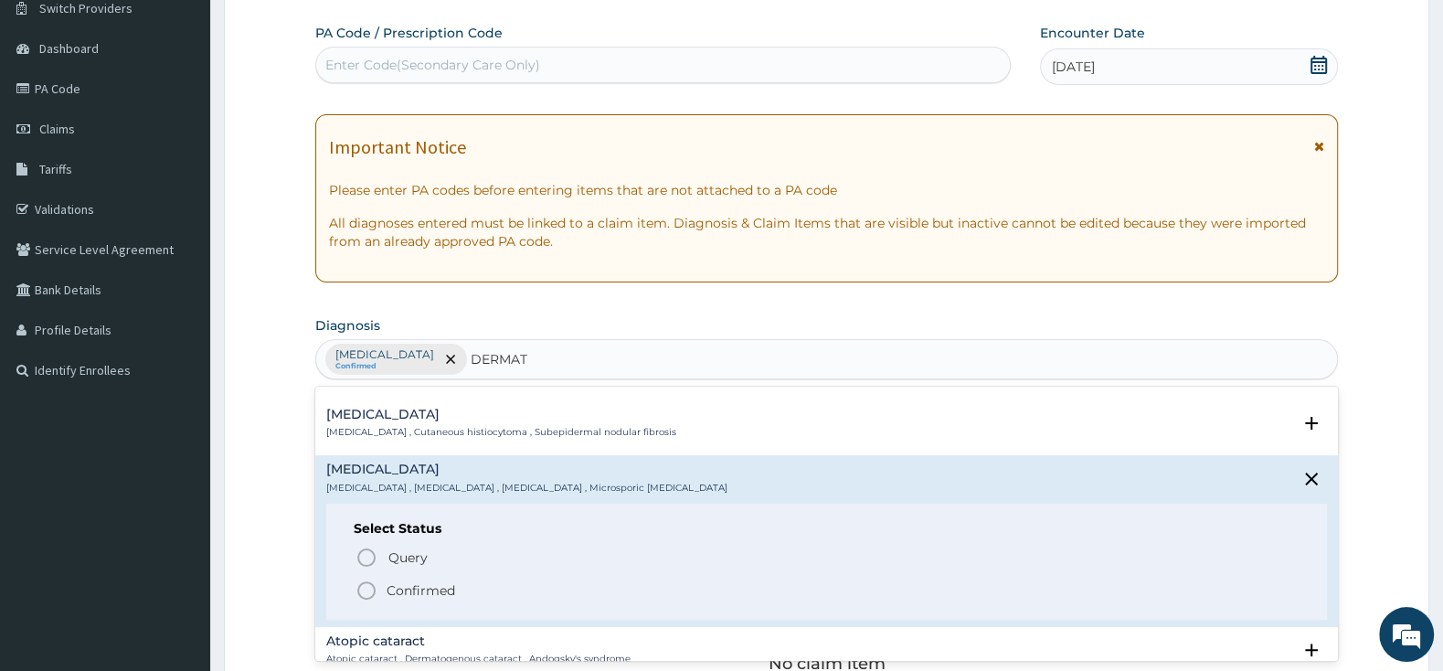
click at [370, 579] on icon "status option filled" at bounding box center [366, 590] width 22 height 22
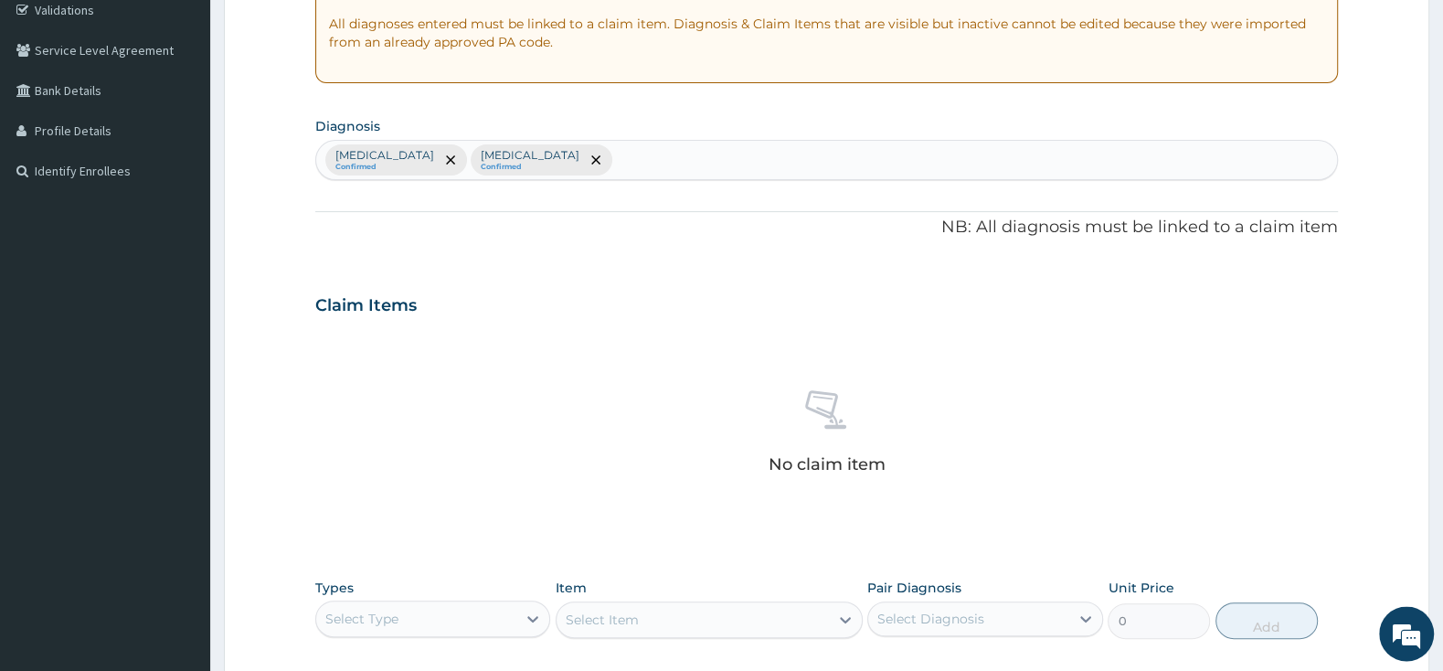
scroll to position [439, 0]
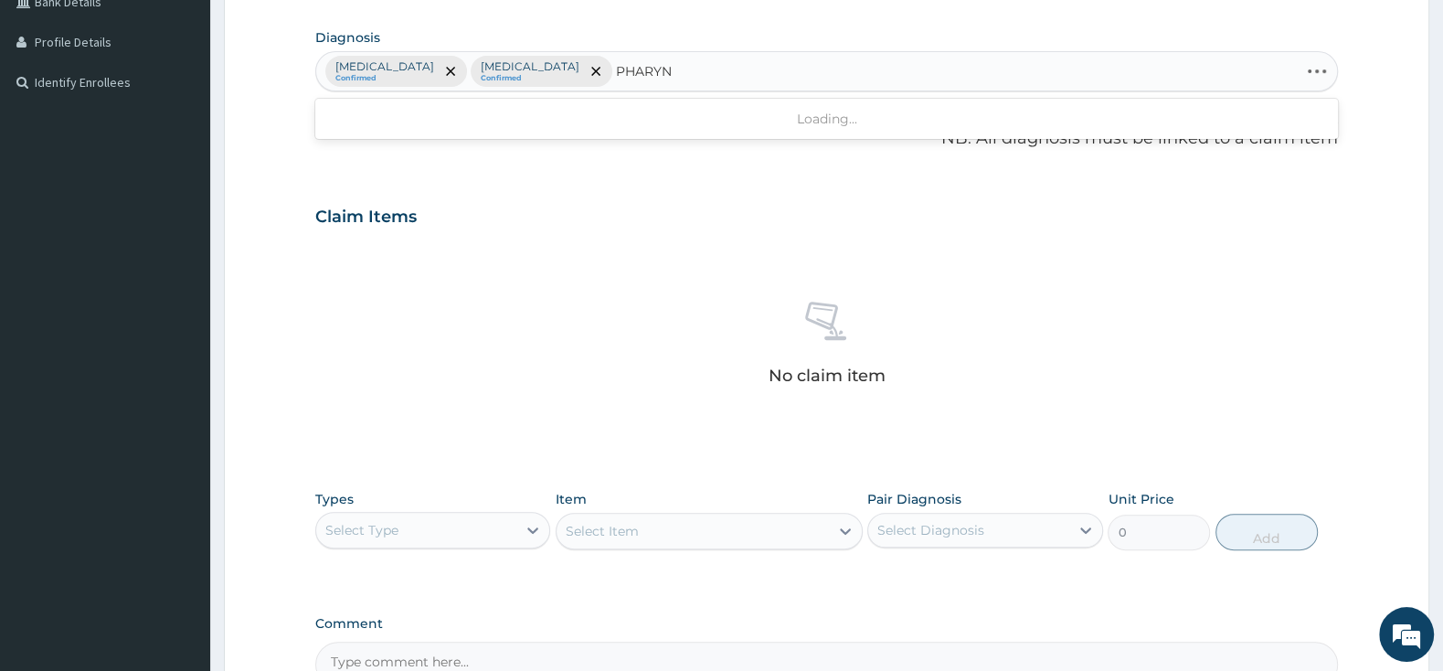
type input "PHARYNG"
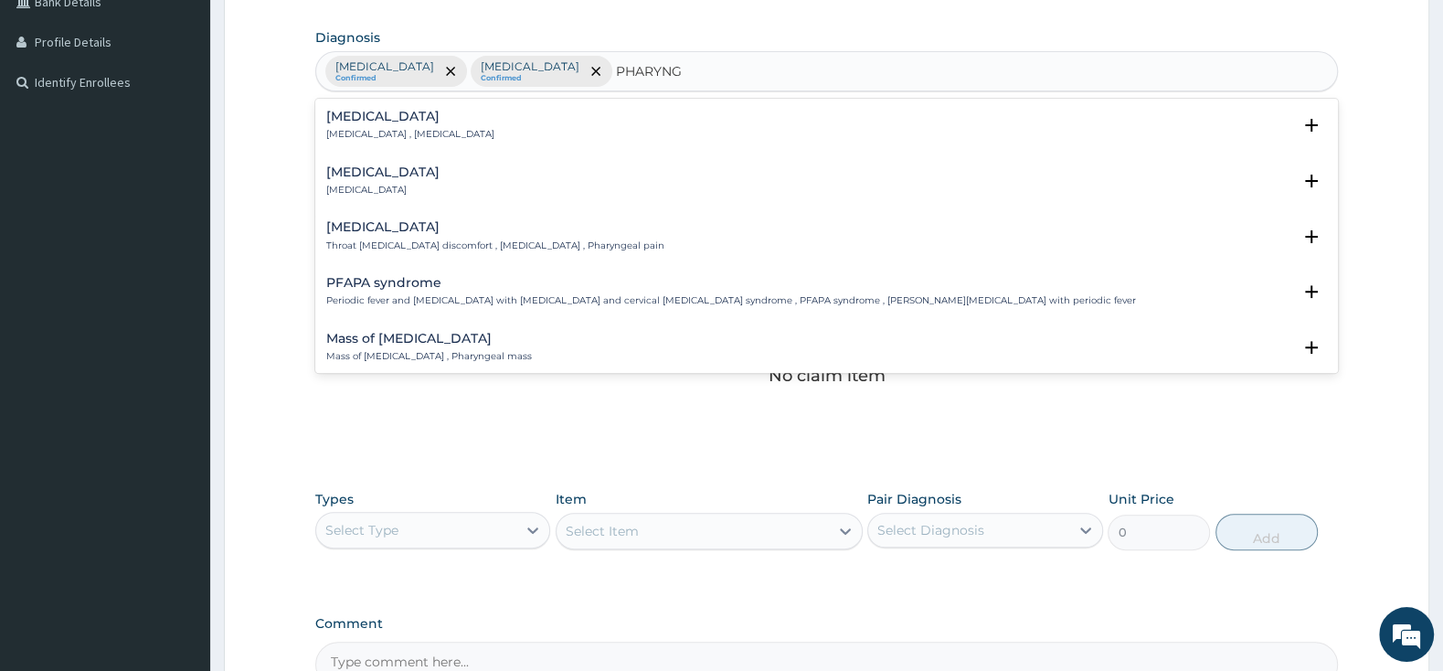
click at [387, 174] on h4 "Pharyngitis" at bounding box center [382, 172] width 113 height 14
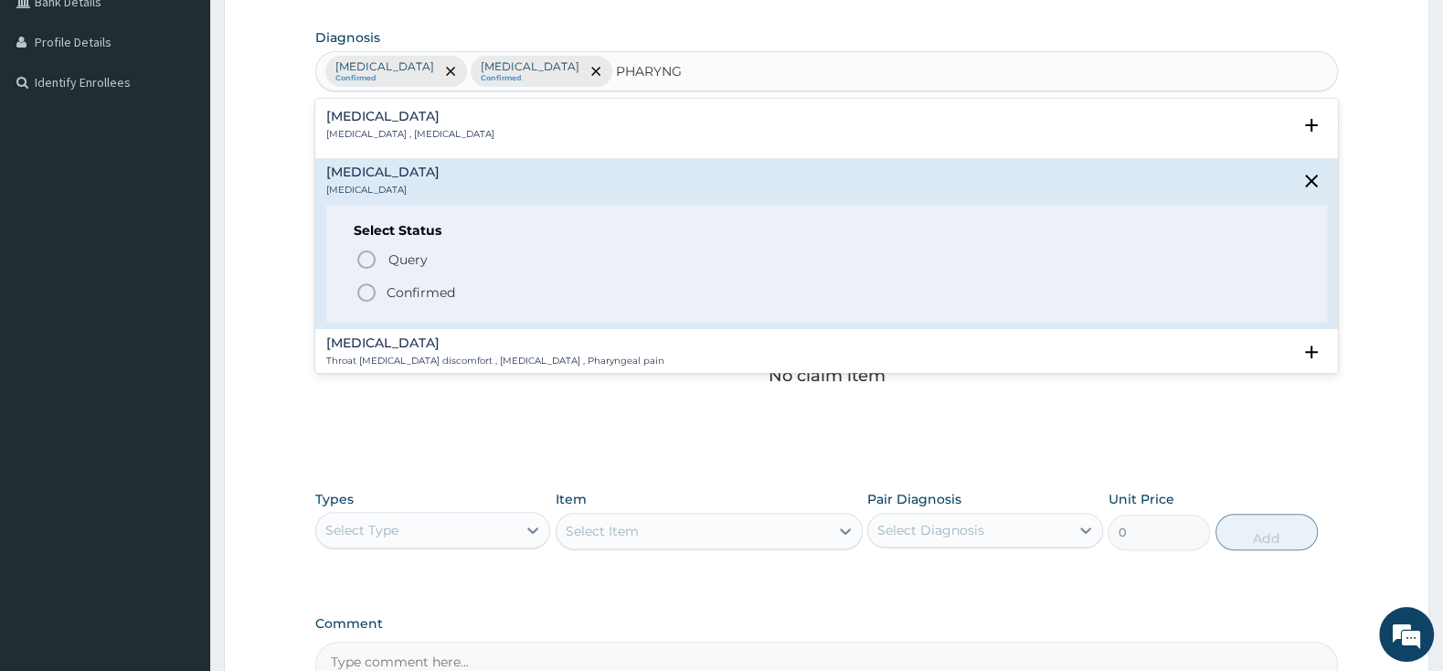
click at [373, 288] on icon "status option filled" at bounding box center [366, 292] width 22 height 22
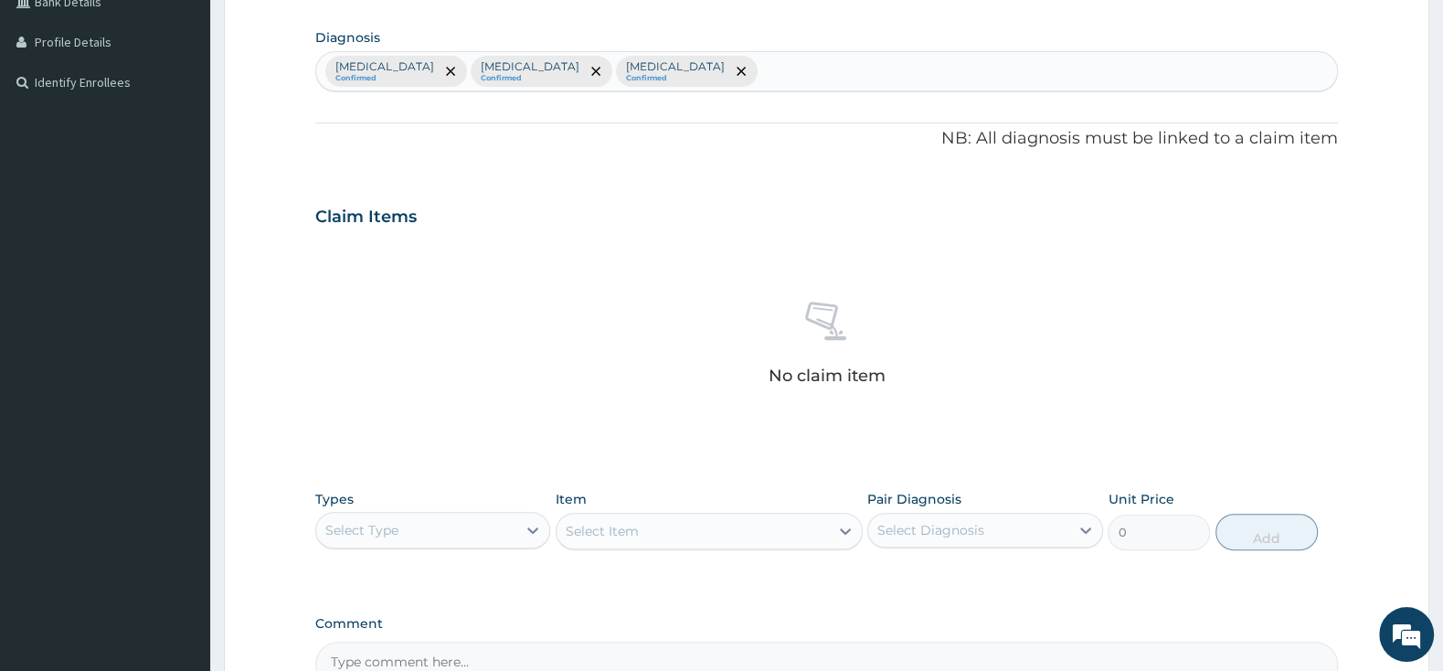
scroll to position [649, 0]
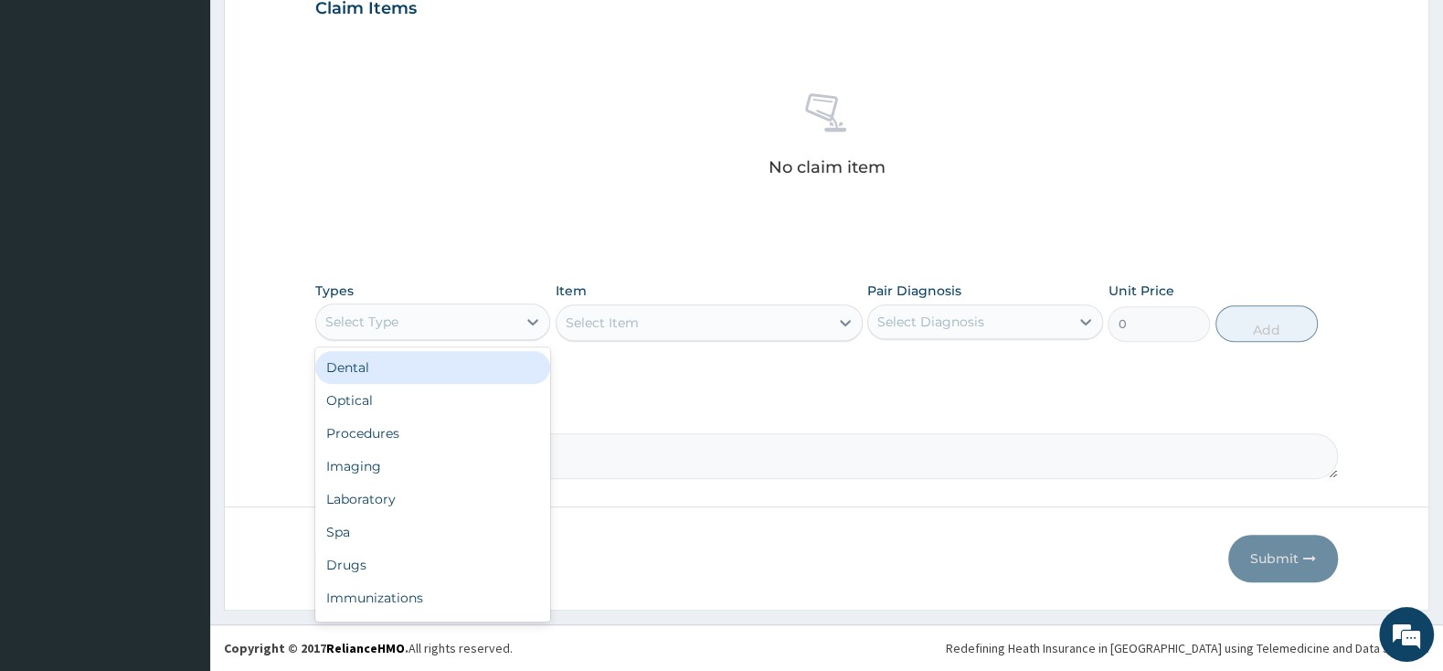
click at [410, 318] on div "Select Type" at bounding box center [416, 321] width 200 height 29
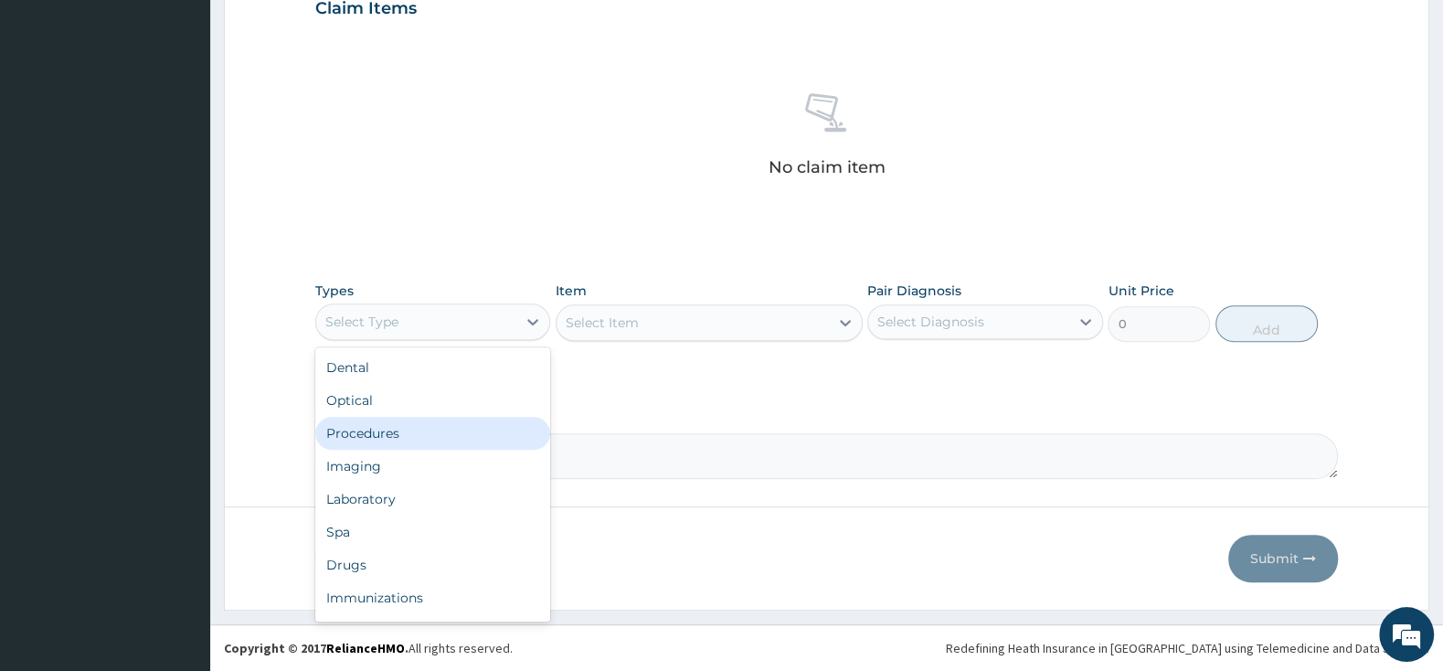
click at [376, 419] on div "Procedures" at bounding box center [432, 433] width 235 height 33
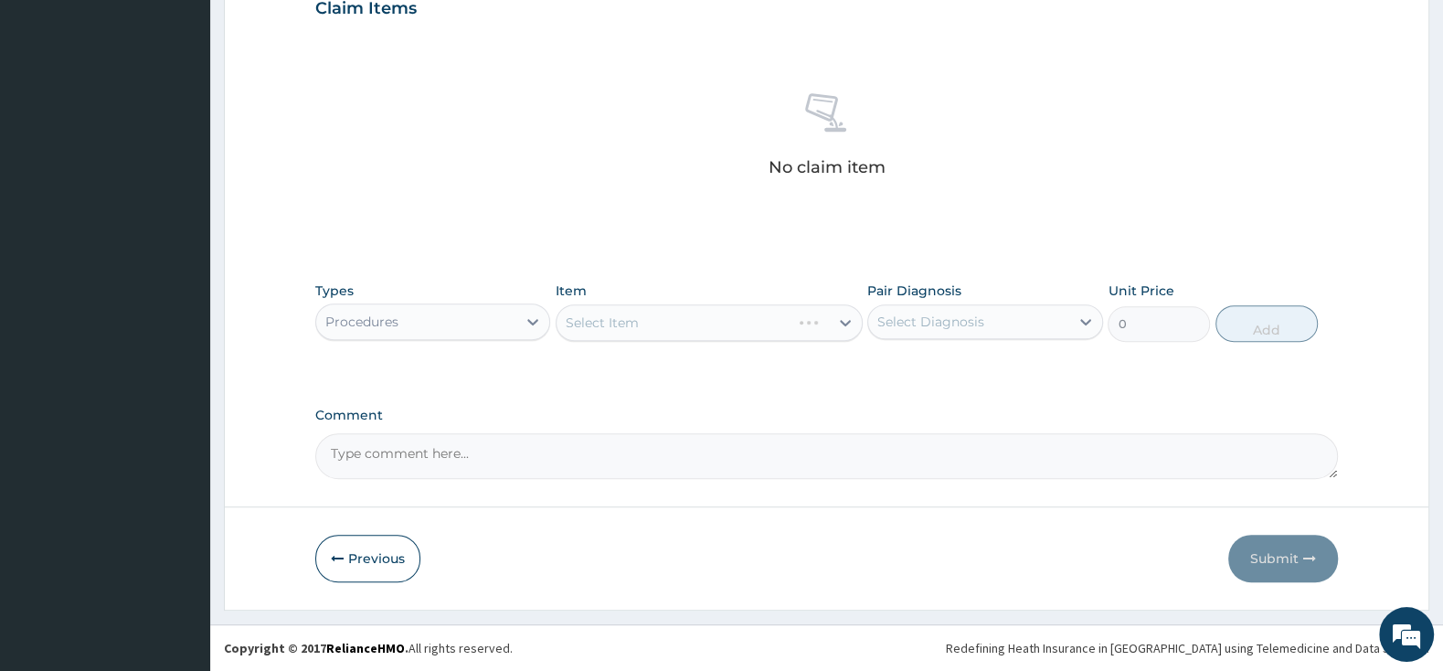
click at [639, 316] on div "Select Item" at bounding box center [708, 322] width 307 height 37
click at [791, 320] on div "Select Item" at bounding box center [708, 322] width 307 height 37
click at [787, 311] on div "Select Item" at bounding box center [708, 322] width 307 height 37
click at [777, 327] on div "Select Item" at bounding box center [708, 322] width 307 height 37
click at [812, 334] on div "Select Item" at bounding box center [692, 322] width 272 height 29
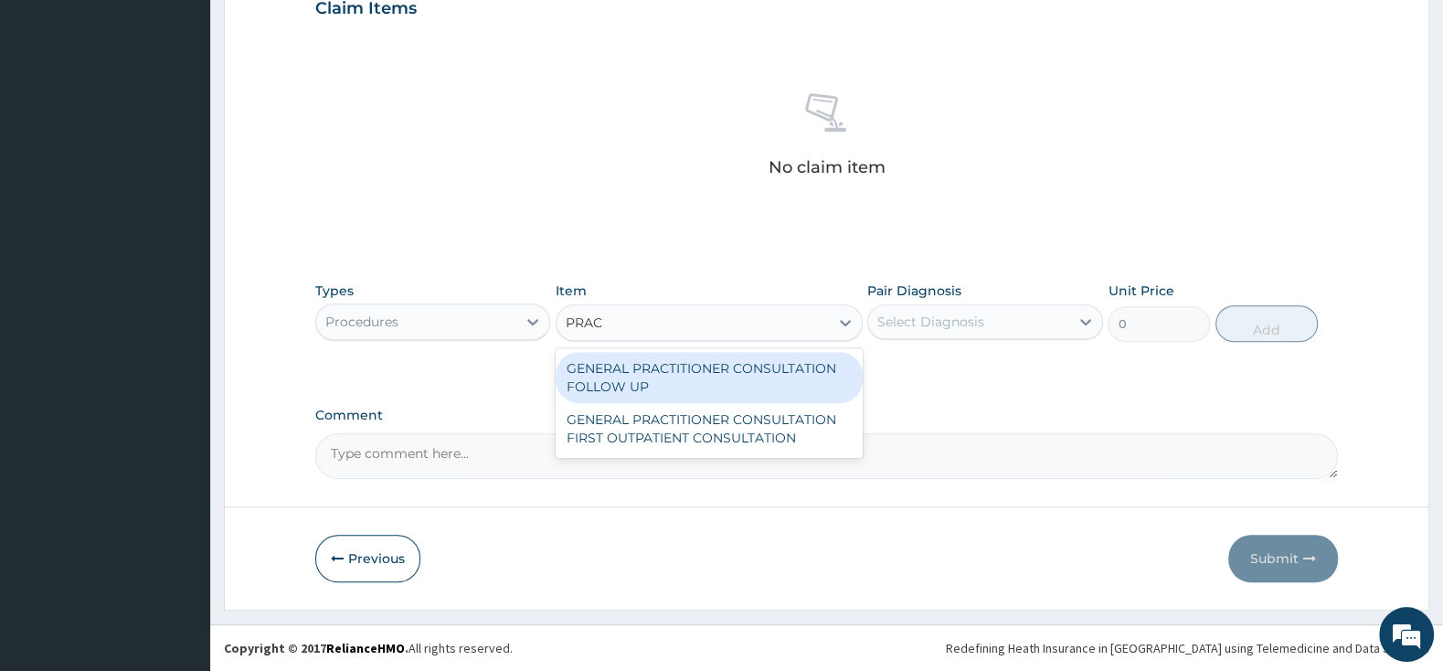
type input "PRACT"
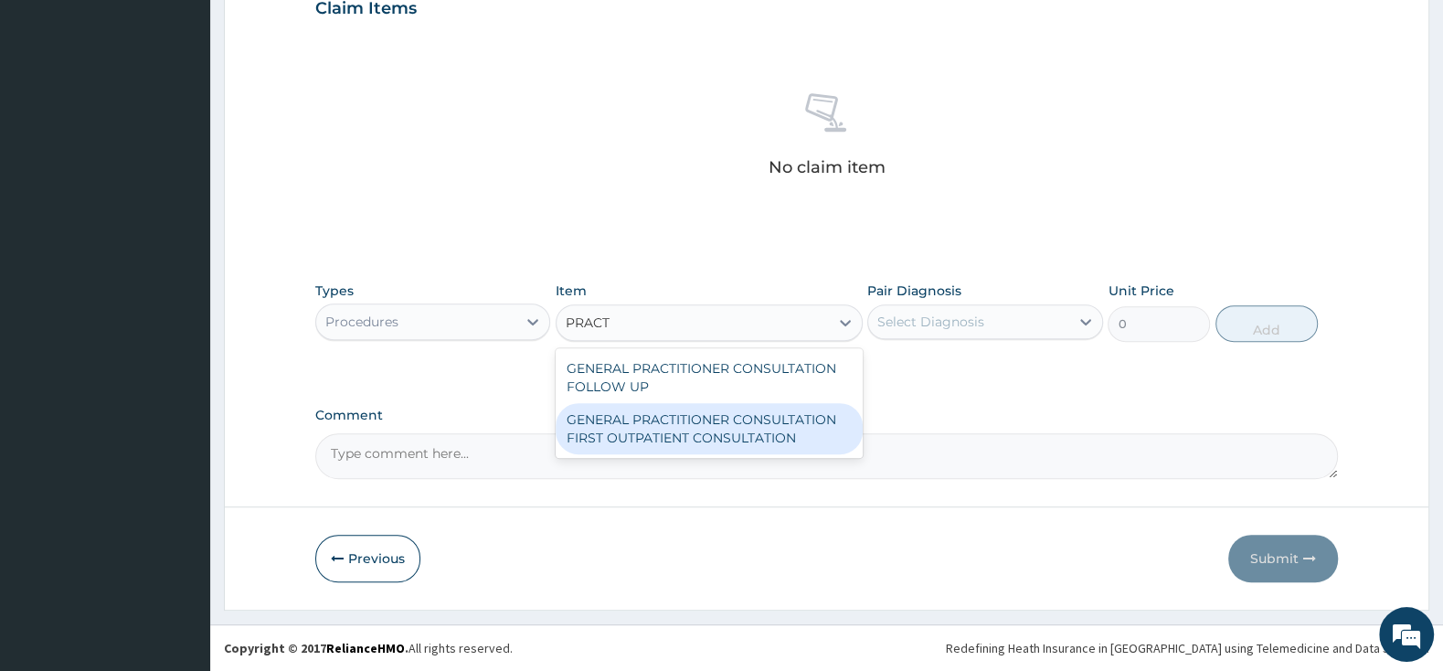
click at [781, 426] on div "GENERAL PRACTITIONER CONSULTATION FIRST OUTPATIENT CONSULTATION" at bounding box center [708, 428] width 307 height 51
type input "3000"
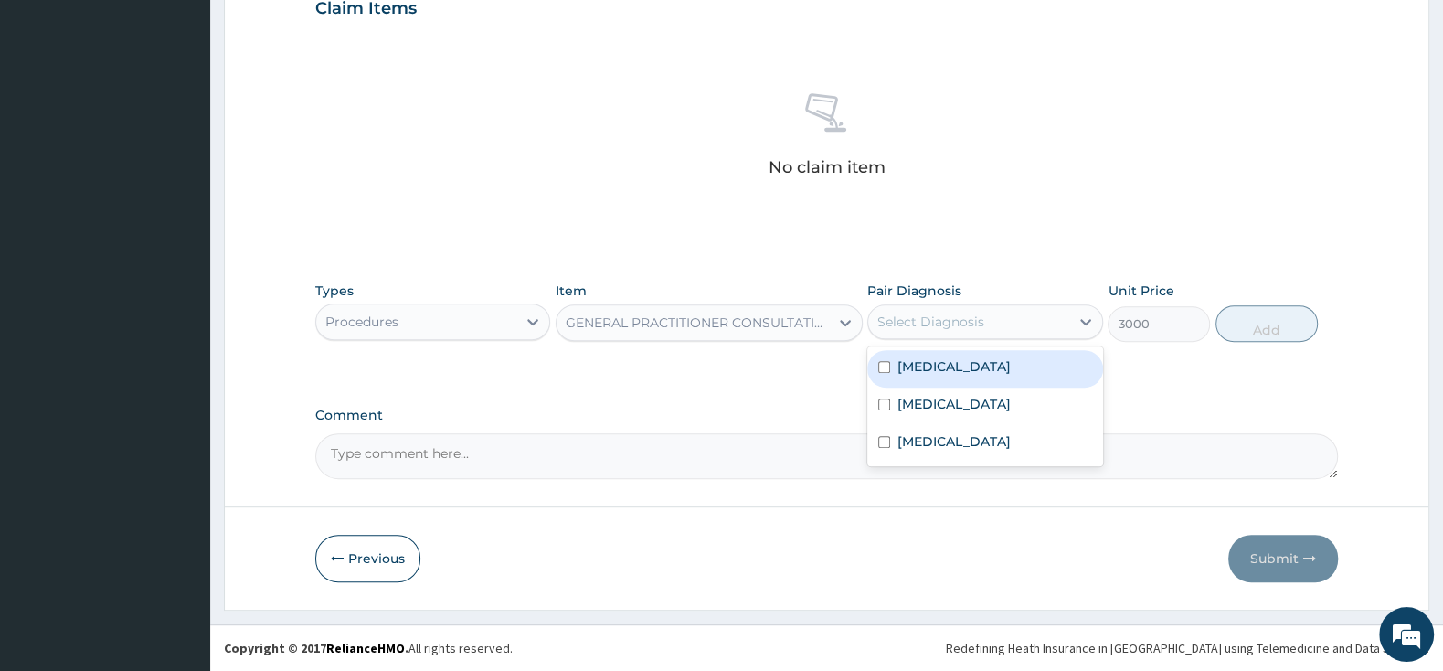
click at [901, 323] on div "Select Diagnosis" at bounding box center [930, 321] width 107 height 18
click at [886, 369] on input "checkbox" at bounding box center [884, 367] width 12 height 12
checkbox input "true"
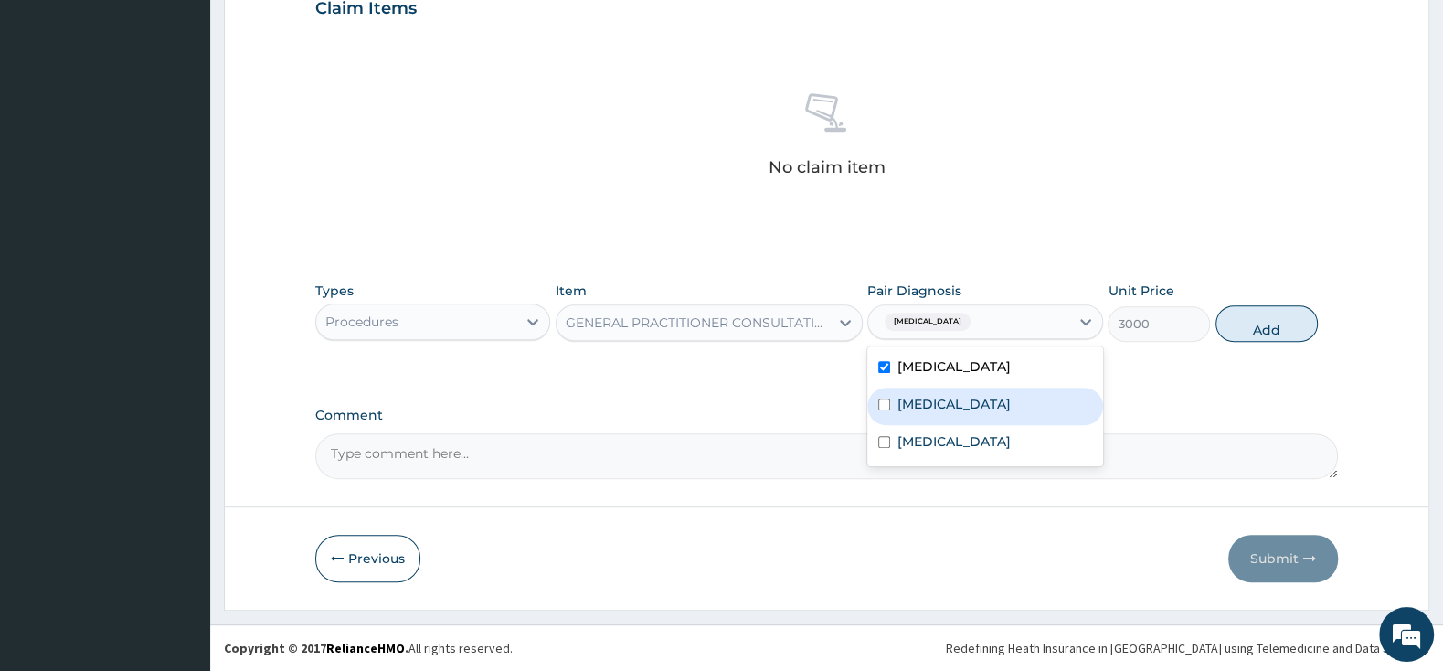
click at [891, 397] on div "Dermatophytosis" at bounding box center [984, 405] width 235 height 37
checkbox input "true"
click at [885, 425] on div "Pharyngitis" at bounding box center [984, 443] width 235 height 37
checkbox input "true"
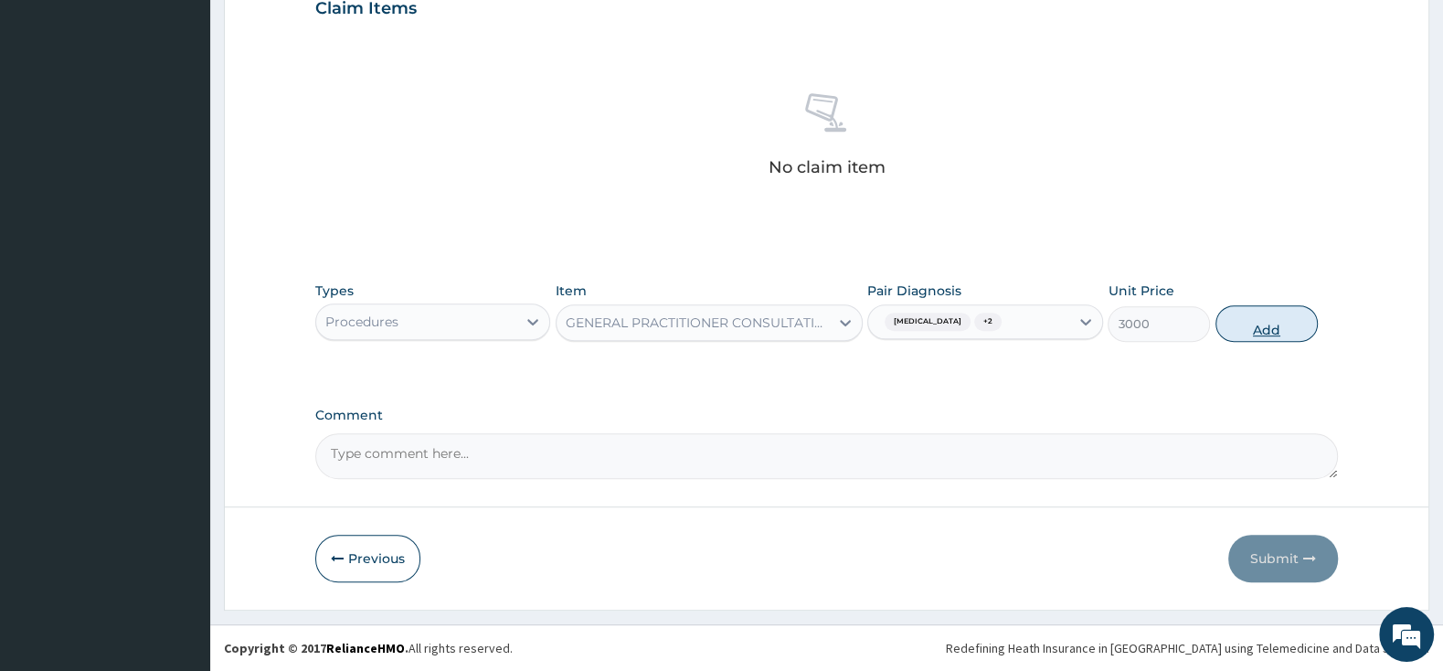
click at [1256, 323] on button "Add" at bounding box center [1266, 323] width 102 height 37
type input "0"
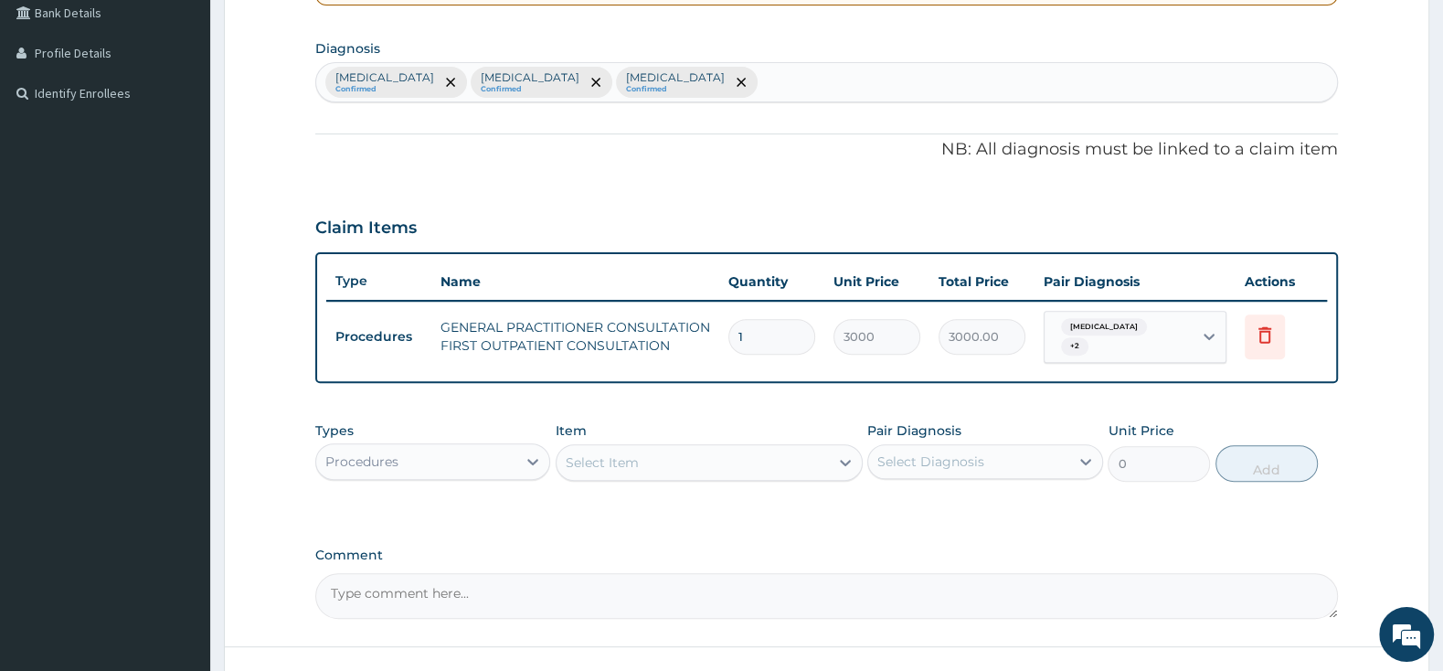
scroll to position [463, 0]
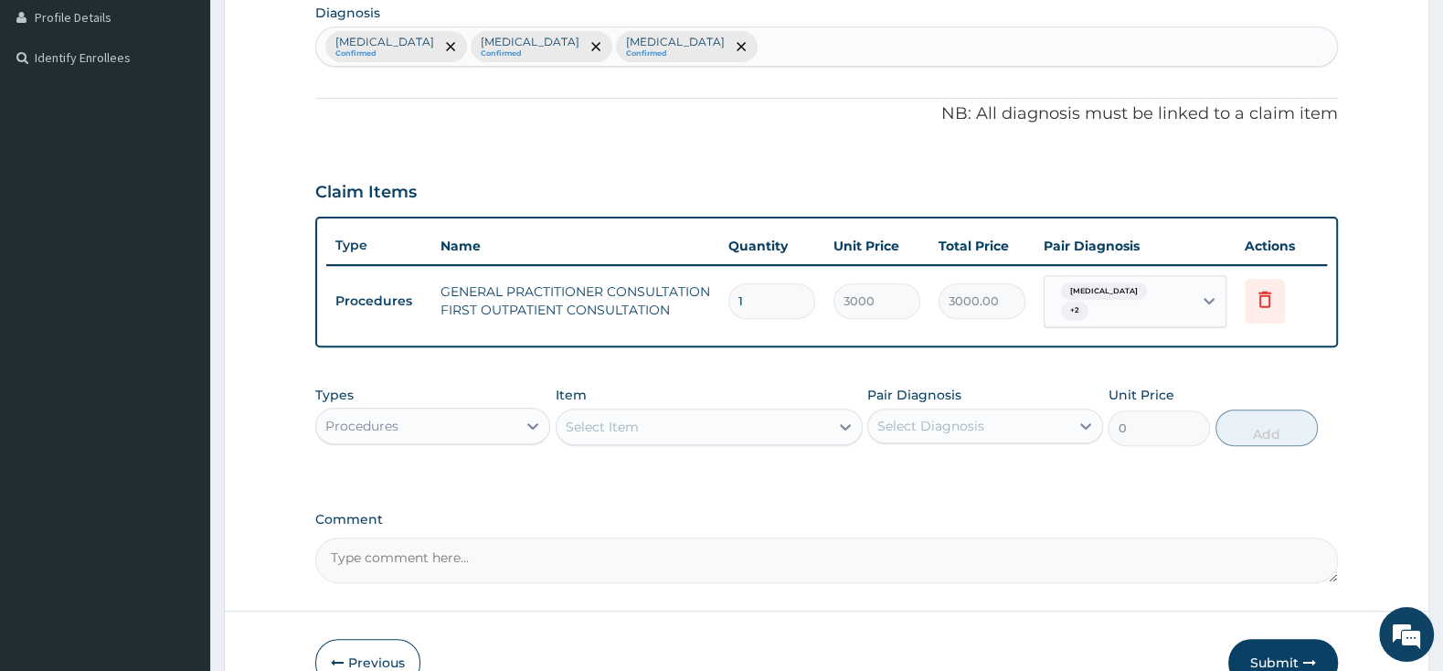
click at [704, 412] on div "Select Item" at bounding box center [692, 426] width 272 height 29
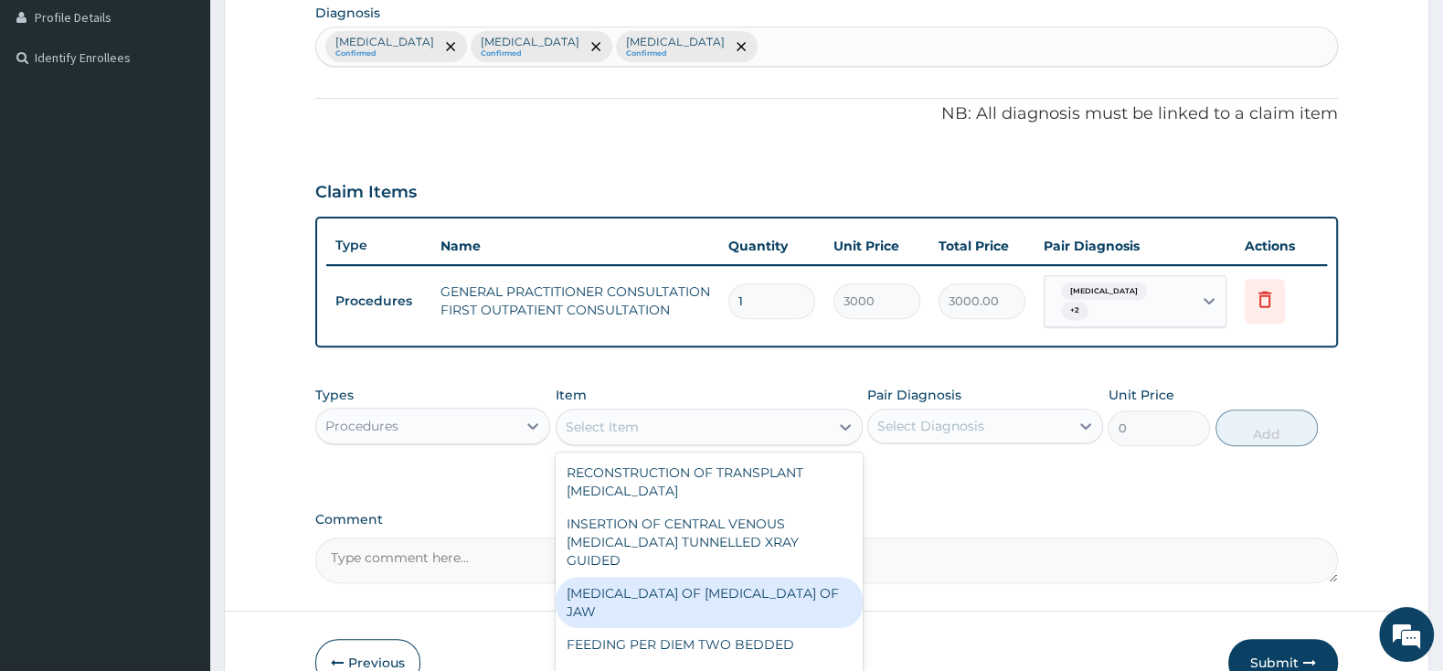
click at [478, 415] on div "Procedures" at bounding box center [416, 425] width 200 height 29
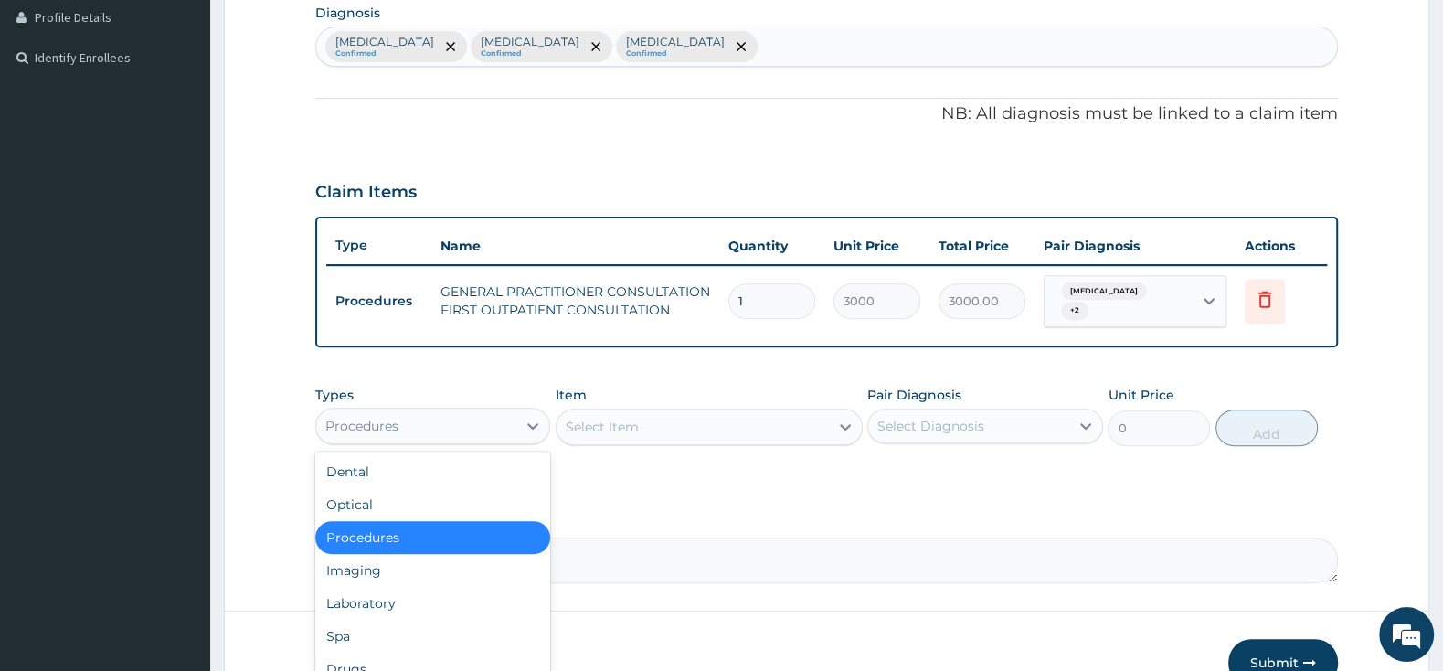
scroll to position [62, 0]
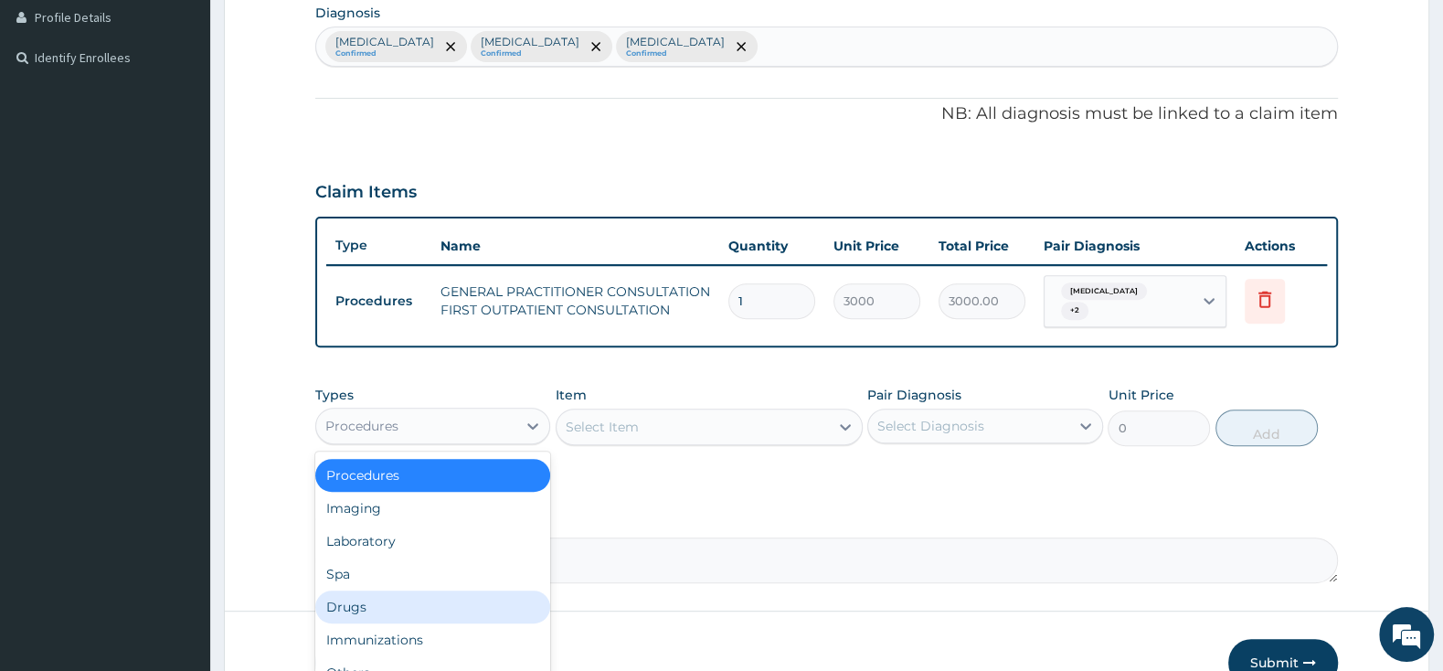
click at [421, 593] on div "Drugs" at bounding box center [432, 606] width 235 height 33
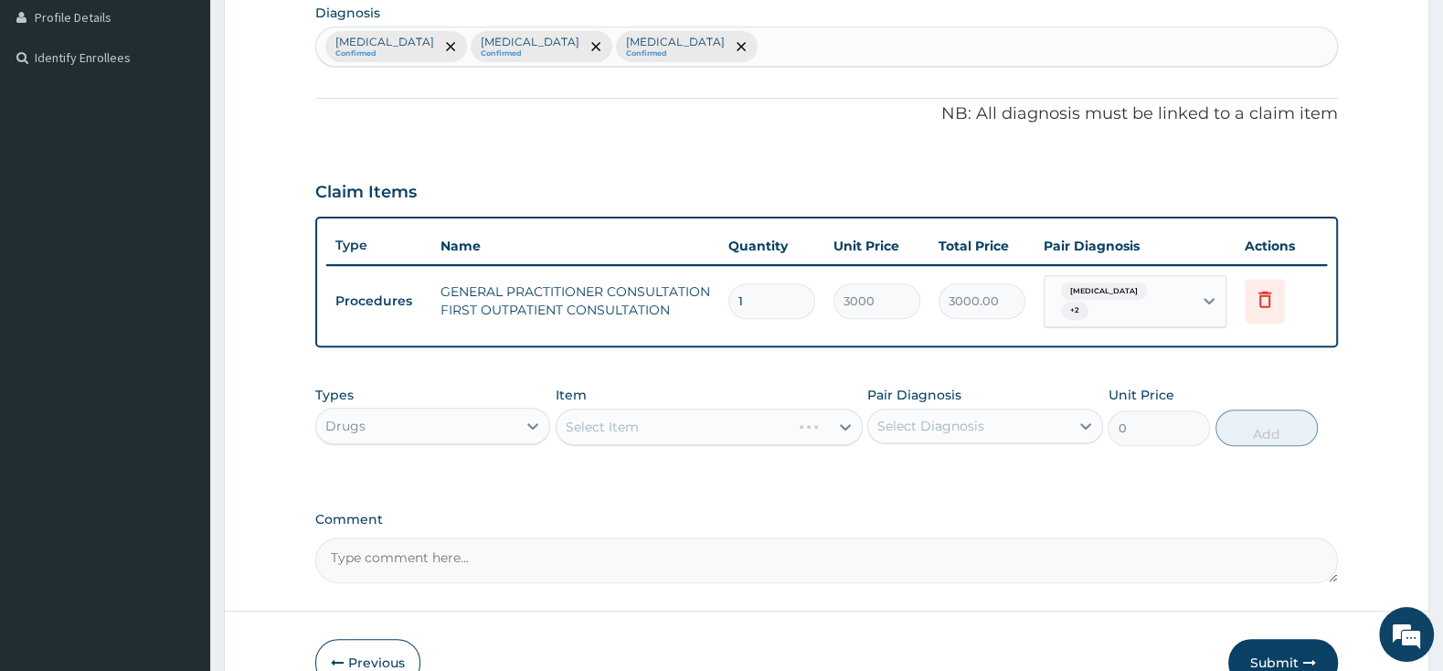
click at [594, 417] on div "Select Item" at bounding box center [708, 426] width 307 height 37
click at [595, 416] on div "Select Item" at bounding box center [708, 426] width 307 height 37
click at [670, 423] on div "Select Item" at bounding box center [708, 426] width 307 height 37
click at [670, 421] on div "Select Item" at bounding box center [708, 426] width 307 height 37
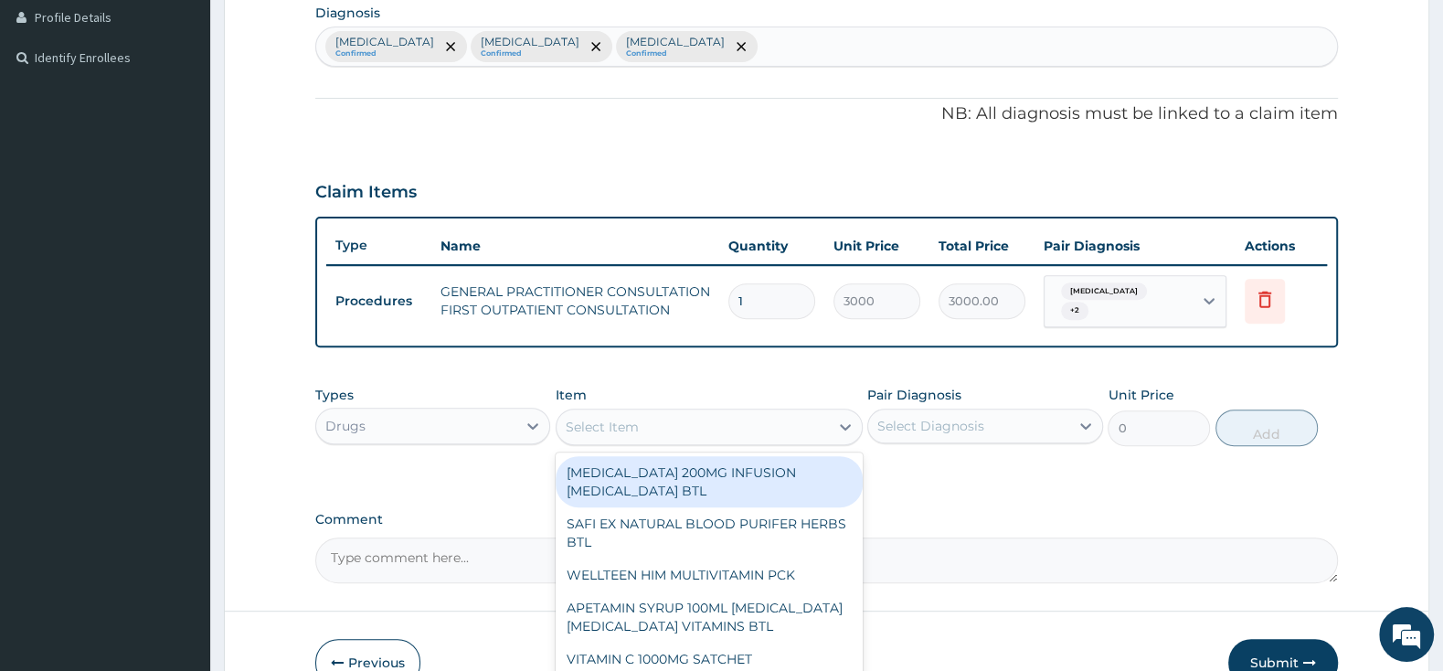
click at [682, 412] on div "Select Item" at bounding box center [692, 426] width 272 height 29
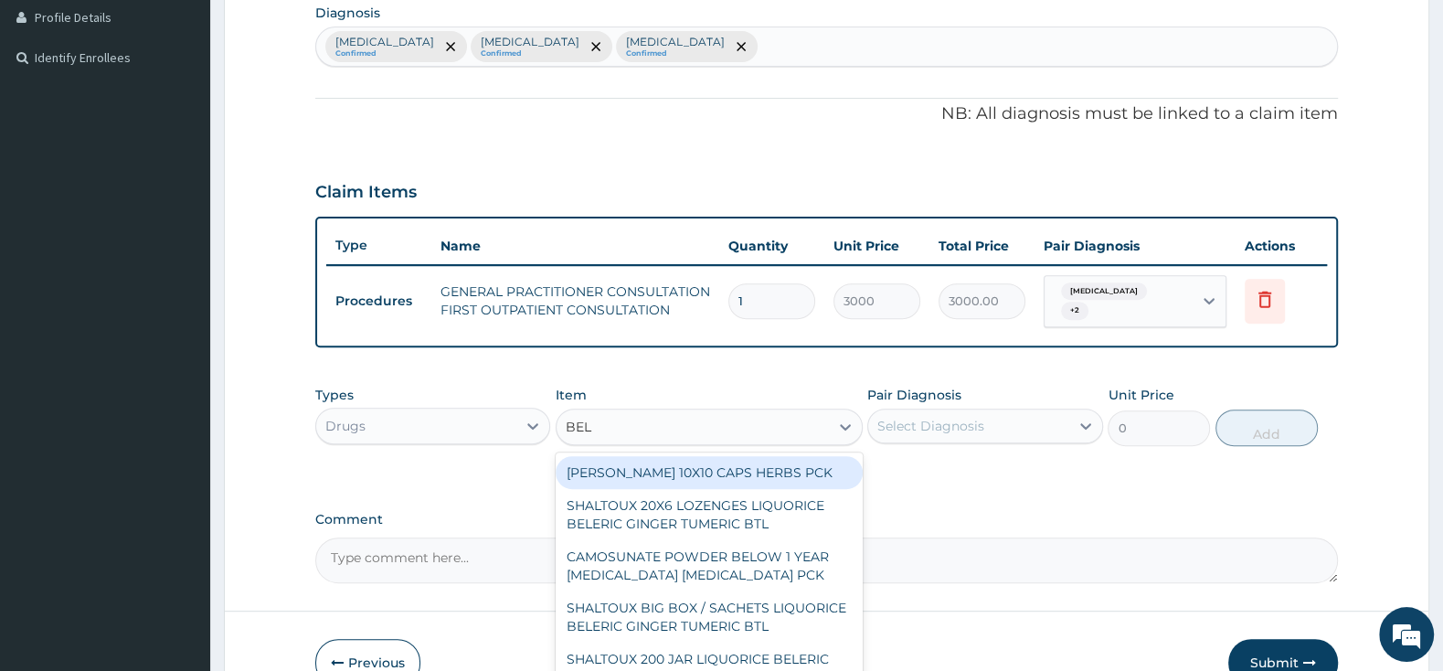
type input "BELL"
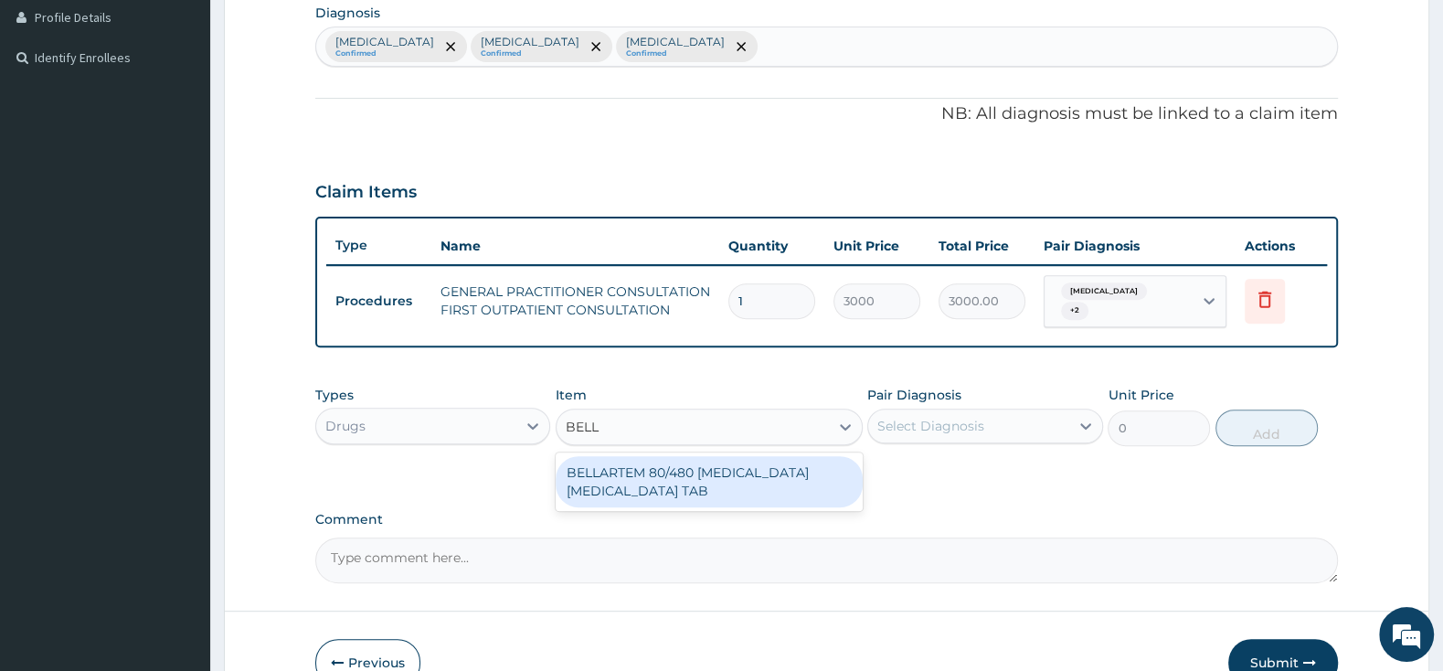
click at [747, 465] on div "BELLARTEM 80/480 [MEDICAL_DATA] [MEDICAL_DATA] TAB" at bounding box center [708, 481] width 307 height 51
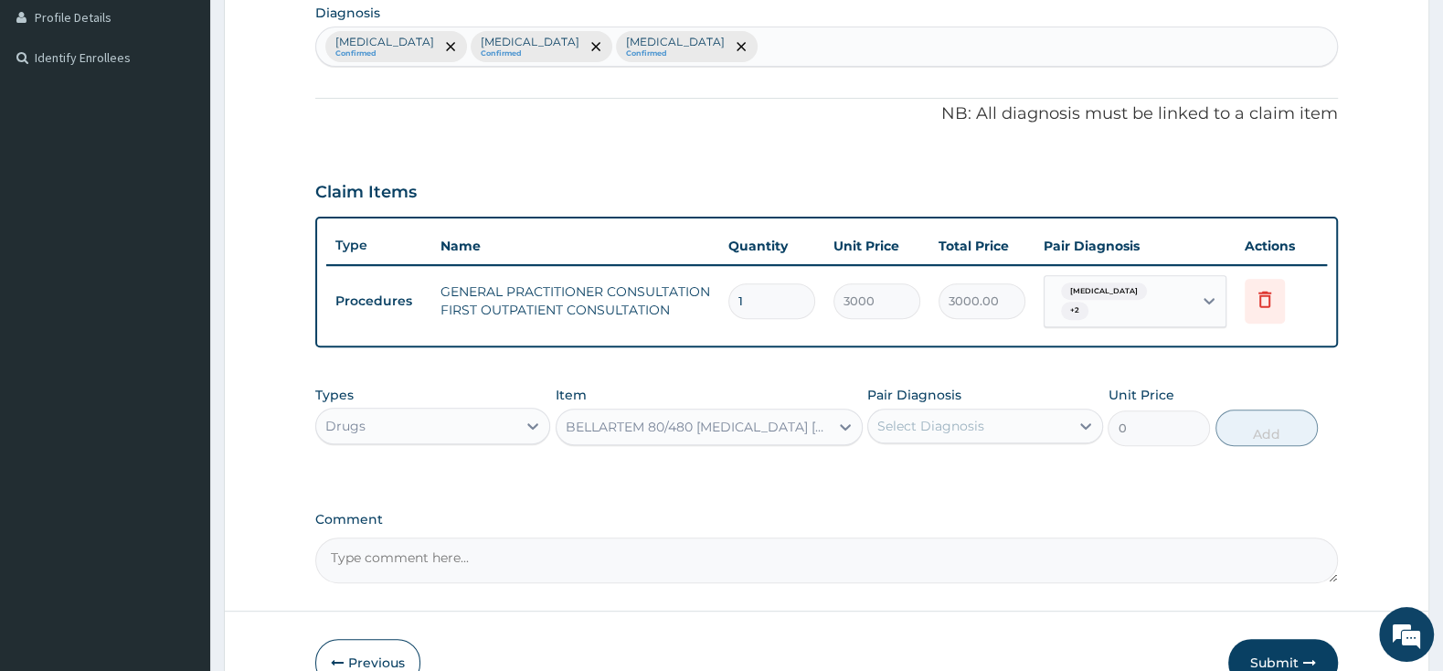
type input "379.5"
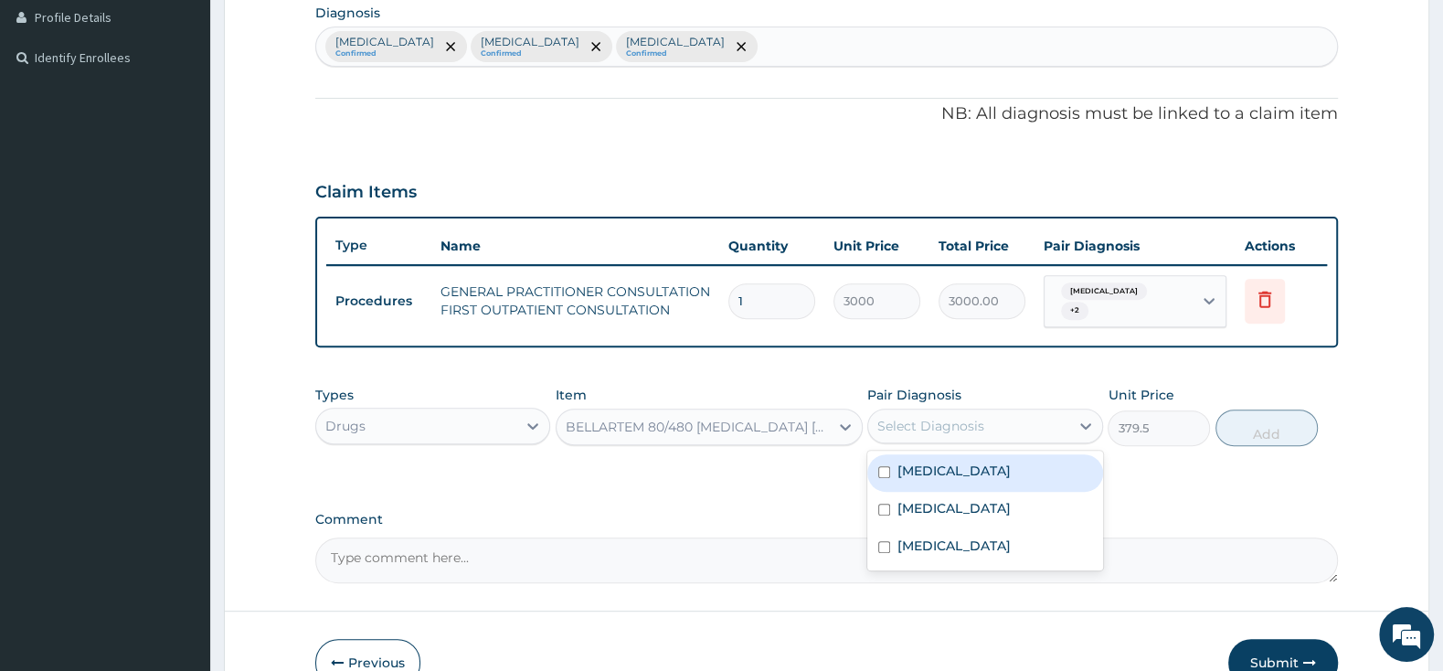
click at [968, 417] on div "Select Diagnosis" at bounding box center [930, 426] width 107 height 18
click at [884, 466] on input "checkbox" at bounding box center [884, 472] width 12 height 12
checkbox input "true"
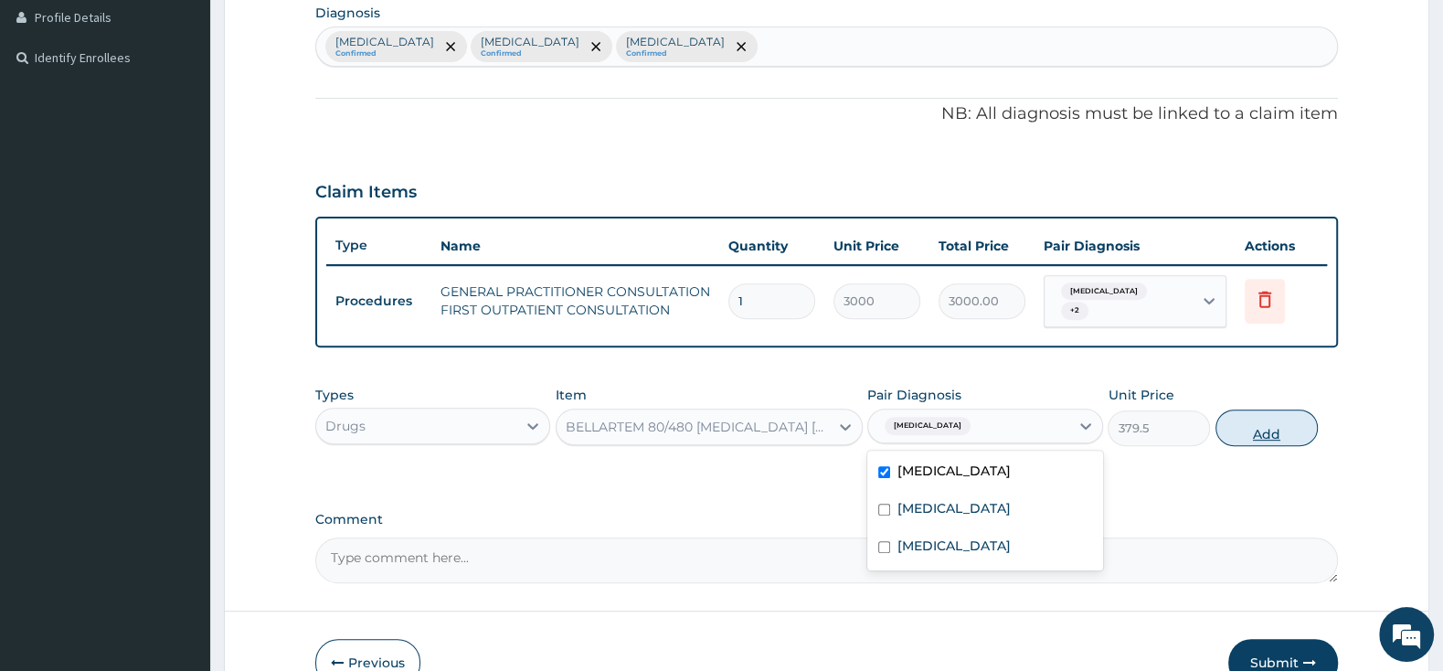
click at [1232, 425] on button "Add" at bounding box center [1266, 427] width 102 height 37
type input "0"
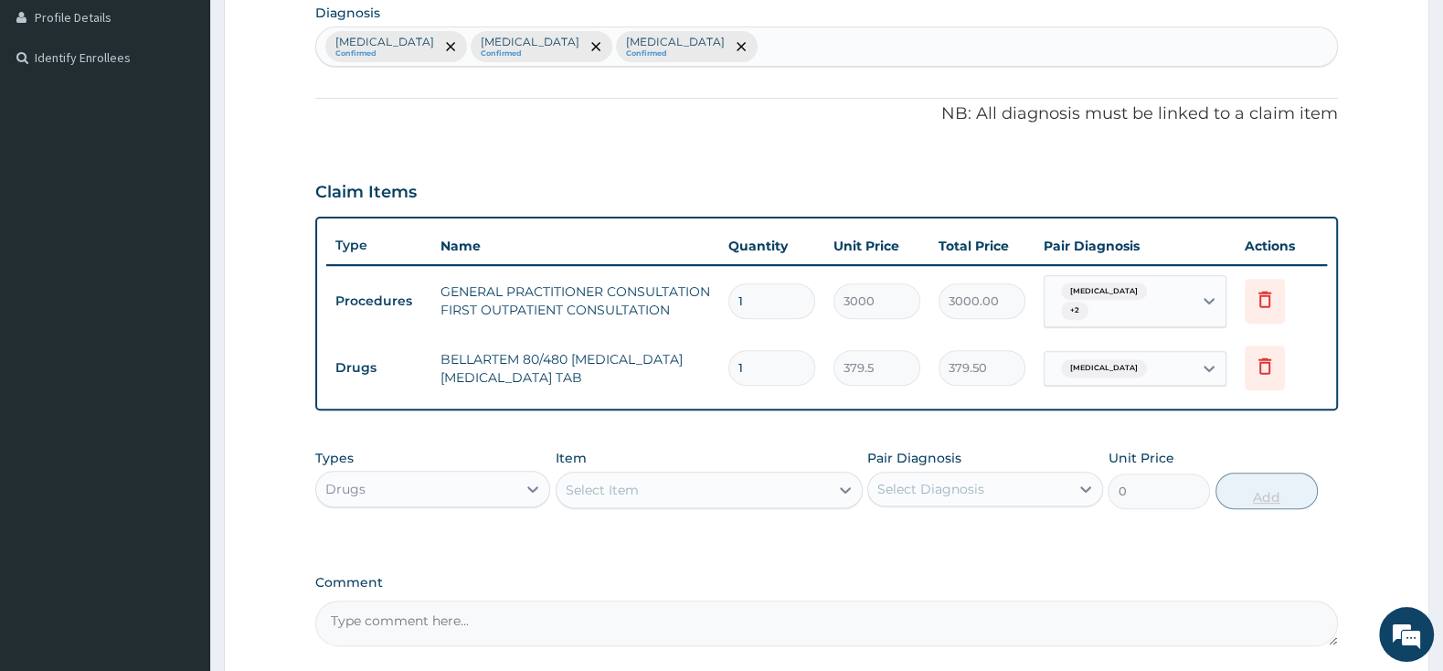
type input "0.00"
type input "6"
type input "2277.00"
type input "6"
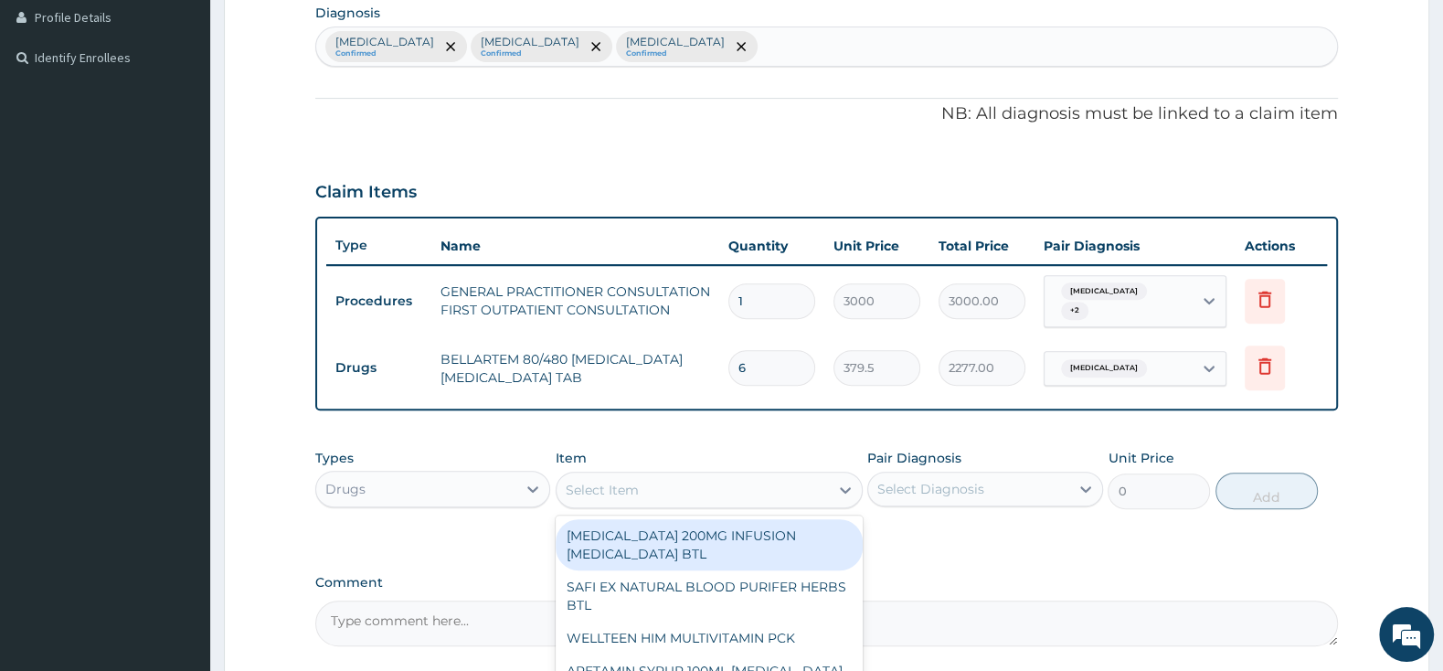
click at [694, 490] on div "Select Item" at bounding box center [692, 489] width 272 height 29
type input "FLEM"
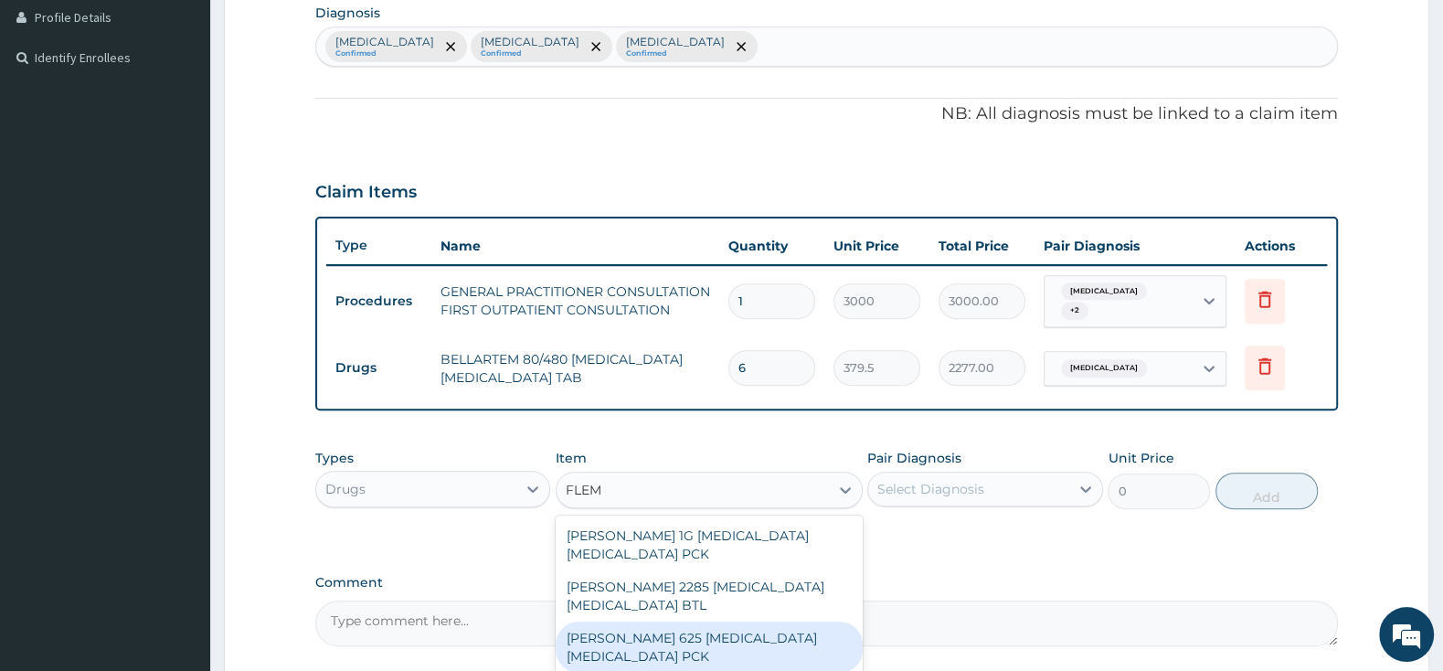
click at [716, 627] on div "[PERSON_NAME] 625 [MEDICAL_DATA] [MEDICAL_DATA] PCK" at bounding box center [708, 646] width 307 height 51
type input "2300"
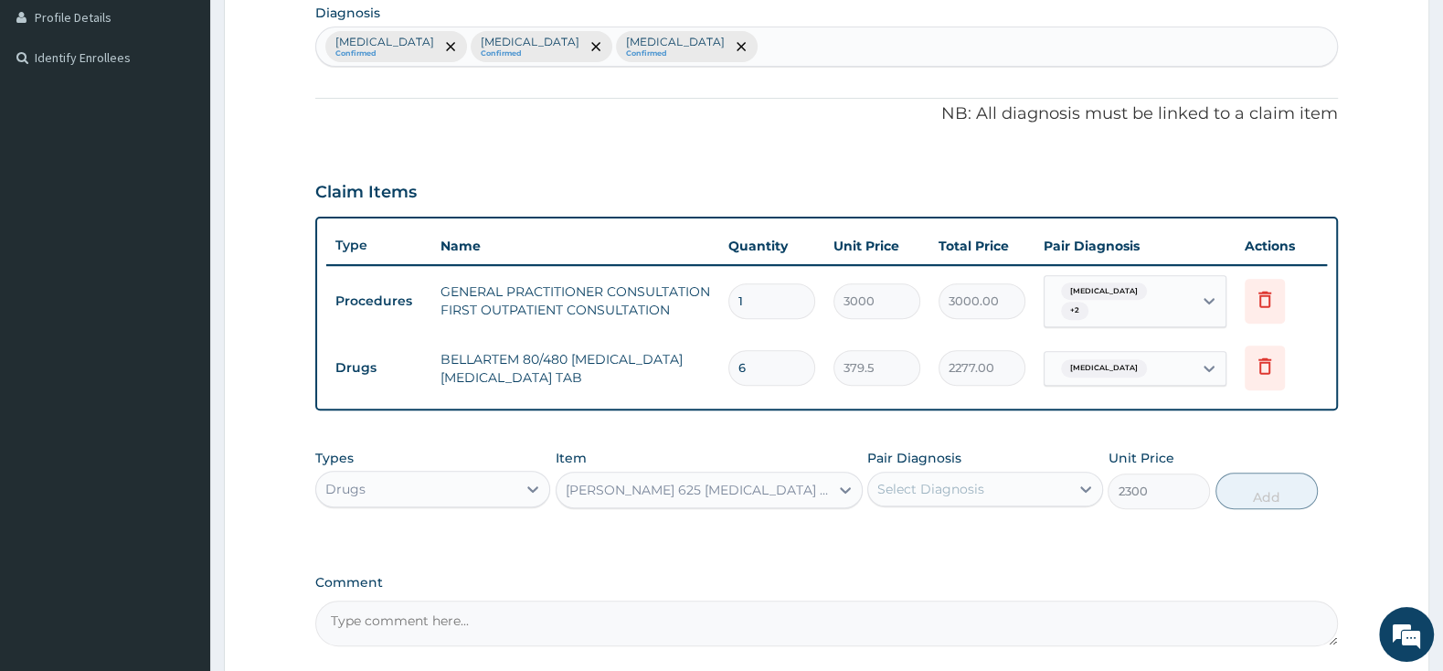
drag, startPoint x: 955, startPoint y: 478, endPoint x: 924, endPoint y: 492, distance: 34.3
click at [951, 480] on div "Select Diagnosis" at bounding box center [930, 489] width 107 height 18
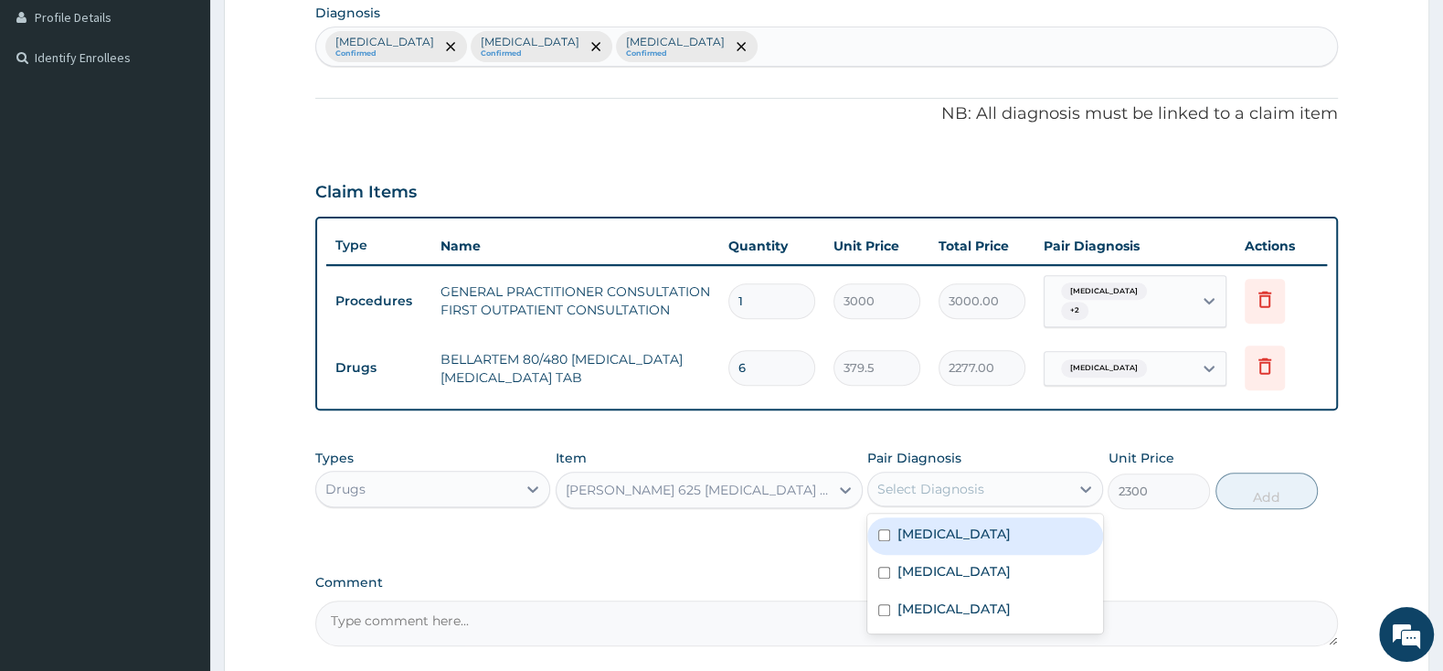
click at [882, 529] on input "checkbox" at bounding box center [884, 535] width 12 height 12
checkbox input "true"
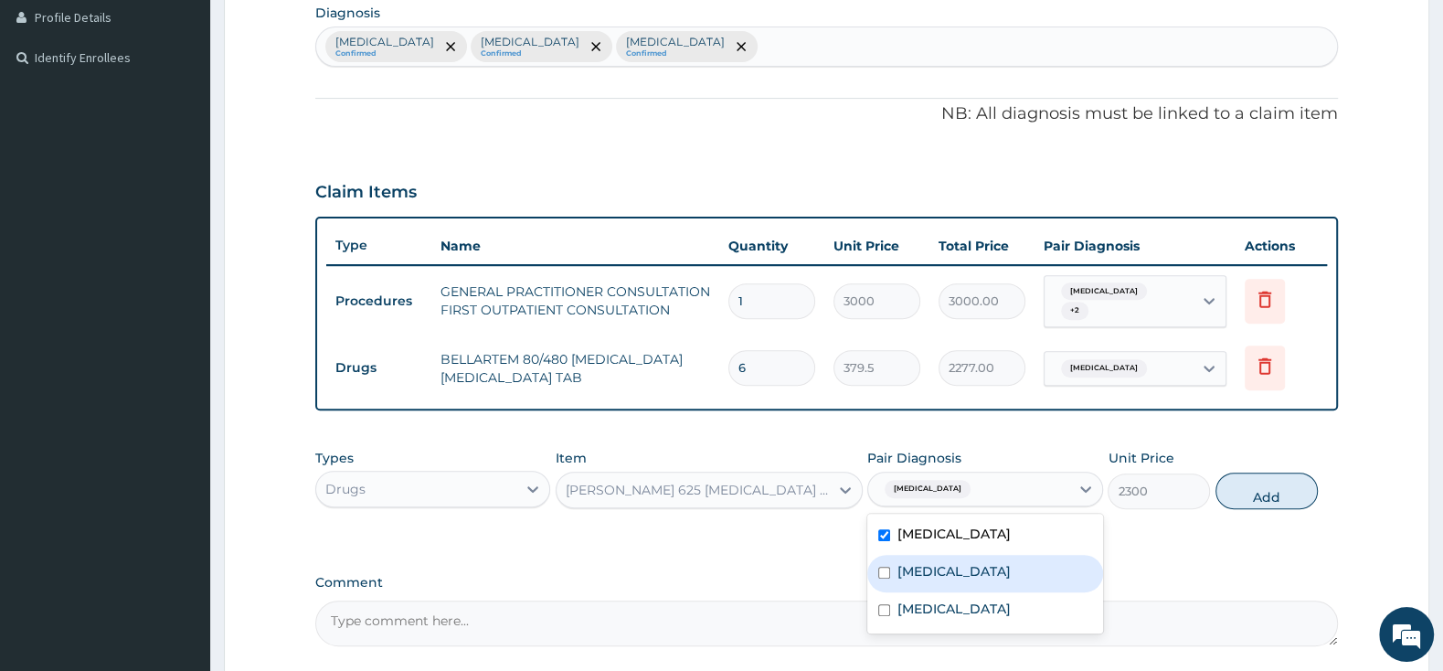
click at [884, 566] on input "checkbox" at bounding box center [884, 572] width 12 height 12
checkbox input "true"
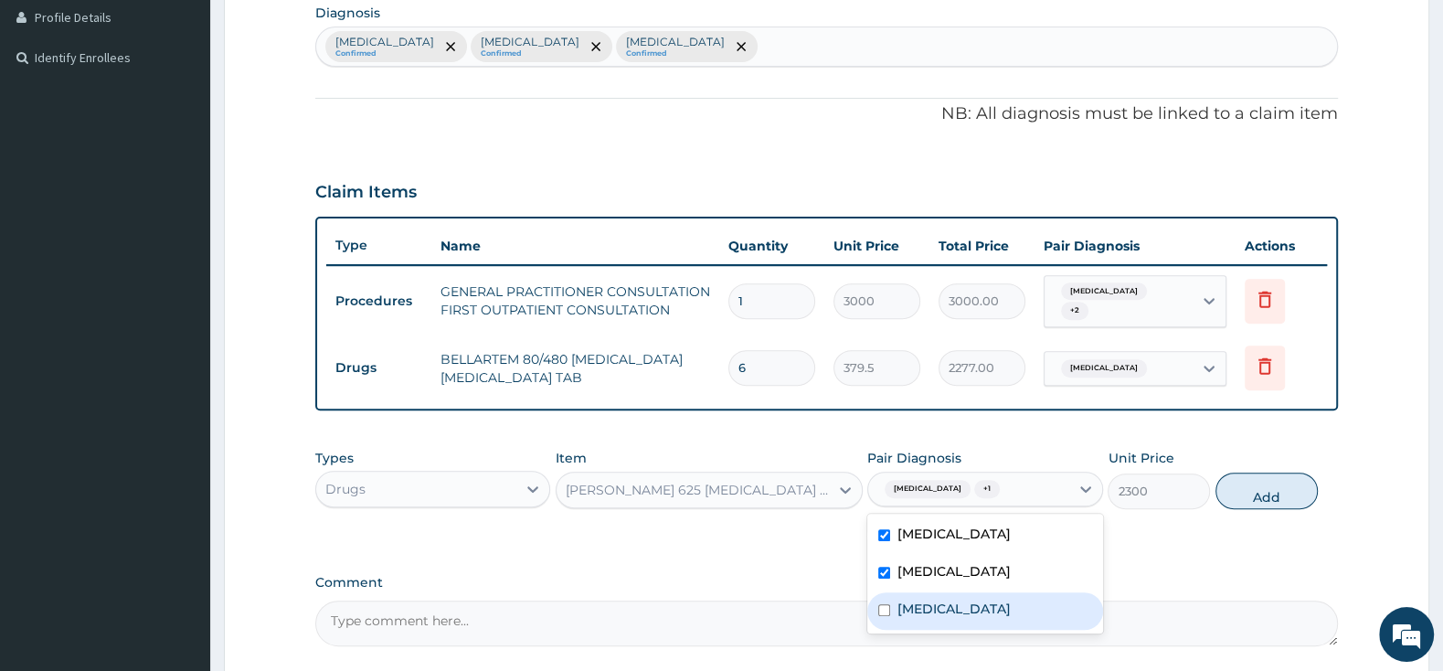
click at [883, 604] on input "checkbox" at bounding box center [884, 610] width 12 height 12
checkbox input "true"
click at [883, 529] on input "checkbox" at bounding box center [884, 535] width 12 height 12
checkbox input "false"
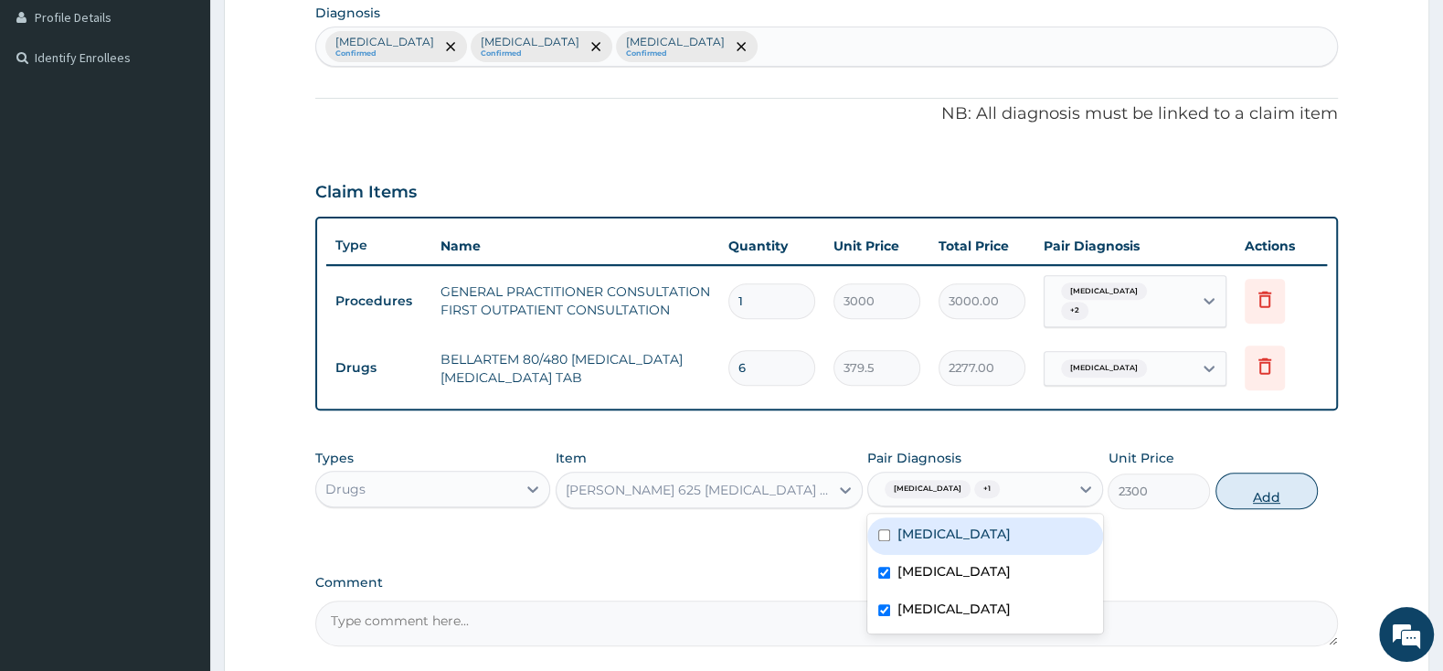
click at [1256, 483] on button "Add" at bounding box center [1266, 490] width 102 height 37
type input "0"
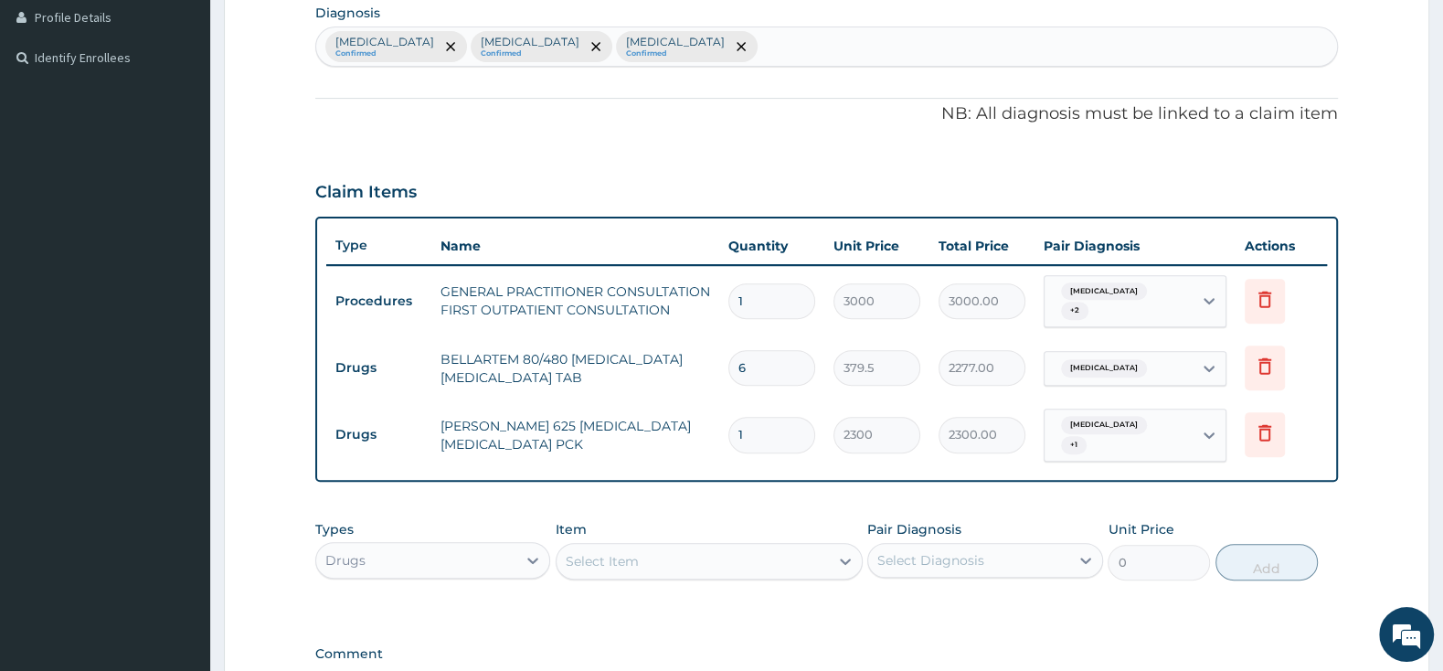
click at [750, 546] on div "Select Item" at bounding box center [692, 560] width 272 height 29
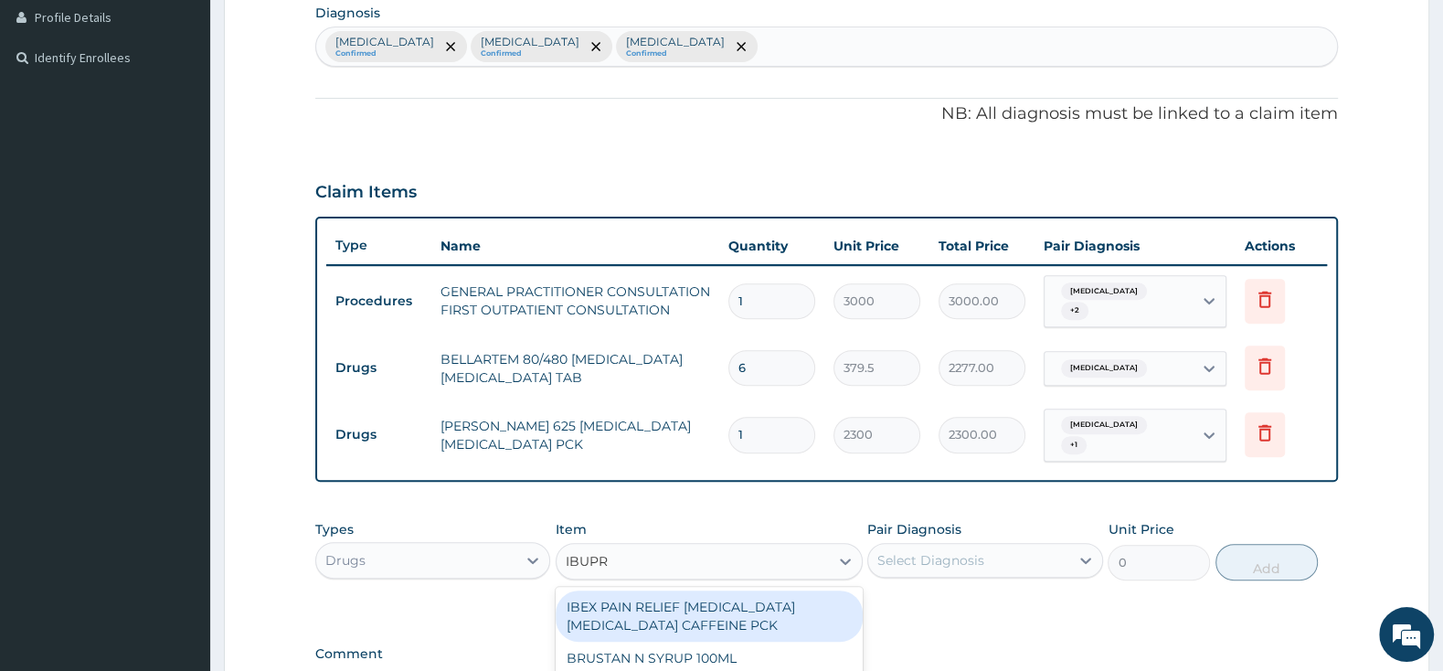
type input "IBUPRO"
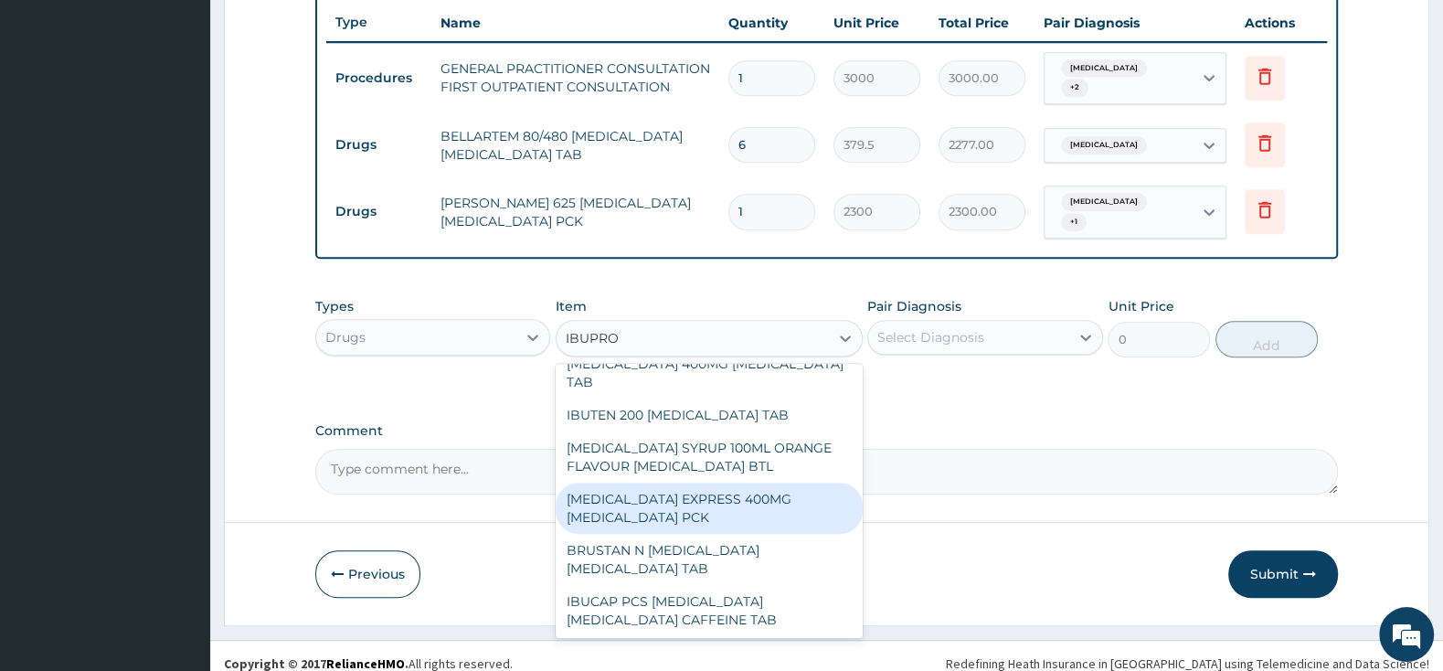
scroll to position [288, 0]
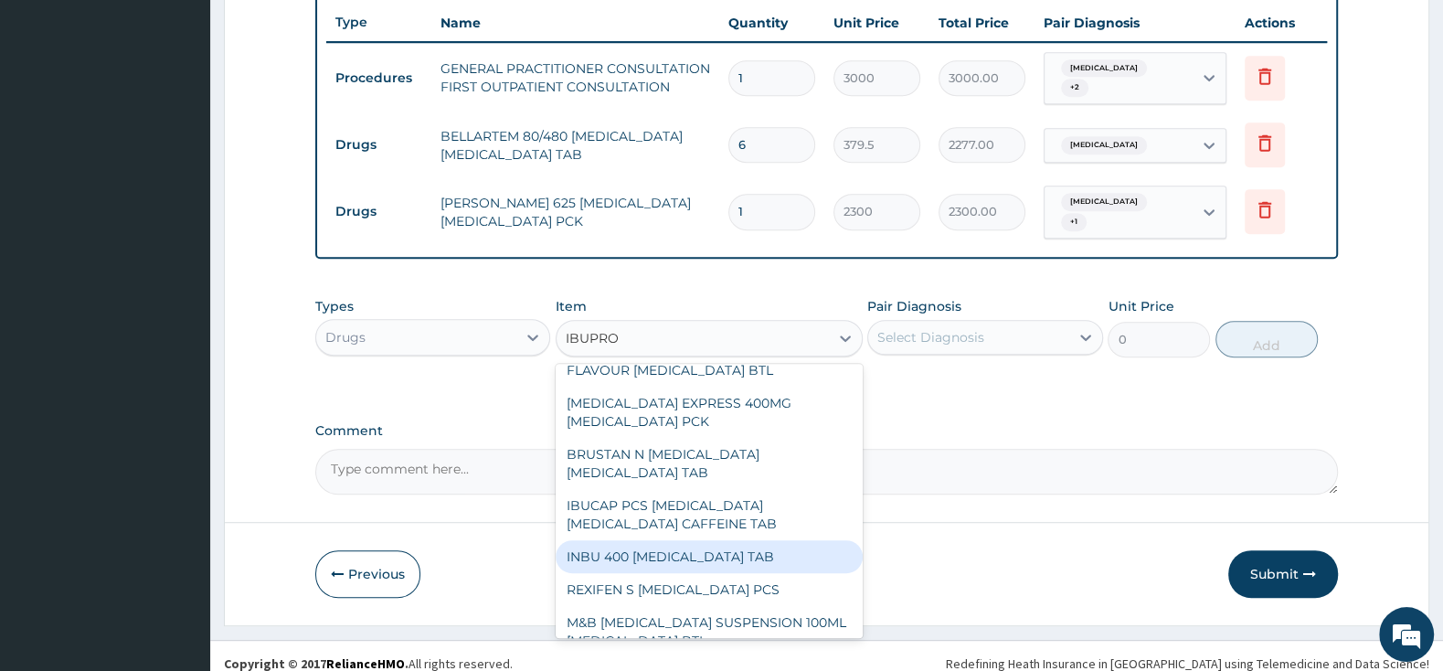
click at [729, 540] on div "INBU 400 [MEDICAL_DATA] TAB" at bounding box center [708, 556] width 307 height 33
type input "63.25"
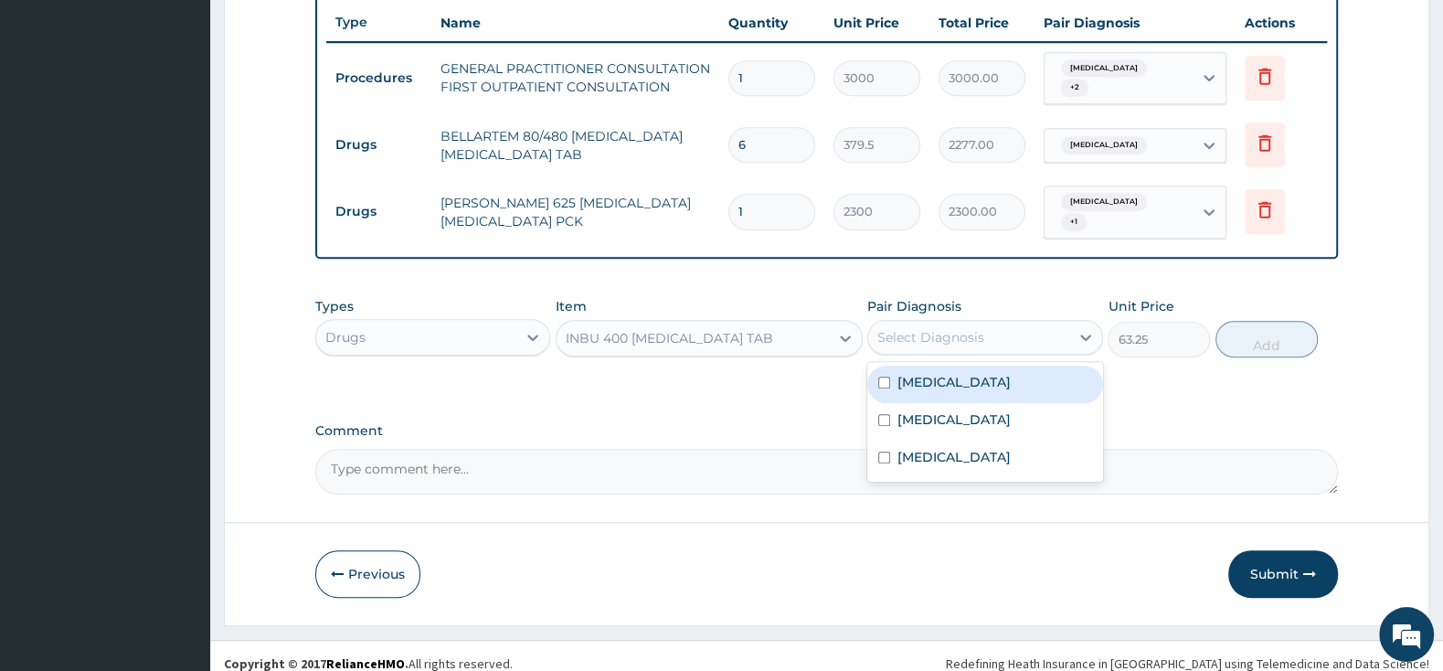
click at [895, 328] on div "Select Diagnosis" at bounding box center [930, 337] width 107 height 18
click at [885, 374] on div "[MEDICAL_DATA]" at bounding box center [984, 383] width 235 height 37
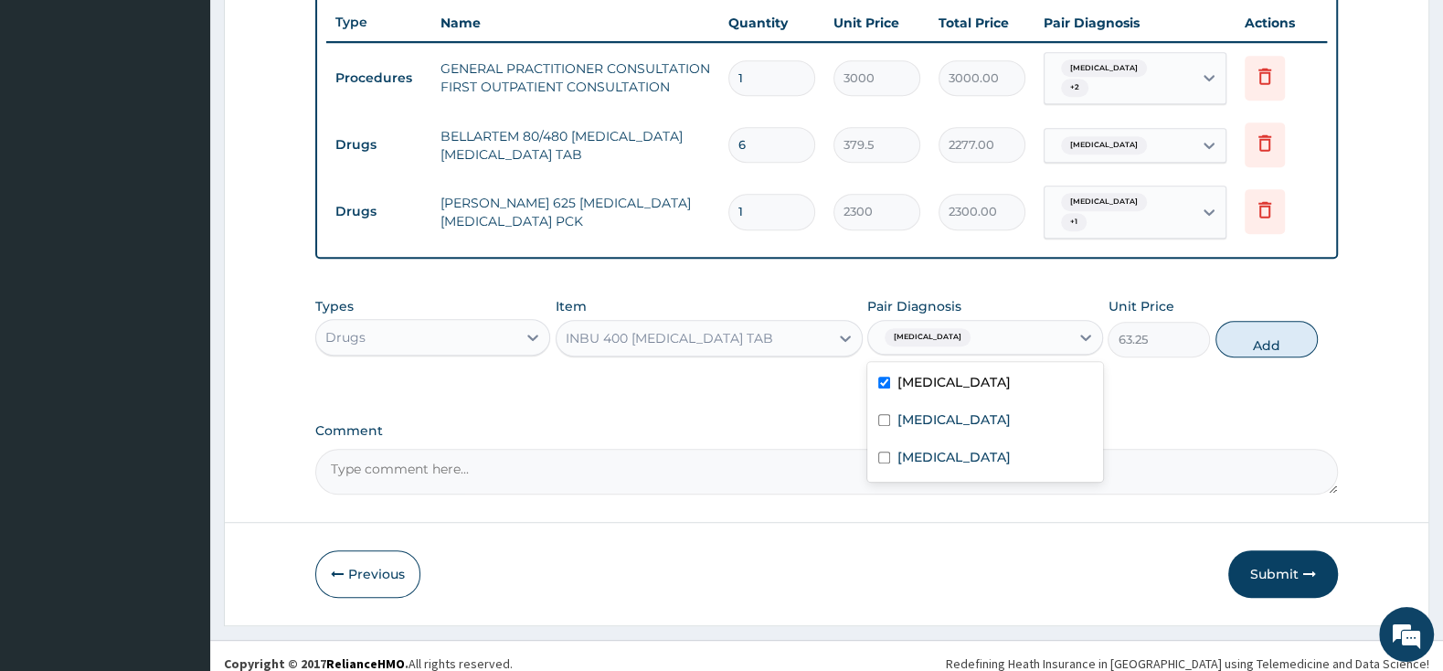
checkbox input "true"
click at [883, 414] on input "checkbox" at bounding box center [884, 420] width 12 height 12
checkbox input "true"
click at [894, 440] on div "Pharyngitis" at bounding box center [984, 458] width 235 height 37
checkbox input "true"
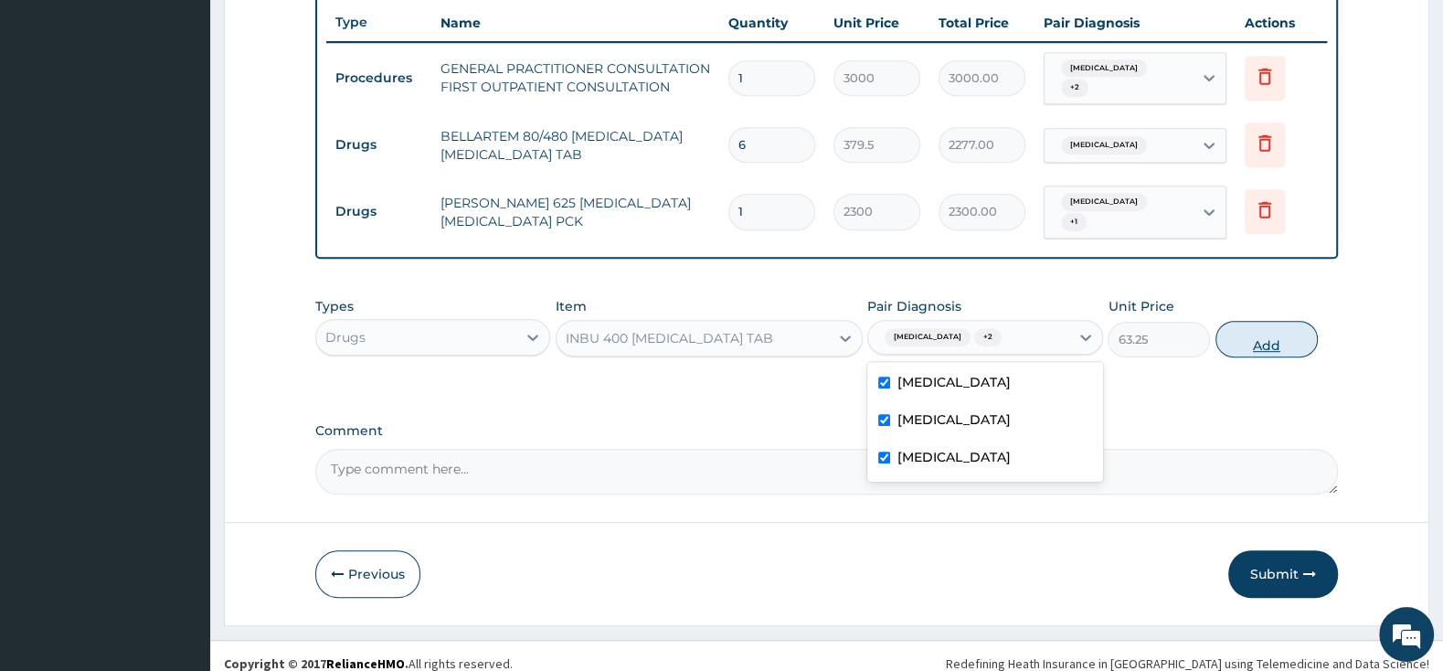
click at [1230, 321] on button "Add" at bounding box center [1266, 339] width 102 height 37
type input "0"
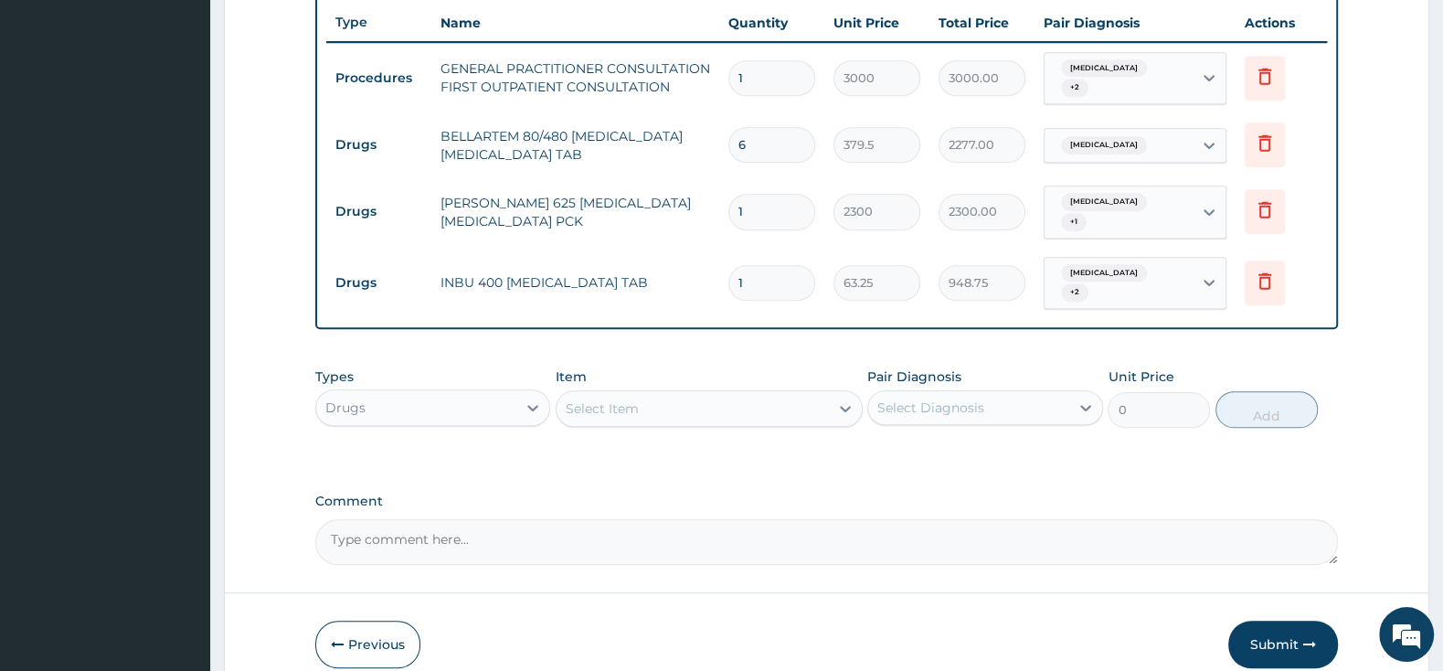
type input "15"
type input "948.75"
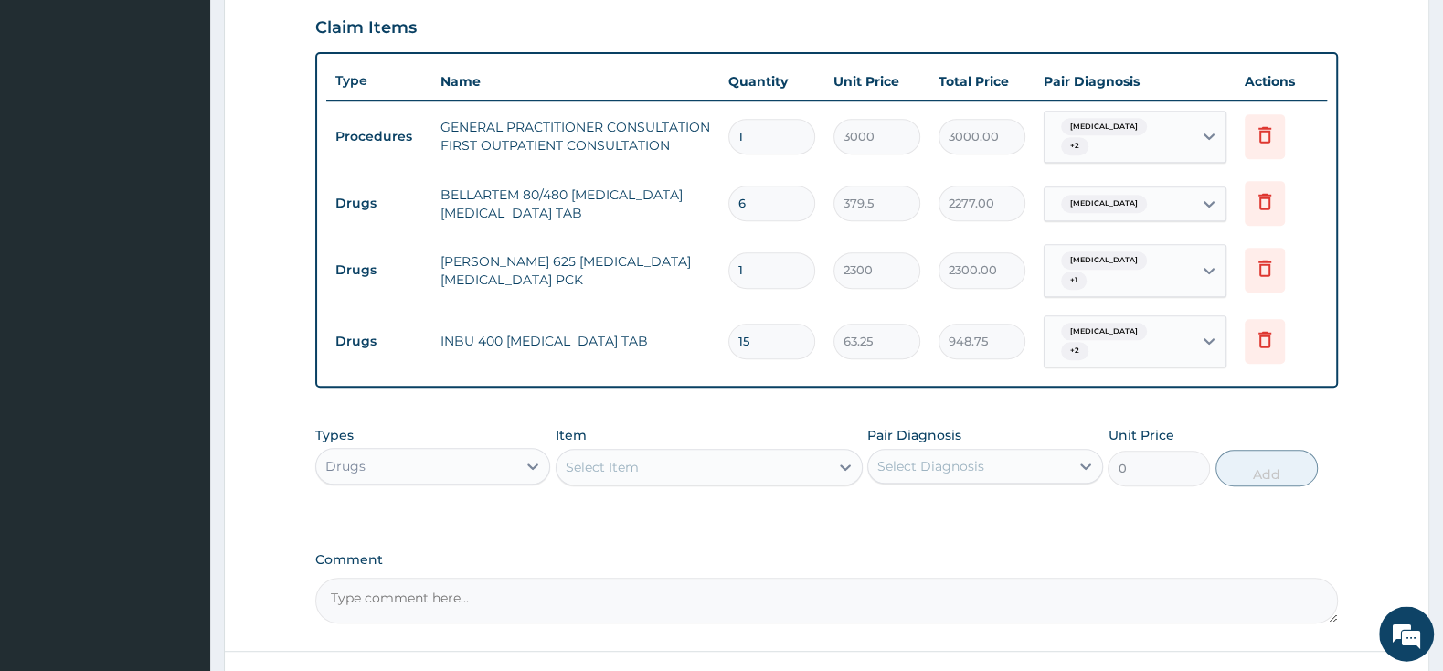
scroll to position [590, 0]
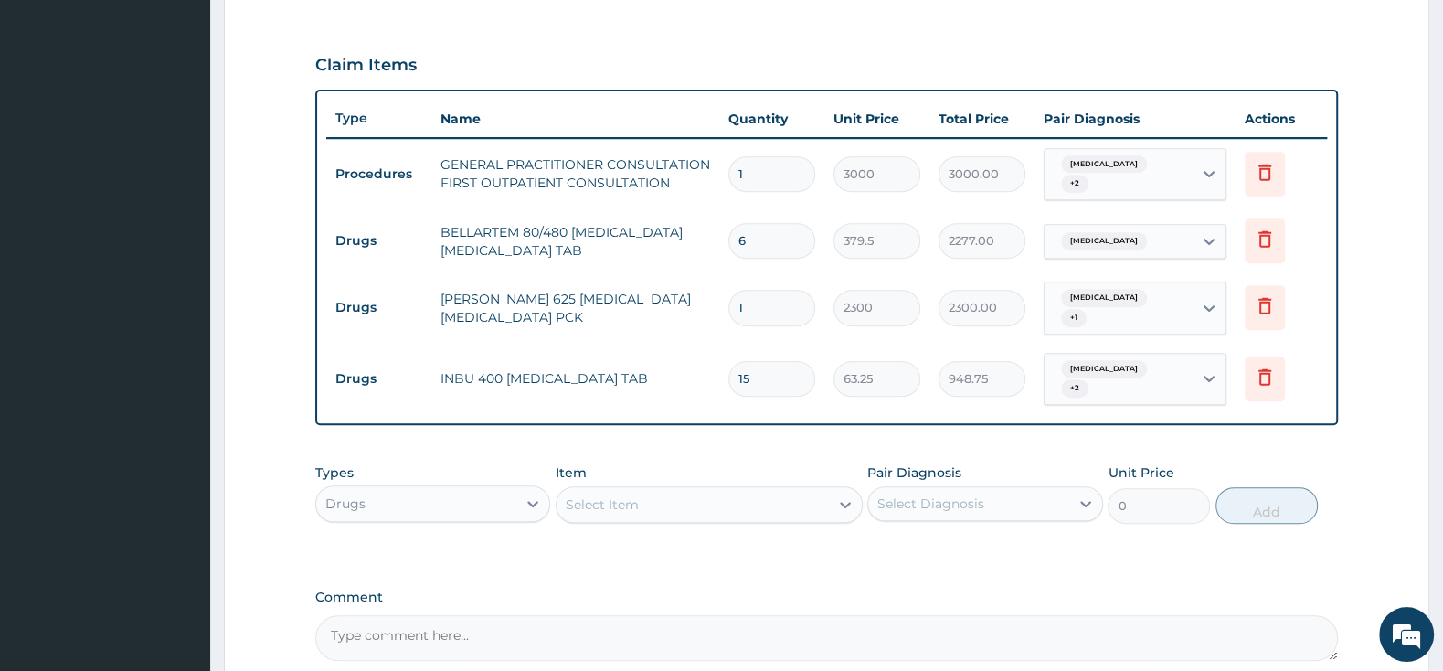
type input "15"
click at [638, 495] on div "Select Item" at bounding box center [602, 504] width 73 height 18
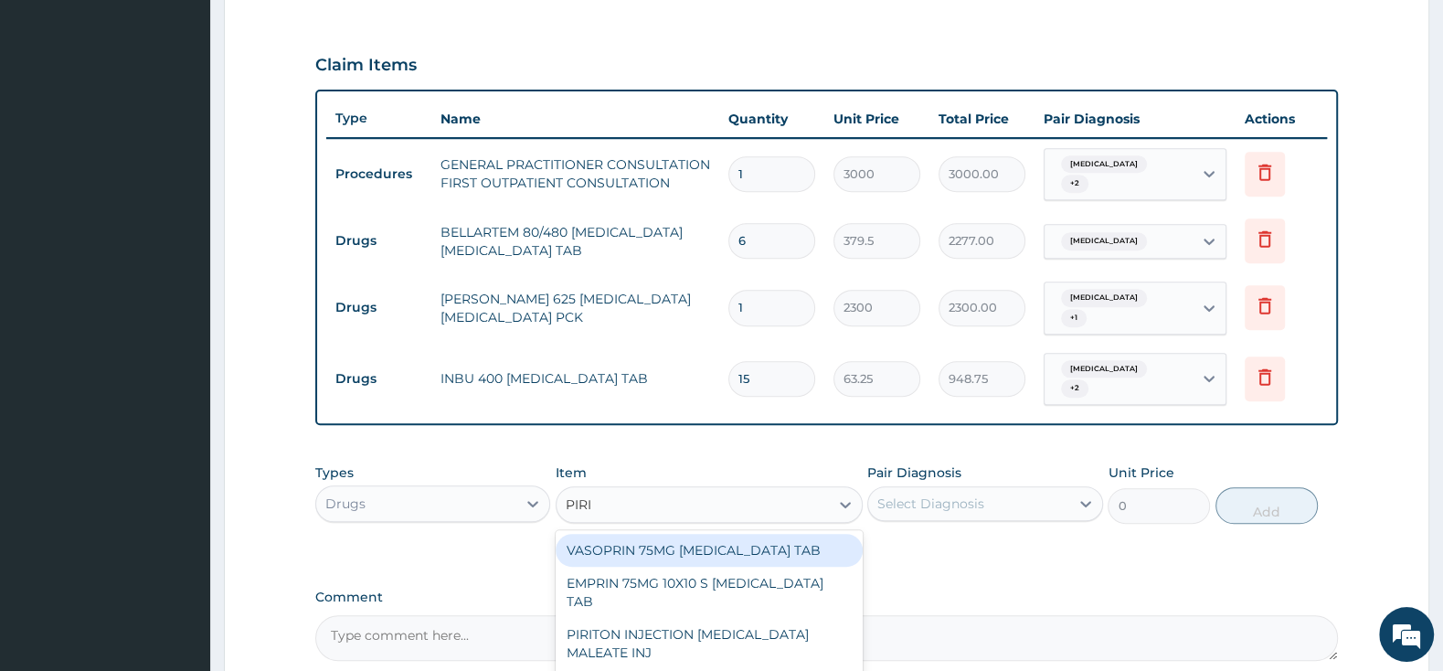
type input "PIRIT"
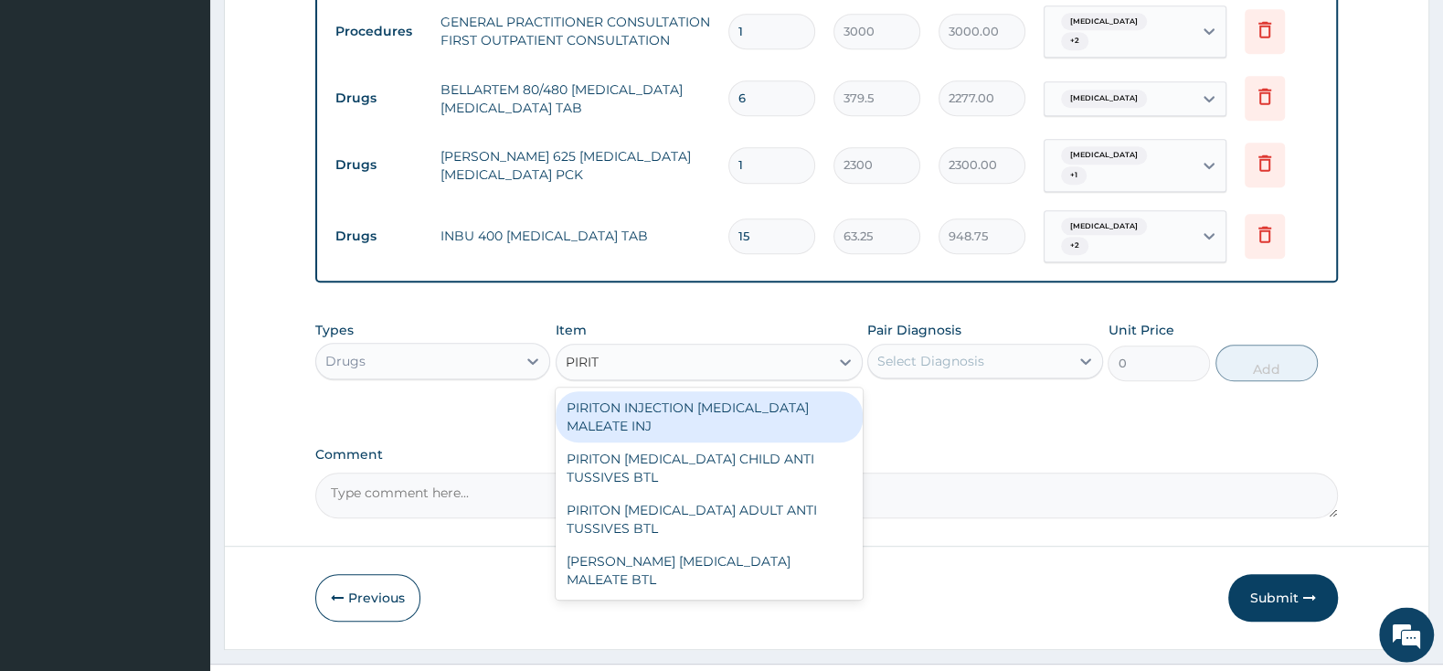
scroll to position [749, 0]
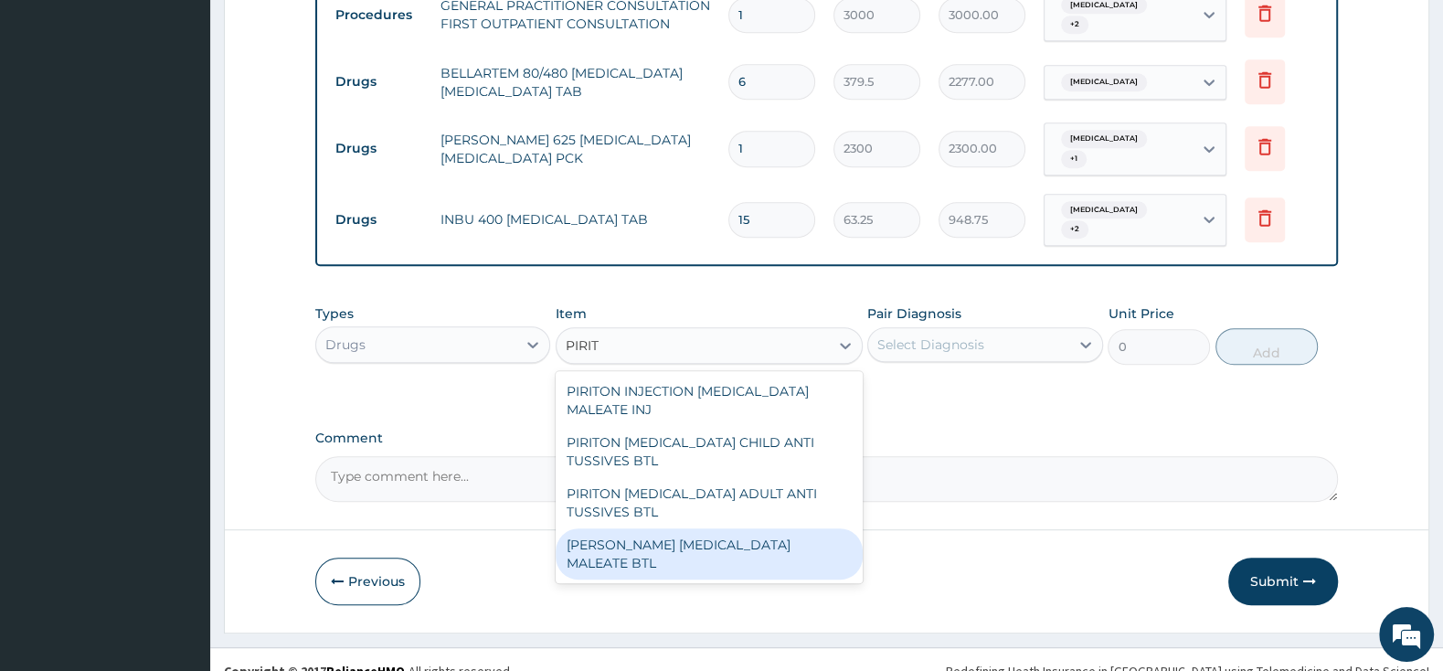
click at [739, 528] on div "[PERSON_NAME] [MEDICAL_DATA] MALEATE BTL" at bounding box center [708, 553] width 307 height 51
type input "747.5"
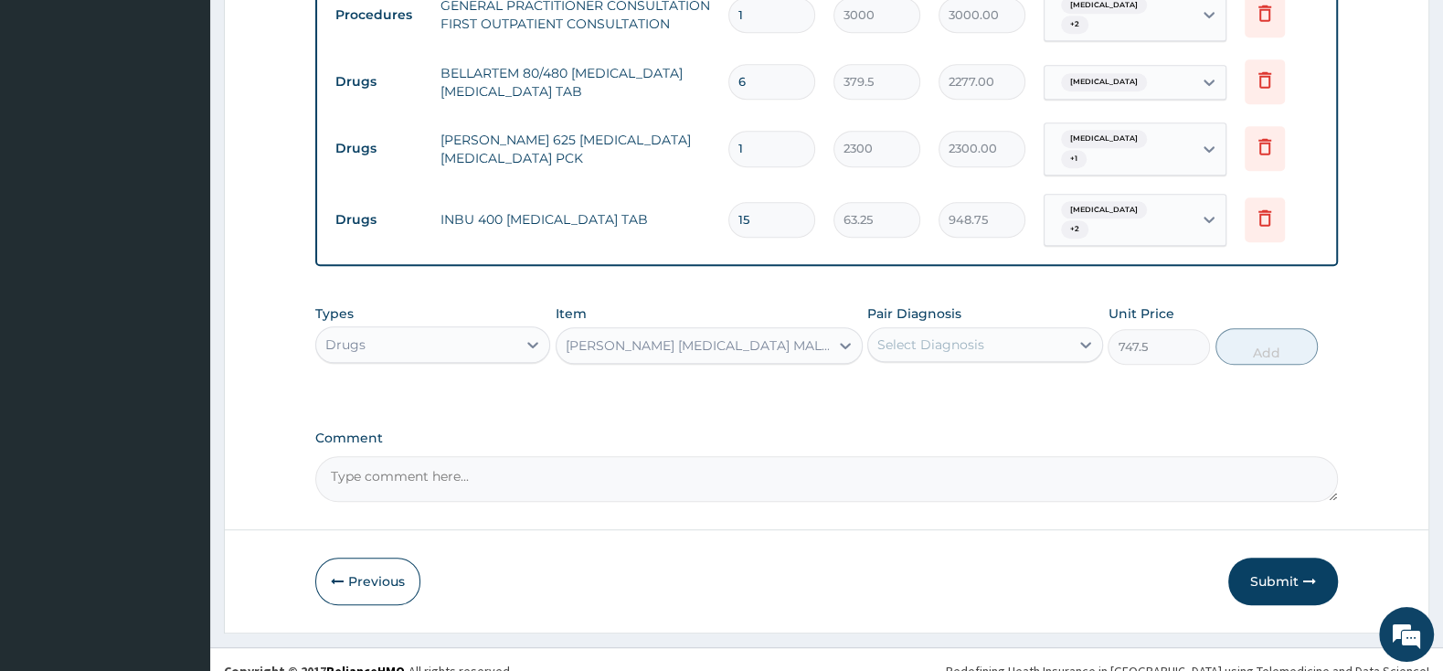
click at [973, 335] on div "Select Diagnosis" at bounding box center [930, 344] width 107 height 18
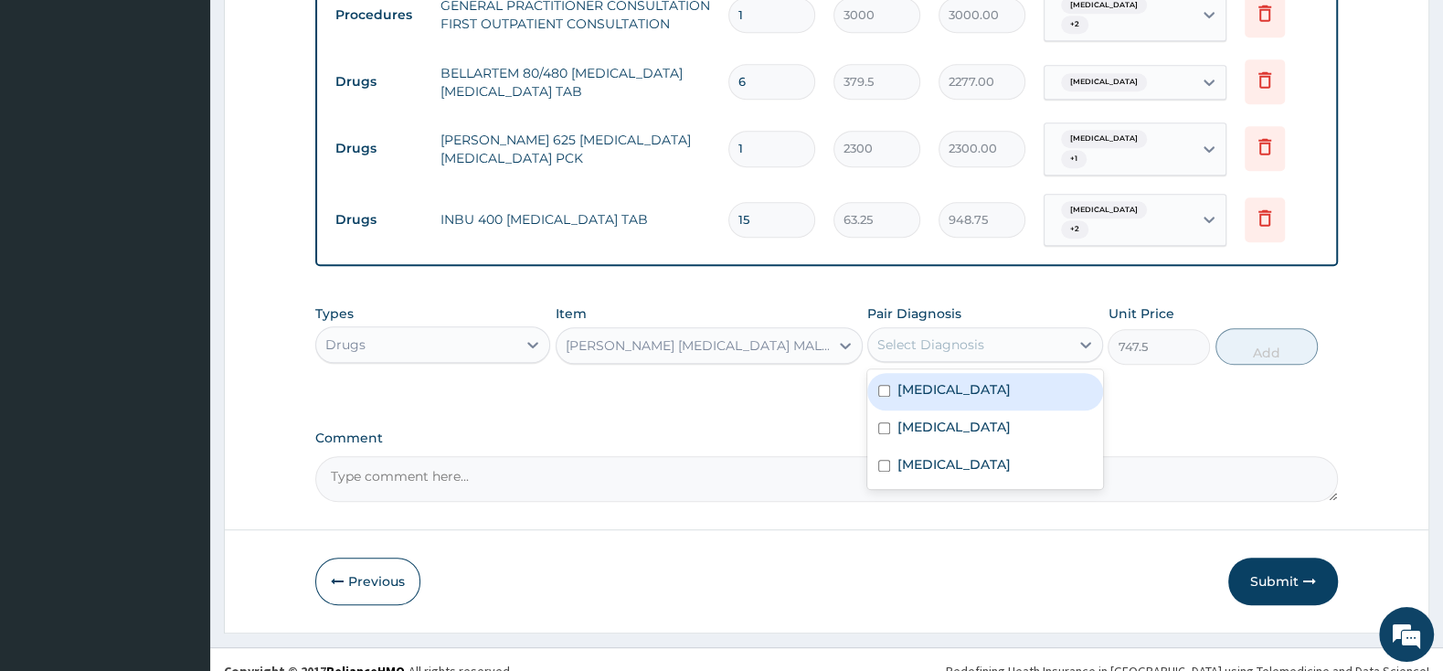
drag, startPoint x: 883, startPoint y: 357, endPoint x: 887, endPoint y: 377, distance: 20.6
click at [883, 373] on div "[MEDICAL_DATA]" at bounding box center [984, 391] width 235 height 37
checkbox input "true"
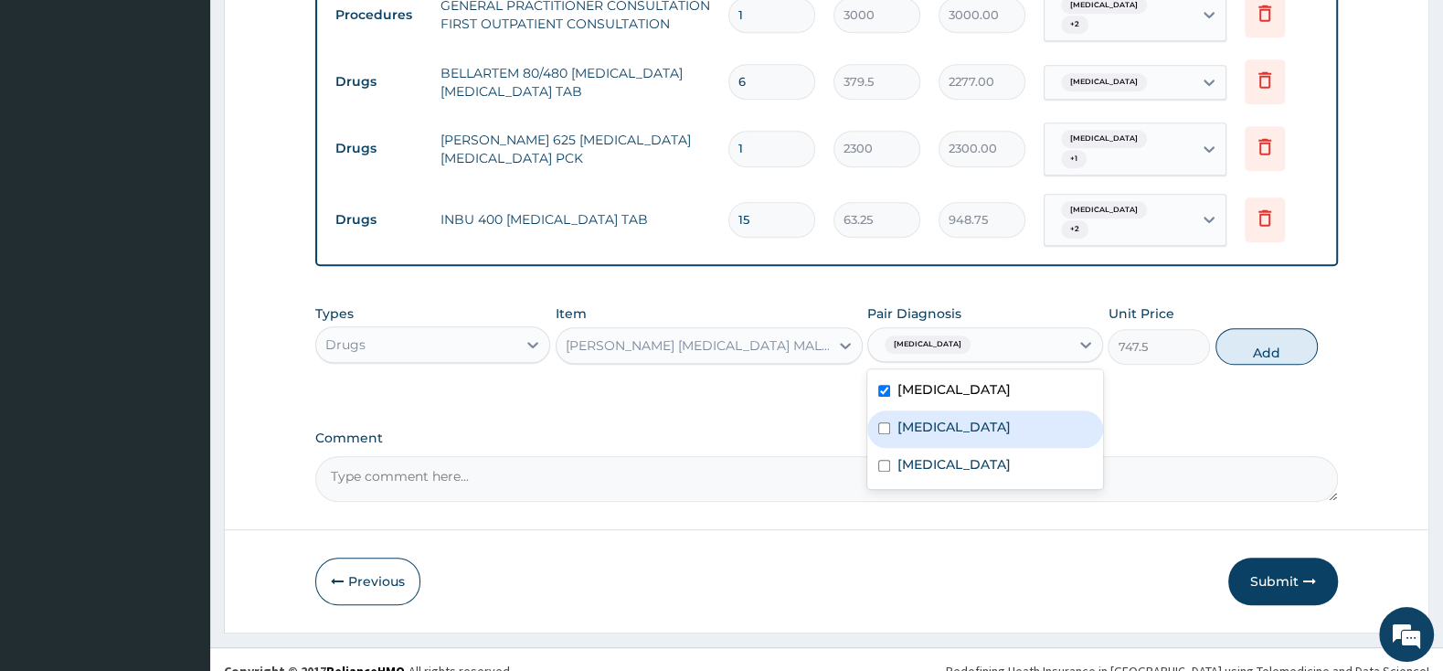
click at [885, 422] on input "checkbox" at bounding box center [884, 428] width 12 height 12
checkbox input "true"
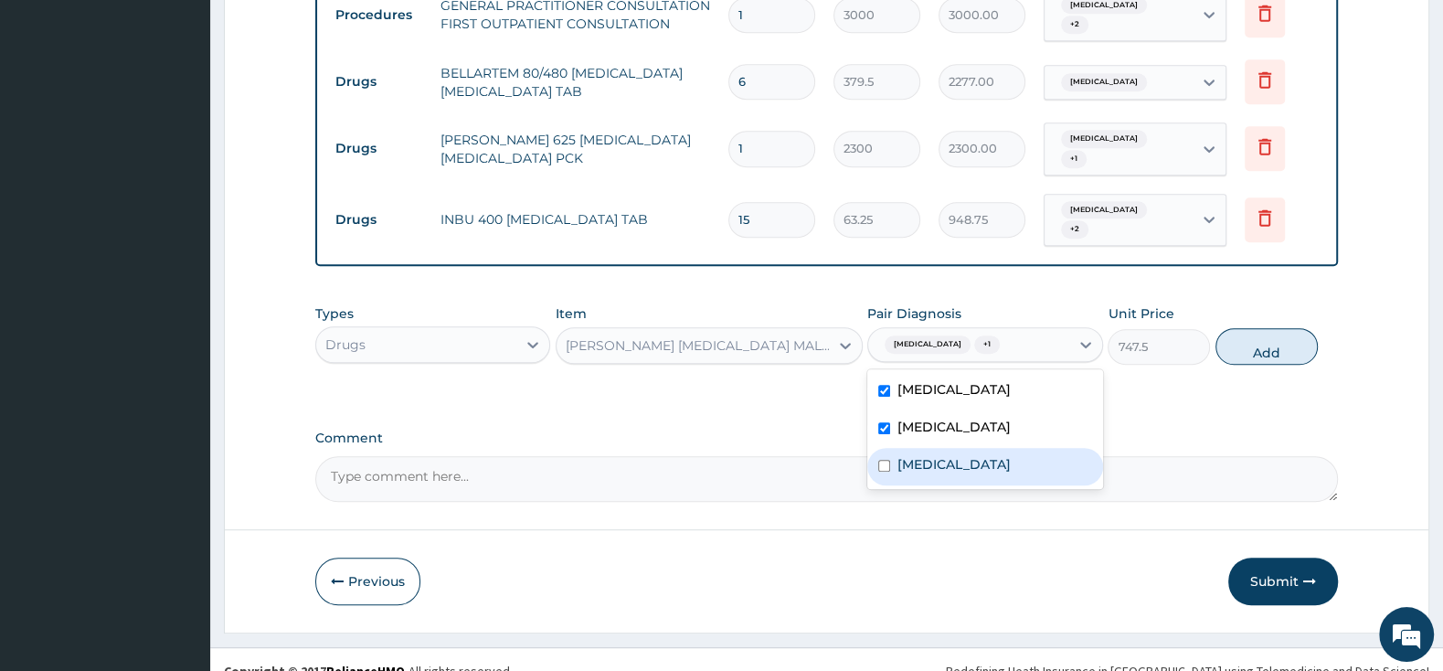
click at [882, 450] on div "Pharyngitis" at bounding box center [984, 466] width 235 height 37
checkbox input "true"
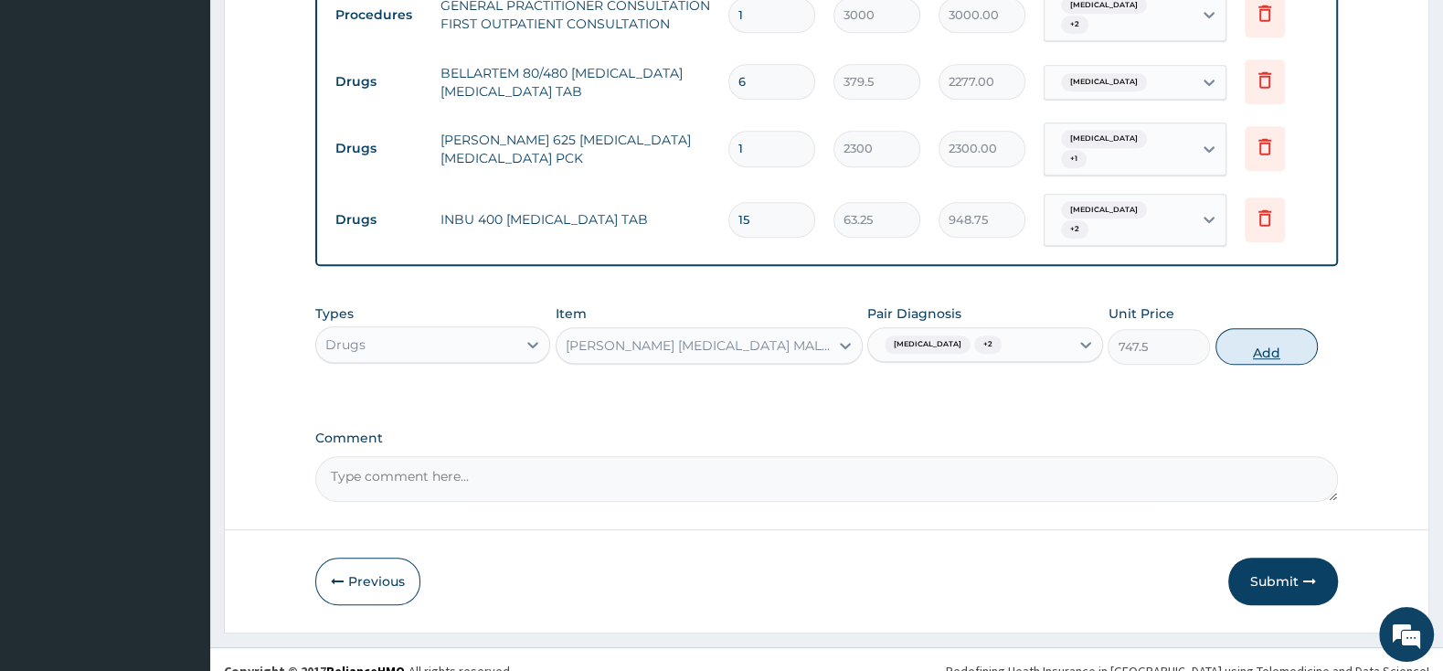
click at [1245, 328] on button "Add" at bounding box center [1266, 346] width 102 height 37
type input "0"
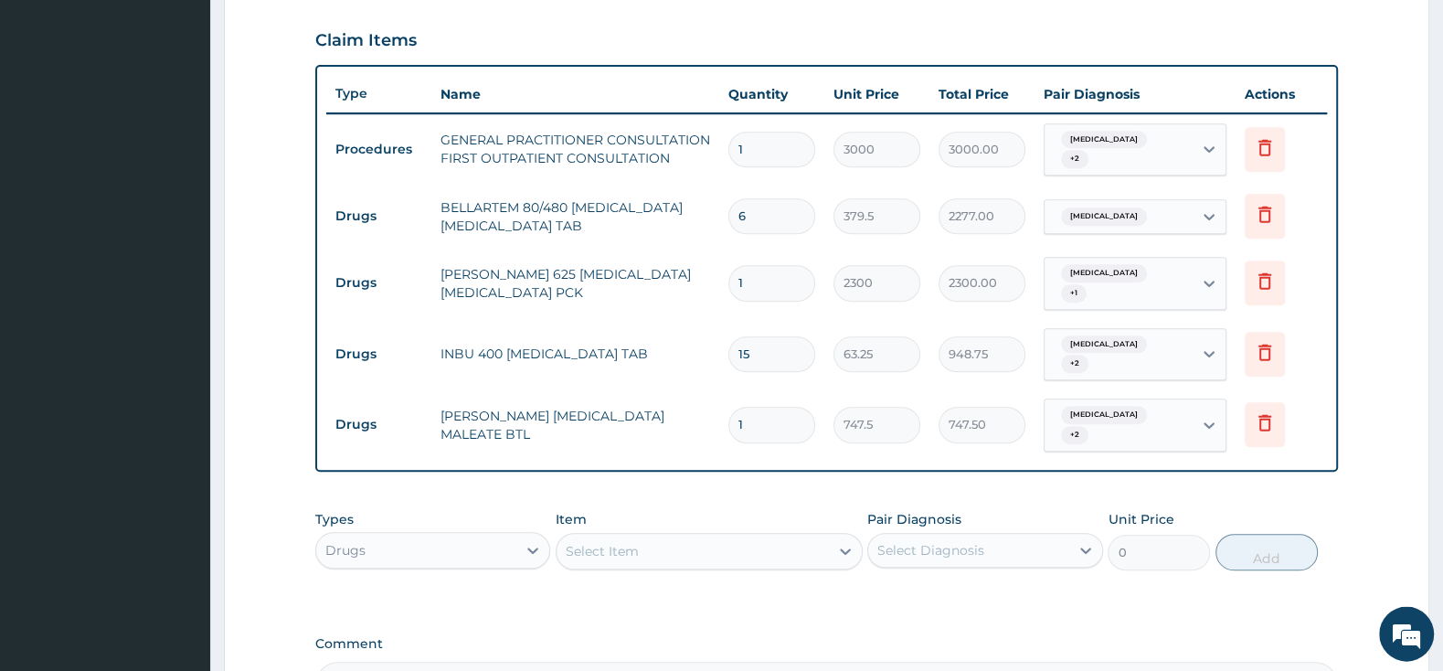
scroll to position [653, 0]
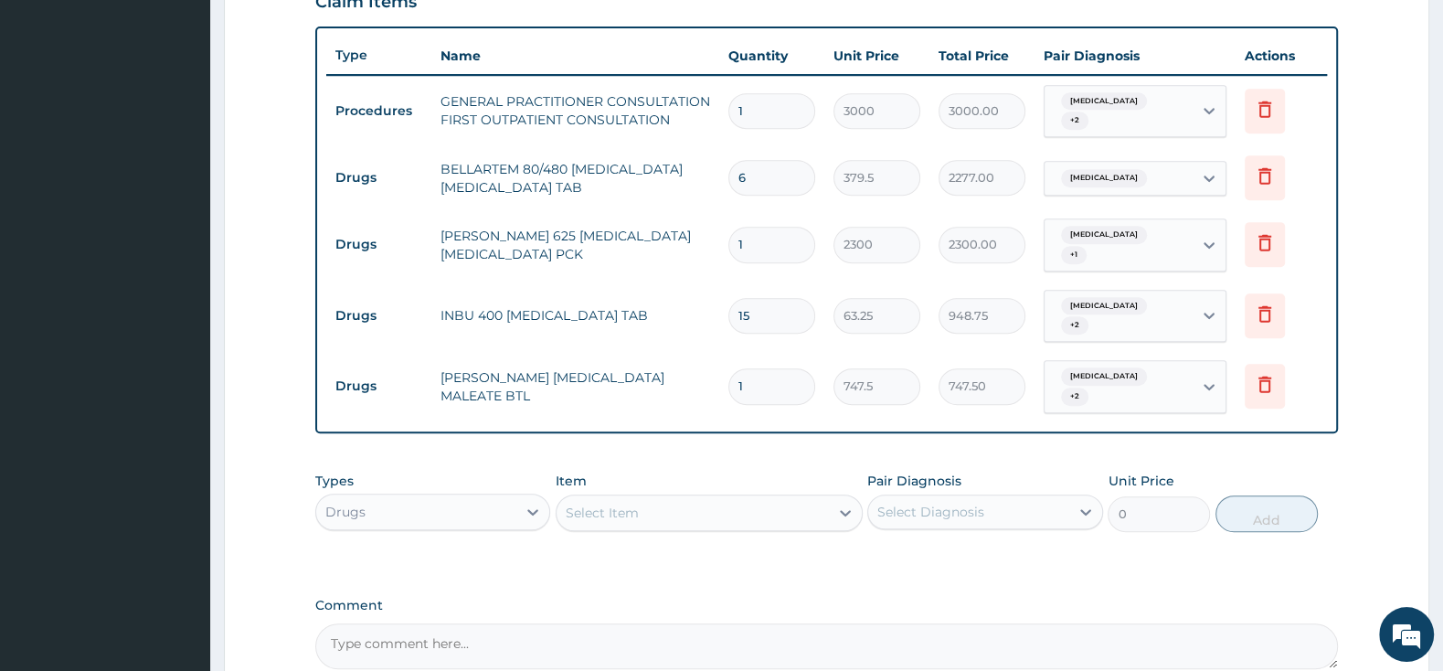
click at [686, 498] on div "Select Item" at bounding box center [692, 512] width 272 height 29
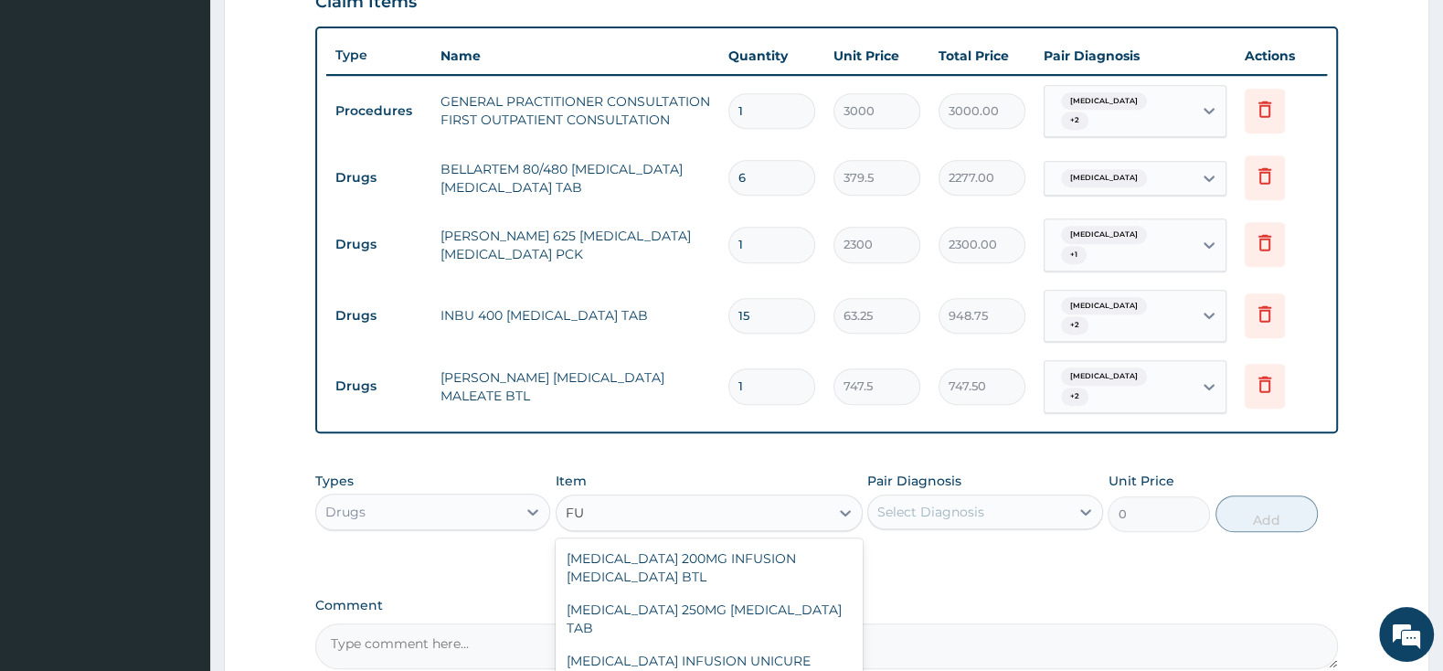
type input "F"
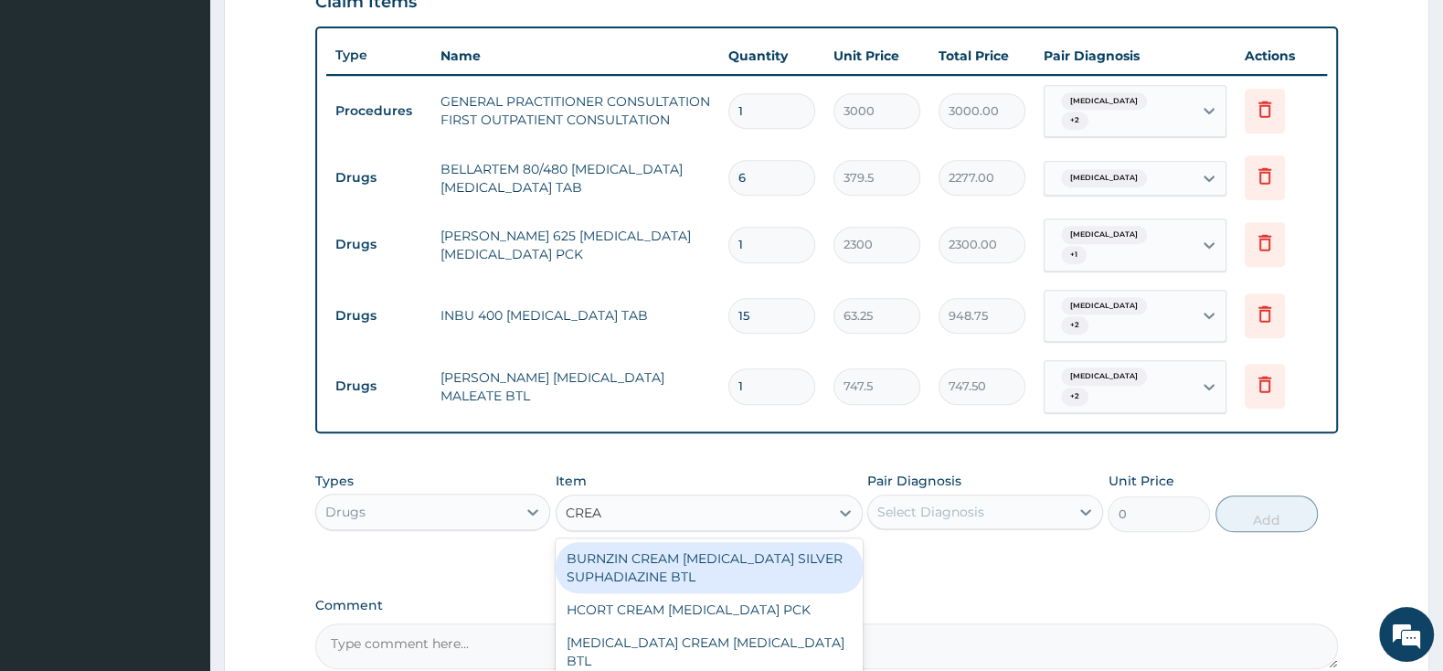
type input "CREAM"
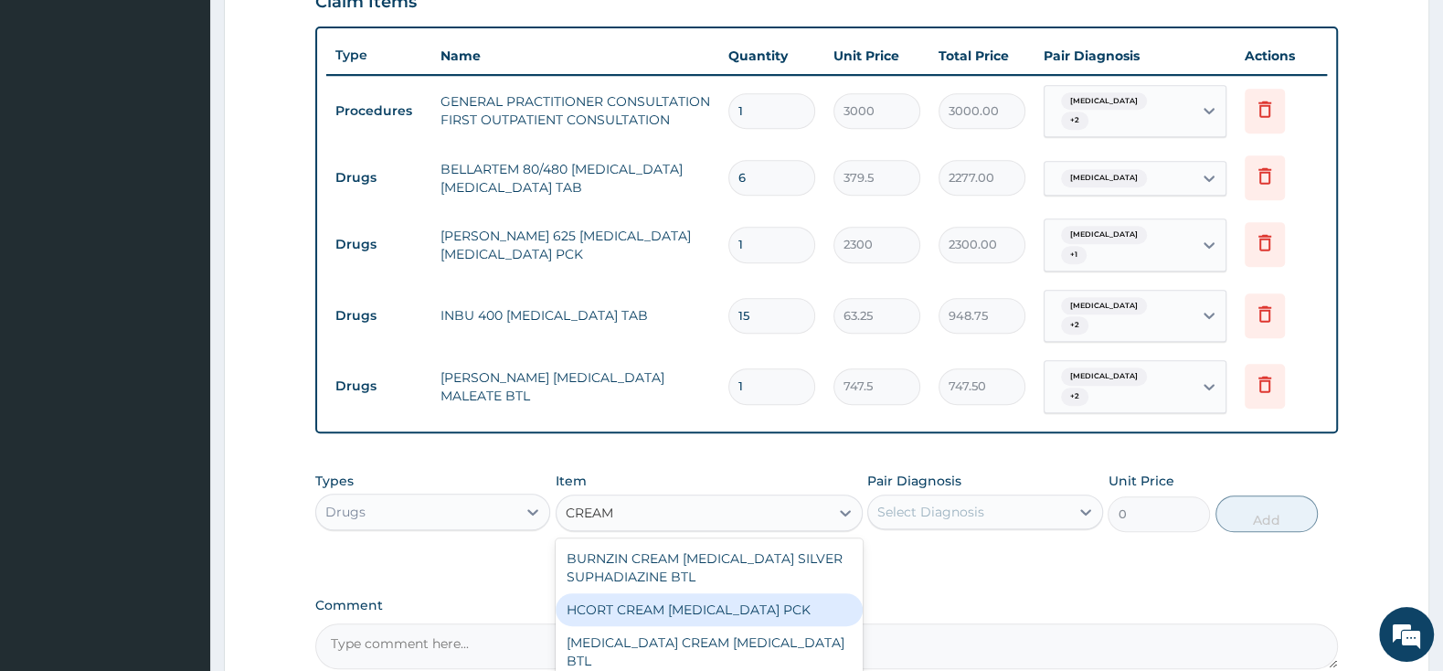
scroll to position [96, 0]
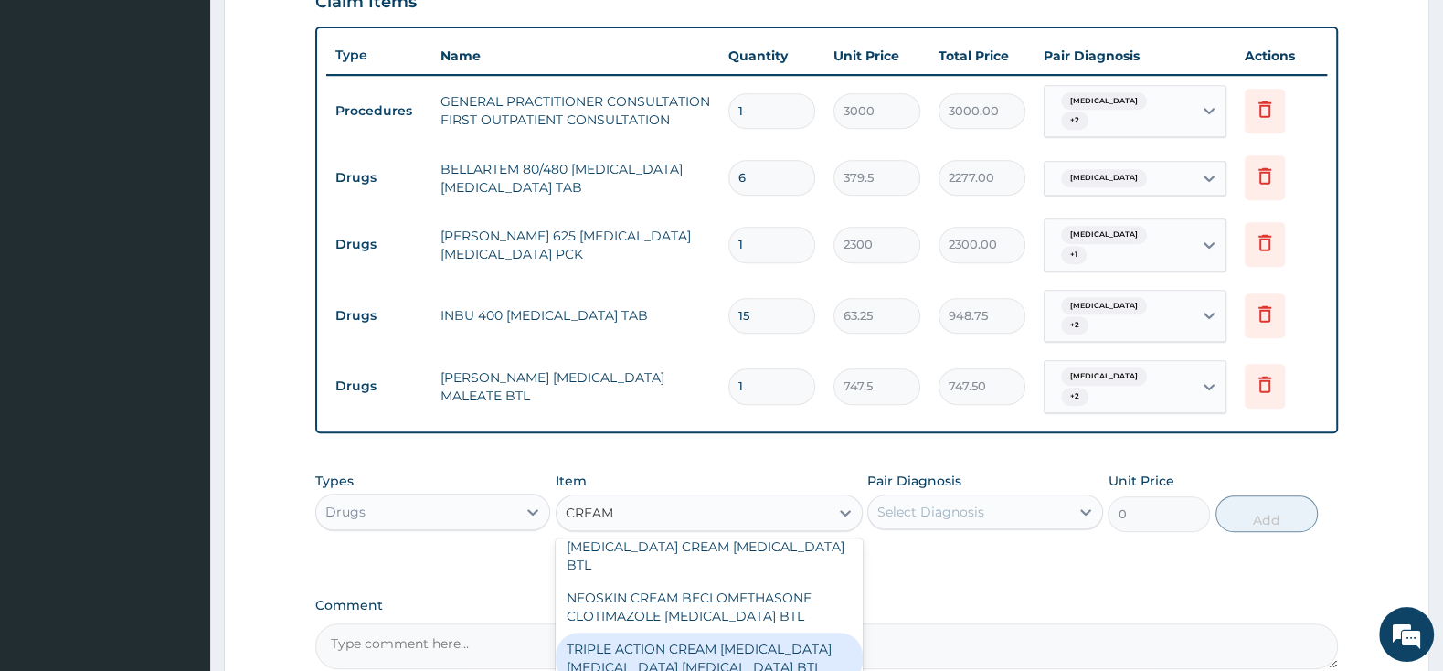
click at [768, 633] on div "TRIPLE ACTION CREAM [MEDICAL_DATA] [MEDICAL_DATA] [MEDICAL_DATA] BTL" at bounding box center [708, 657] width 307 height 51
type input "632.5"
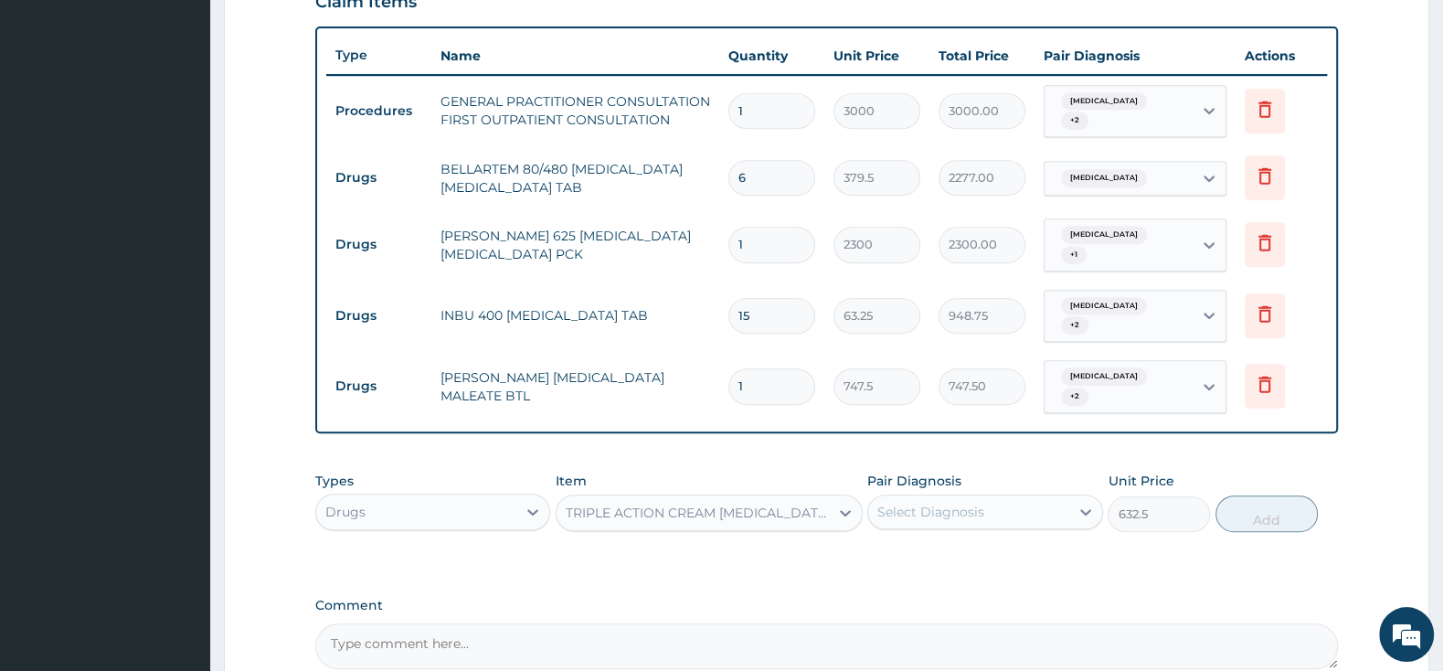
click at [945, 503] on div "Select Diagnosis" at bounding box center [930, 512] width 107 height 18
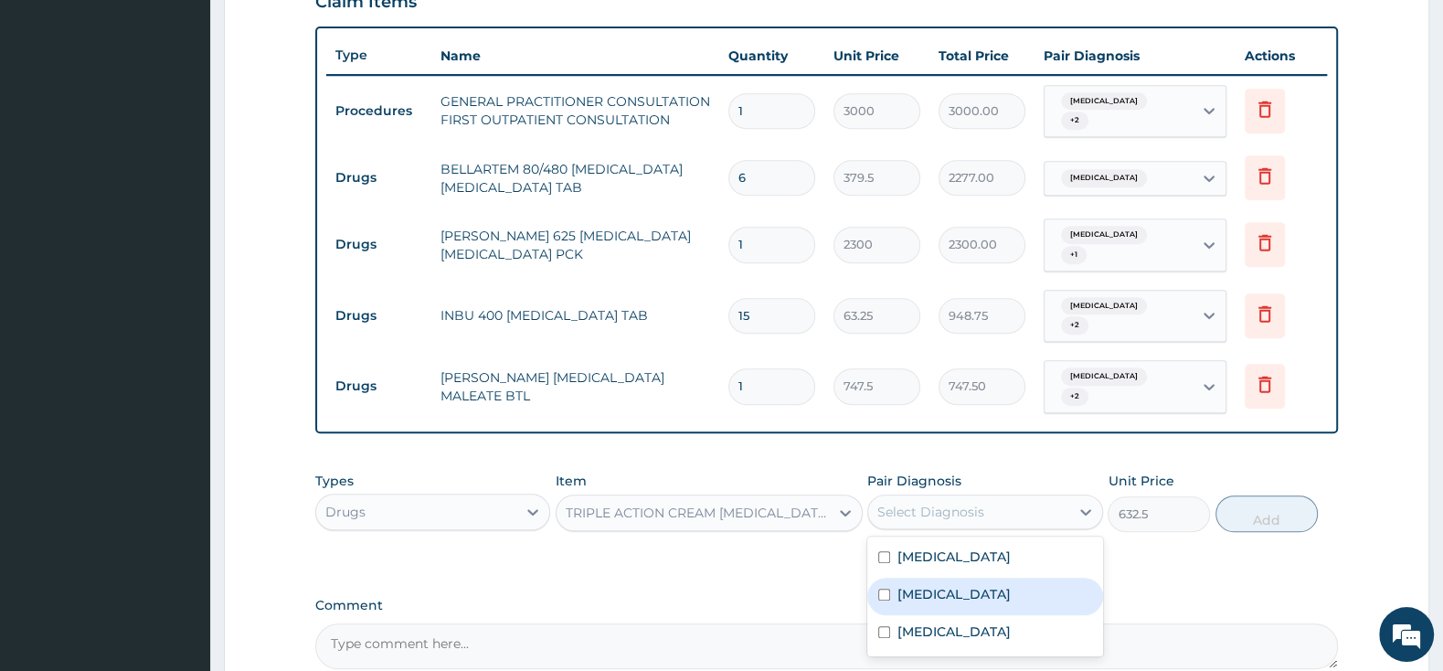
click at [883, 588] on input "checkbox" at bounding box center [884, 594] width 12 height 12
checkbox input "true"
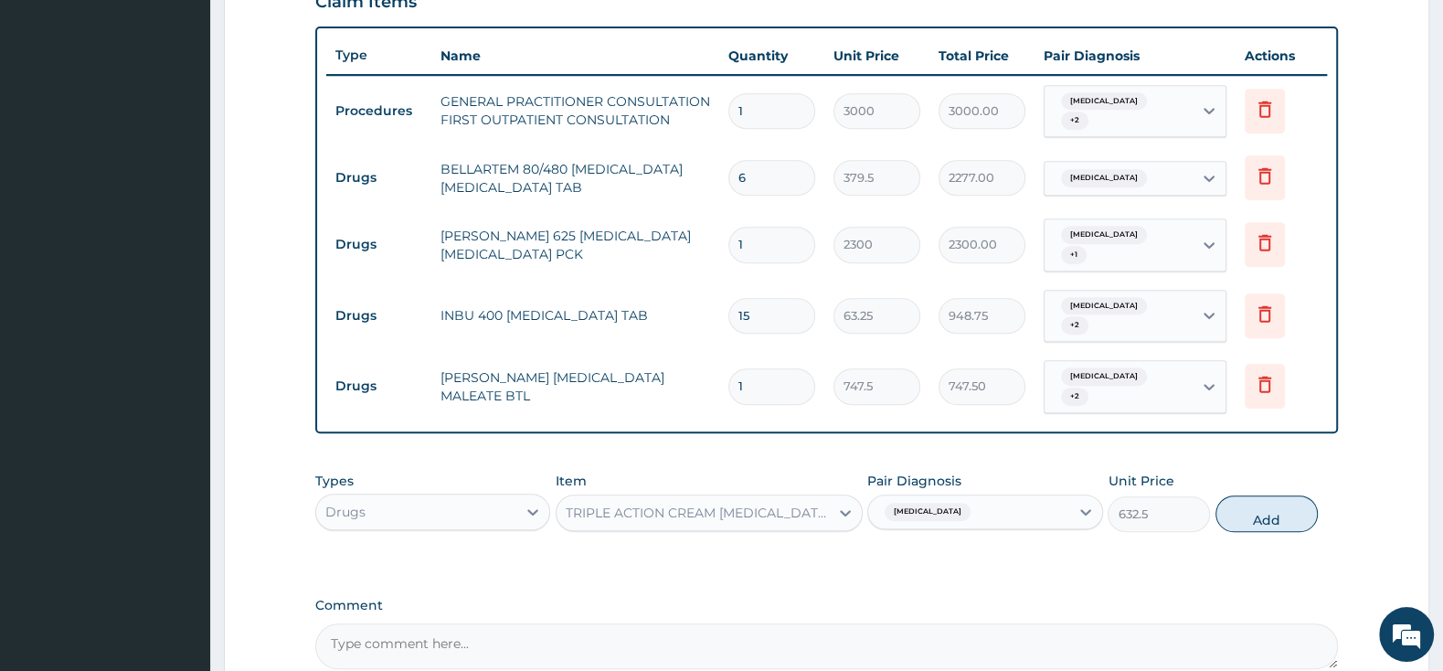
drag, startPoint x: 1247, startPoint y: 488, endPoint x: 1246, endPoint y: 497, distance: 9.2
click at [1246, 495] on button "Add" at bounding box center [1266, 513] width 102 height 37
type input "0"
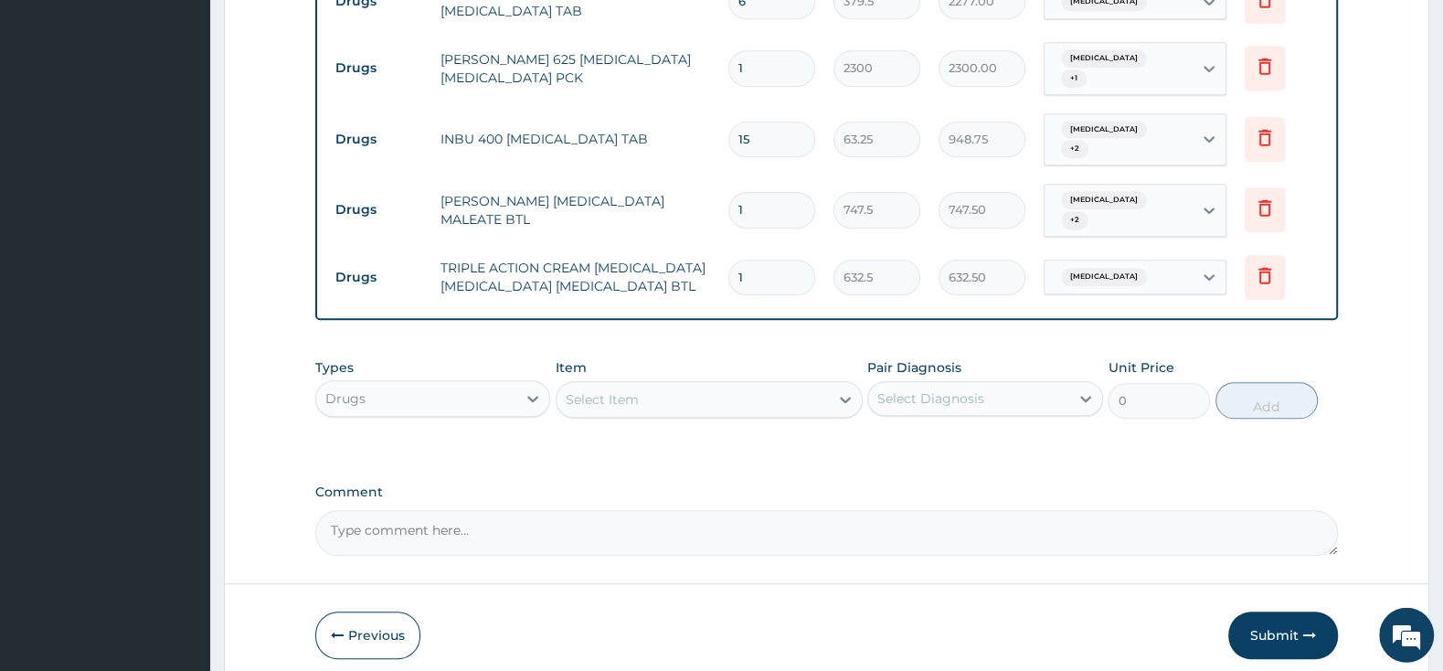
scroll to position [884, 0]
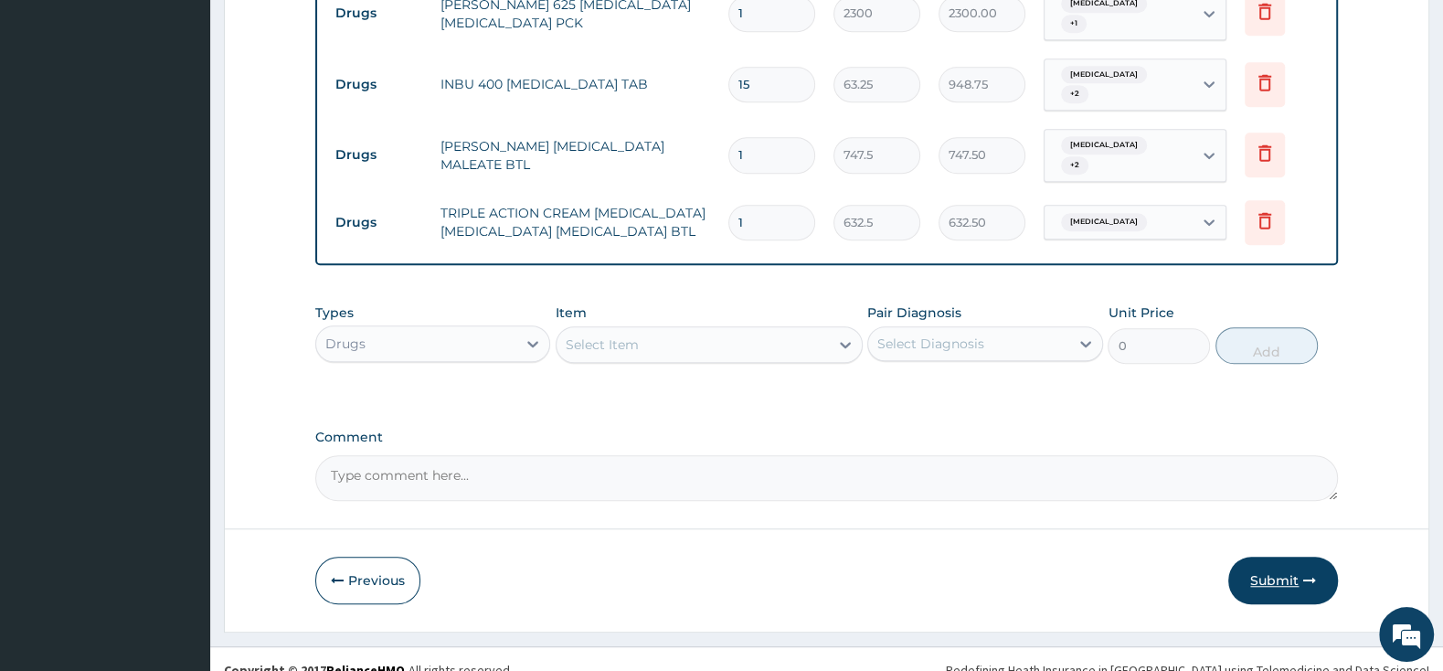
click at [1255, 557] on button "Submit" at bounding box center [1283, 580] width 110 height 48
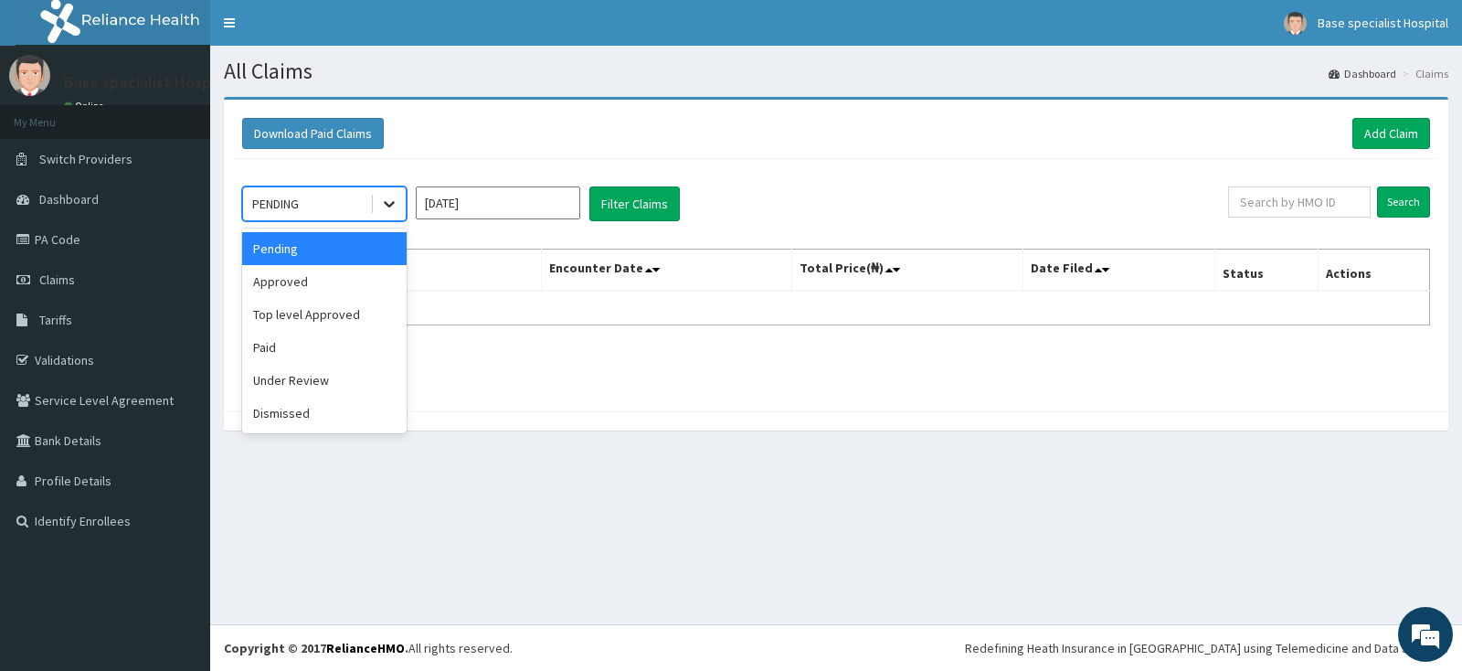
click at [389, 206] on icon at bounding box center [389, 205] width 11 height 6
click at [350, 280] on div "Approved" at bounding box center [324, 281] width 164 height 33
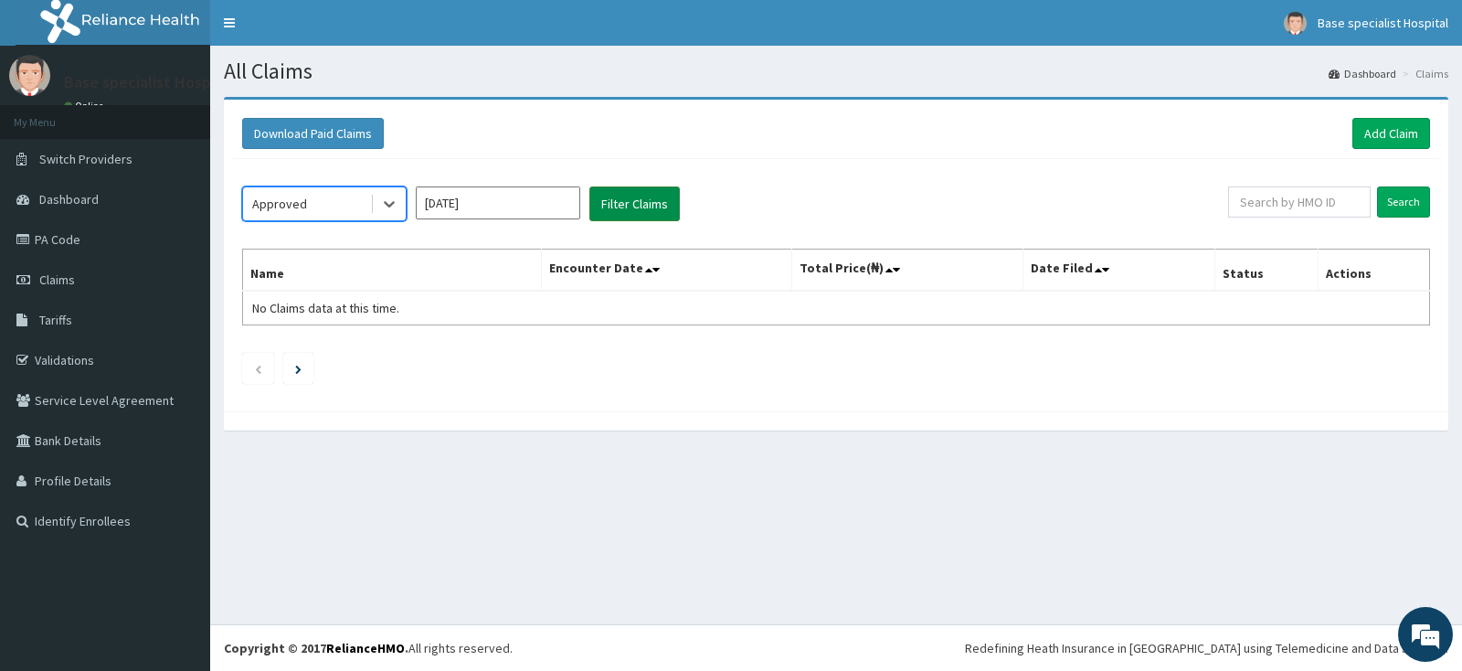
click at [638, 191] on button "Filter Claims" at bounding box center [634, 203] width 90 height 35
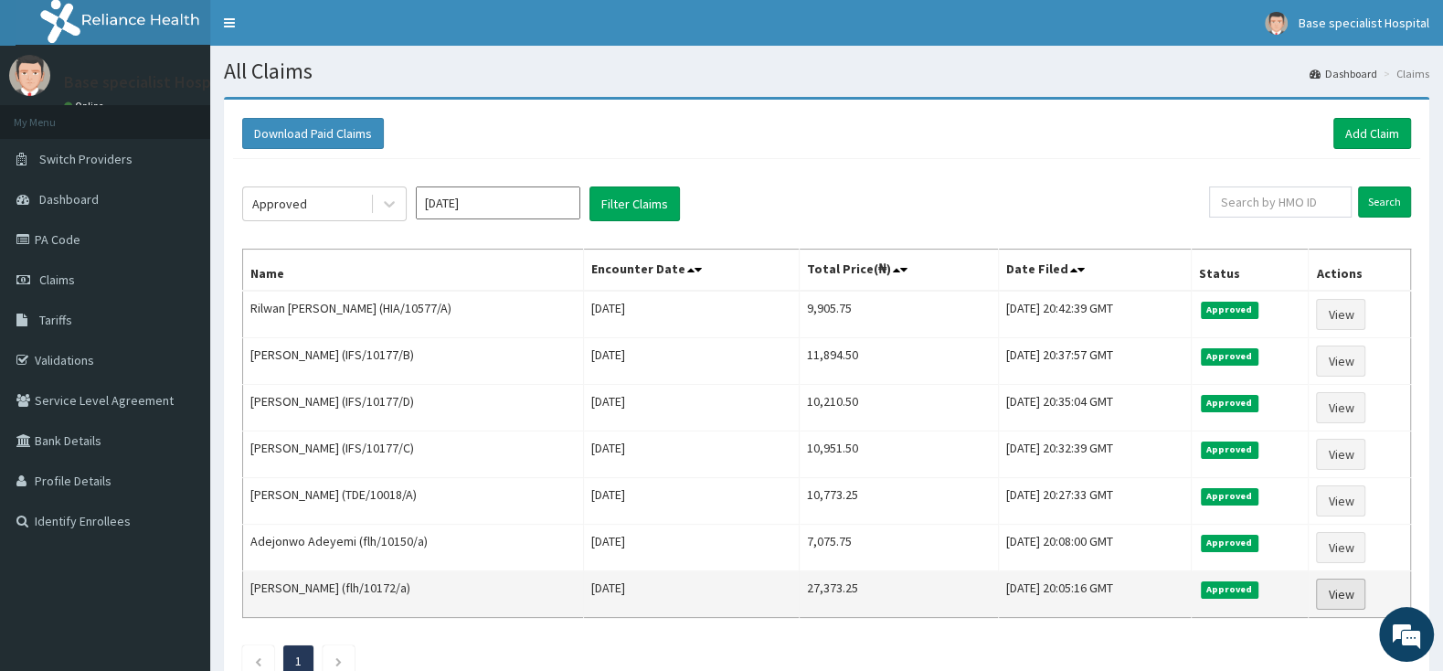
click at [1361, 597] on link "View" at bounding box center [1340, 593] width 49 height 31
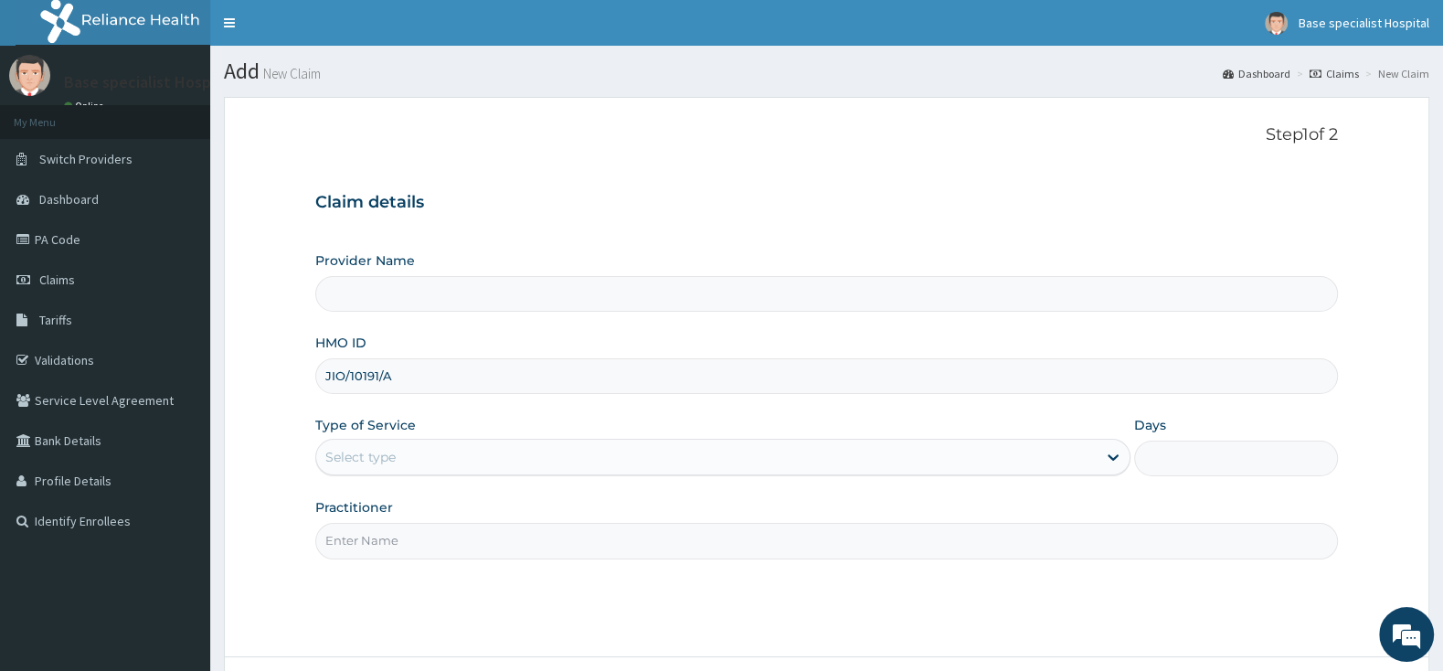
type input "JIO/10191/A"
type input "Base Specialist Hospital"
click at [365, 460] on div "Select type" at bounding box center [360, 457] width 70 height 18
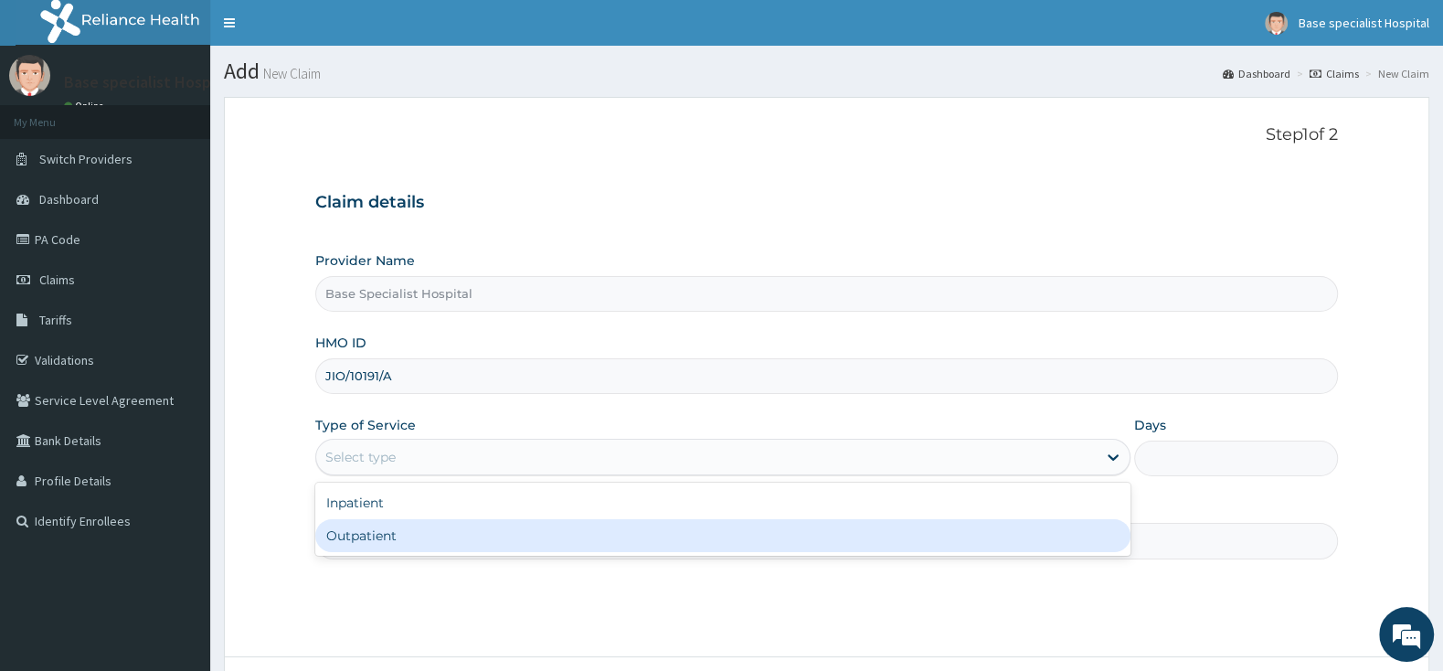
click at [379, 531] on div "Outpatient" at bounding box center [722, 535] width 815 height 33
type input "1"
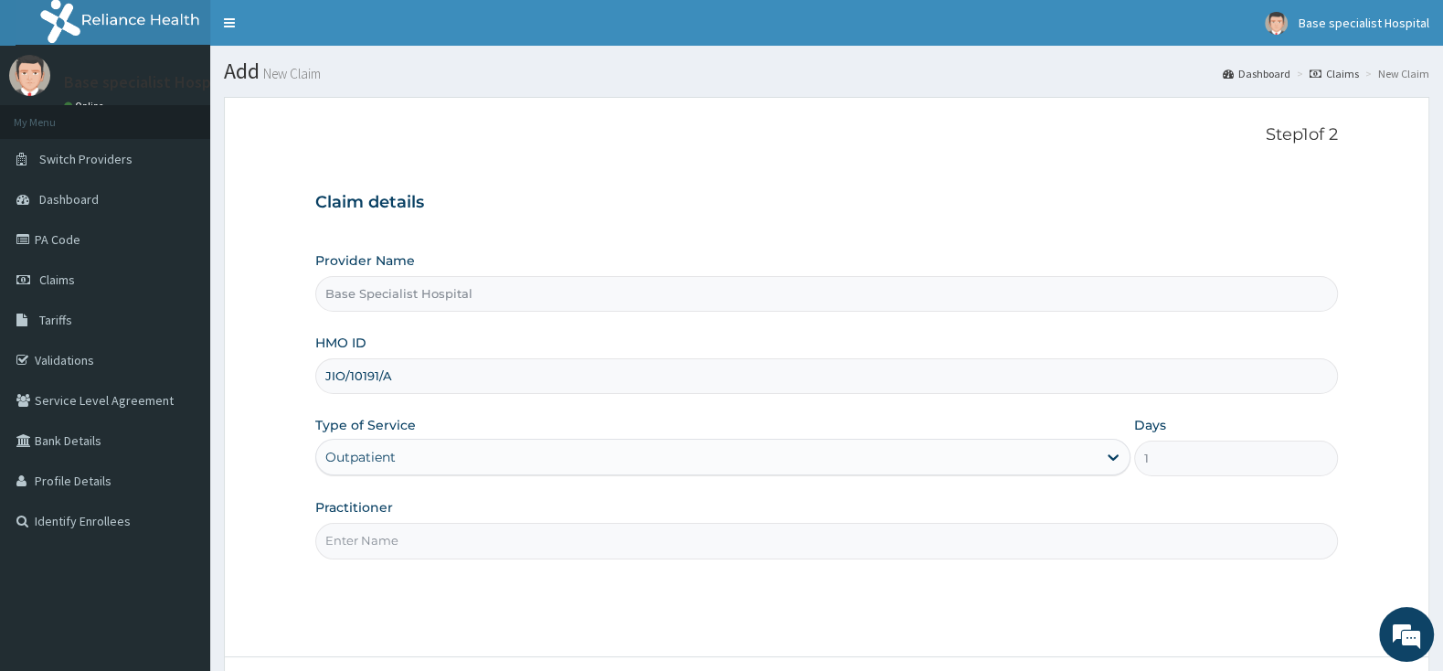
click at [379, 531] on input "Practitioner" at bounding box center [826, 541] width 1022 height 36
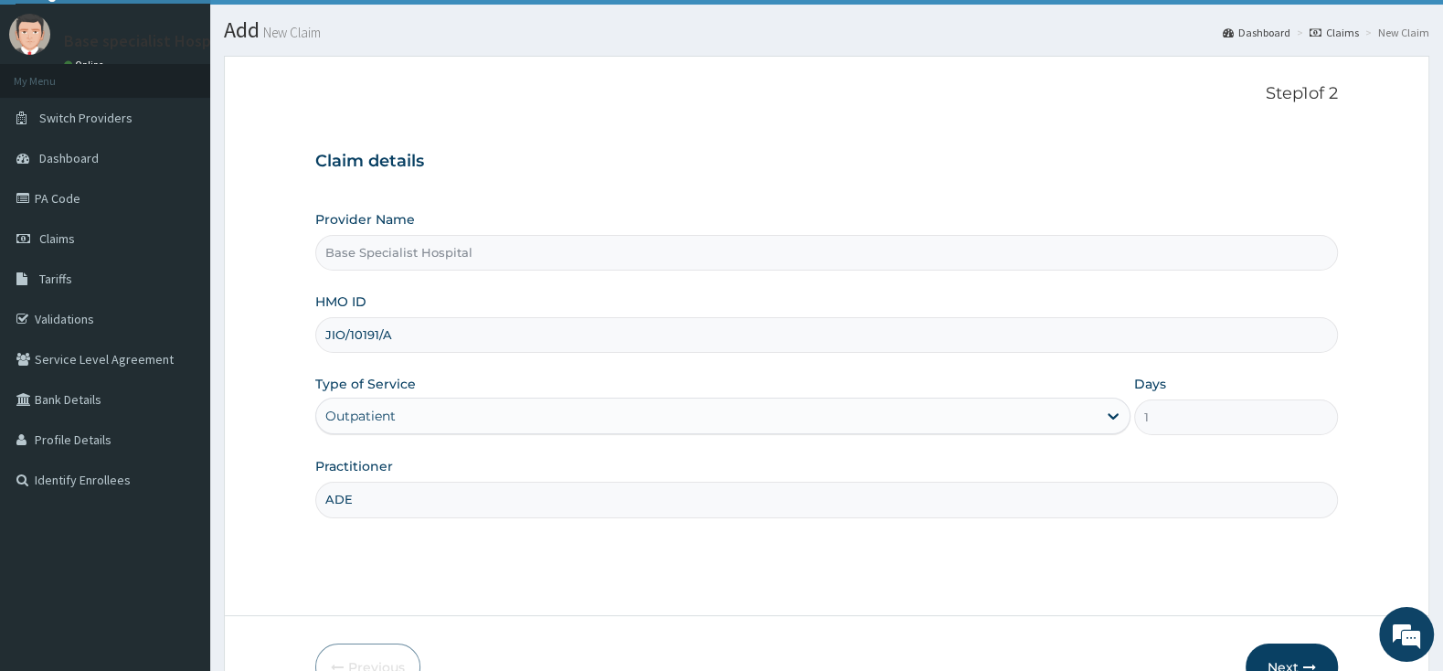
scroll to position [151, 0]
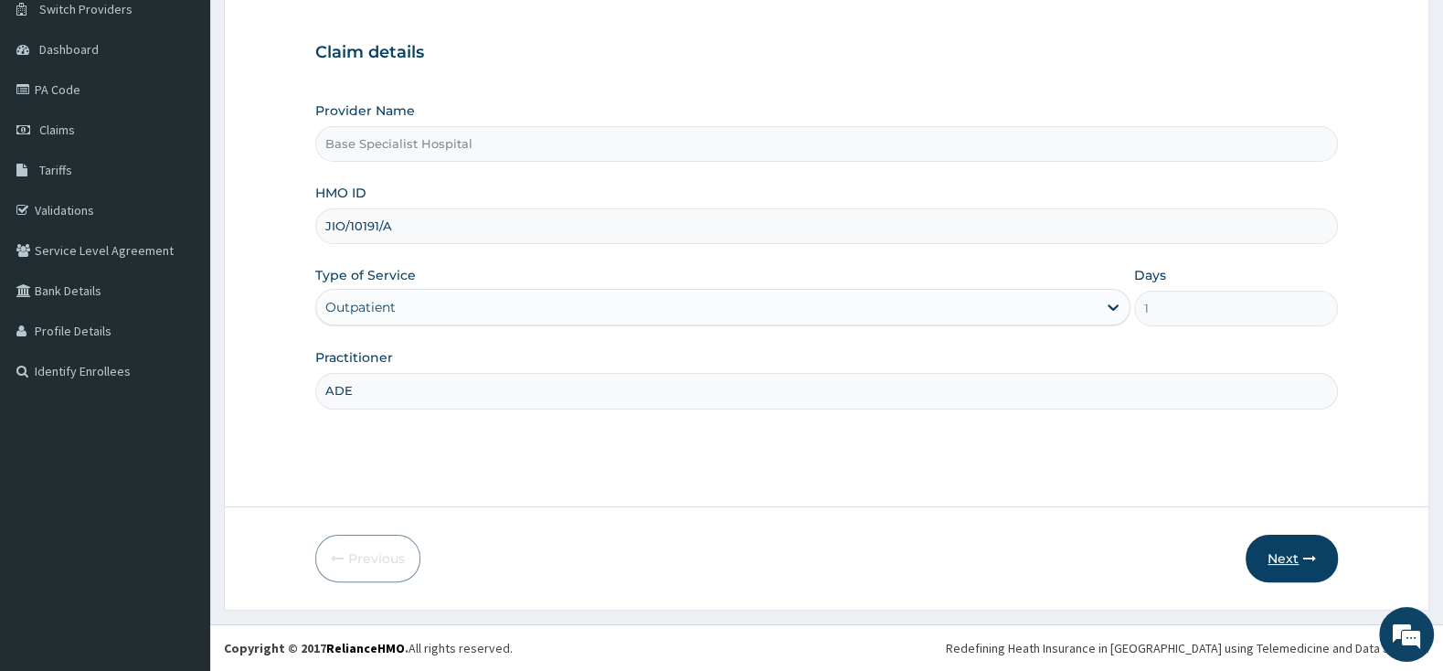
type input "ADE"
click at [1292, 545] on button "Next" at bounding box center [1291, 558] width 92 height 48
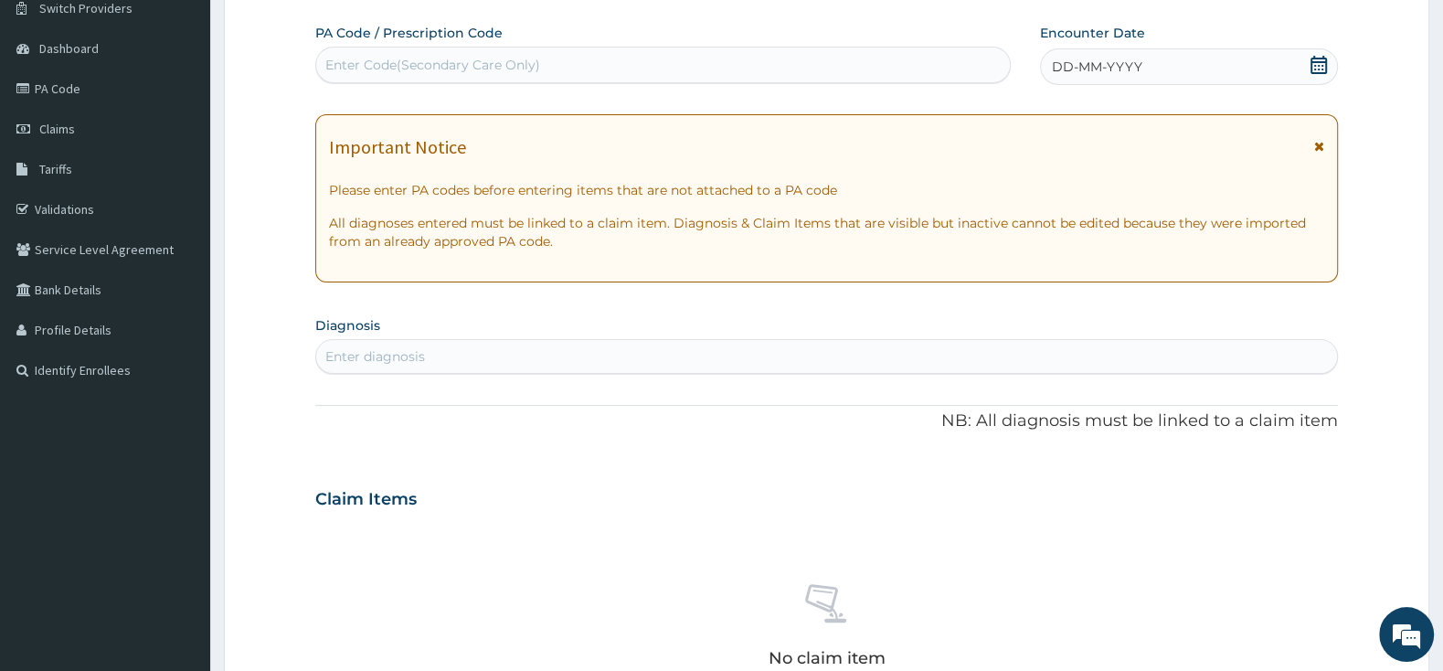
click at [1211, 65] on div "DD-MM-YYYY" at bounding box center [1189, 66] width 298 height 37
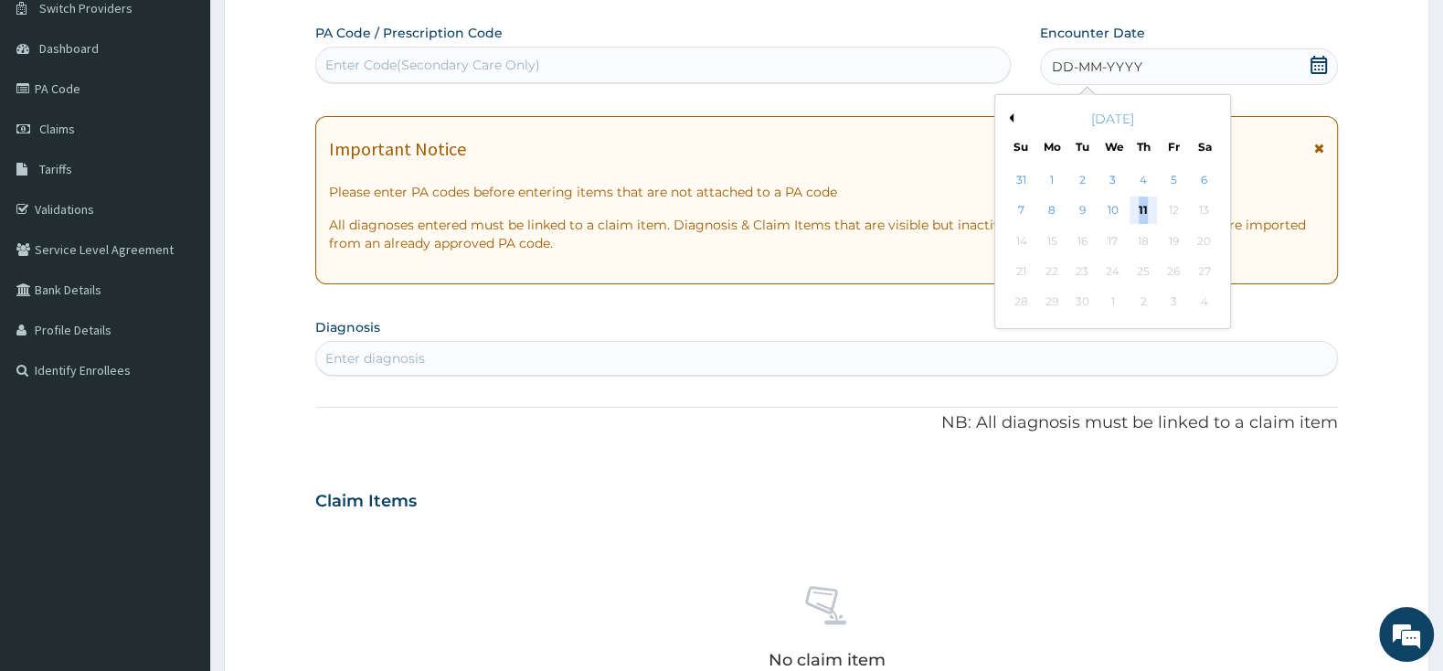
drag, startPoint x: 1149, startPoint y: 196, endPoint x: 1138, endPoint y: 208, distance: 16.2
click at [1147, 199] on div "7 8 9 10 11 12 13" at bounding box center [1112, 211] width 213 height 30
click at [1129, 213] on div "11" at bounding box center [1142, 210] width 27 height 27
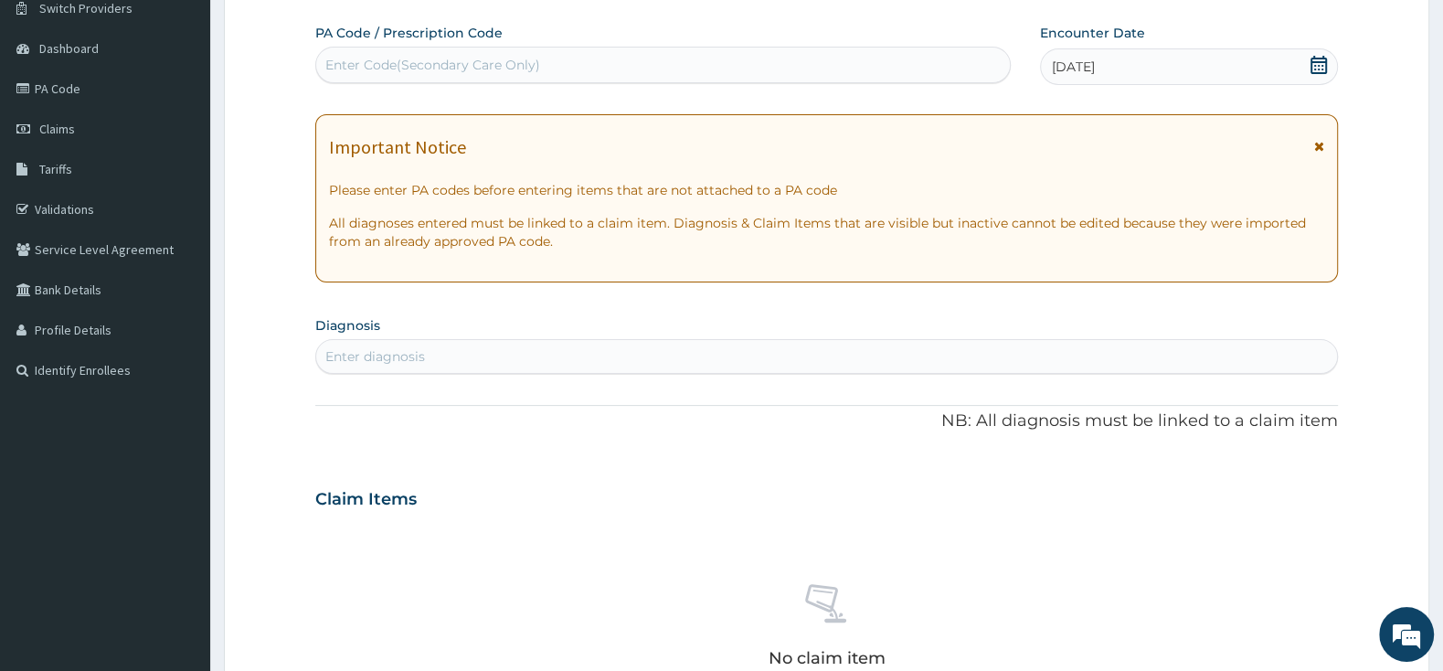
click at [676, 355] on div "Enter diagnosis" at bounding box center [826, 356] width 1021 height 29
type input "MALARIA"
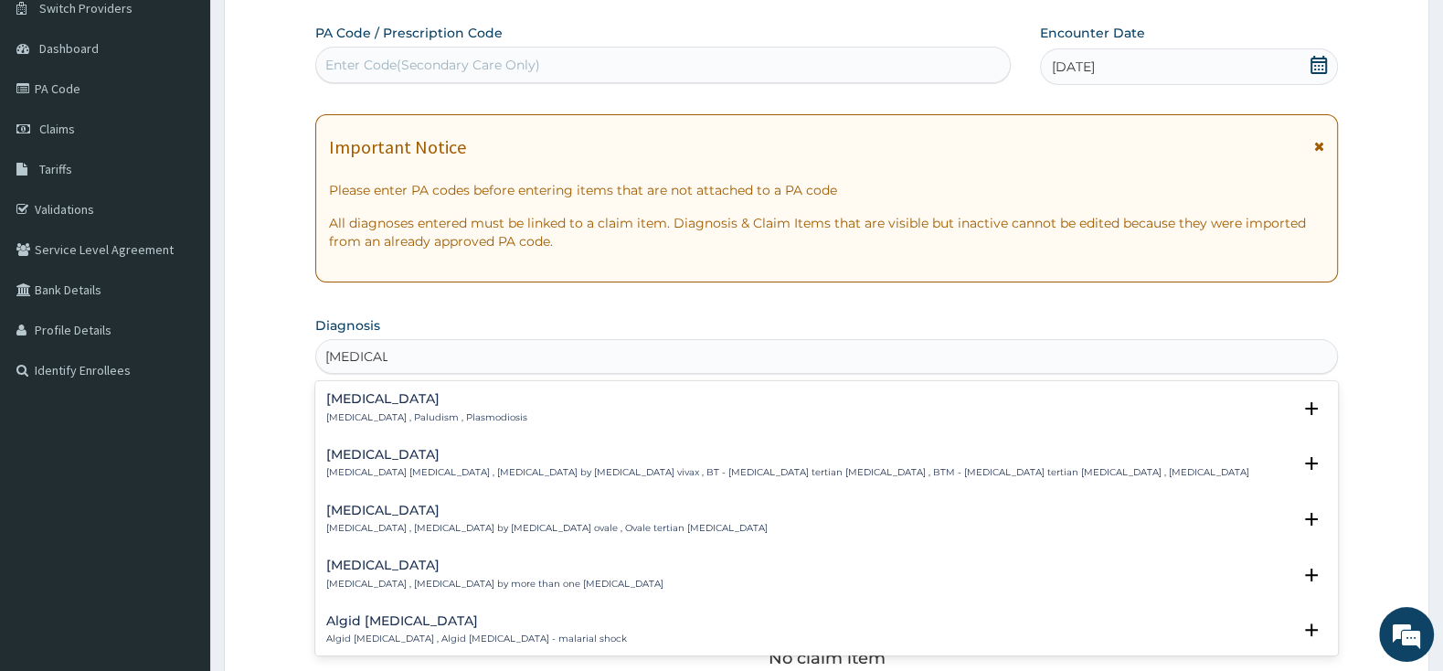
scroll to position [0, 0]
click at [333, 397] on h4 "Malaria" at bounding box center [426, 399] width 201 height 14
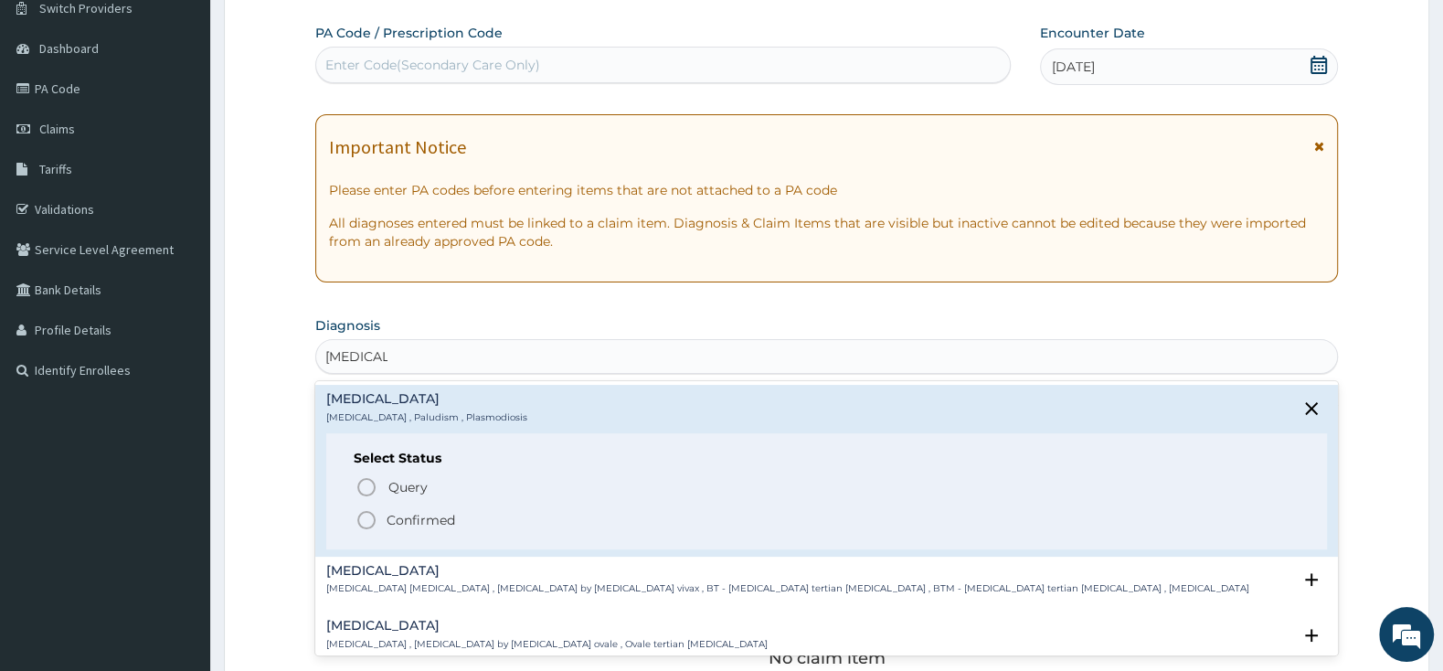
click at [364, 519] on icon "status option filled" at bounding box center [366, 520] width 22 height 22
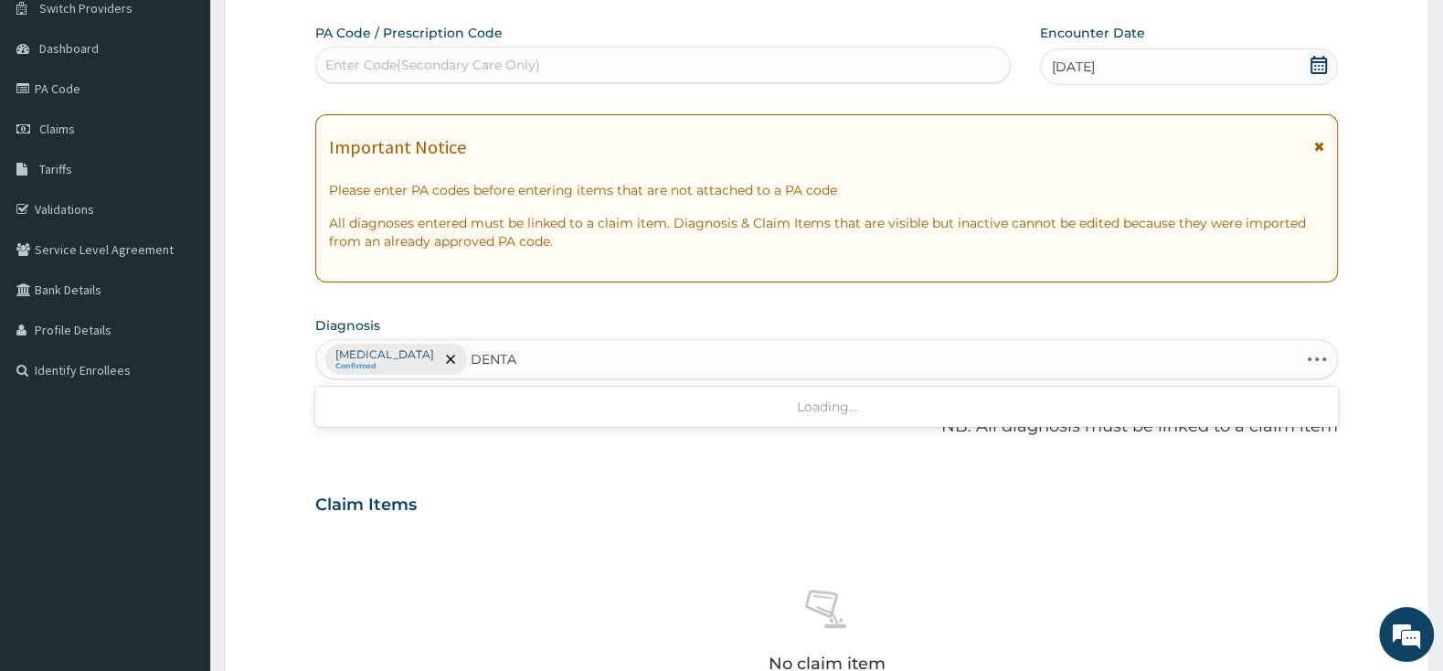
type input "DENTAL"
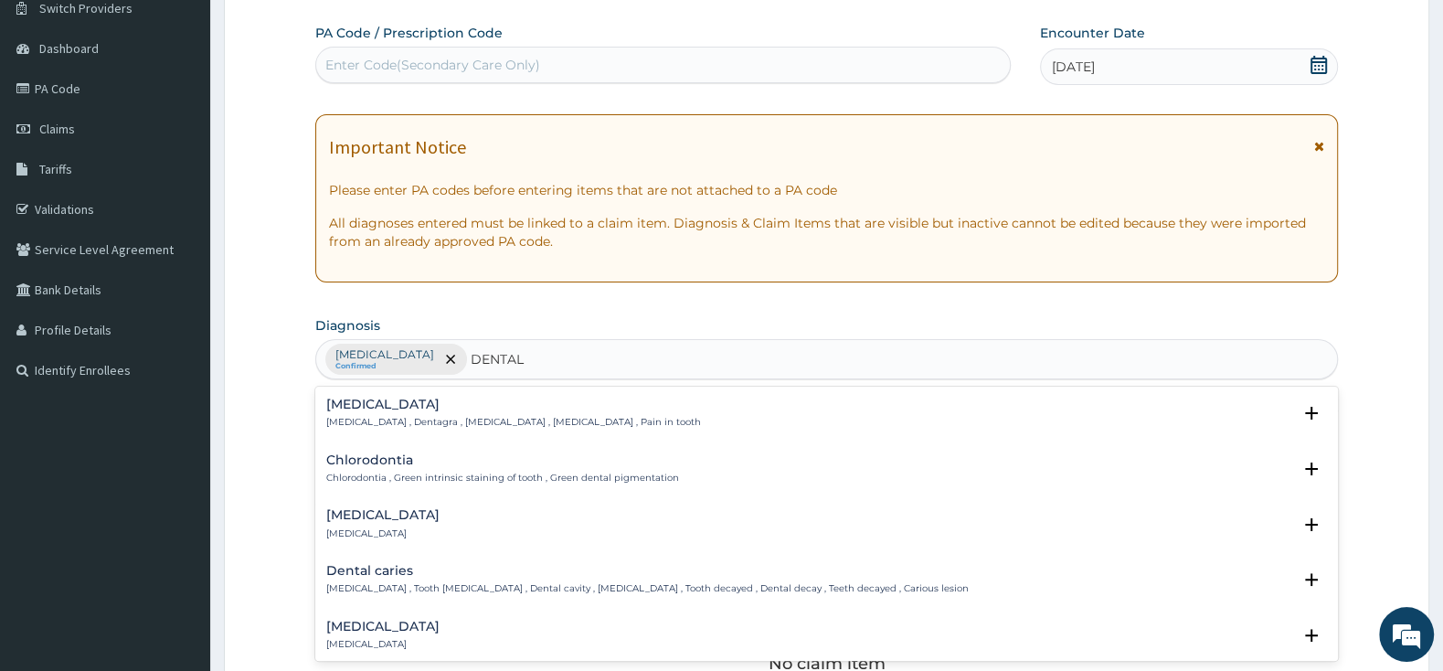
click at [373, 577] on h4 "Dental caries" at bounding box center [647, 571] width 642 height 14
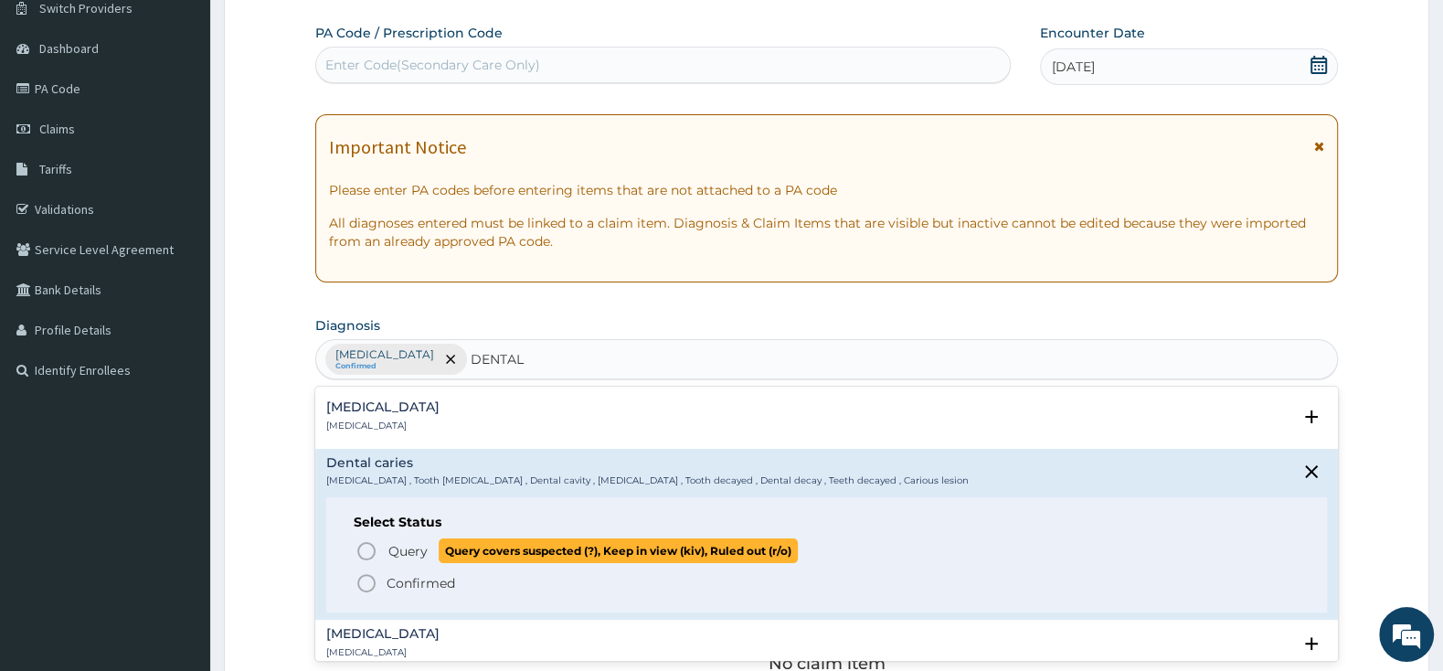
scroll to position [192, 0]
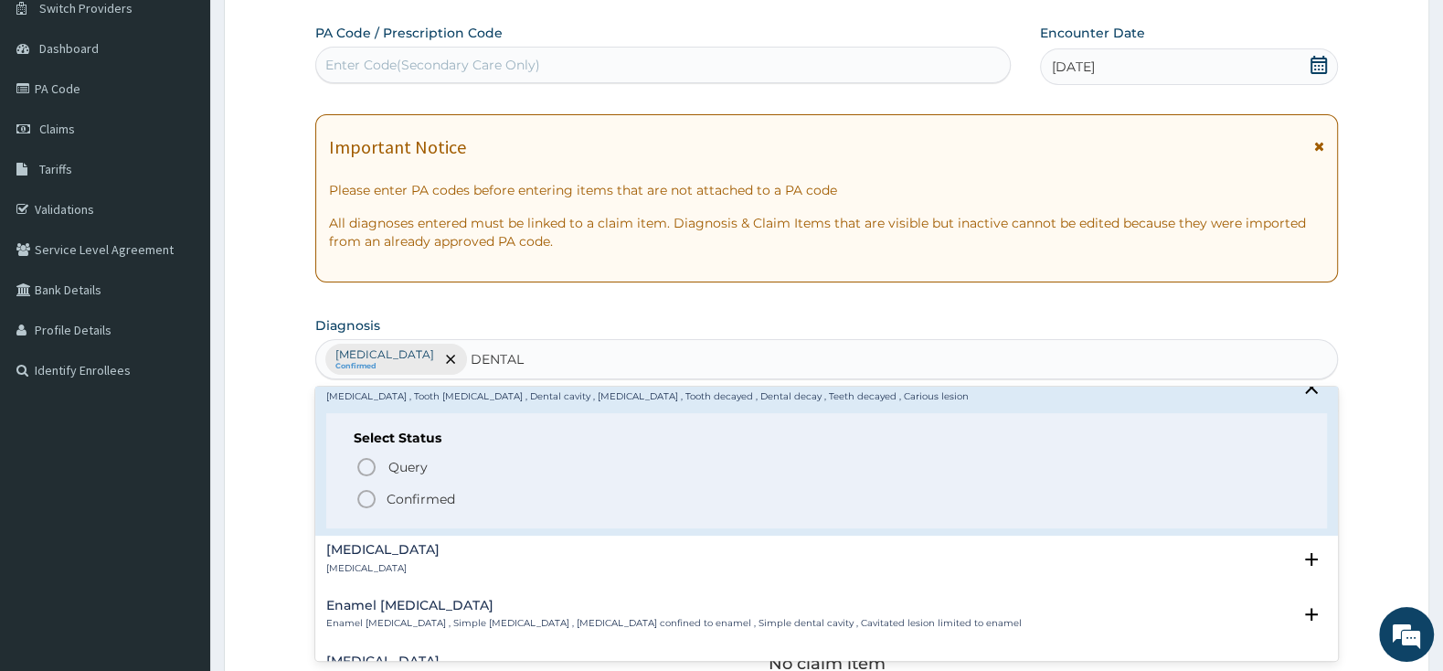
click at [373, 494] on circle "status option filled" at bounding box center [366, 499] width 16 height 16
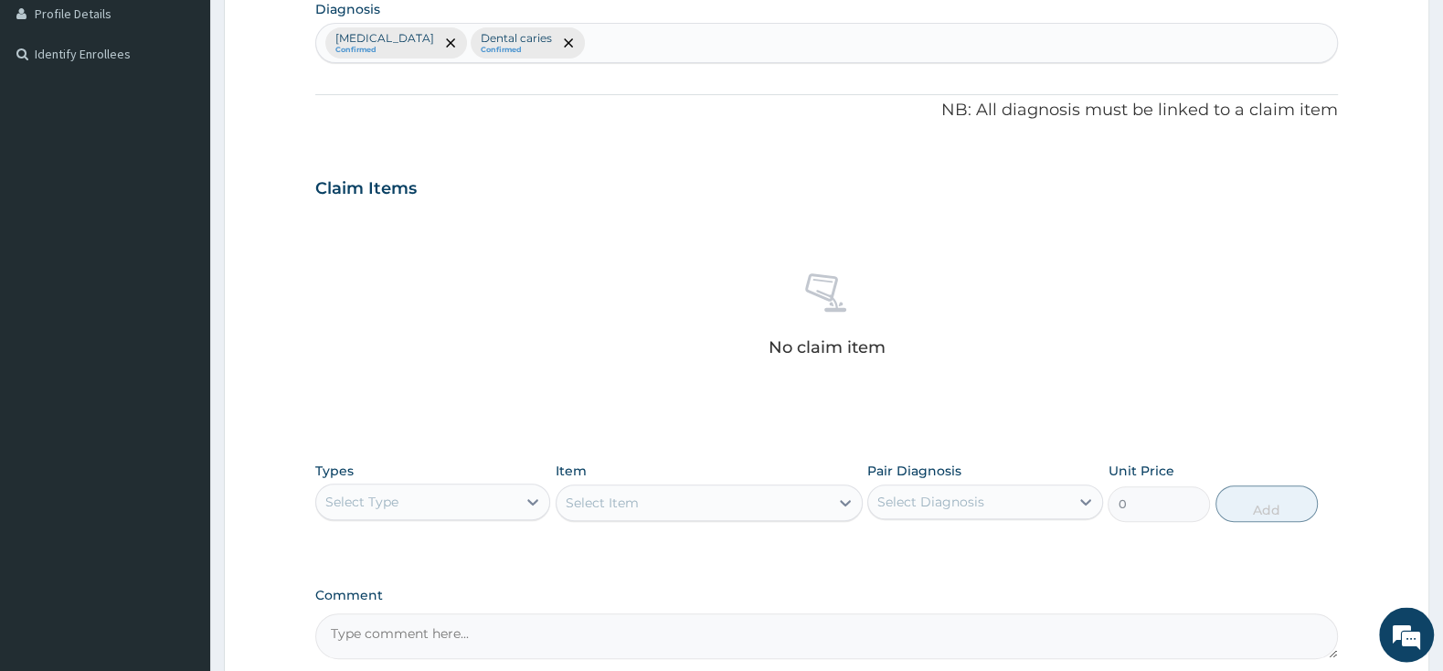
scroll to position [534, 0]
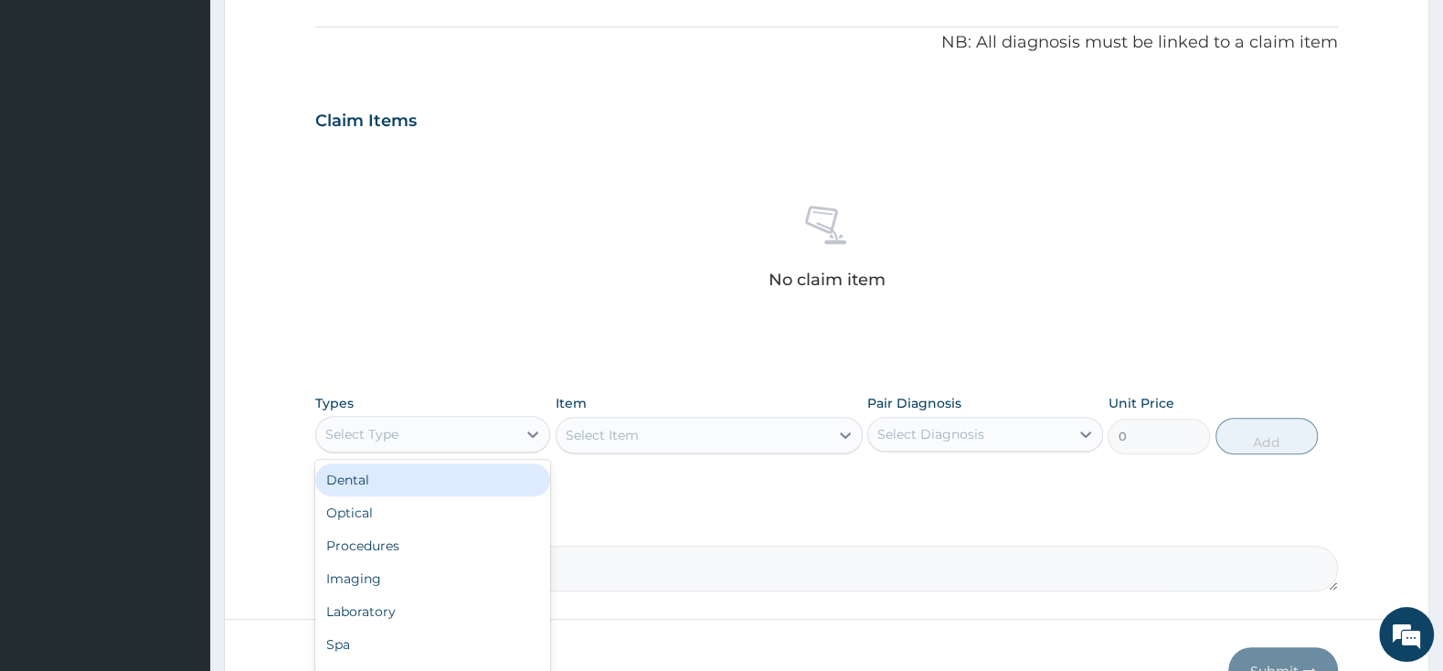
click at [442, 433] on div "Select Type" at bounding box center [416, 433] width 200 height 29
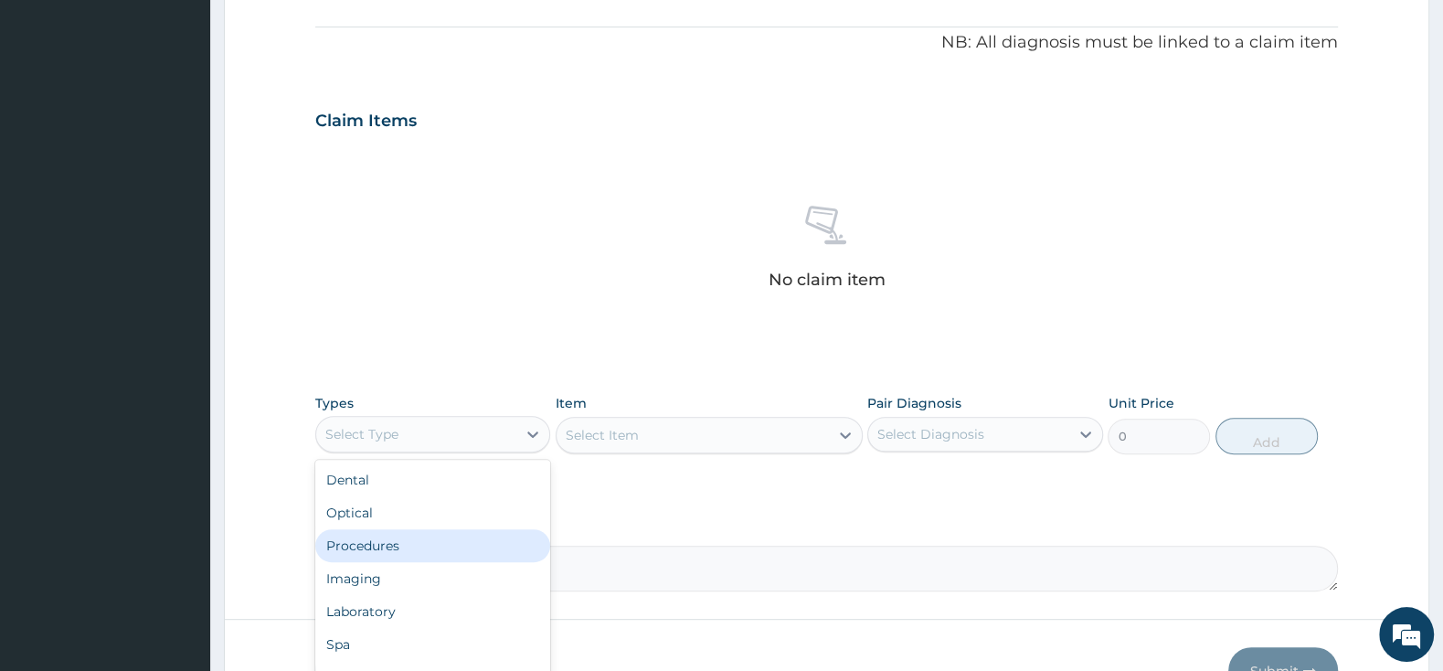
click at [438, 548] on div "Procedures" at bounding box center [432, 545] width 235 height 33
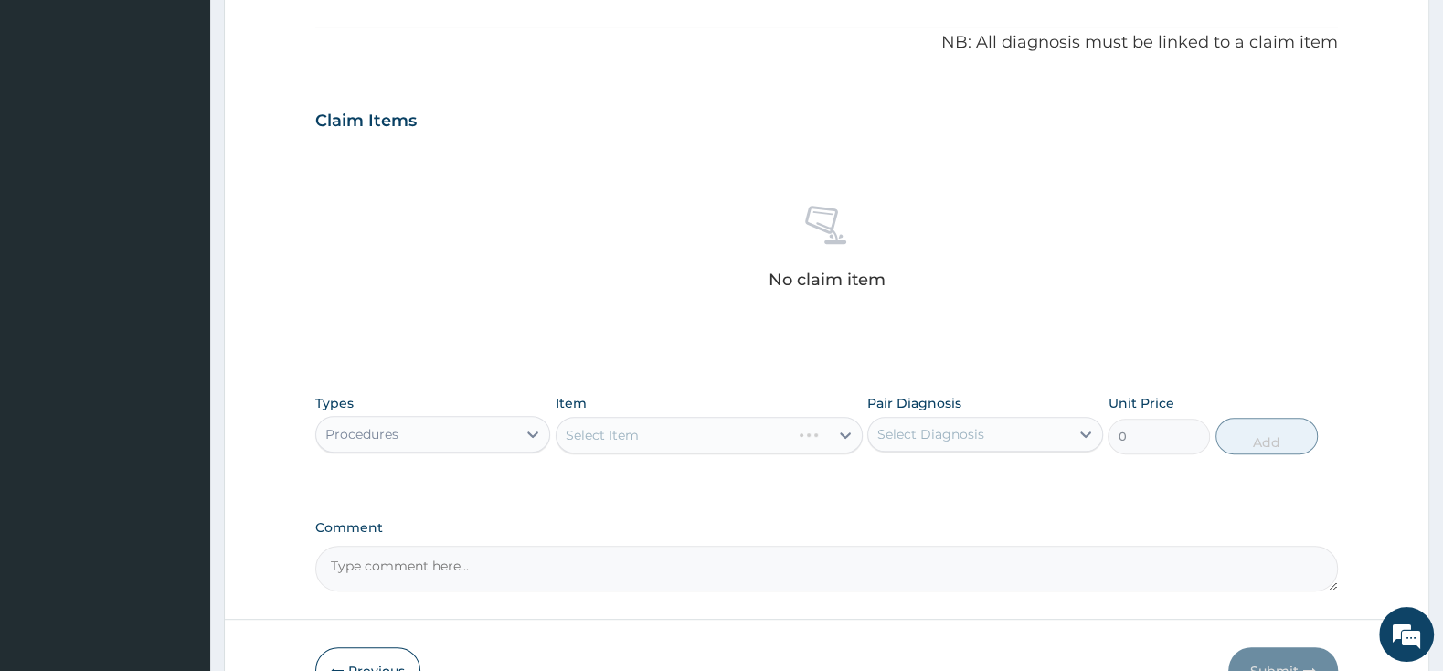
scroll to position [649, 0]
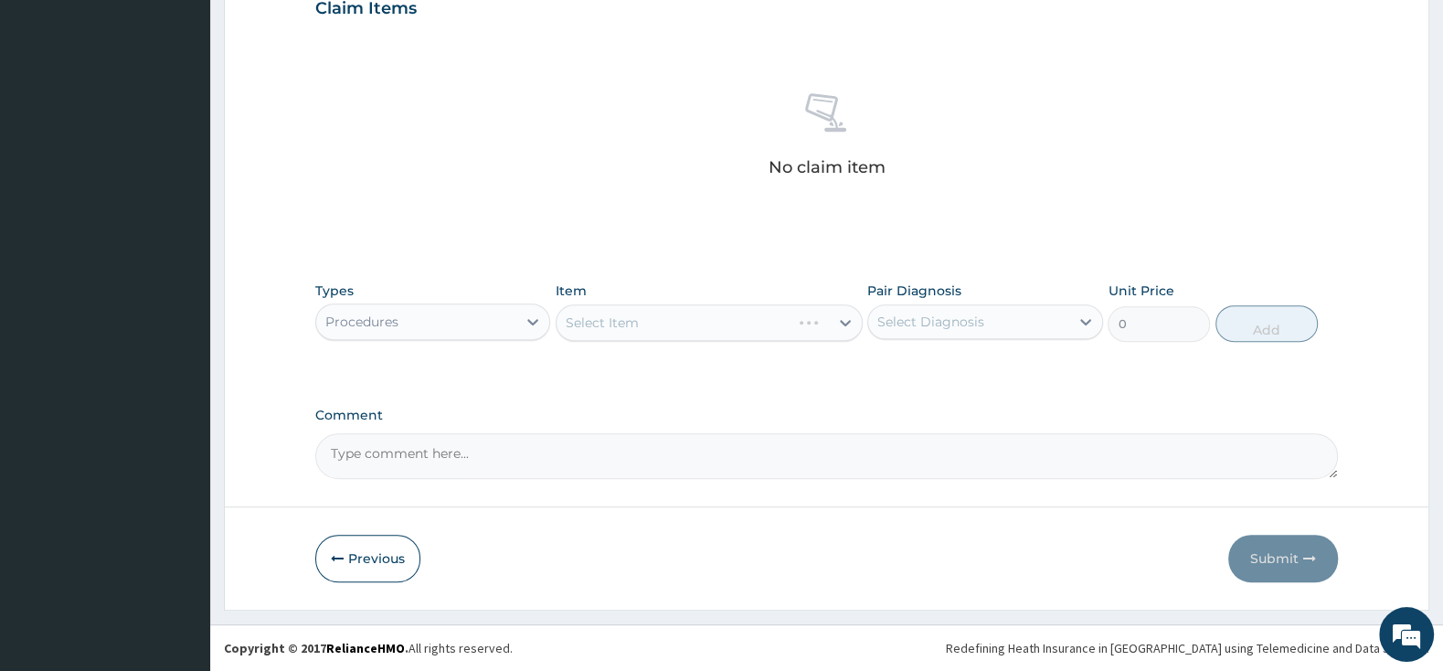
click at [749, 321] on div "Select Item" at bounding box center [708, 322] width 307 height 37
click at [748, 319] on div "Select Item" at bounding box center [708, 322] width 307 height 37
click at [850, 319] on icon at bounding box center [845, 322] width 18 height 18
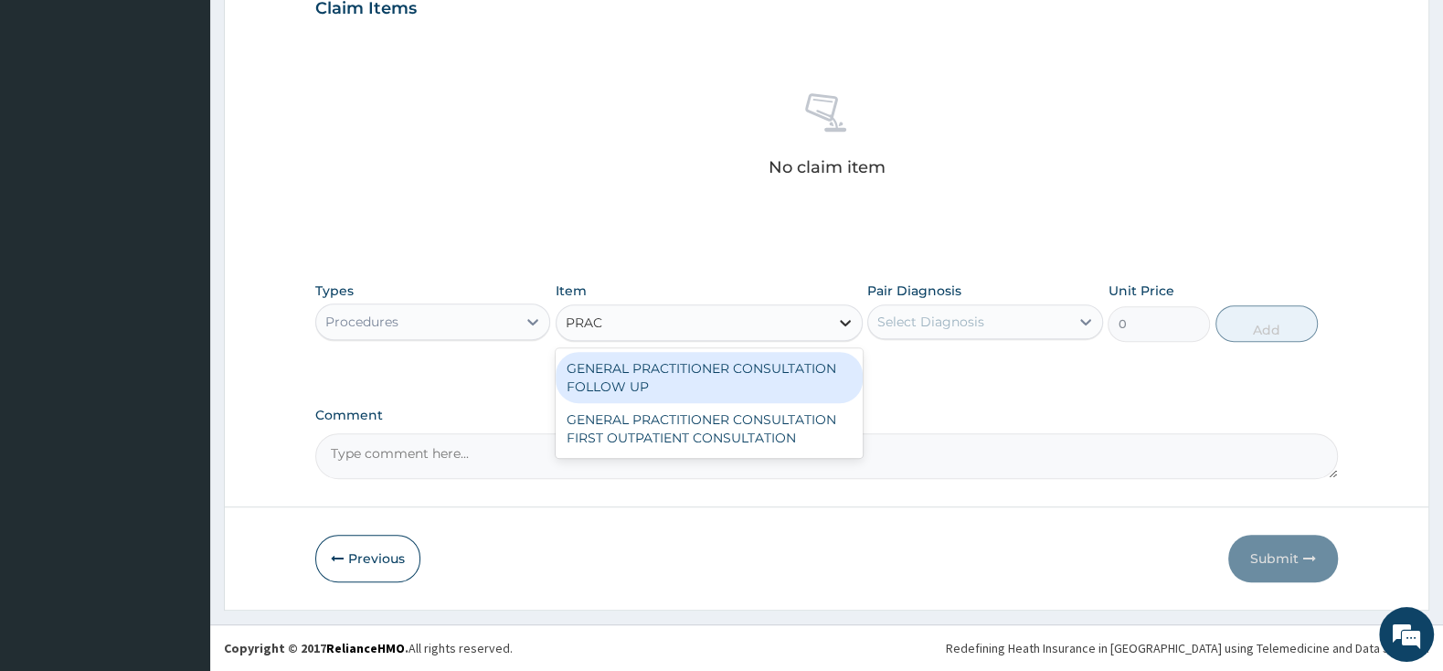
type input "PRACT"
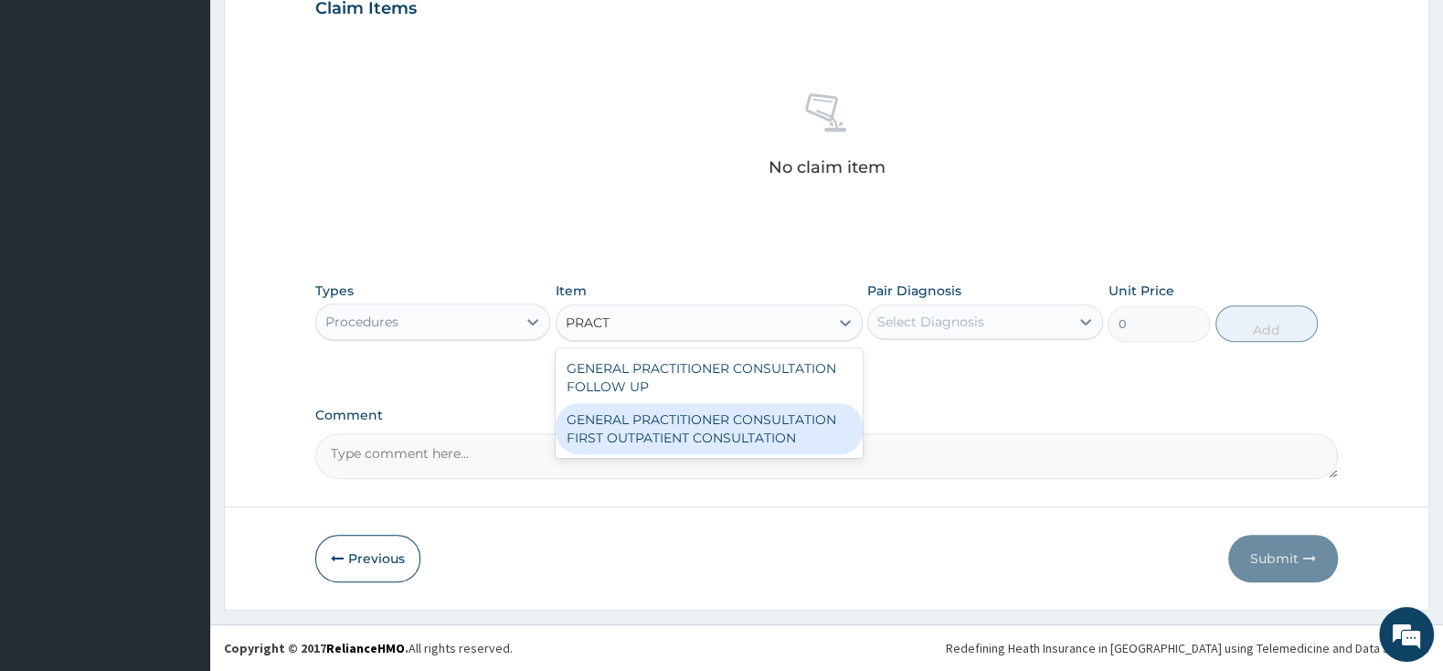
drag, startPoint x: 799, startPoint y: 411, endPoint x: 885, endPoint y: 405, distance: 86.1
click at [799, 412] on div "GENERAL PRACTITIONER CONSULTATION FIRST OUTPATIENT CONSULTATION" at bounding box center [708, 428] width 307 height 51
type input "3000"
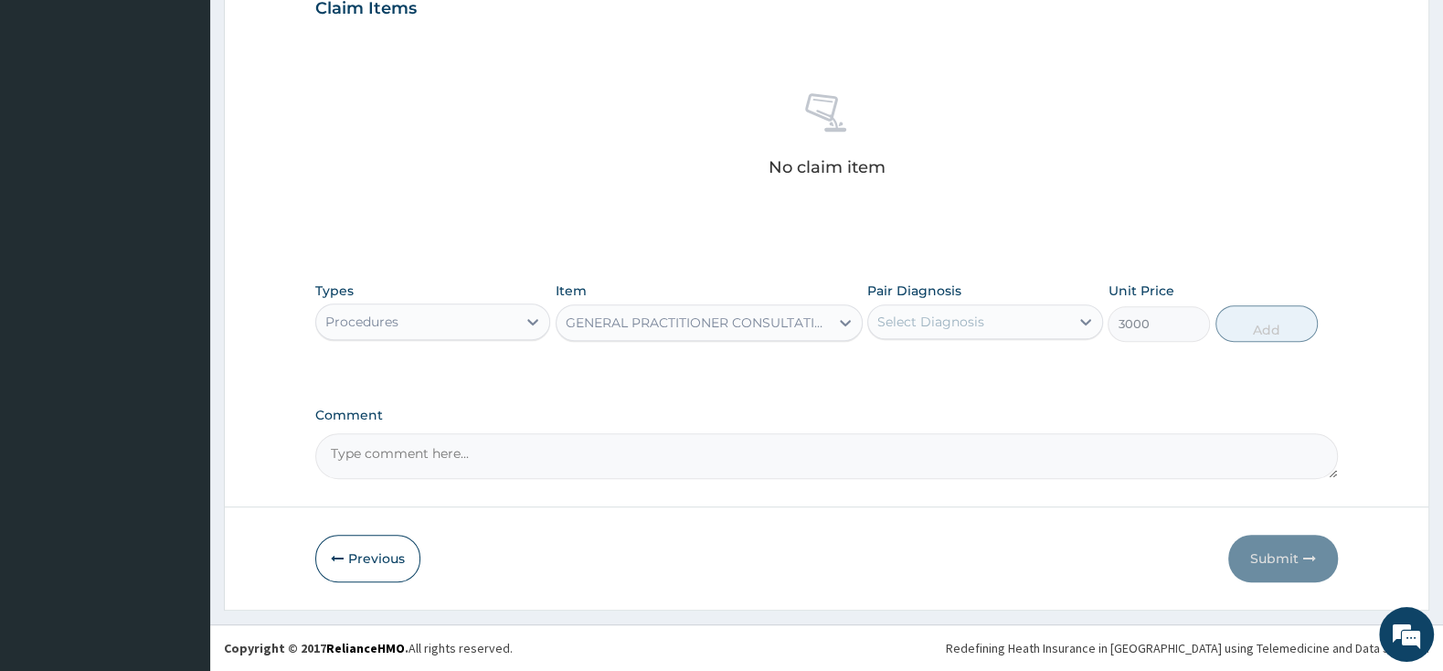
click at [944, 320] on div "Select Diagnosis" at bounding box center [930, 321] width 107 height 18
drag, startPoint x: 885, startPoint y: 364, endPoint x: 883, endPoint y: 375, distance: 11.3
click at [884, 364] on input "checkbox" at bounding box center [884, 367] width 12 height 12
checkbox input "true"
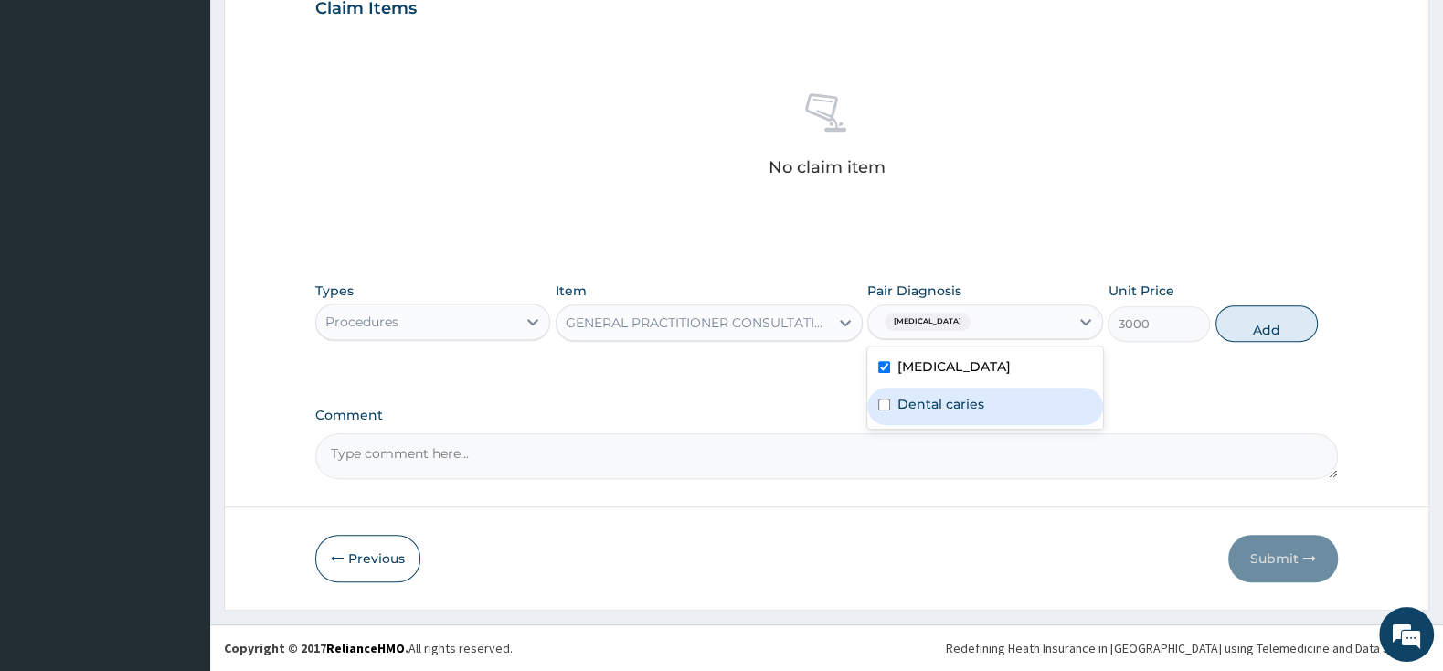
click at [878, 407] on input "checkbox" at bounding box center [884, 404] width 12 height 12
checkbox input "true"
click at [1270, 334] on button "Add" at bounding box center [1266, 323] width 102 height 37
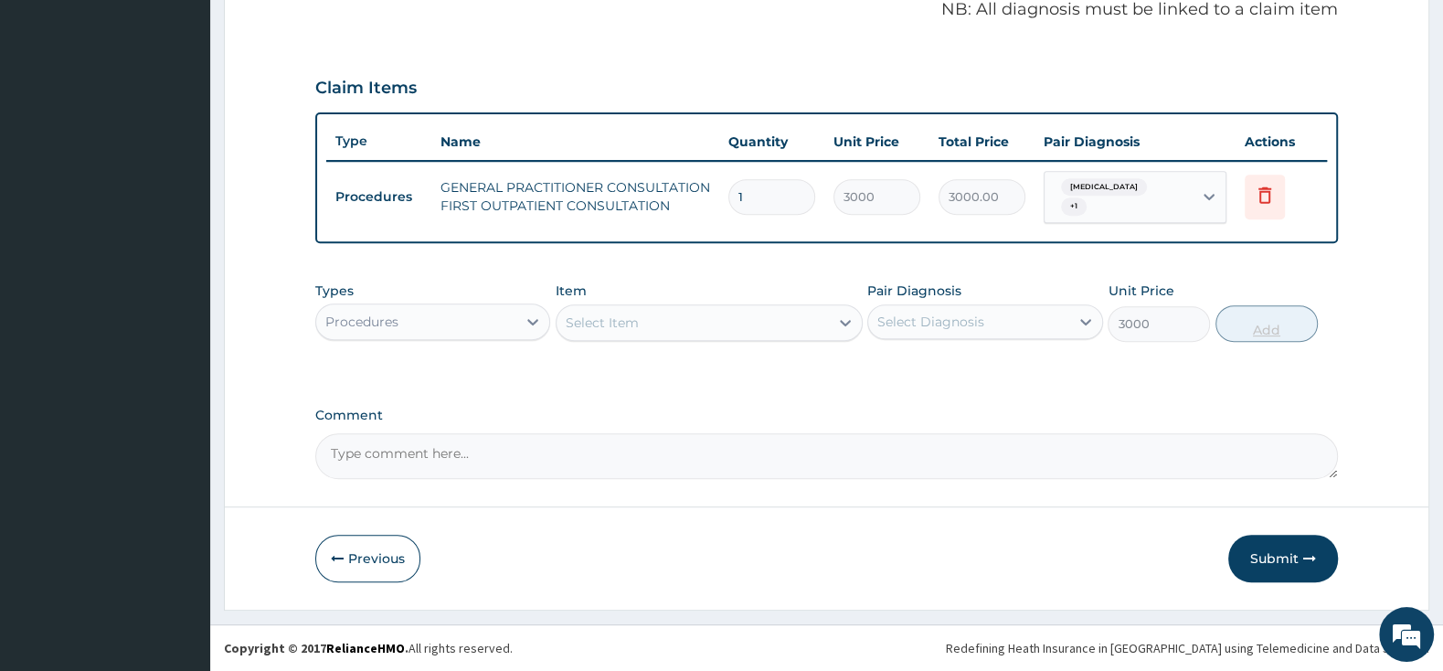
type input "0"
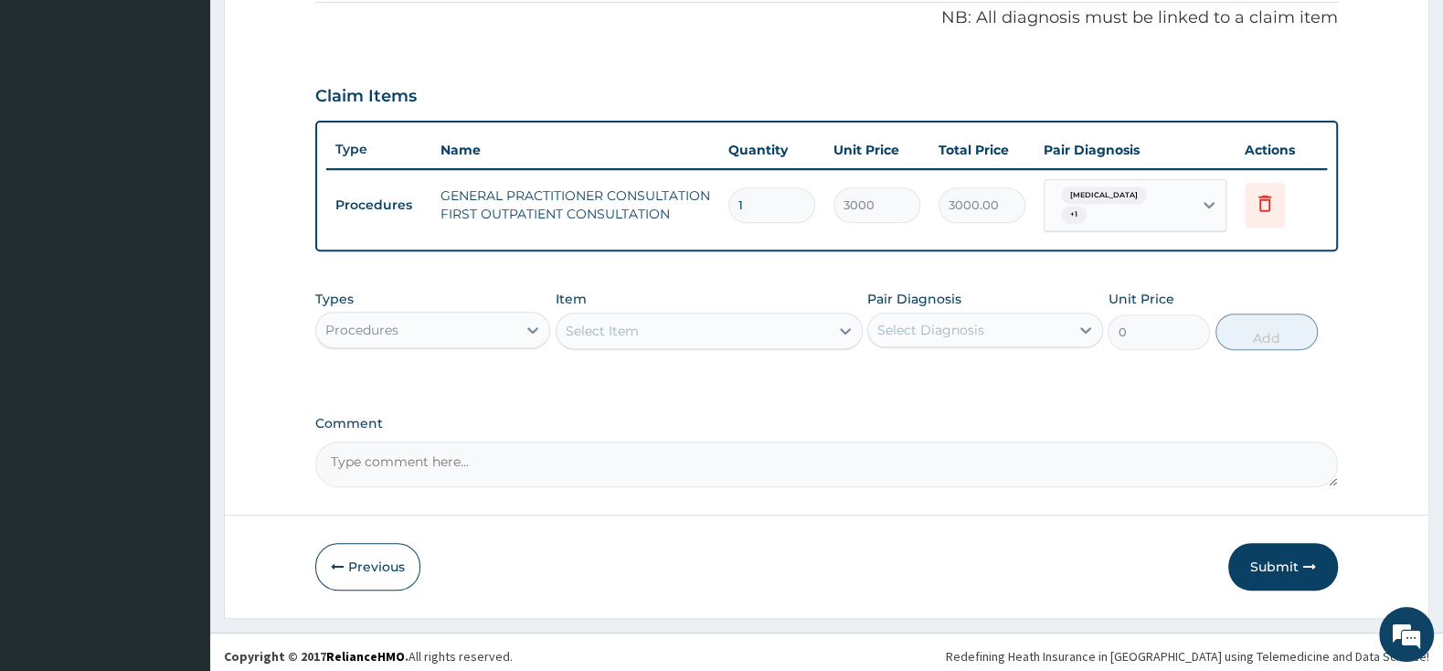
click at [485, 327] on div "Procedures" at bounding box center [416, 329] width 200 height 29
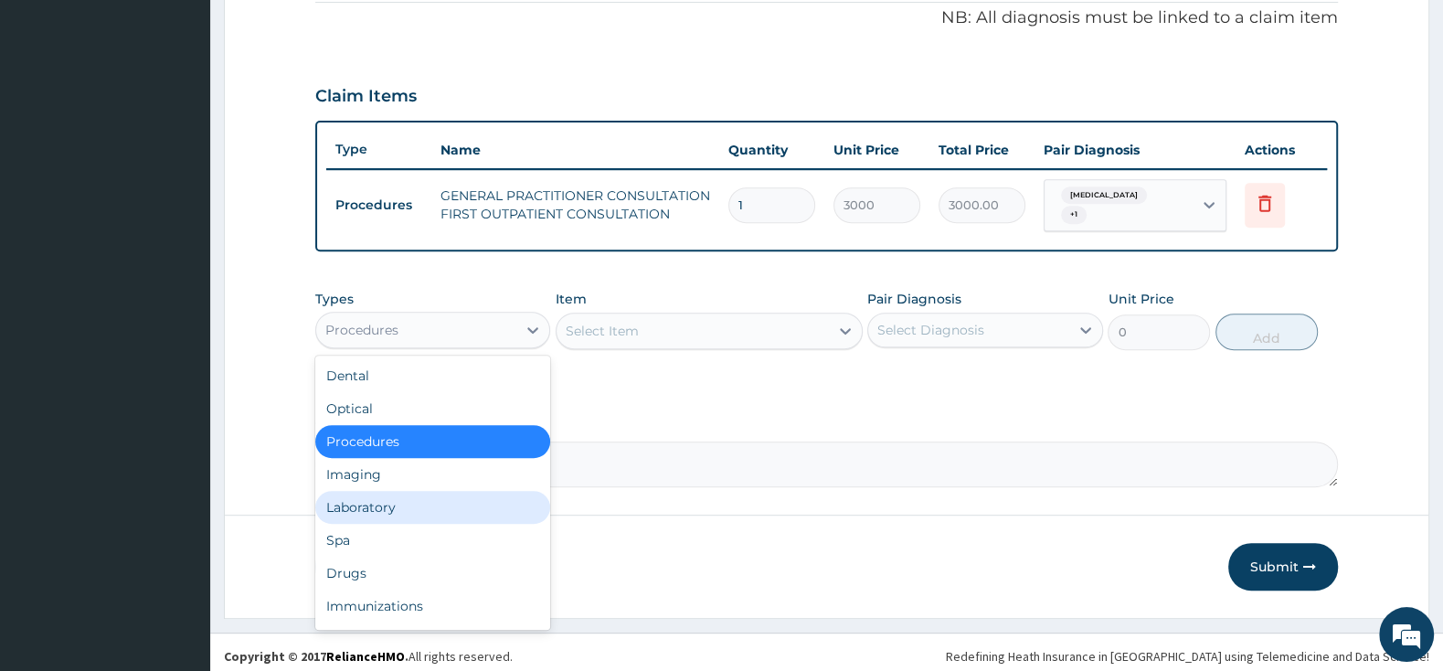
click at [425, 503] on div "Laboratory" at bounding box center [432, 507] width 235 height 33
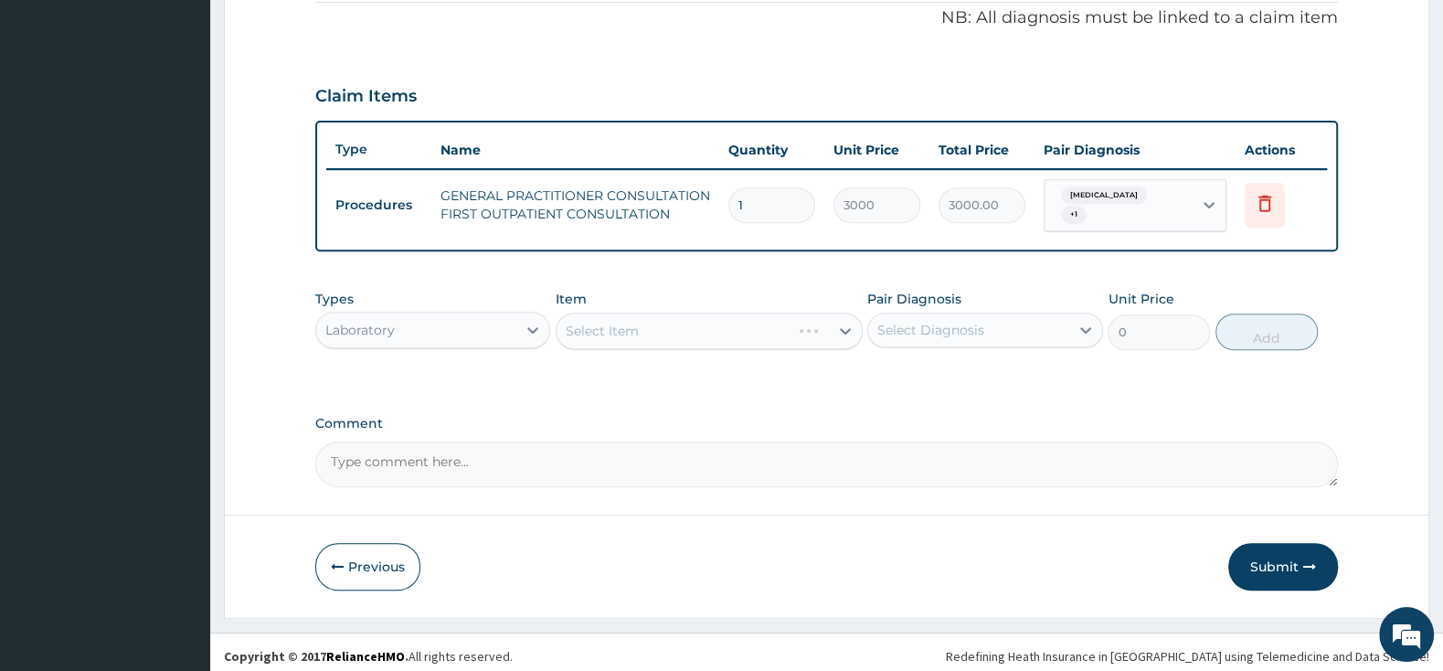
click at [652, 323] on div "Select Item" at bounding box center [708, 330] width 307 height 37
click at [524, 318] on div at bounding box center [532, 329] width 33 height 33
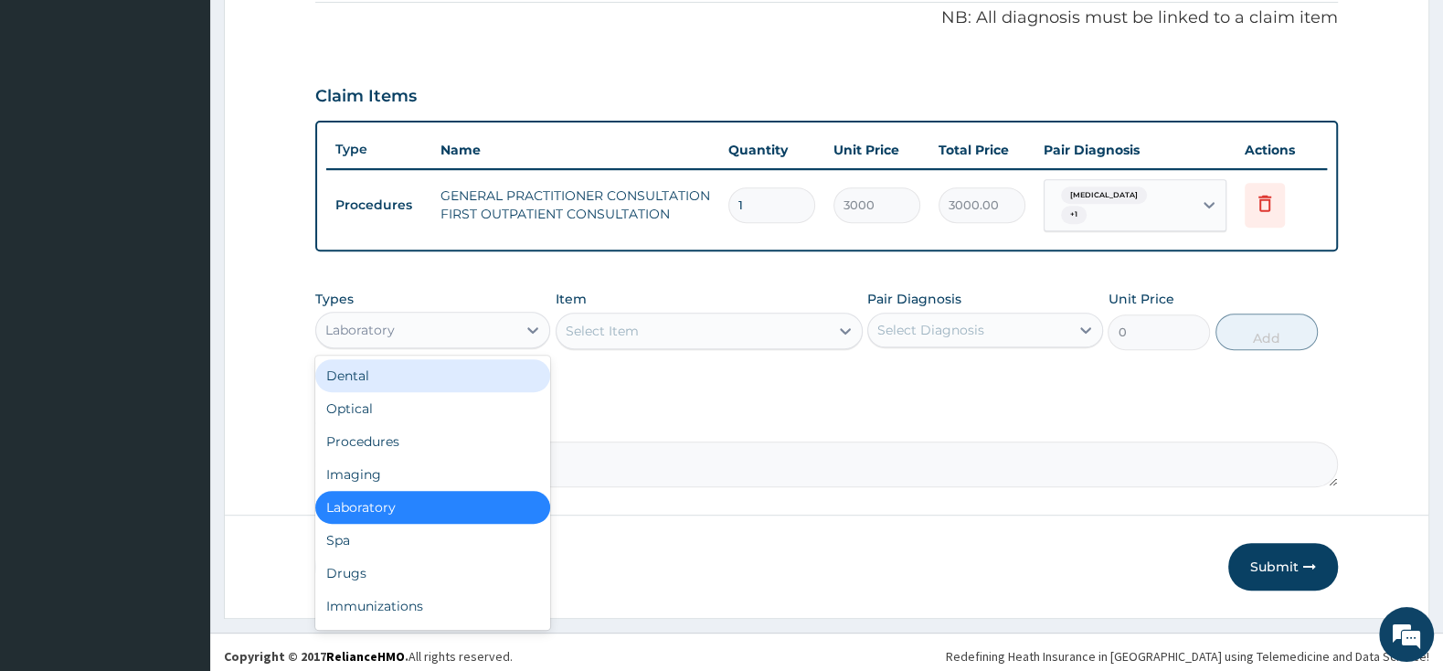
click at [642, 321] on div "Select Item" at bounding box center [692, 330] width 272 height 29
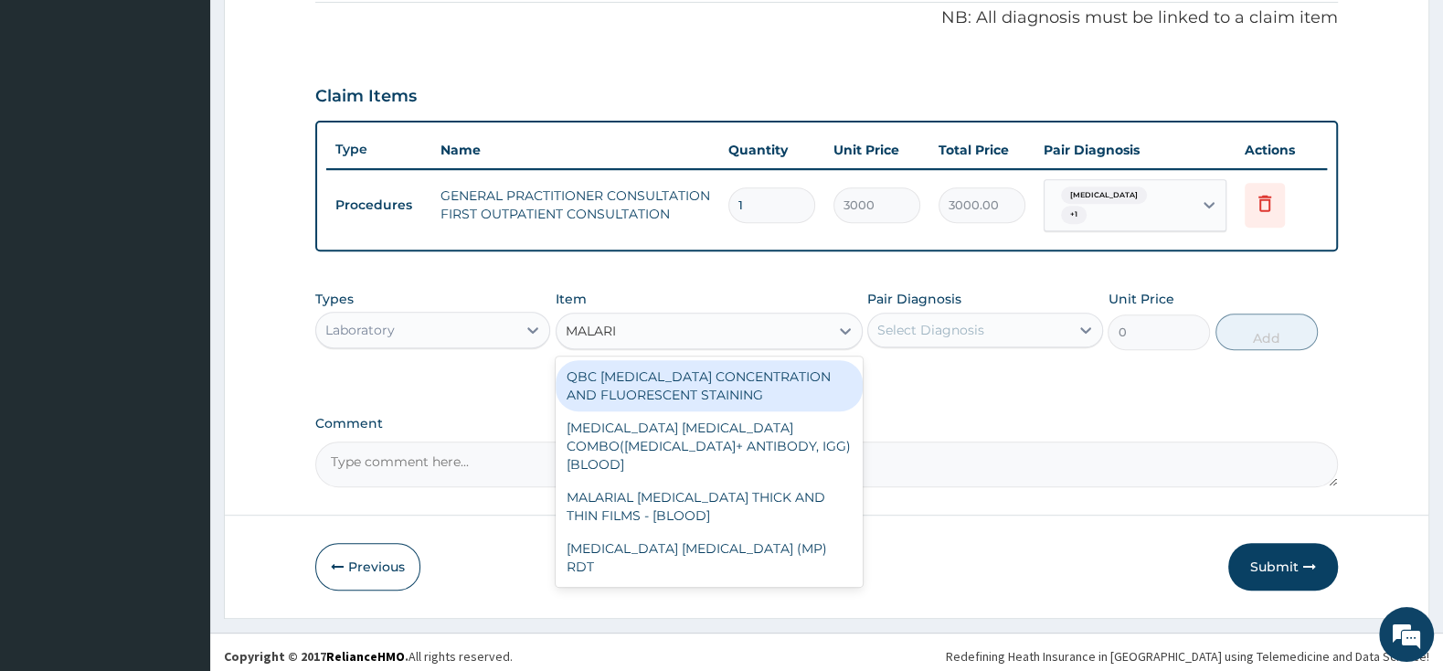
type input "MALARIA"
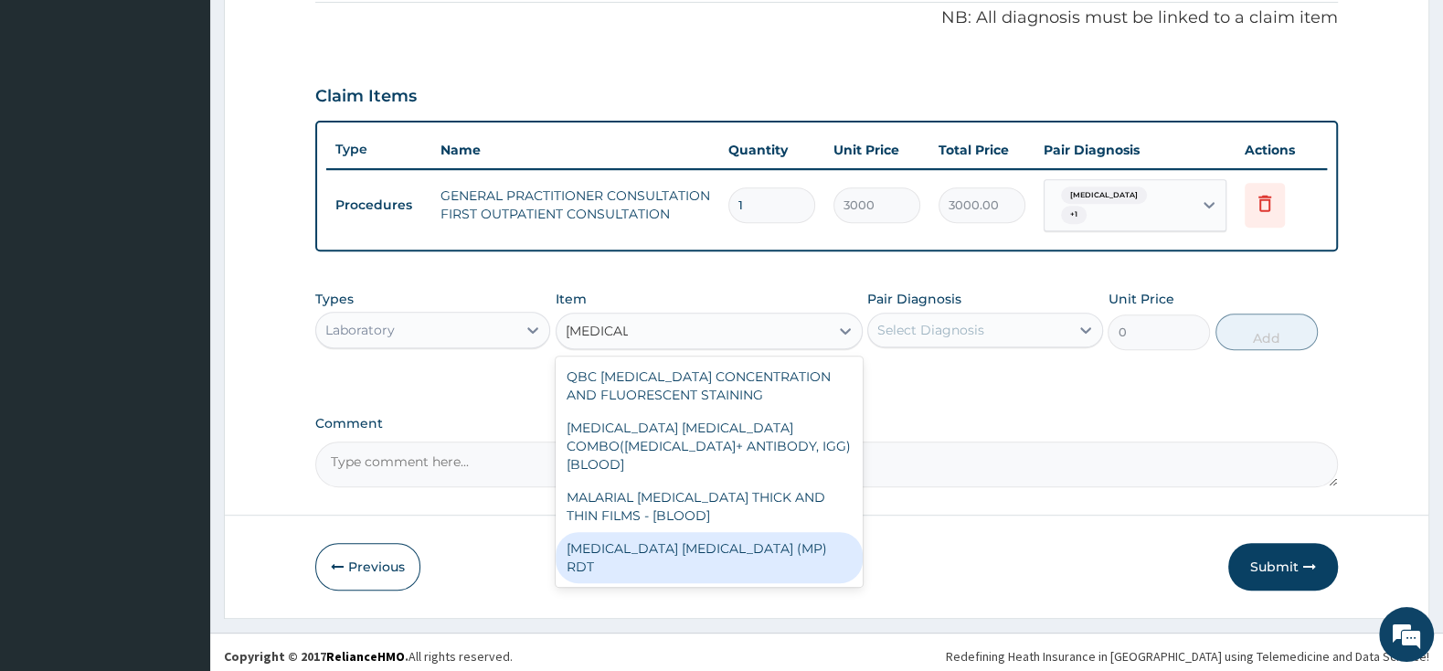
drag, startPoint x: 651, startPoint y: 524, endPoint x: 844, endPoint y: 439, distance: 210.3
click at [654, 532] on div "MALARIA PARASITE (MP) RDT" at bounding box center [708, 557] width 307 height 51
type input "1500"
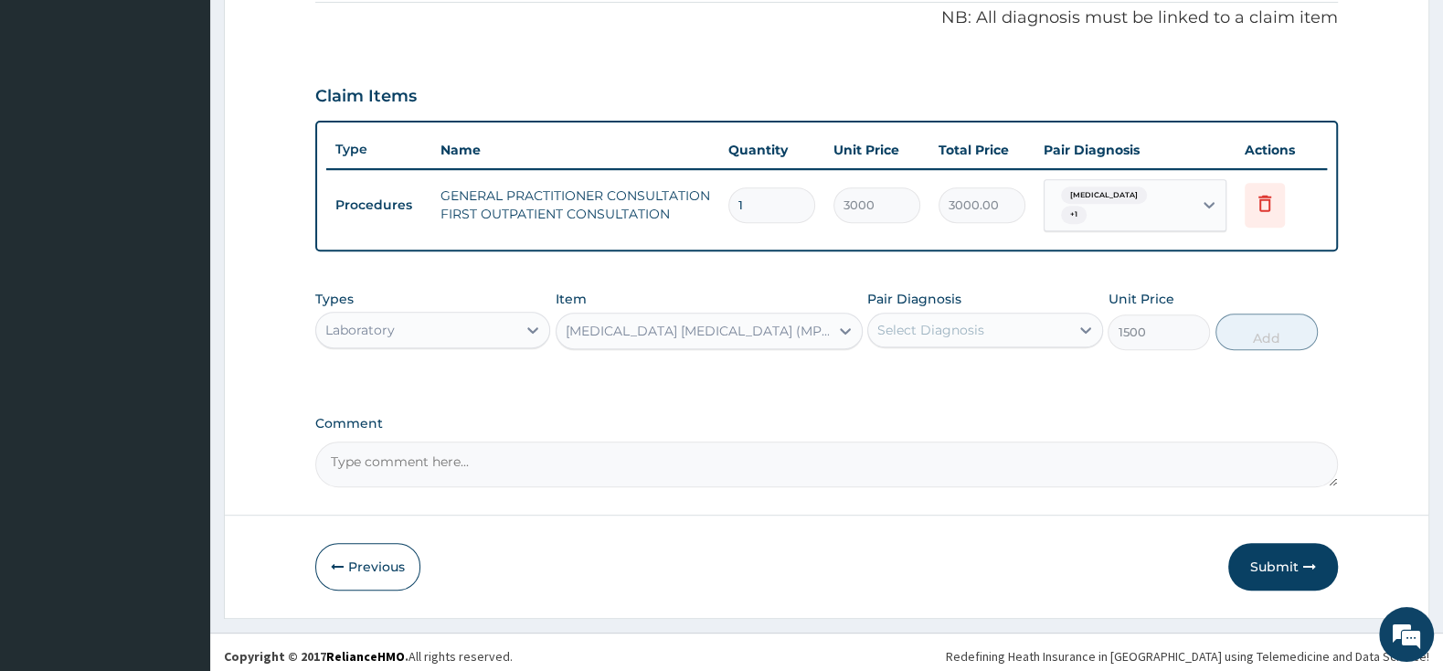
click at [921, 321] on div "Select Diagnosis" at bounding box center [930, 330] width 107 height 18
click at [881, 360] on div "Malaria" at bounding box center [984, 376] width 235 height 37
checkbox input "true"
drag, startPoint x: 1273, startPoint y: 319, endPoint x: 1200, endPoint y: 334, distance: 74.7
click at [1264, 321] on button "Add" at bounding box center [1266, 331] width 102 height 37
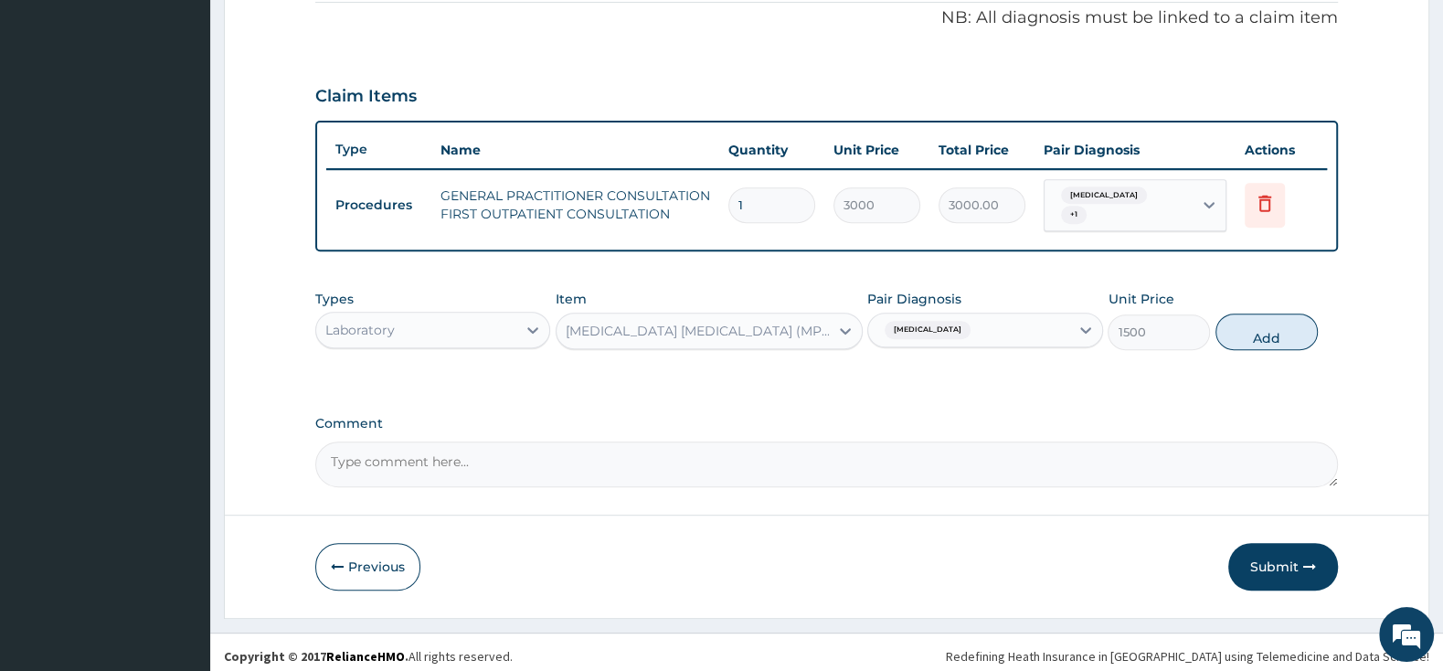
type input "0"
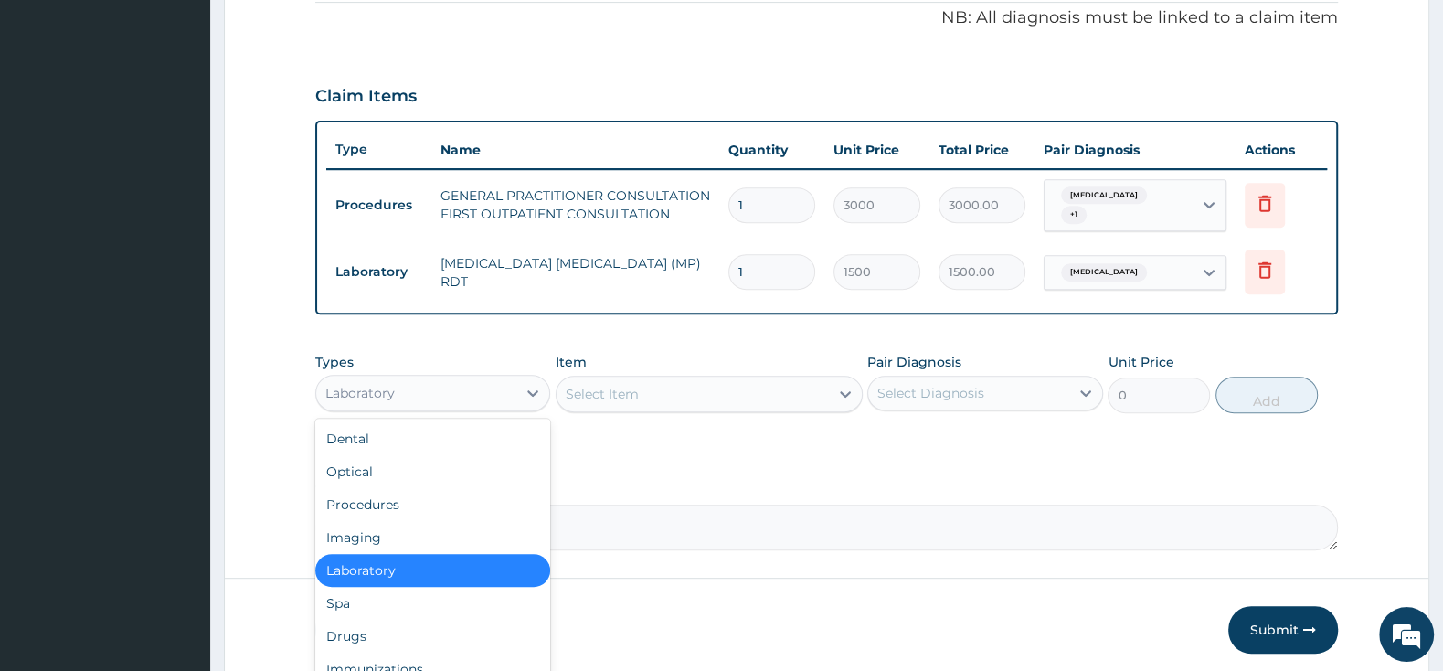
click at [453, 378] on div "Laboratory" at bounding box center [416, 392] width 200 height 29
click at [420, 494] on div "Procedures" at bounding box center [432, 504] width 235 height 33
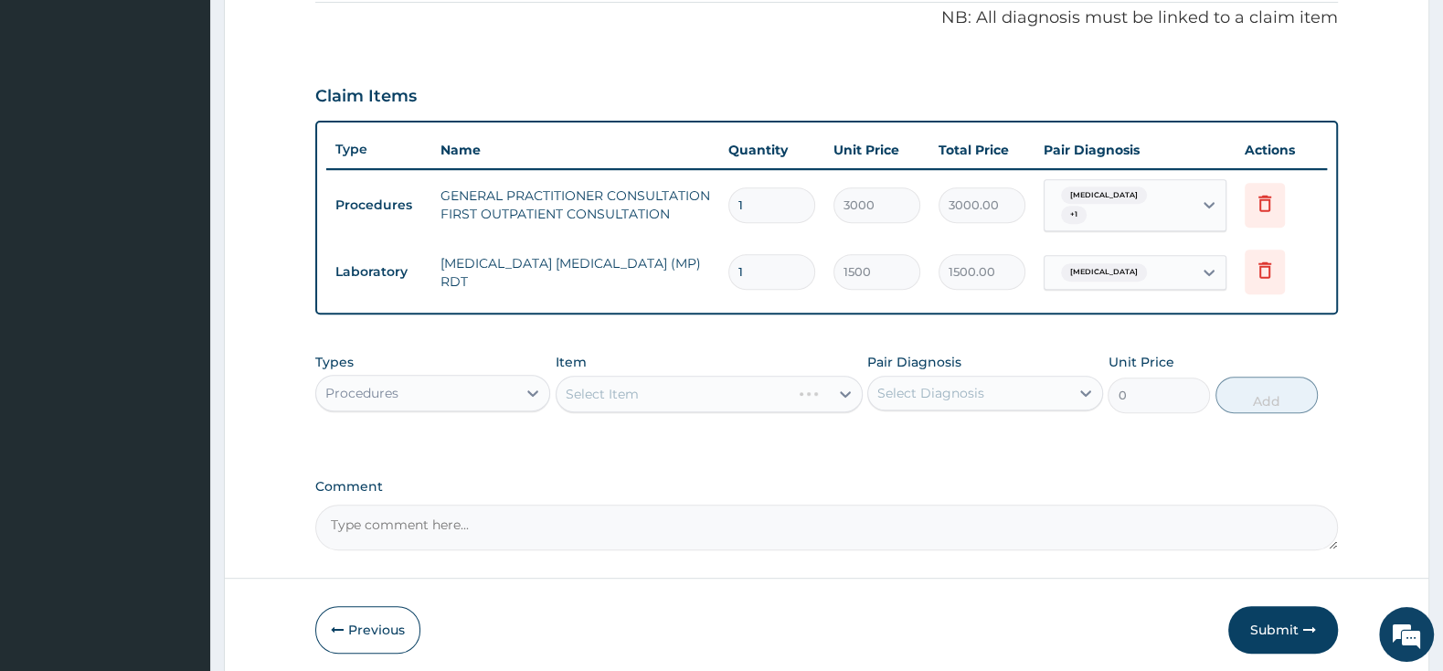
click at [670, 386] on div "Select Item" at bounding box center [708, 394] width 307 height 37
click at [670, 386] on div "Select Item" at bounding box center [692, 393] width 272 height 29
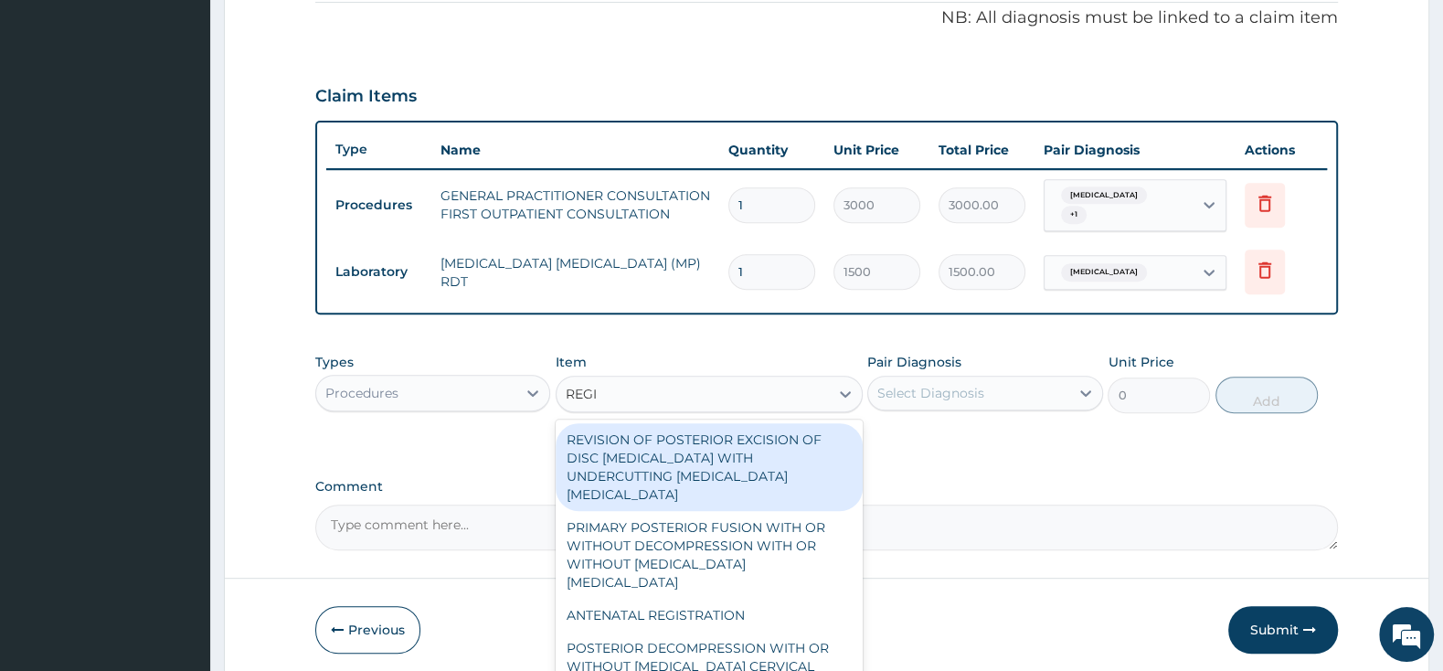
type input "REGIS"
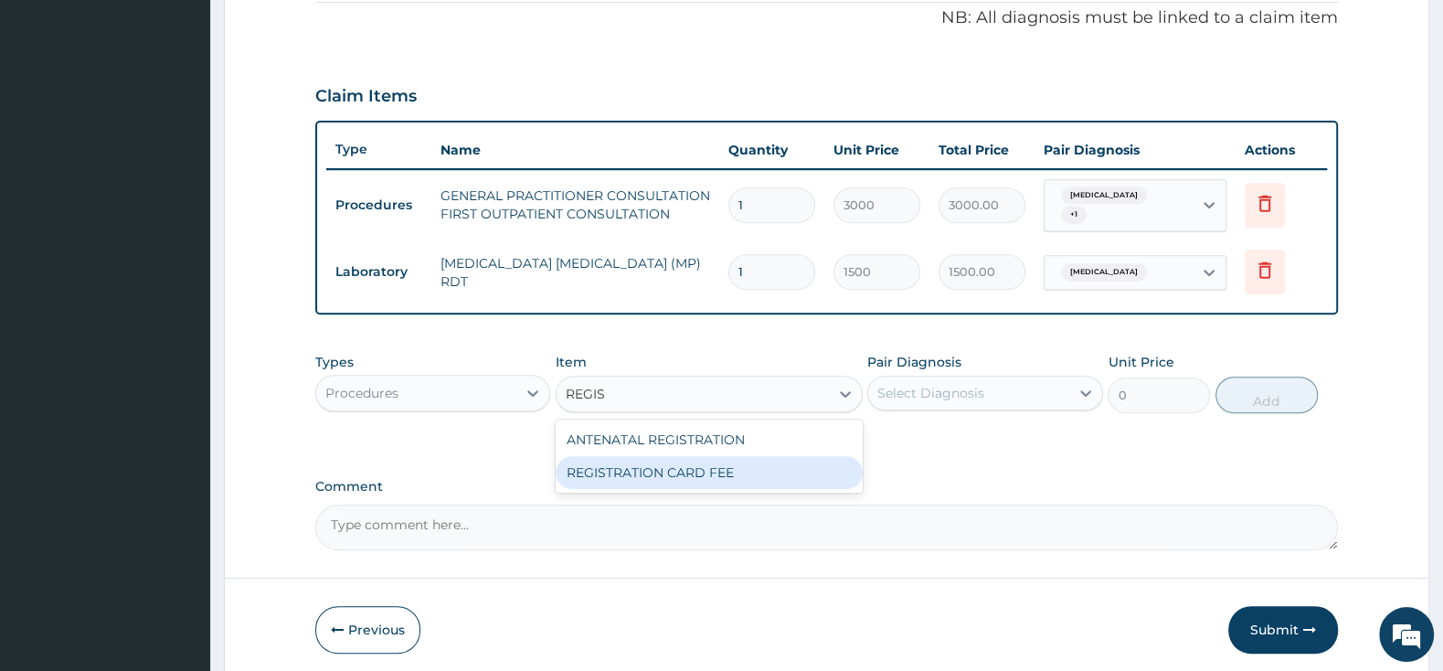
click at [729, 461] on div "REGISTRATION CARD FEE" at bounding box center [708, 472] width 307 height 33
type input "2000"
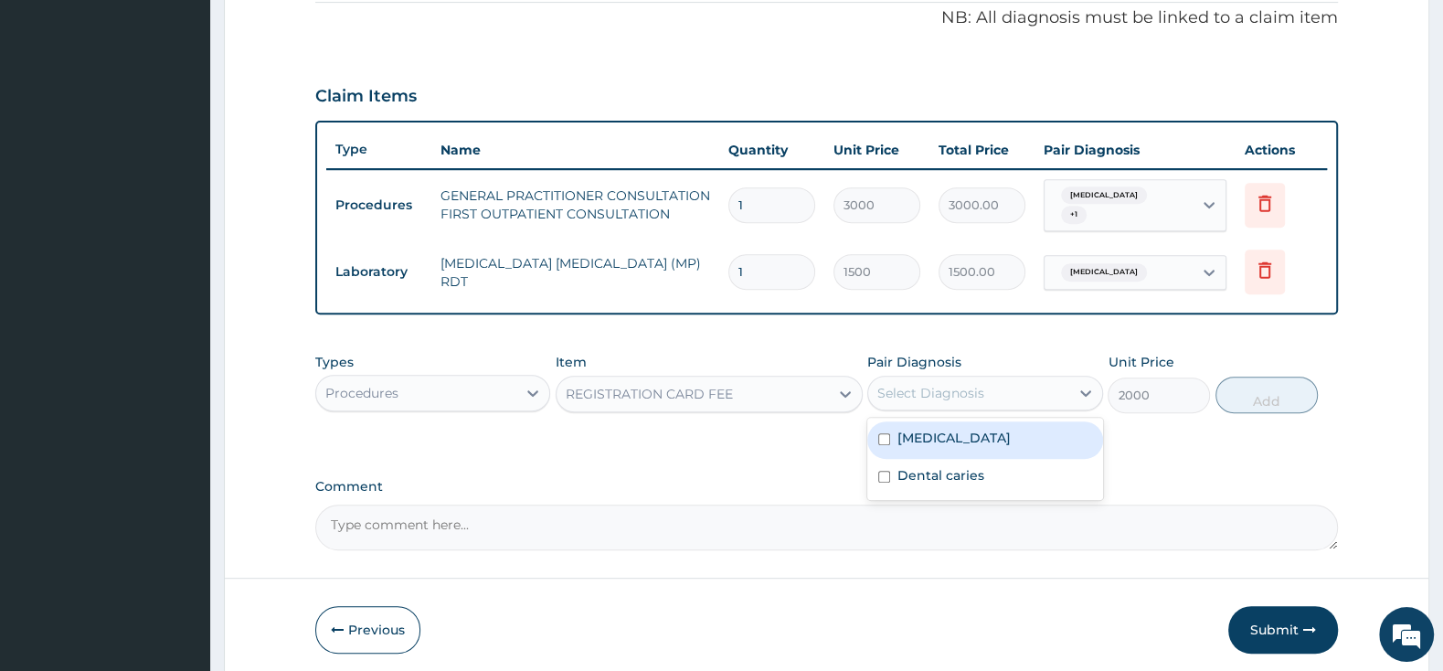
click at [894, 385] on div "Select Diagnosis" at bounding box center [930, 393] width 107 height 18
click at [882, 433] on input "checkbox" at bounding box center [884, 439] width 12 height 12
checkbox input "true"
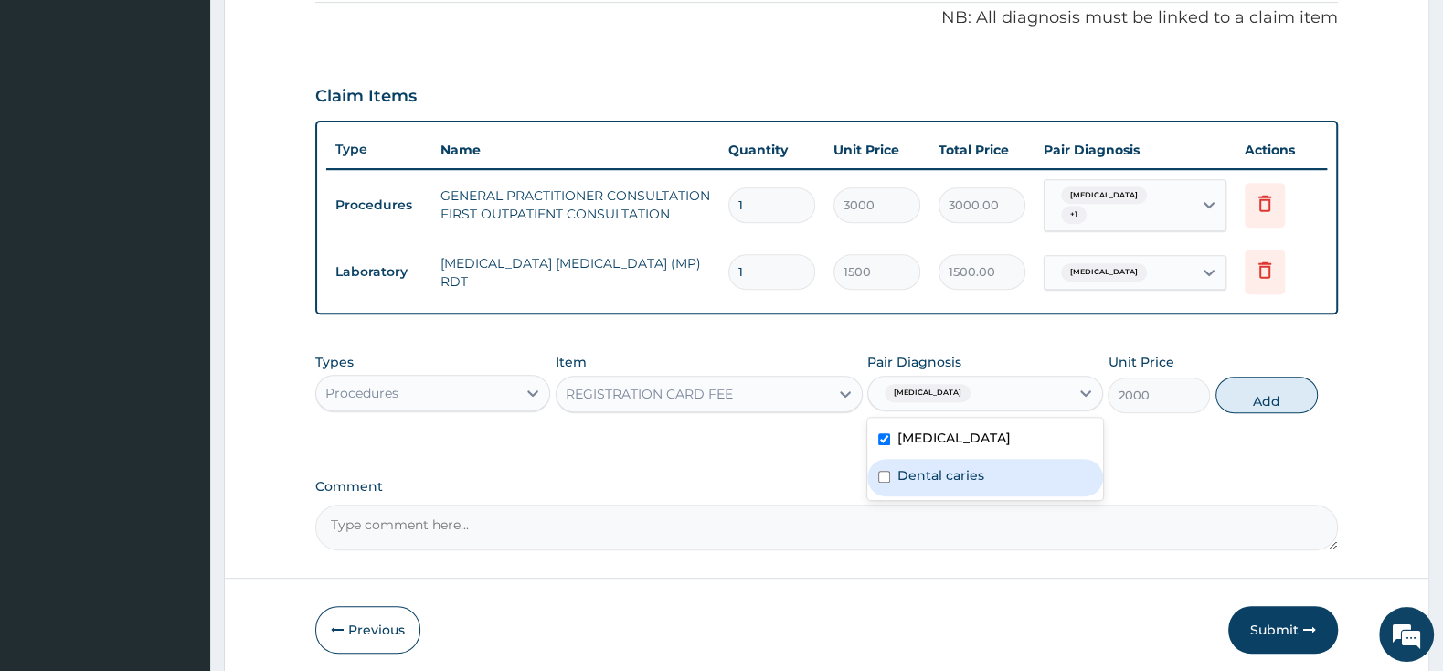
drag, startPoint x: 882, startPoint y: 470, endPoint x: 1069, endPoint y: 441, distance: 189.4
click at [896, 469] on div "Dental caries" at bounding box center [984, 477] width 235 height 37
checkbox input "true"
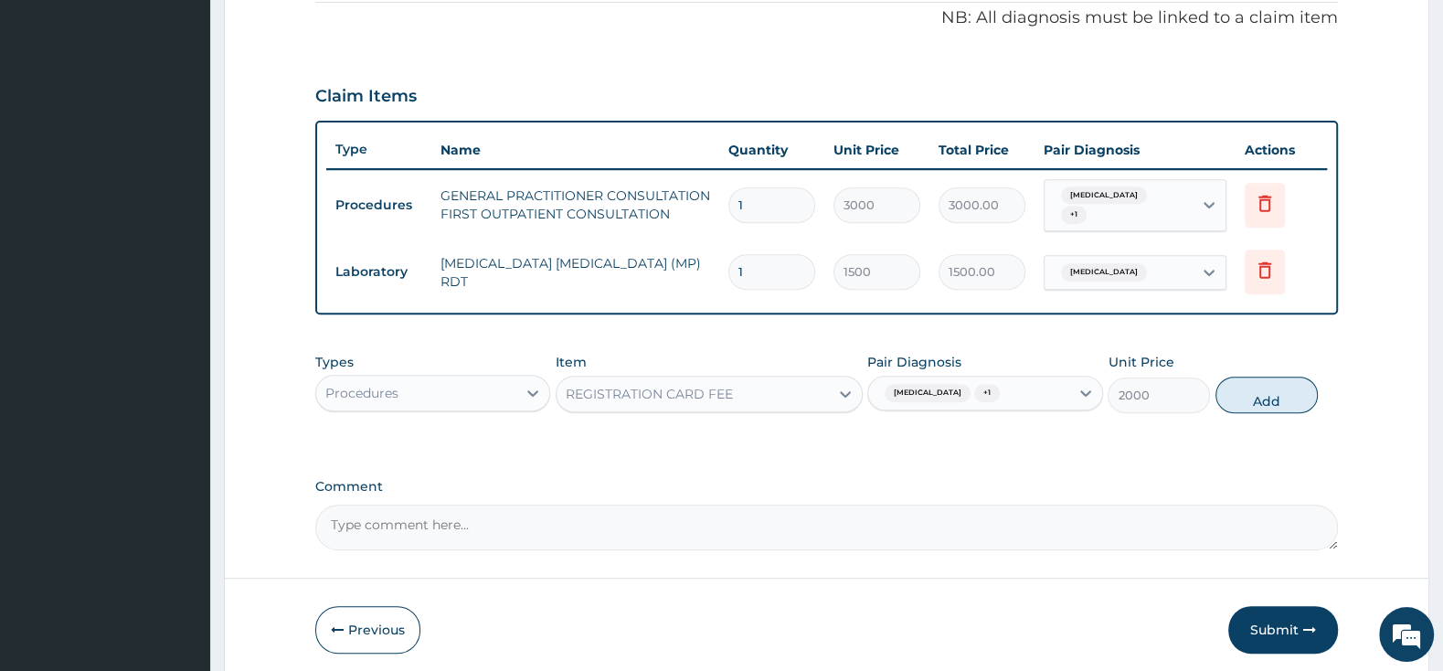
drag, startPoint x: 1275, startPoint y: 389, endPoint x: 734, endPoint y: 402, distance: 541.0
click at [1274, 389] on button "Add" at bounding box center [1266, 394] width 102 height 37
type input "0"
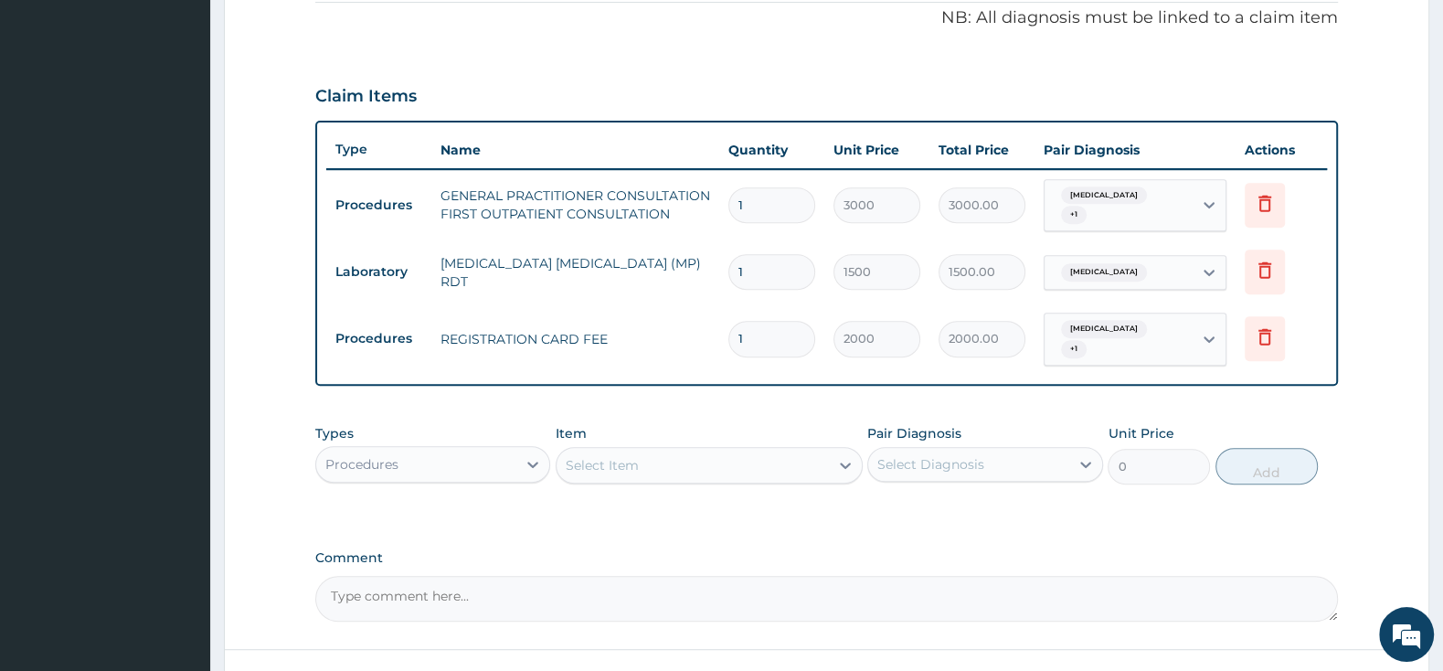
drag, startPoint x: 437, startPoint y: 442, endPoint x: 444, endPoint y: 455, distance: 14.7
click at [437, 450] on div "Procedures" at bounding box center [416, 464] width 200 height 29
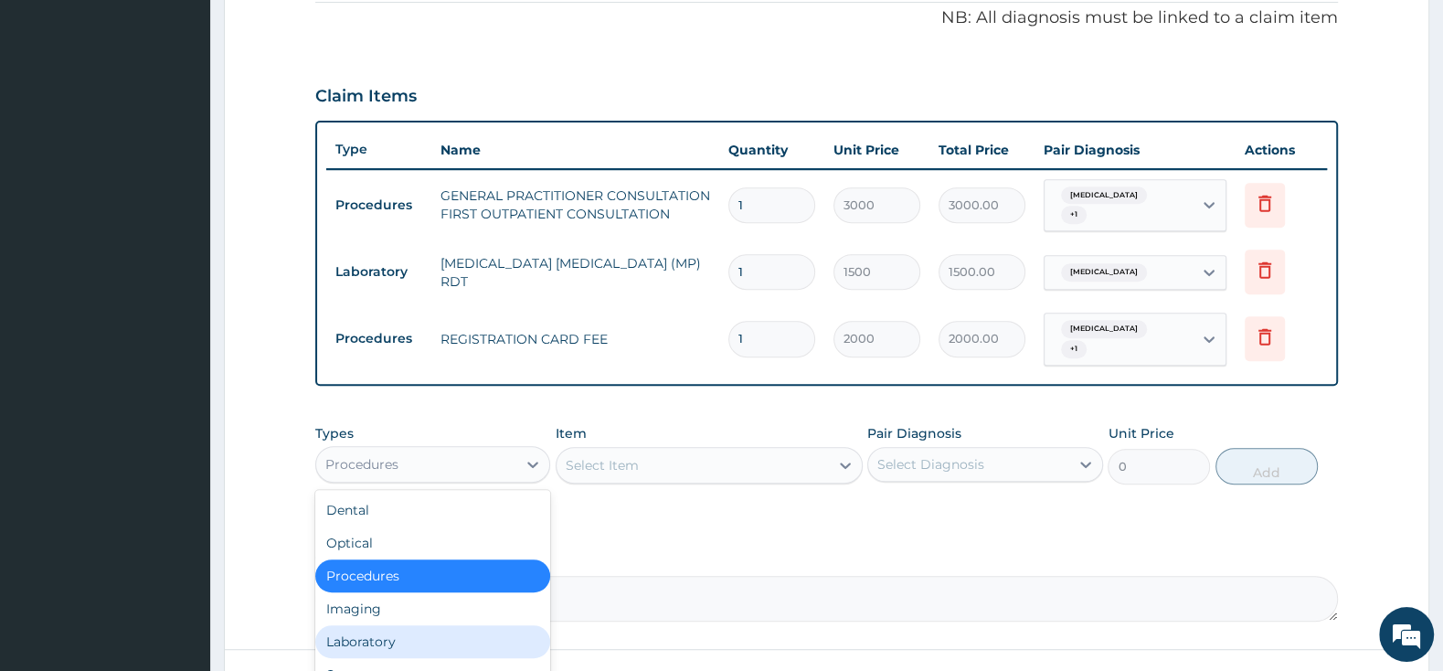
scroll to position [63, 0]
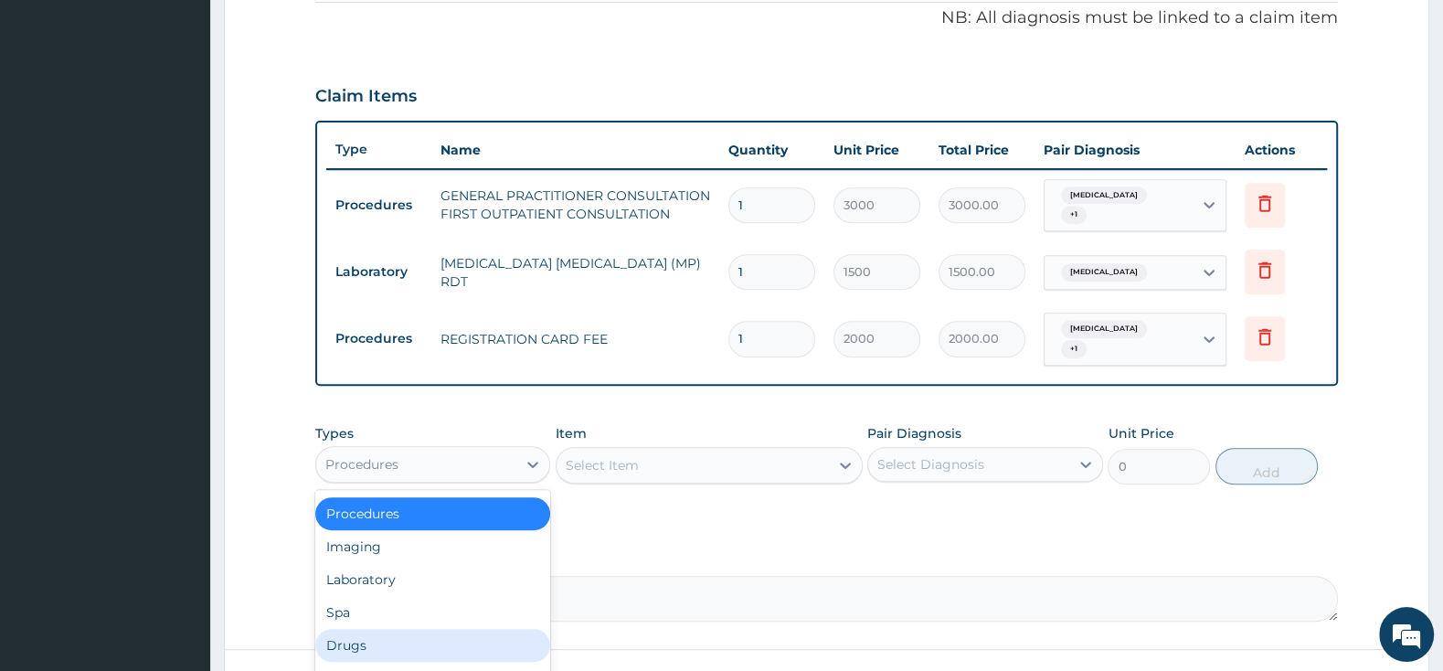
click at [411, 629] on div "Drugs" at bounding box center [432, 645] width 235 height 33
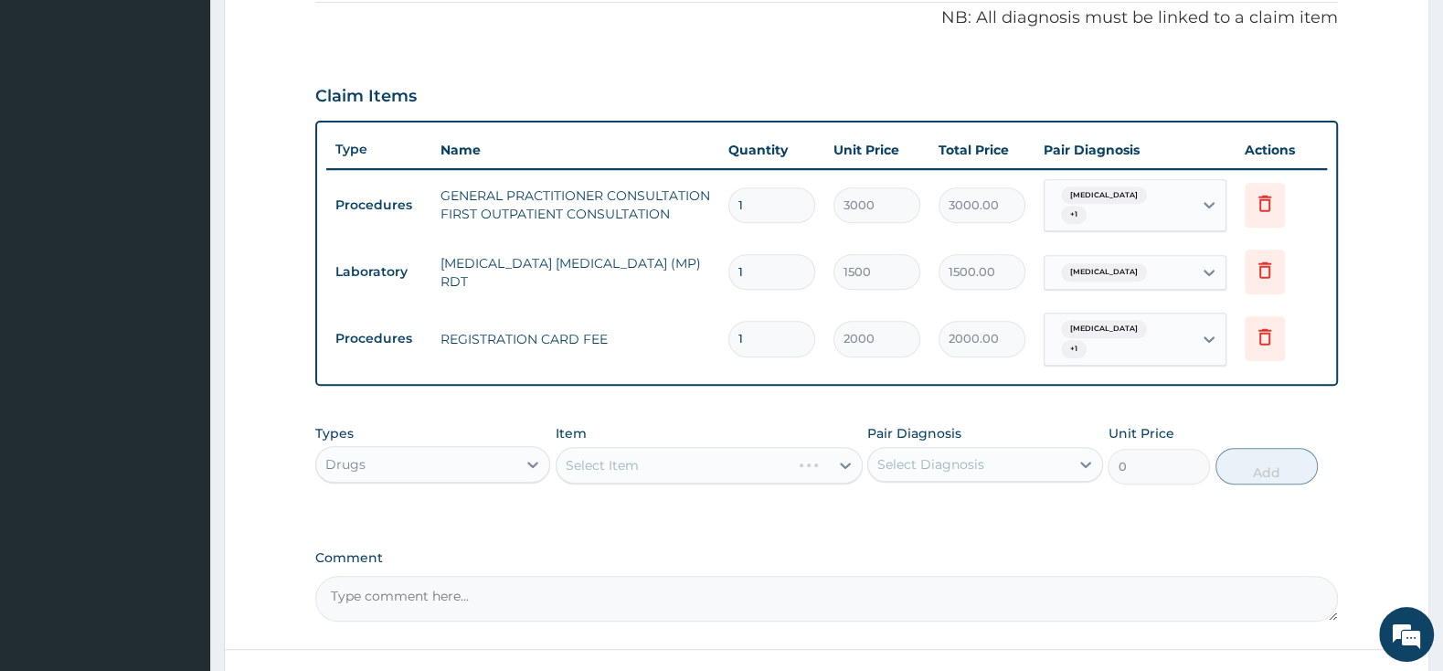
click at [685, 447] on div "Select Item" at bounding box center [708, 465] width 307 height 37
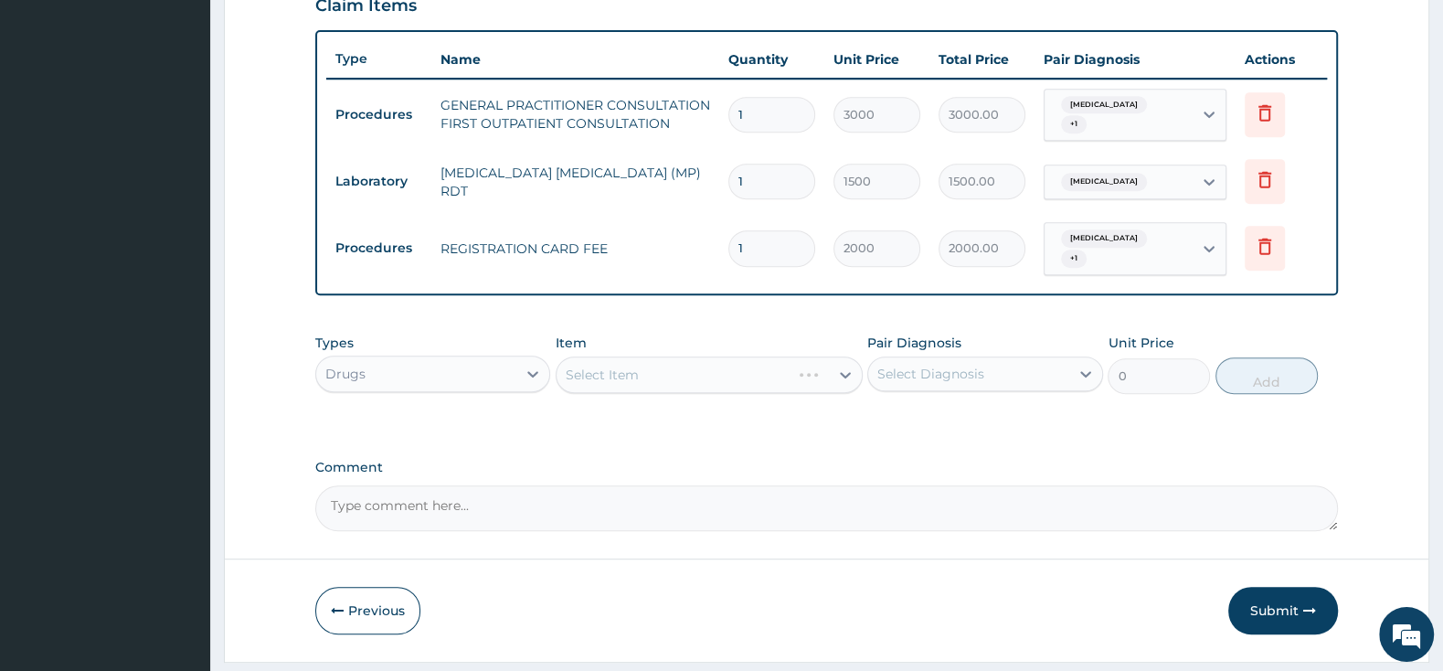
scroll to position [686, 0]
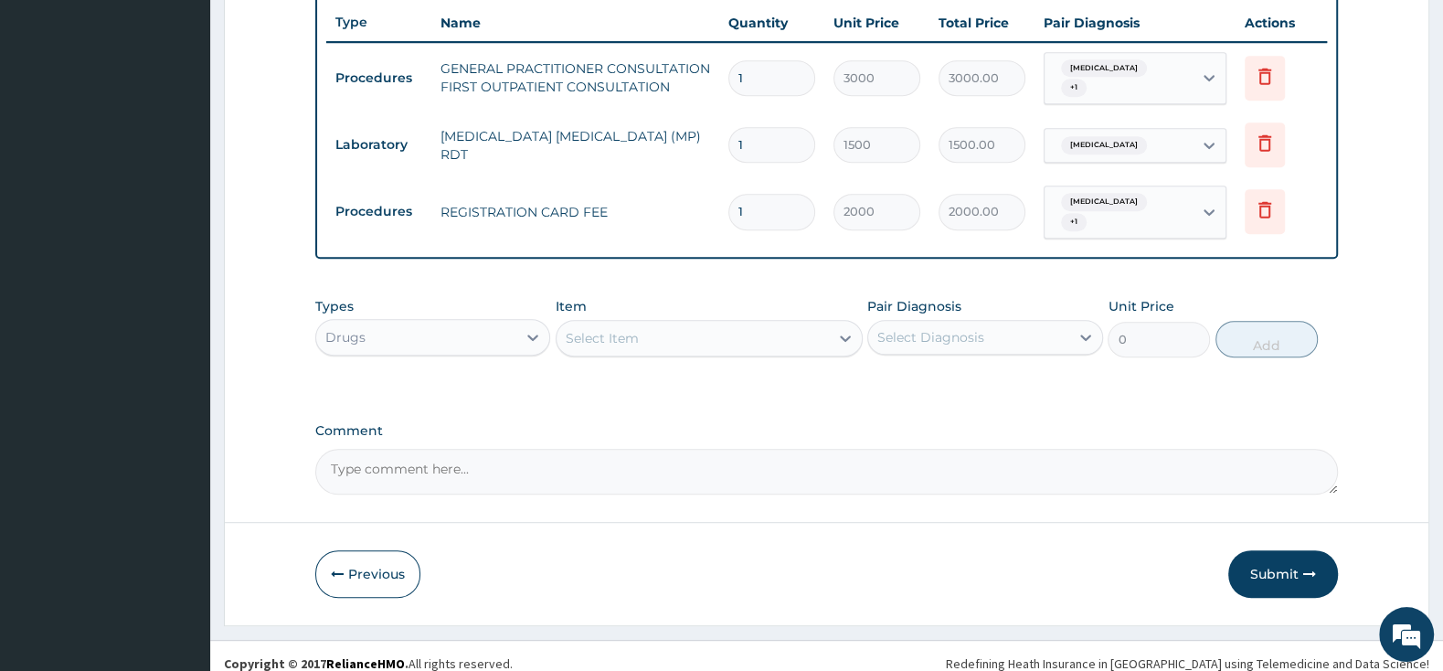
click at [720, 323] on div "Select Item" at bounding box center [692, 337] width 272 height 29
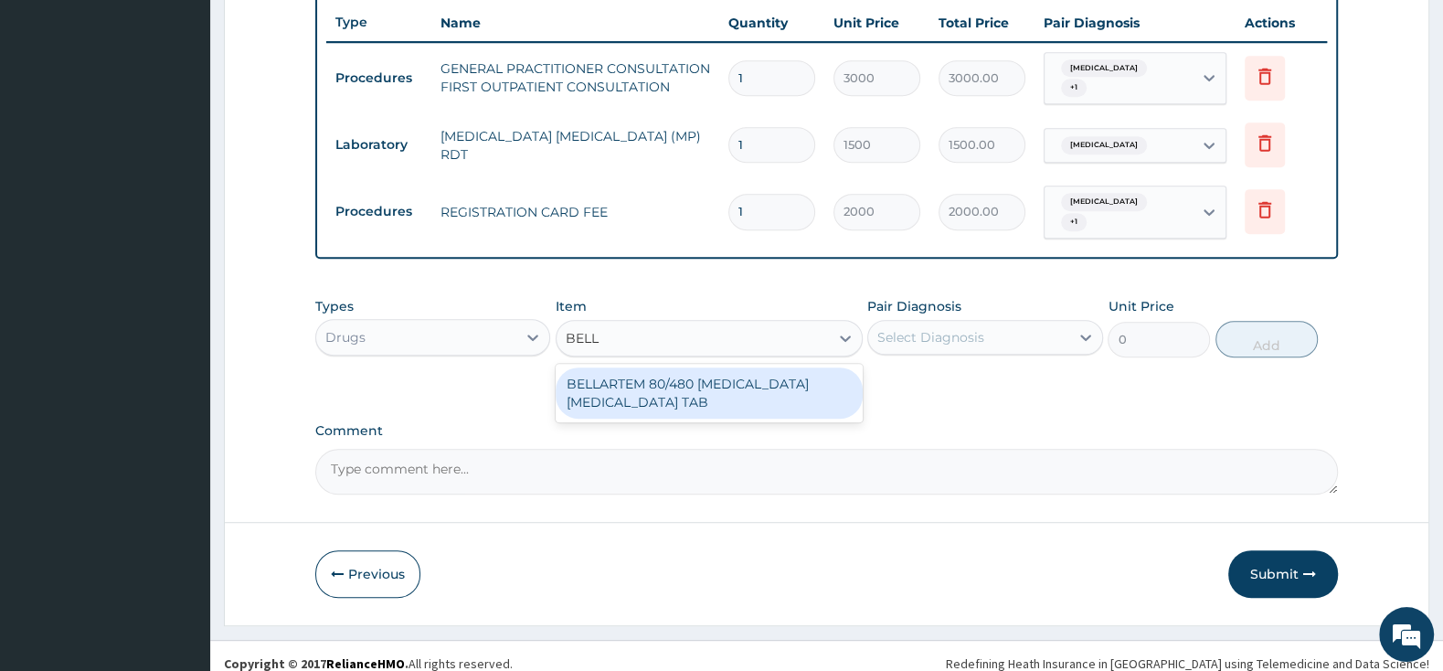
type input "BELLA"
click at [818, 379] on div "BELLARTEM 80/480 [MEDICAL_DATA] [MEDICAL_DATA] TAB" at bounding box center [708, 392] width 307 height 51
type input "379.5"
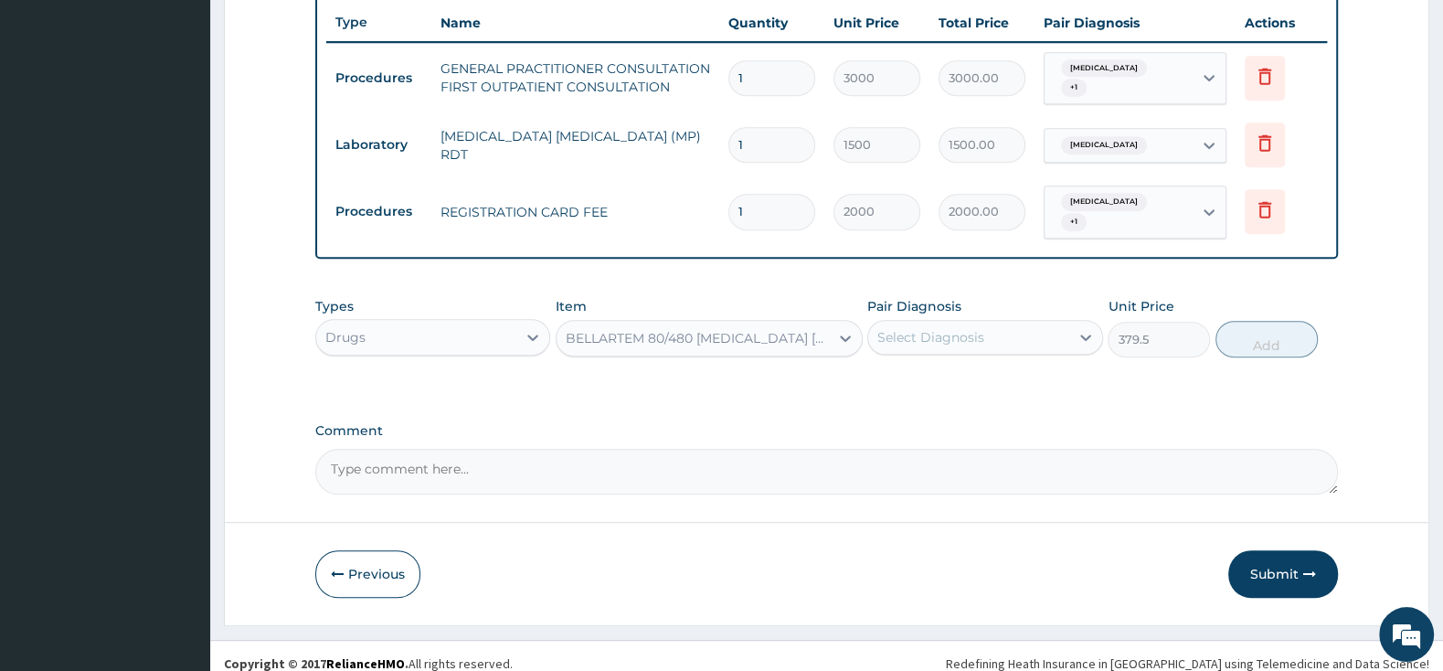
click at [883, 328] on div "Select Diagnosis" at bounding box center [930, 337] width 107 height 18
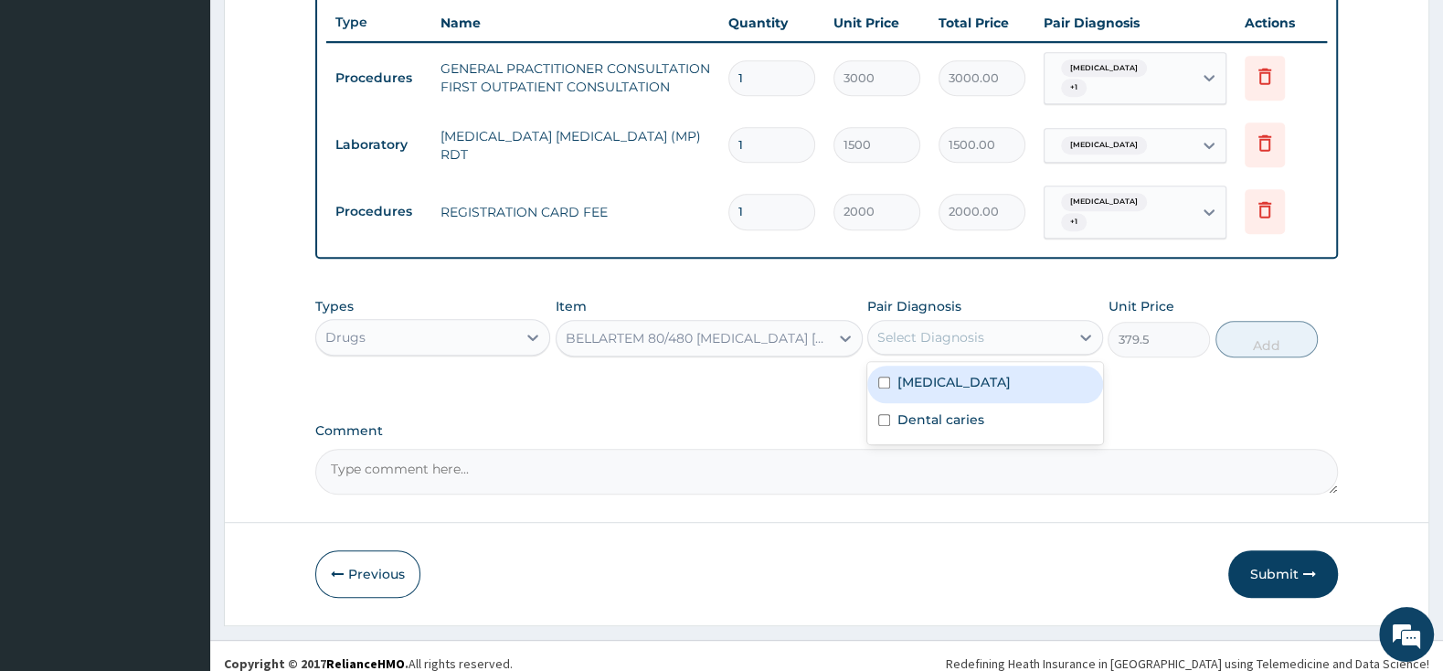
click at [890, 376] on input "checkbox" at bounding box center [884, 382] width 12 height 12
checkbox input "true"
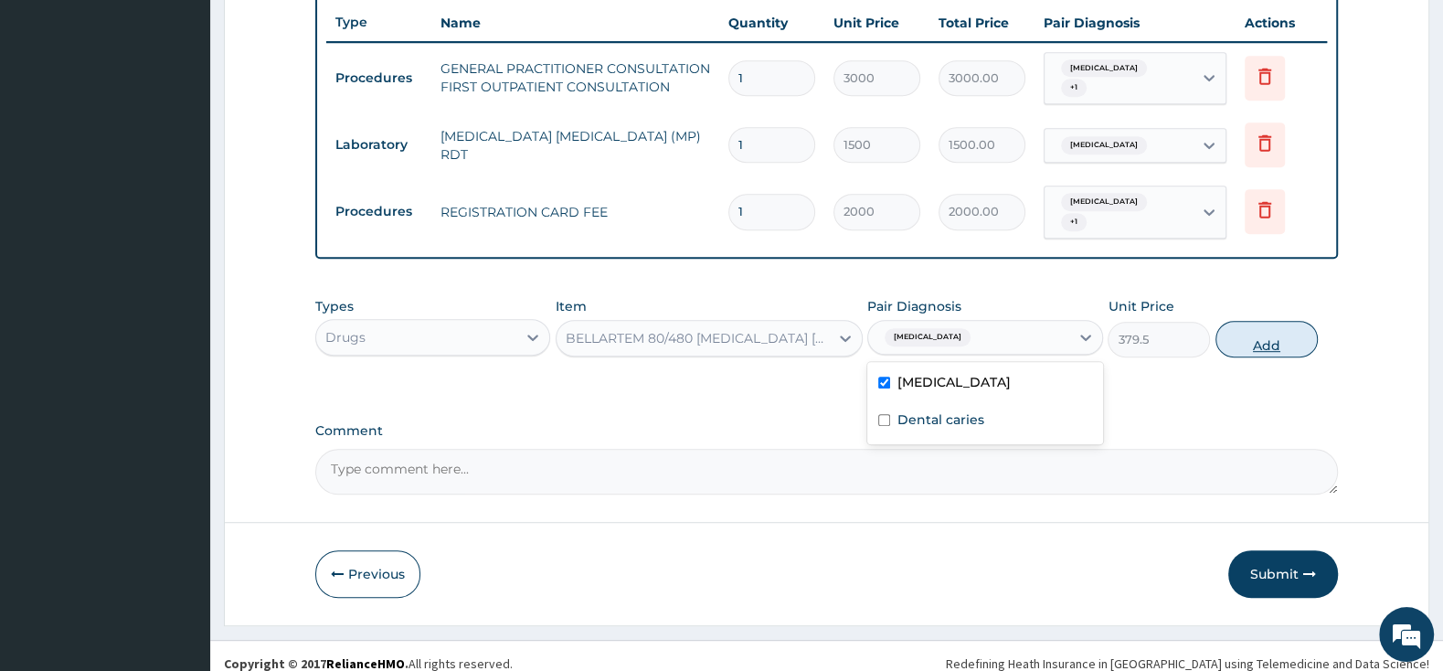
click at [1266, 321] on button "Add" at bounding box center [1266, 339] width 102 height 37
type input "0"
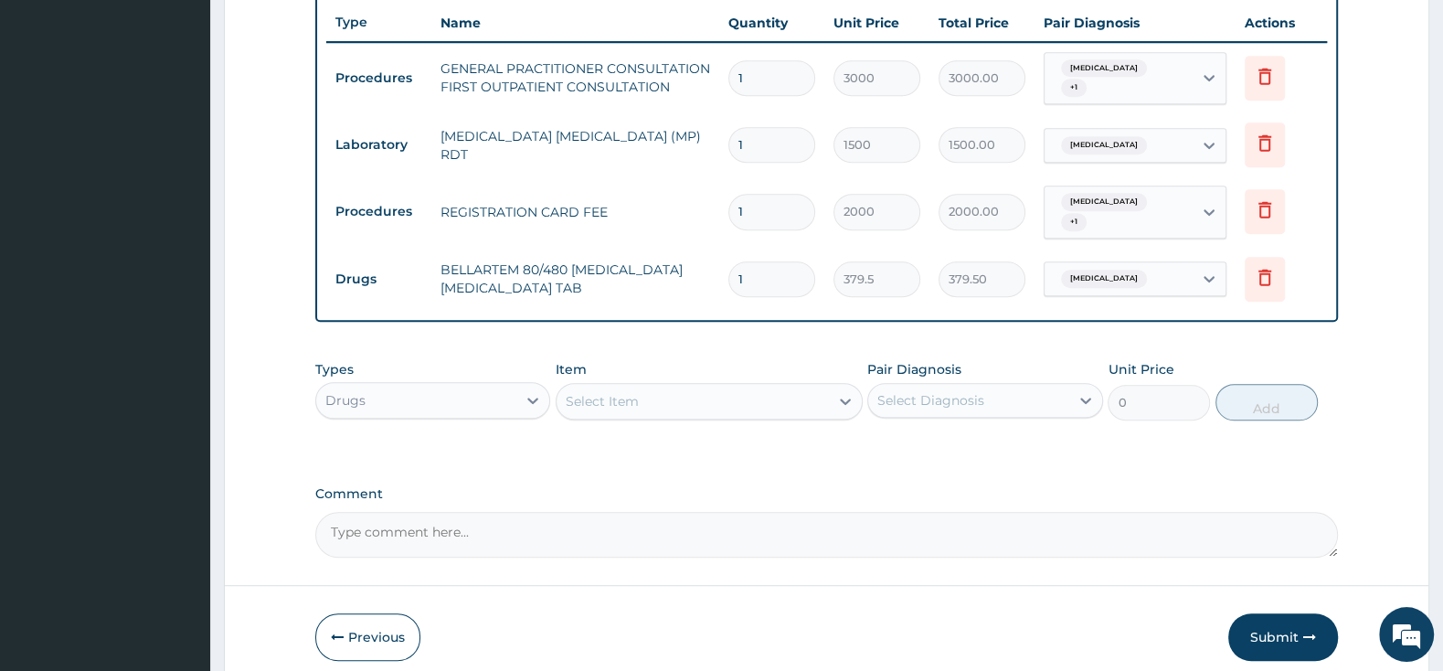
type input "0.00"
type input "6"
type input "2277.00"
type input "6"
click at [662, 386] on div "Select Item" at bounding box center [692, 400] width 272 height 29
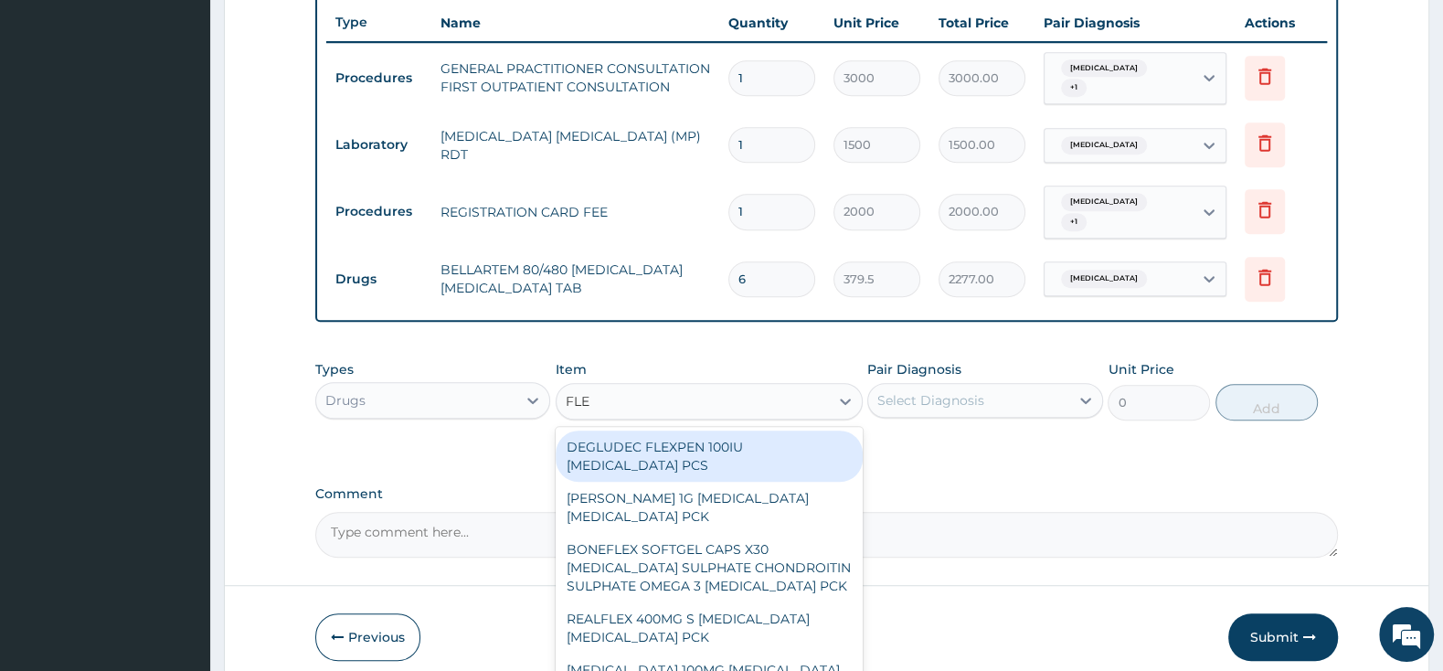
type input "FLEM"
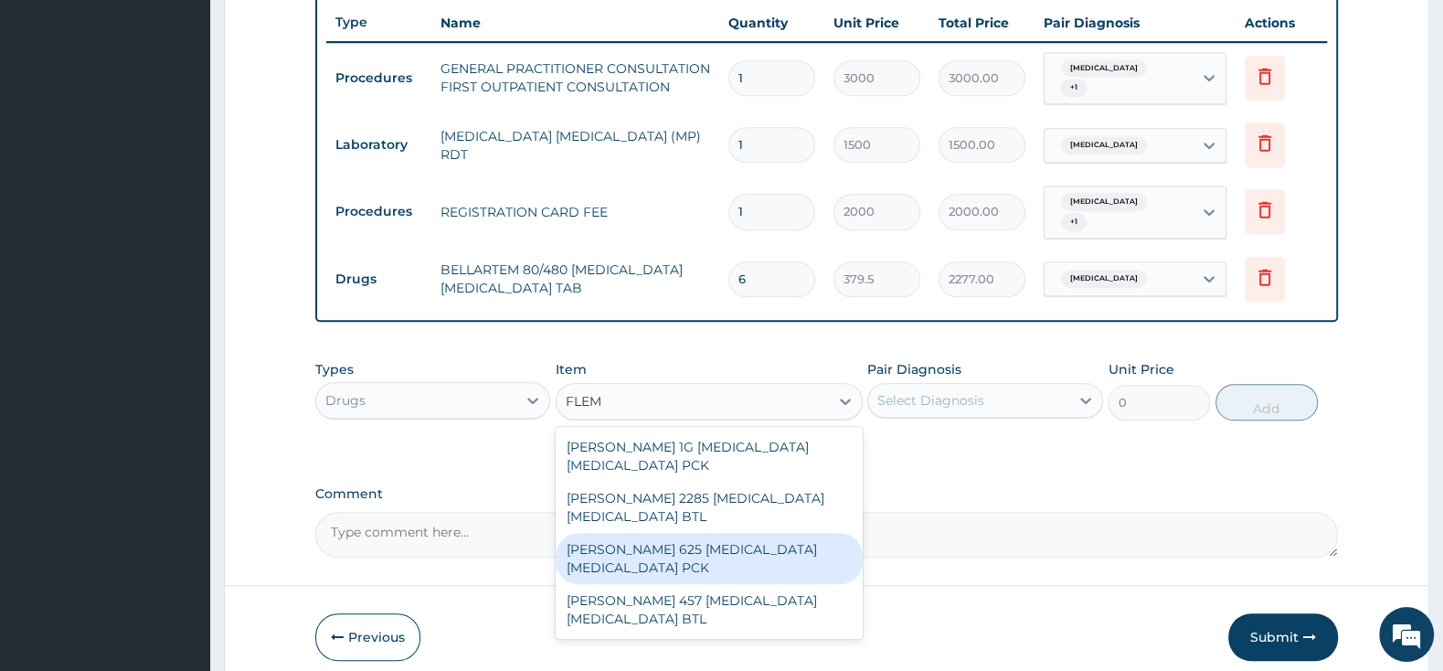
click at [688, 540] on div "[PERSON_NAME] 625 [MEDICAL_DATA] [MEDICAL_DATA] PCK" at bounding box center [708, 558] width 307 height 51
type input "2300"
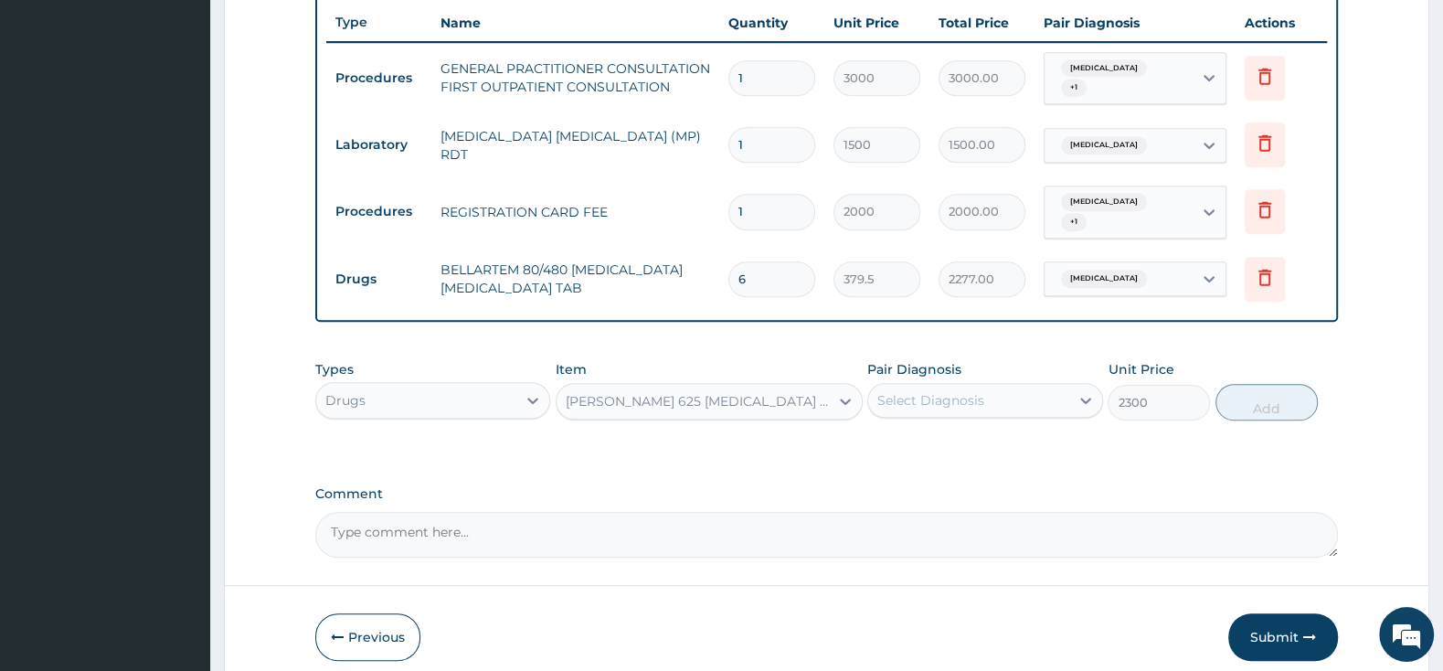
click at [926, 391] on div "Select Diagnosis" at bounding box center [930, 400] width 107 height 18
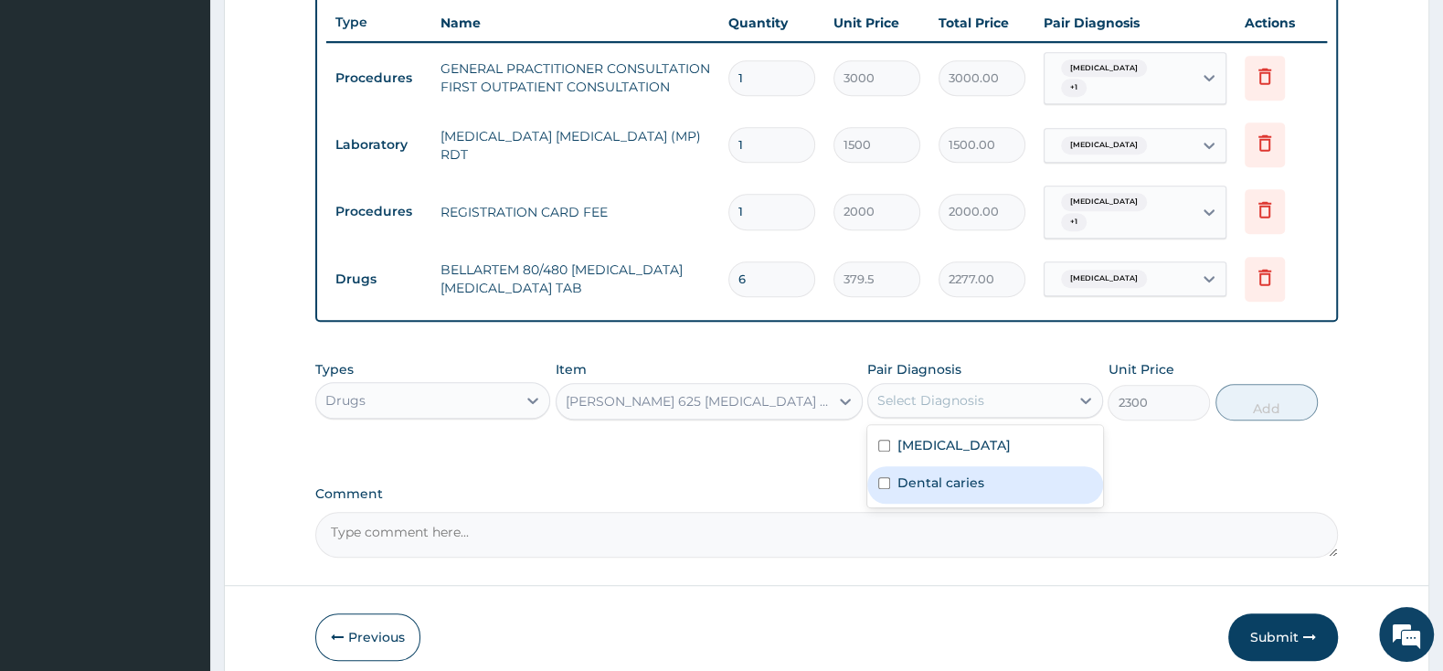
click at [884, 477] on input "checkbox" at bounding box center [884, 483] width 12 height 12
checkbox input "true"
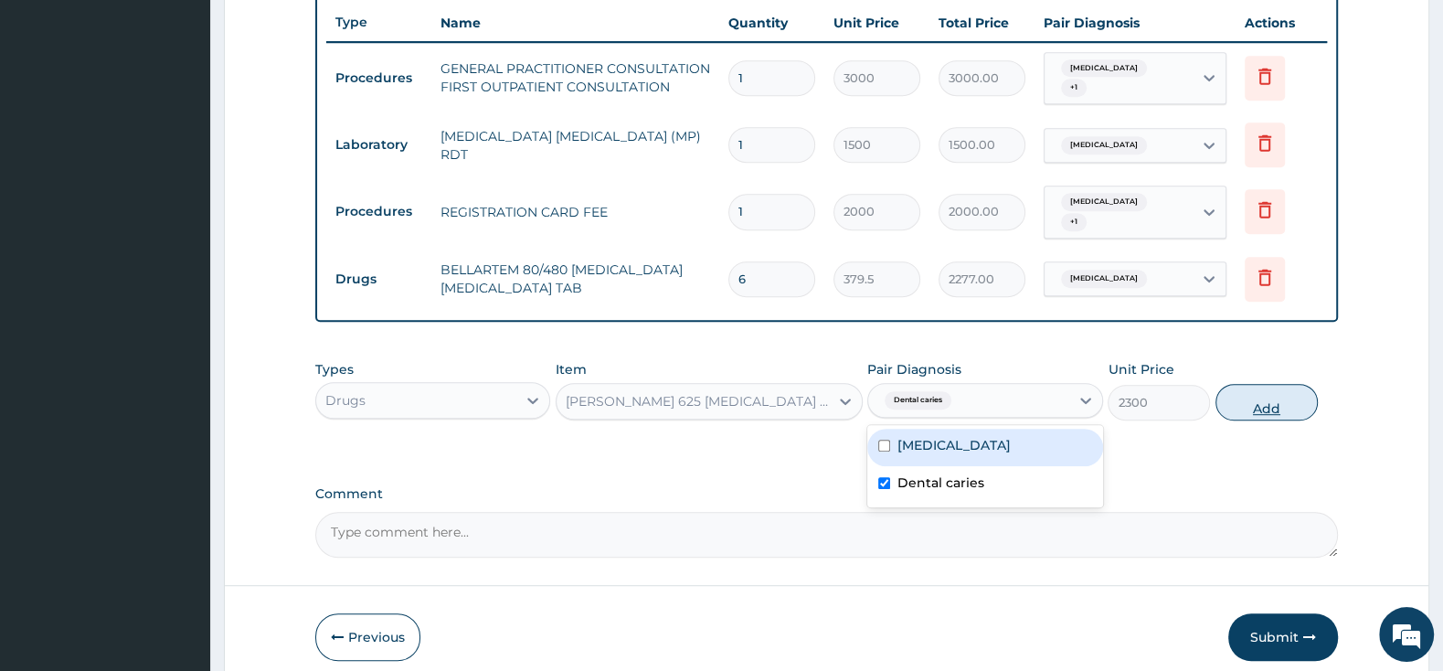
click at [1251, 391] on button "Add" at bounding box center [1266, 402] width 102 height 37
type input "0"
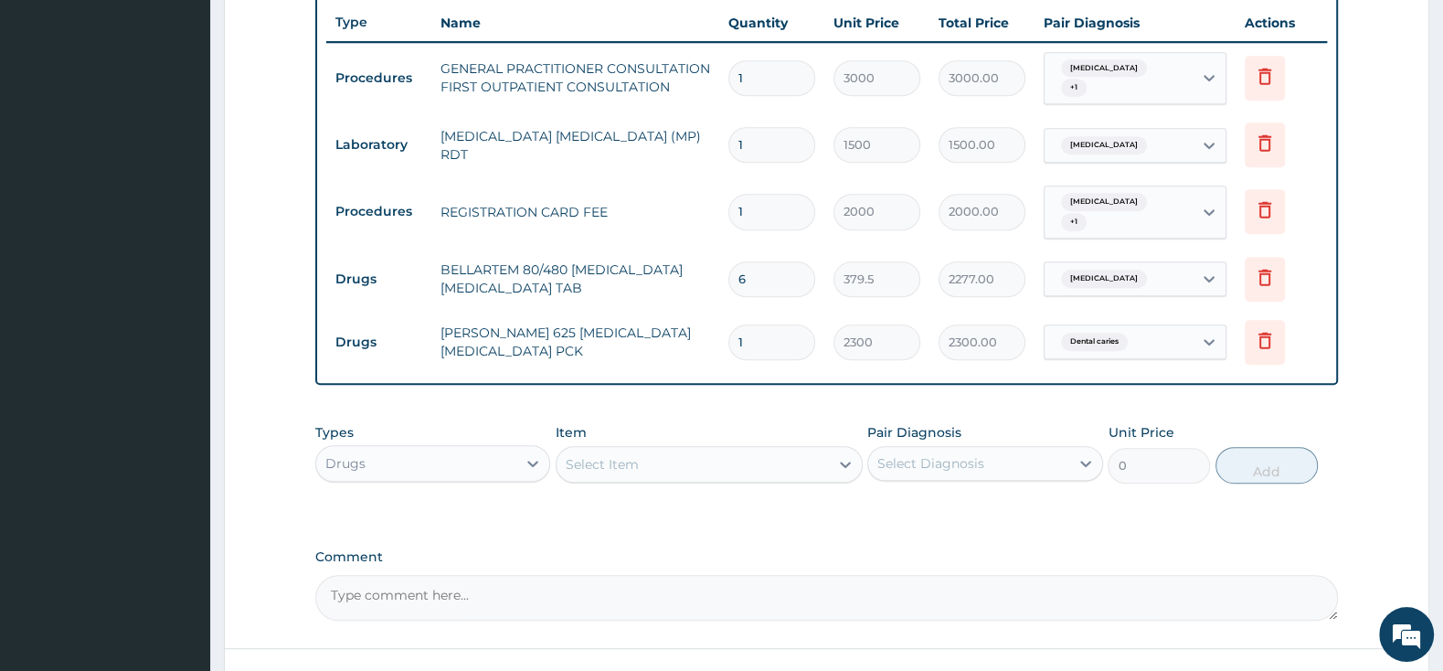
click at [695, 455] on div "Select Item" at bounding box center [692, 464] width 272 height 29
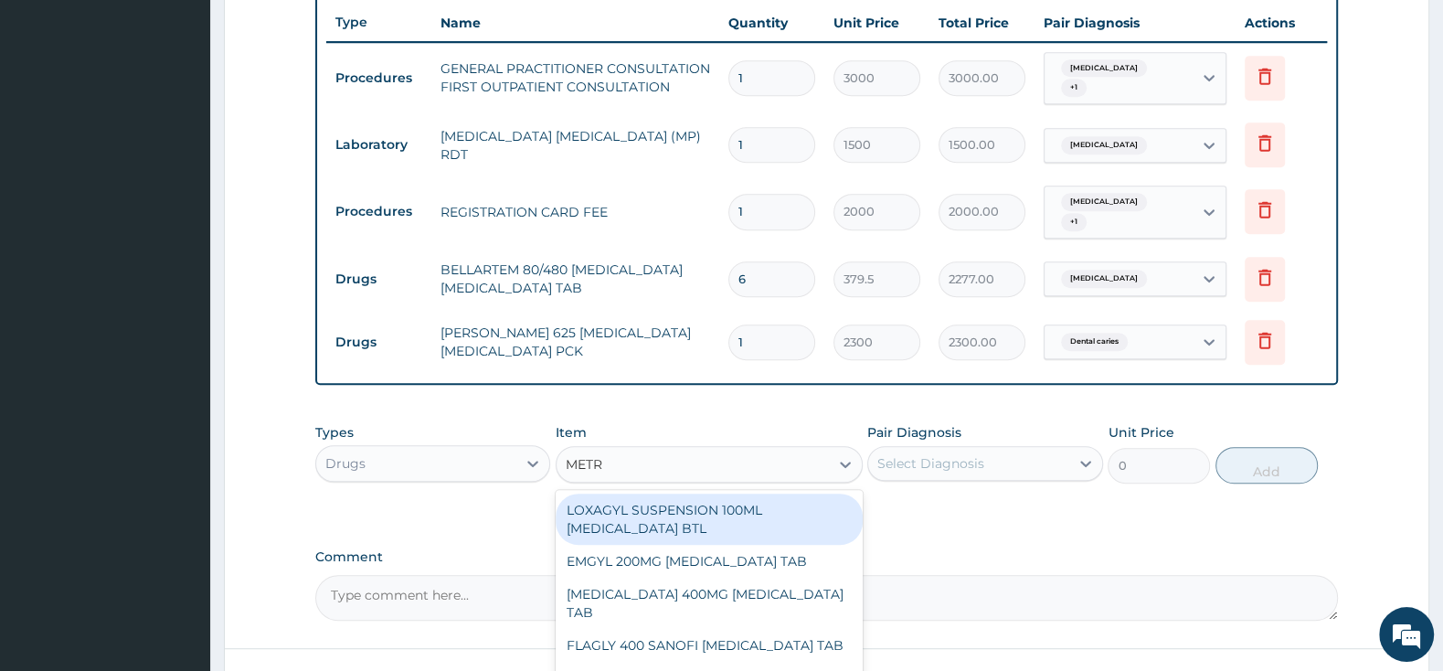
type input "METRO"
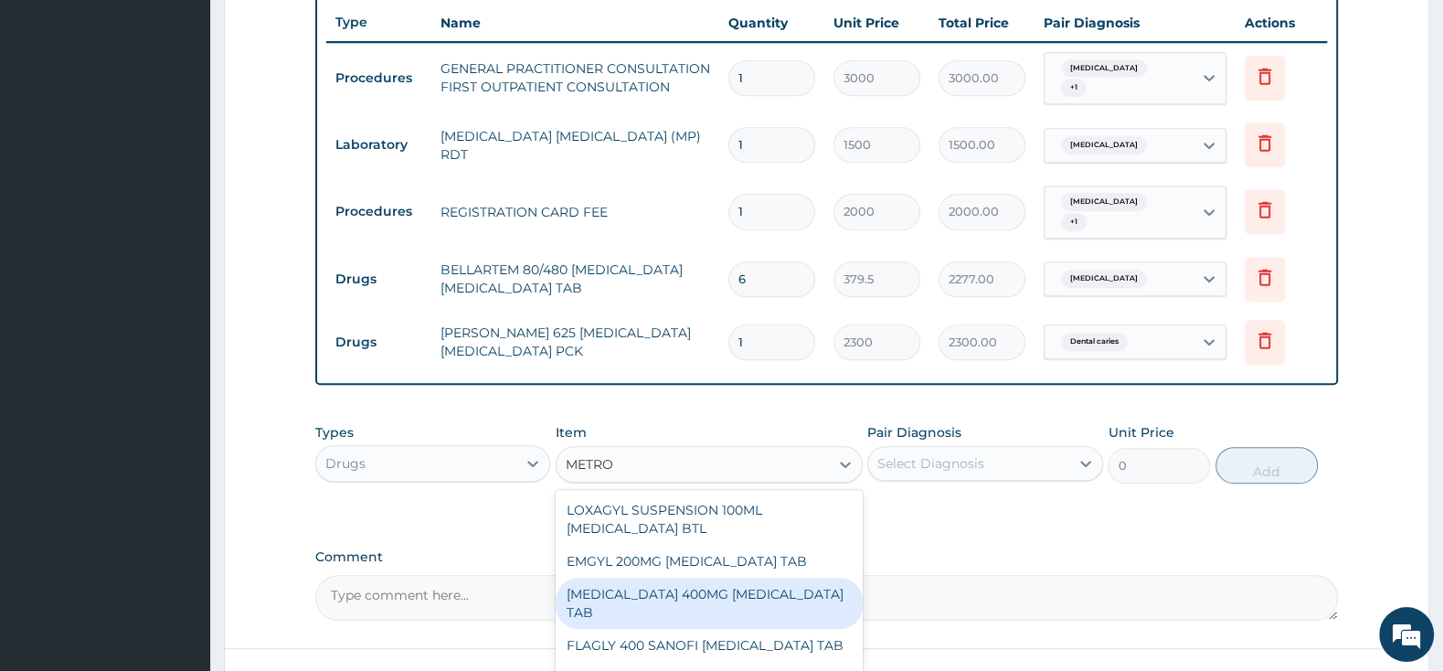
click at [708, 592] on div "[MEDICAL_DATA] 400MG [MEDICAL_DATA] TAB" at bounding box center [708, 602] width 307 height 51
type input "57.5"
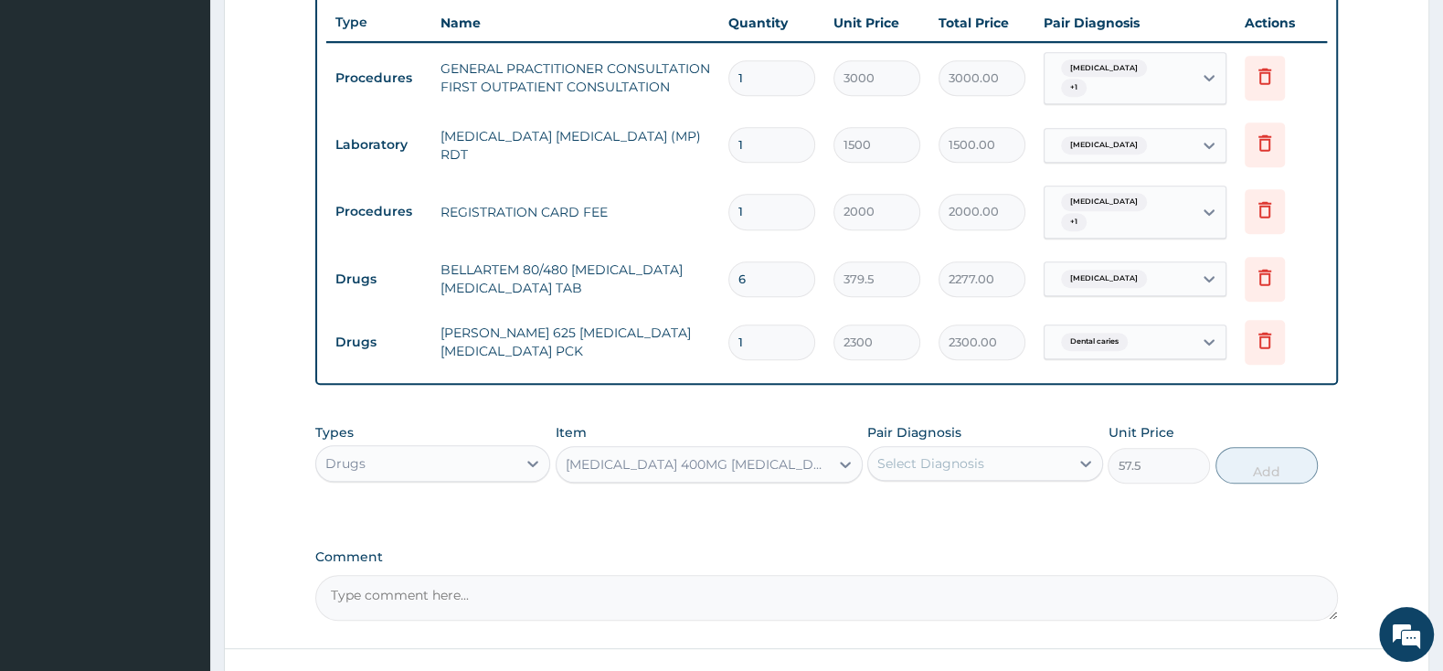
click at [919, 454] on div "Select Diagnosis" at bounding box center [930, 463] width 107 height 18
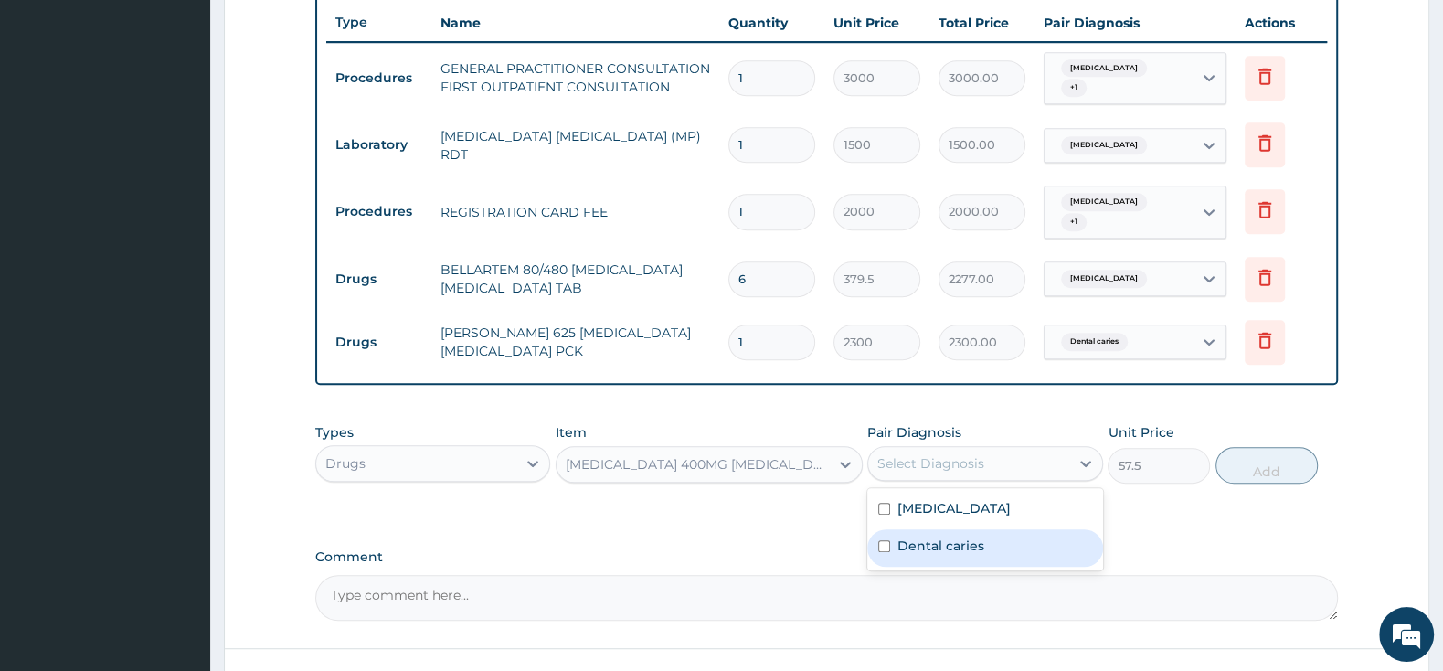
click at [880, 540] on input "checkbox" at bounding box center [884, 546] width 12 height 12
checkbox input "true"
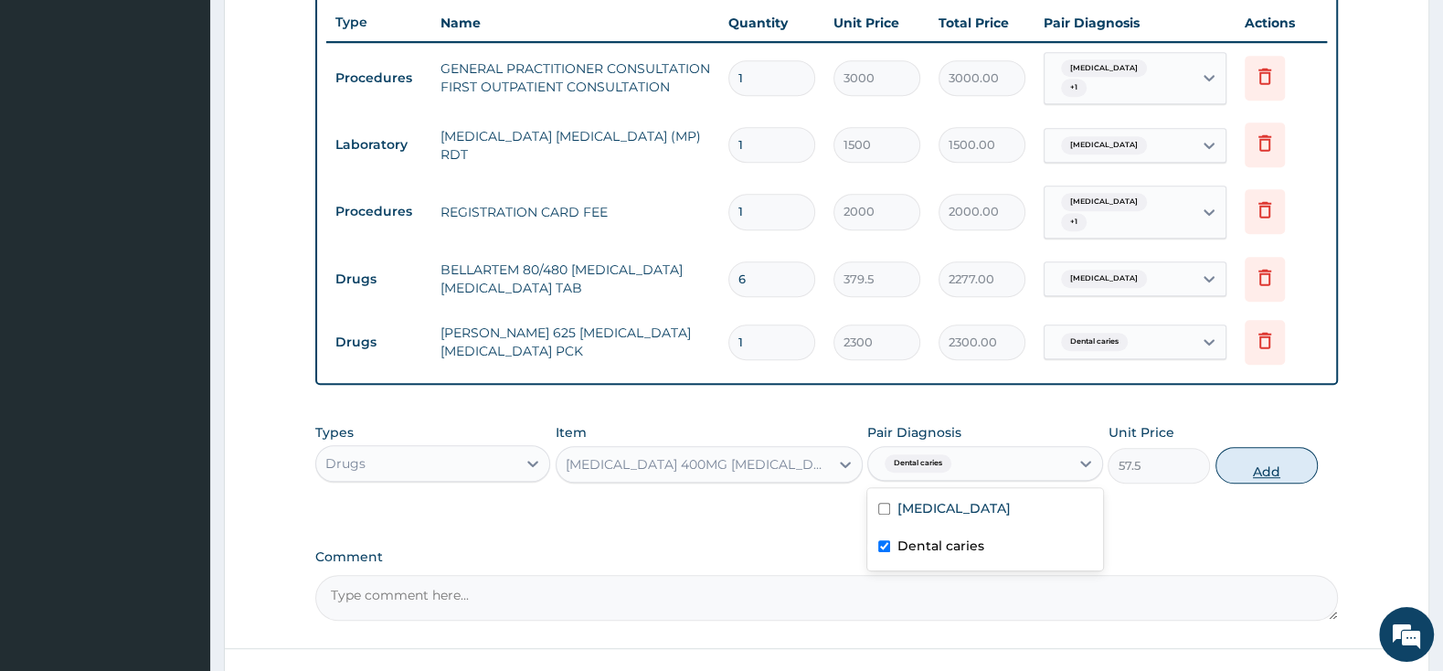
click at [1250, 450] on button "Add" at bounding box center [1266, 465] width 102 height 37
type input "0"
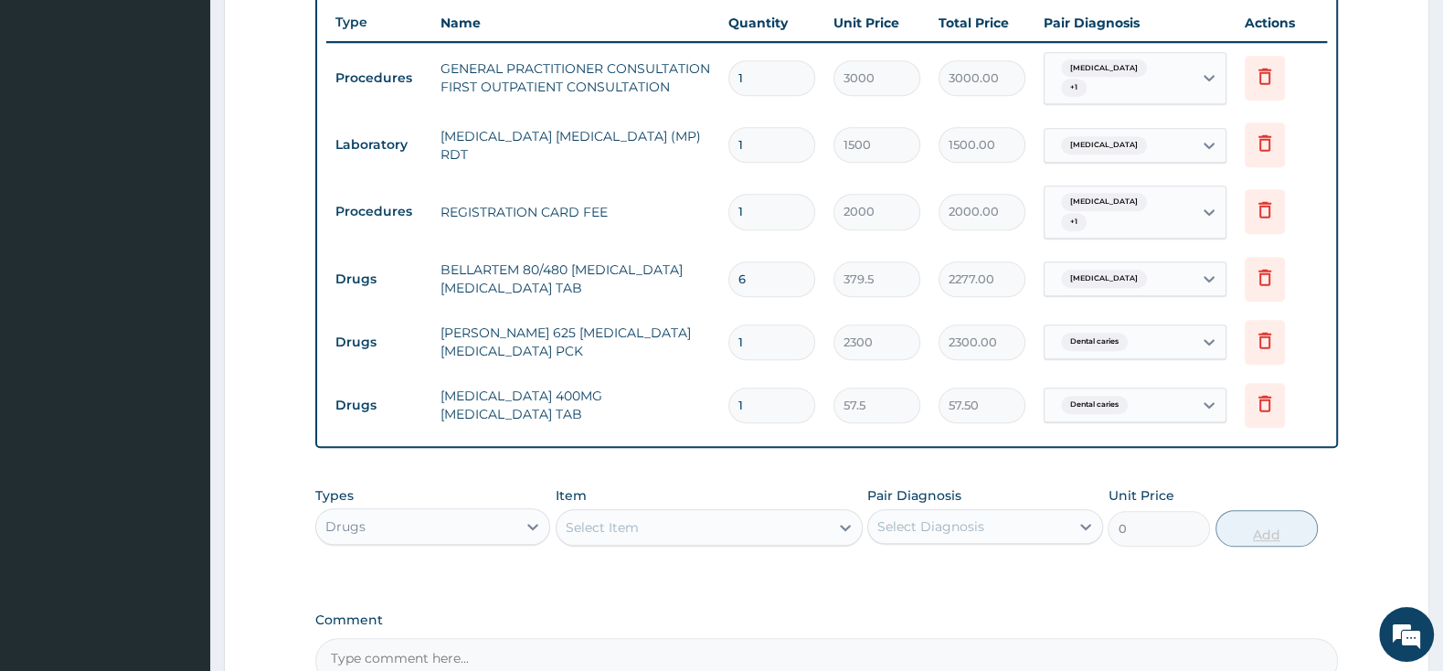
type input "15"
type input "862.50"
type input "15"
click at [753, 513] on div "Select Item" at bounding box center [692, 527] width 272 height 29
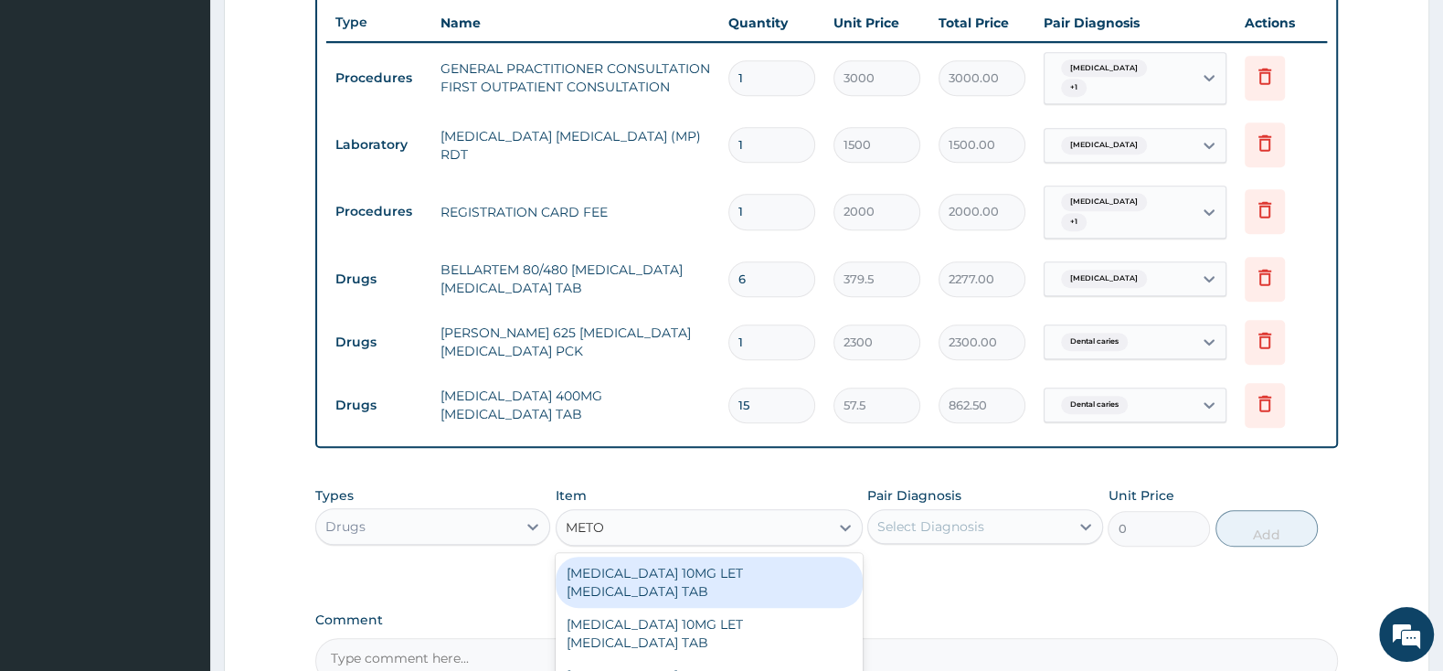
type input "METOC"
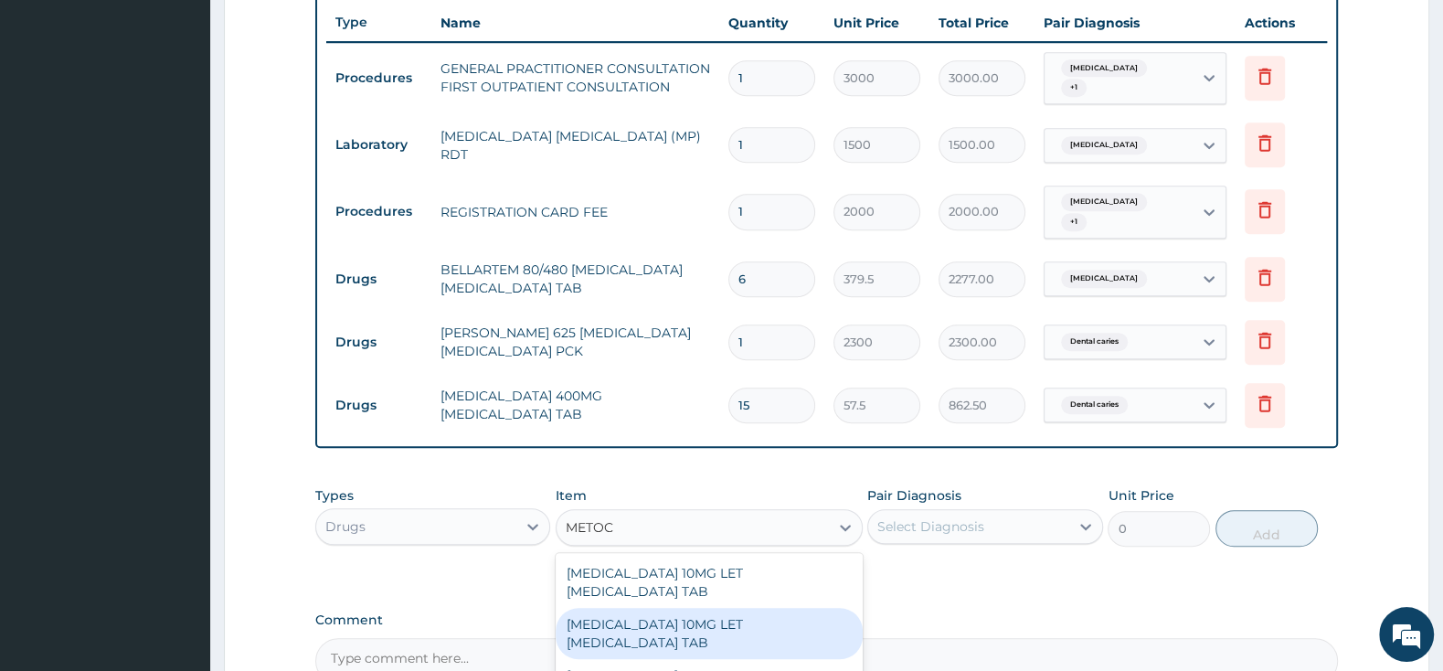
click at [804, 611] on div "[MEDICAL_DATA] 10MG LET [MEDICAL_DATA] TAB" at bounding box center [708, 633] width 307 height 51
type input "2185"
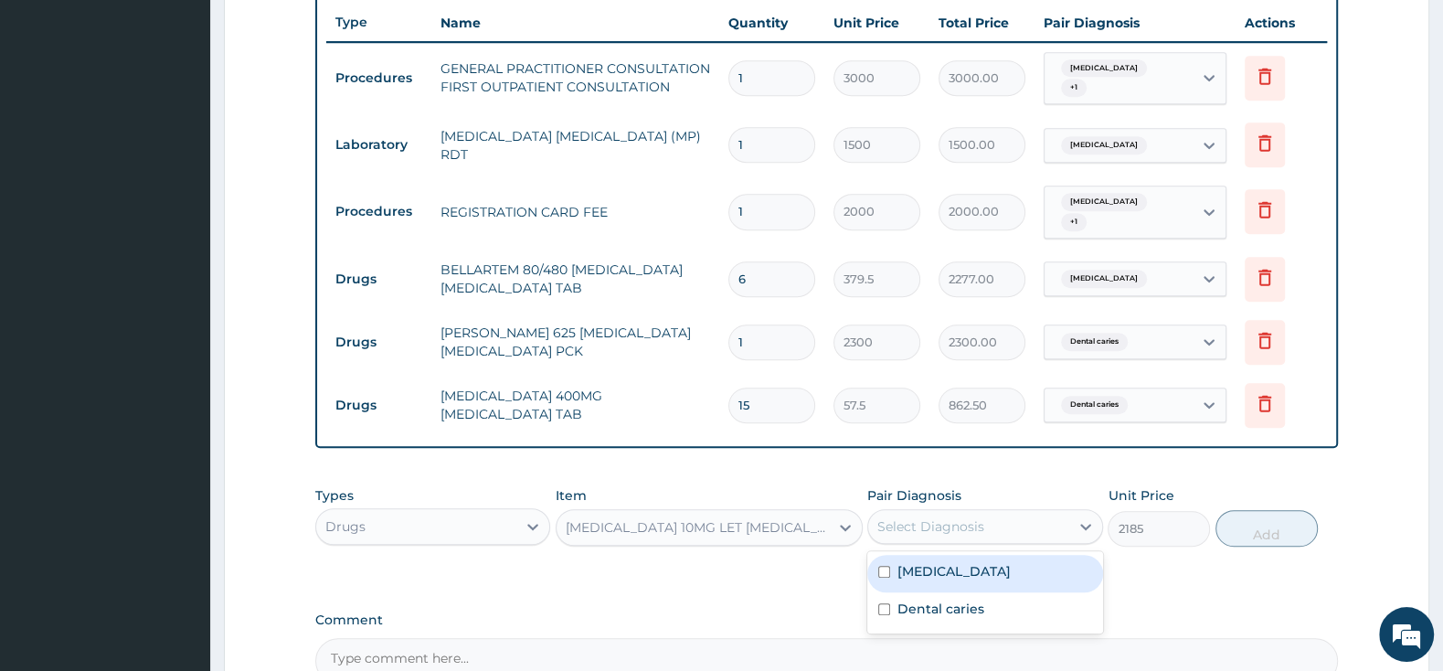
drag, startPoint x: 883, startPoint y: 505, endPoint x: 889, endPoint y: 515, distance: 11.9
click at [883, 517] on div "Select Diagnosis" at bounding box center [930, 526] width 107 height 18
click at [878, 566] on input "checkbox" at bounding box center [884, 572] width 12 height 12
checkbox input "true"
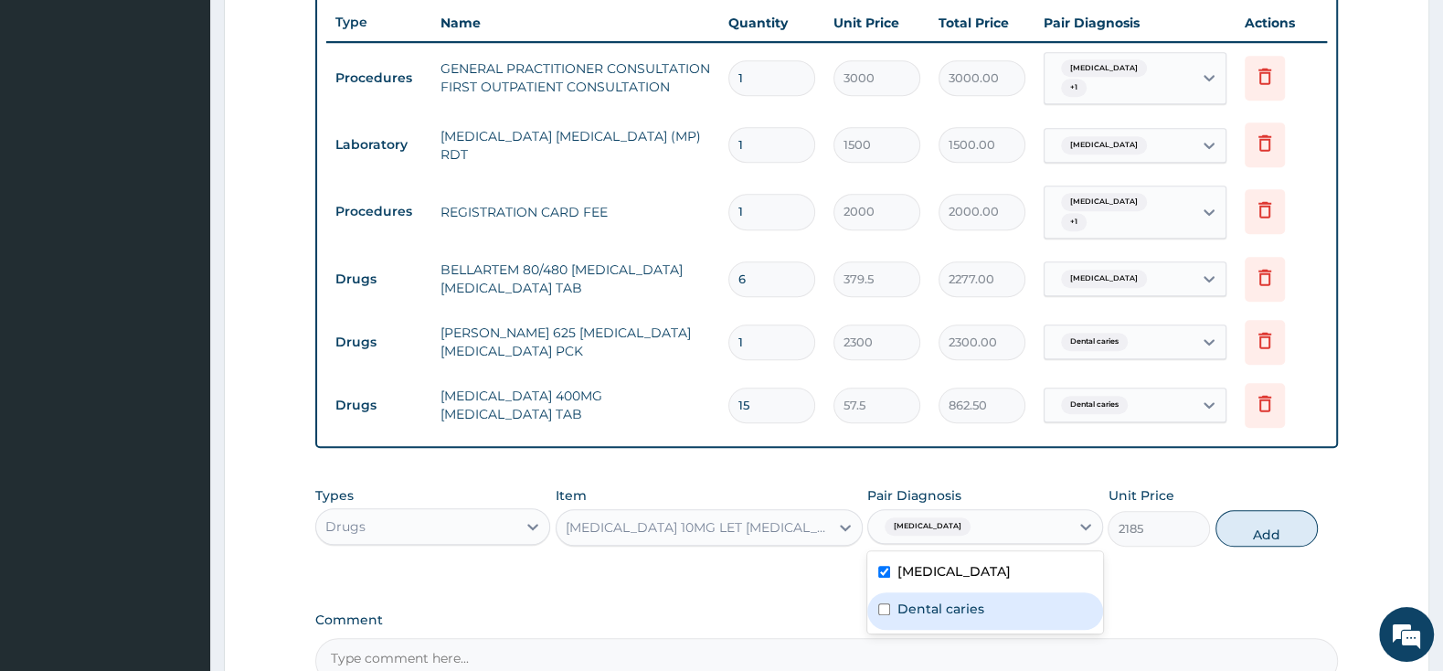
click at [883, 603] on input "checkbox" at bounding box center [884, 609] width 12 height 12
checkbox input "true"
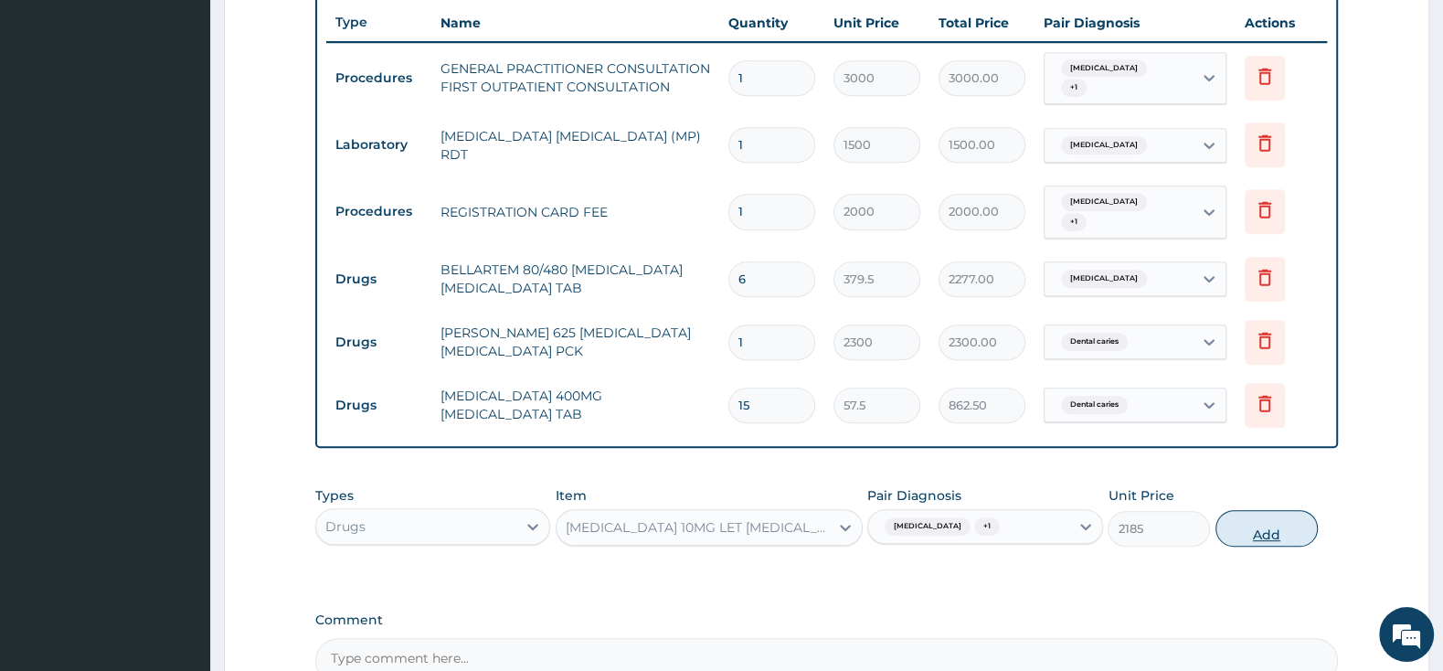
click at [1280, 510] on button "Add" at bounding box center [1266, 528] width 102 height 37
type input "0"
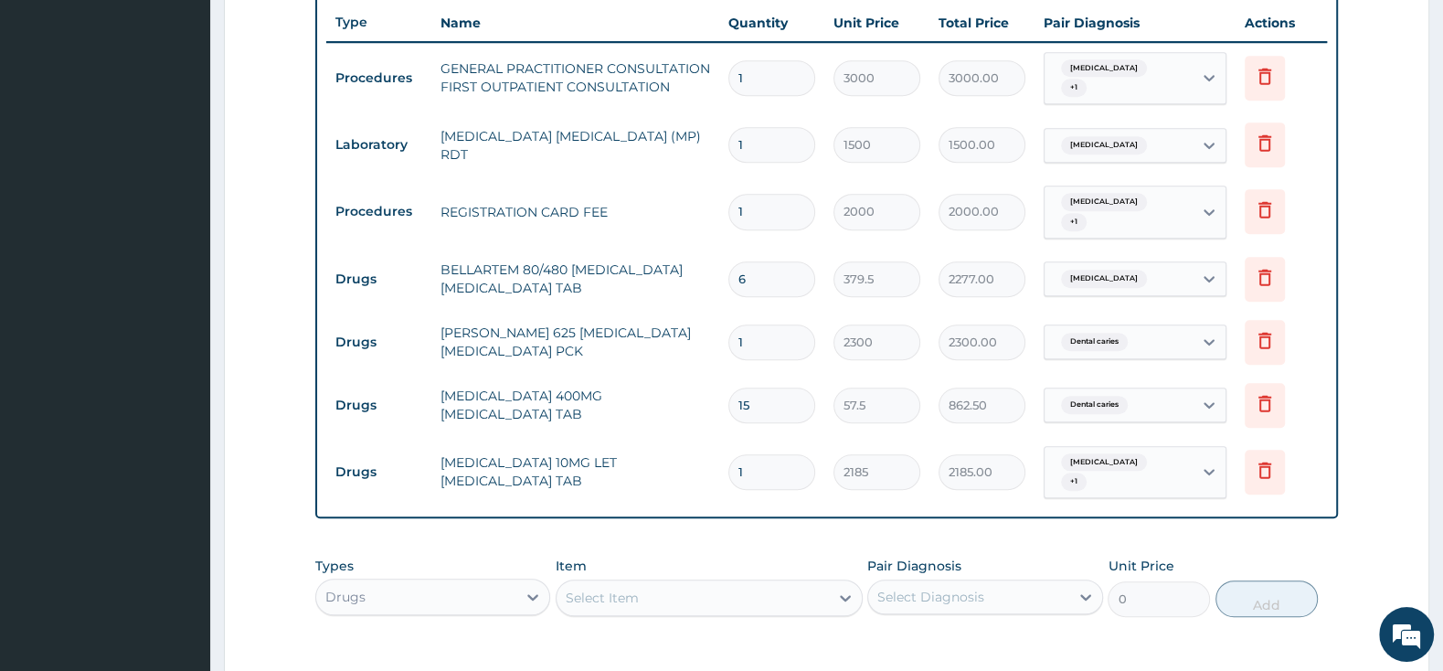
click at [644, 583] on div "Select Item" at bounding box center [692, 597] width 272 height 29
type input "IBUPR"
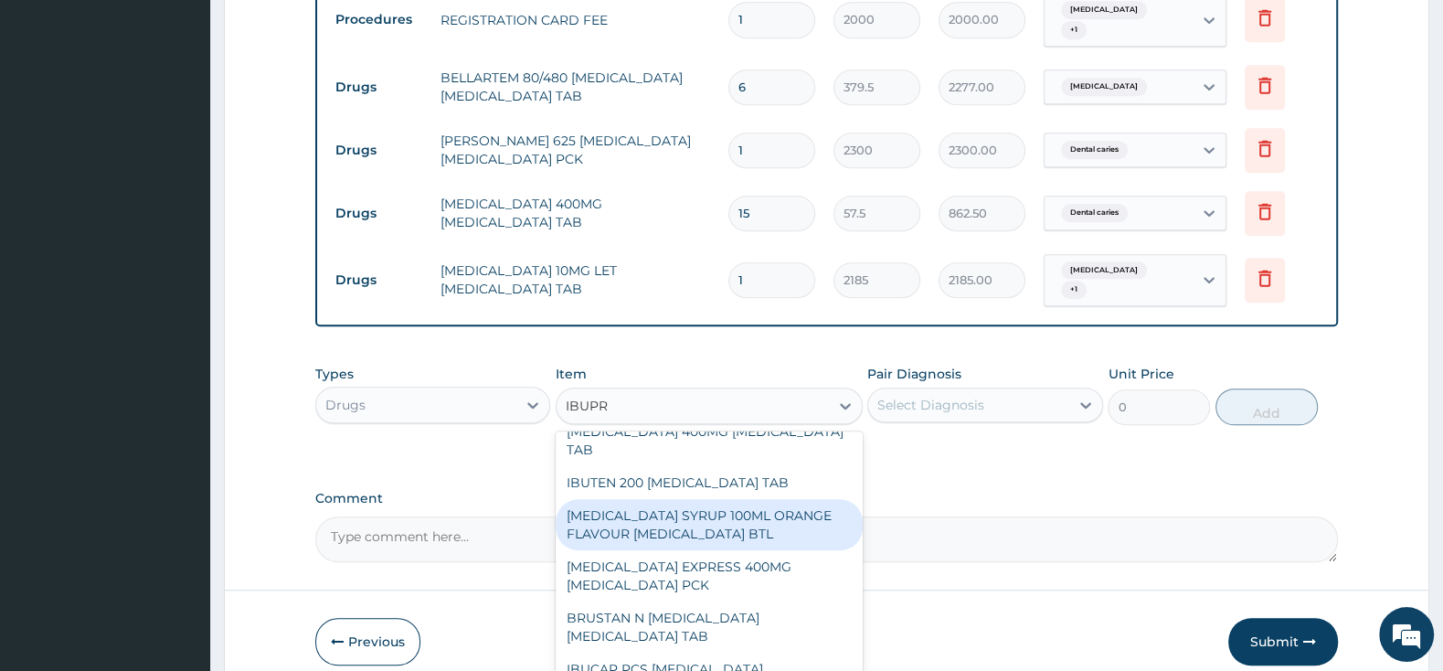
scroll to position [96, 0]
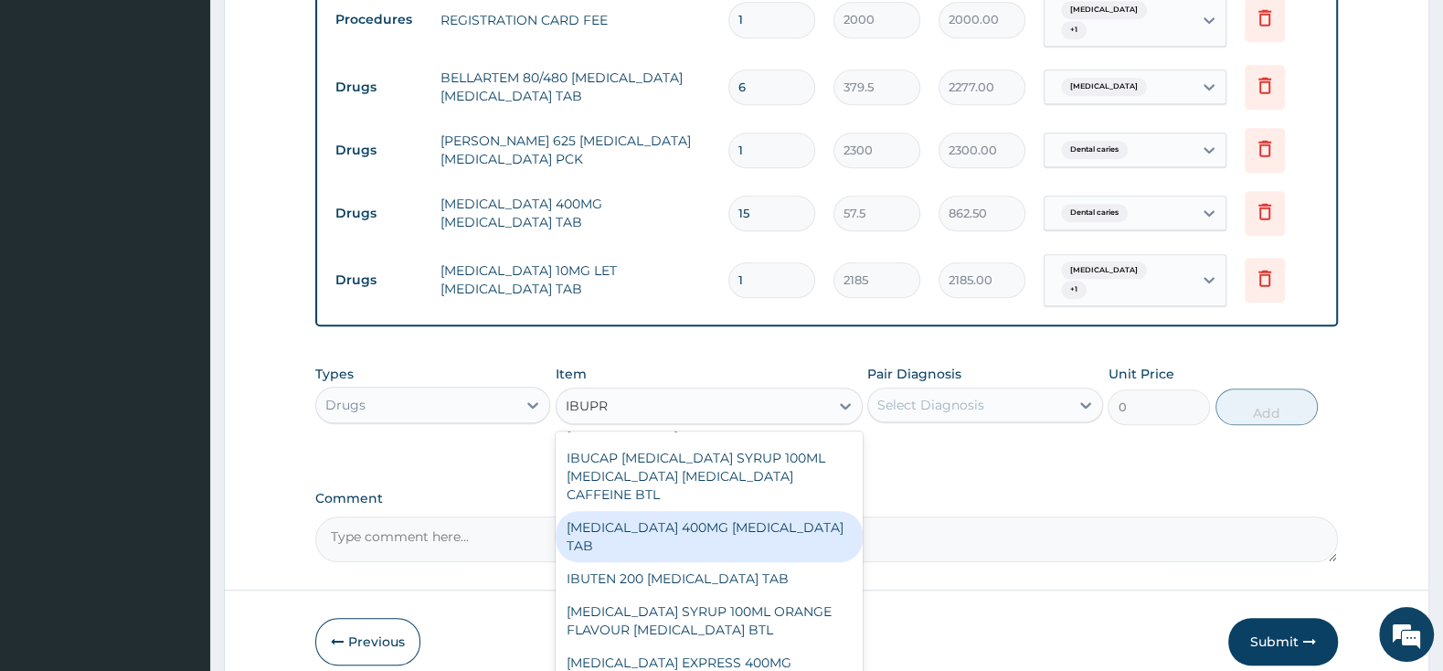
drag, startPoint x: 798, startPoint y: 499, endPoint x: 898, endPoint y: 469, distance: 104.9
click at [799, 511] on div "[MEDICAL_DATA] 400MG [MEDICAL_DATA] TAB" at bounding box center [708, 536] width 307 height 51
type input "63.25"
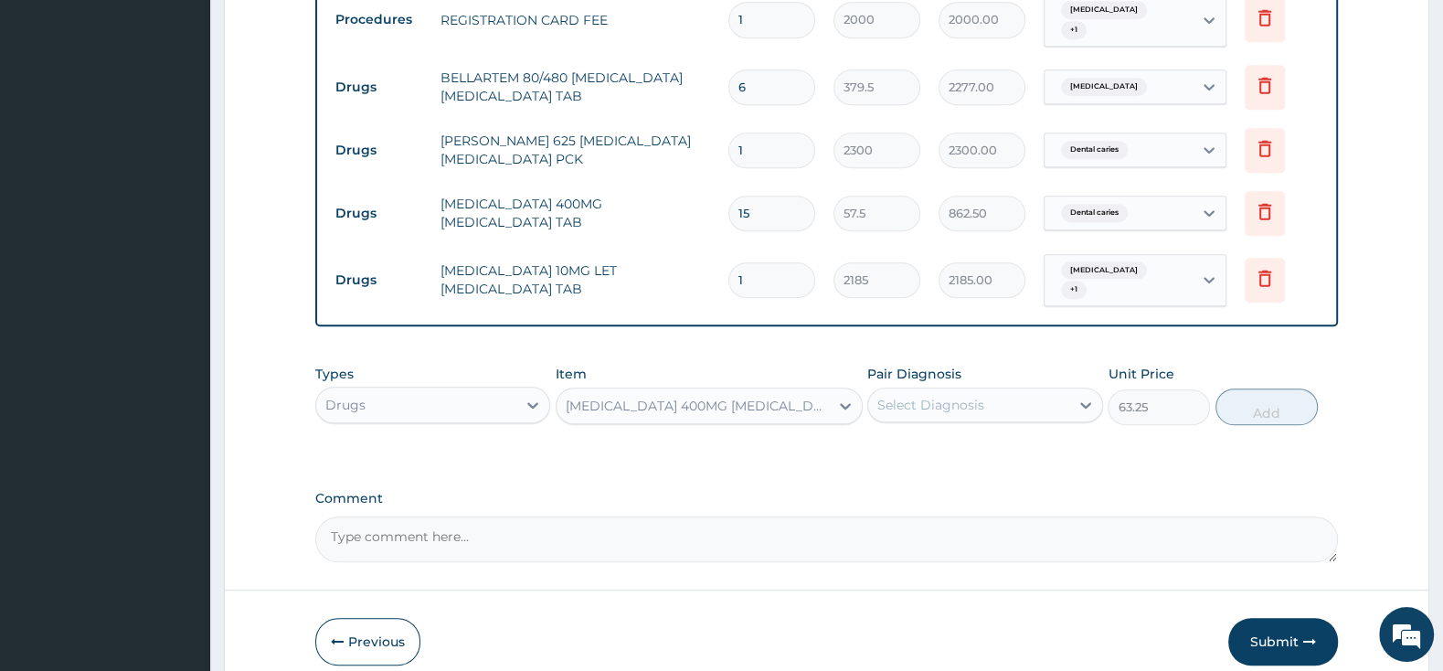
click at [941, 396] on div "Select Diagnosis" at bounding box center [930, 405] width 107 height 18
click at [883, 445] on input "checkbox" at bounding box center [884, 451] width 12 height 12
checkbox input "true"
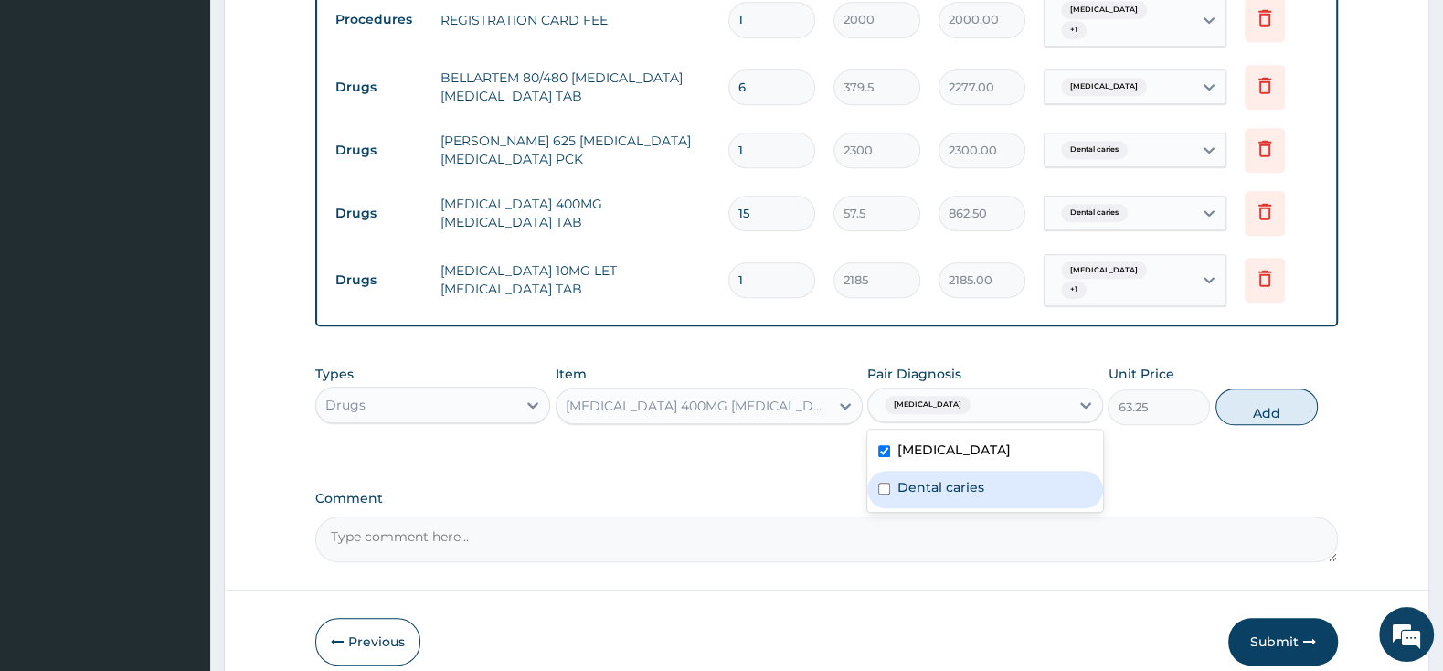
drag, startPoint x: 876, startPoint y: 487, endPoint x: 876, endPoint y: 473, distance: 13.7
click at [875, 479] on div "Malaria Dental caries" at bounding box center [984, 470] width 235 height 82
click at [881, 482] on input "checkbox" at bounding box center [884, 488] width 12 height 12
checkbox input "true"
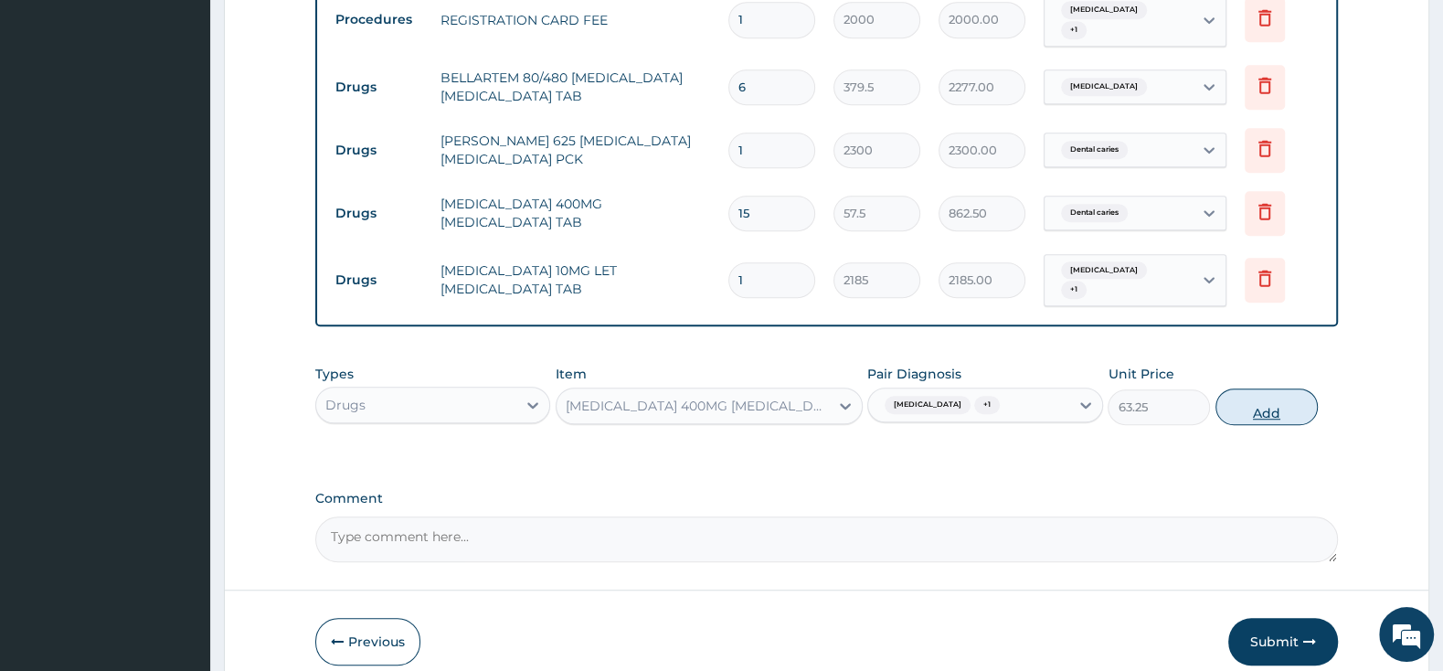
click at [1252, 391] on button "Add" at bounding box center [1266, 406] width 102 height 37
type input "0"
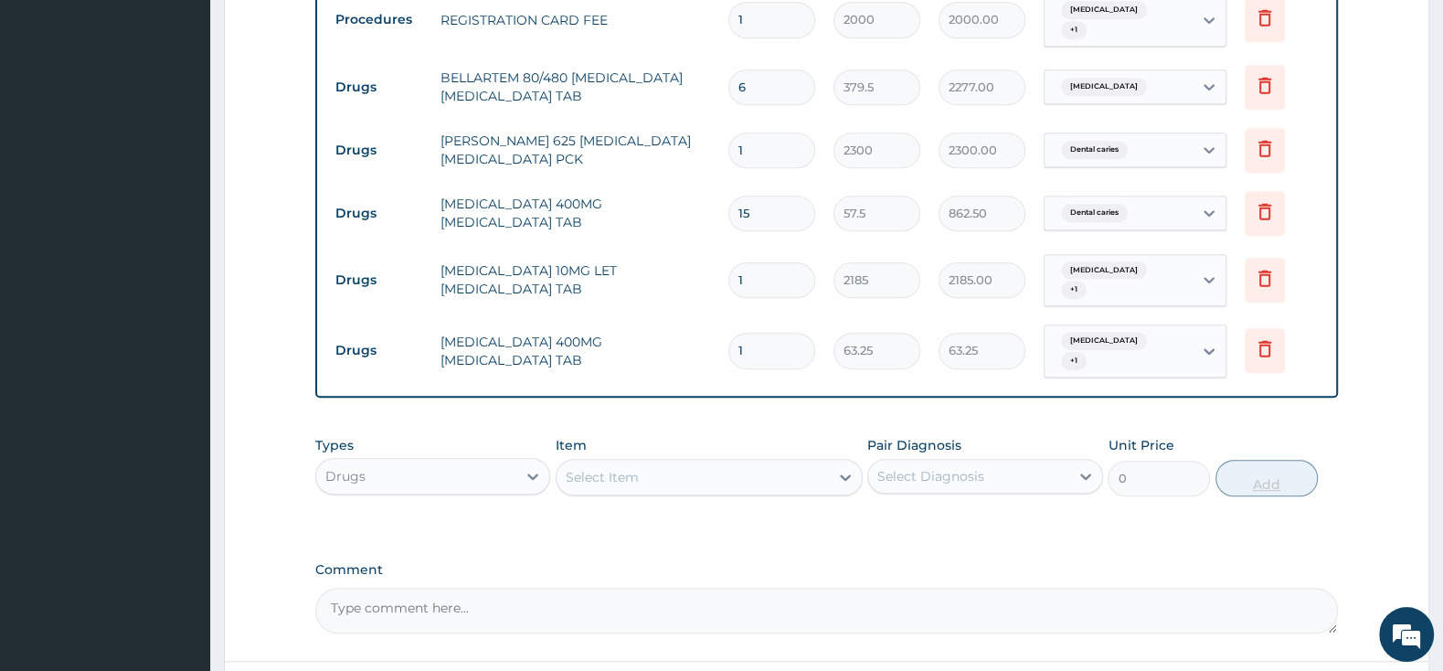
type input "10"
type input "632.50"
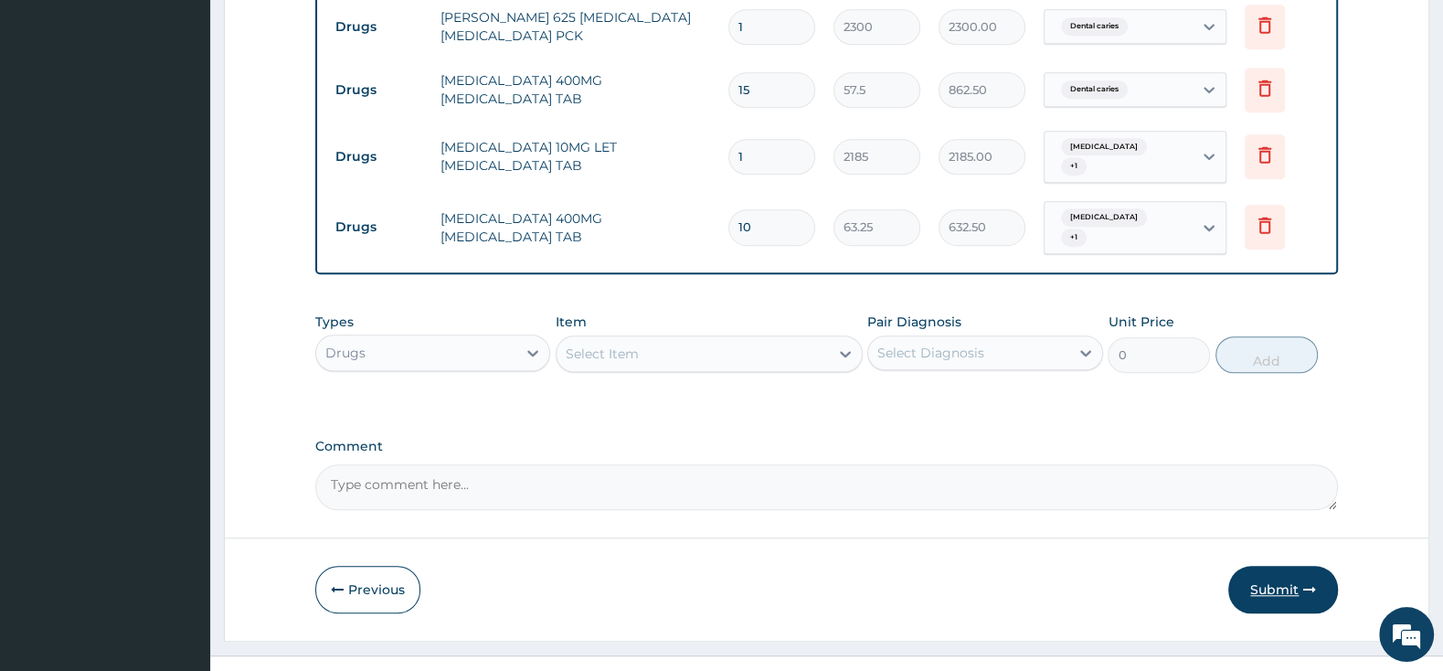
type input "10"
drag, startPoint x: 1293, startPoint y: 560, endPoint x: 1288, endPoint y: 546, distance: 14.4
click at [1294, 566] on button "Submit" at bounding box center [1283, 590] width 110 height 48
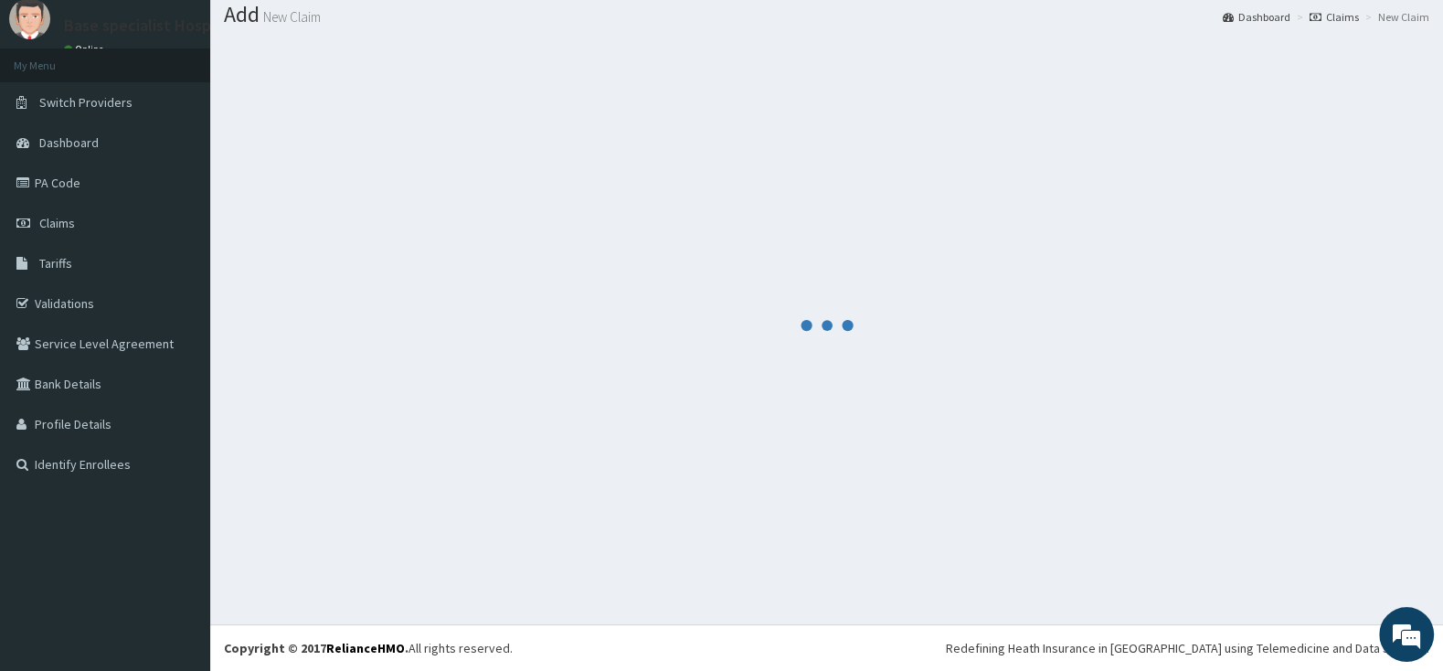
scroll to position [57, 0]
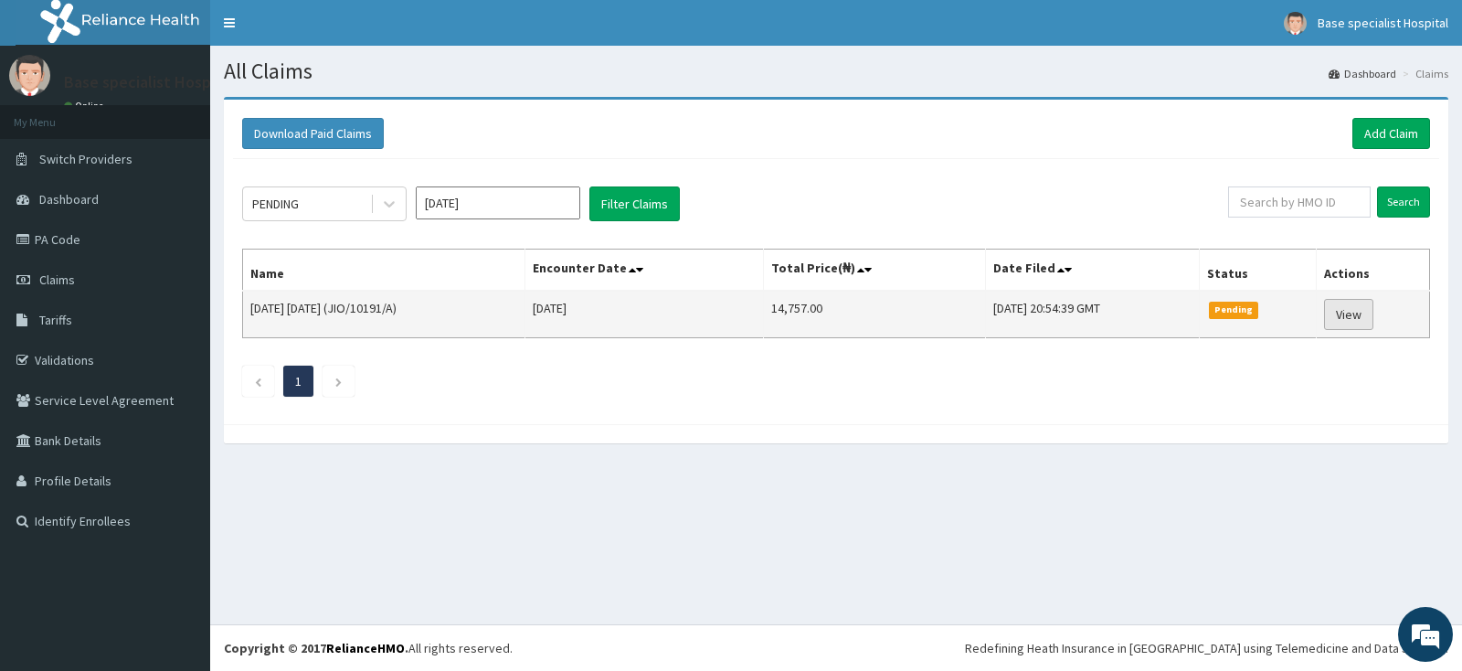
click at [1347, 315] on link "View" at bounding box center [1348, 314] width 49 height 31
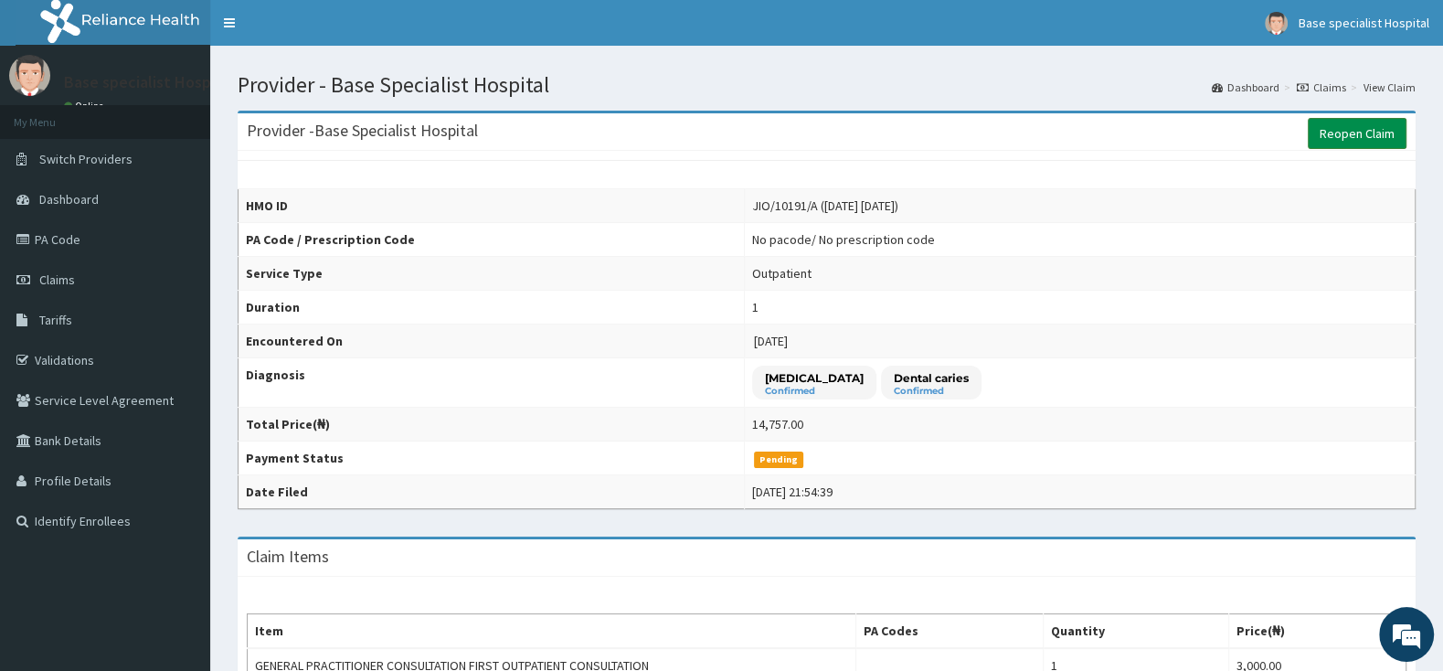
click at [1374, 129] on link "Reopen Claim" at bounding box center [1356, 133] width 99 height 31
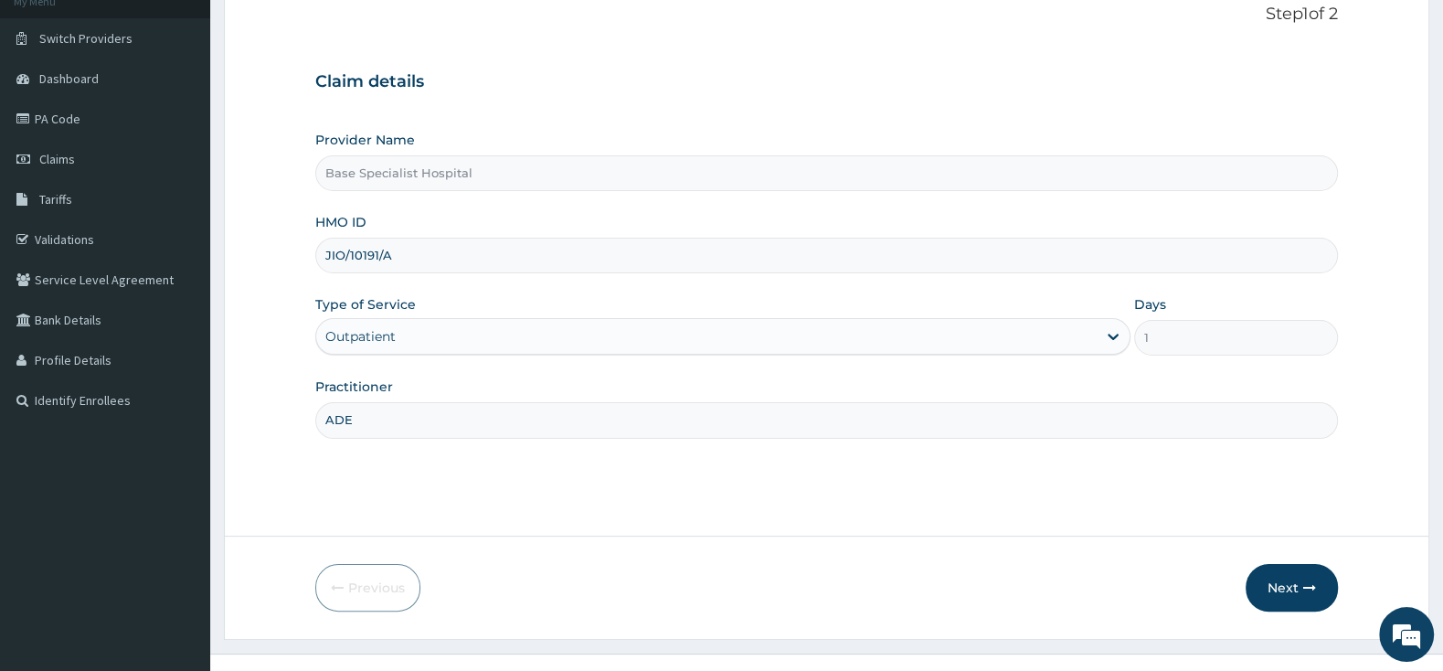
scroll to position [151, 0]
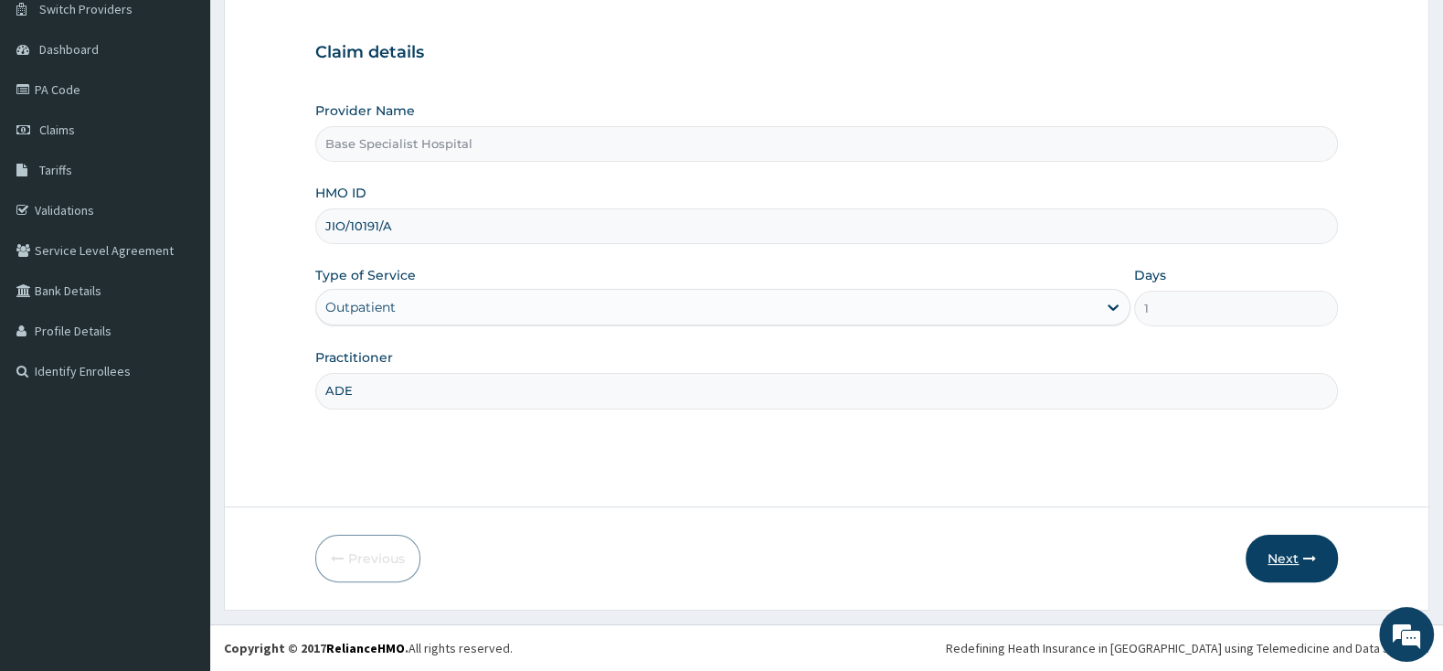
click at [1279, 537] on button "Next" at bounding box center [1291, 558] width 92 height 48
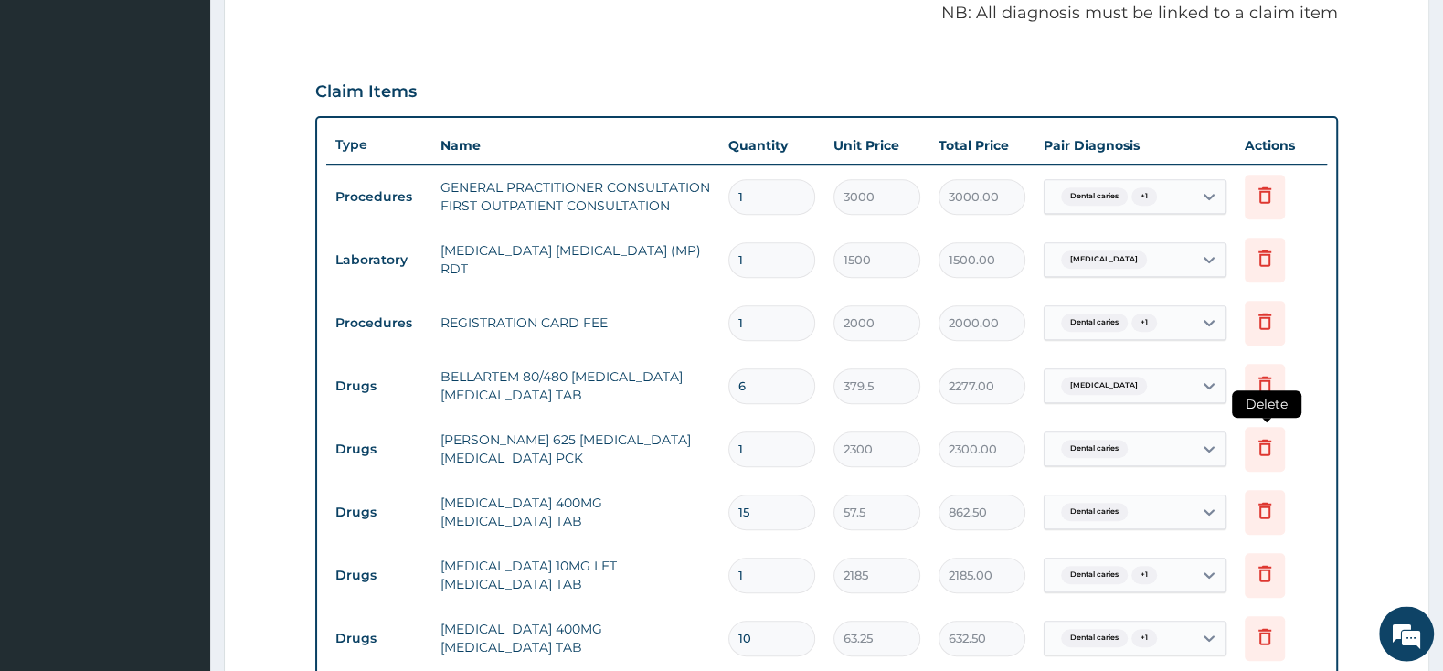
scroll to position [630, 0]
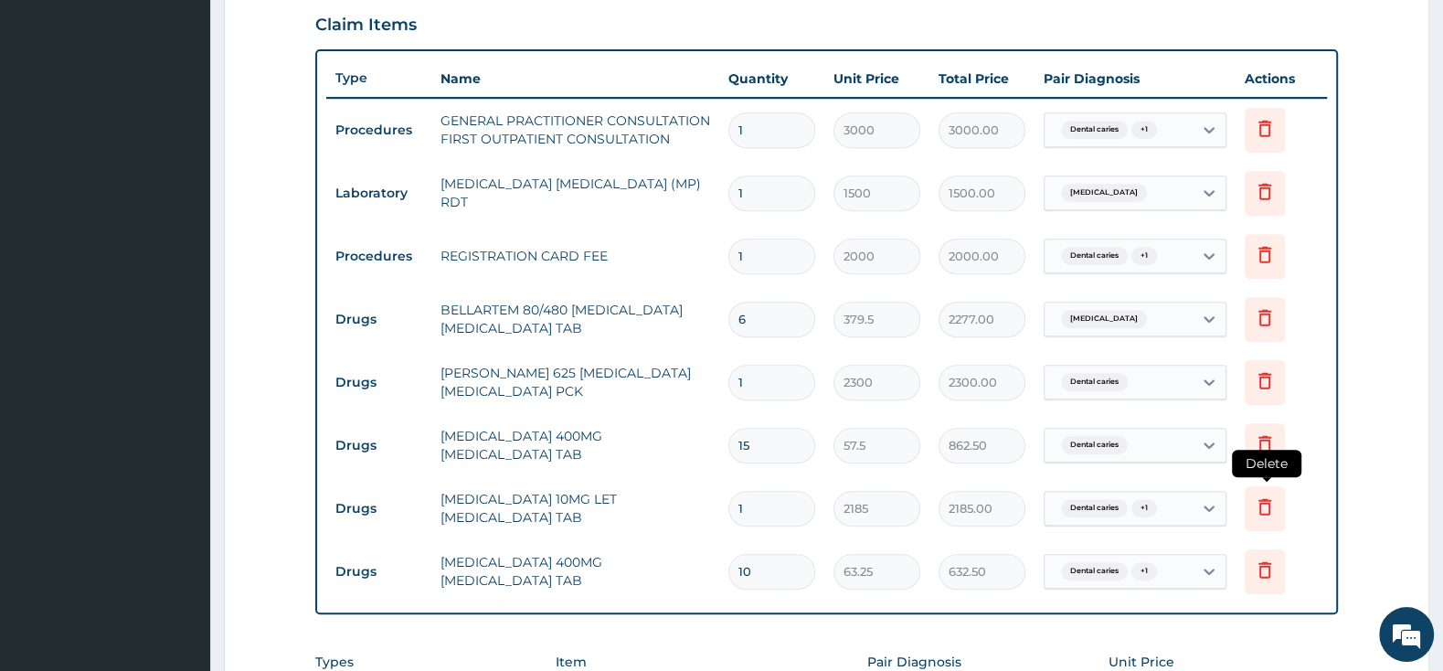
click at [1260, 507] on icon at bounding box center [1264, 506] width 13 height 16
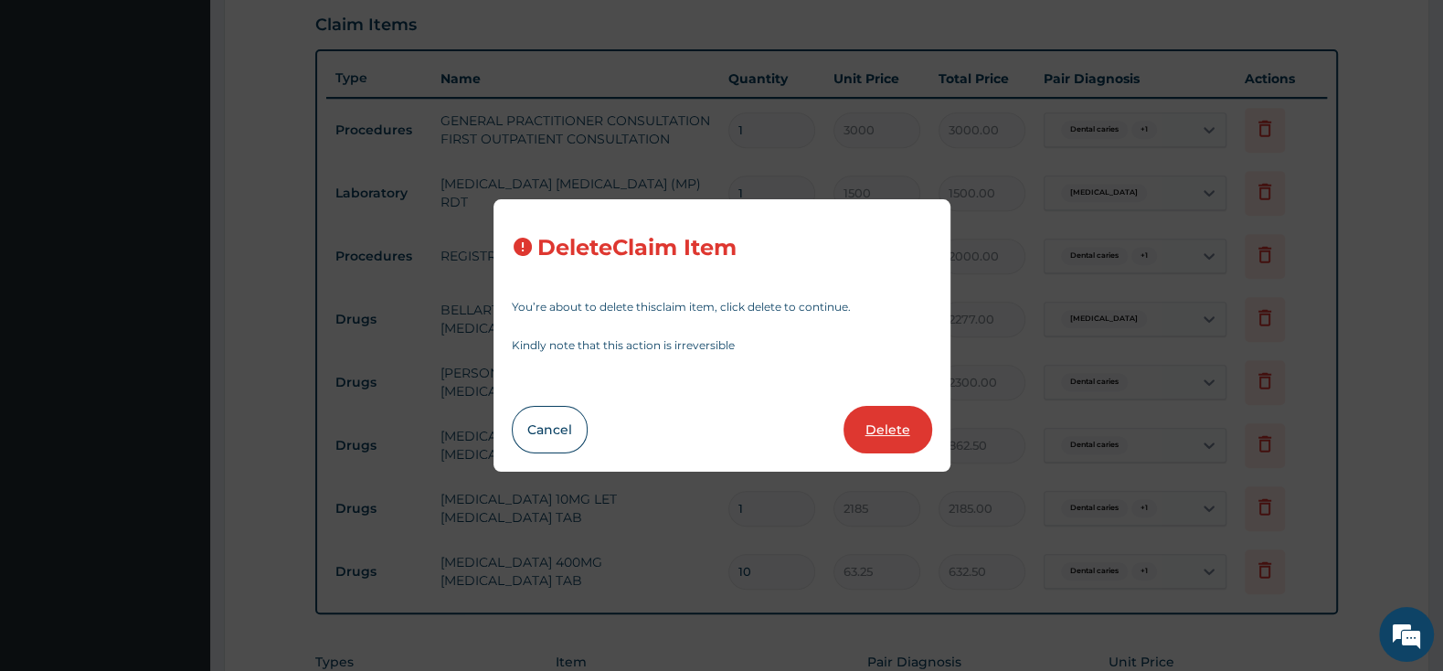
click at [909, 425] on button "Delete" at bounding box center [887, 430] width 89 height 48
type input "10"
type input "63.25"
type input "632.50"
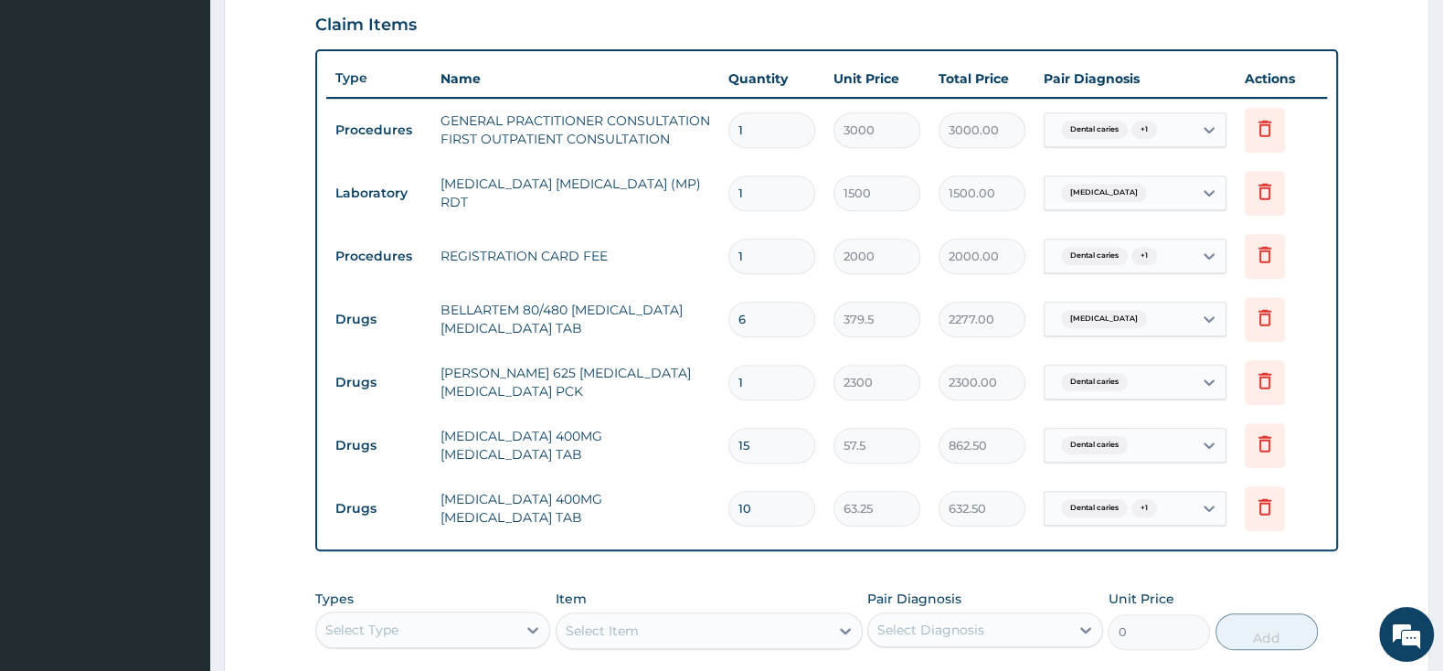
scroll to position [838, 0]
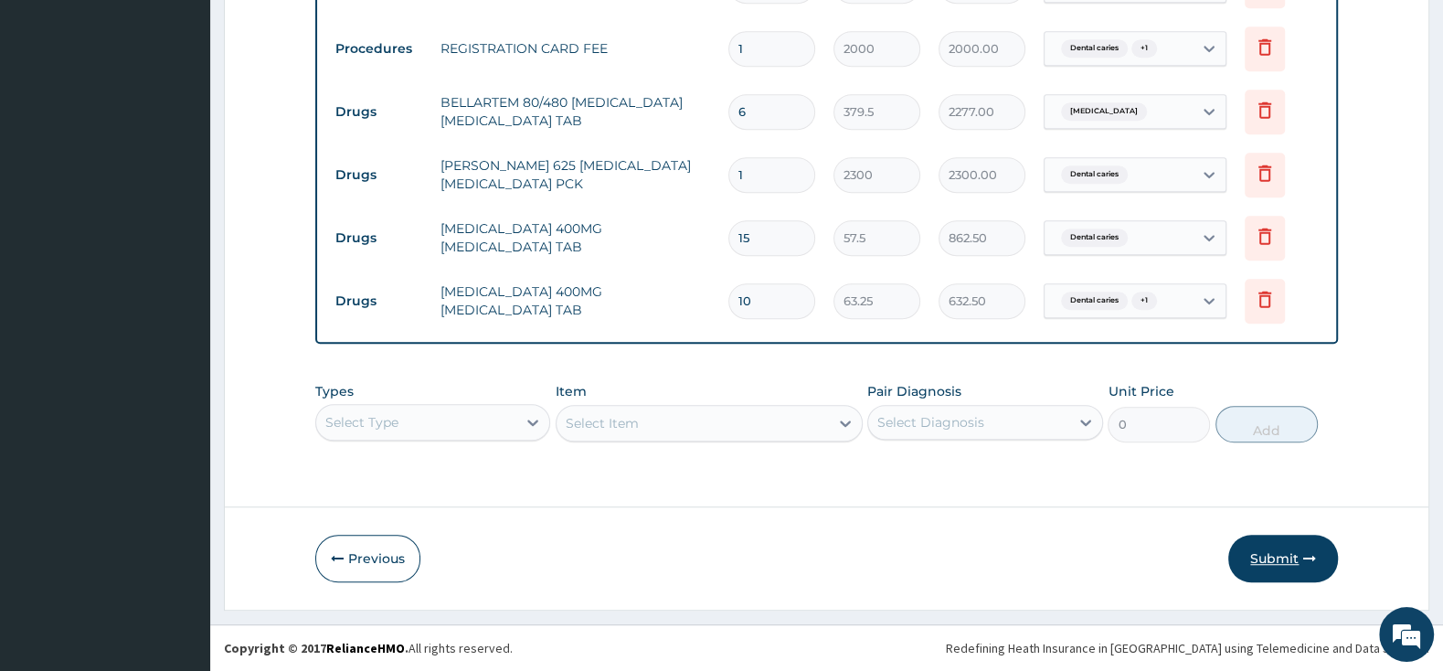
click at [1275, 551] on button "Submit" at bounding box center [1283, 558] width 110 height 48
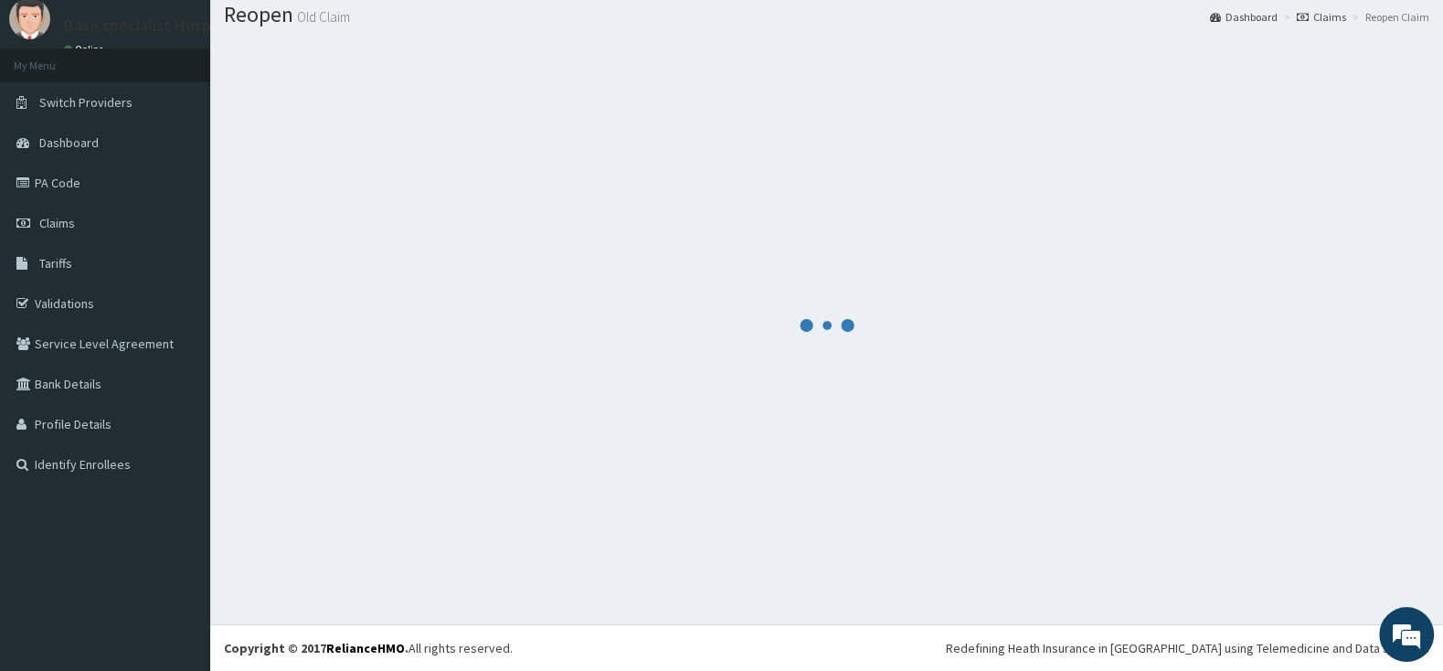
scroll to position [57, 0]
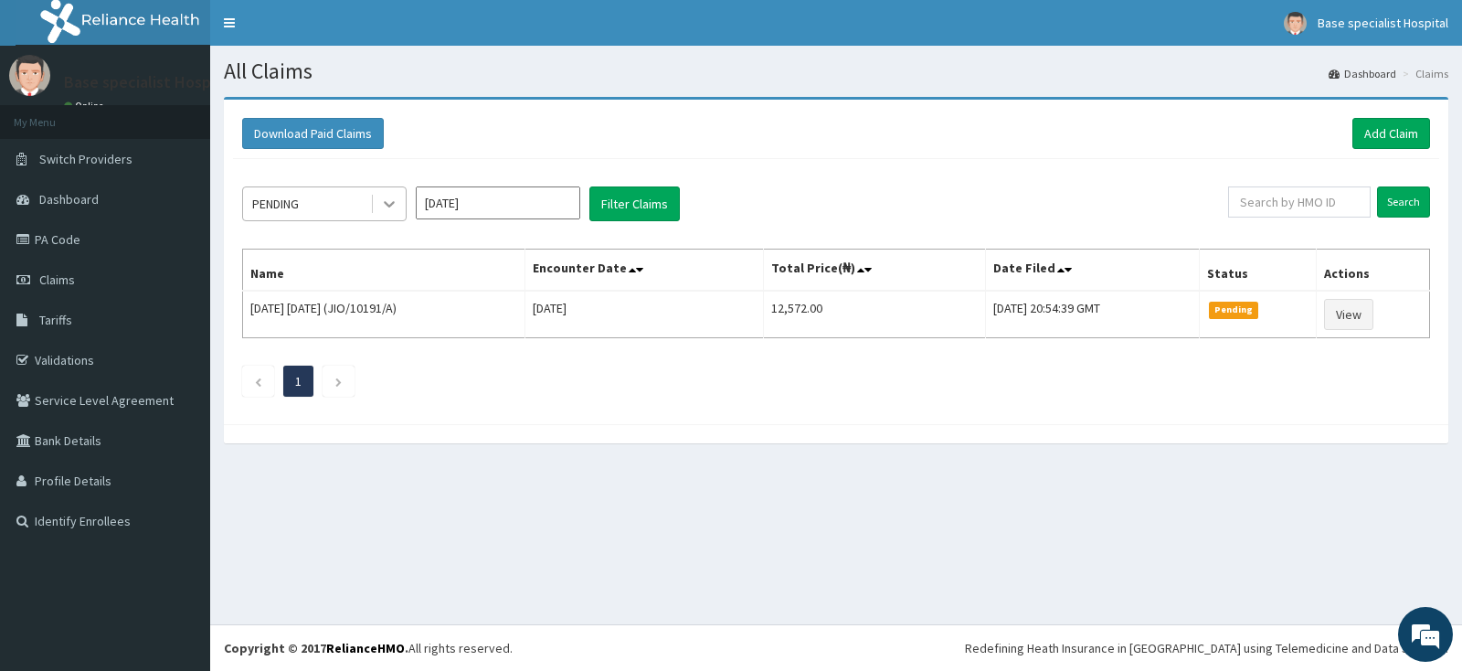
click at [382, 204] on icon at bounding box center [389, 204] width 18 height 18
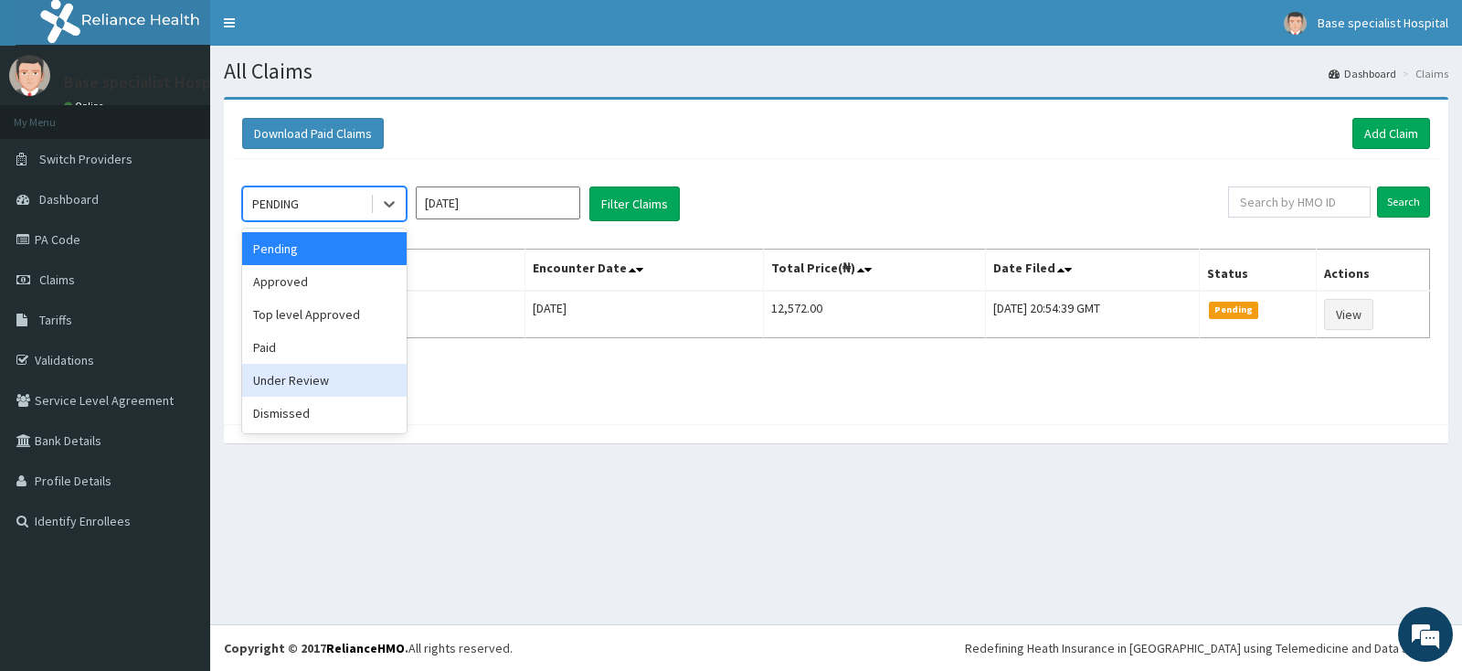
click at [319, 387] on div "Under Review" at bounding box center [324, 380] width 164 height 33
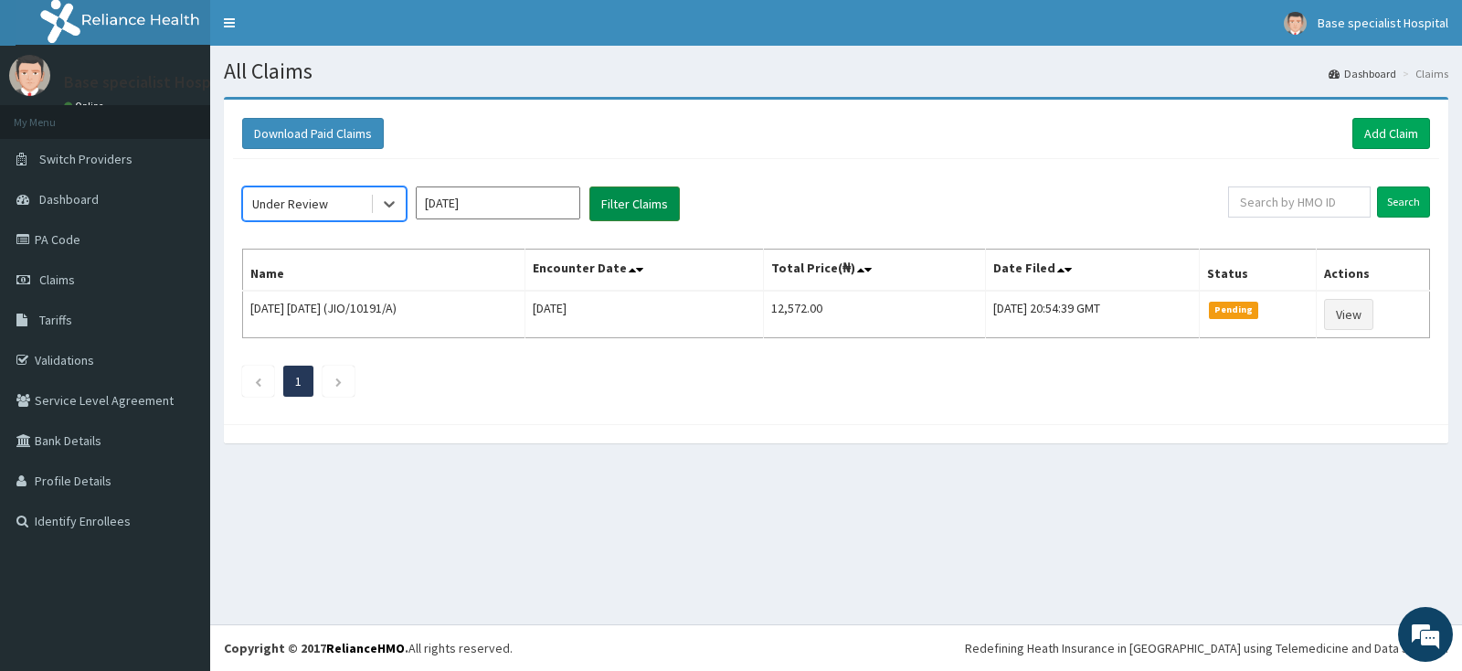
click at [621, 197] on button "Filter Claims" at bounding box center [634, 203] width 90 height 35
click at [639, 202] on button "Filter Claims" at bounding box center [634, 203] width 90 height 35
click at [640, 201] on button "Filter Claims" at bounding box center [634, 203] width 90 height 35
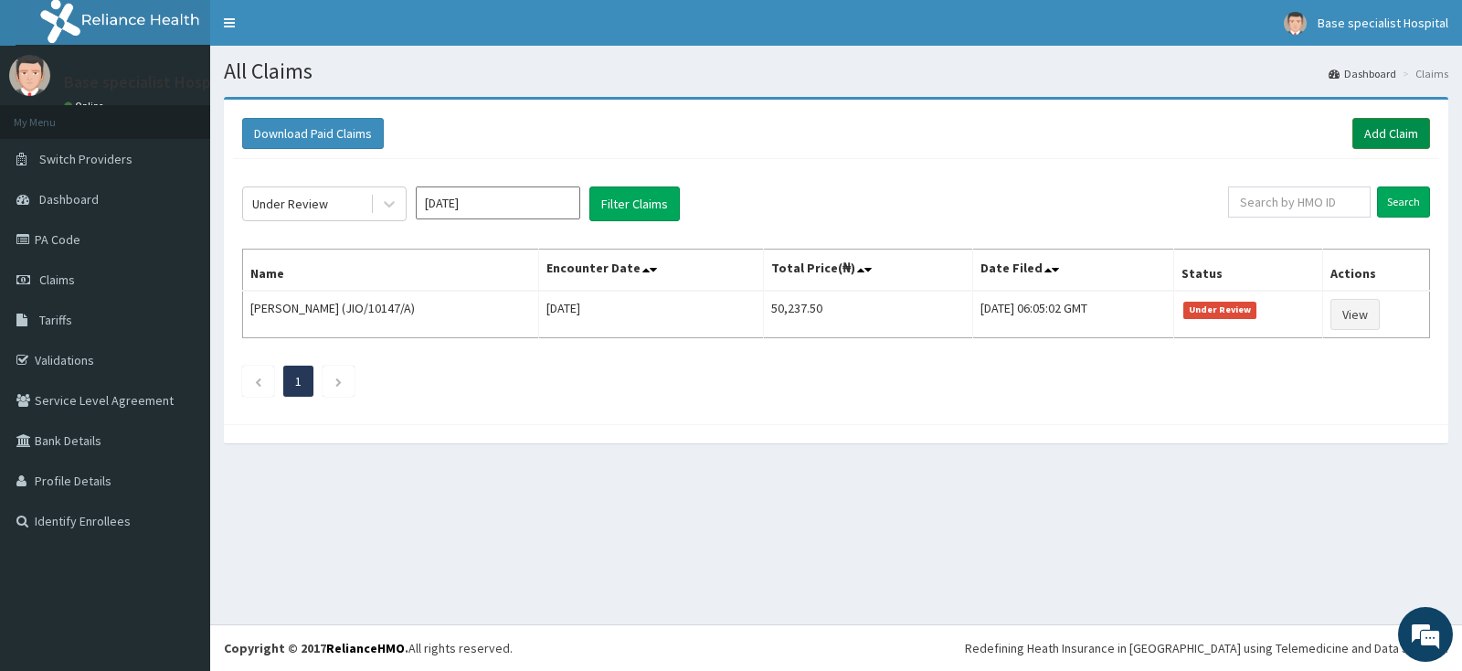
click at [1380, 131] on link "Add Claim" at bounding box center [1391, 133] width 78 height 31
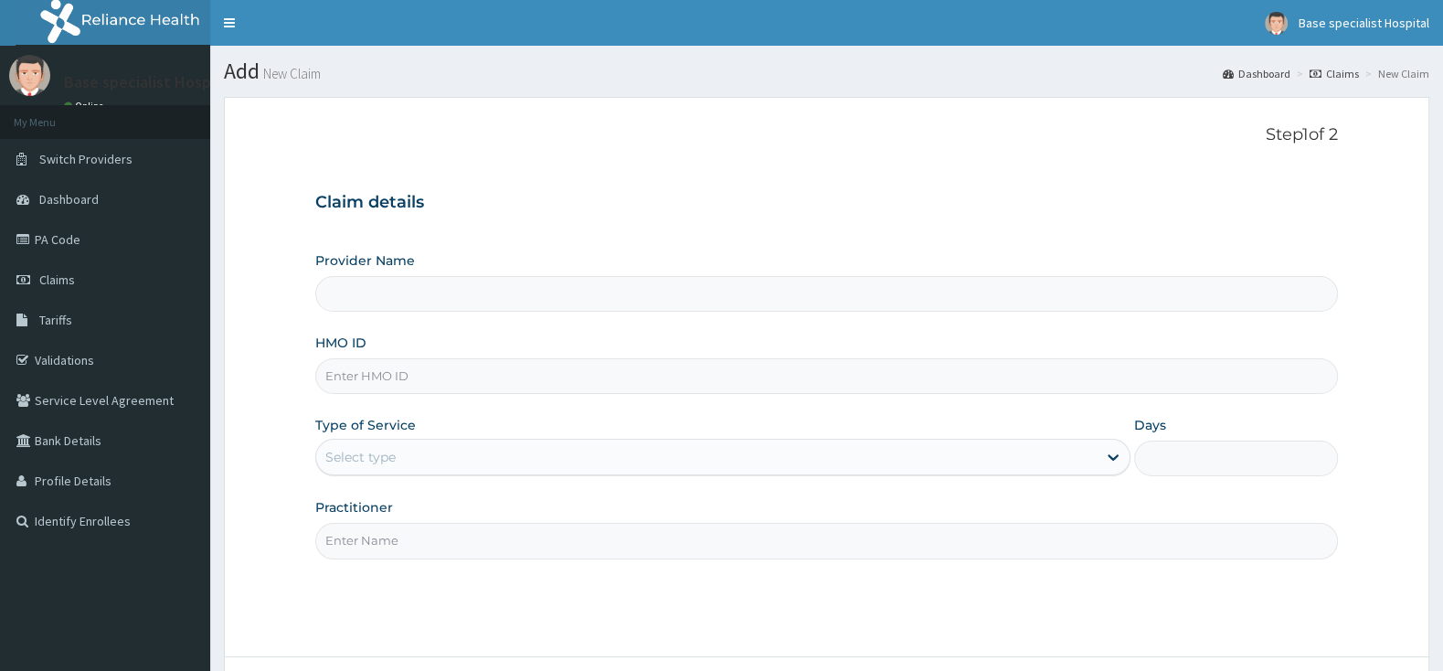
type input "WOL/10036/B"
type input "Base Specialist Hospital"
type input "WOL/10036/B"
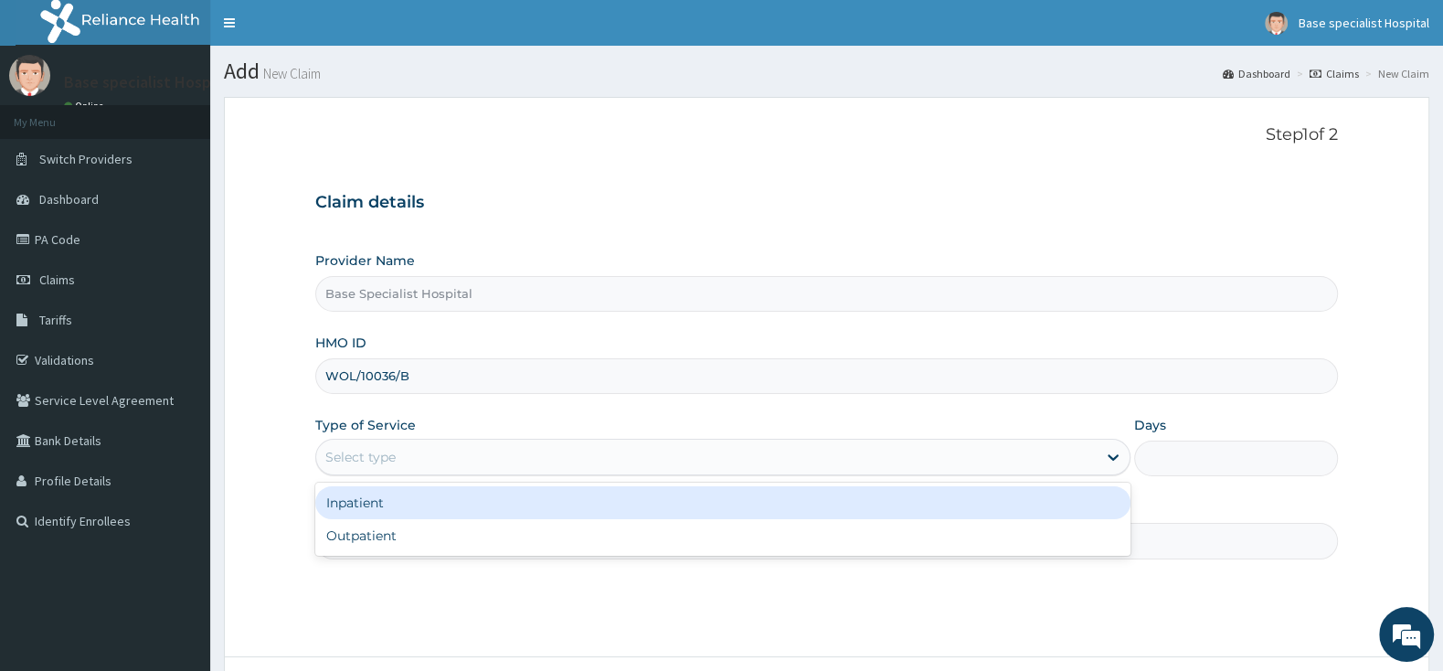
click at [370, 444] on div "Select type" at bounding box center [706, 456] width 780 height 29
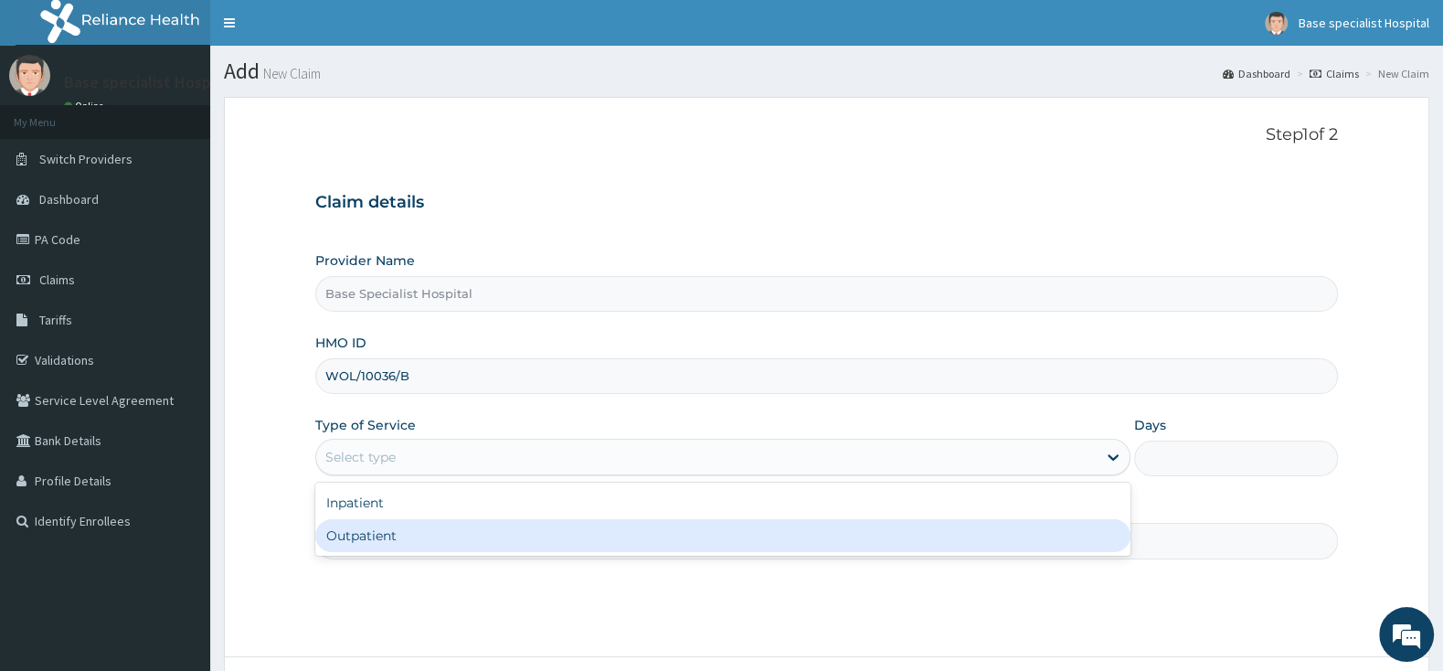
click at [378, 539] on div "Outpatient" at bounding box center [722, 535] width 815 height 33
type input "1"
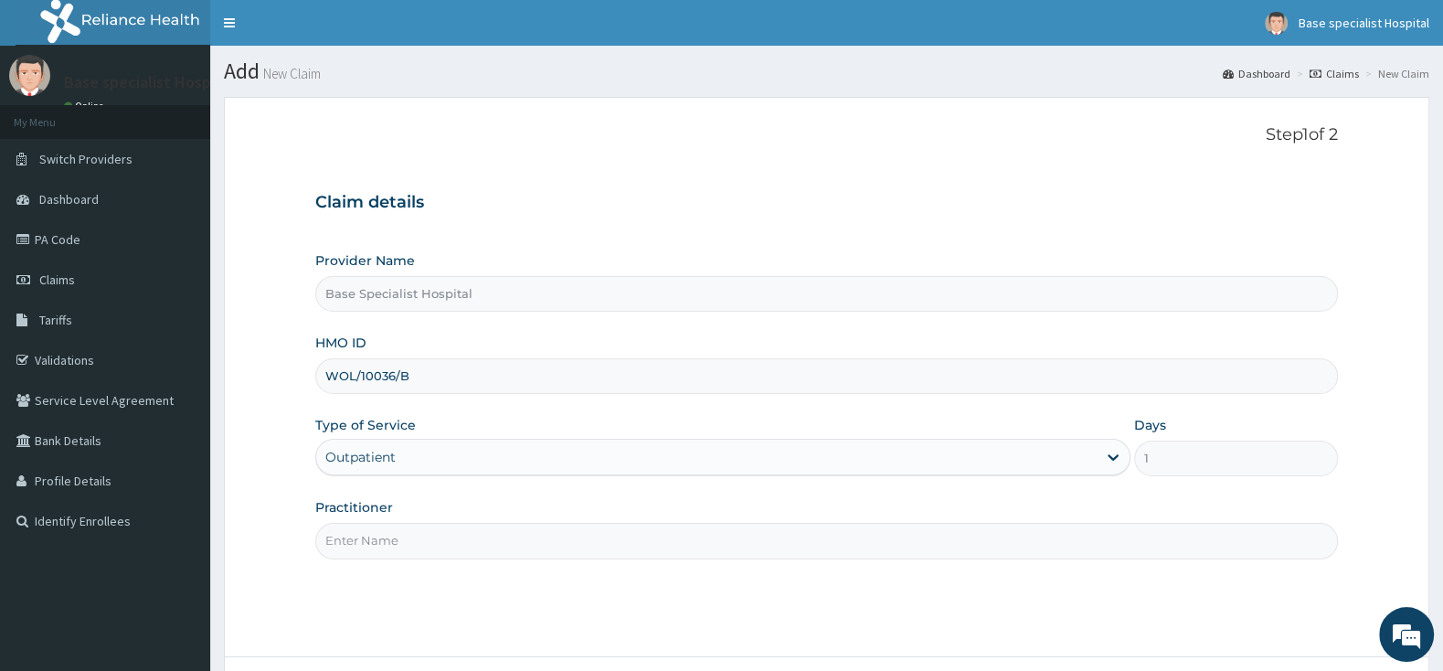
click at [378, 539] on input "Practitioner" at bounding box center [826, 541] width 1022 height 36
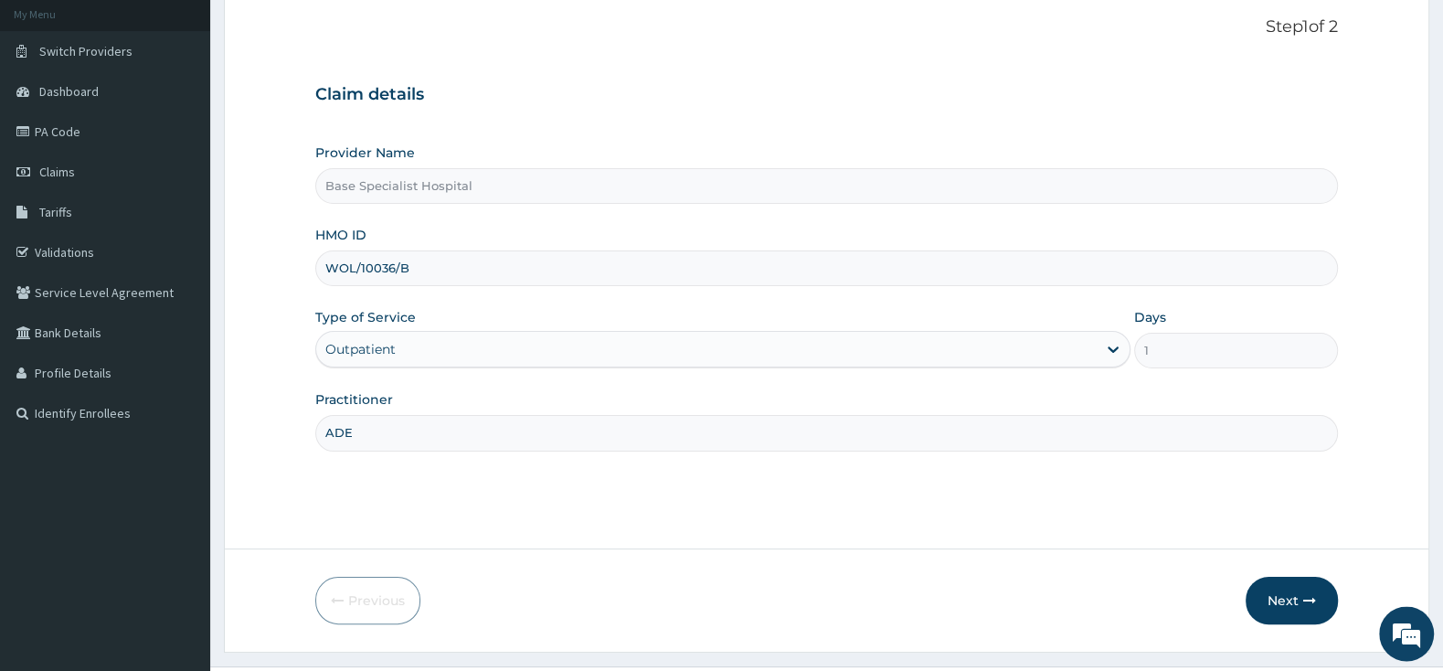
scroll to position [151, 0]
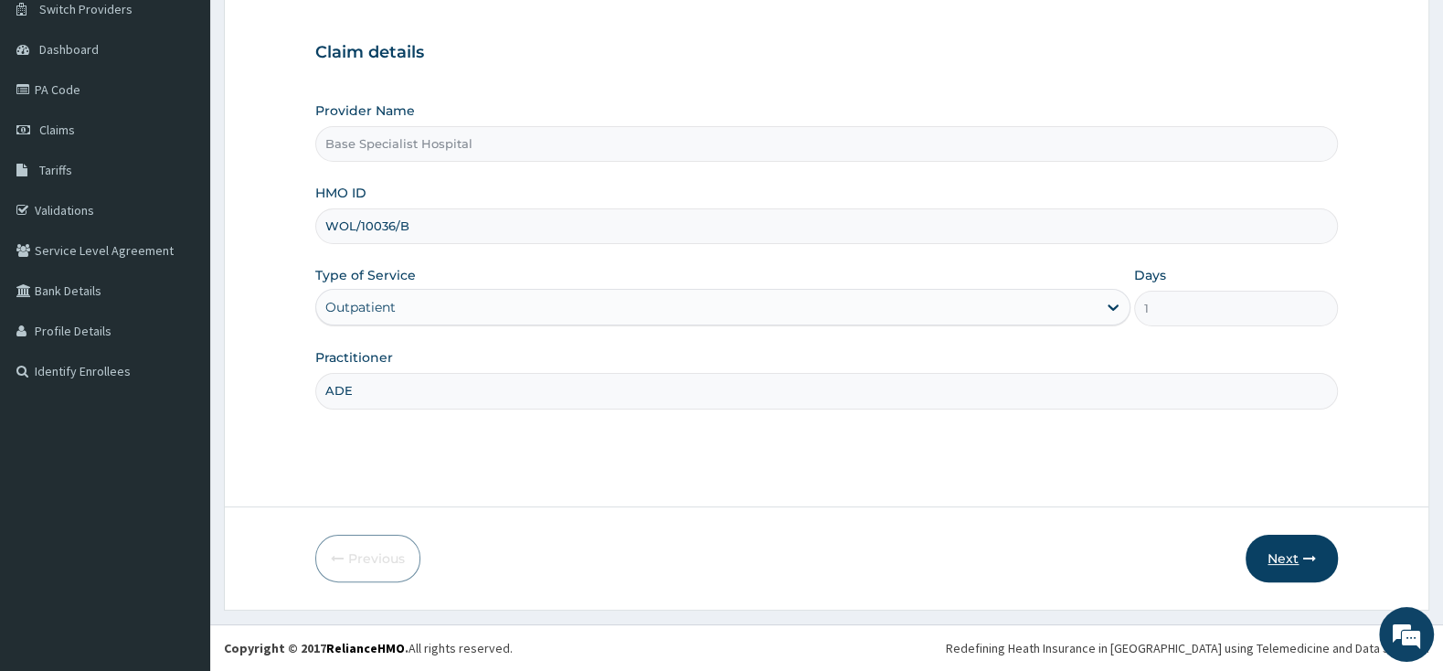
type input "ADE"
click at [1265, 563] on button "Next" at bounding box center [1291, 558] width 92 height 48
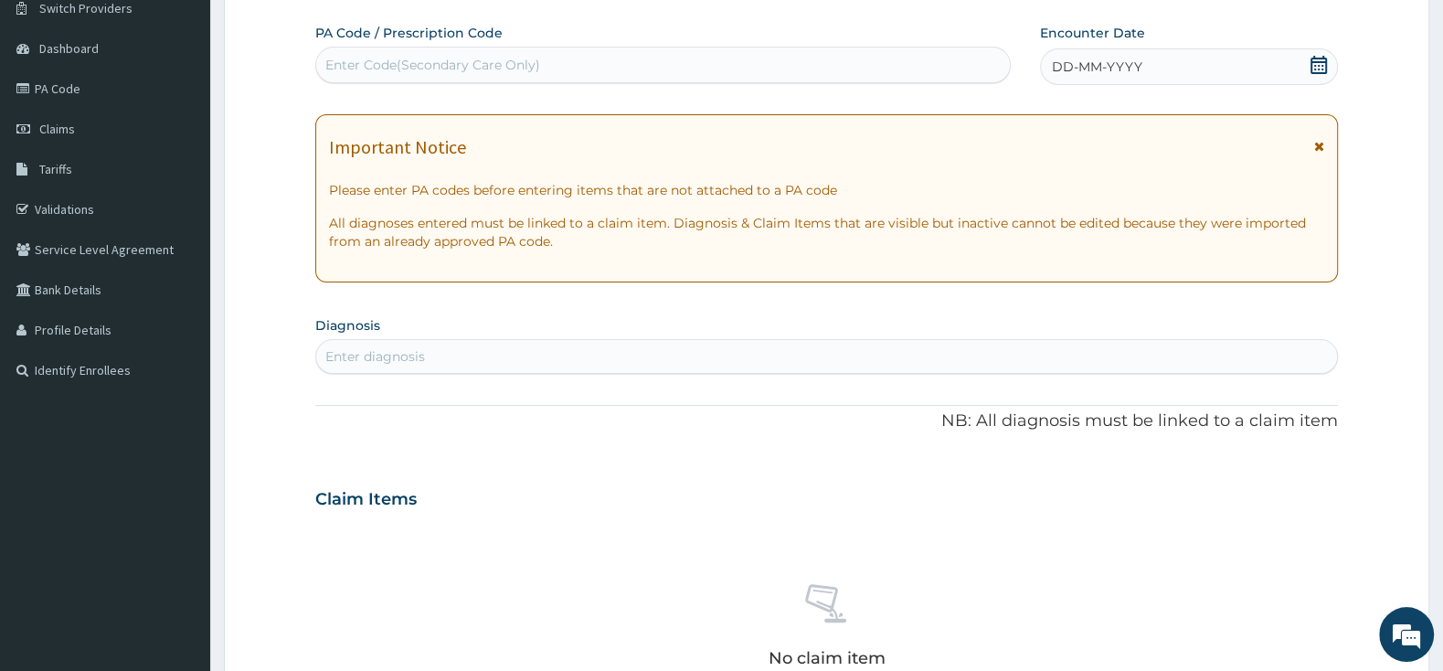
click at [1315, 64] on icon at bounding box center [1318, 65] width 18 height 18
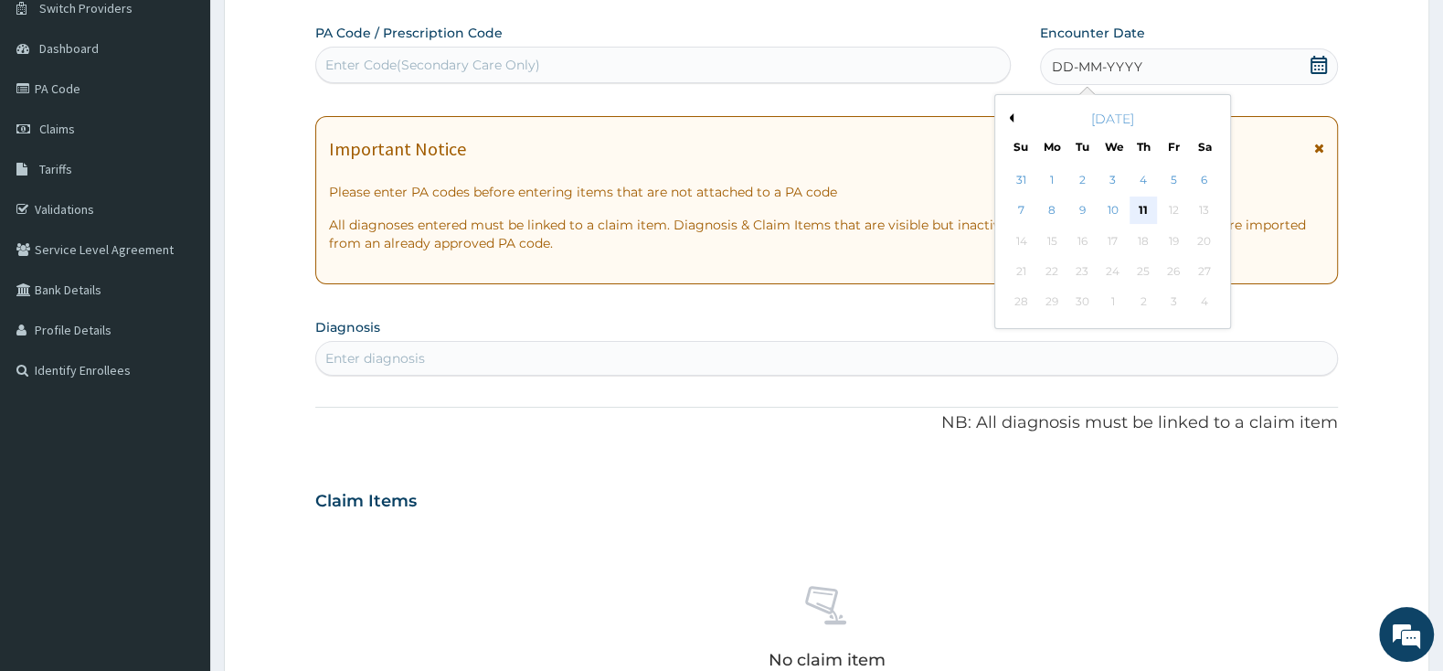
click at [1137, 214] on div "11" at bounding box center [1142, 210] width 27 height 27
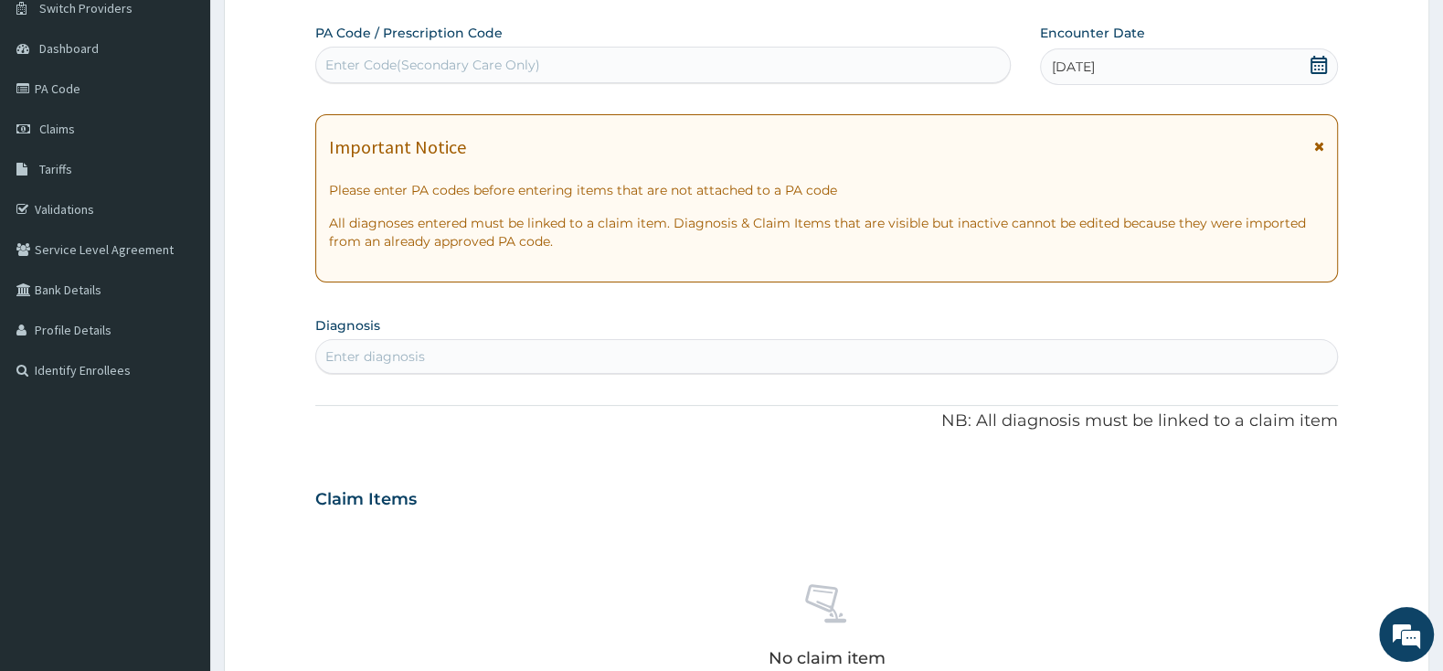
click at [699, 353] on div "Enter diagnosis" at bounding box center [826, 356] width 1021 height 29
type input "[MEDICAL_DATA]"
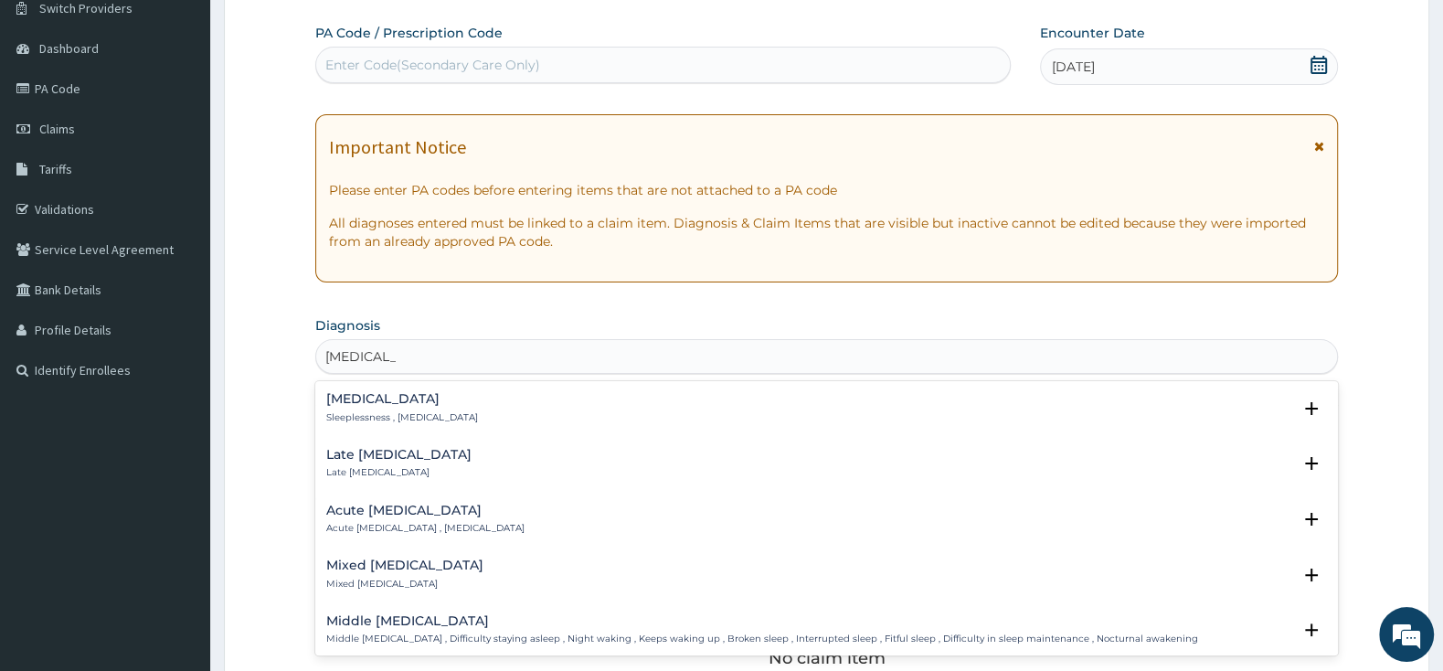
click at [403, 401] on h4 "[MEDICAL_DATA]" at bounding box center [402, 399] width 152 height 14
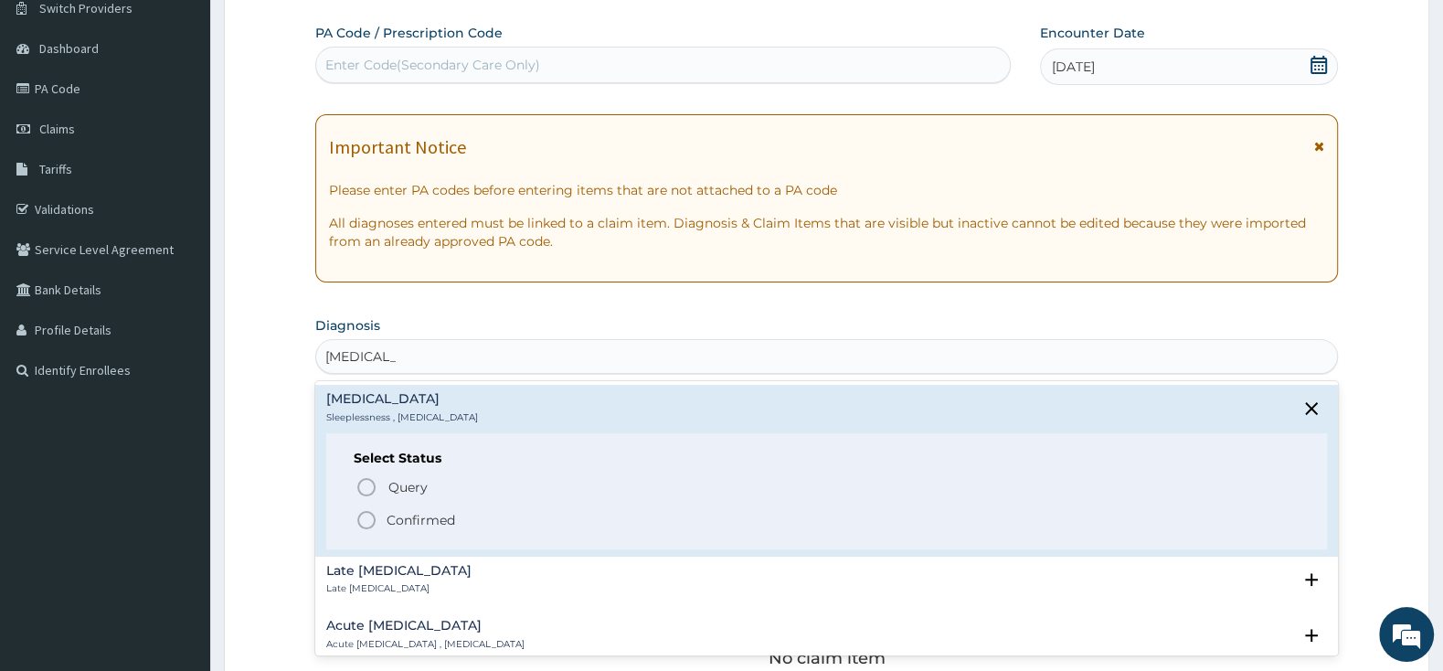
click at [369, 525] on icon "status option filled" at bounding box center [366, 520] width 22 height 22
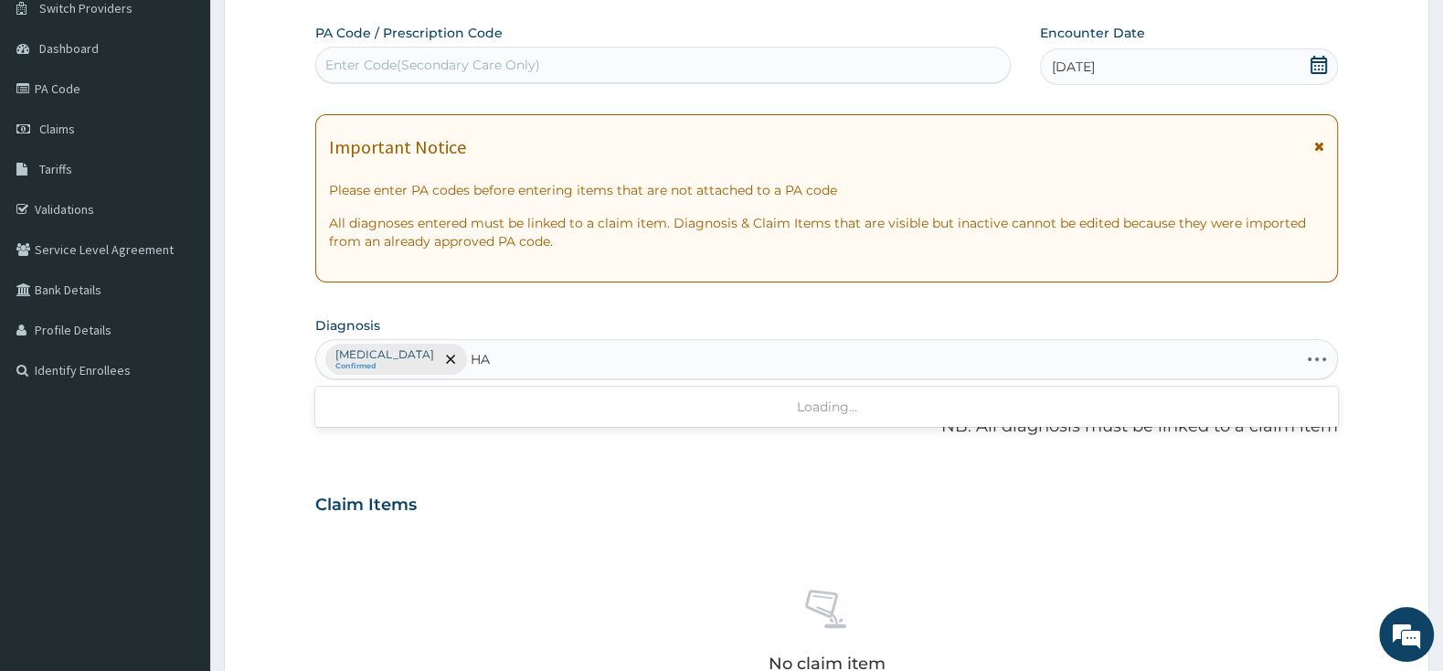
type input "H"
type input "MIG"
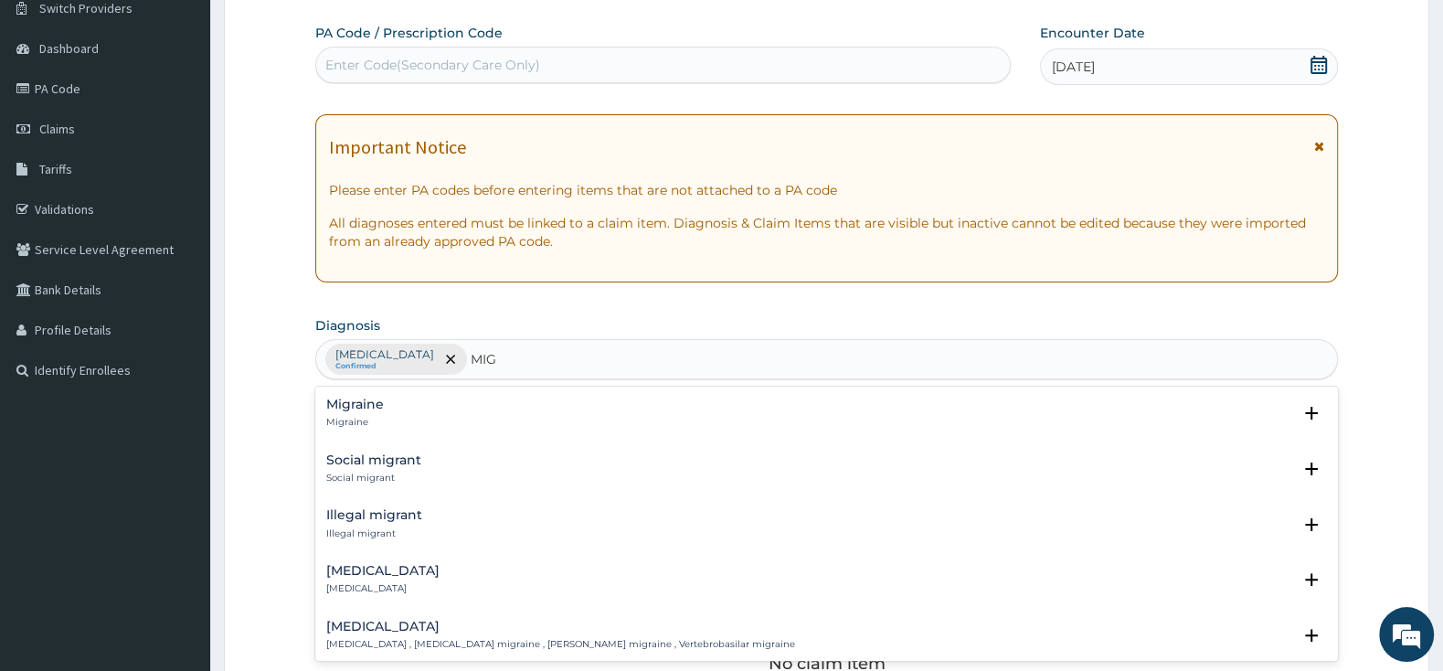
click at [328, 420] on p "Migraine" at bounding box center [355, 422] width 58 height 13
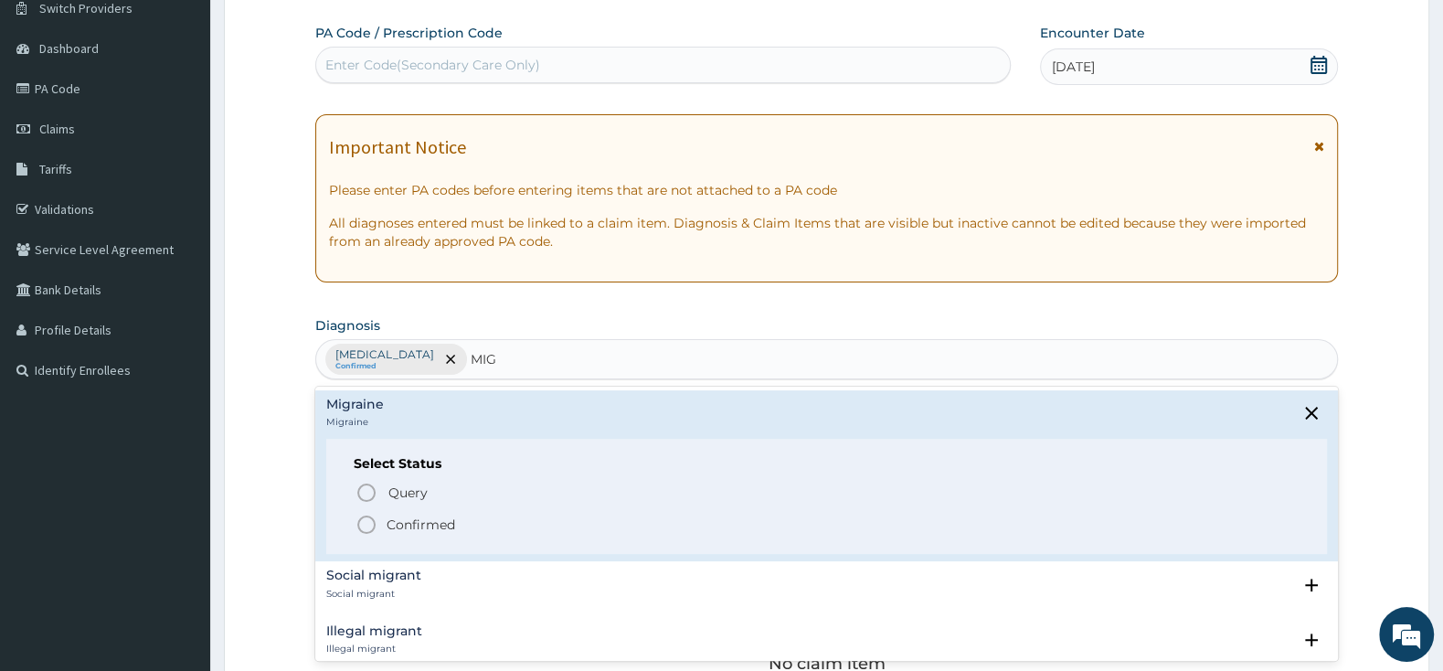
click at [362, 531] on icon "status option filled" at bounding box center [366, 524] width 22 height 22
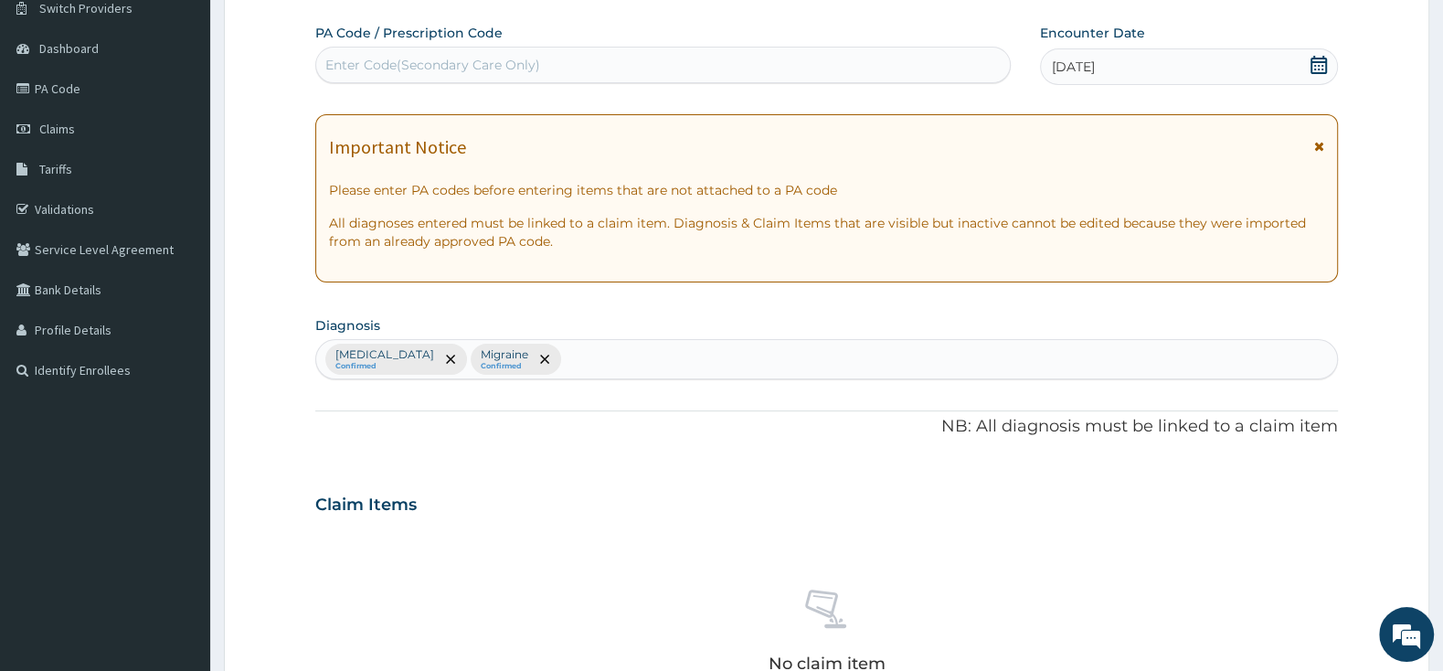
scroll to position [534, 0]
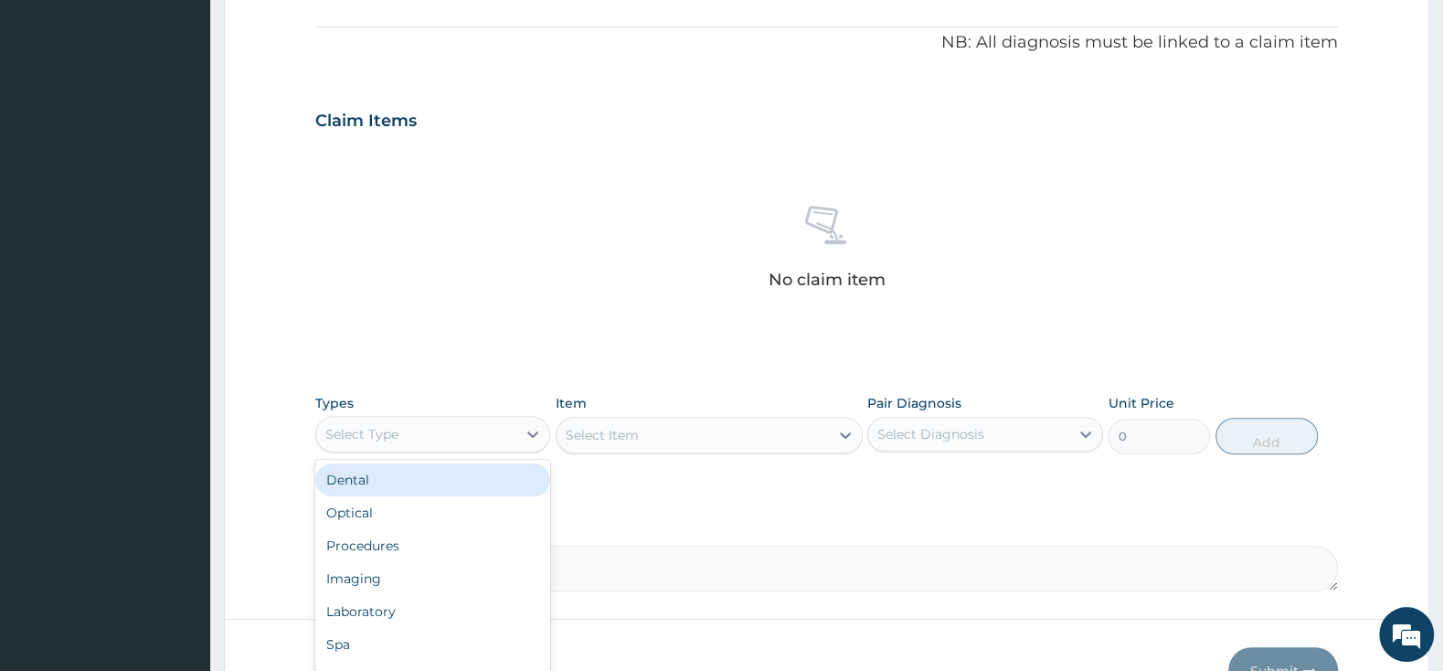
click at [458, 432] on div "Select Type" at bounding box center [416, 433] width 200 height 29
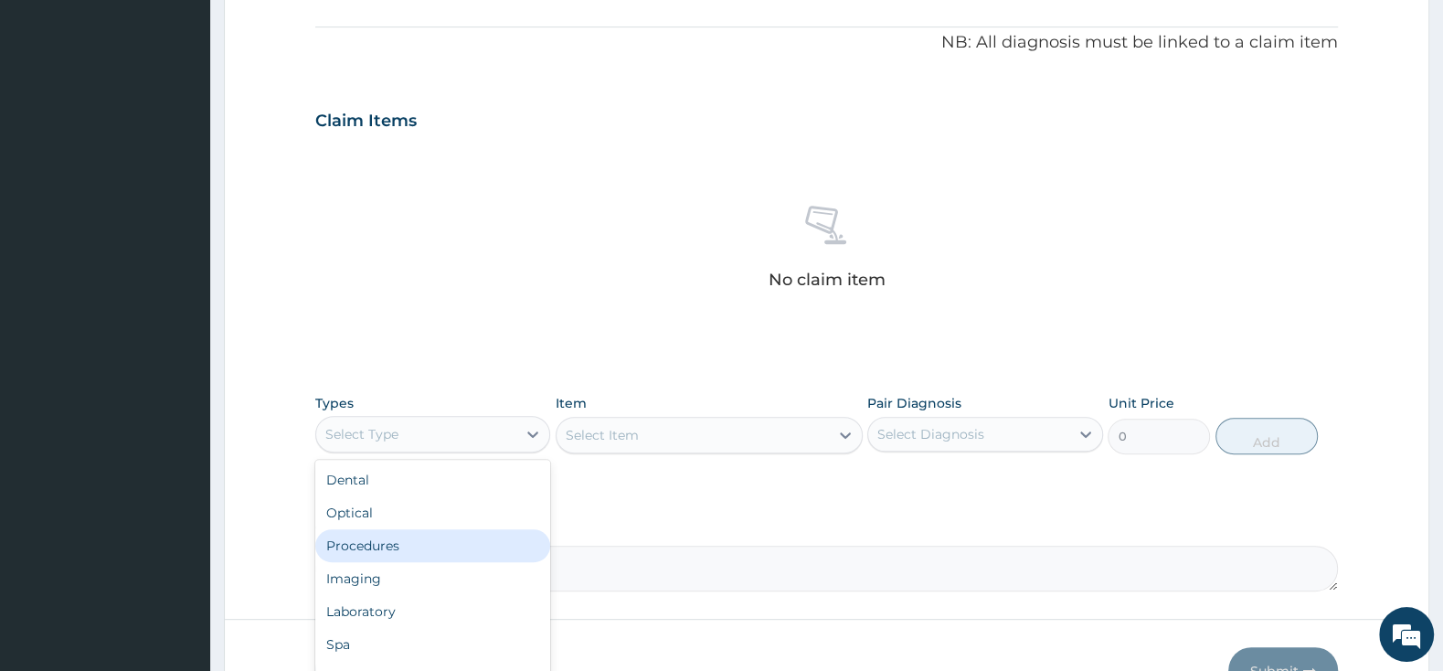
click at [414, 543] on div "Procedures" at bounding box center [432, 545] width 235 height 33
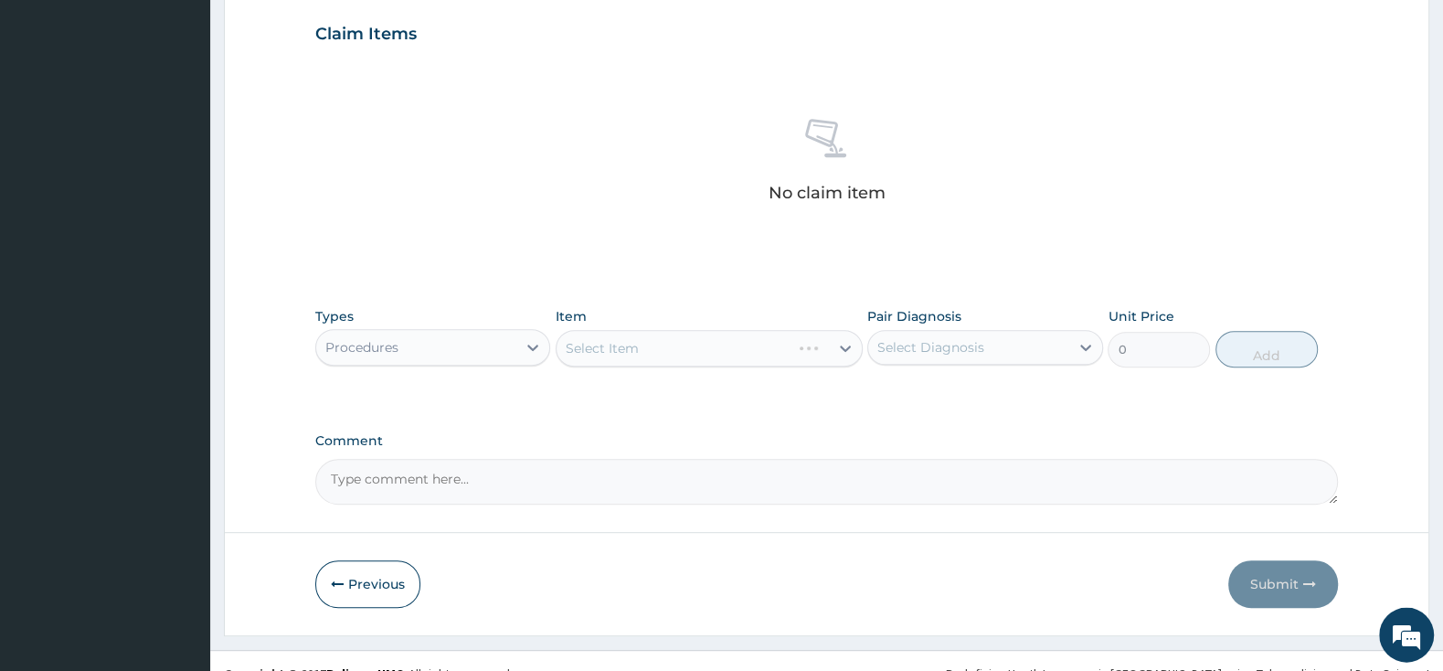
scroll to position [649, 0]
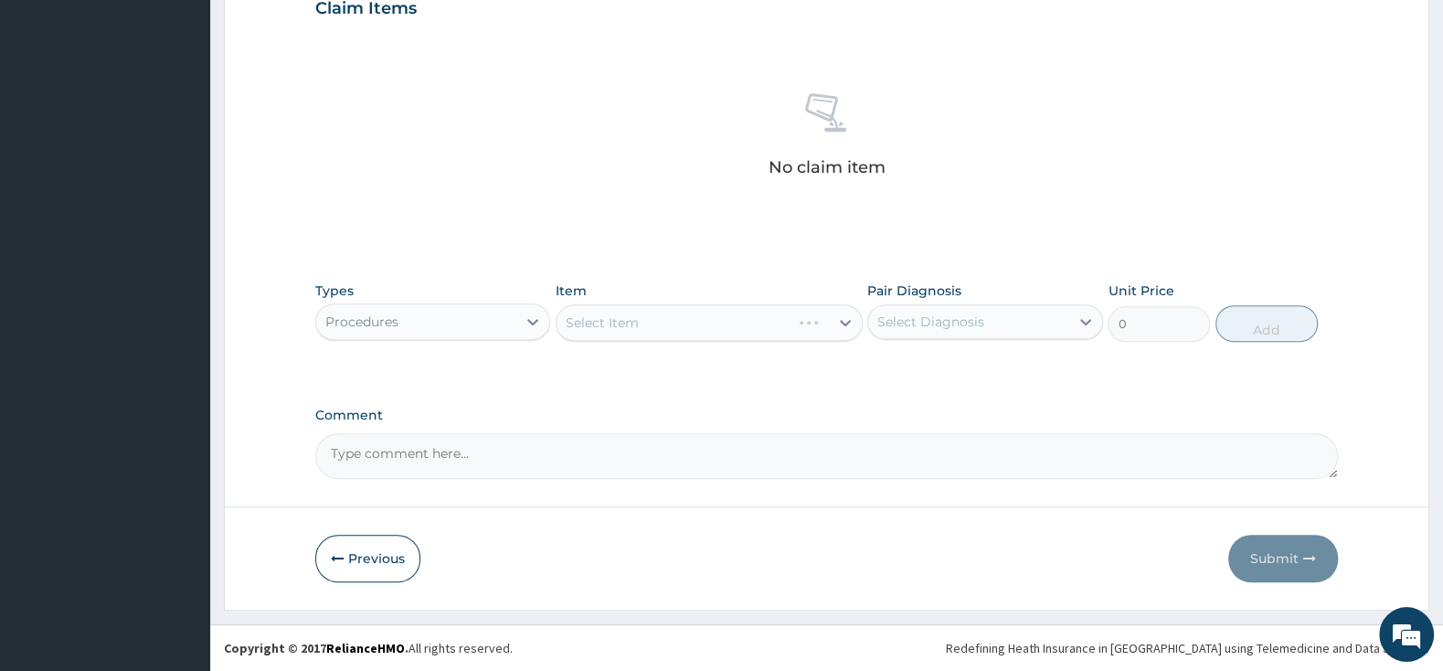
click at [708, 321] on div "Select Item" at bounding box center [708, 322] width 307 height 37
click at [731, 324] on div "Select Item" at bounding box center [708, 322] width 307 height 37
click at [731, 324] on div "Select Item" at bounding box center [692, 322] width 272 height 29
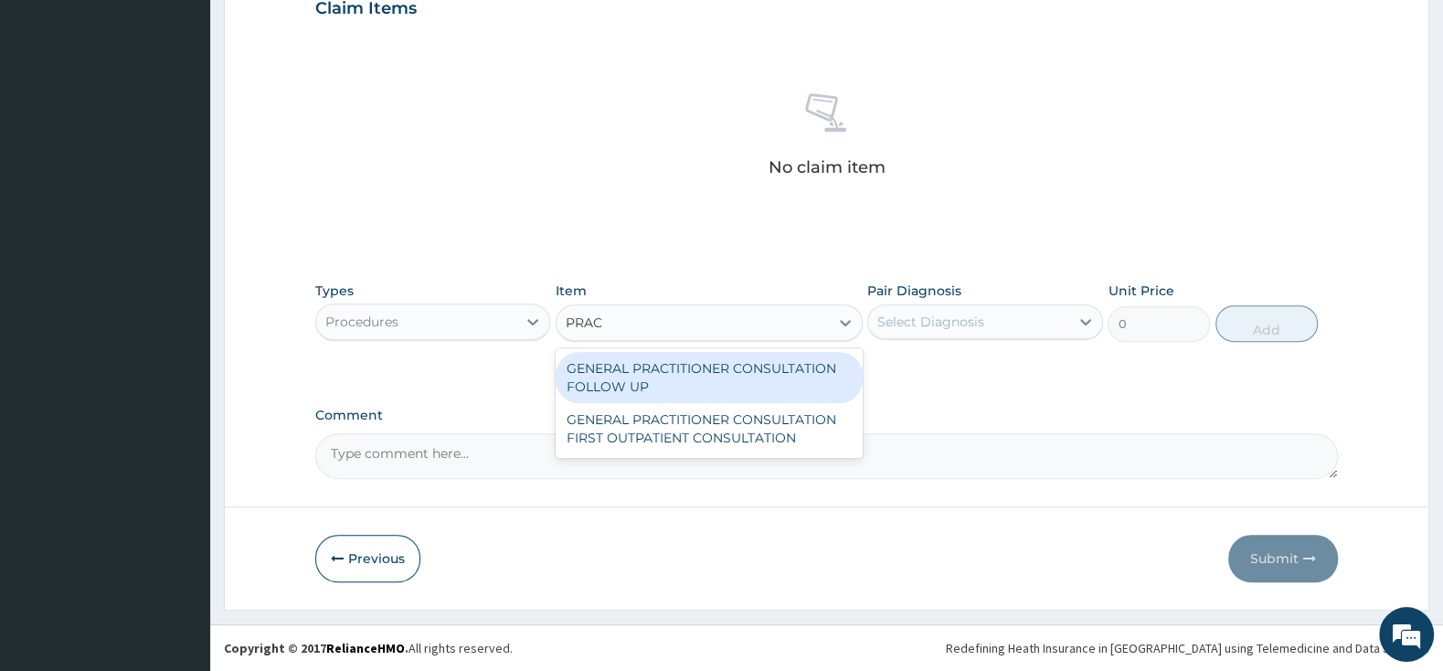
type input "PRACT"
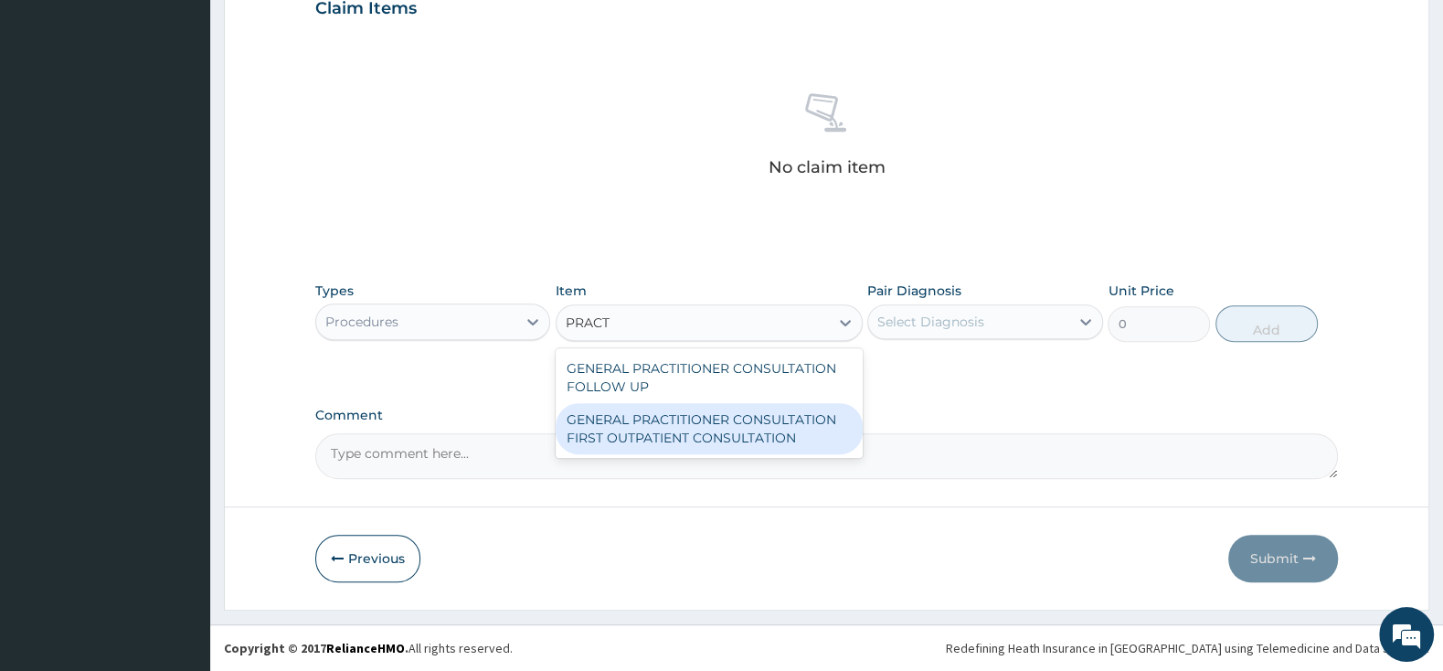
click at [796, 429] on div "GENERAL PRACTITIONER CONSULTATION FIRST OUTPATIENT CONSULTATION" at bounding box center [708, 428] width 307 height 51
type input "3000"
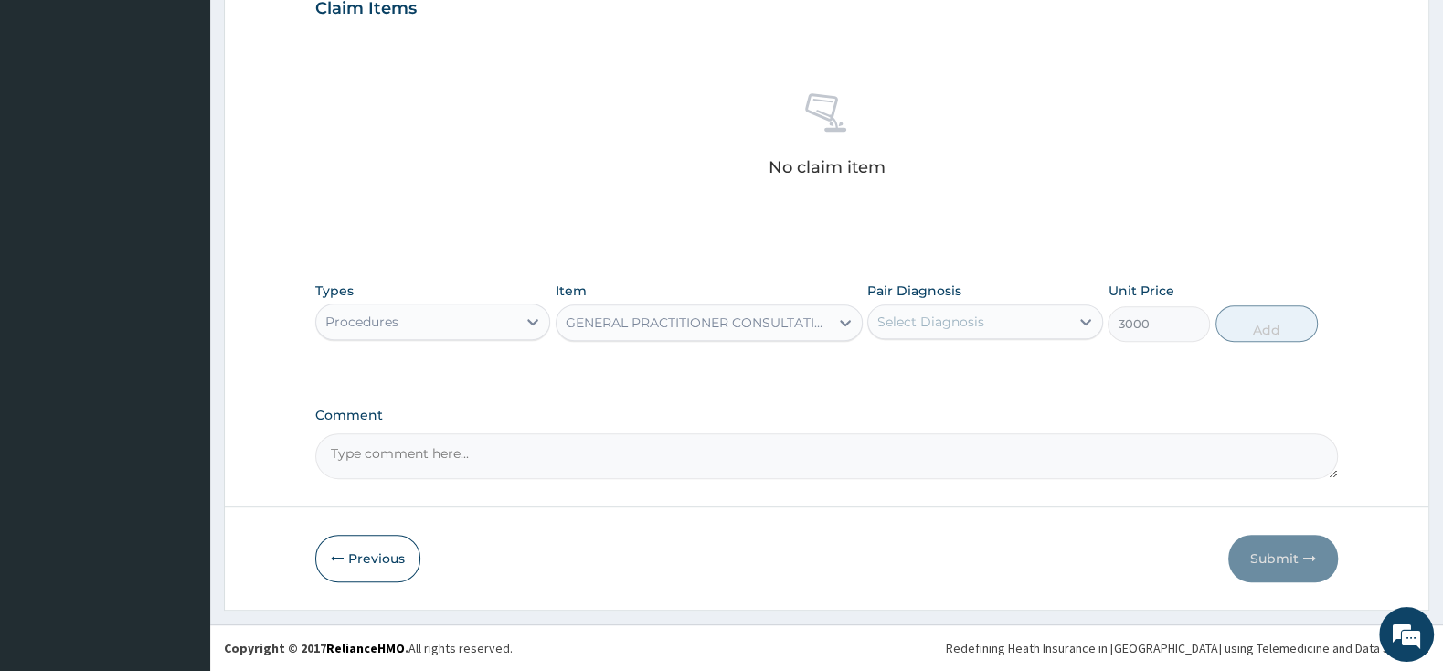
drag, startPoint x: 968, startPoint y: 327, endPoint x: 958, endPoint y: 314, distance: 16.3
click at [958, 314] on div "Select Diagnosis" at bounding box center [930, 321] width 107 height 18
drag, startPoint x: 889, startPoint y: 361, endPoint x: 884, endPoint y: 403, distance: 42.3
click at [885, 364] on input "checkbox" at bounding box center [884, 367] width 12 height 12
checkbox input "true"
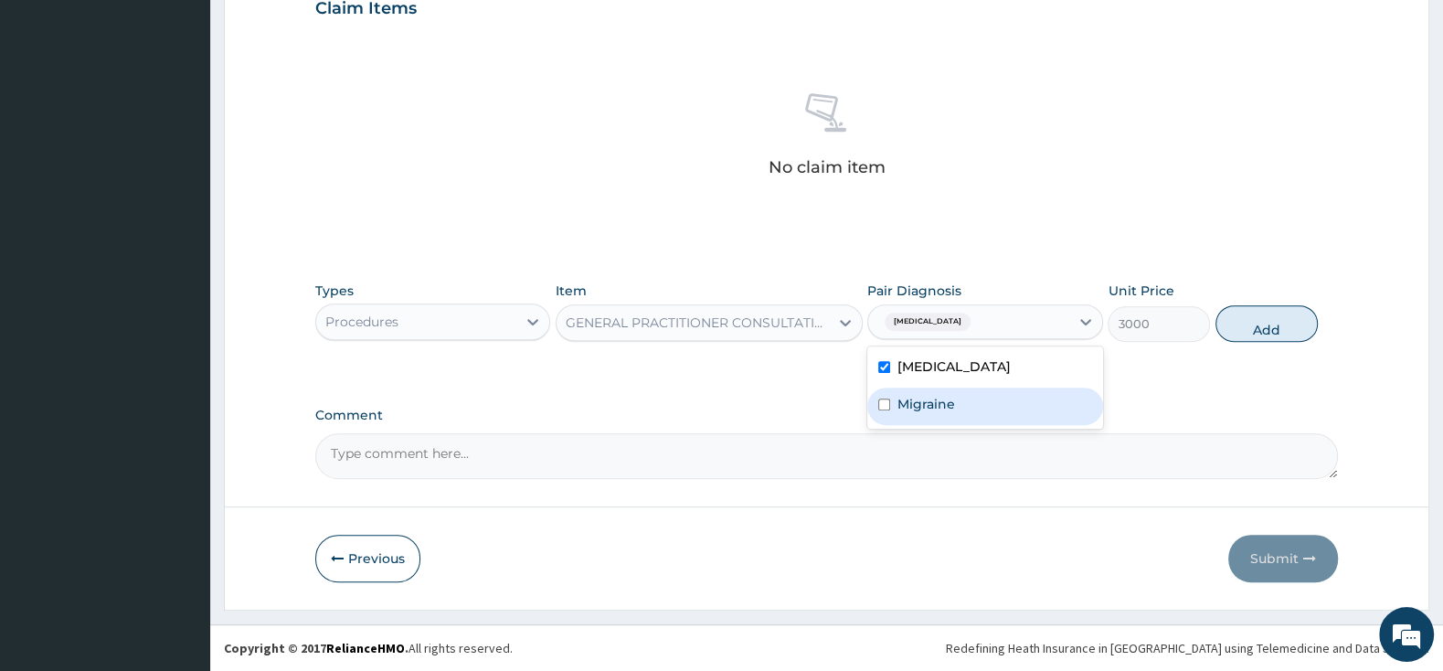
click at [884, 403] on input "checkbox" at bounding box center [884, 404] width 12 height 12
checkbox input "true"
click at [1275, 323] on button "Add" at bounding box center [1266, 323] width 102 height 37
type input "0"
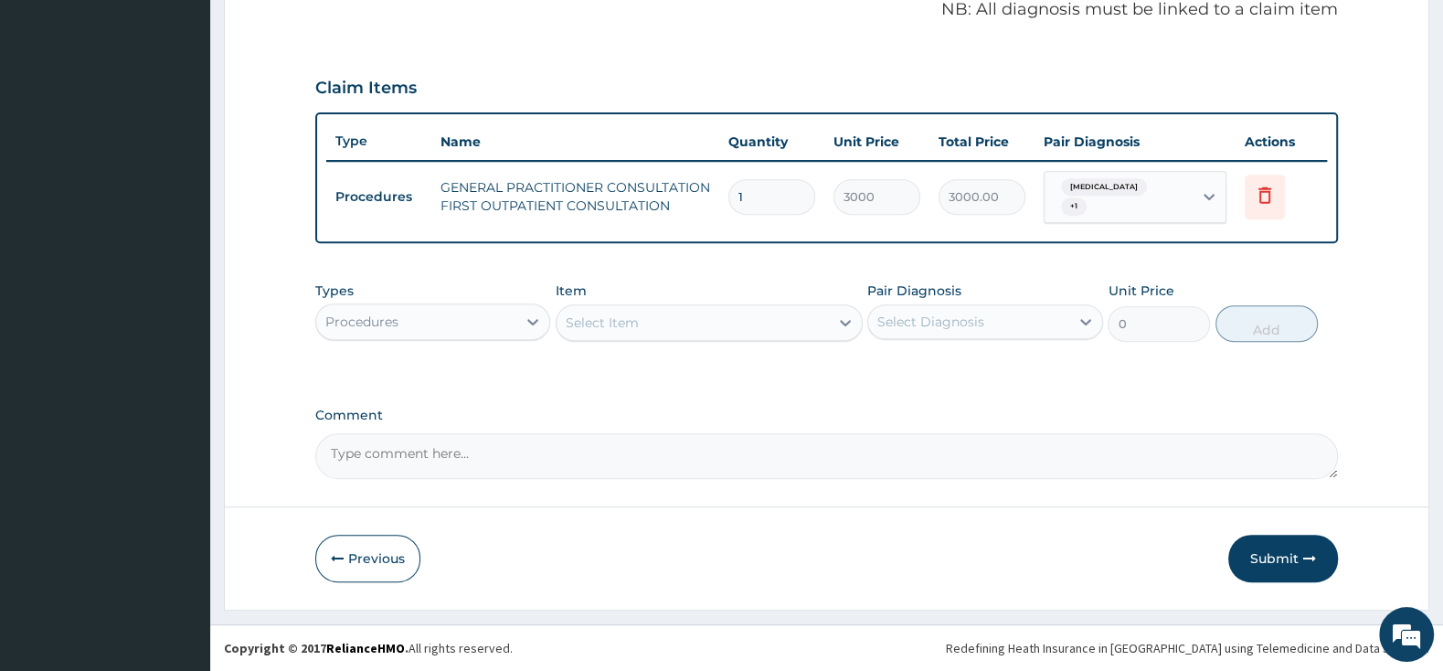
scroll to position [559, 0]
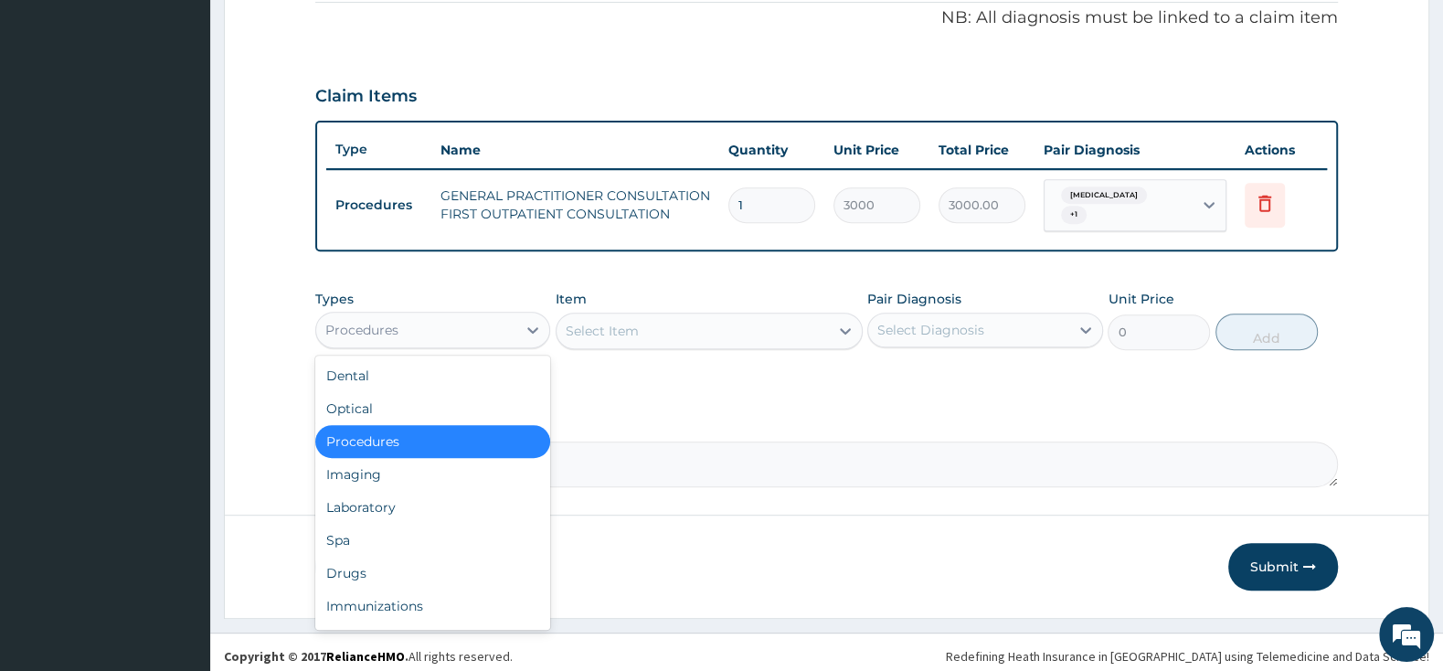
click at [485, 319] on div "Procedures" at bounding box center [416, 329] width 200 height 29
click at [425, 558] on div "Drugs" at bounding box center [432, 572] width 235 height 33
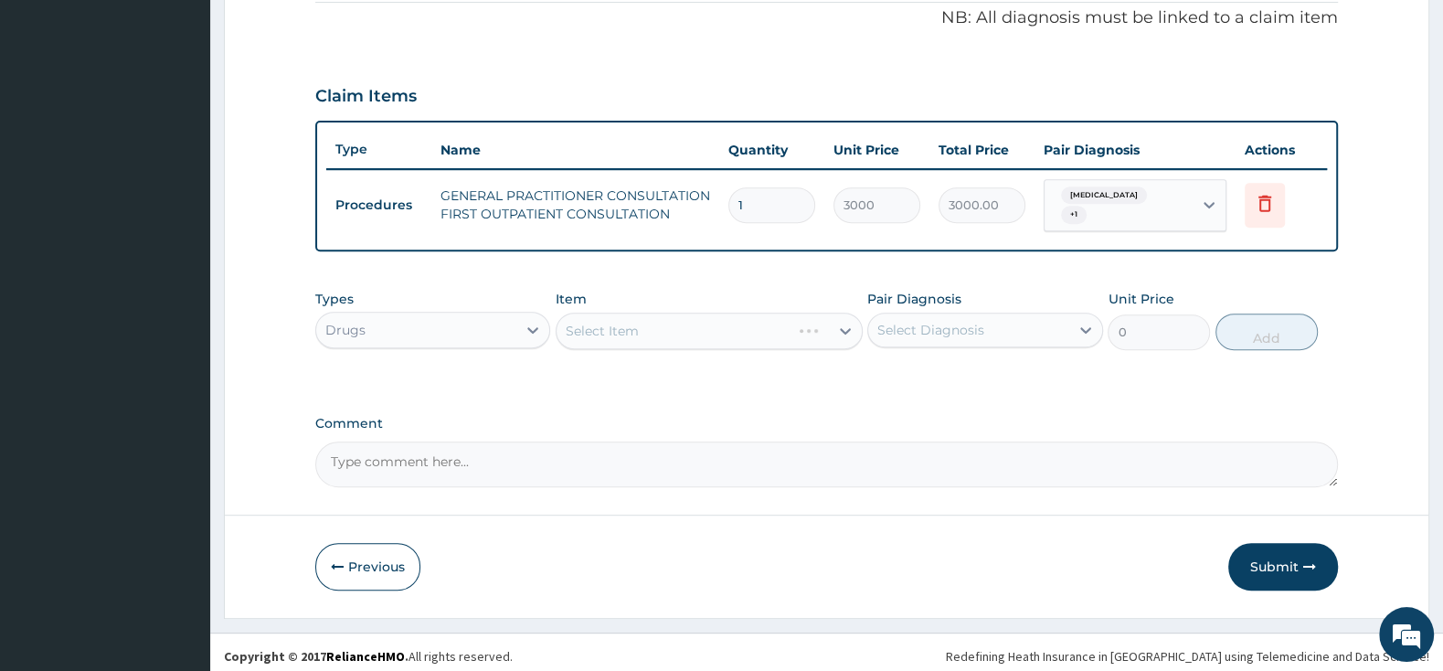
click at [666, 327] on div "Select Item" at bounding box center [708, 330] width 307 height 37
click at [672, 324] on div "Select Item" at bounding box center [708, 330] width 307 height 37
click at [716, 323] on div "Select Item" at bounding box center [708, 330] width 307 height 37
click at [712, 316] on div "Select Item" at bounding box center [692, 330] width 272 height 29
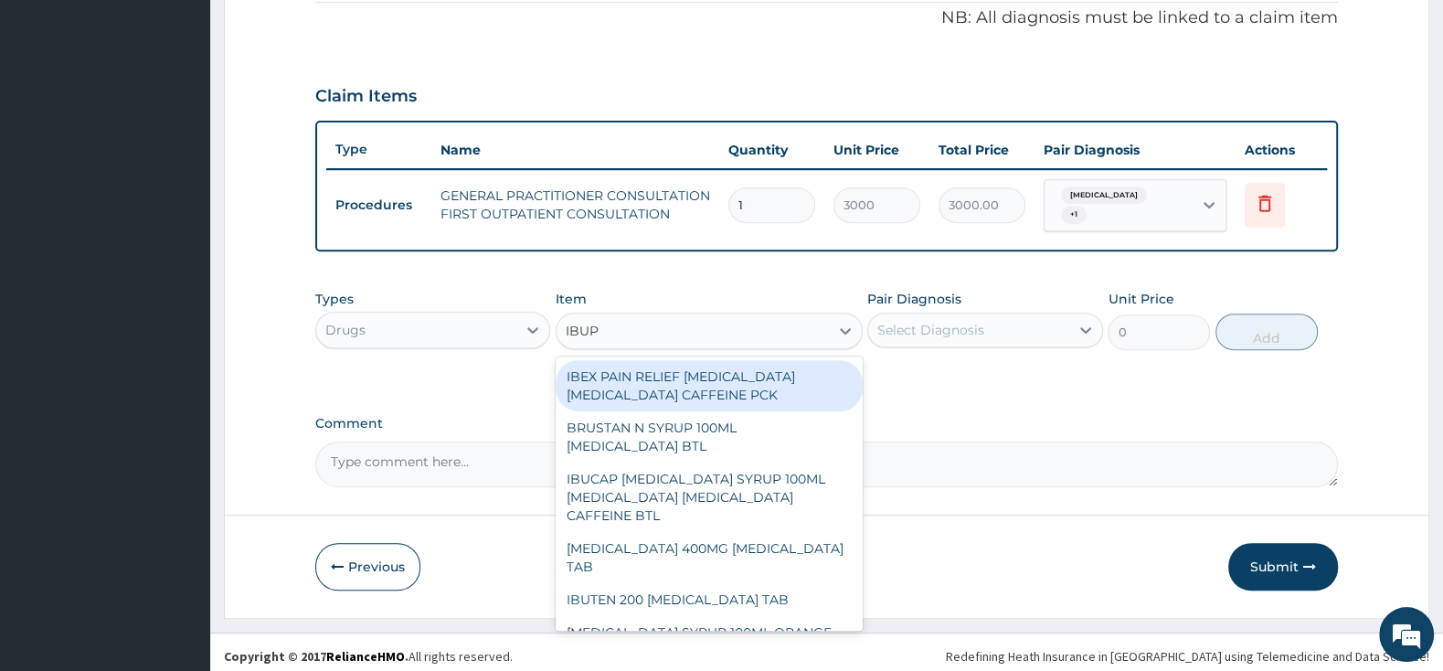
type input "IBUPR"
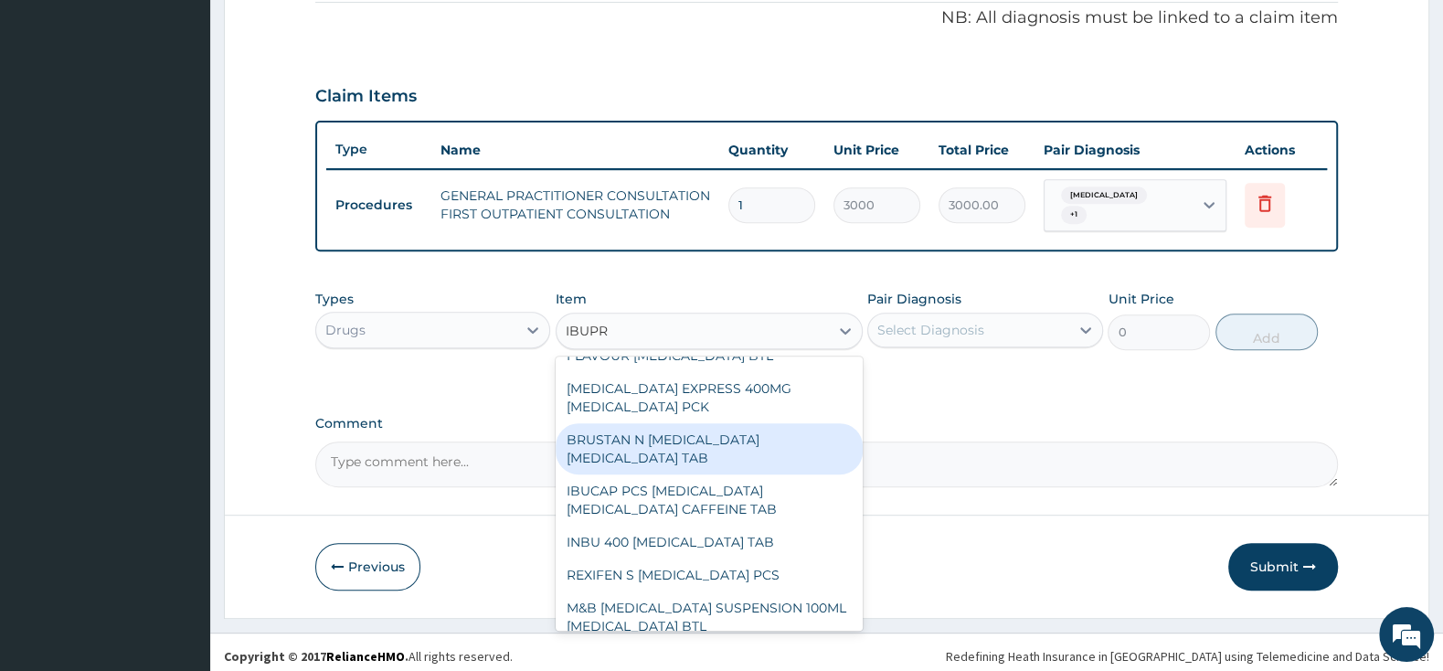
scroll to position [384, 0]
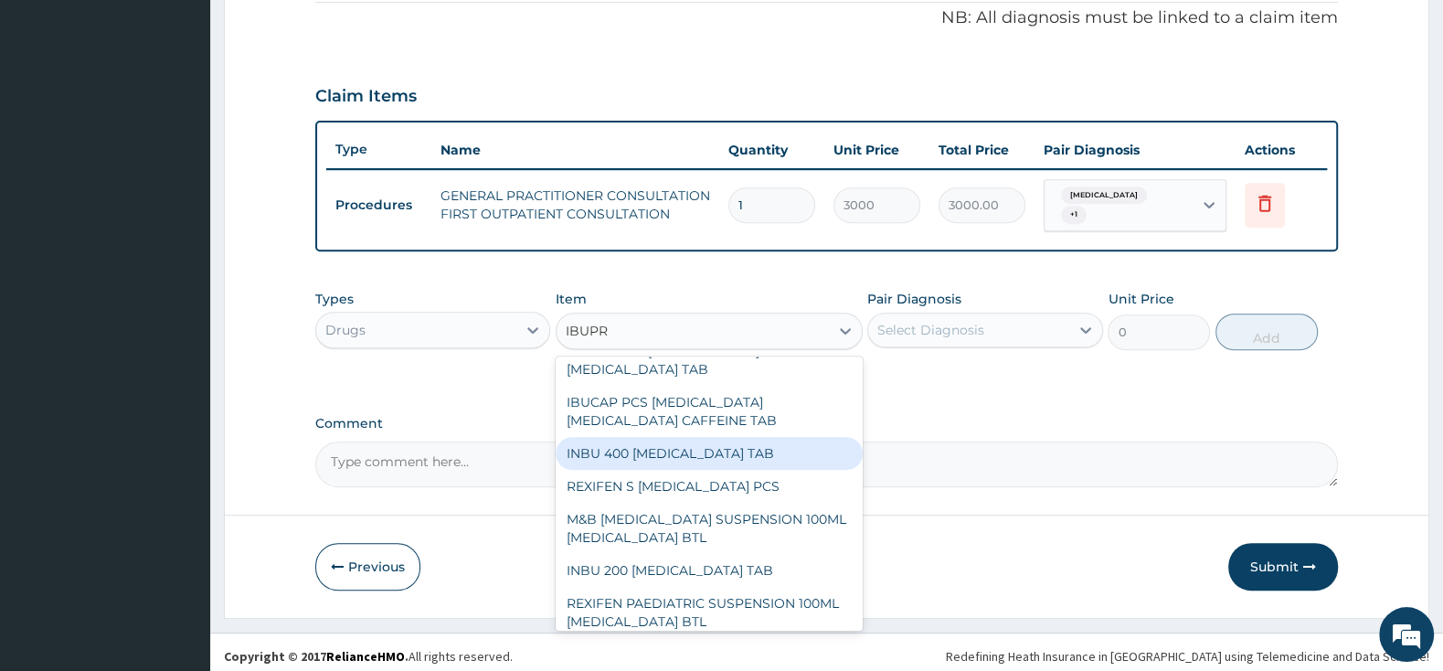
click at [711, 437] on div "INBU 400 [MEDICAL_DATA] TAB" at bounding box center [708, 453] width 307 height 33
type input "63.25"
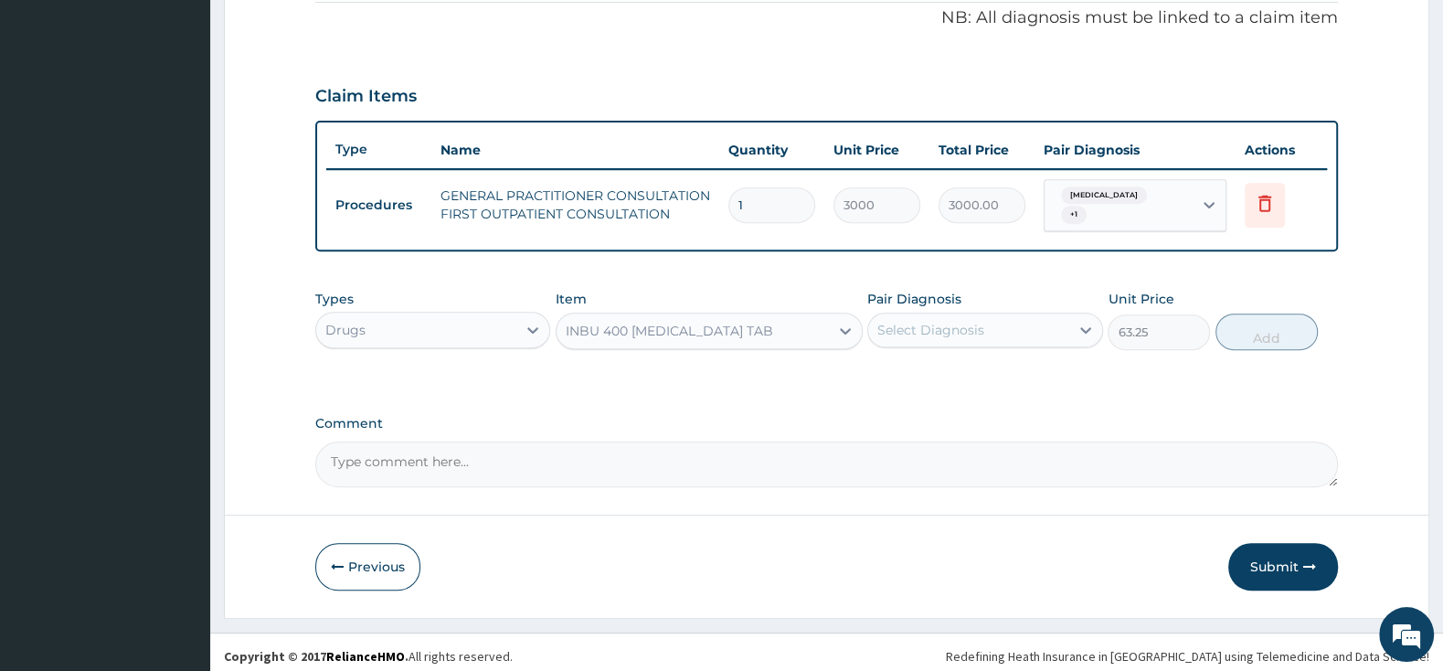
click at [914, 323] on div "Select Diagnosis" at bounding box center [930, 330] width 107 height 18
click at [886, 370] on input "checkbox" at bounding box center [884, 376] width 12 height 12
checkbox input "true"
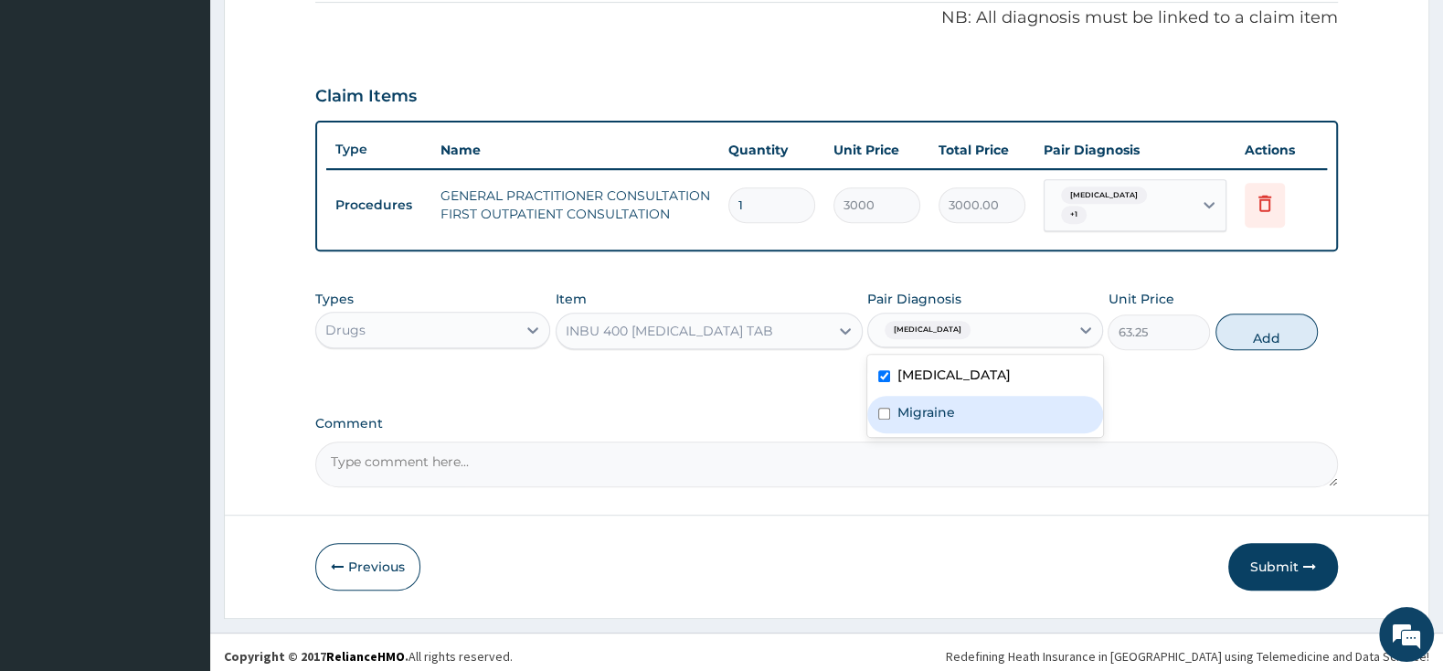
click at [890, 396] on div "Migraine" at bounding box center [984, 414] width 235 height 37
checkbox input "true"
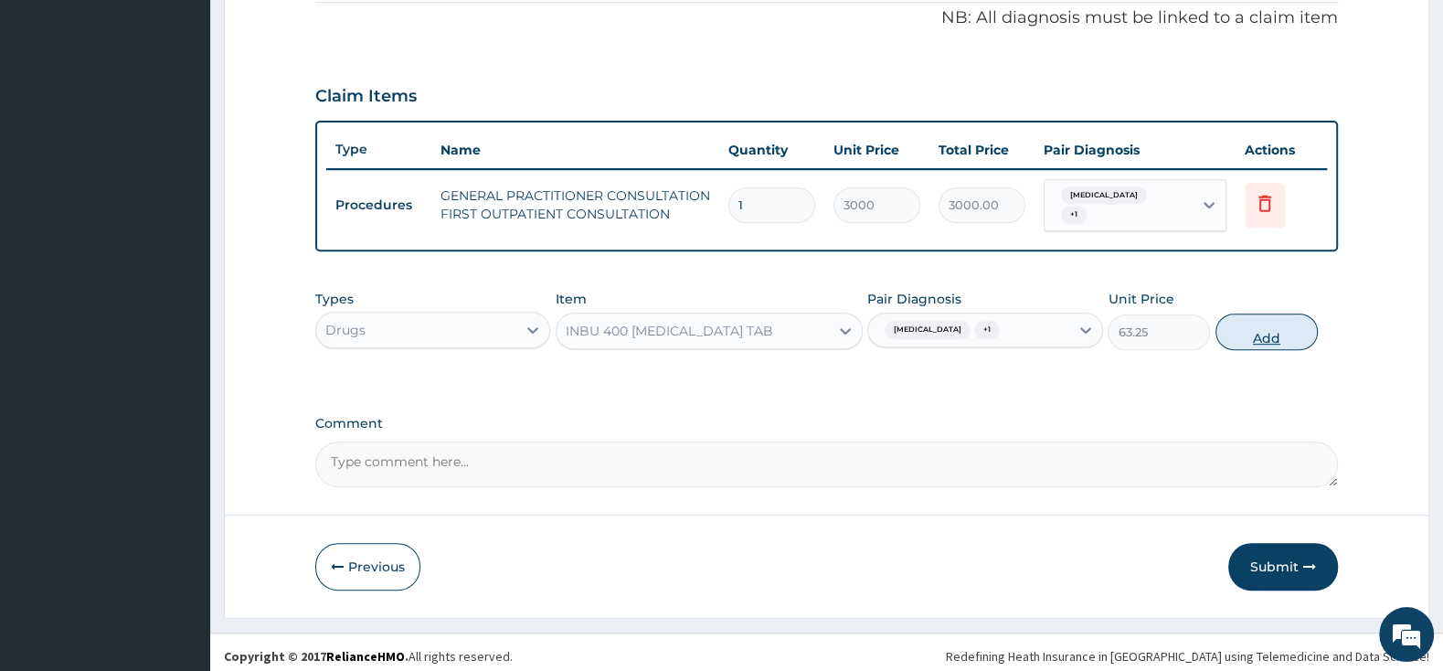
click at [1264, 323] on button "Add" at bounding box center [1266, 331] width 102 height 37
type input "0"
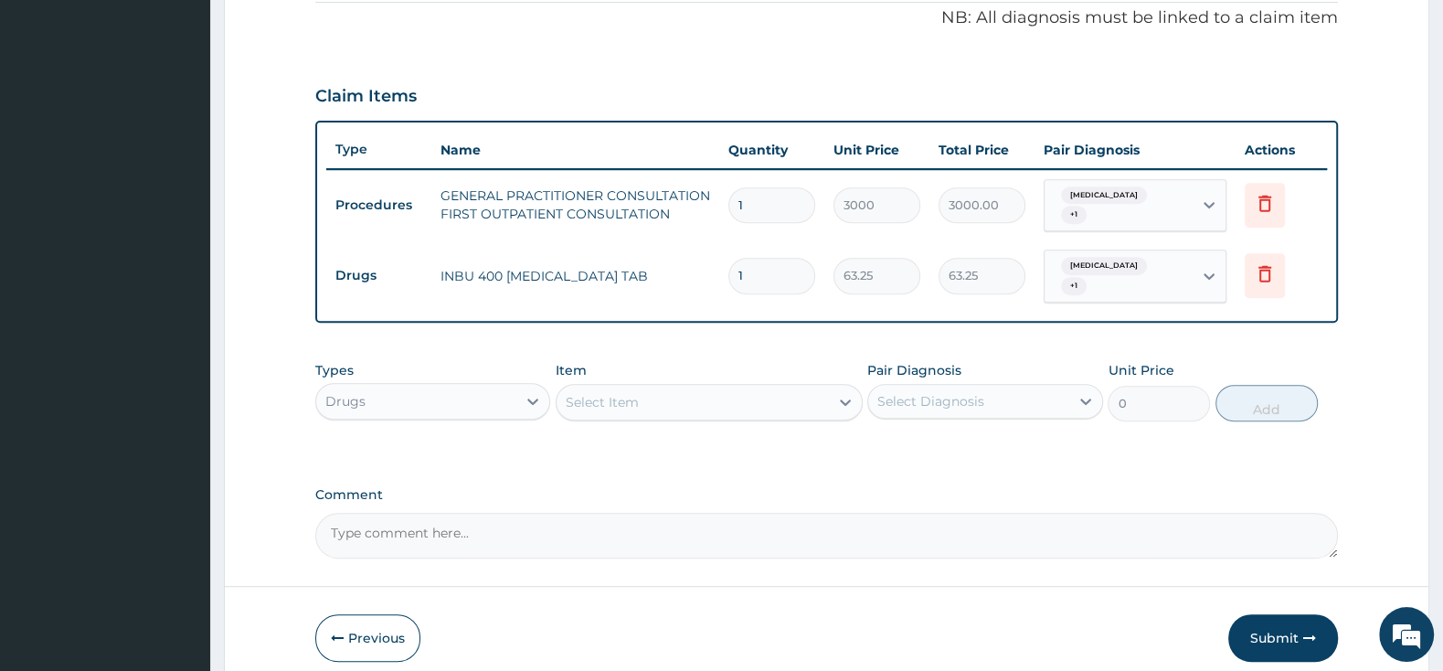
type input "10"
type input "632.50"
type input "10"
click at [746, 392] on div "Select Item" at bounding box center [692, 401] width 272 height 29
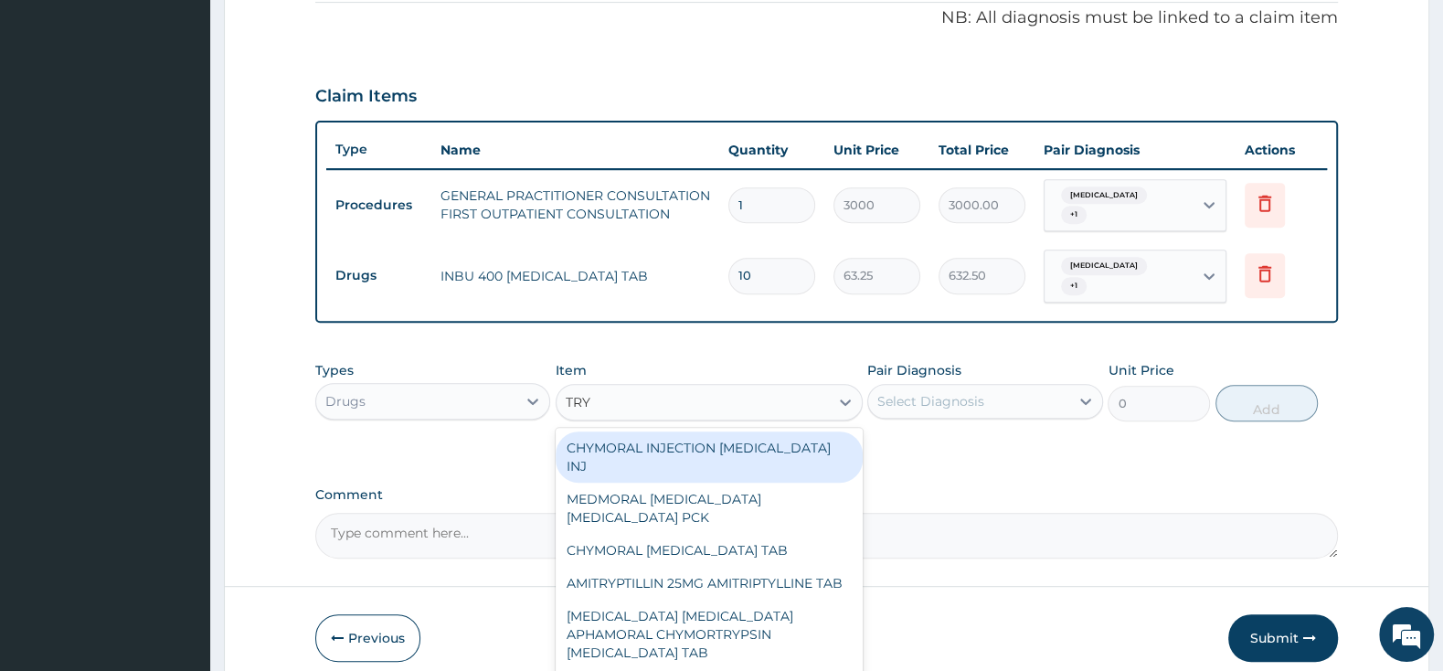
type input "TRYP"
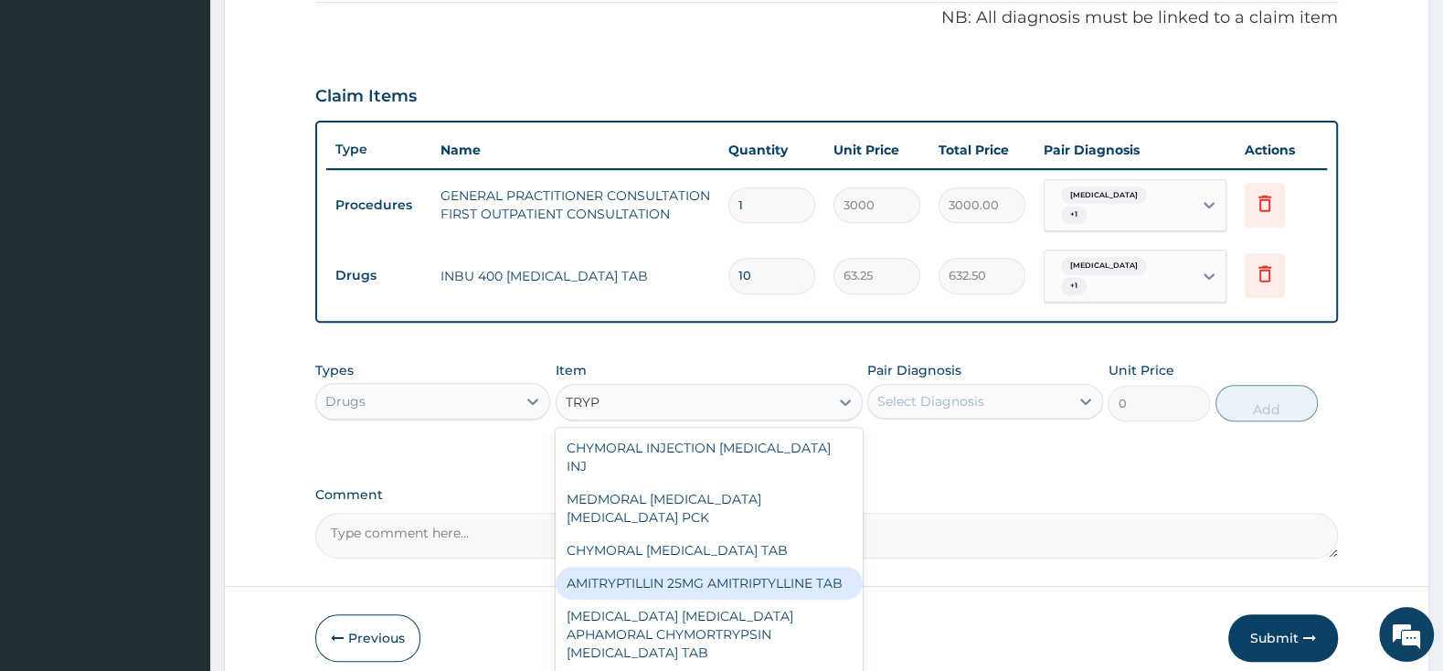
click at [807, 566] on div "AMITRYPTILLIN 25MG AMITRIPTYLLINE TAB" at bounding box center [708, 582] width 307 height 33
type input "57.5"
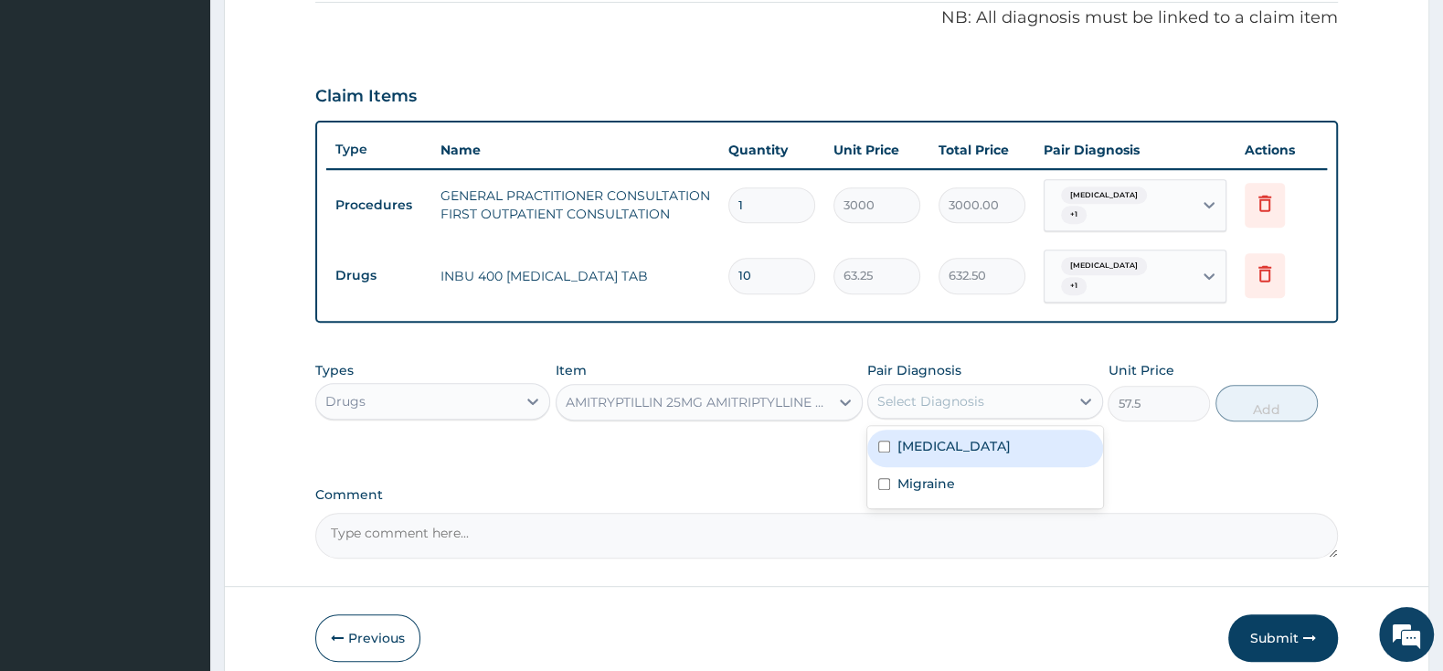
click at [910, 386] on div "Select Diagnosis" at bounding box center [968, 400] width 200 height 29
click at [811, 393] on div "AMITRYPTILLIN 25MG AMITRIPTYLLINE TAB" at bounding box center [698, 402] width 265 height 18
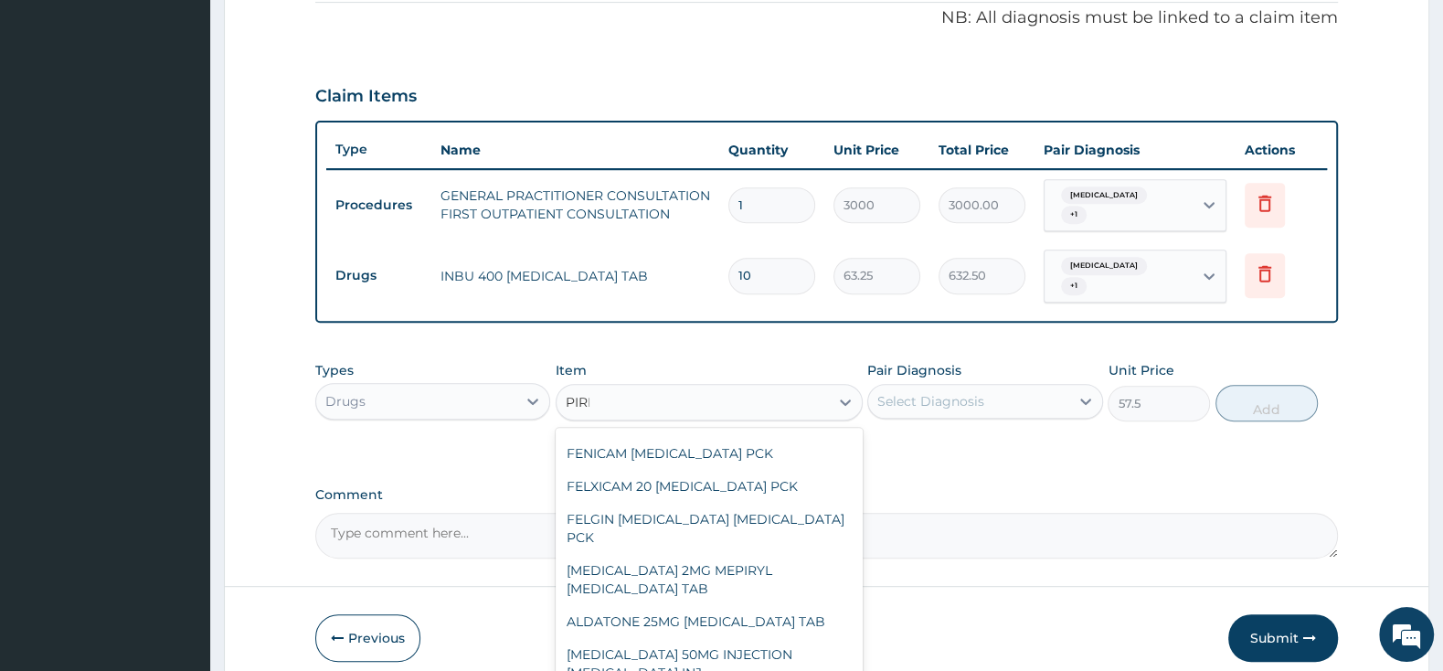
scroll to position [49, 0]
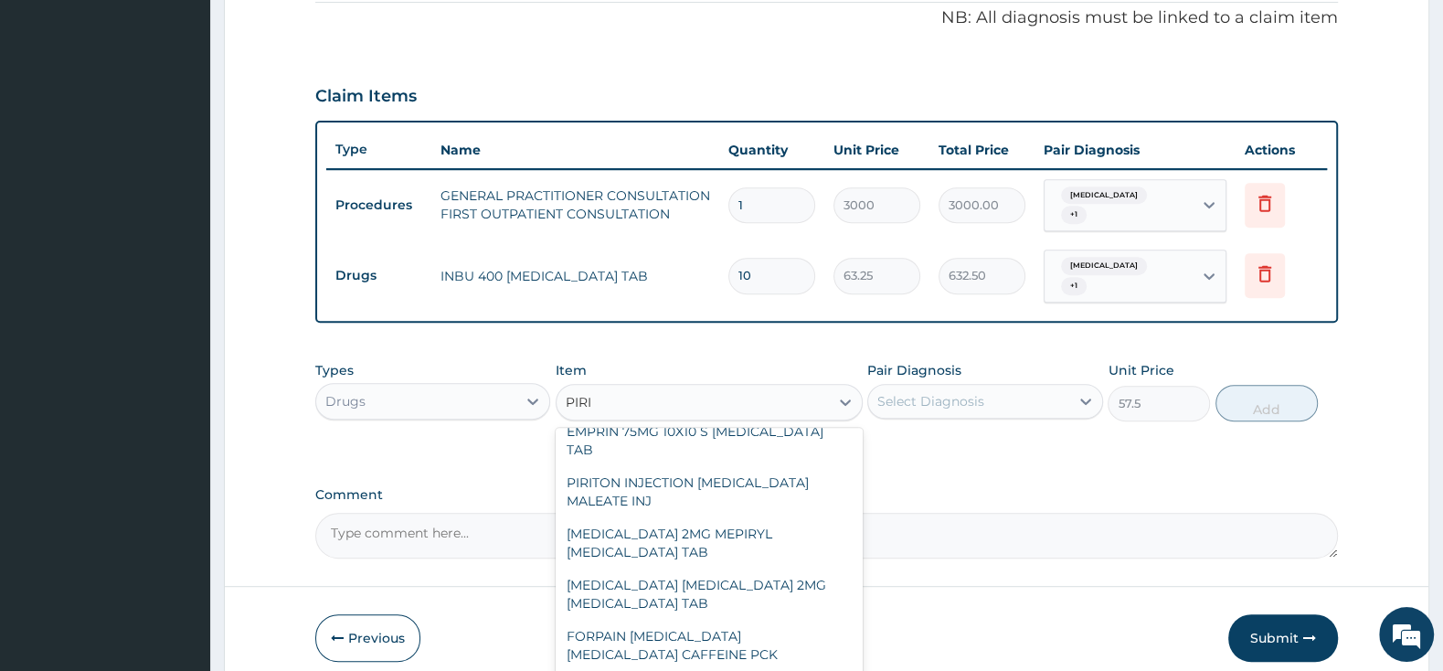
type input "PIRIT"
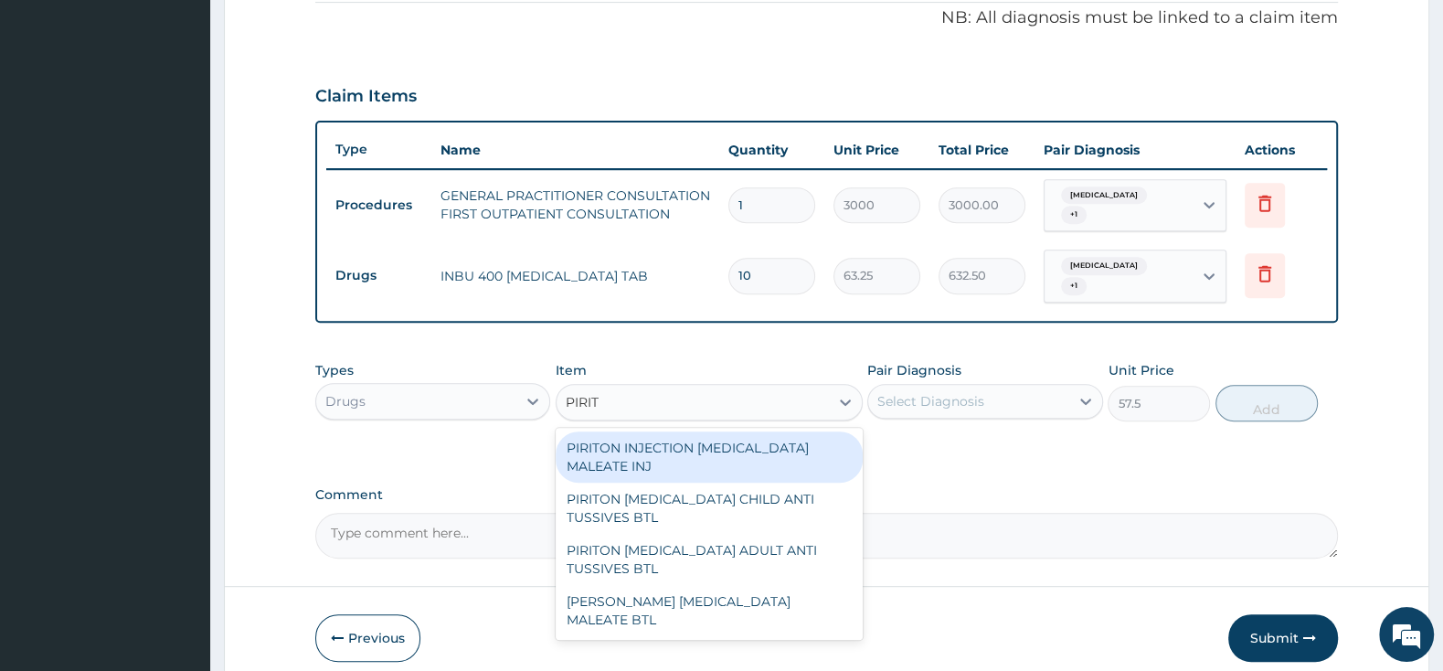
scroll to position [0, 0]
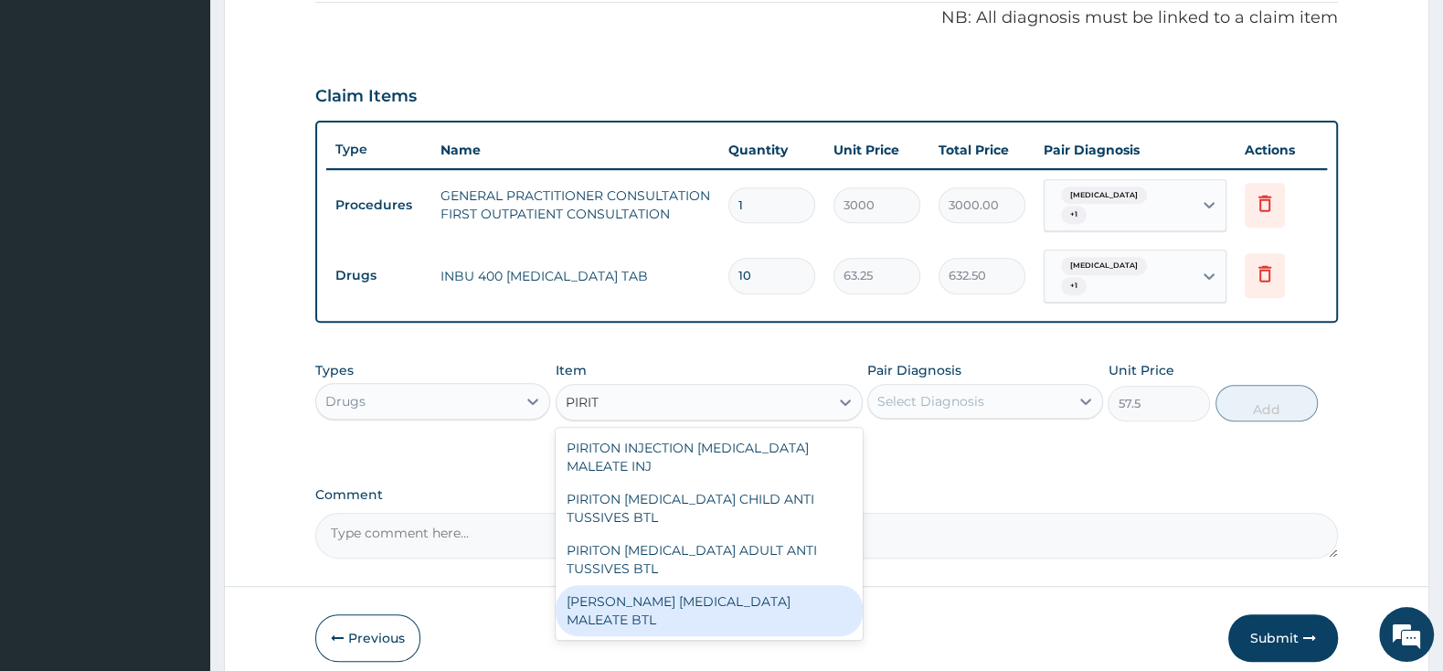
click at [814, 597] on div "[PERSON_NAME] [MEDICAL_DATA] MALEATE BTL" at bounding box center [708, 610] width 307 height 51
type input "747.5"
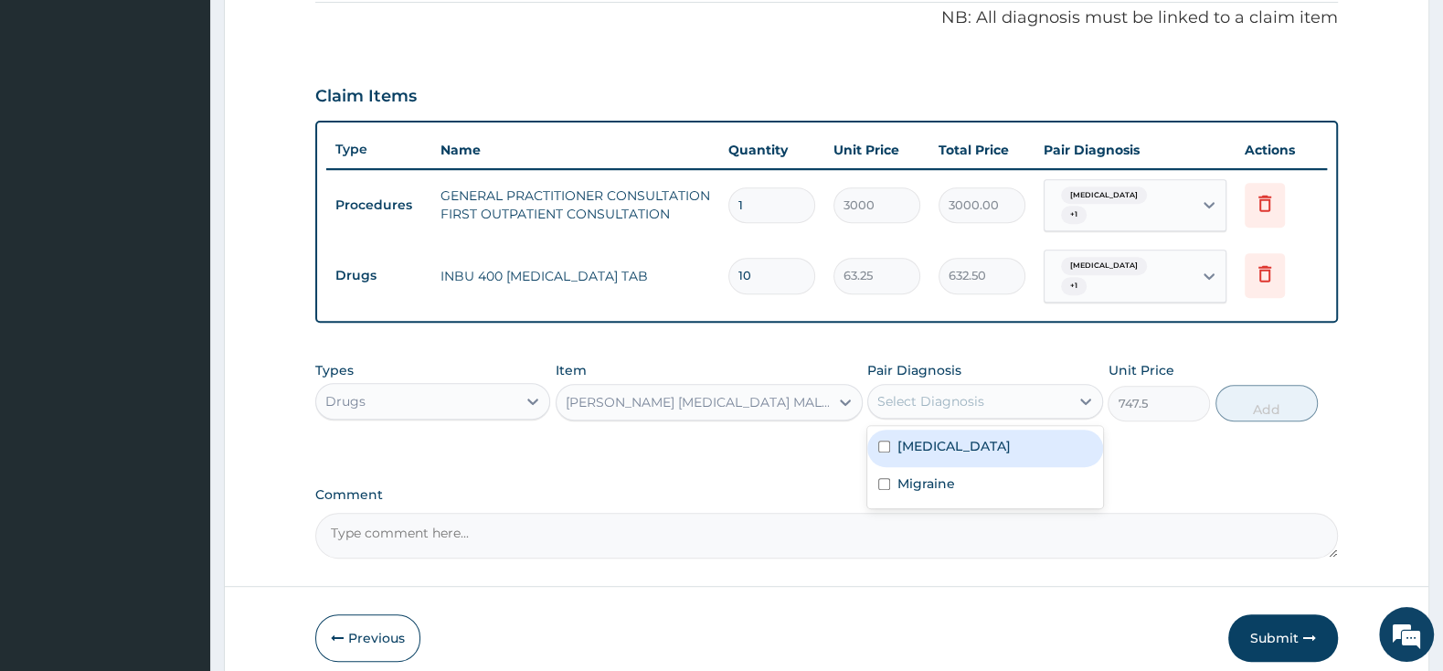
click at [933, 392] on div "Select Diagnosis" at bounding box center [930, 401] width 107 height 18
click at [881, 440] on input "checkbox" at bounding box center [884, 446] width 12 height 12
checkbox input "true"
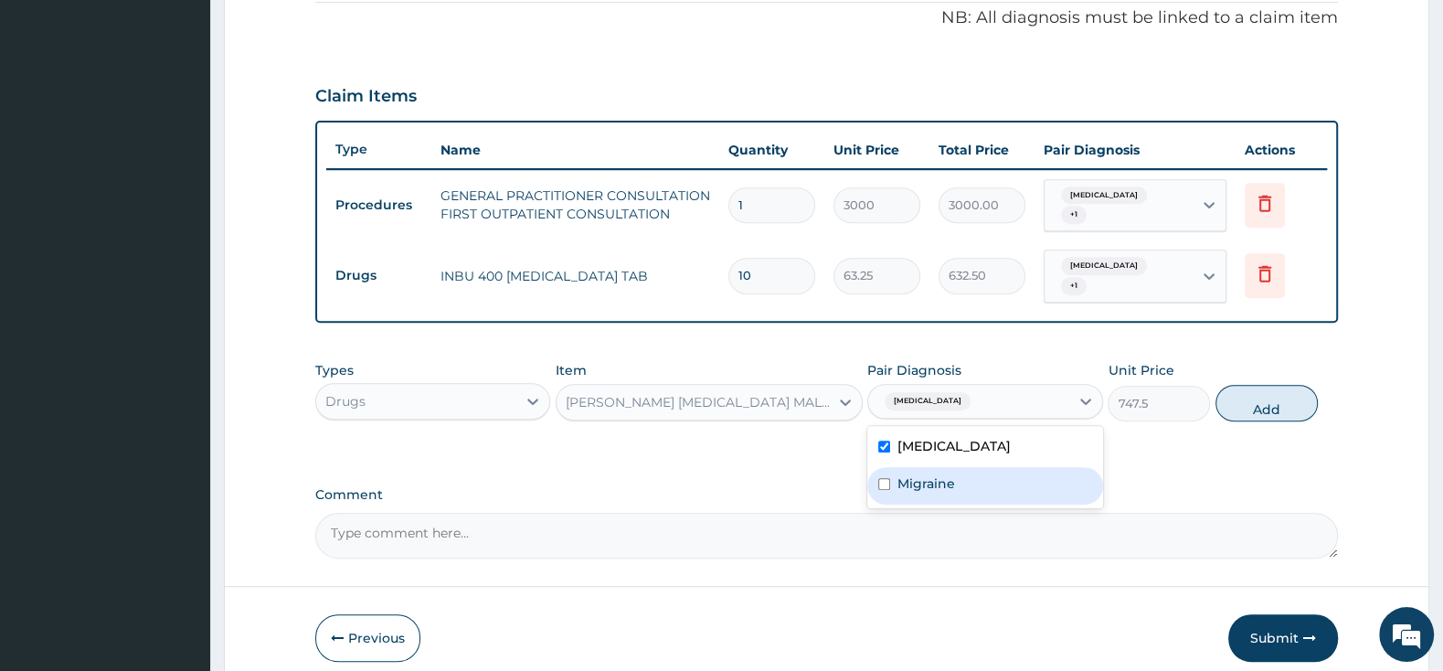
click at [886, 479] on div "Migraine" at bounding box center [984, 485] width 235 height 37
checkbox input "true"
click at [1287, 385] on button "Add" at bounding box center [1266, 403] width 102 height 37
type input "0"
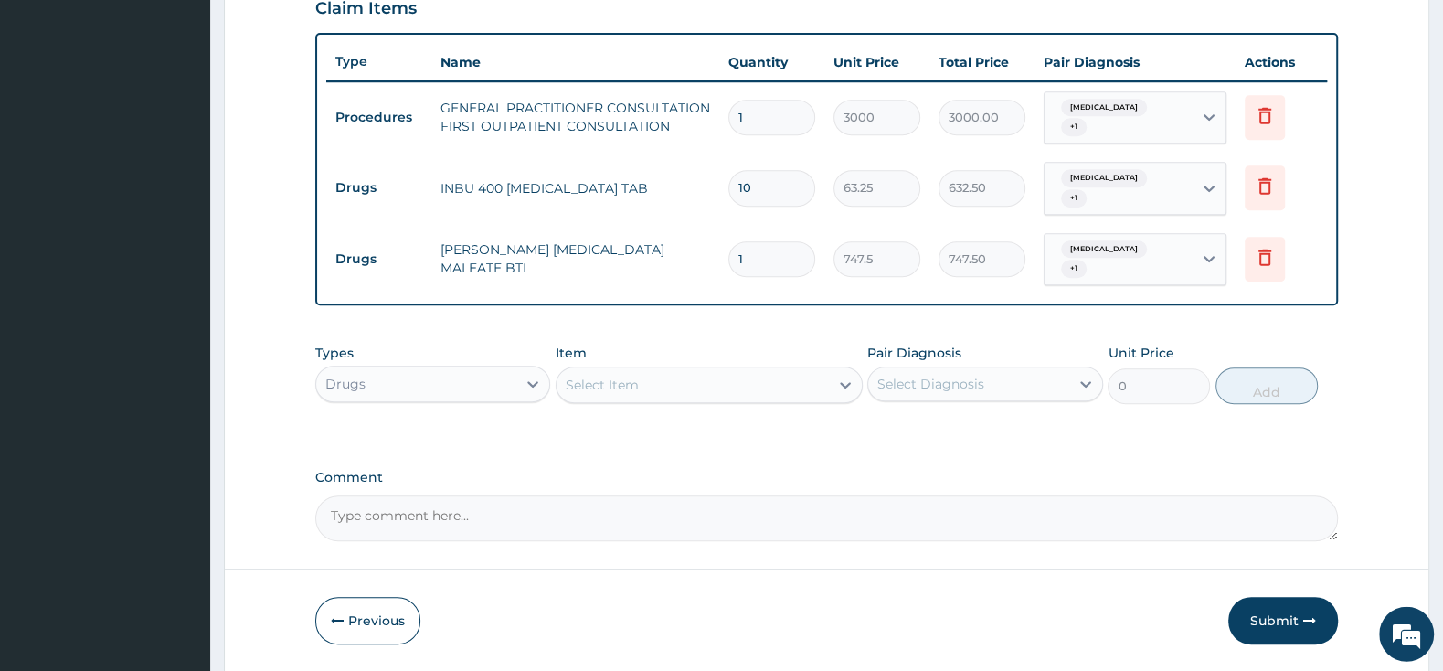
scroll to position [686, 0]
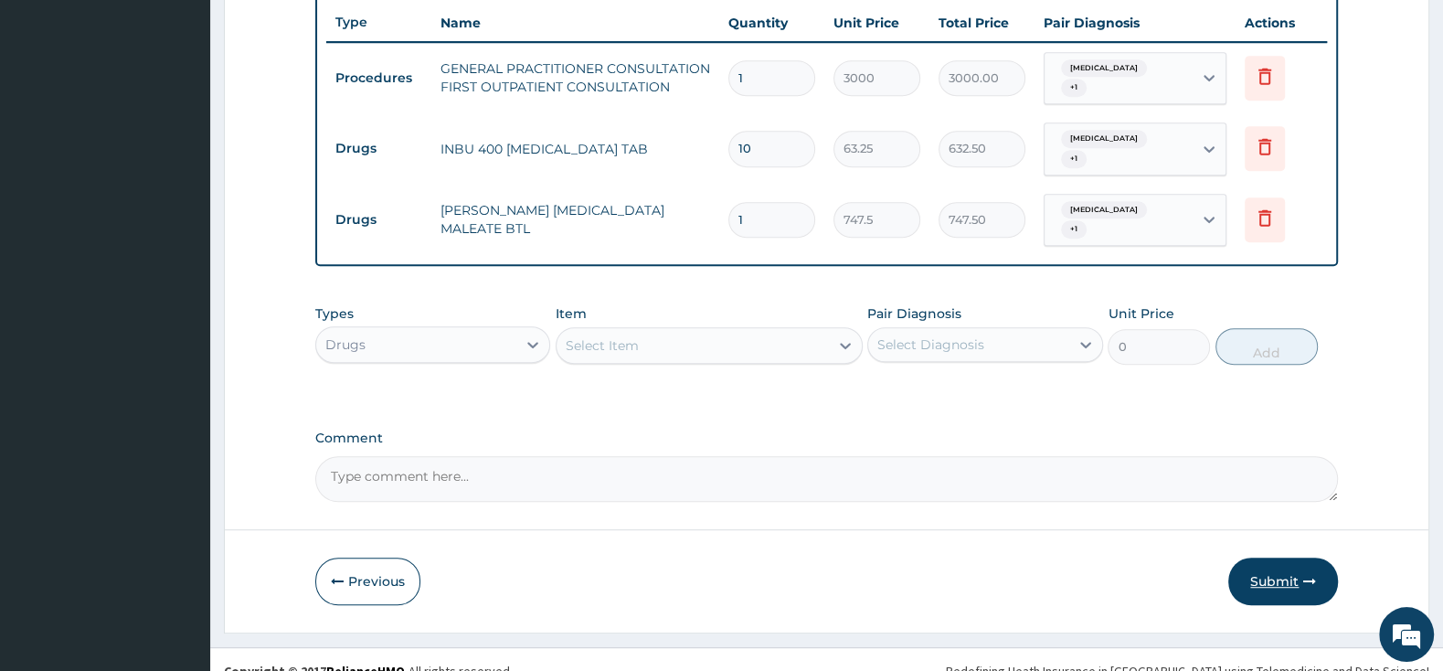
click at [1280, 557] on button "Submit" at bounding box center [1283, 581] width 110 height 48
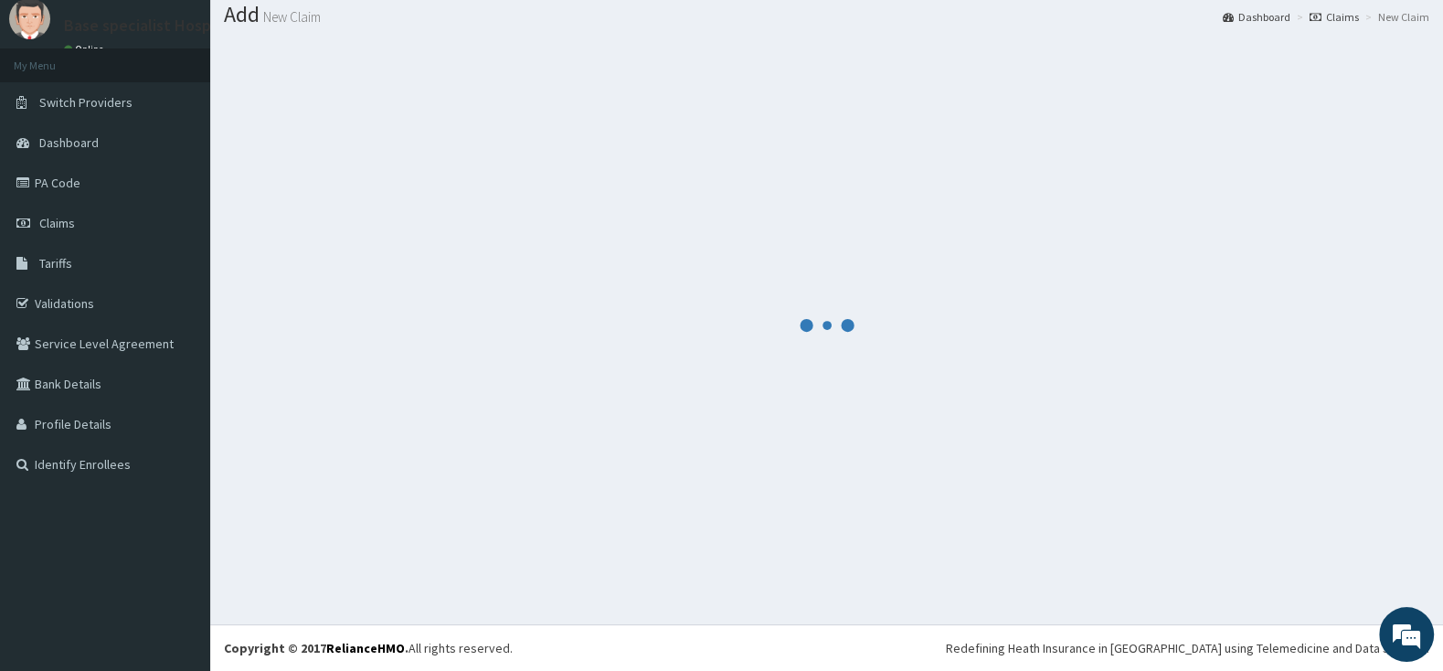
scroll to position [57, 0]
